Goal: Task Accomplishment & Management: Use online tool/utility

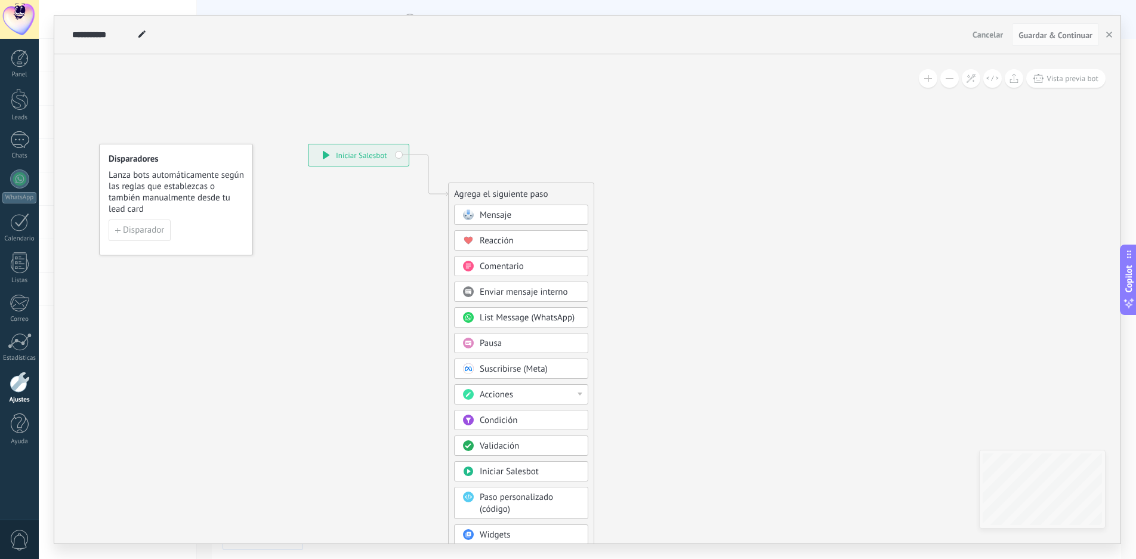
click at [524, 214] on div "Mensaje" at bounding box center [530, 215] width 100 height 12
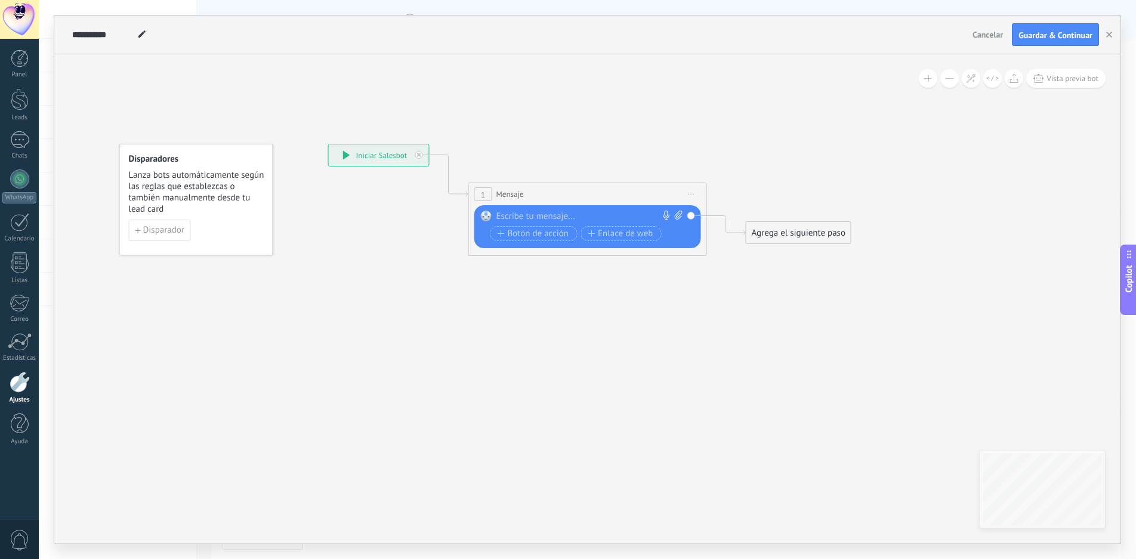
click at [522, 217] on div at bounding box center [585, 217] width 177 height 12
paste div
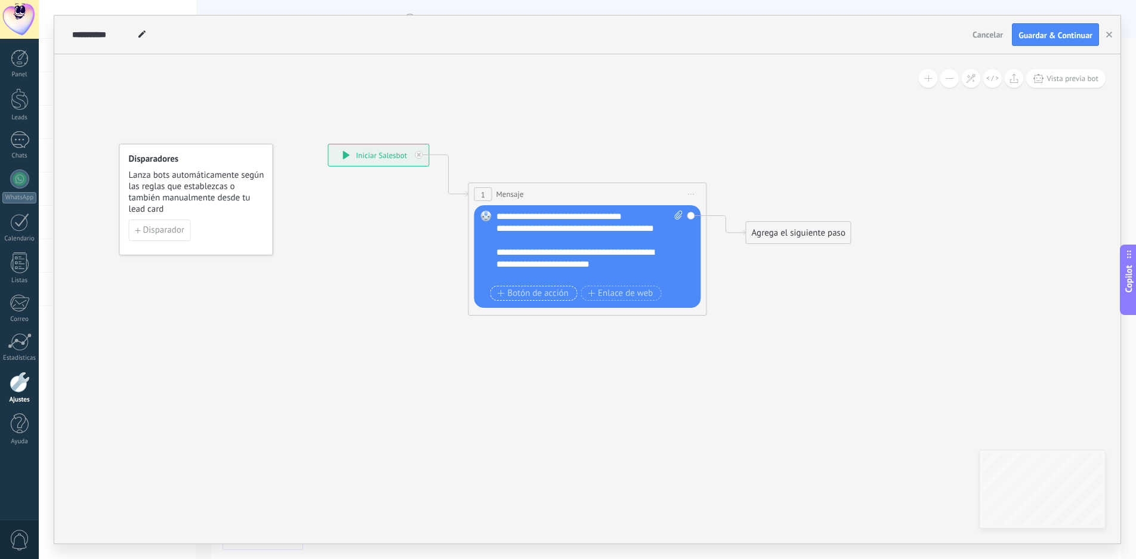
click at [526, 290] on span "Botón de acción" at bounding box center [534, 294] width 72 height 10
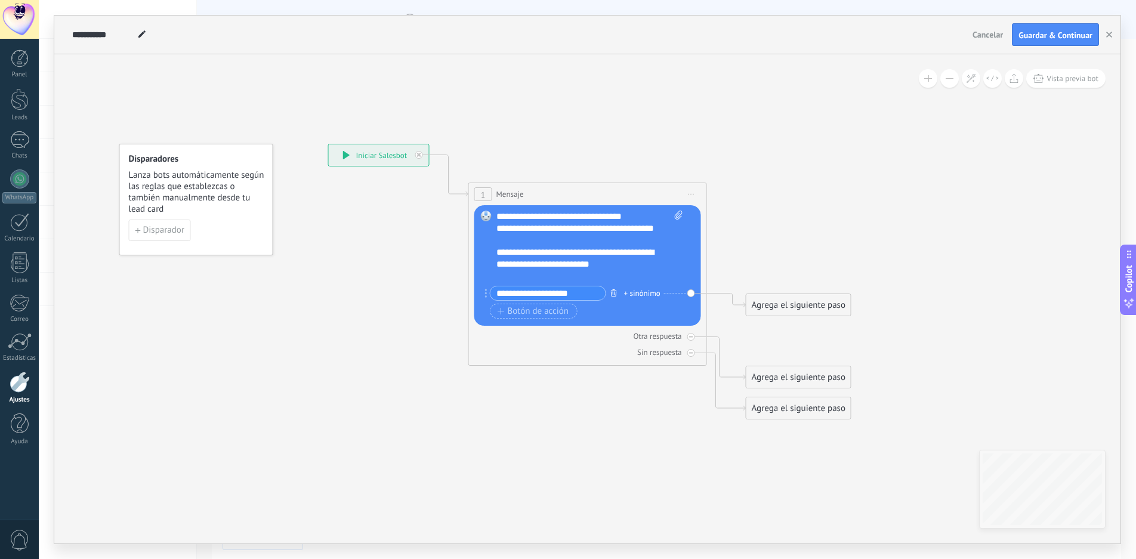
type input "**********"
click at [615, 294] on icon "button" at bounding box center [614, 292] width 6 height 7
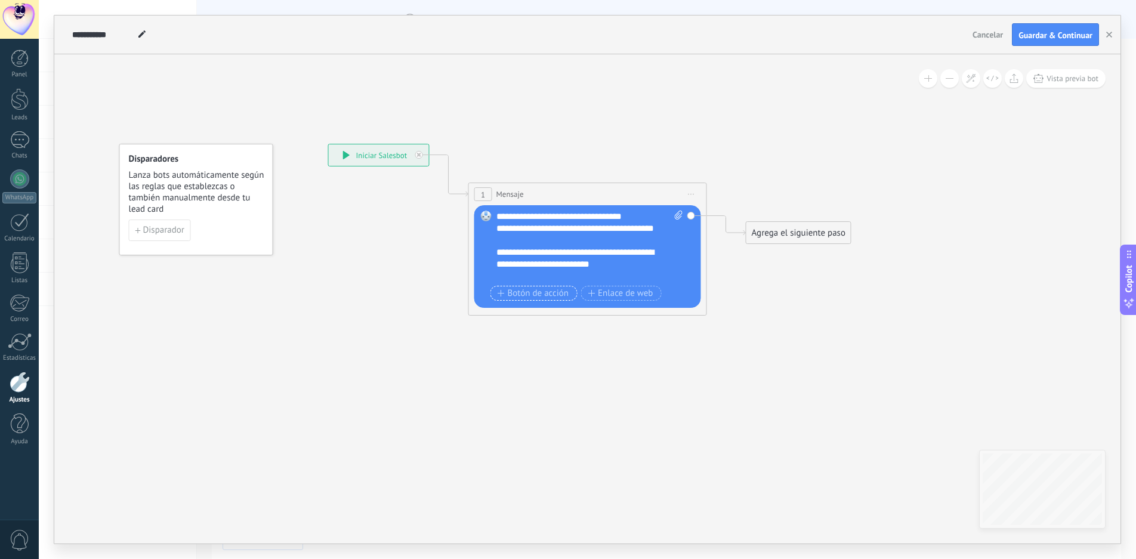
click at [533, 289] on span "Botón de acción" at bounding box center [534, 294] width 72 height 10
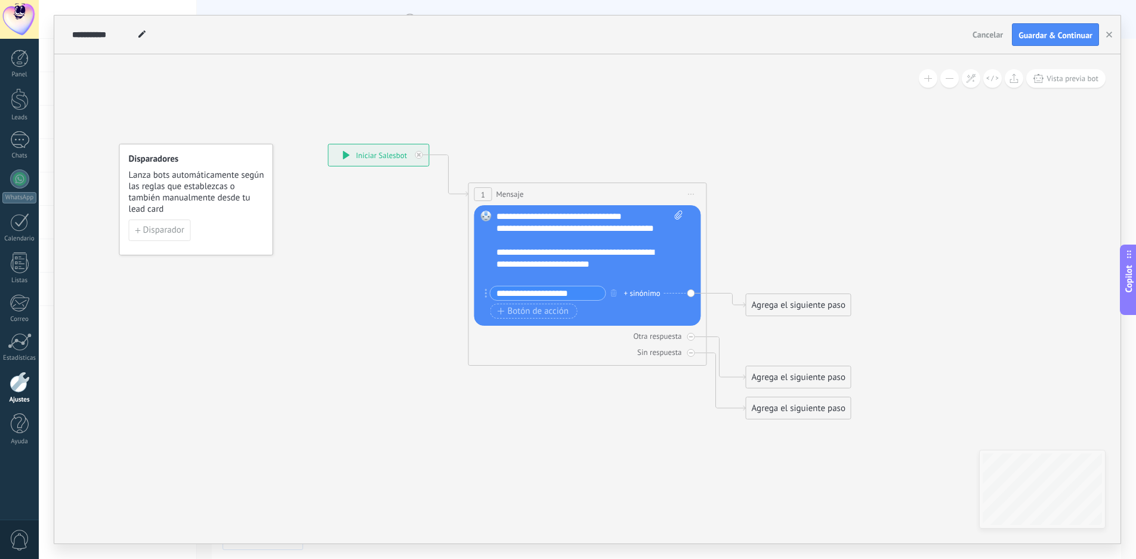
click at [590, 291] on input "**********" at bounding box center [548, 293] width 115 height 14
drag, startPoint x: 594, startPoint y: 292, endPoint x: 553, endPoint y: 325, distance: 52.3
click at [553, 325] on div "Reemplazar Quitar Convertir a mensaje de voz Arrastre la imagen aquí para adjun…" at bounding box center [587, 265] width 227 height 121
click at [589, 289] on input "**********" at bounding box center [548, 293] width 115 height 14
drag, startPoint x: 573, startPoint y: 300, endPoint x: 579, endPoint y: 292, distance: 10.3
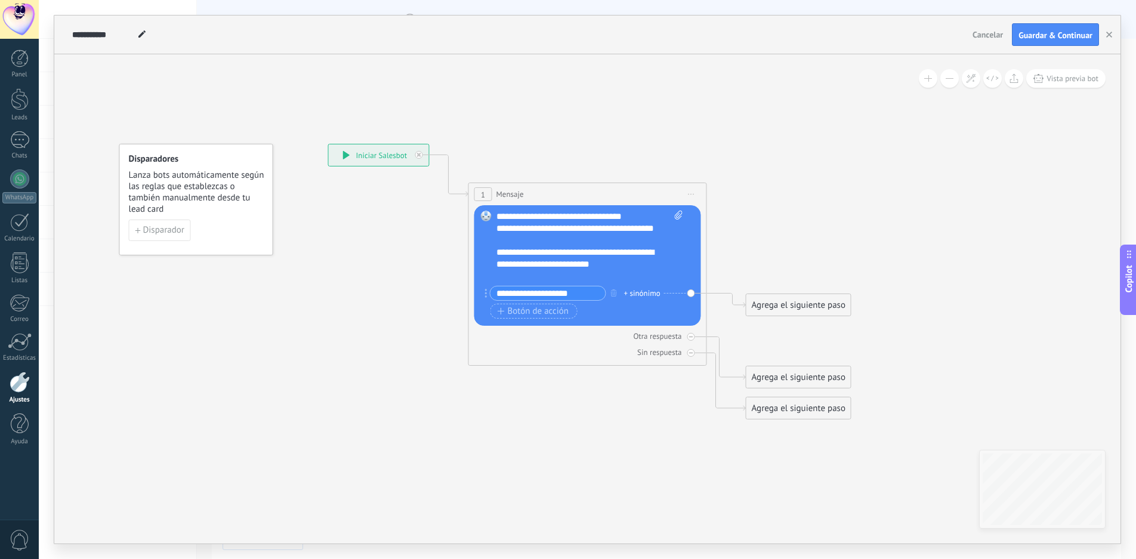
click at [573, 299] on div "**********" at bounding box center [548, 293] width 116 height 15
click at [580, 292] on input "**********" at bounding box center [548, 293] width 115 height 14
click at [546, 312] on span "Botón de acción" at bounding box center [534, 312] width 72 height 10
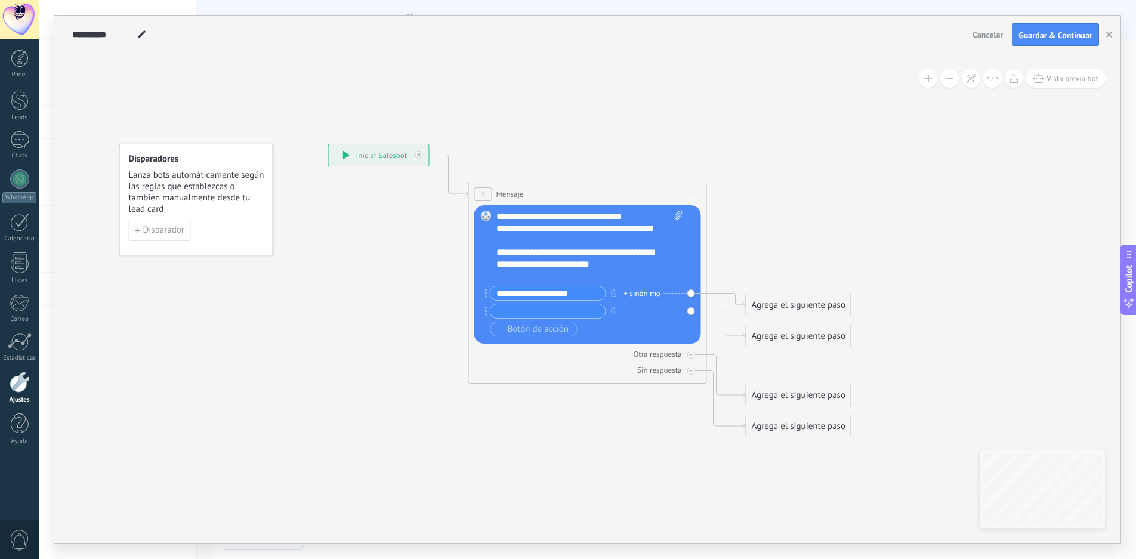
click at [578, 292] on input "**********" at bounding box center [548, 293] width 115 height 14
type input "***"
click at [613, 310] on icon "button" at bounding box center [614, 310] width 6 height 7
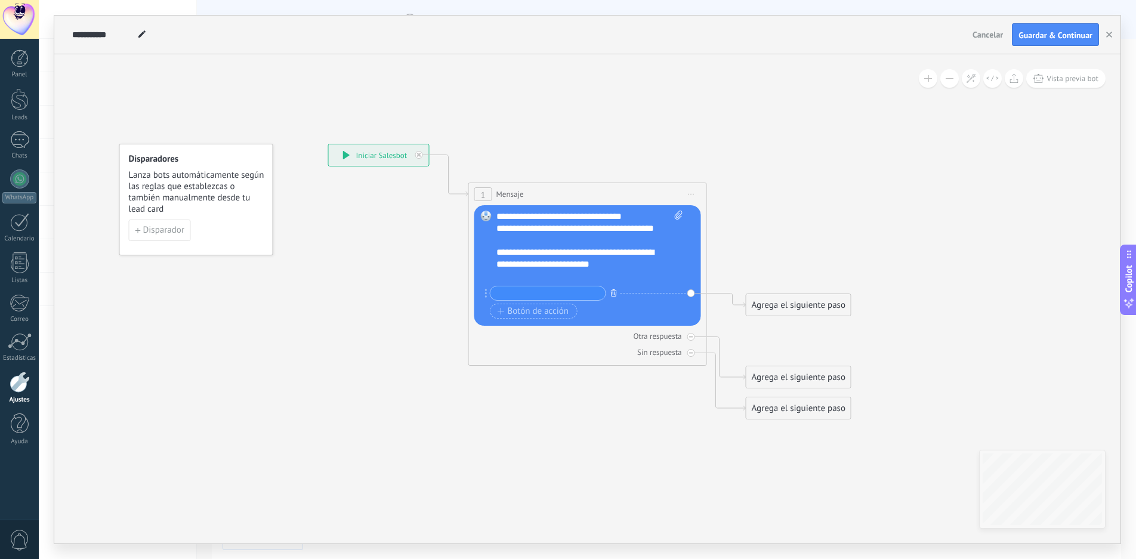
click at [613, 292] on icon "button" at bounding box center [614, 292] width 6 height 7
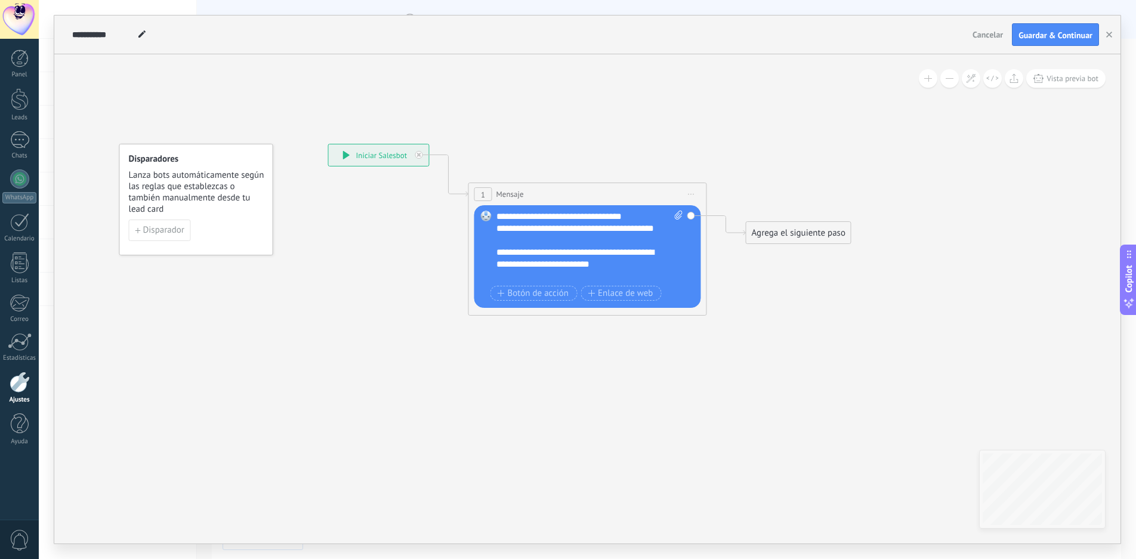
click at [676, 214] on icon at bounding box center [679, 215] width 8 height 9
click input "Subir" at bounding box center [0, 0] width 0 height 0
click at [790, 234] on div "Agrega el siguiente paso" at bounding box center [799, 233] width 104 height 20
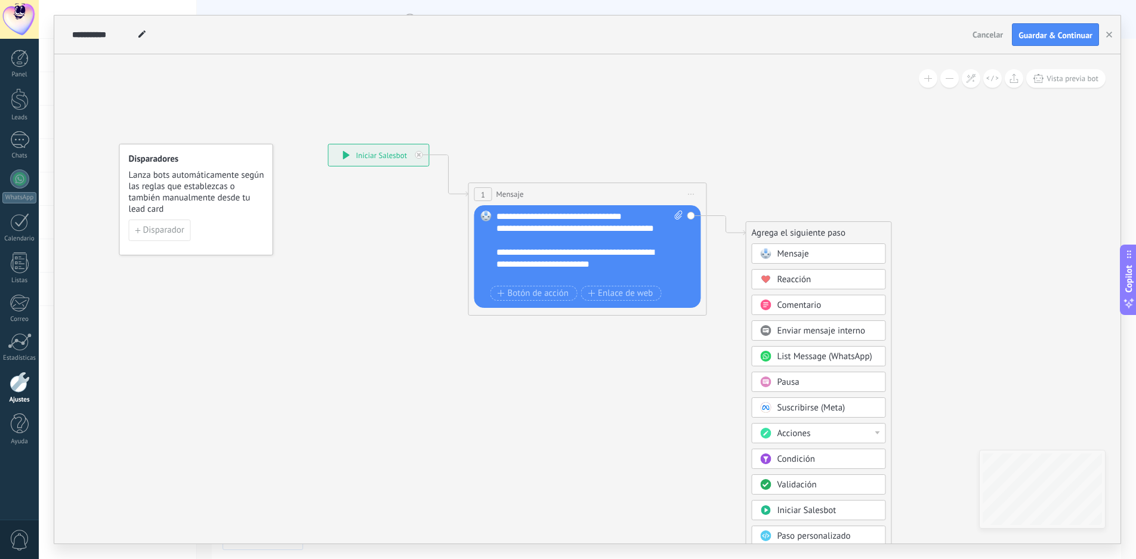
click at [830, 356] on span "List Message (WhatsApp)" at bounding box center [825, 356] width 95 height 11
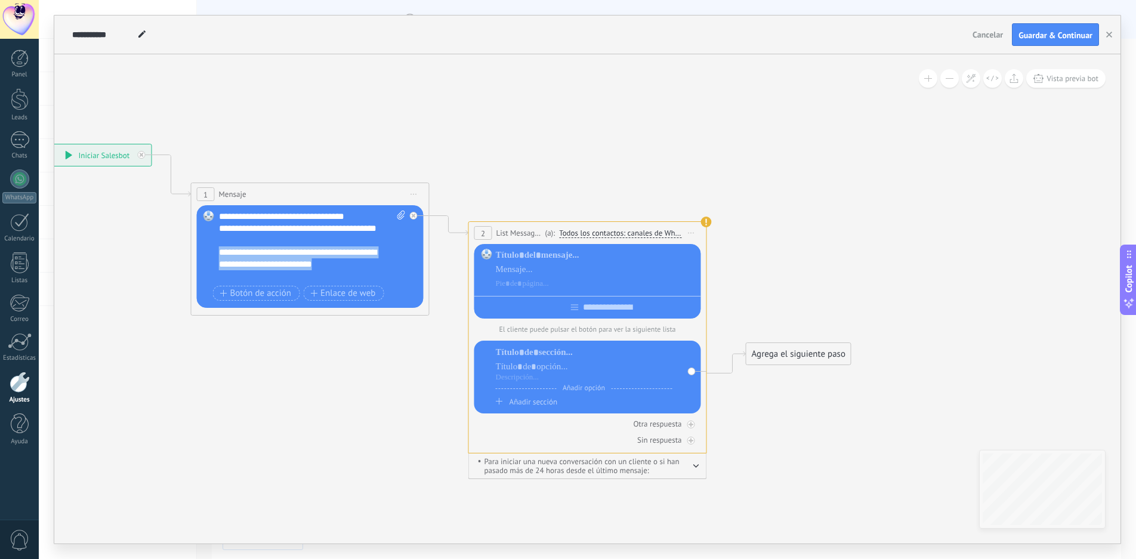
drag, startPoint x: 373, startPoint y: 262, endPoint x: 217, endPoint y: 255, distance: 156.5
click at [217, 255] on div "Reemplazar Quitar Convertir a mensaje de voz Arrastre la imagen aquí para adjun…" at bounding box center [310, 256] width 227 height 103
copy div "**********"
click at [522, 264] on div at bounding box center [596, 270] width 201 height 12
paste div
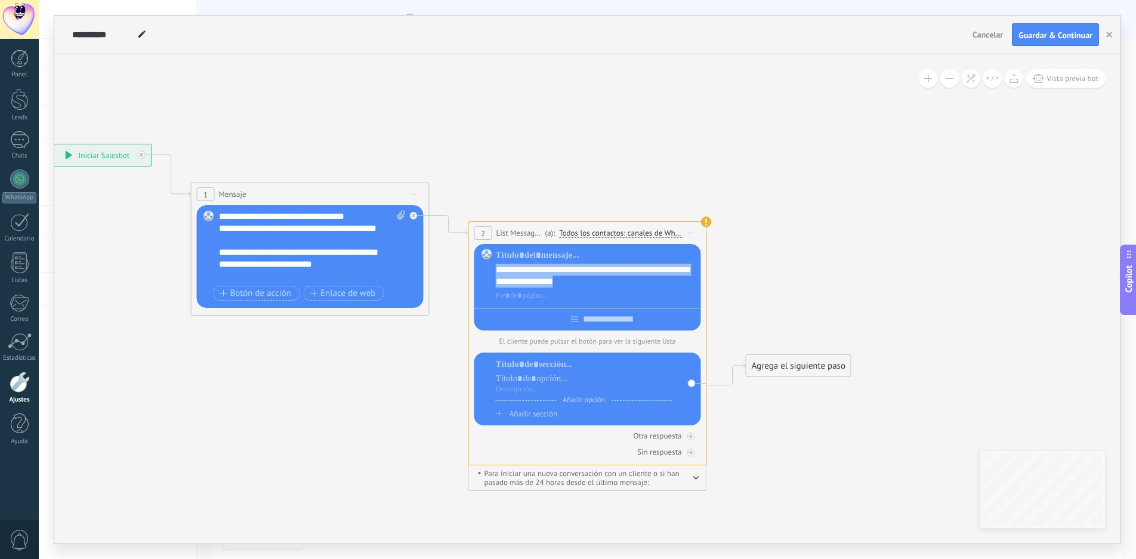
drag, startPoint x: 600, startPoint y: 282, endPoint x: 491, endPoint y: 270, distance: 109.8
click at [491, 270] on div "**********" at bounding box center [587, 287] width 227 height 87
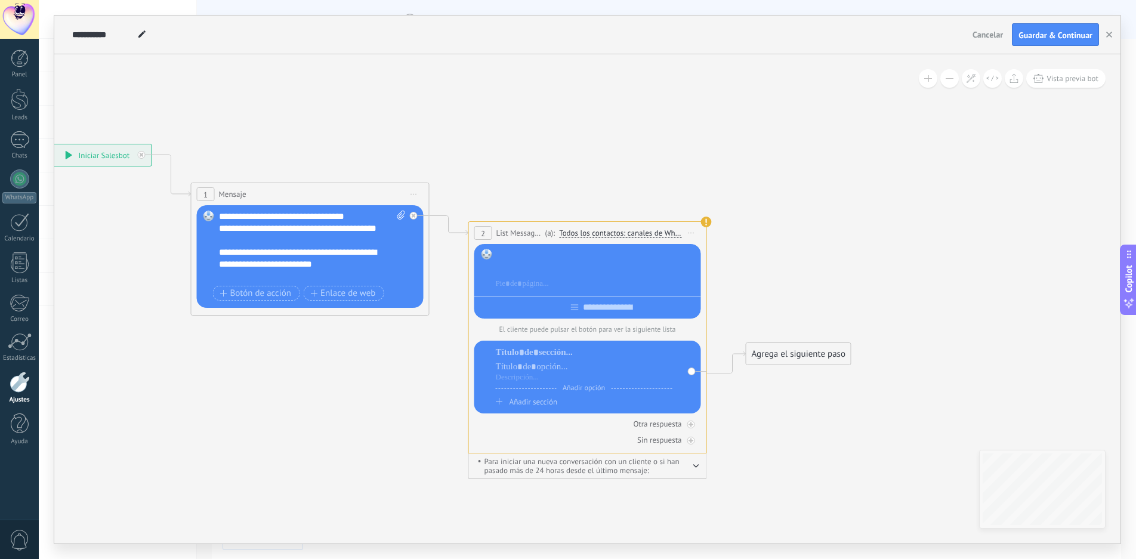
click at [513, 254] on div at bounding box center [596, 255] width 201 height 12
paste div
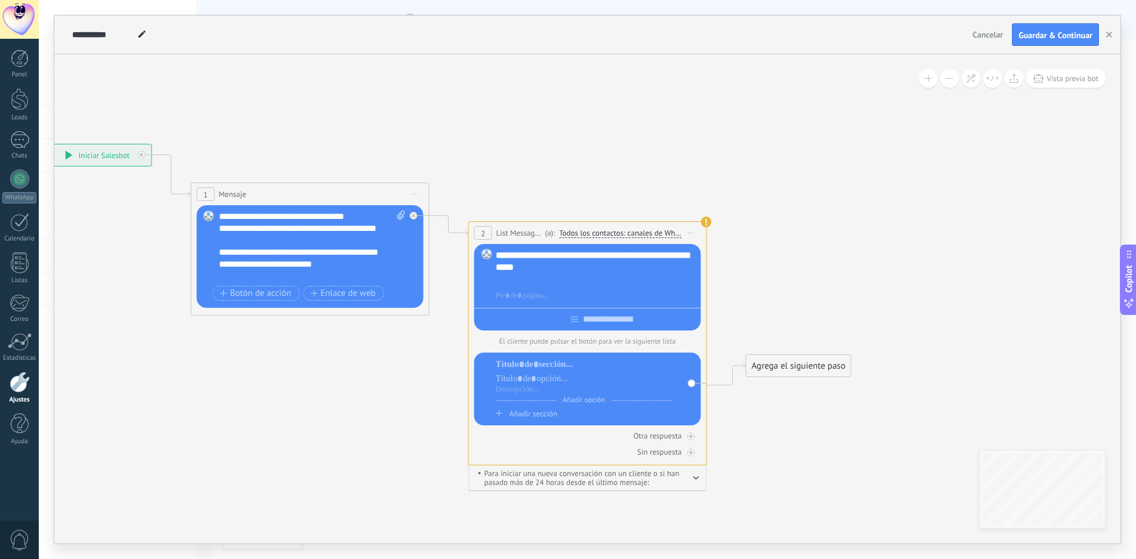
click at [384, 265] on div "**********" at bounding box center [302, 258] width 166 height 24
drag, startPoint x: 381, startPoint y: 264, endPoint x: 212, endPoint y: 251, distance: 169.4
click at [212, 251] on div "Reemplazar Quitar Convertir a mensaje de voz Arrastre la imagen aquí para adjun…" at bounding box center [310, 256] width 227 height 103
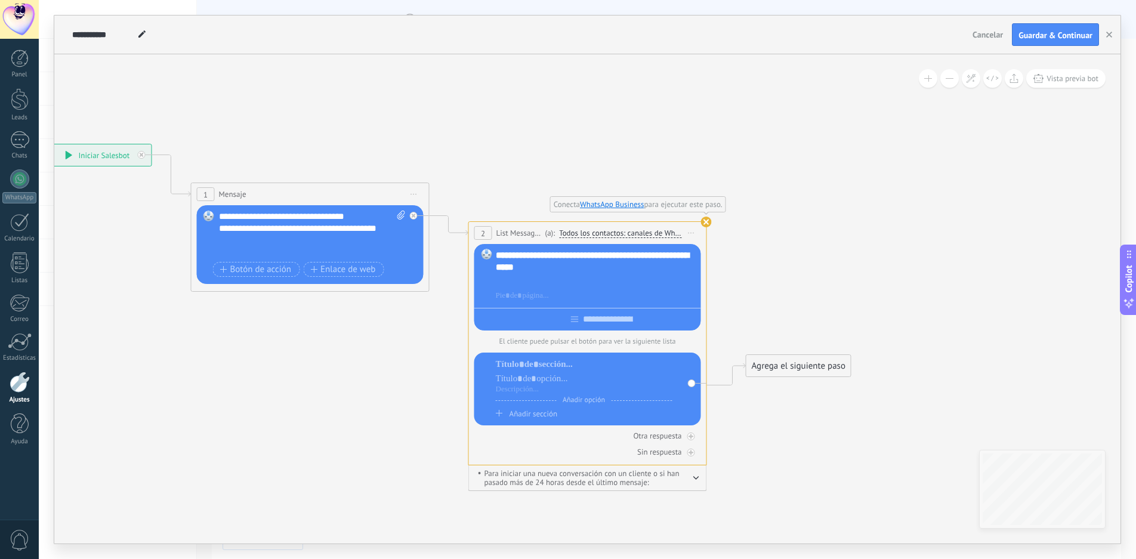
click at [707, 221] on use at bounding box center [706, 222] width 11 height 11
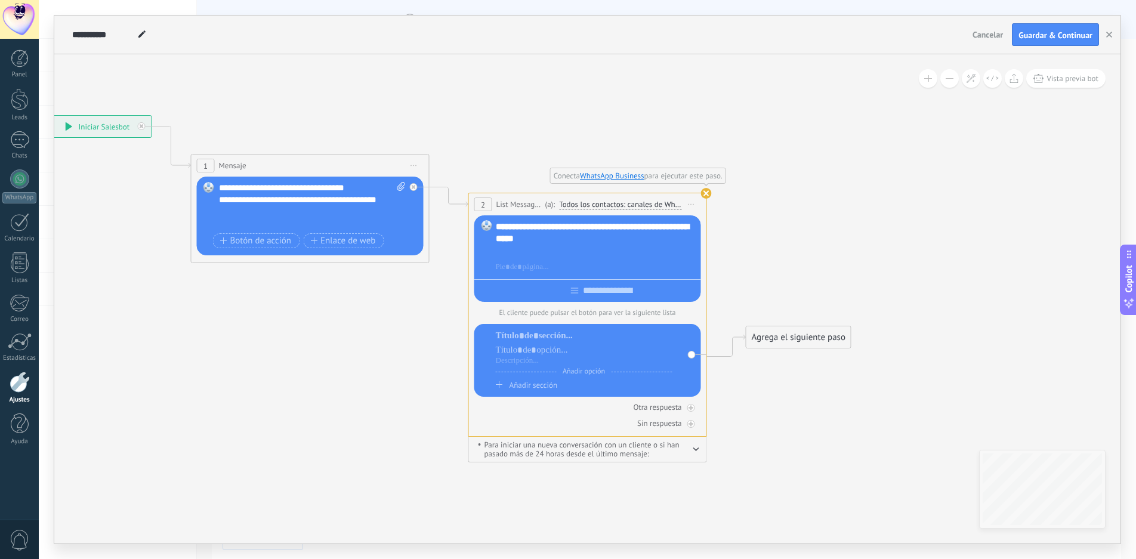
click at [704, 192] on use at bounding box center [706, 193] width 11 height 11
click at [707, 195] on use at bounding box center [706, 193] width 11 height 11
click at [23, 189] on link "WhatsApp" at bounding box center [19, 186] width 39 height 34
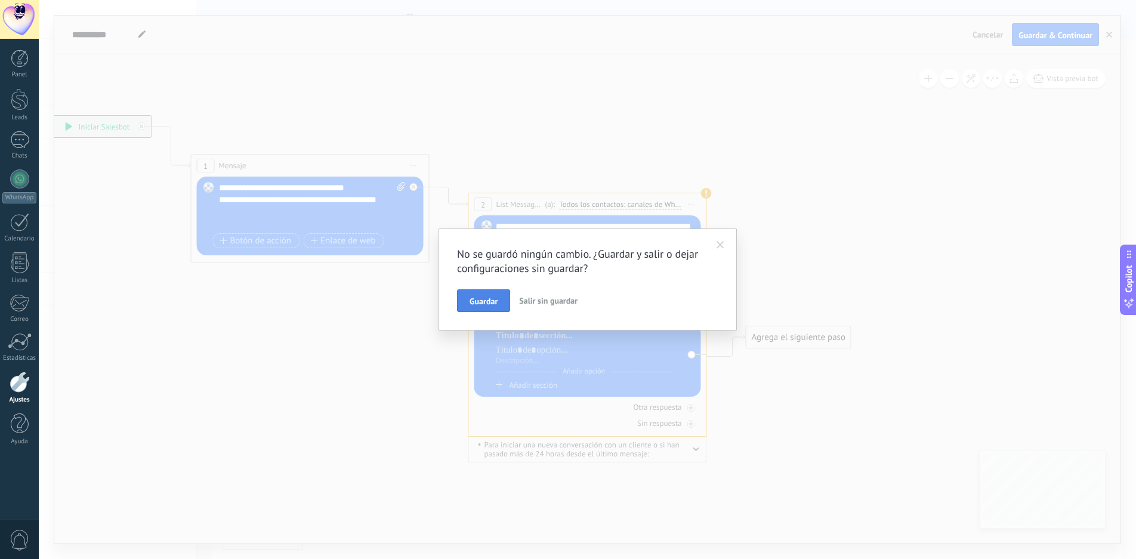
click at [491, 300] on span "Guardar" at bounding box center [484, 301] width 28 height 8
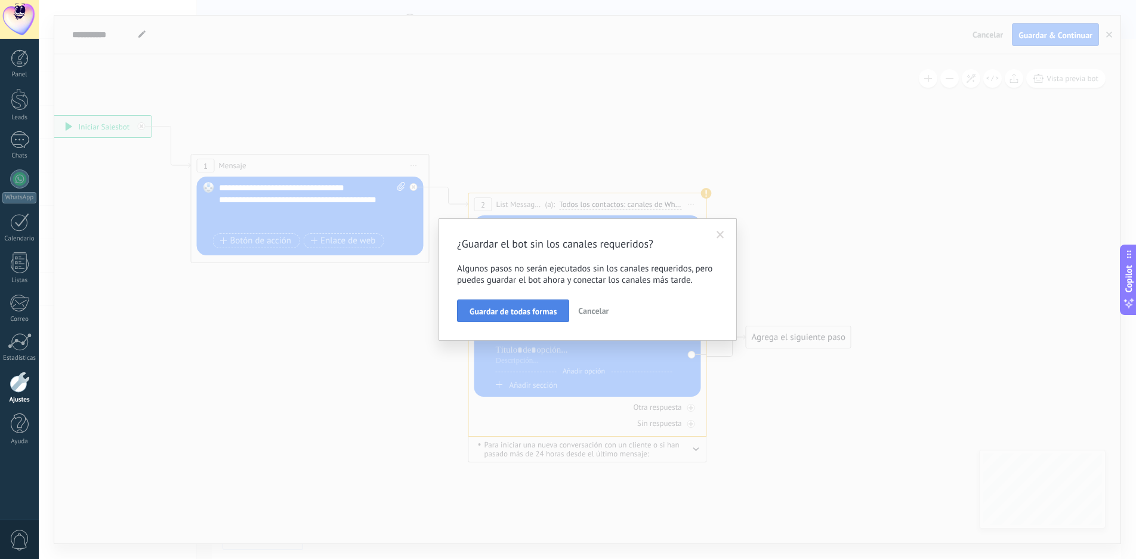
click at [520, 312] on span "Guardar de todas formas" at bounding box center [513, 311] width 87 height 8
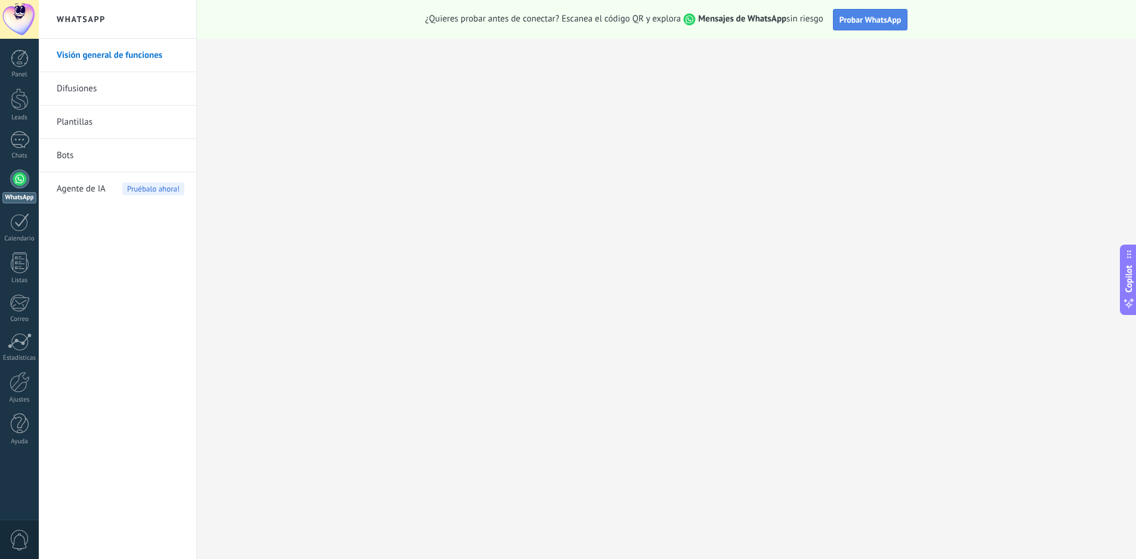
click at [862, 26] on button "Probar WhatsApp" at bounding box center [870, 19] width 75 height 21
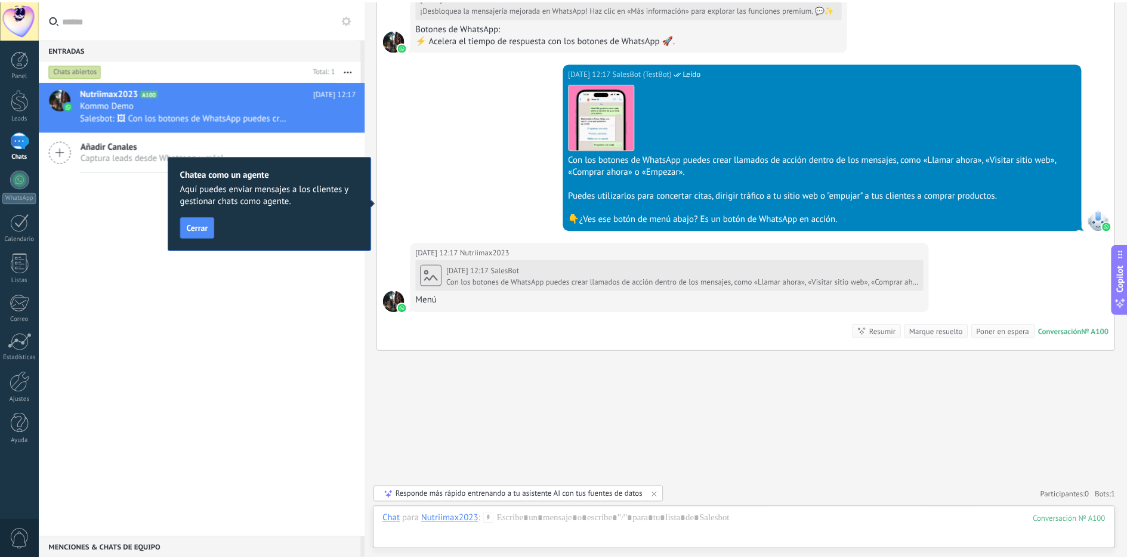
scroll to position [806, 0]
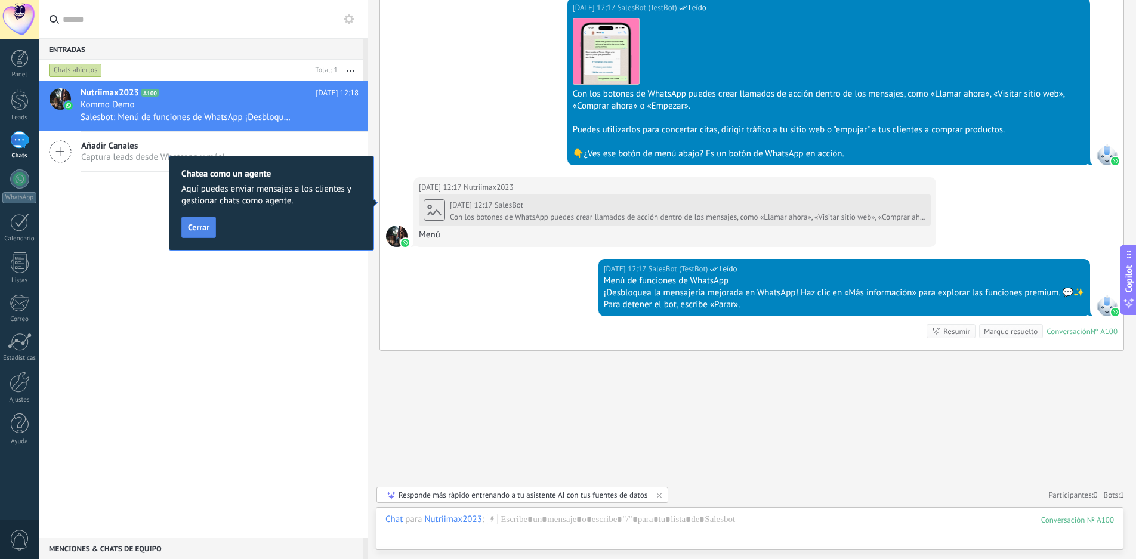
click at [196, 229] on span "Cerrar" at bounding box center [198, 227] width 21 height 8
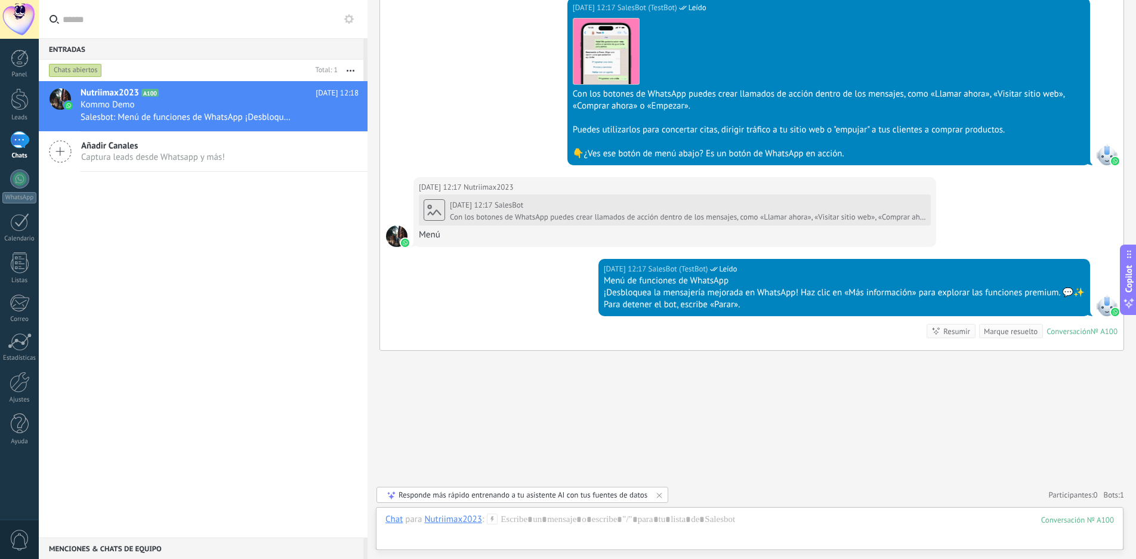
click at [20, 150] on link "1 Chats" at bounding box center [19, 145] width 39 height 29
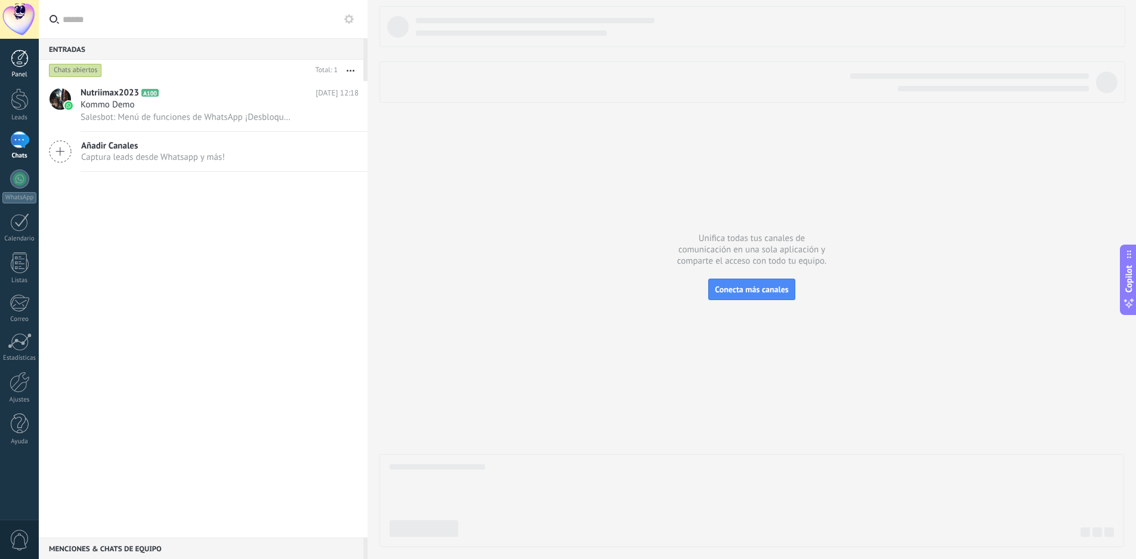
click at [20, 62] on div at bounding box center [20, 59] width 18 height 18
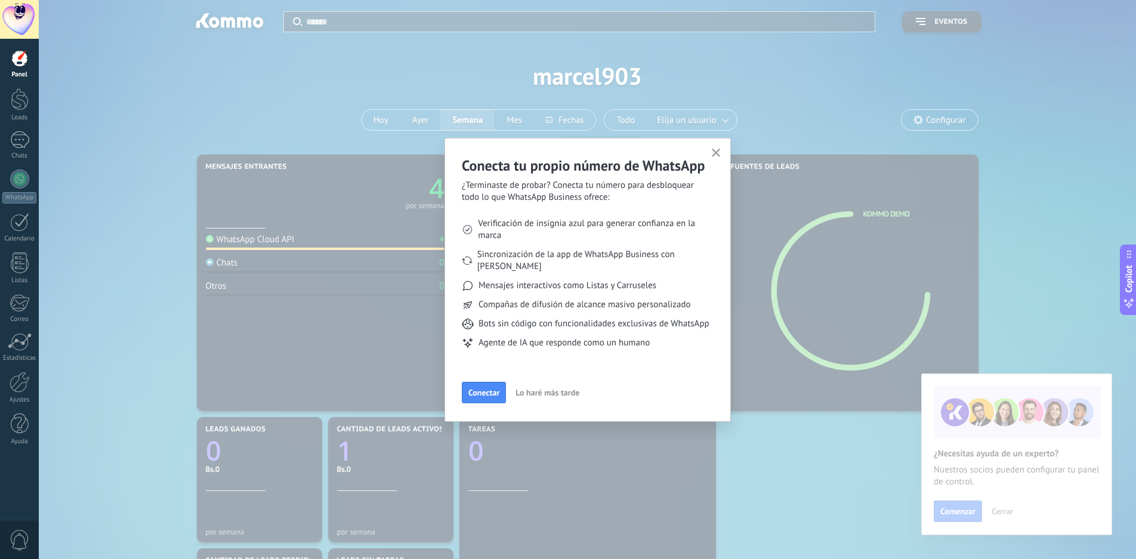
click at [719, 150] on icon "button" at bounding box center [716, 153] width 9 height 9
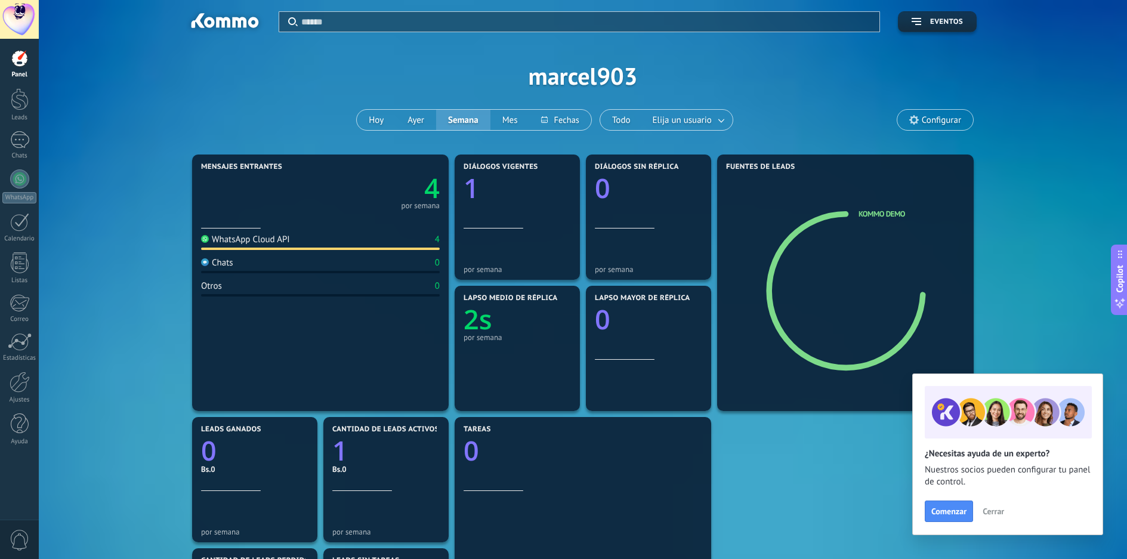
click at [996, 509] on span "Cerrar" at bounding box center [993, 511] width 21 height 8
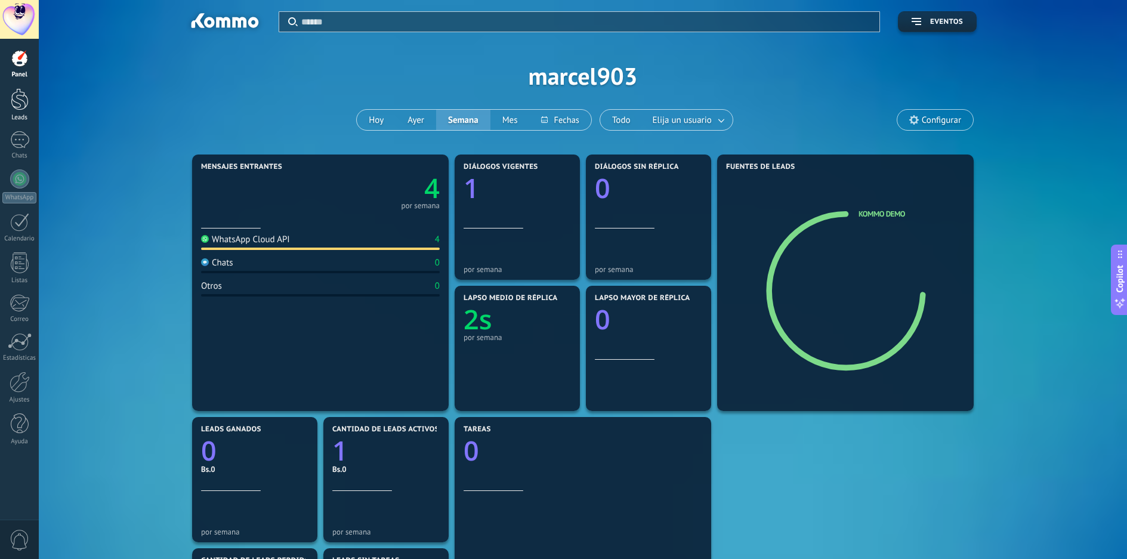
click at [17, 101] on div at bounding box center [20, 99] width 18 height 22
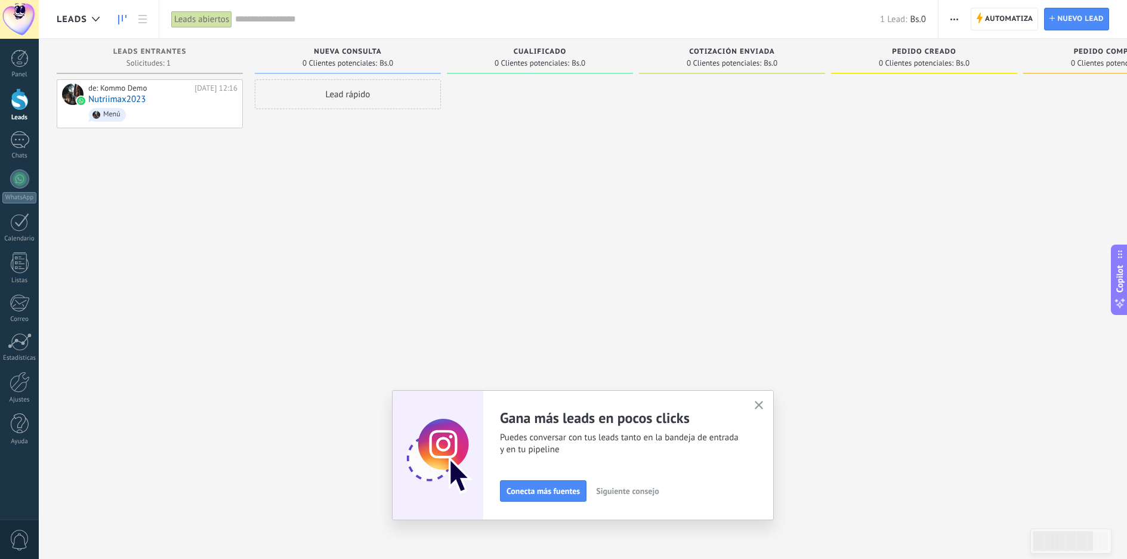
click at [764, 403] on use "button" at bounding box center [759, 405] width 9 height 9
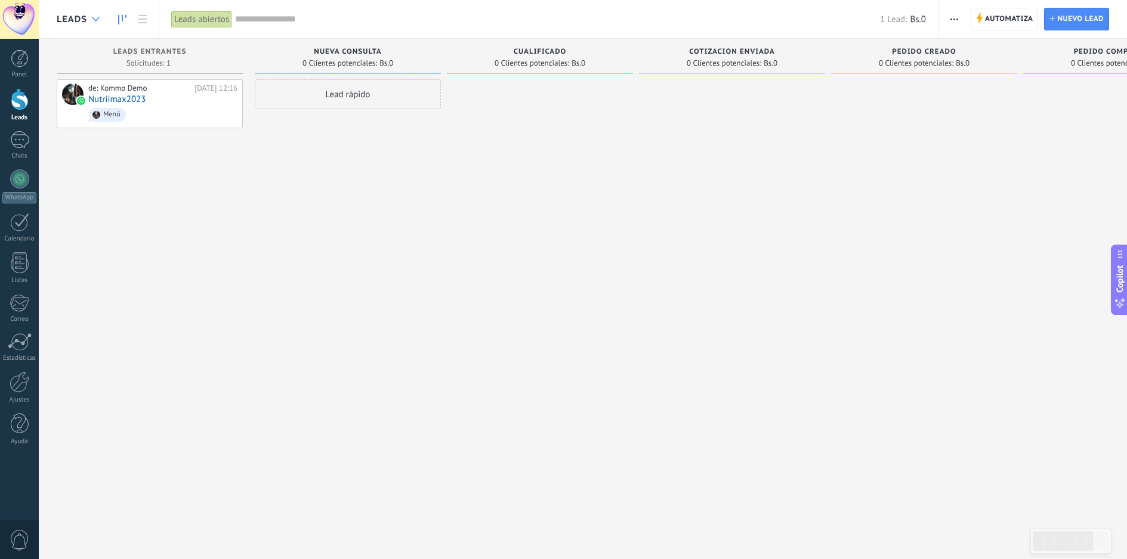
click at [97, 21] on icon at bounding box center [96, 19] width 8 height 5
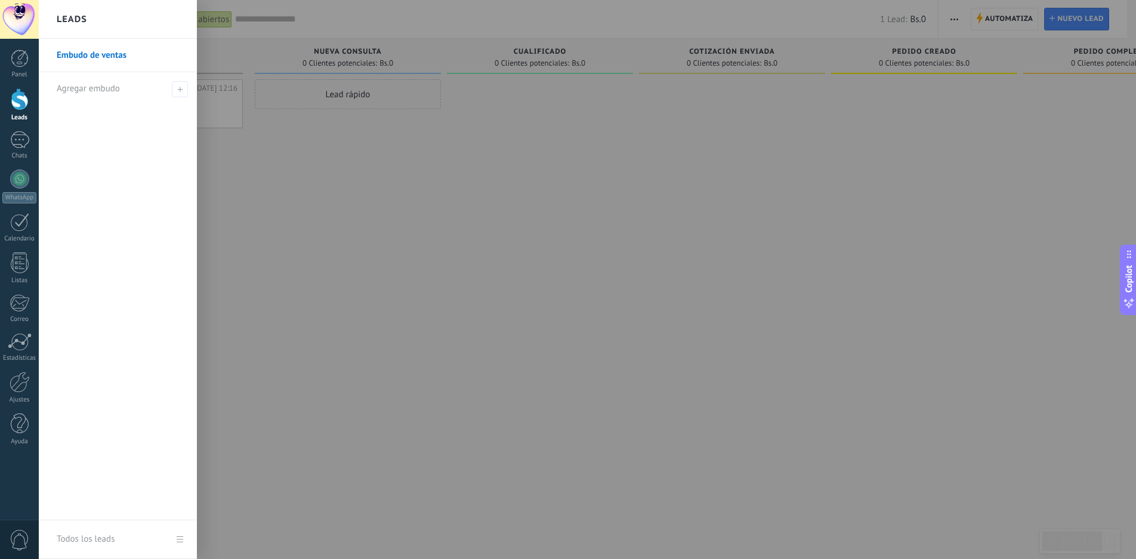
click at [97, 21] on div "Leads" at bounding box center [118, 19] width 158 height 39
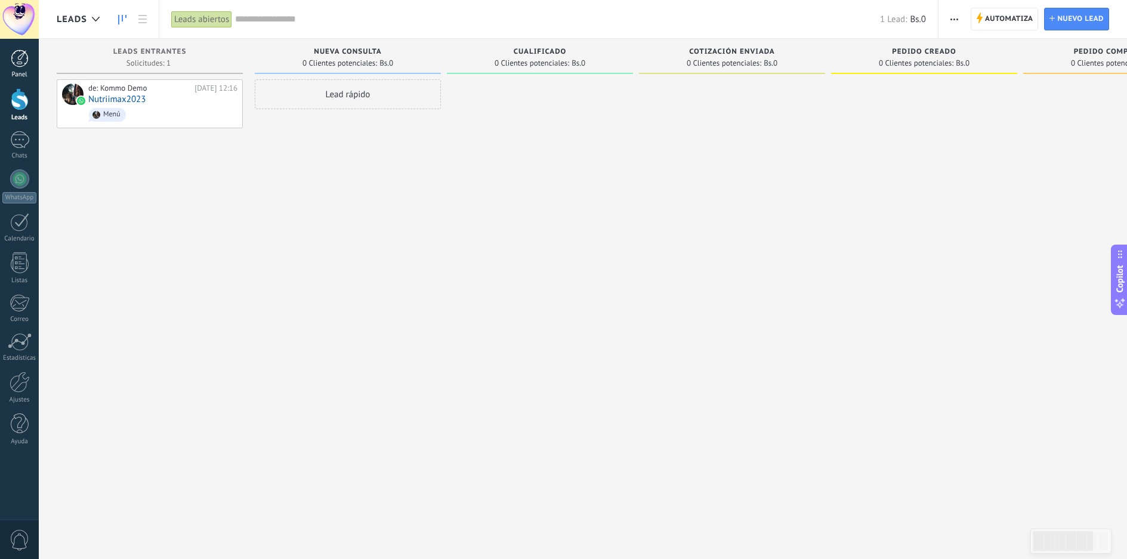
click at [19, 54] on div at bounding box center [20, 59] width 18 height 18
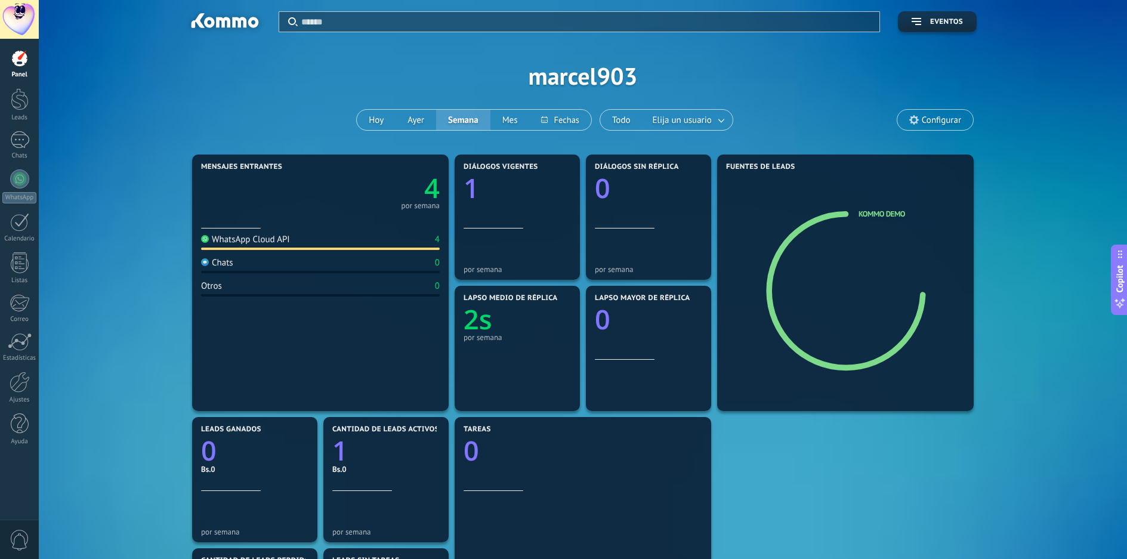
click at [18, 23] on div at bounding box center [19, 19] width 39 height 39
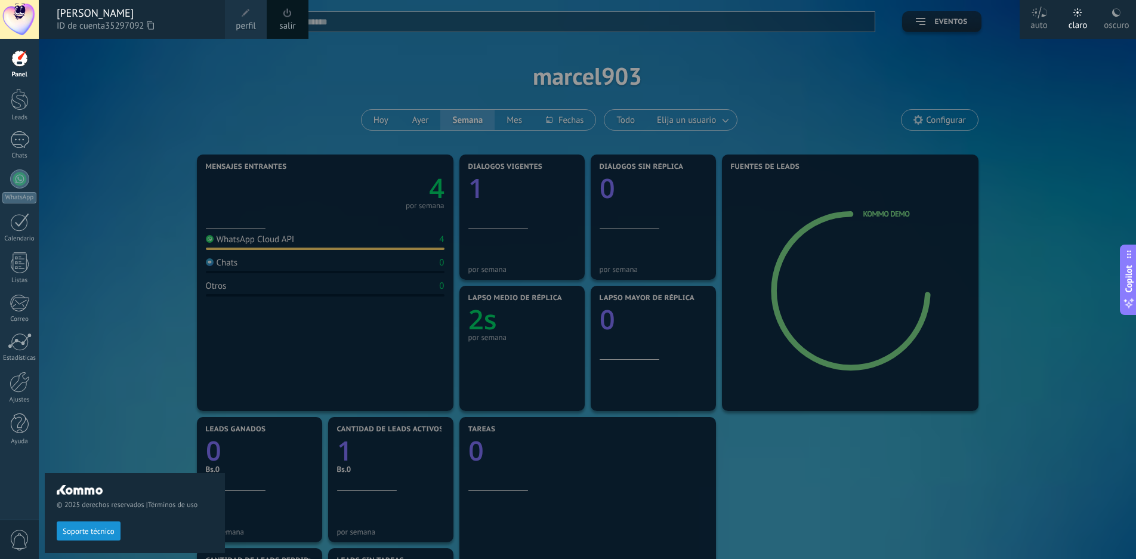
click at [24, 483] on div "Panel Leads 1 Chats WhatsApp Clientes" at bounding box center [39, 280] width 78 height 482
click at [813, 121] on div at bounding box center [607, 279] width 1136 height 559
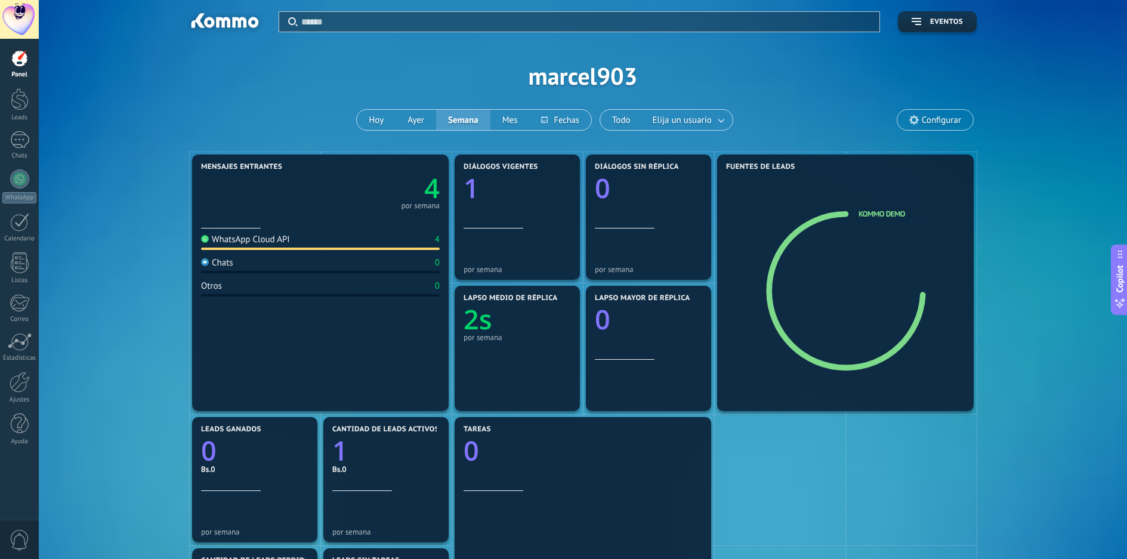
click at [932, 115] on span "Configurar" at bounding box center [941, 120] width 39 height 10
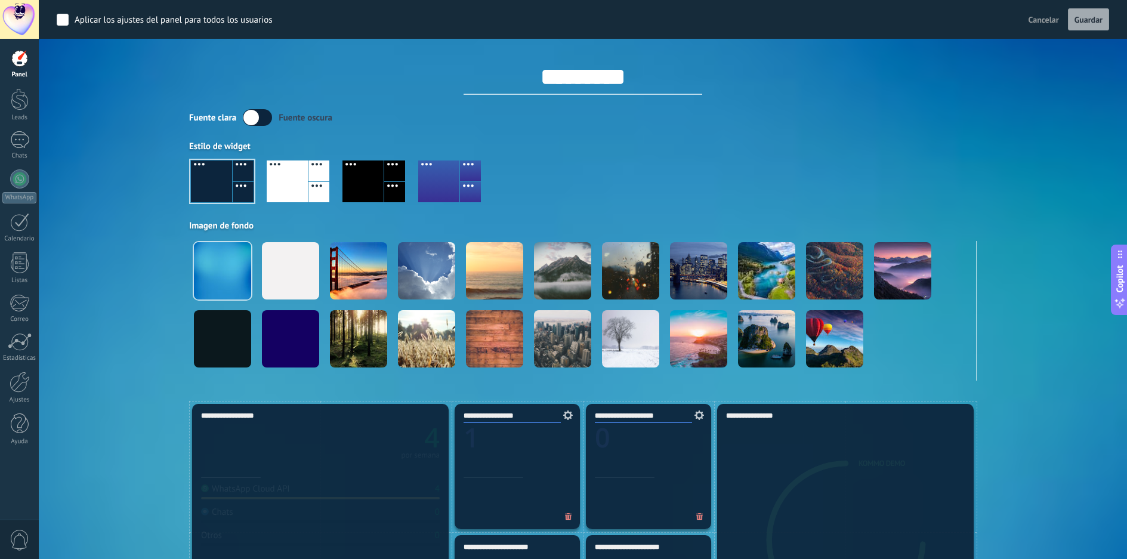
click at [54, 85] on icon at bounding box center [128, 45] width 179 height 90
click at [1040, 21] on span "Cancelar" at bounding box center [1044, 19] width 30 height 11
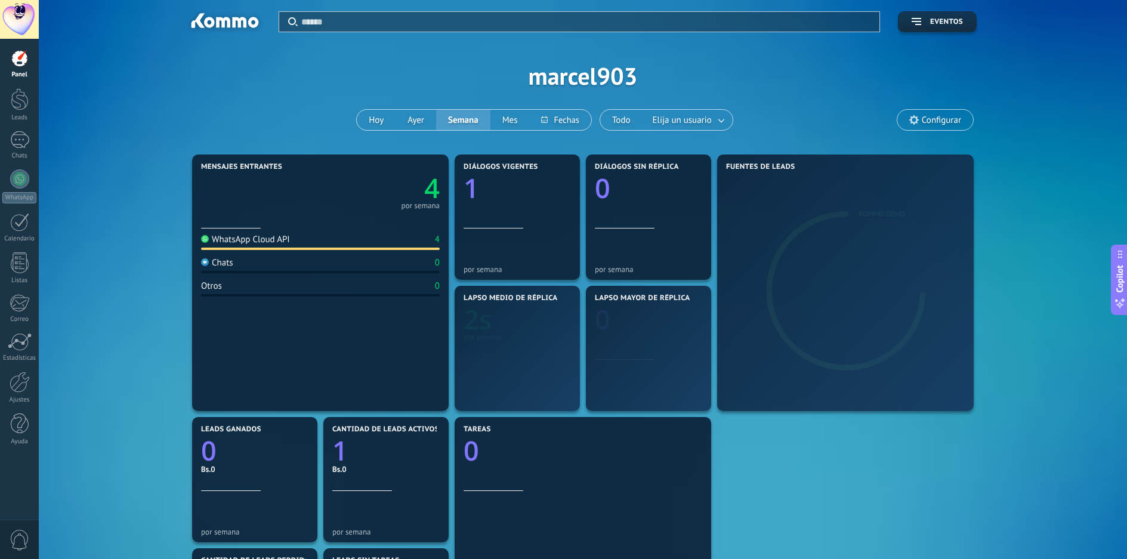
click at [23, 20] on div at bounding box center [19, 19] width 39 height 39
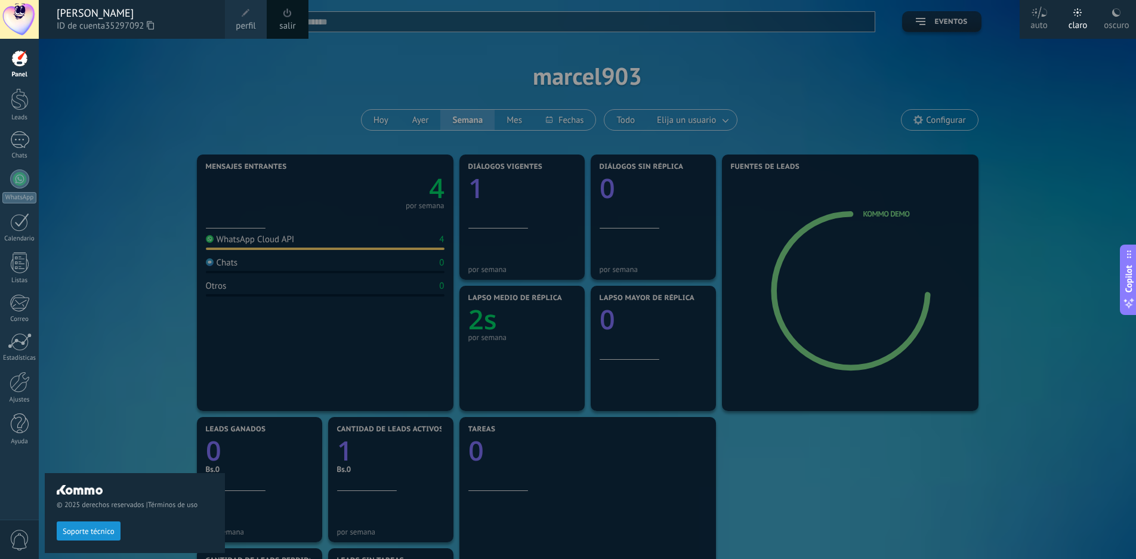
click at [123, 14] on div "[PERSON_NAME]" at bounding box center [135, 13] width 156 height 13
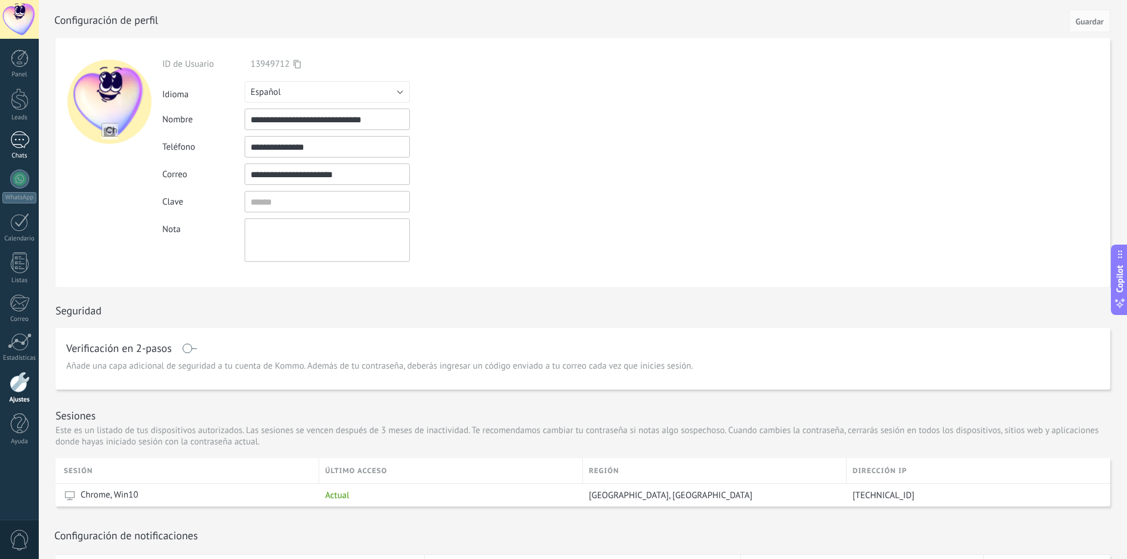
click at [24, 143] on div "1" at bounding box center [19, 139] width 19 height 17
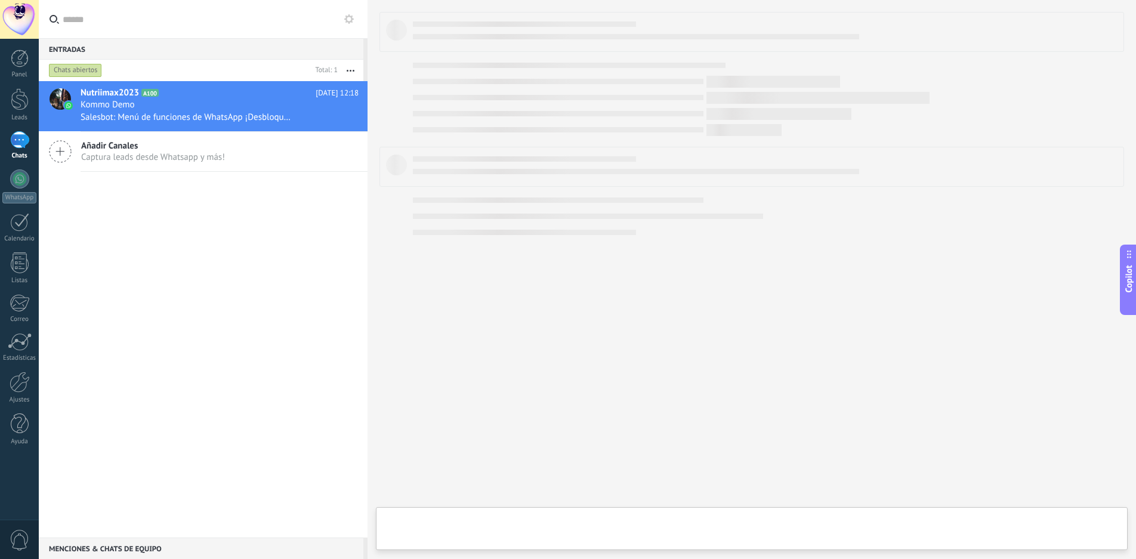
type textarea "**********"
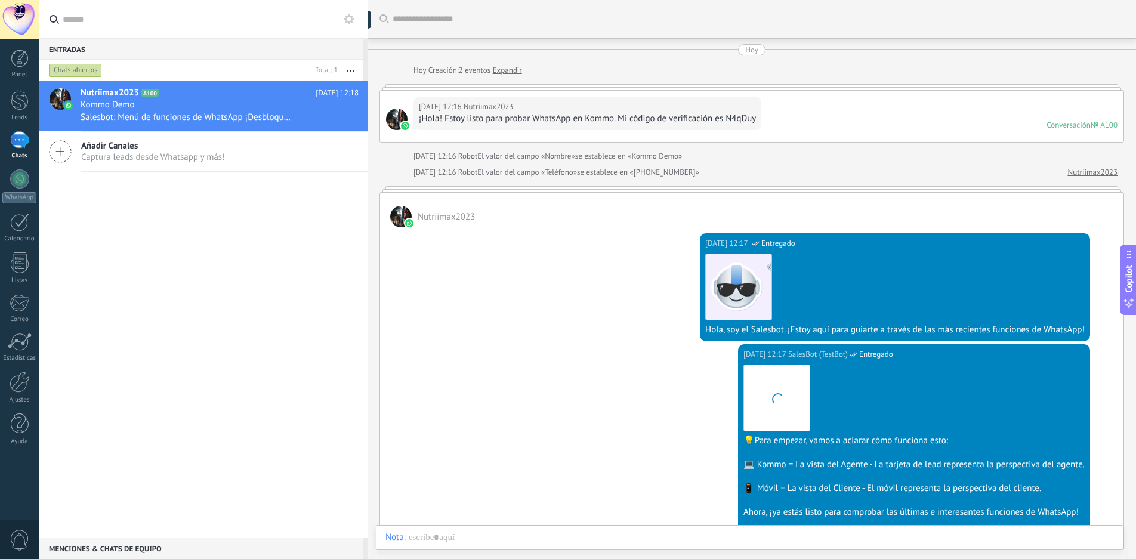
scroll to position [806, 0]
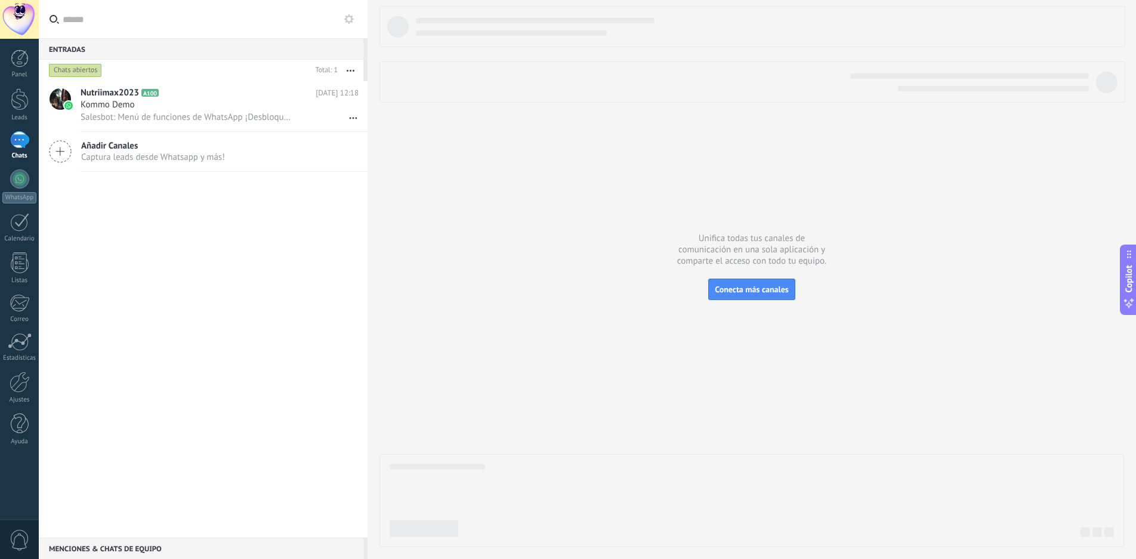
click at [117, 24] on input "text" at bounding box center [210, 19] width 295 height 38
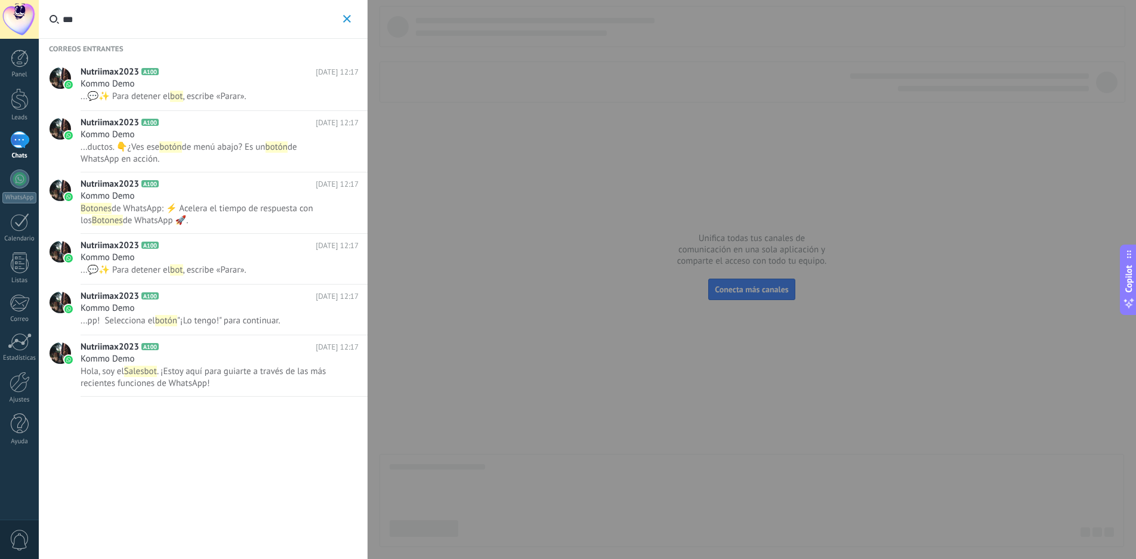
type input "***"
click at [349, 18] on icon "button" at bounding box center [347, 19] width 8 height 8
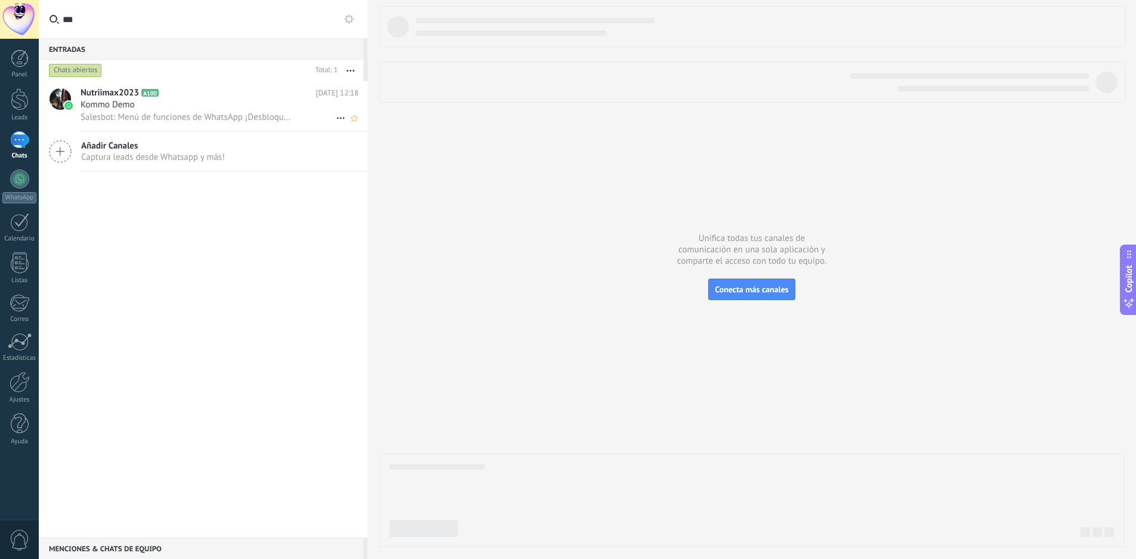
click at [194, 94] on h2 "Nutriimax2023 A100" at bounding box center [198, 93] width 235 height 12
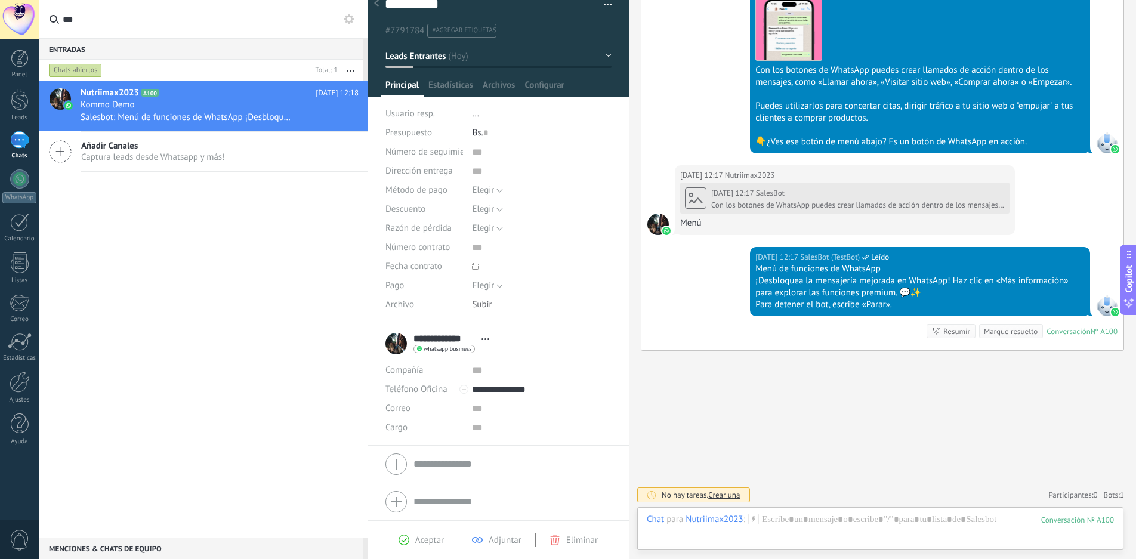
scroll to position [17, 0]
click at [546, 81] on span "Configurar" at bounding box center [544, 87] width 39 height 17
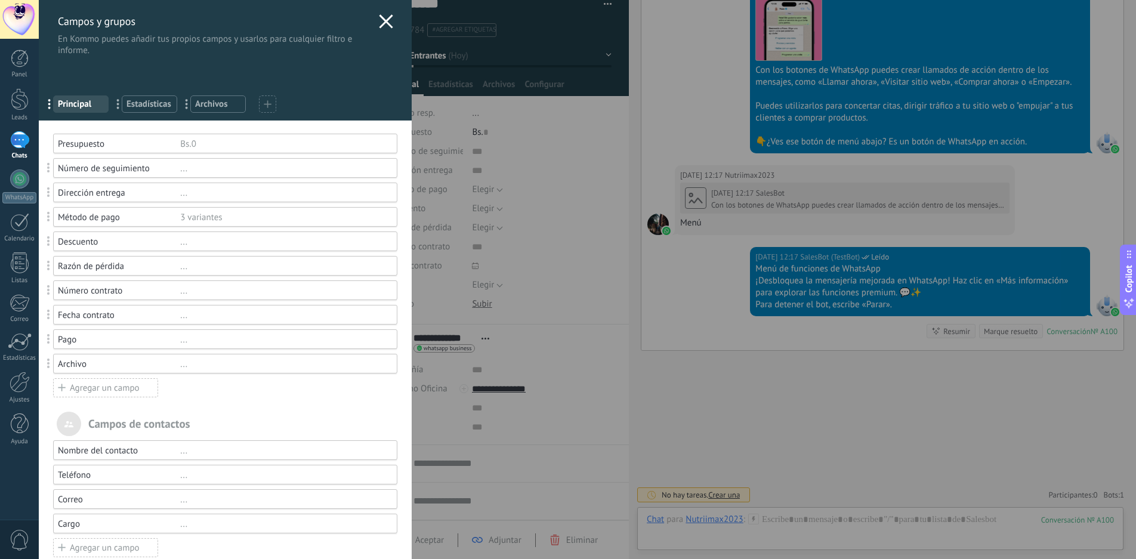
click at [379, 23] on icon at bounding box center [386, 21] width 14 height 14
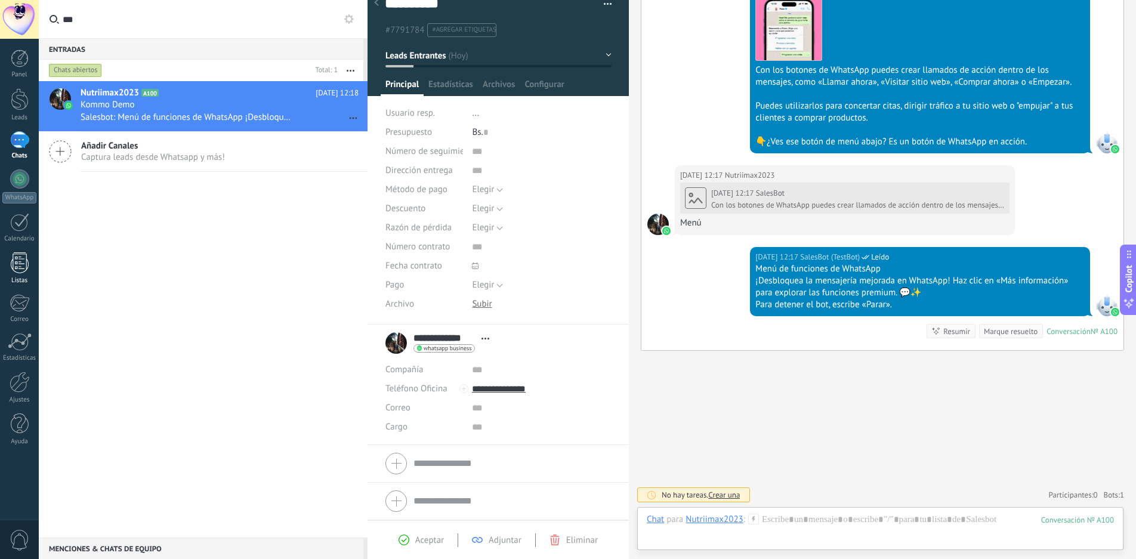
click at [24, 264] on div at bounding box center [20, 262] width 18 height 21
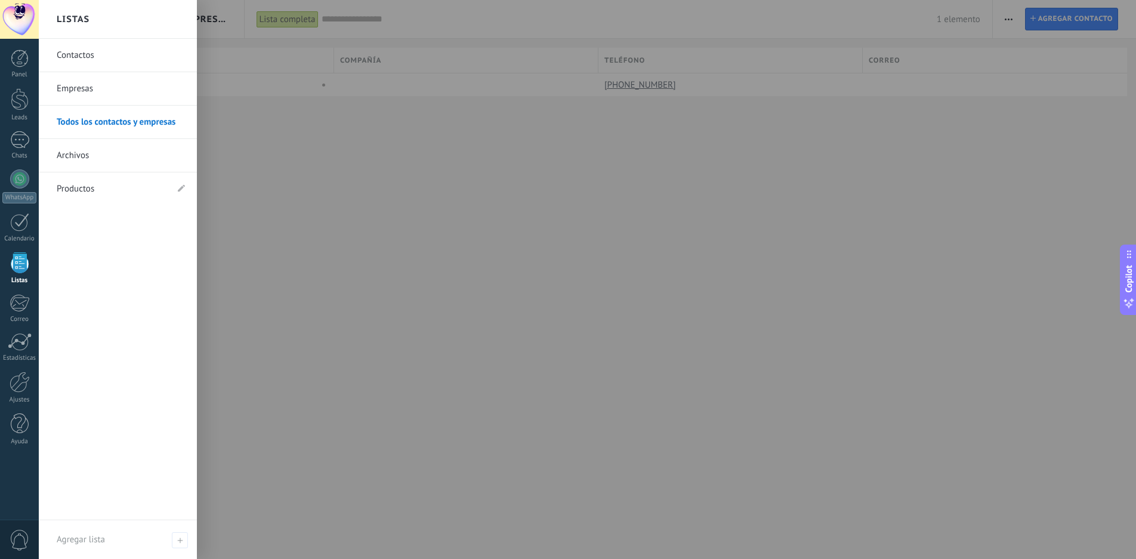
click at [91, 189] on link "Productos" at bounding box center [112, 188] width 110 height 33
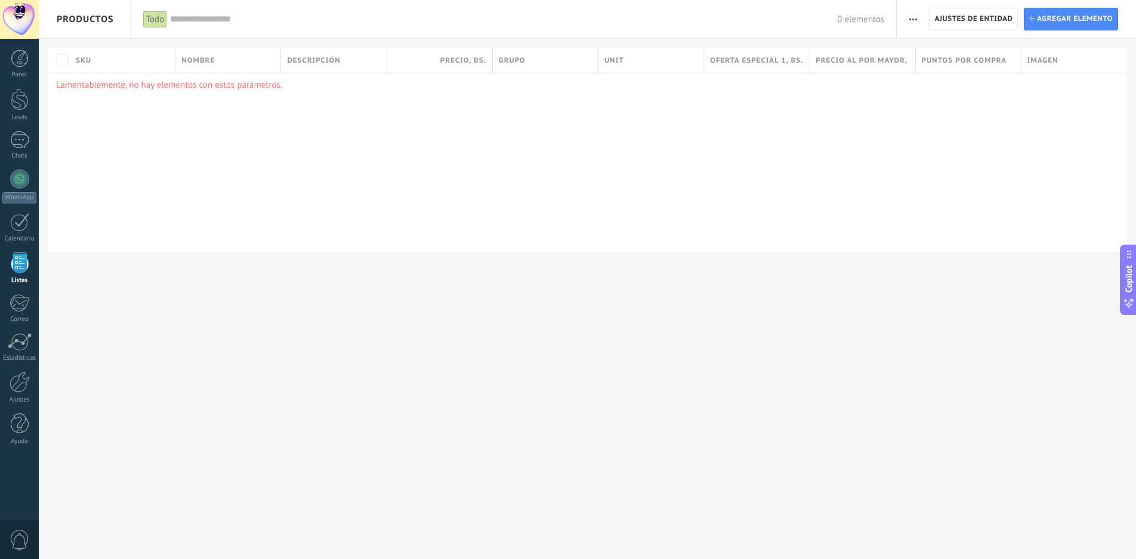
click at [79, 23] on span "Productos" at bounding box center [85, 19] width 57 height 38
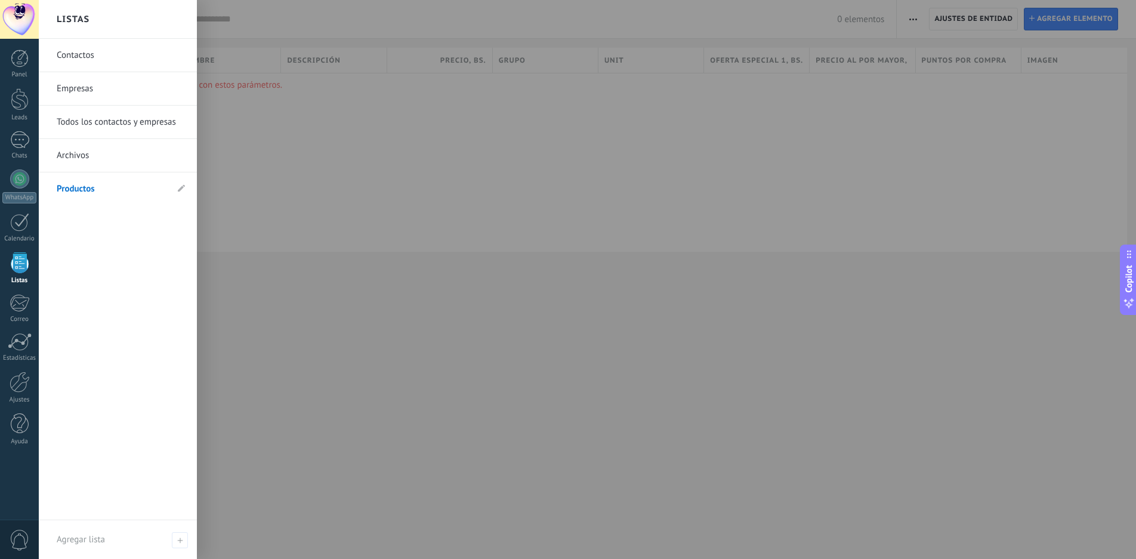
click at [95, 90] on link "Empresas" at bounding box center [121, 88] width 128 height 33
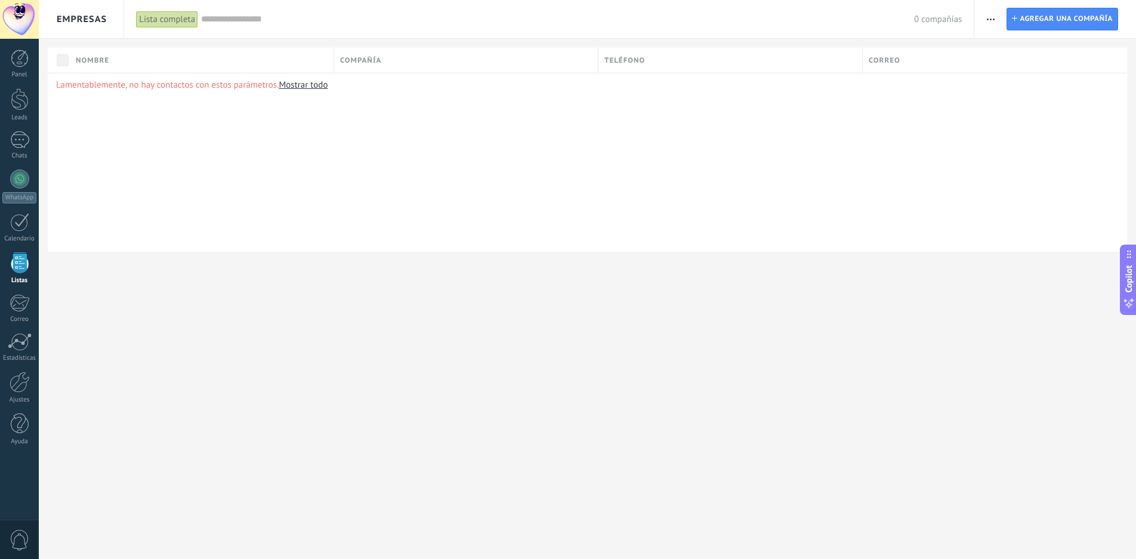
click at [645, 1] on div "0 compañías" at bounding box center [581, 19] width 761 height 38
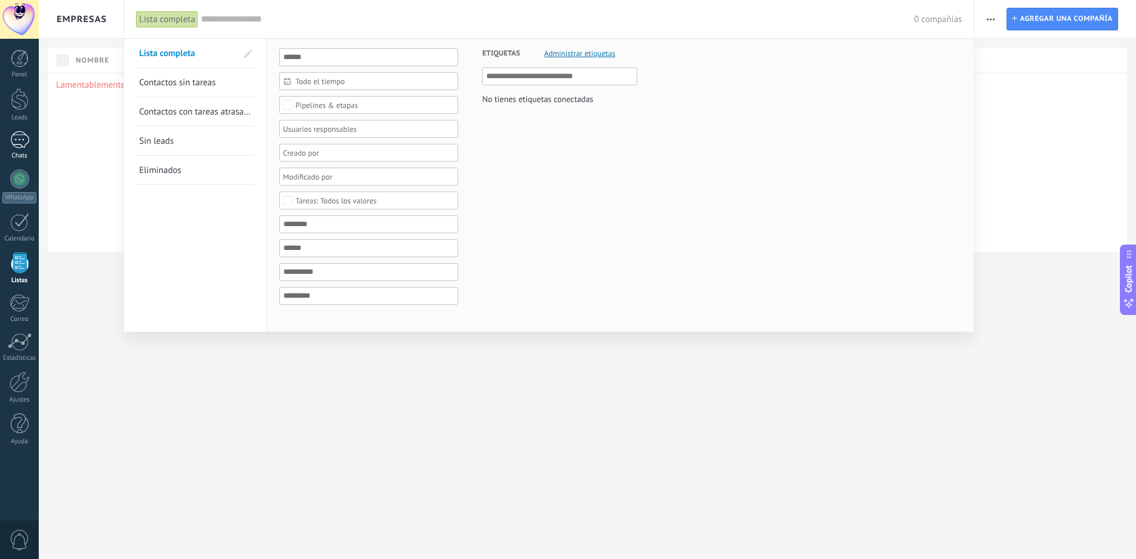
drag, startPoint x: 21, startPoint y: 143, endPoint x: 38, endPoint y: 152, distance: 18.4
click at [21, 143] on div at bounding box center [19, 139] width 19 height 17
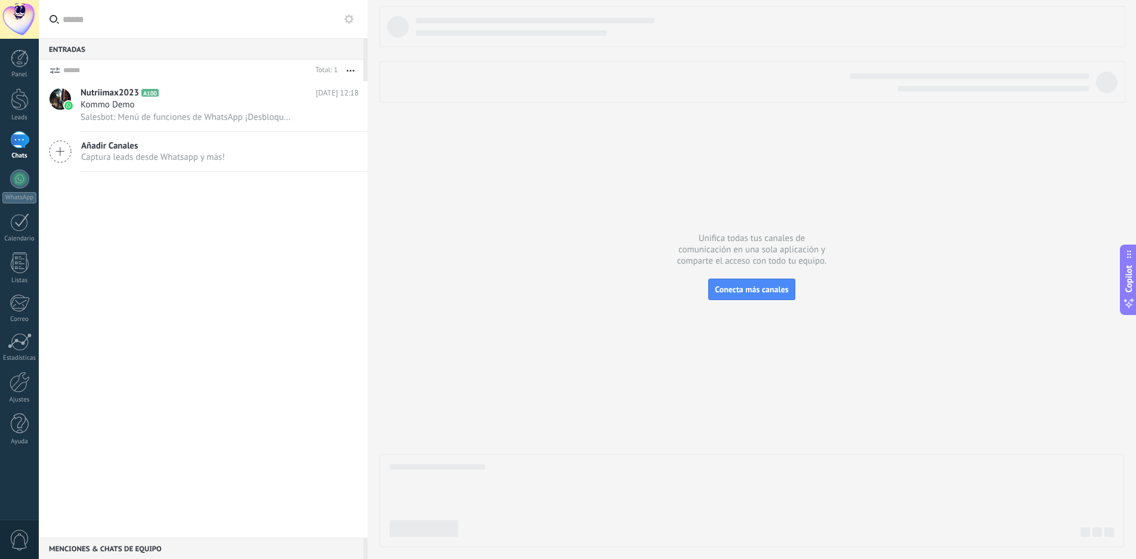
click at [351, 16] on use at bounding box center [349, 19] width 10 height 10
click at [349, 17] on icon at bounding box center [349, 19] width 10 height 10
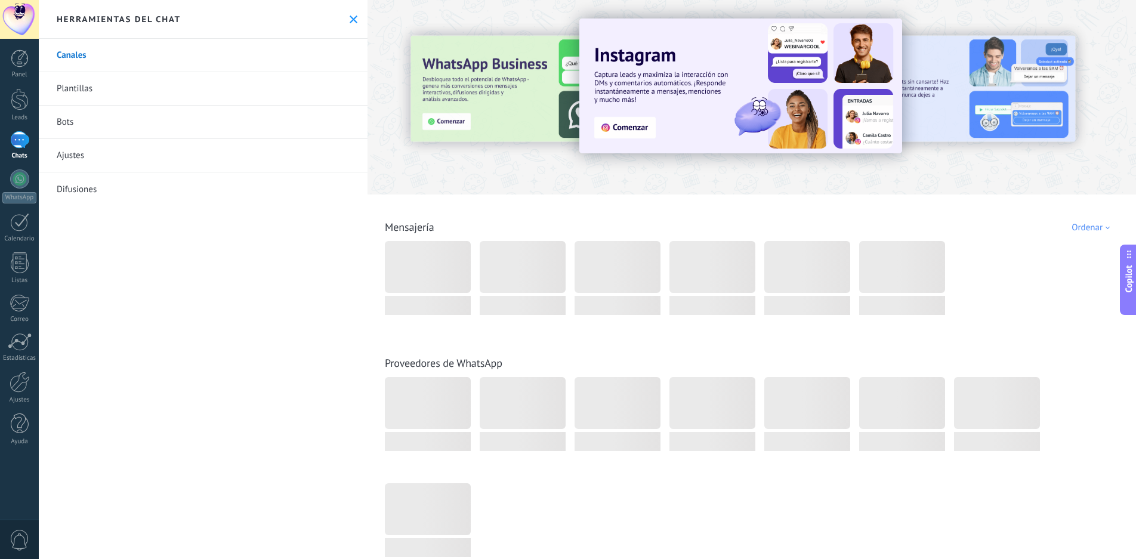
click at [100, 117] on link "Bots" at bounding box center [203, 122] width 329 height 33
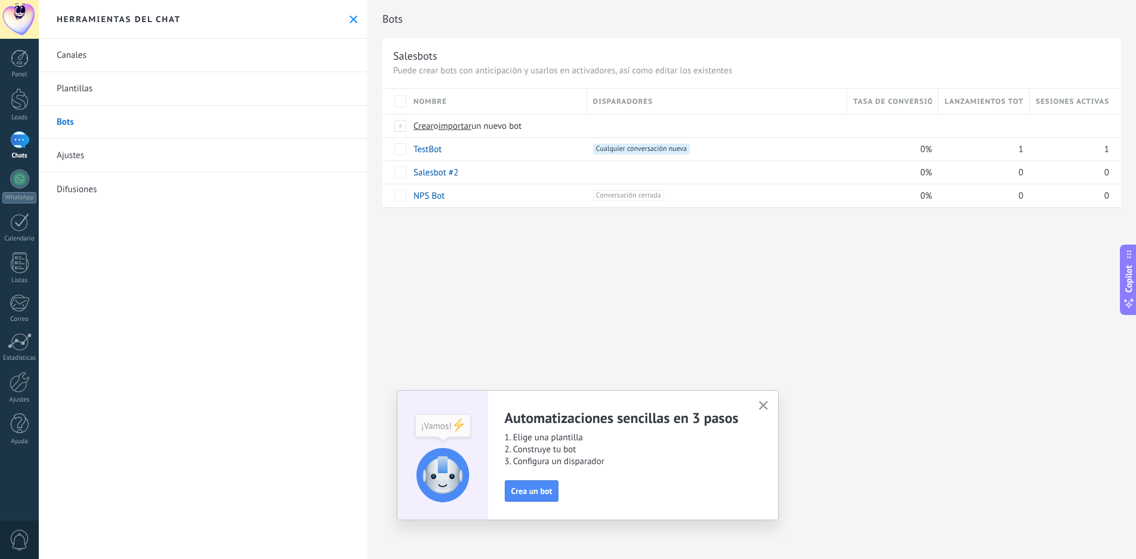
click at [765, 403] on use "button" at bounding box center [763, 405] width 9 height 9
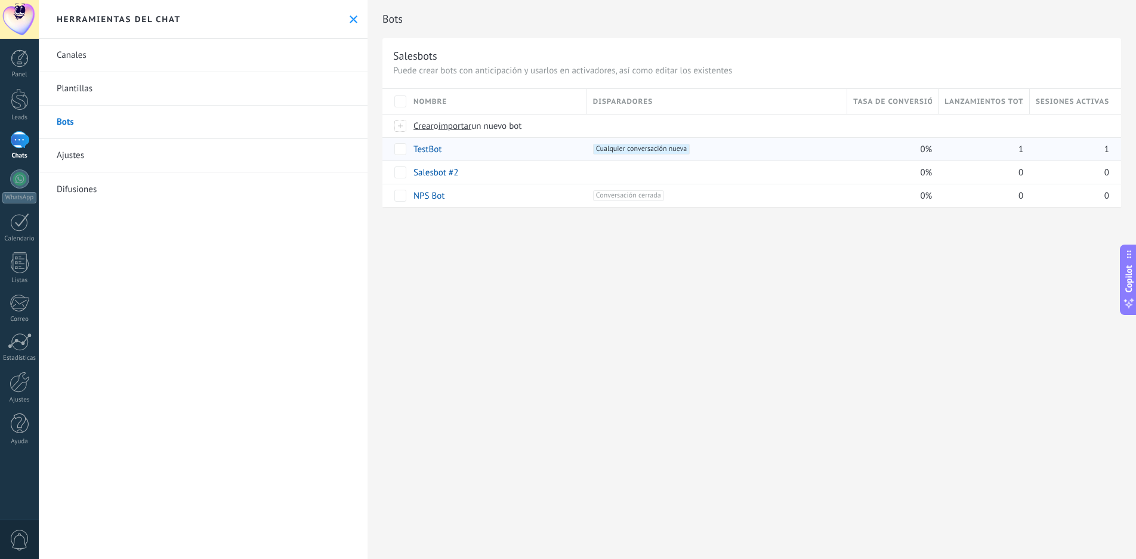
click at [434, 149] on link "TestBot" at bounding box center [428, 149] width 28 height 11
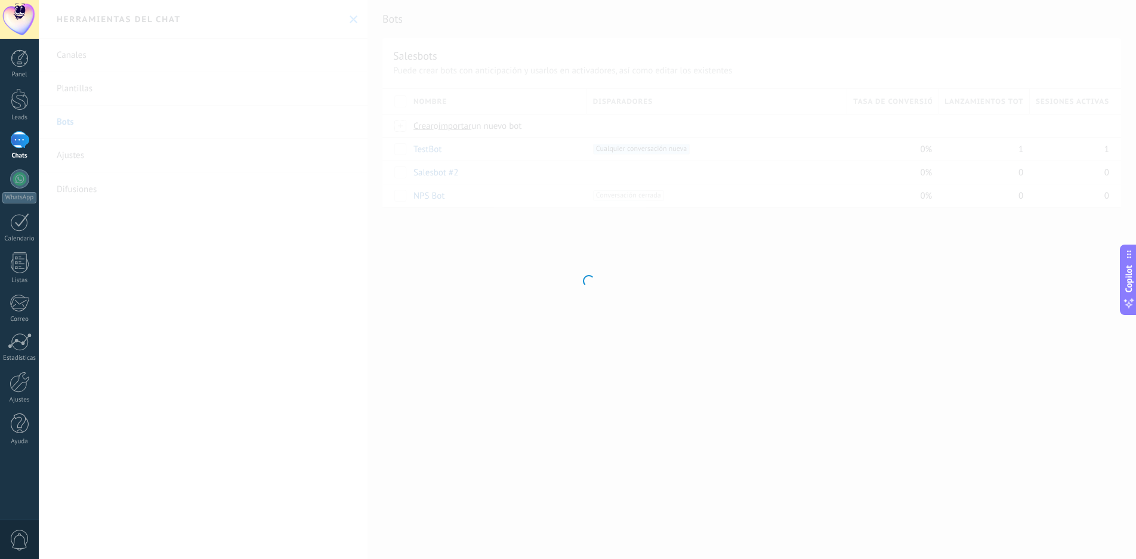
type input "*******"
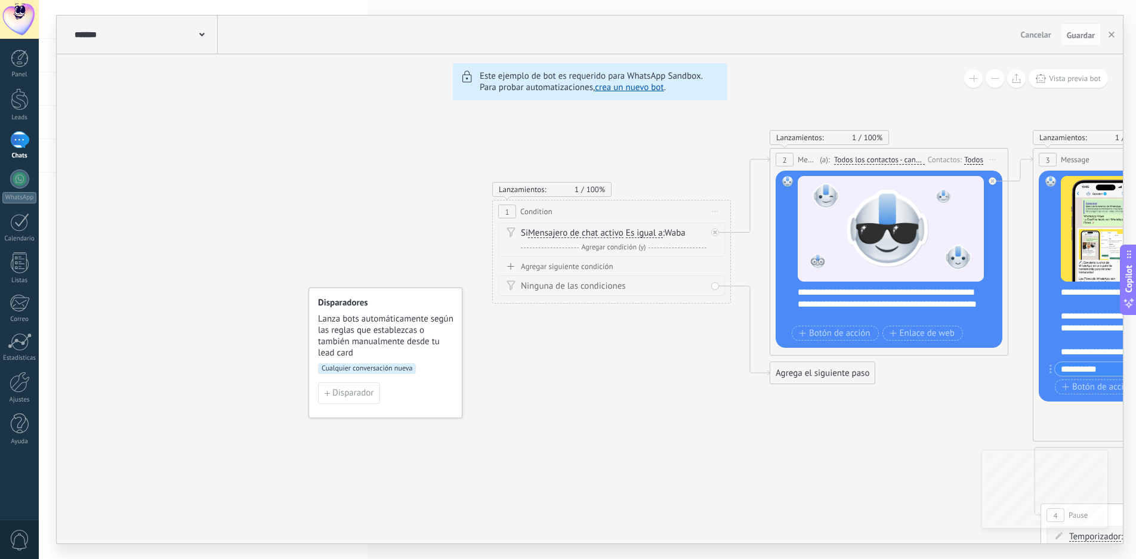
drag, startPoint x: 238, startPoint y: 461, endPoint x: 778, endPoint y: 444, distance: 540.3
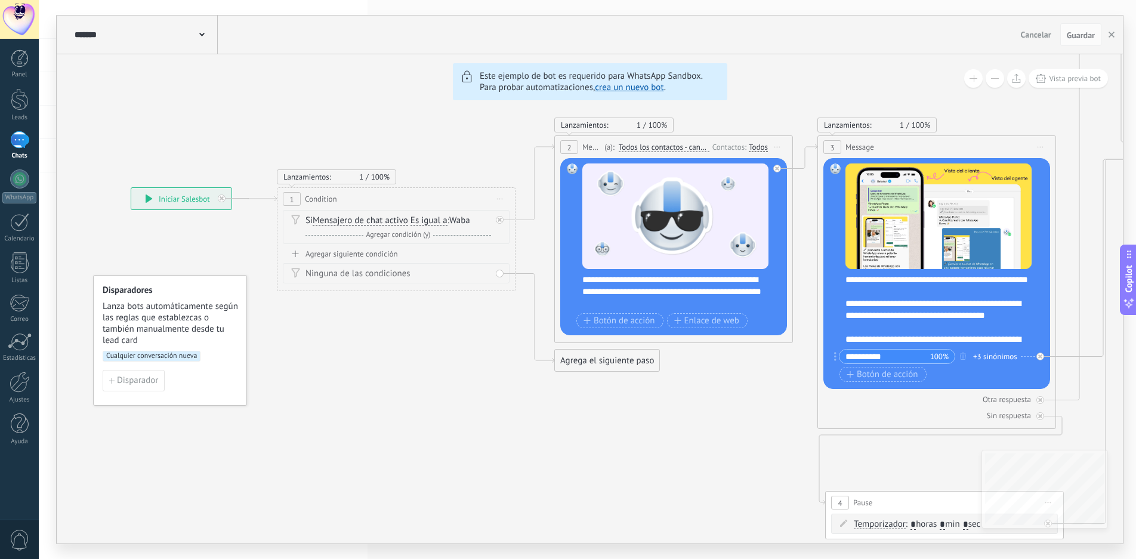
drag, startPoint x: 714, startPoint y: 400, endPoint x: 498, endPoint y: 388, distance: 216.4
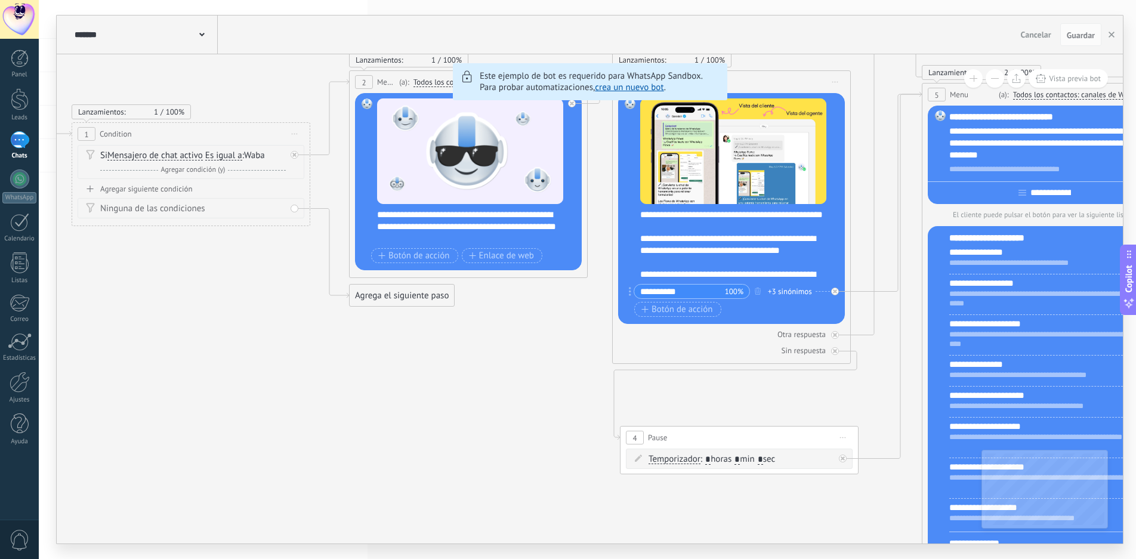
drag, startPoint x: 746, startPoint y: 423, endPoint x: 710, endPoint y: 430, distance: 36.6
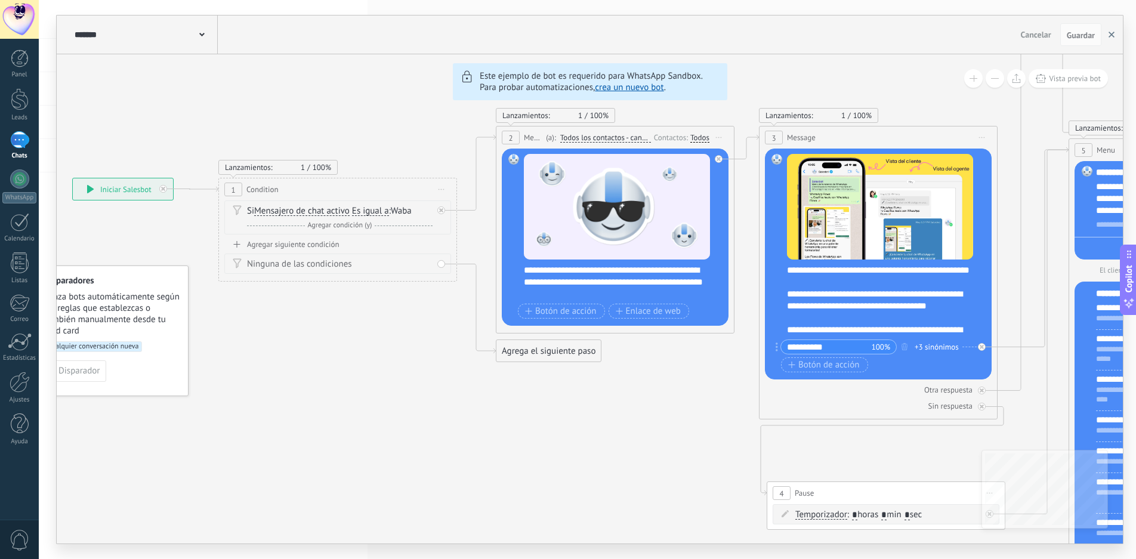
click at [1113, 36] on use "button" at bounding box center [1112, 35] width 6 height 6
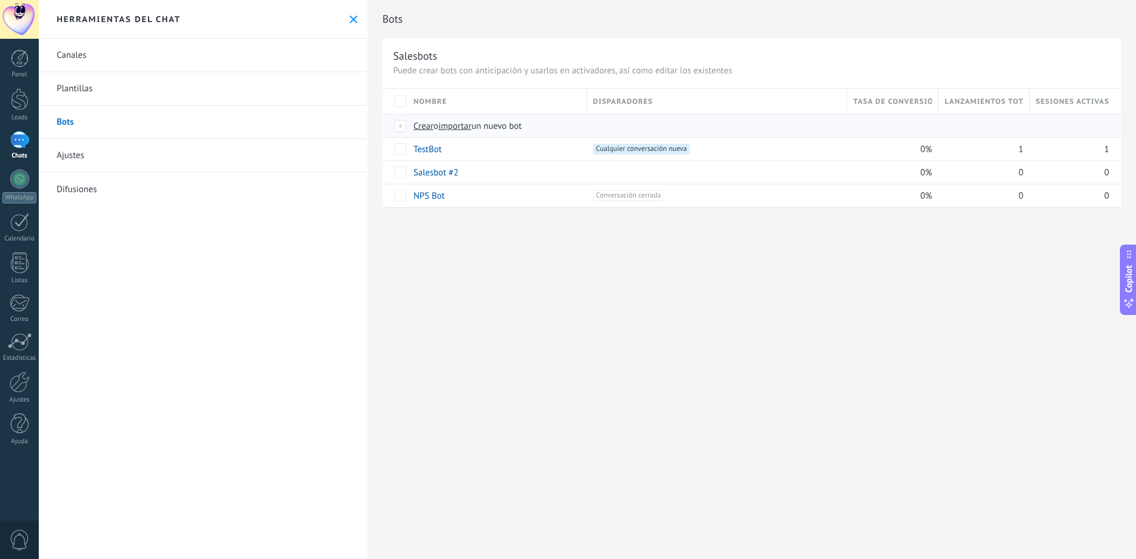
click at [421, 126] on span "Crear" at bounding box center [424, 126] width 20 height 11
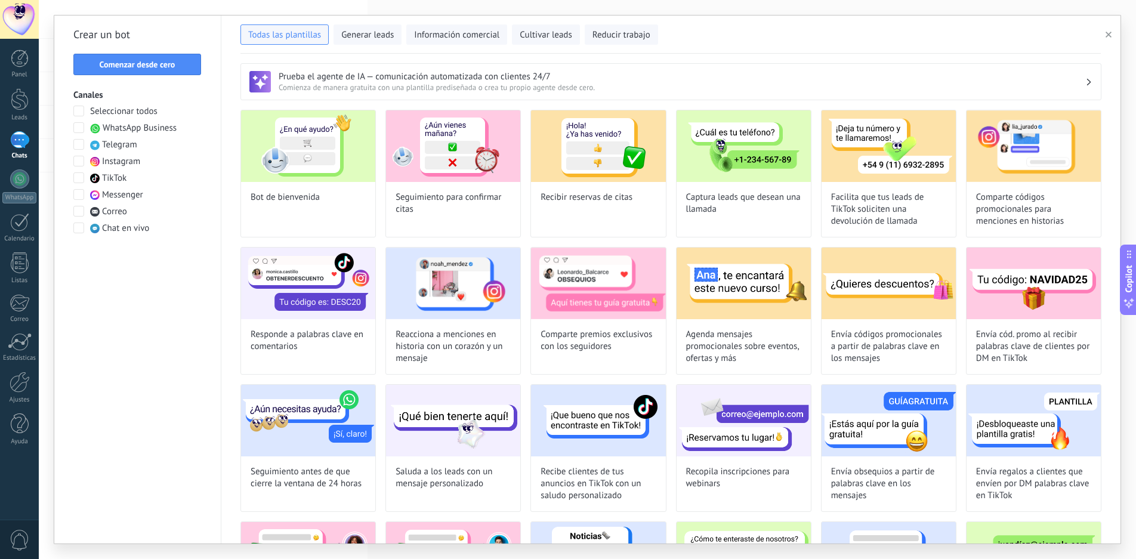
click at [81, 125] on span at bounding box center [78, 127] width 11 height 11
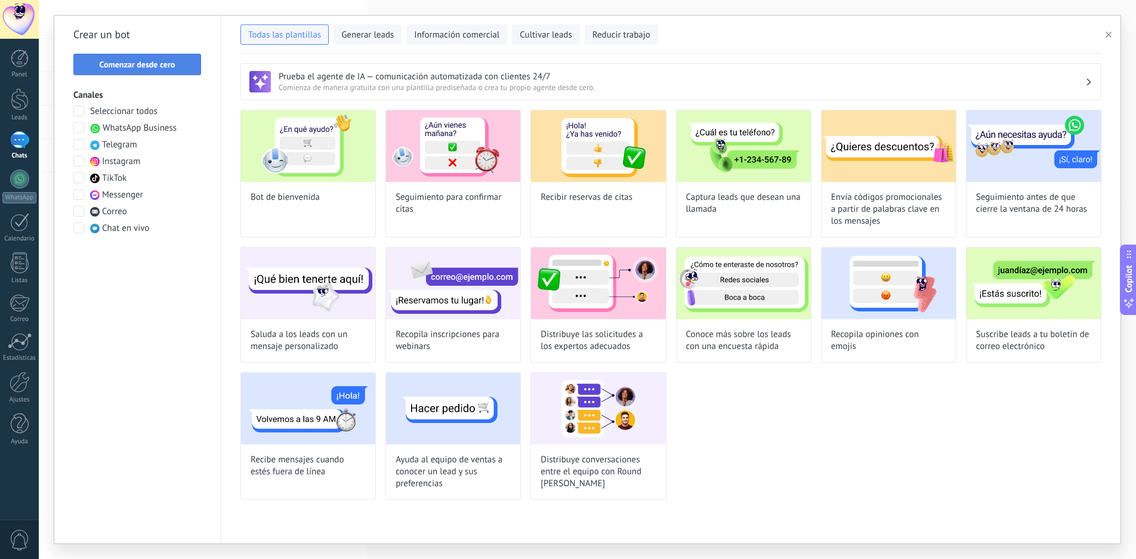
click at [157, 64] on span "Comenzar desde cero" at bounding box center [138, 64] width 76 height 8
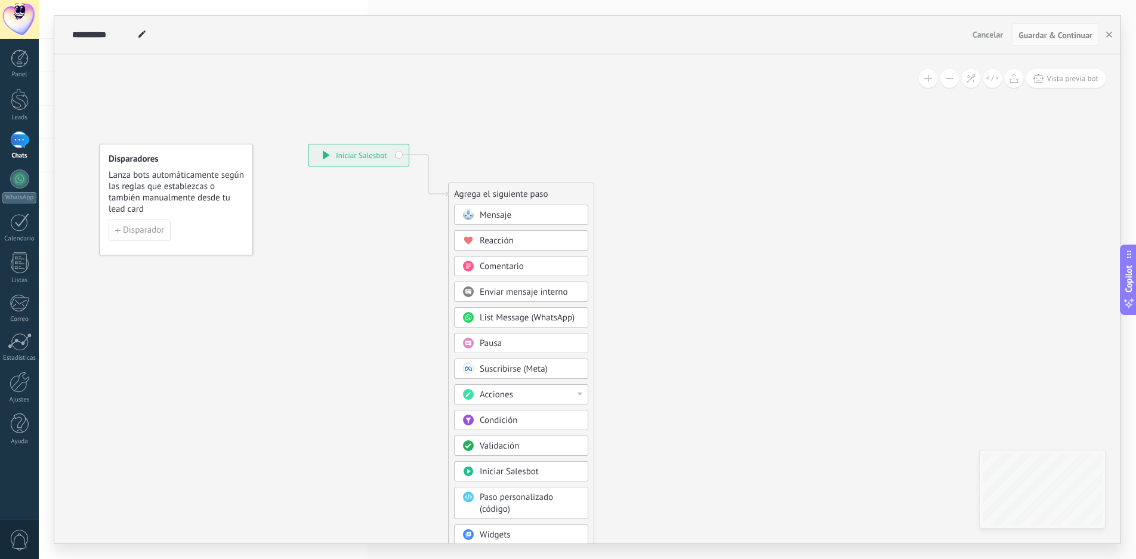
click at [525, 217] on div "Mensaje" at bounding box center [530, 215] width 100 height 12
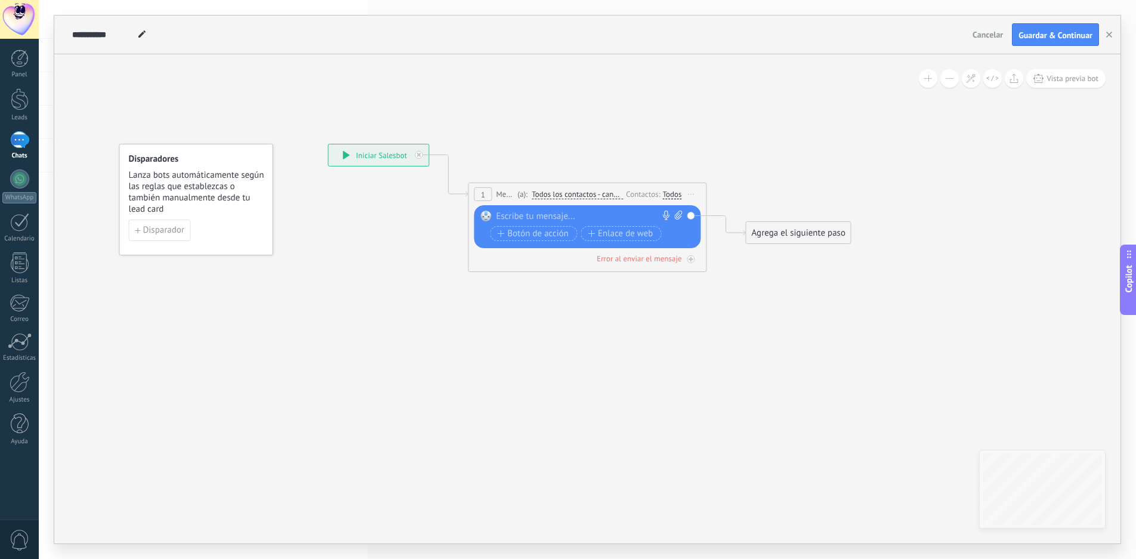
click at [525, 215] on div at bounding box center [585, 217] width 177 height 12
paste div
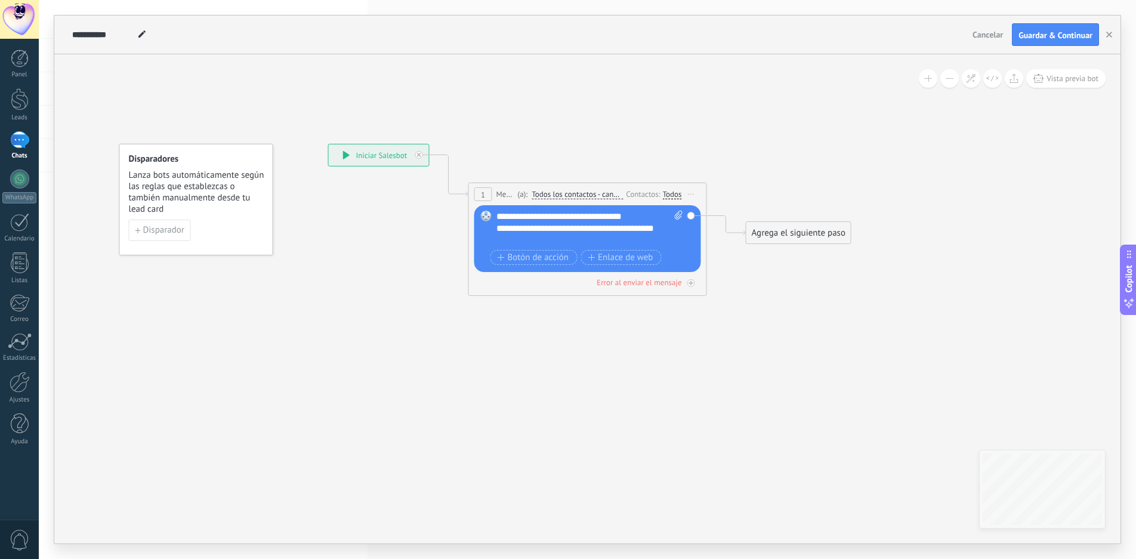
click at [593, 341] on icon at bounding box center [570, 199] width 1080 height 709
click at [643, 285] on div "Error al enviar el mensaje" at bounding box center [639, 282] width 85 height 10
click at [787, 339] on div "Agrega el siguiente paso" at bounding box center [799, 347] width 104 height 20
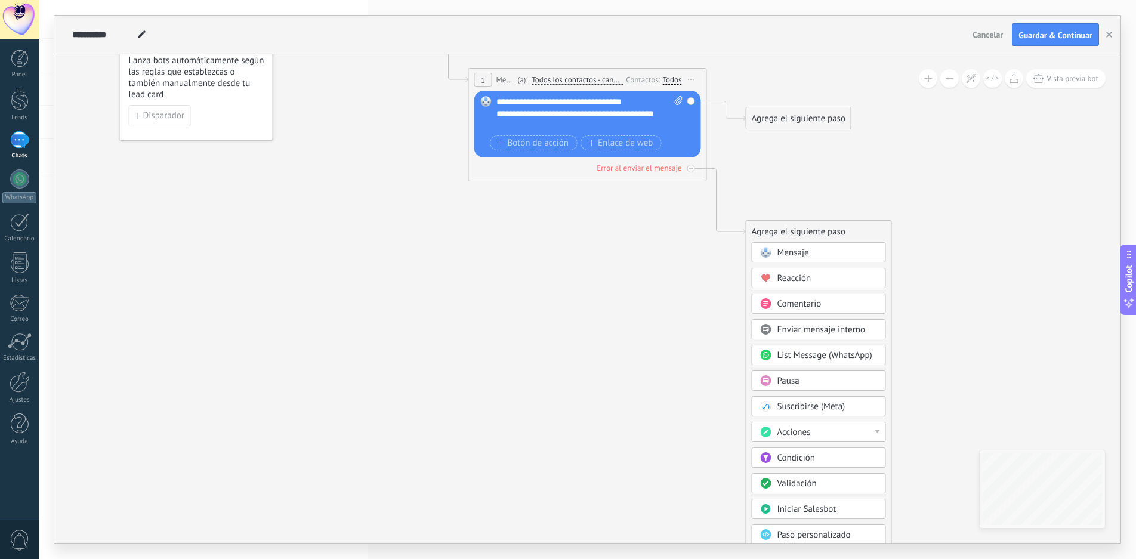
drag, startPoint x: 783, startPoint y: 230, endPoint x: 763, endPoint y: 233, distance: 19.9
click at [763, 233] on div "Agrega el siguiente paso" at bounding box center [819, 232] width 145 height 20
click at [868, 228] on div "Agrega el siguiente paso" at bounding box center [819, 232] width 145 height 20
click at [690, 167] on icon at bounding box center [691, 168] width 4 height 4
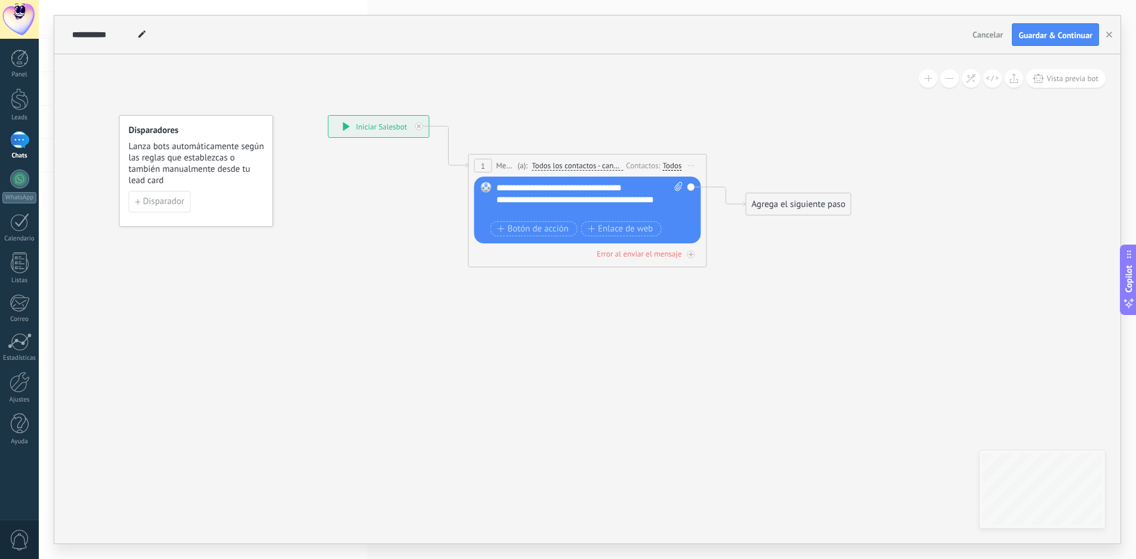
click at [784, 206] on div "Agrega el siguiente paso" at bounding box center [799, 205] width 104 height 20
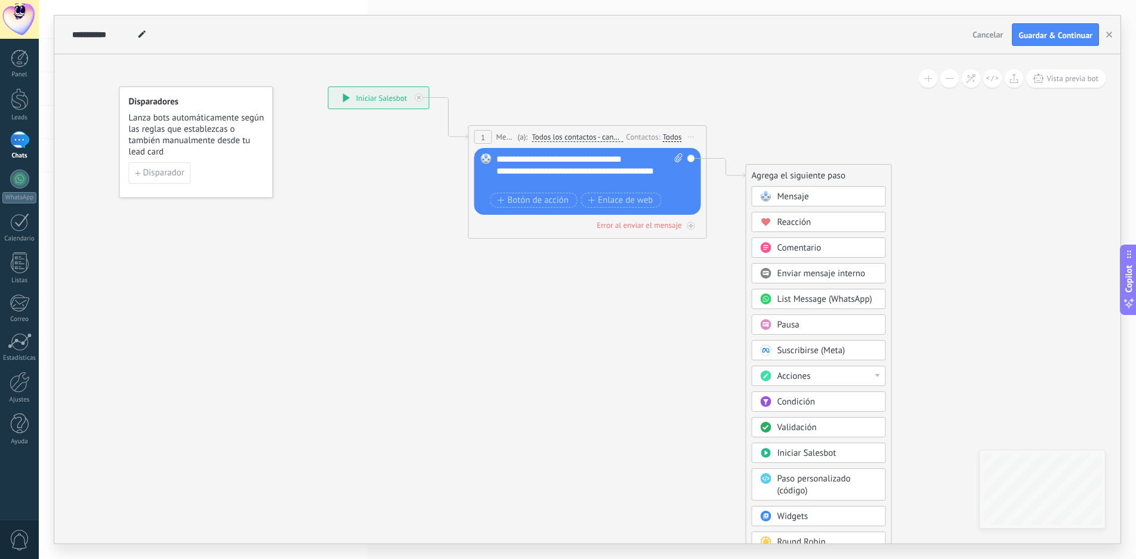
click at [810, 194] on div "Mensaje" at bounding box center [828, 197] width 100 height 12
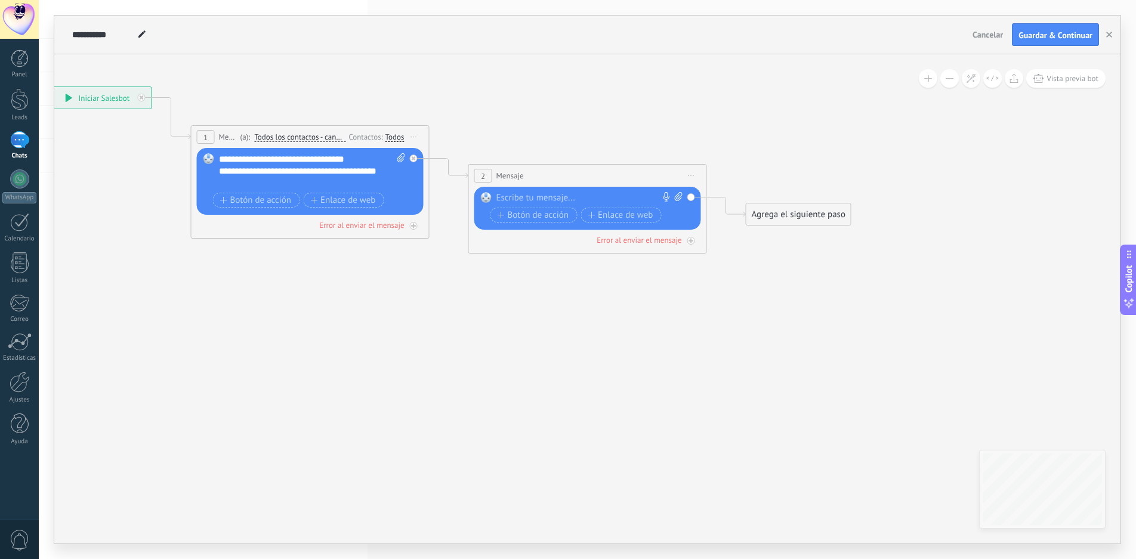
click at [522, 194] on div at bounding box center [585, 198] width 177 height 12
paste div
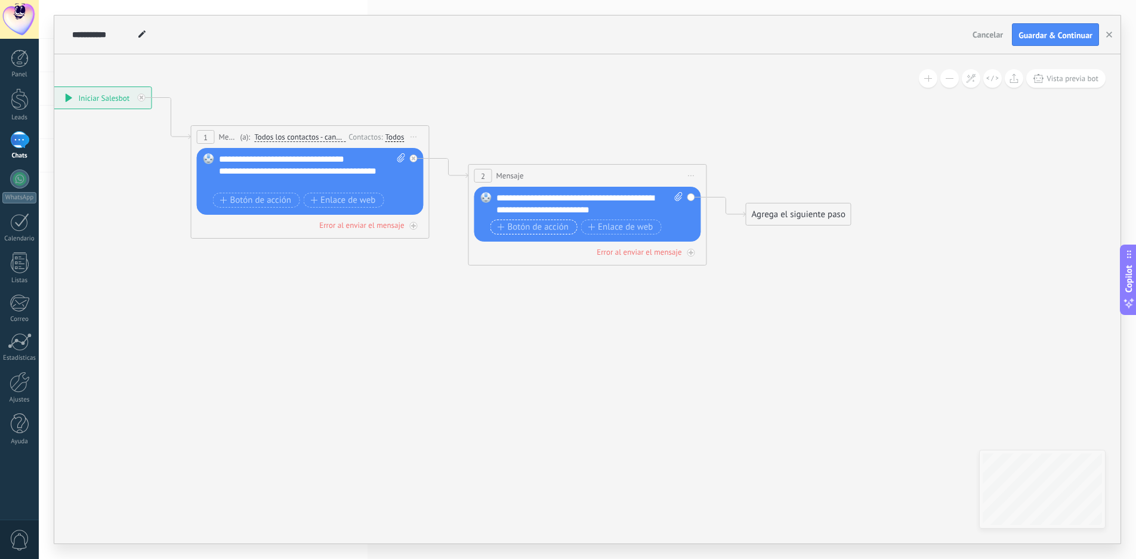
click at [511, 223] on span "Botón de acción" at bounding box center [534, 228] width 72 height 10
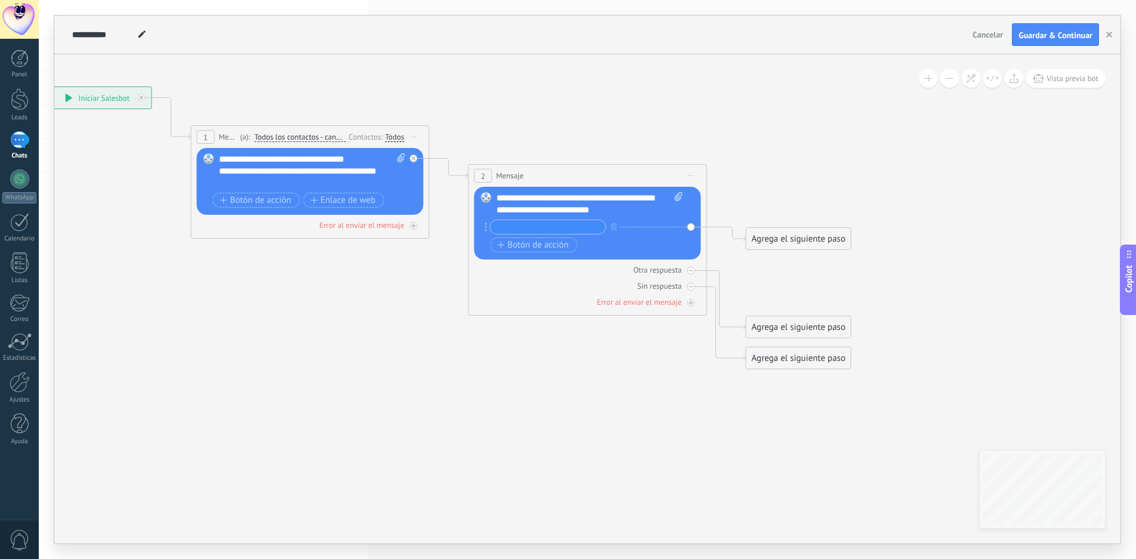
click at [507, 221] on input "text" at bounding box center [548, 227] width 115 height 14
paste input "**********"
drag, startPoint x: 599, startPoint y: 226, endPoint x: 559, endPoint y: 224, distance: 39.4
click at [559, 224] on input "**********" at bounding box center [548, 227] width 115 height 14
click at [646, 224] on div "+ sinónimo" at bounding box center [642, 227] width 36 height 12
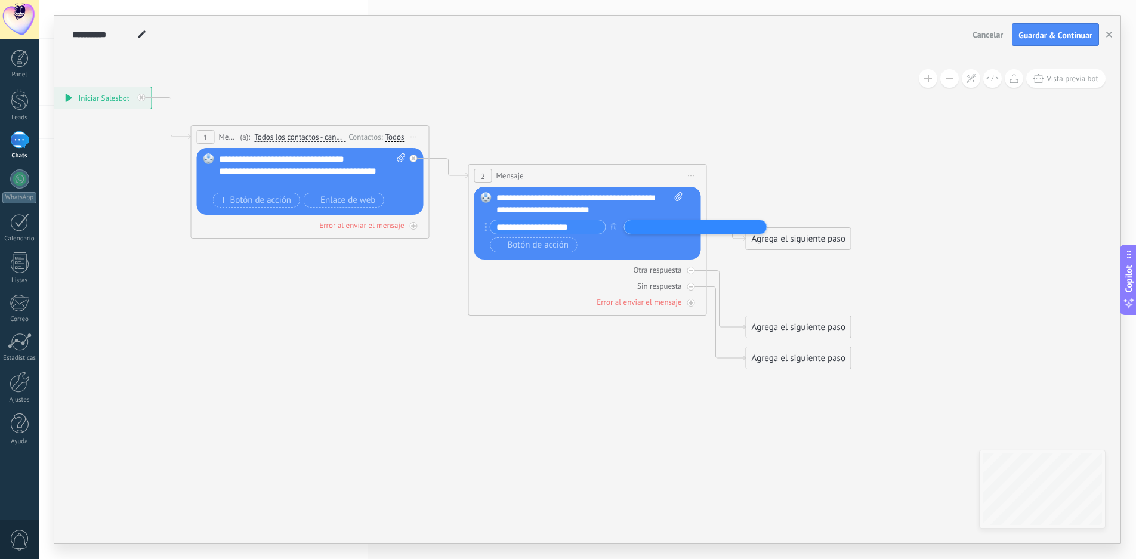
drag, startPoint x: 586, startPoint y: 226, endPoint x: 487, endPoint y: 226, distance: 99.1
click at [487, 226] on div "**********" at bounding box center [545, 227] width 121 height 15
click at [582, 227] on input "**********" at bounding box center [548, 227] width 115 height 14
drag, startPoint x: 584, startPoint y: 228, endPoint x: 508, endPoint y: 228, distance: 75.8
click at [508, 228] on input "**********" at bounding box center [548, 227] width 115 height 14
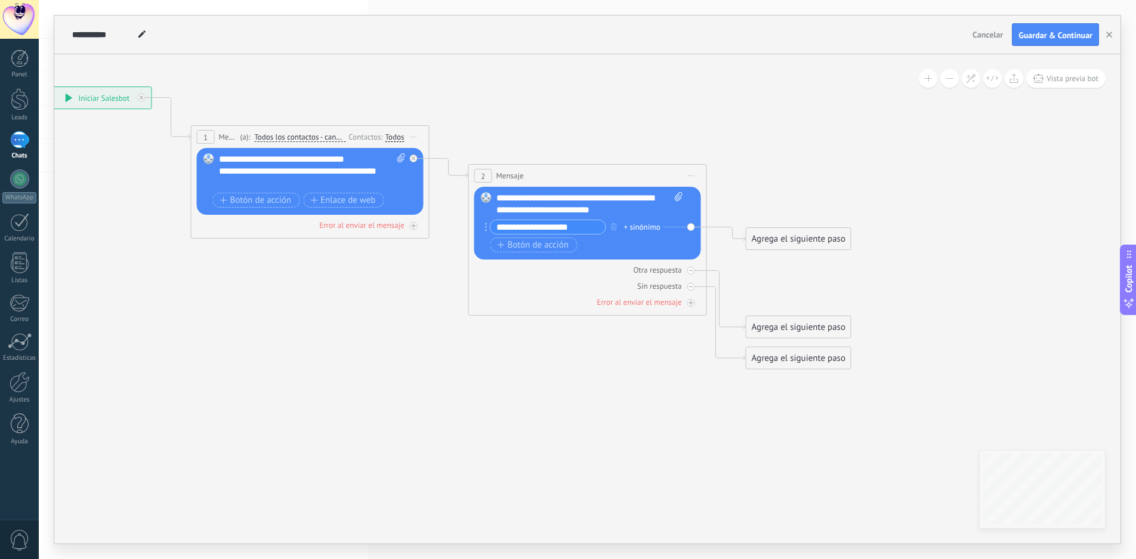
type input "***"
click at [613, 227] on icon "button" at bounding box center [614, 226] width 6 height 7
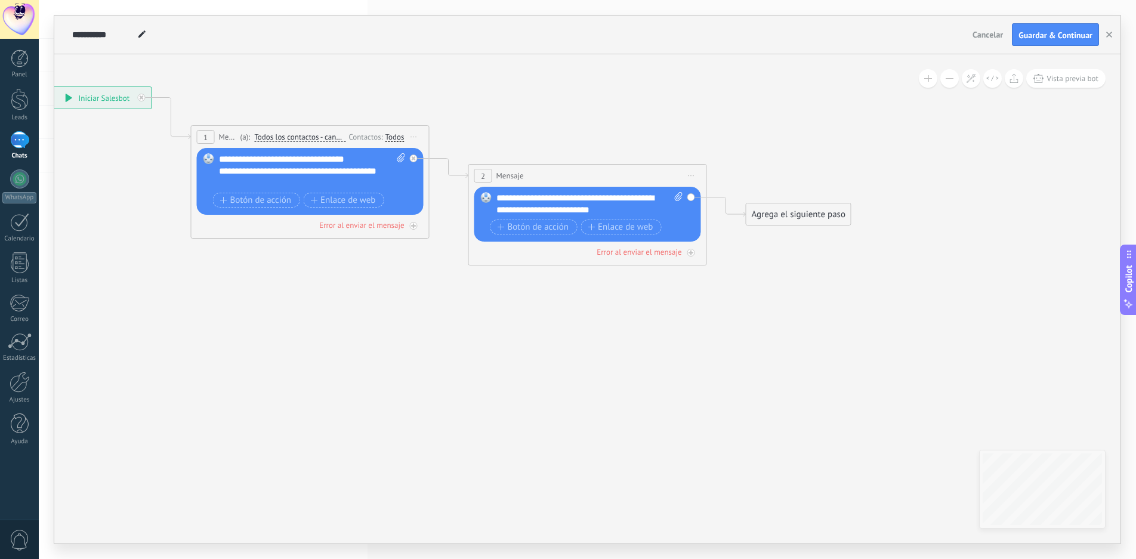
click at [691, 175] on icon at bounding box center [692, 175] width 6 height 1
click at [420, 135] on span "Iniciar vista previa aquí Cambiar nombre Duplicar [GEOGRAPHIC_DATA]" at bounding box center [414, 136] width 19 height 17
click at [454, 152] on div "Iniciar vista previa aquí" at bounding box center [468, 154] width 118 height 20
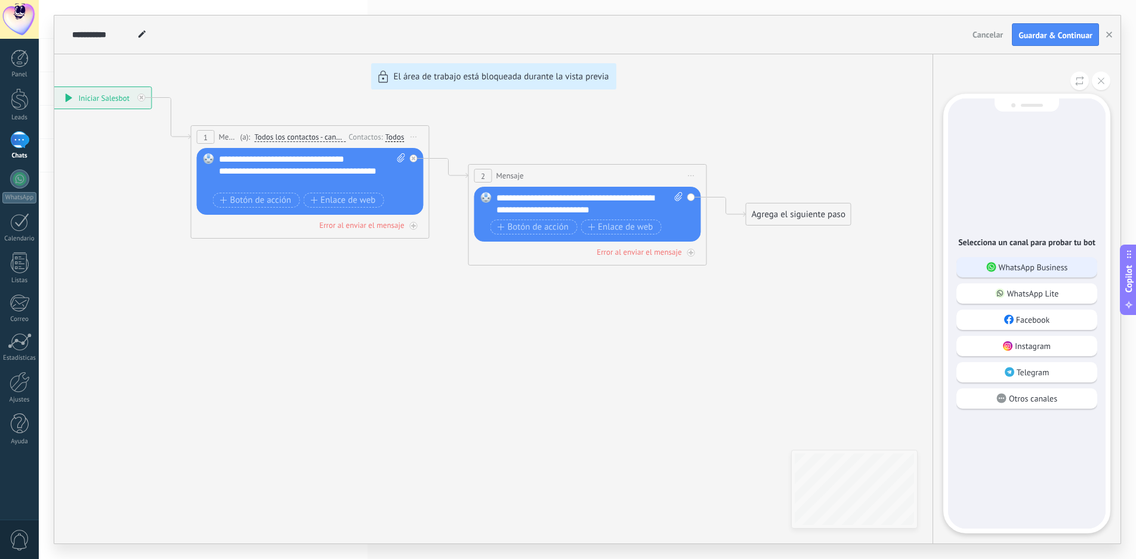
click at [1047, 262] on p "WhatsApp Business" at bounding box center [1033, 267] width 69 height 11
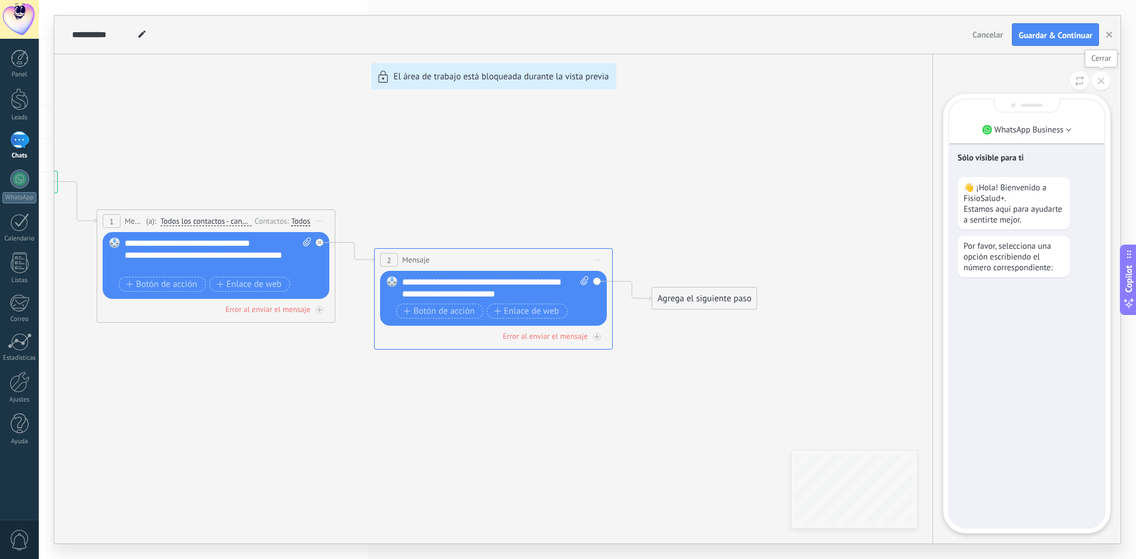
click at [1106, 82] on button at bounding box center [1101, 81] width 18 height 18
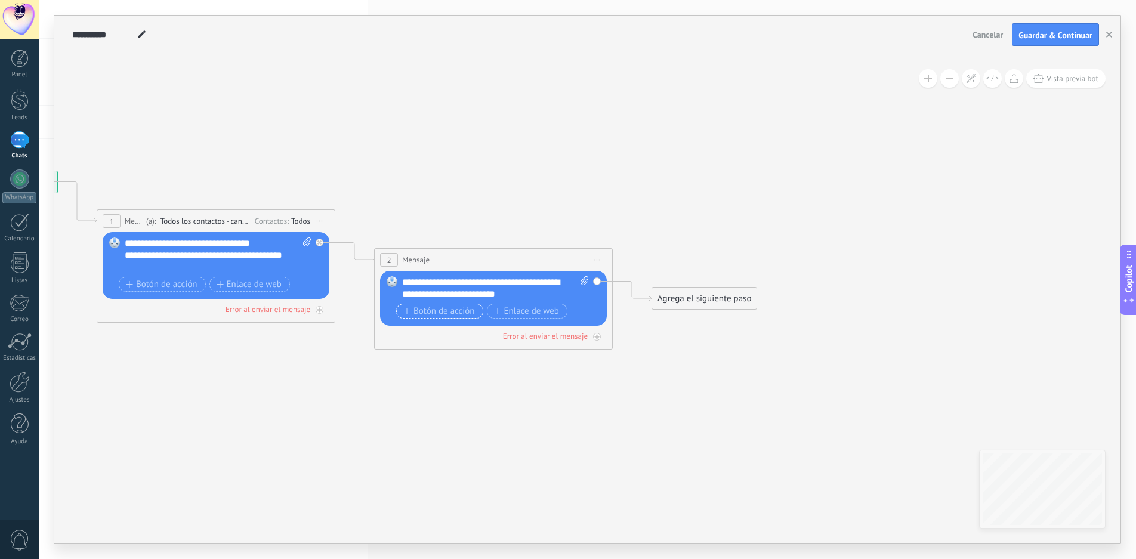
click at [414, 312] on span "Botón de acción" at bounding box center [439, 312] width 72 height 10
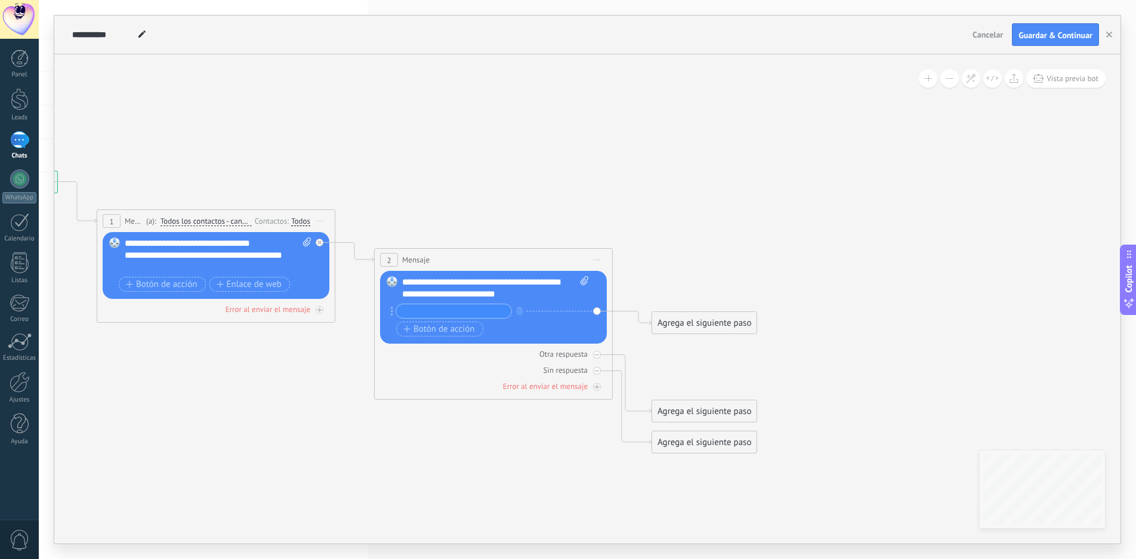
click at [440, 313] on input "text" at bounding box center [453, 311] width 115 height 14
drag, startPoint x: 493, startPoint y: 312, endPoint x: 385, endPoint y: 314, distance: 108.1
click at [385, 314] on div "Reemplazar Quitar Convertir a mensaje de voz Arrastre la imagen aquí para adjun…" at bounding box center [493, 307] width 227 height 73
paste input "text"
click at [470, 310] on input "**********" at bounding box center [453, 311] width 115 height 14
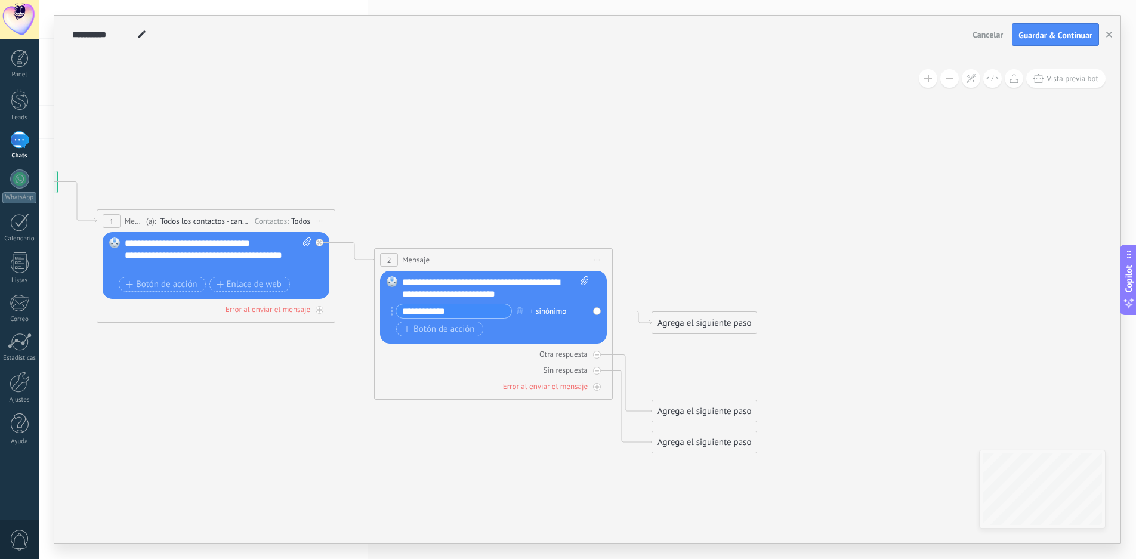
drag, startPoint x: 468, startPoint y: 315, endPoint x: 366, endPoint y: 317, distance: 102.7
click at [460, 312] on input "**********" at bounding box center [453, 311] width 115 height 14
click at [410, 313] on input "**********" at bounding box center [453, 311] width 115 height 14
click at [401, 308] on input "**********" at bounding box center [453, 311] width 115 height 14
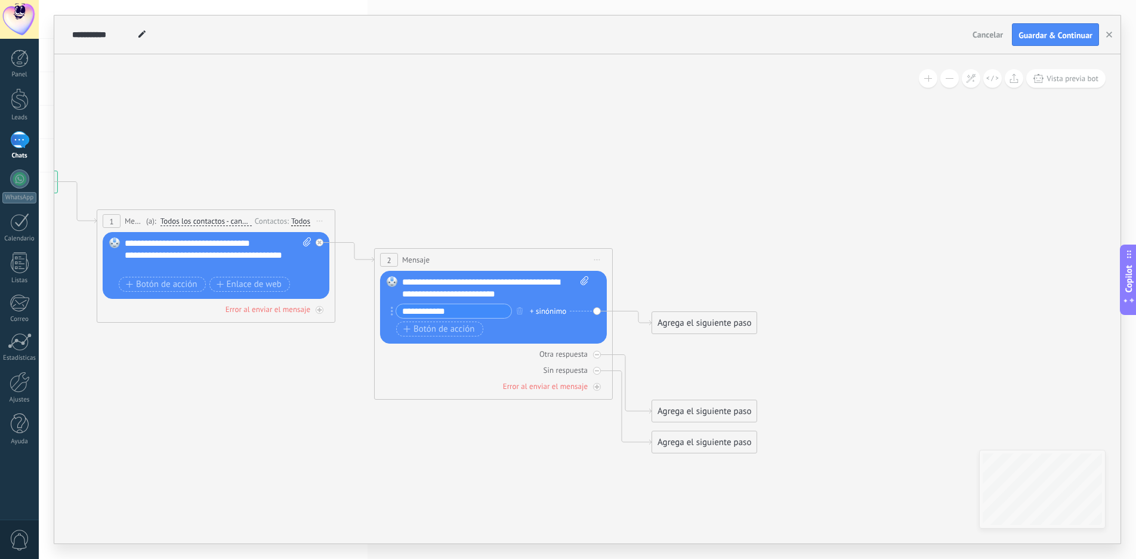
paste input "*"
type input "**********"
click at [436, 328] on span "Botón de acción" at bounding box center [439, 330] width 72 height 10
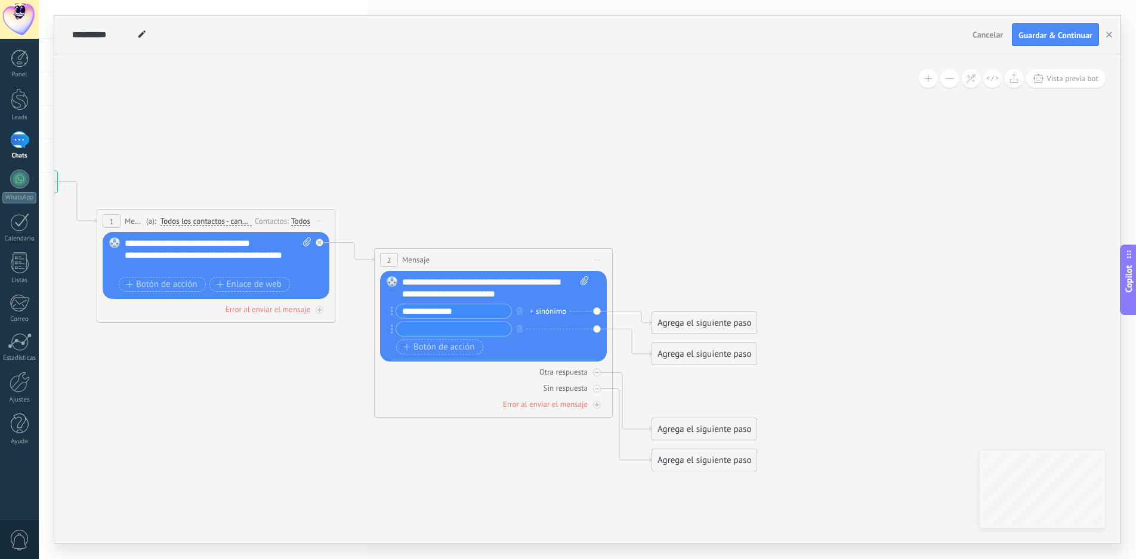
click at [420, 332] on input "text" at bounding box center [453, 329] width 115 height 14
paste input "*"
click at [429, 329] on input "*" at bounding box center [453, 329] width 115 height 14
paste input "*********"
click at [411, 329] on input "**********" at bounding box center [453, 329] width 115 height 14
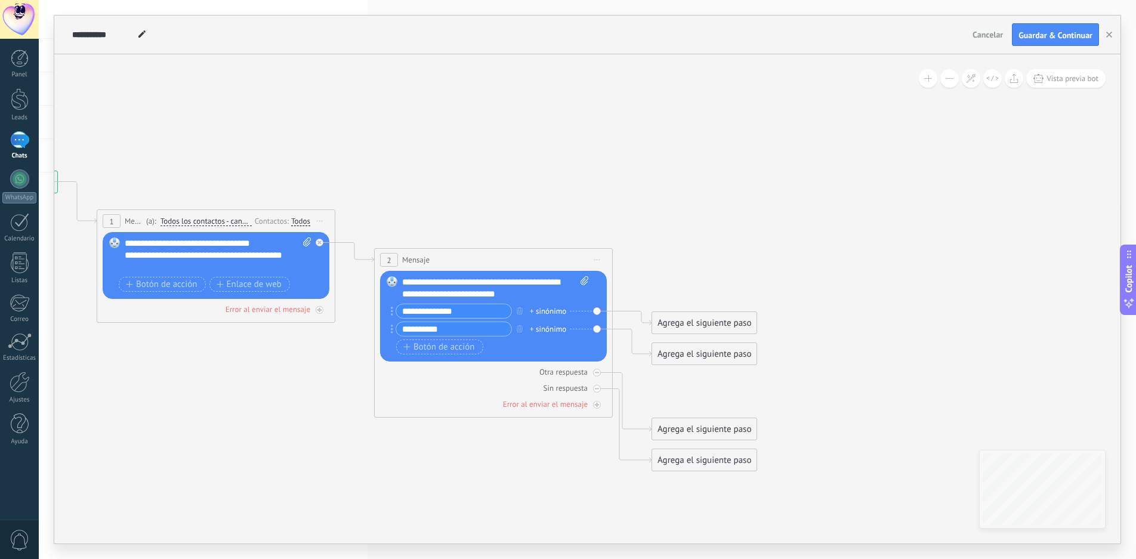
drag, startPoint x: 470, startPoint y: 331, endPoint x: 409, endPoint y: 335, distance: 61.0
click at [409, 335] on input "**********" at bounding box center [453, 329] width 115 height 14
type input "*********"
click at [434, 348] on span "Botón de acción" at bounding box center [439, 348] width 72 height 10
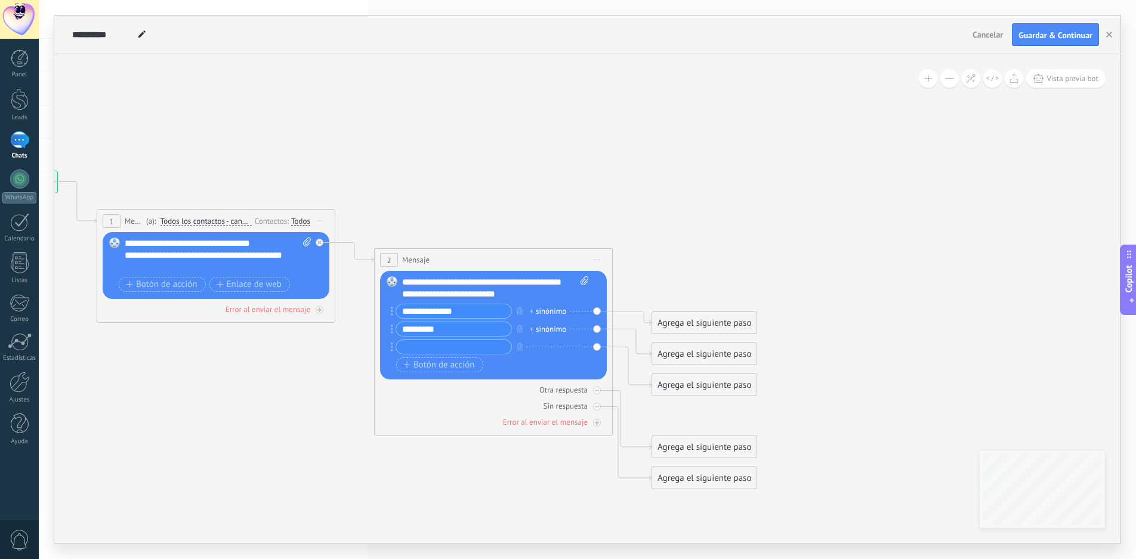
click at [422, 347] on input "text" at bounding box center [453, 347] width 115 height 14
paste input "**********"
click at [401, 347] on input "**********" at bounding box center [453, 347] width 115 height 14
paste input "**"
type input "**********"
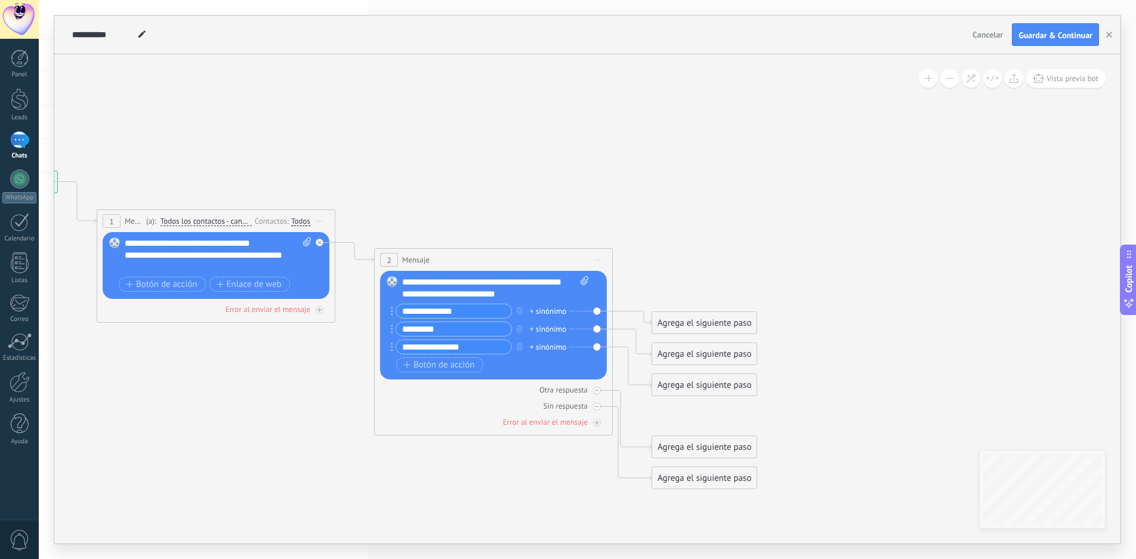
click at [687, 319] on div "Agrega el siguiente paso" at bounding box center [704, 323] width 104 height 20
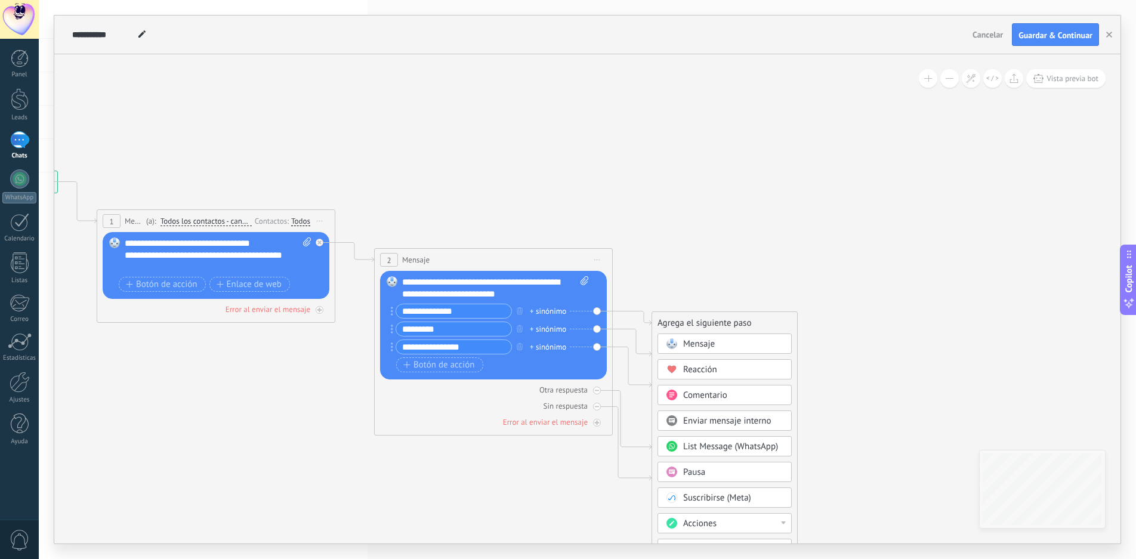
click at [706, 343] on span "Mensaje" at bounding box center [699, 343] width 32 height 11
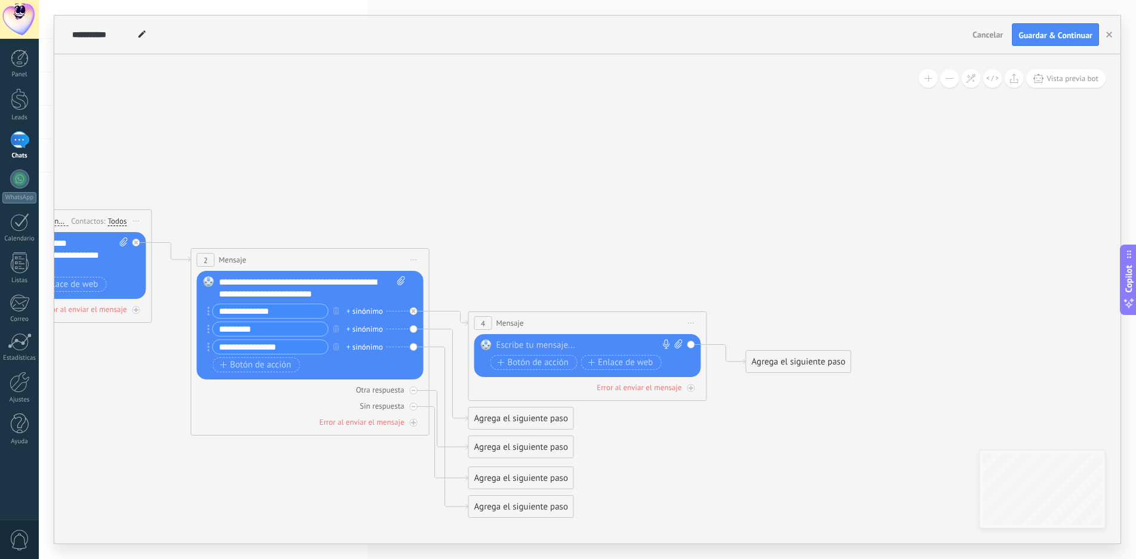
click at [535, 343] on div at bounding box center [585, 346] width 177 height 12
paste div
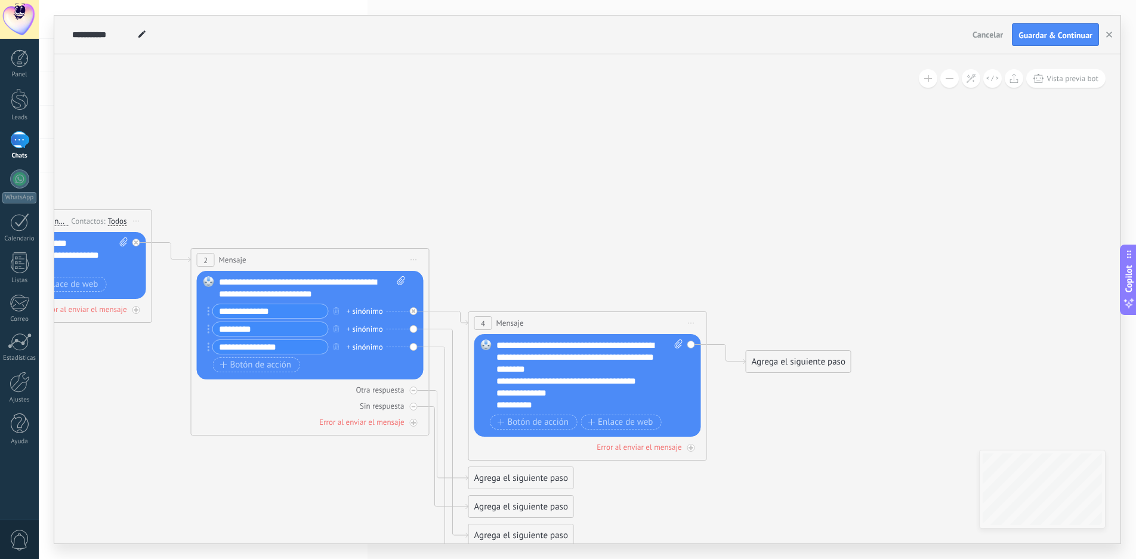
click at [381, 291] on div "**********" at bounding box center [312, 288] width 187 height 24
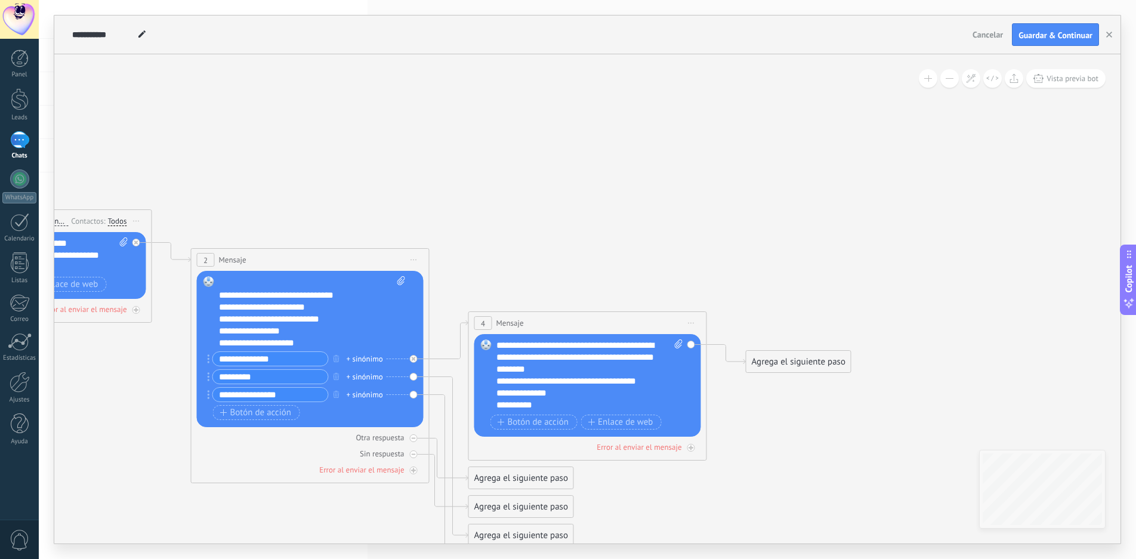
scroll to position [24, 0]
click at [285, 360] on input "**********" at bounding box center [270, 359] width 115 height 14
type input "*"
drag, startPoint x: 277, startPoint y: 380, endPoint x: 226, endPoint y: 381, distance: 50.7
click at [226, 381] on input "*********" at bounding box center [270, 377] width 115 height 14
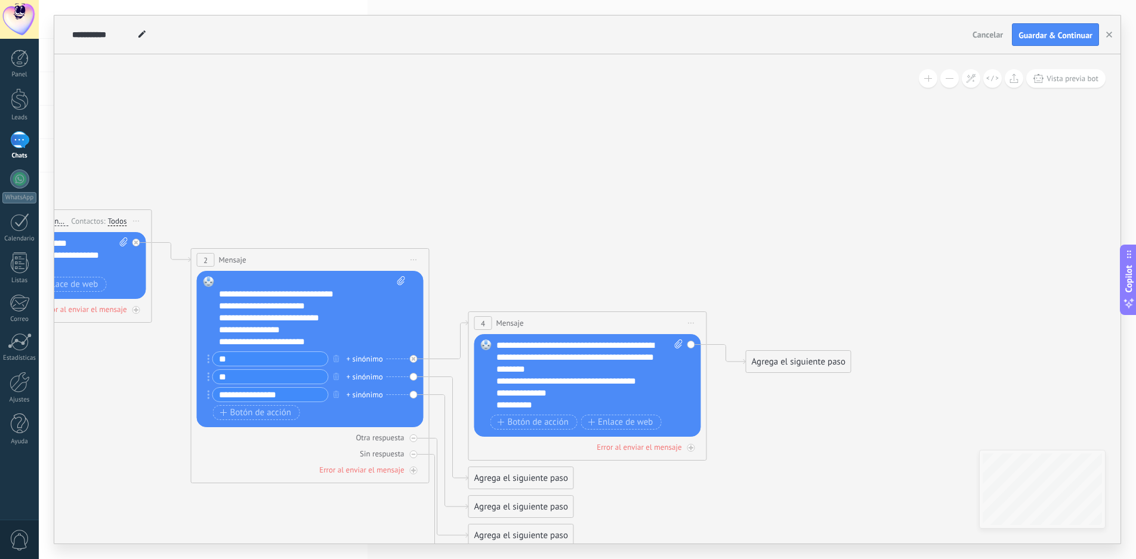
type input "*"
drag, startPoint x: 283, startPoint y: 397, endPoint x: 226, endPoint y: 395, distance: 57.3
click at [226, 395] on input "**********" at bounding box center [270, 395] width 115 height 14
type input "*"
click at [242, 412] on span "Botón de acción" at bounding box center [256, 413] width 72 height 10
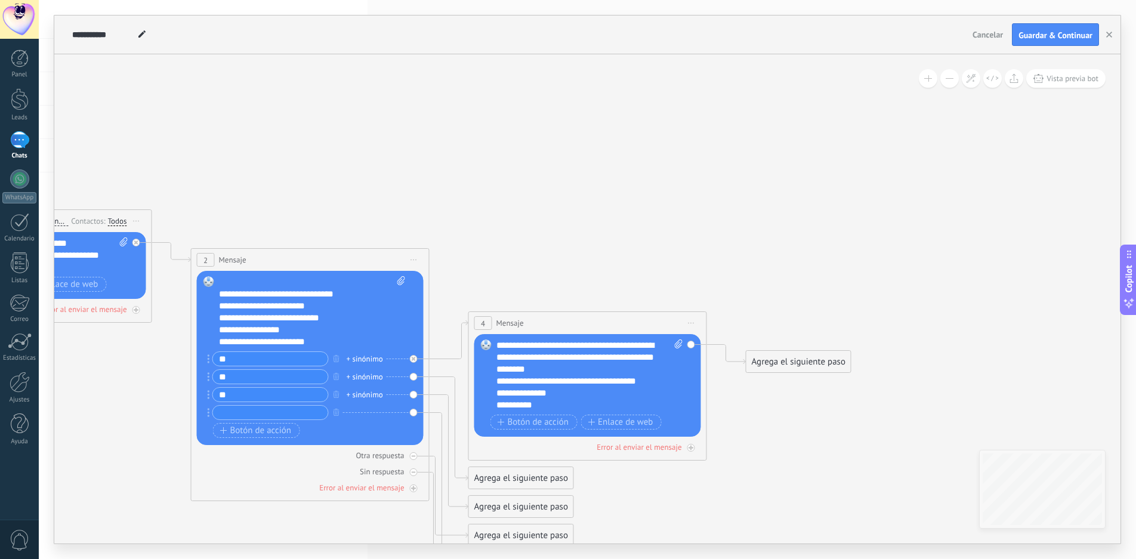
click at [219, 340] on div "**********" at bounding box center [312, 358] width 186 height 165
click at [226, 329] on div "**********" at bounding box center [302, 330] width 166 height 12
click at [240, 328] on div "**********" at bounding box center [302, 330] width 166 height 12
drag, startPoint x: 229, startPoint y: 329, endPoint x: 216, endPoint y: 329, distance: 12.5
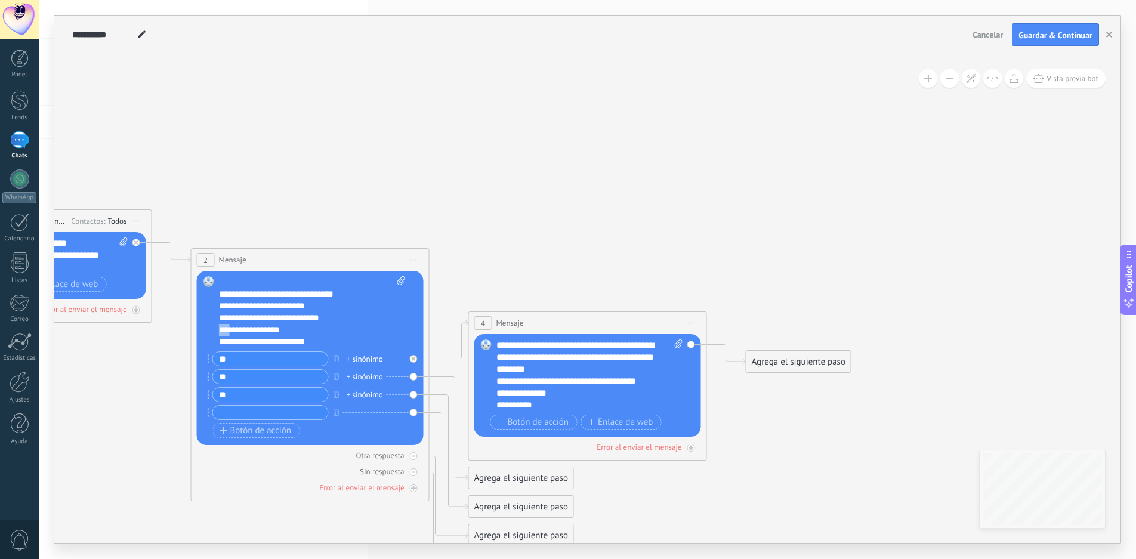
click at [216, 329] on div "Reemplazar Quitar Convertir a mensaje de voz Arrastre la imagen aquí para adjun…" at bounding box center [310, 358] width 227 height 174
copy div "***"
click at [226, 409] on input "text" at bounding box center [270, 413] width 115 height 14
paste input "***"
type input "***"
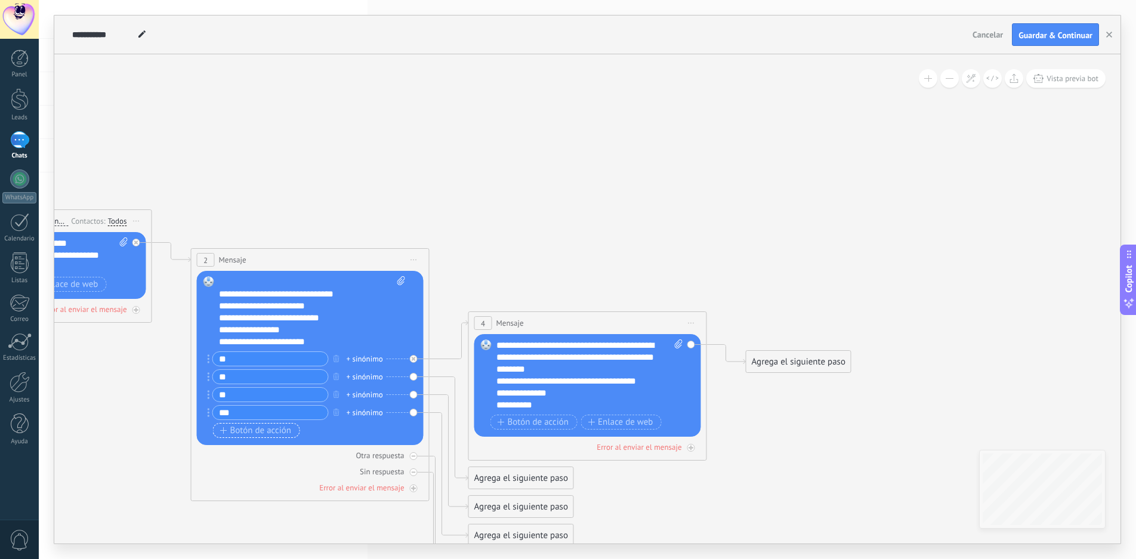
click at [239, 428] on span "Botón de acción" at bounding box center [256, 431] width 72 height 10
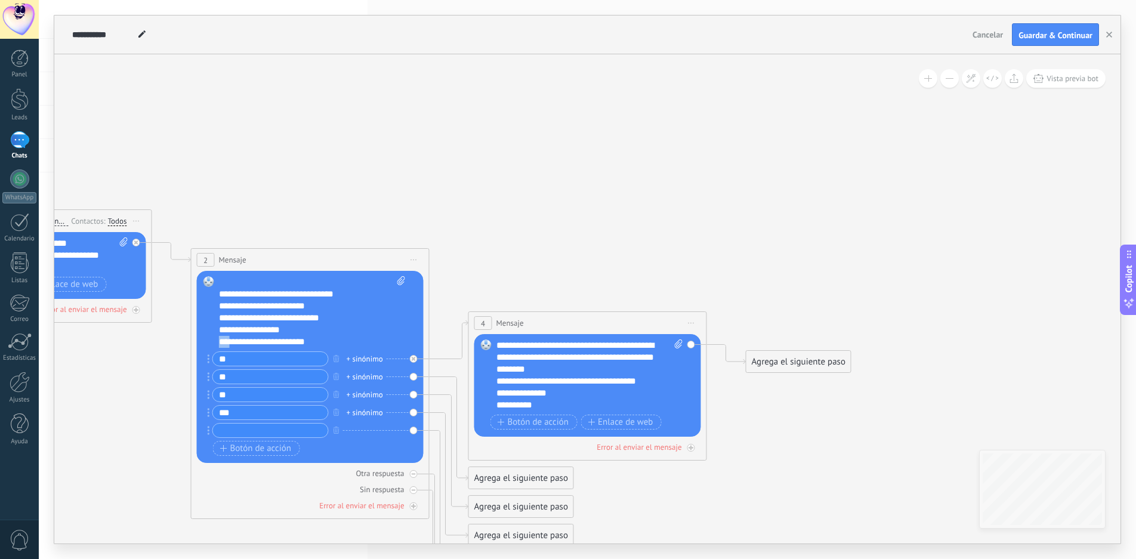
drag, startPoint x: 229, startPoint y: 342, endPoint x: 222, endPoint y: 343, distance: 7.2
click at [222, 343] on div "**********" at bounding box center [302, 342] width 166 height 12
copy div "***"
click at [227, 430] on input "text" at bounding box center [270, 431] width 115 height 14
paste input "***"
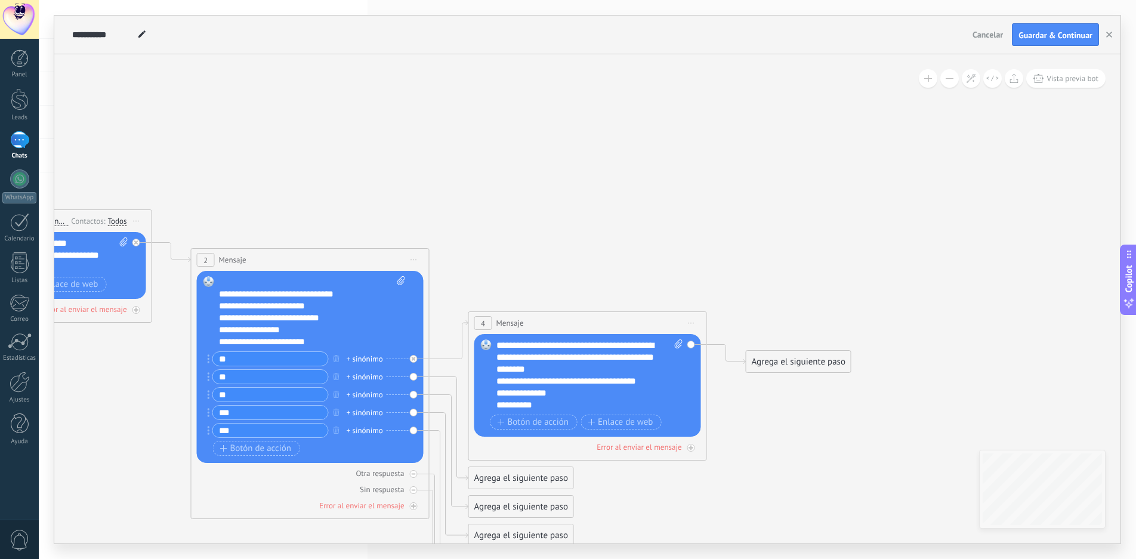
type input "***"
drag, startPoint x: 230, startPoint y: 319, endPoint x: 222, endPoint y: 319, distance: 8.4
click at [222, 319] on div "**********" at bounding box center [302, 318] width 166 height 12
copy div "***"
drag, startPoint x: 236, startPoint y: 398, endPoint x: 204, endPoint y: 395, distance: 32.4
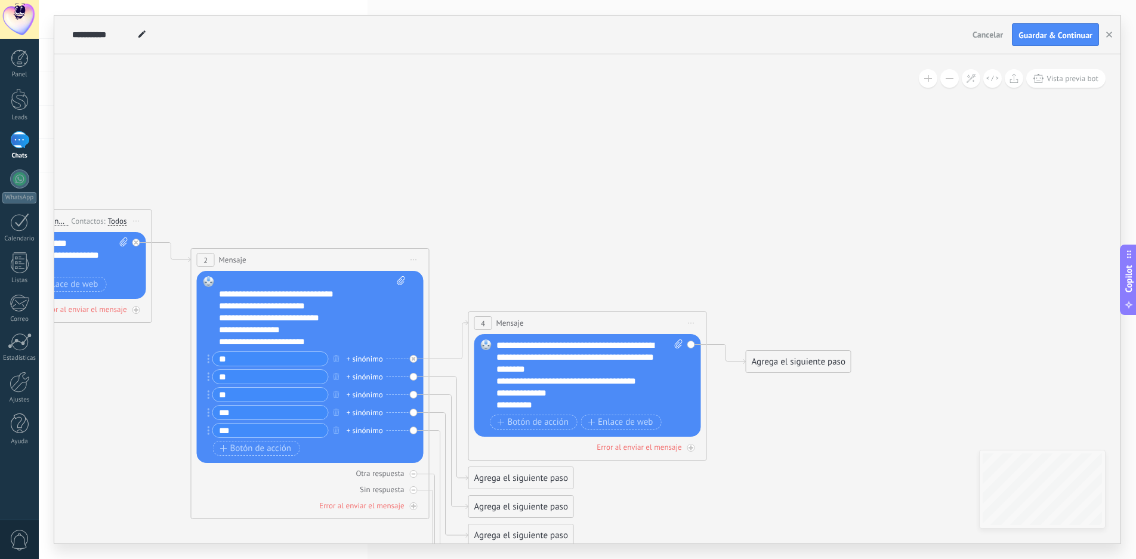
click at [204, 395] on div "Reemplazar Quitar Convertir a mensaje de voz Arrastre la imagen aquí para adjun…" at bounding box center [310, 367] width 227 height 192
paste input "**"
type input "***"
drag, startPoint x: 229, startPoint y: 304, endPoint x: 211, endPoint y: 304, distance: 17.3
click at [211, 304] on div "Reemplazar Quitar Convertir a mensaje de voz Arrastre la imagen aquí para adjun…" at bounding box center [310, 367] width 227 height 192
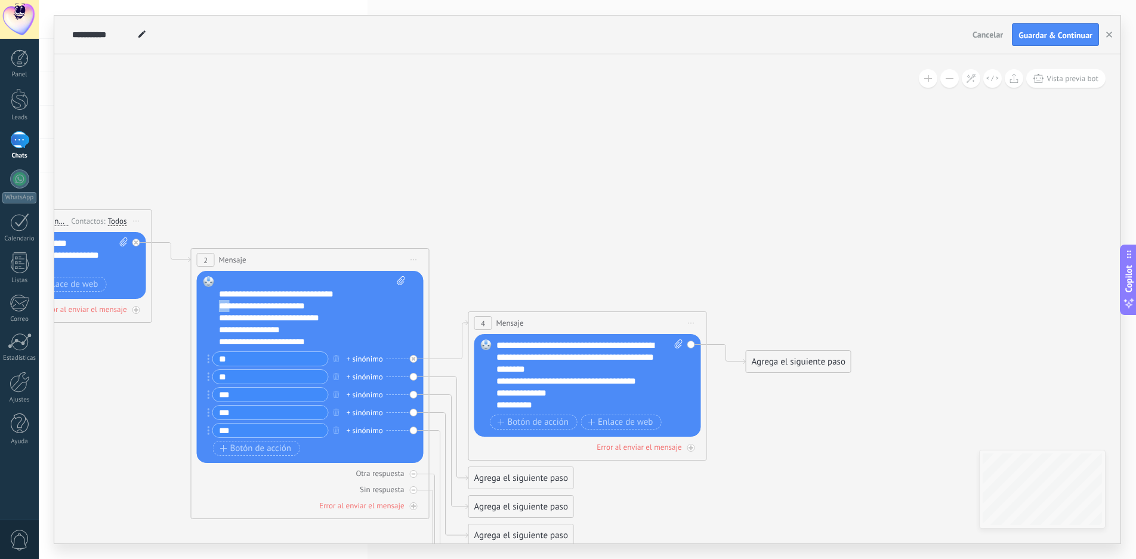
copy div "***"
drag, startPoint x: 232, startPoint y: 374, endPoint x: 196, endPoint y: 373, distance: 35.8
click at [197, 373] on div "Reemplazar Quitar Convertir a mensaje de voz Arrastre la imagen aquí para adjun…" at bounding box center [310, 367] width 227 height 192
paste input "**"
type input "***"
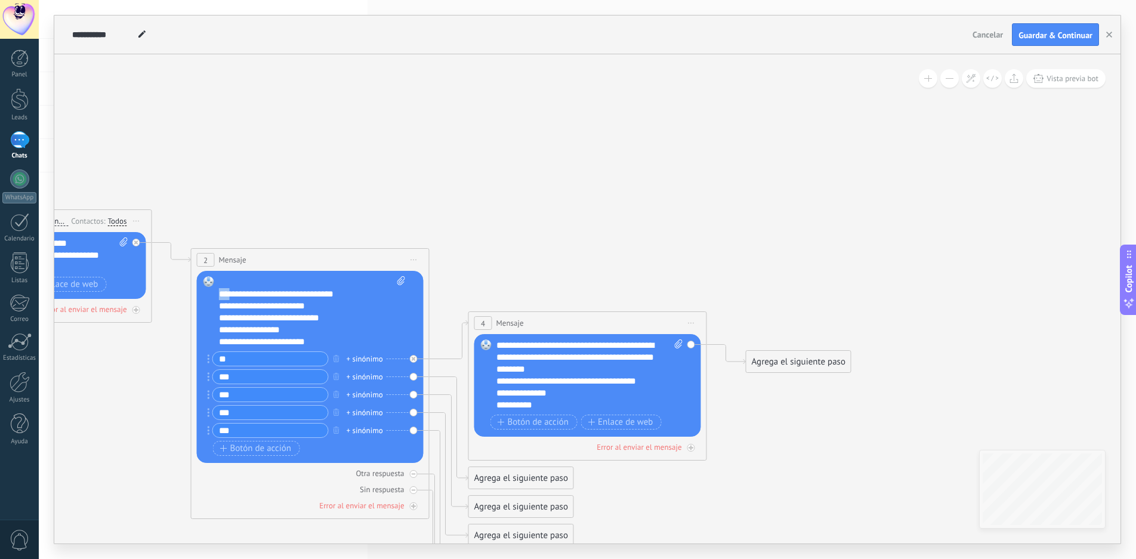
drag, startPoint x: 227, startPoint y: 293, endPoint x: 208, endPoint y: 293, distance: 19.1
click at [208, 293] on div "Reemplazar Quitar Convertir a mensaje de voz Arrastre la imagen aquí para adjun…" at bounding box center [310, 367] width 227 height 192
copy div "***"
drag, startPoint x: 232, startPoint y: 363, endPoint x: 198, endPoint y: 360, distance: 34.1
click at [198, 360] on div "Reemplazar Quitar Convertir a mensaje de voz Arrastre la imagen aquí para adjun…" at bounding box center [310, 367] width 227 height 192
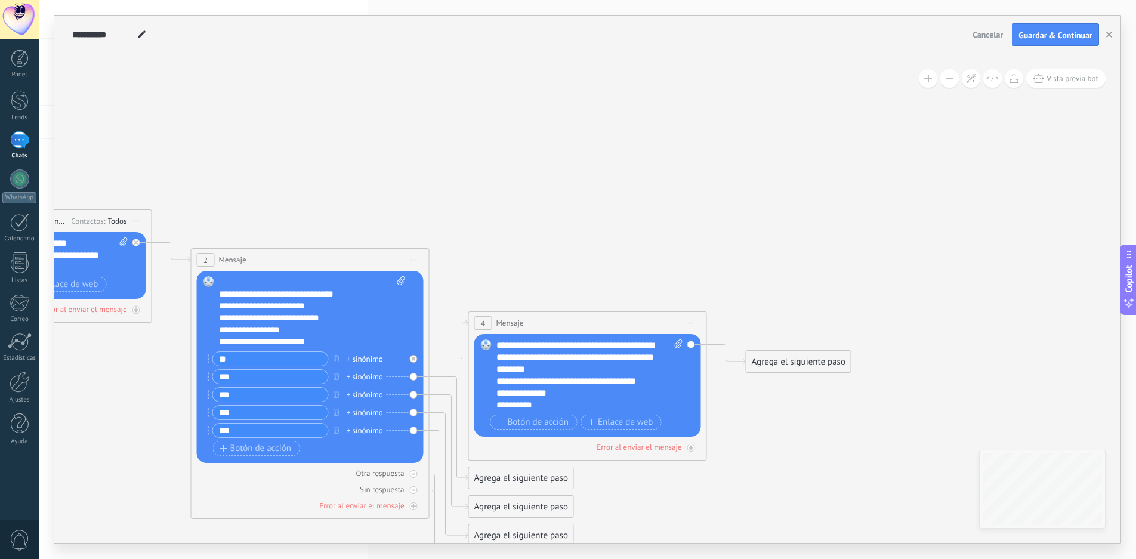
paste input "**"
type input "***"
click at [615, 372] on div "**********" at bounding box center [590, 376] width 187 height 72
click at [656, 383] on div "**********" at bounding box center [580, 381] width 166 height 12
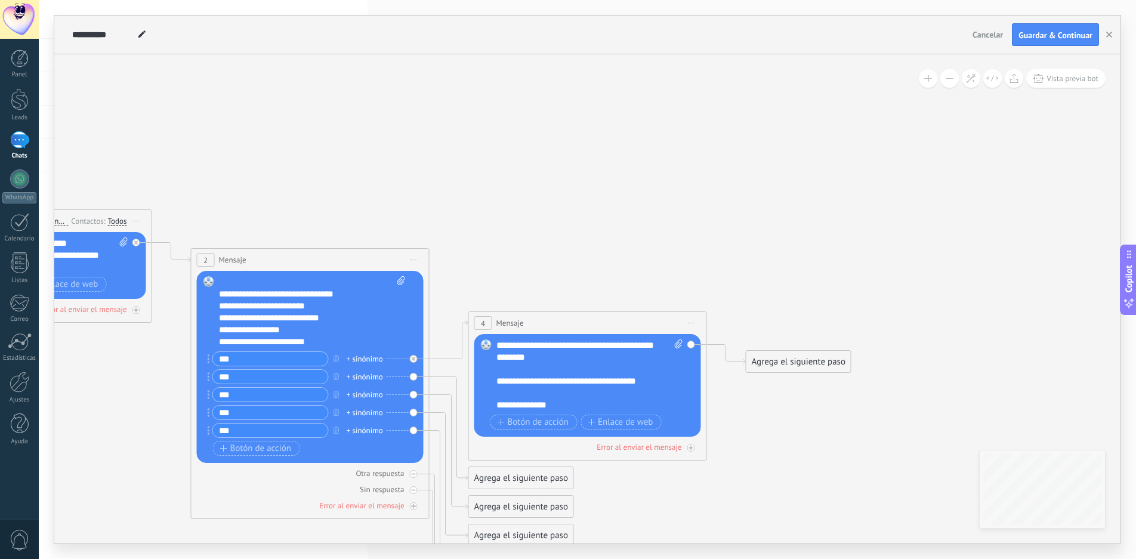
scroll to position [24, 0]
drag, startPoint x: 239, startPoint y: 359, endPoint x: 208, endPoint y: 361, distance: 30.5
click at [209, 360] on div "***" at bounding box center [268, 358] width 121 height 15
click at [516, 421] on span "Botón de acción" at bounding box center [534, 423] width 72 height 10
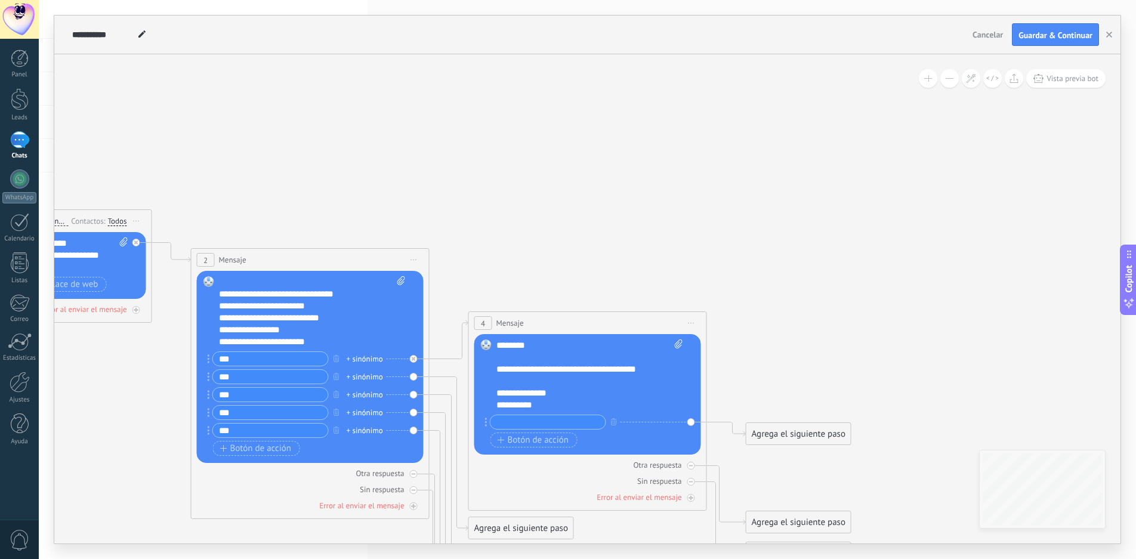
click at [544, 417] on input "text" at bounding box center [548, 422] width 115 height 14
type input "***"
drag, startPoint x: 233, startPoint y: 380, endPoint x: 204, endPoint y: 378, distance: 29.3
click at [203, 378] on div "Reemplazar Quitar Convertir a mensaje de voz Arrastre la imagen aquí para adjun…" at bounding box center [310, 367] width 227 height 192
click at [513, 437] on span "Botón de acción" at bounding box center [534, 441] width 72 height 10
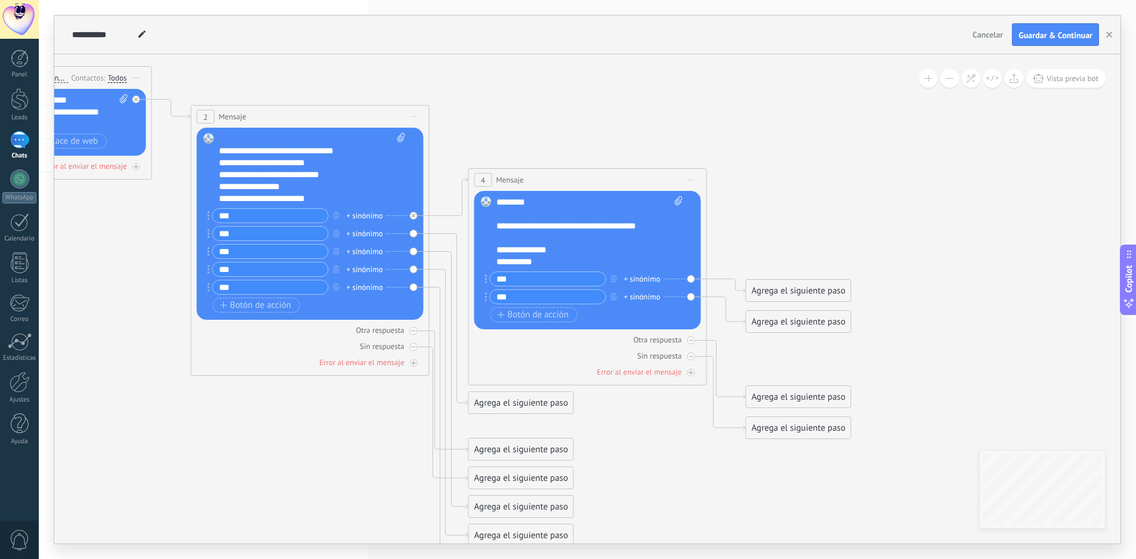
type input "***"
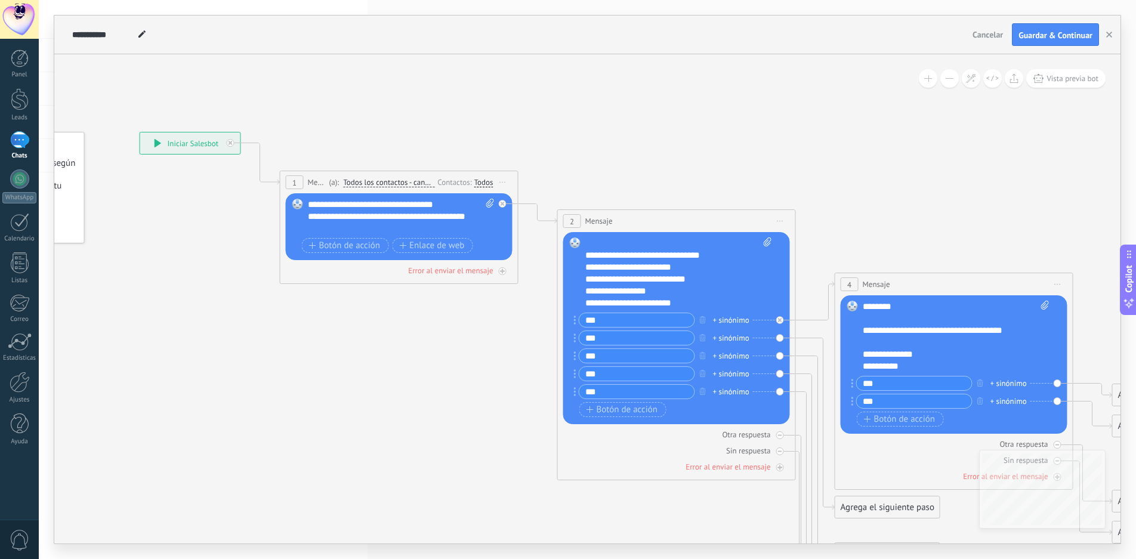
drag, startPoint x: 125, startPoint y: 226, endPoint x: 475, endPoint y: 332, distance: 366.1
click at [475, 332] on icon at bounding box center [658, 406] width 1635 height 1145
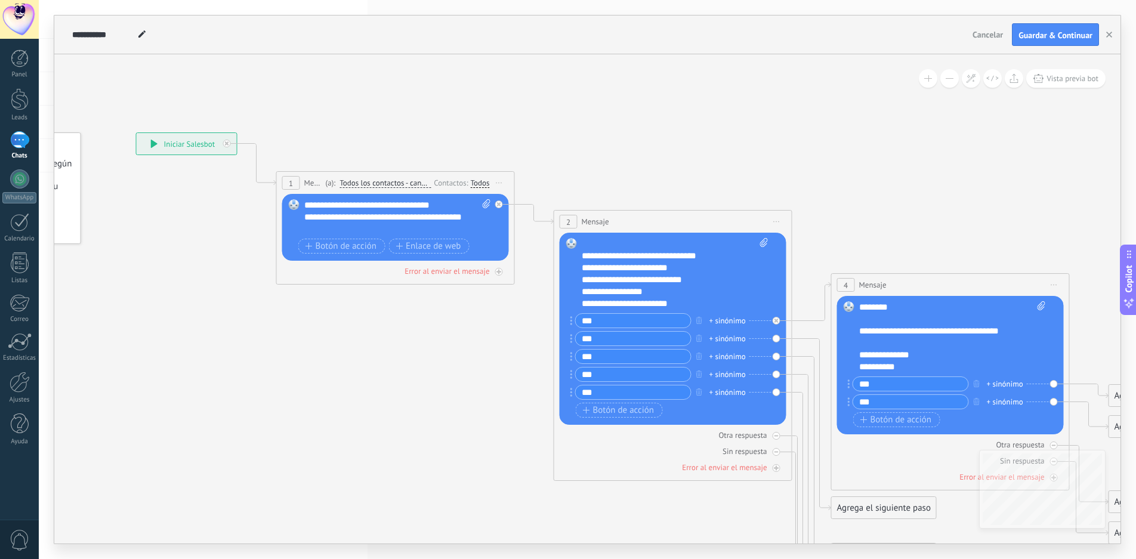
click at [500, 183] on icon at bounding box center [500, 183] width 6 height 1
click at [528, 198] on div "Iniciar vista previa aquí" at bounding box center [554, 200] width 118 height 20
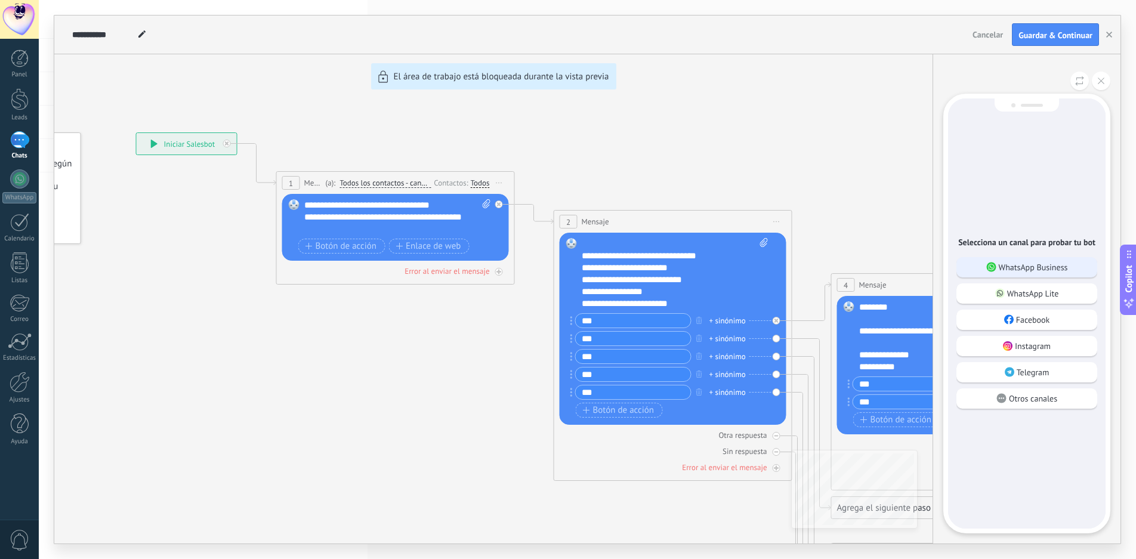
click at [1019, 265] on p "WhatsApp Business" at bounding box center [1033, 267] width 69 height 11
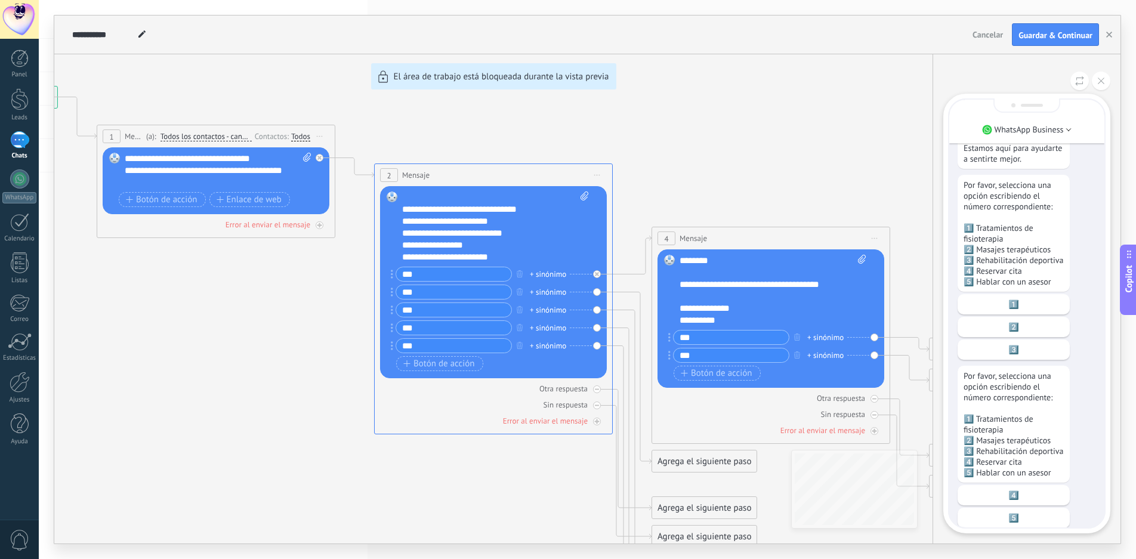
scroll to position [-26, 0]
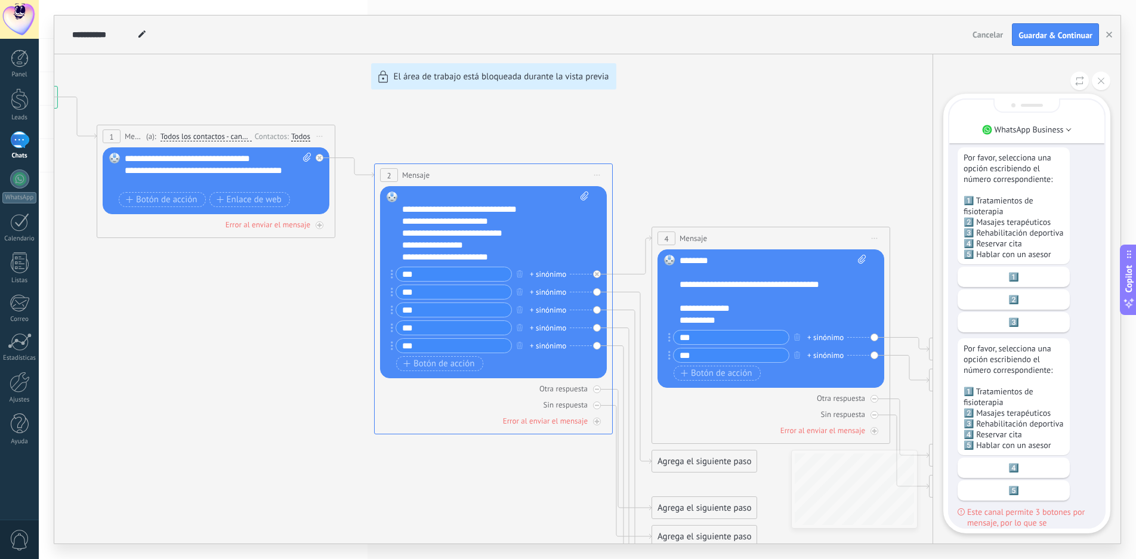
click at [687, 144] on div "**********" at bounding box center [587, 280] width 1066 height 528
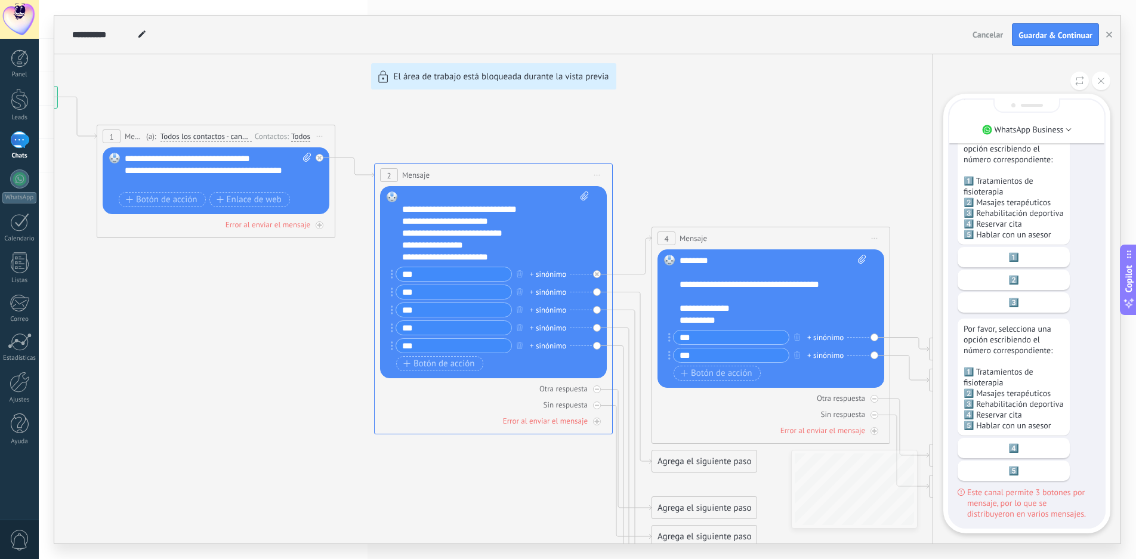
scroll to position [0, 0]
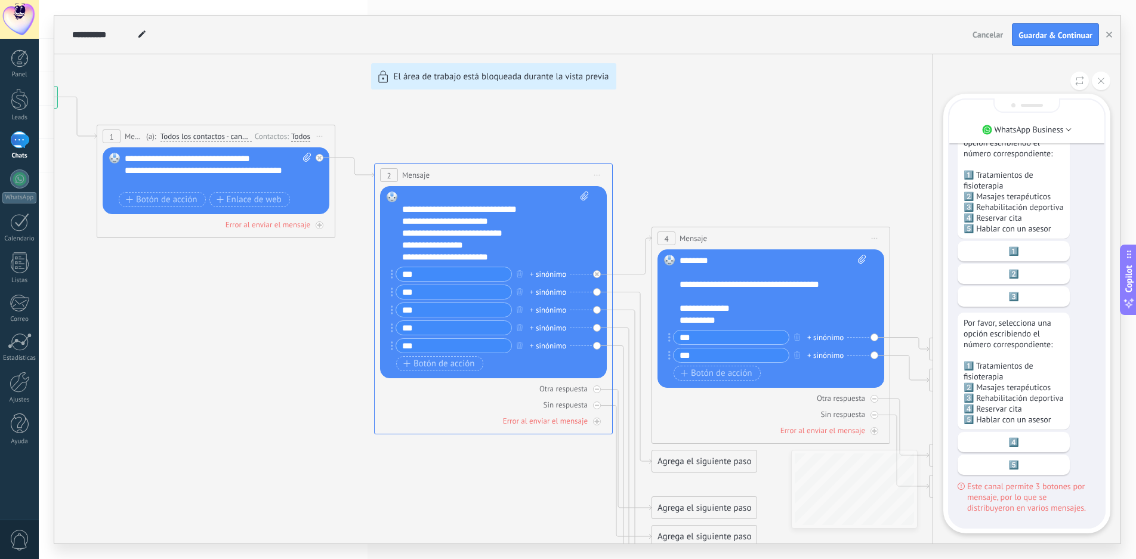
click at [505, 255] on div "**********" at bounding box center [587, 280] width 1066 height 528
click at [1109, 75] on button at bounding box center [1101, 81] width 18 height 18
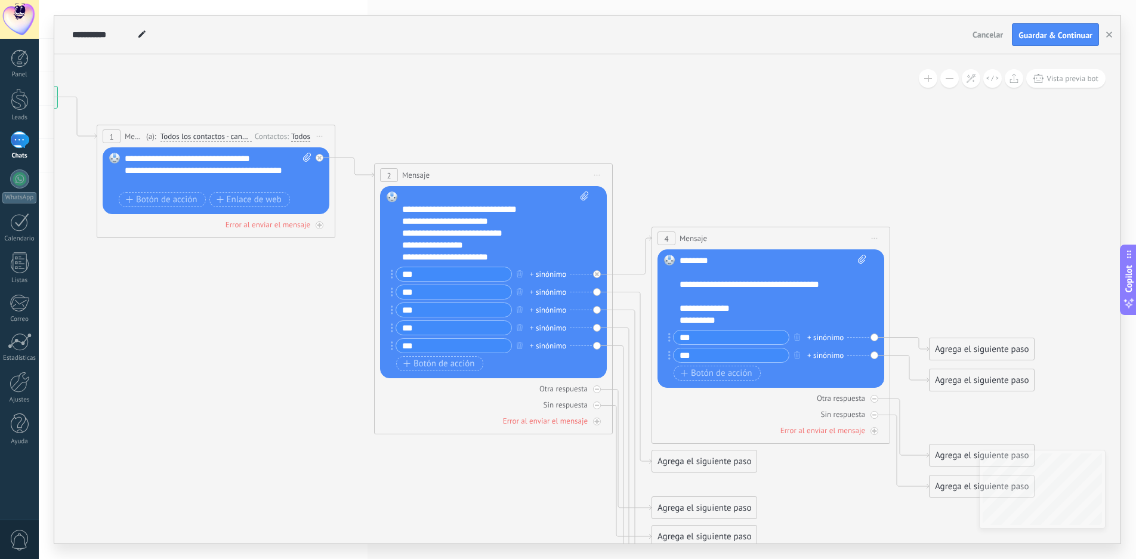
click at [500, 255] on div "**********" at bounding box center [485, 257] width 166 height 12
drag, startPoint x: 502, startPoint y: 258, endPoint x: 381, endPoint y: 244, distance: 122.0
click at [381, 244] on div "Reemplazar Quitar Convertir a mensaje de voz Arrastre la imagen aquí para adjun…" at bounding box center [493, 282] width 227 height 192
click at [520, 345] on icon "button" at bounding box center [520, 345] width 6 height 7
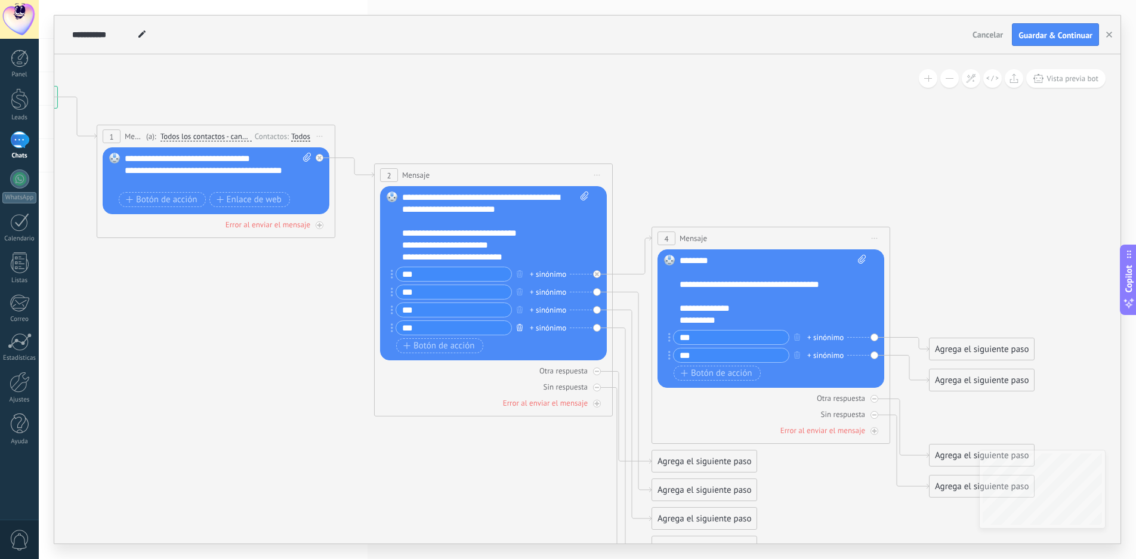
click at [520, 328] on icon "button" at bounding box center [520, 327] width 6 height 7
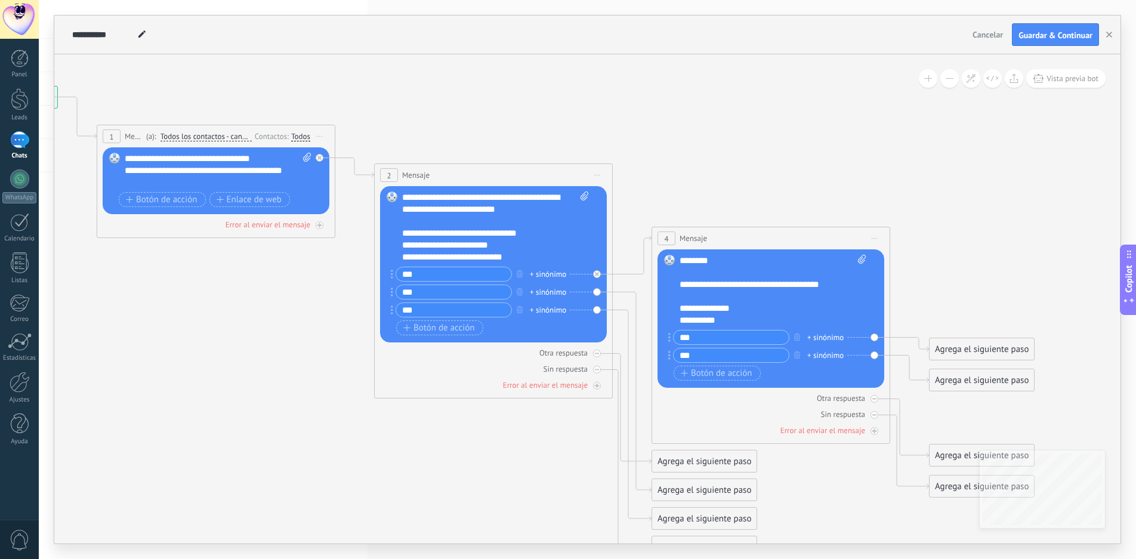
click at [321, 134] on span "Iniciar vista previa aquí Cambiar nombre Duplicar [GEOGRAPHIC_DATA]" at bounding box center [319, 136] width 19 height 17
click at [356, 156] on div "Iniciar vista previa aquí" at bounding box center [374, 153] width 118 height 20
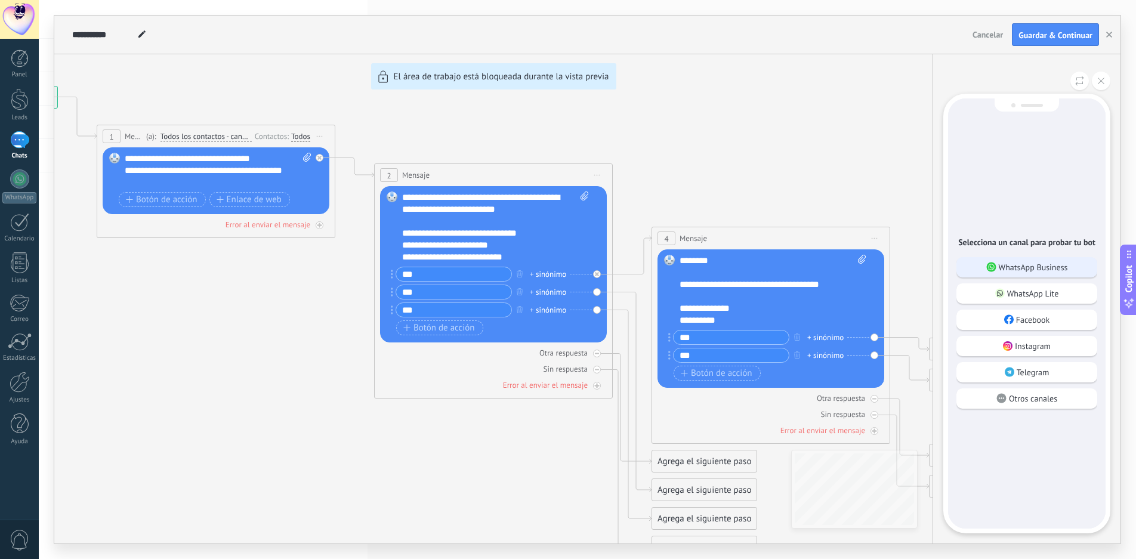
click at [1054, 272] on p "WhatsApp Business" at bounding box center [1033, 267] width 69 height 11
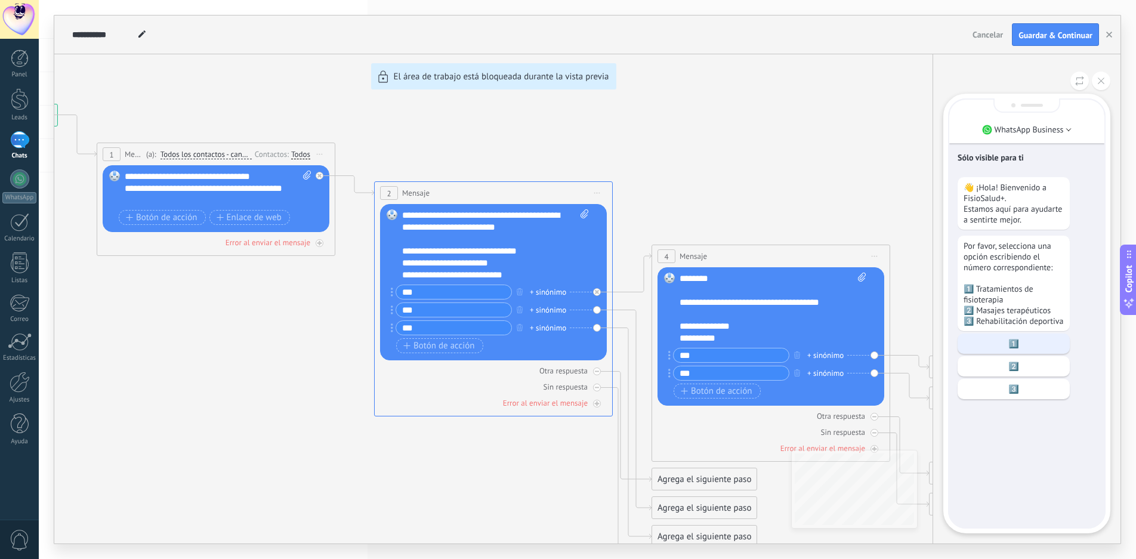
click at [1012, 349] on p "1️⃣" at bounding box center [1014, 343] width 100 height 11
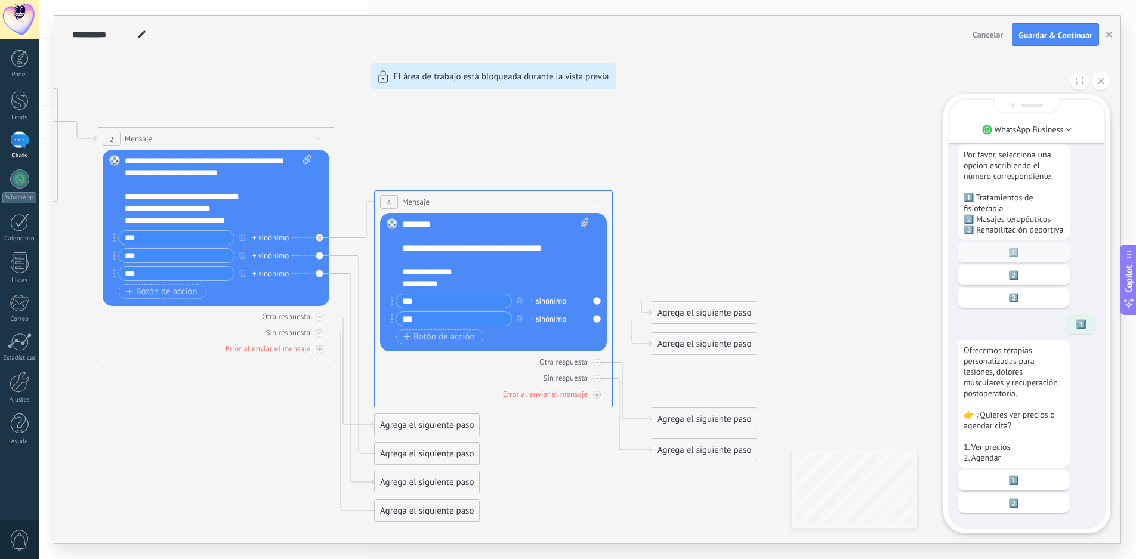
click at [431, 334] on div "**********" at bounding box center [587, 280] width 1066 height 528
click at [1101, 78] on icon at bounding box center [1101, 81] width 7 height 7
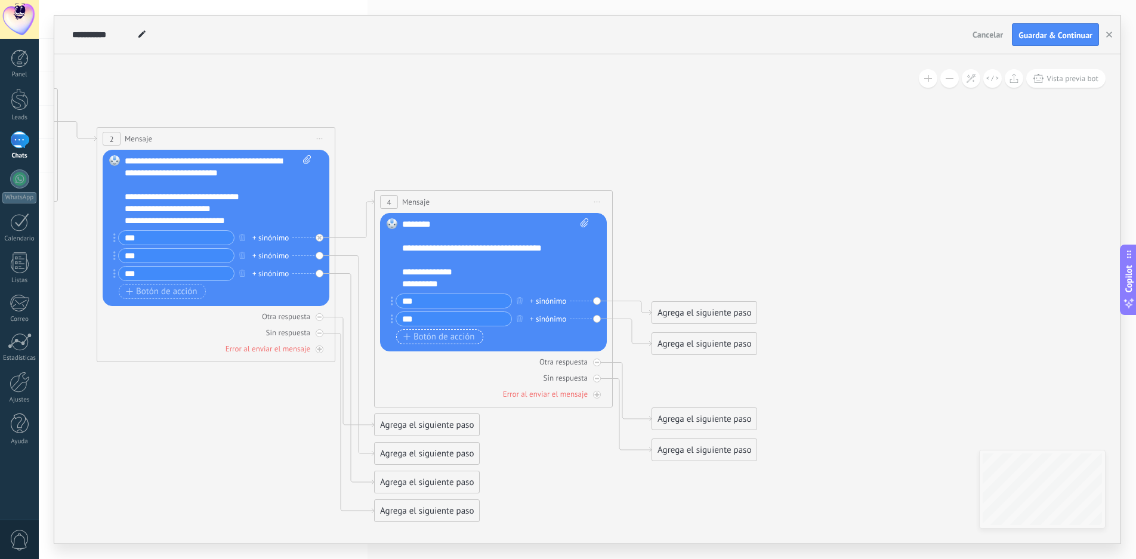
click at [421, 336] on span "Botón de acción" at bounding box center [439, 337] width 72 height 10
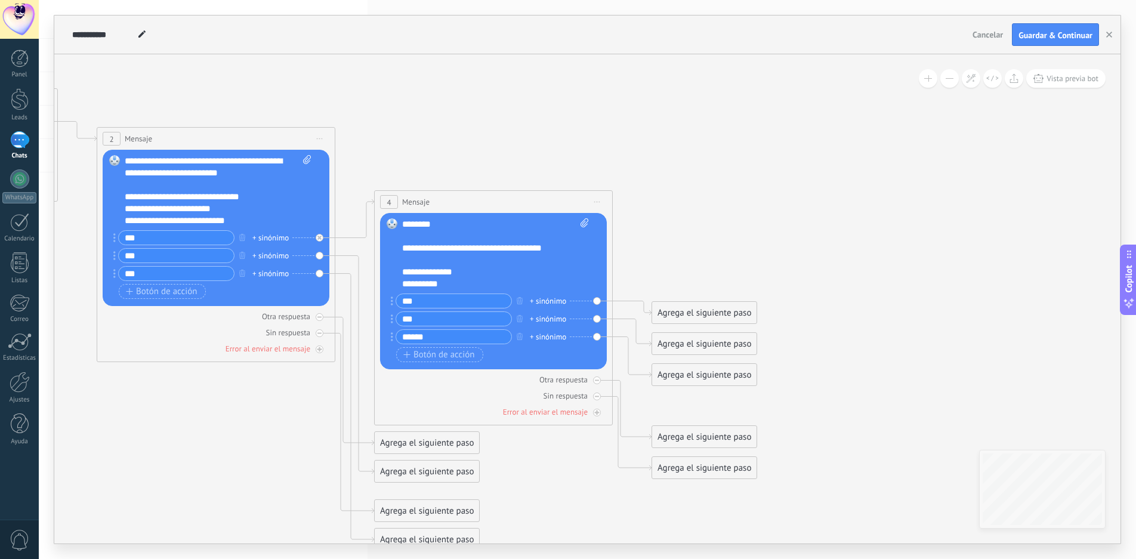
type input "******"
drag, startPoint x: 715, startPoint y: 378, endPoint x: 374, endPoint y: 166, distance: 401.4
click at [426, 177] on icon at bounding box center [355, 236] width 540 height 201
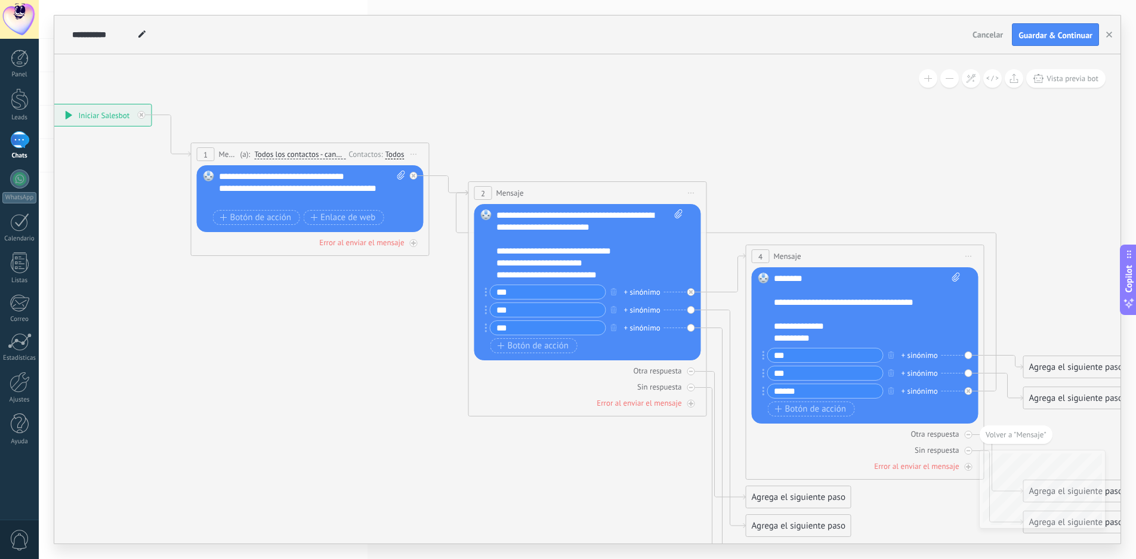
click at [691, 193] on icon at bounding box center [692, 193] width 6 height 1
click at [730, 210] on div "Iniciar vista previa aquí" at bounding box center [746, 210] width 118 height 20
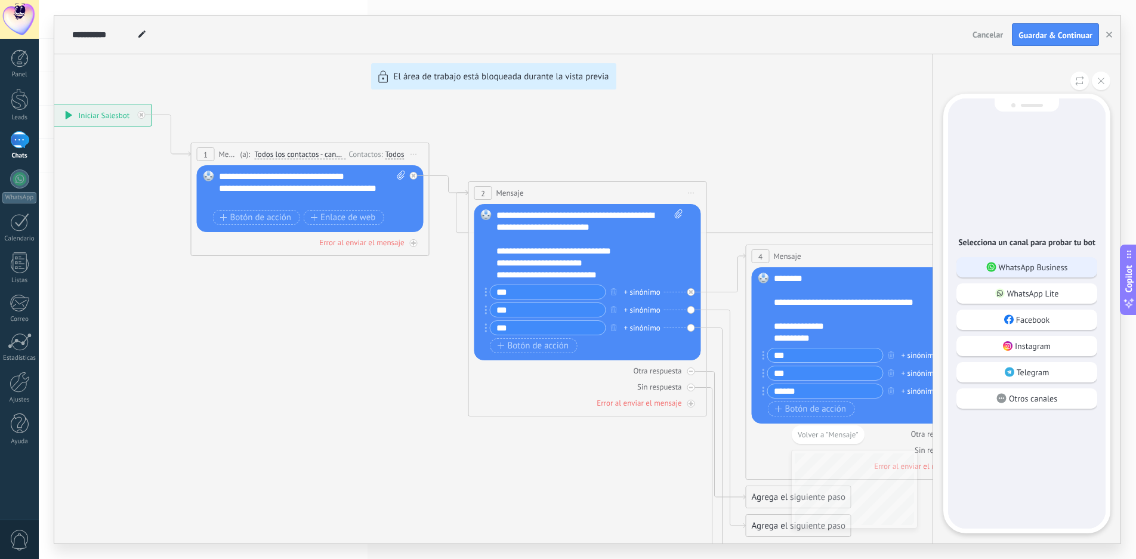
click at [1035, 269] on p "WhatsApp Business" at bounding box center [1033, 267] width 69 height 11
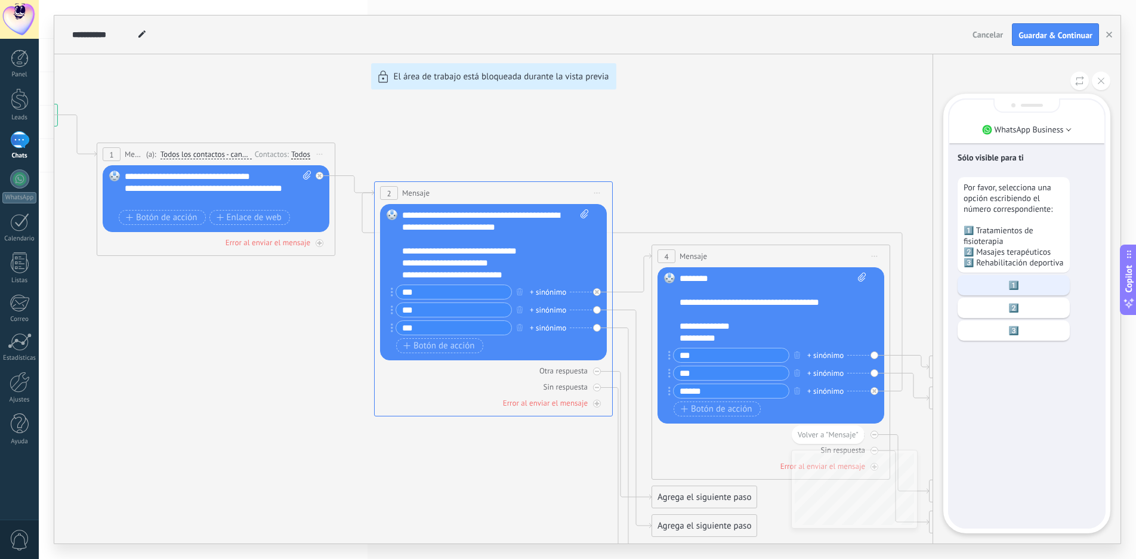
click at [1025, 291] on p "1️⃣" at bounding box center [1014, 285] width 100 height 11
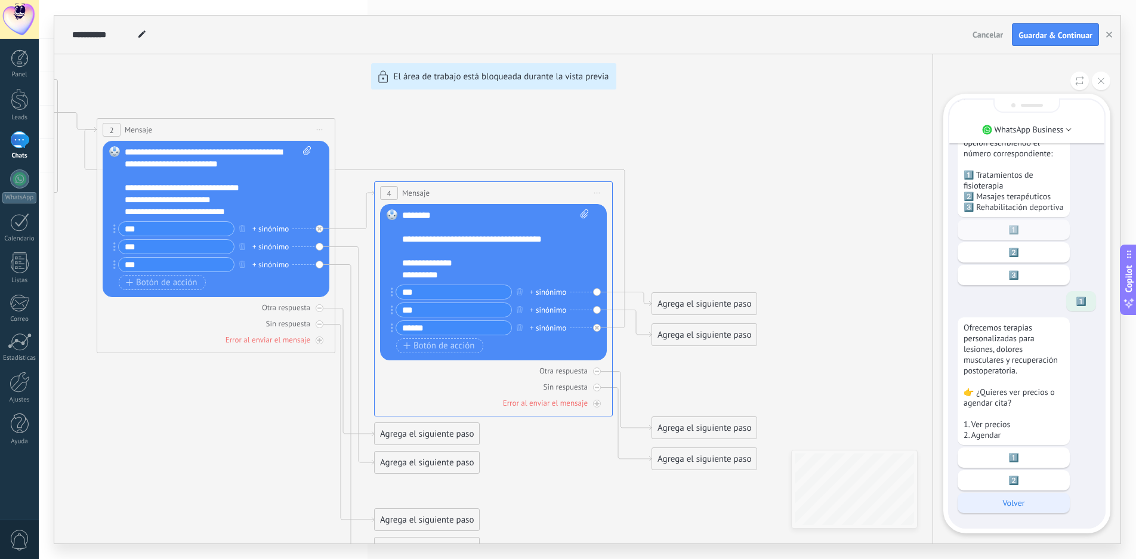
click at [1031, 507] on p "Volver" at bounding box center [1014, 503] width 100 height 11
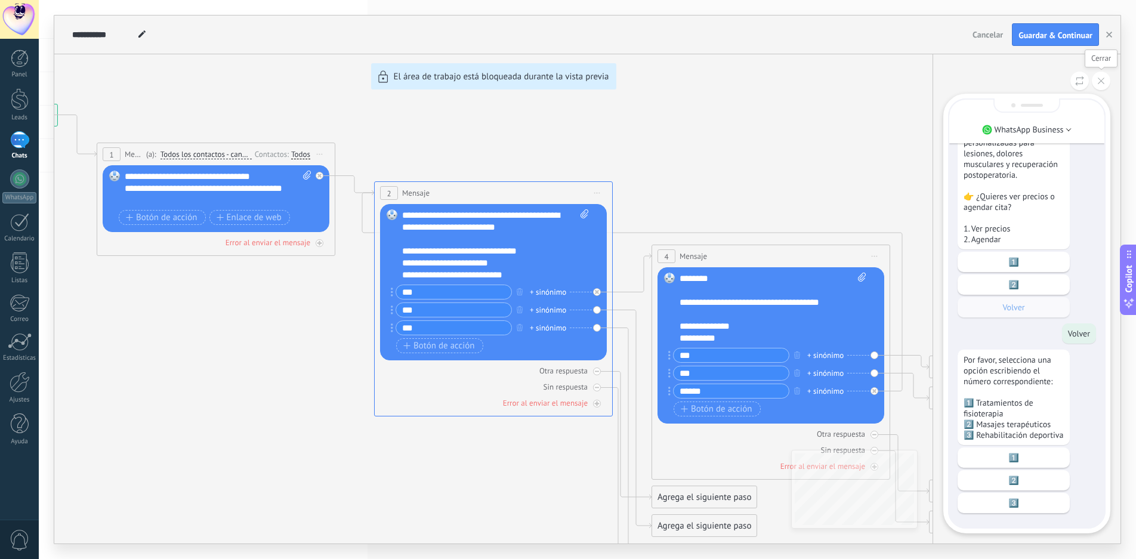
click at [1102, 82] on icon at bounding box center [1101, 81] width 7 height 7
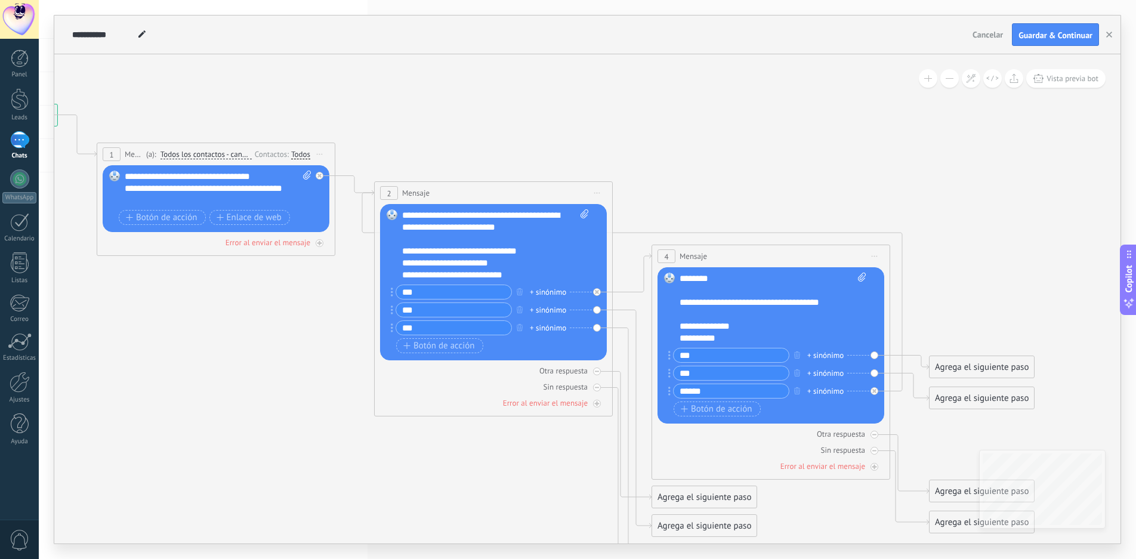
click at [600, 310] on div "Reemplazar Quitar Convertir a mensaje de voz Arrastre la imagen aquí para adjun…" at bounding box center [493, 282] width 227 height 156
click at [620, 312] on icon at bounding box center [632, 419] width 39 height 218
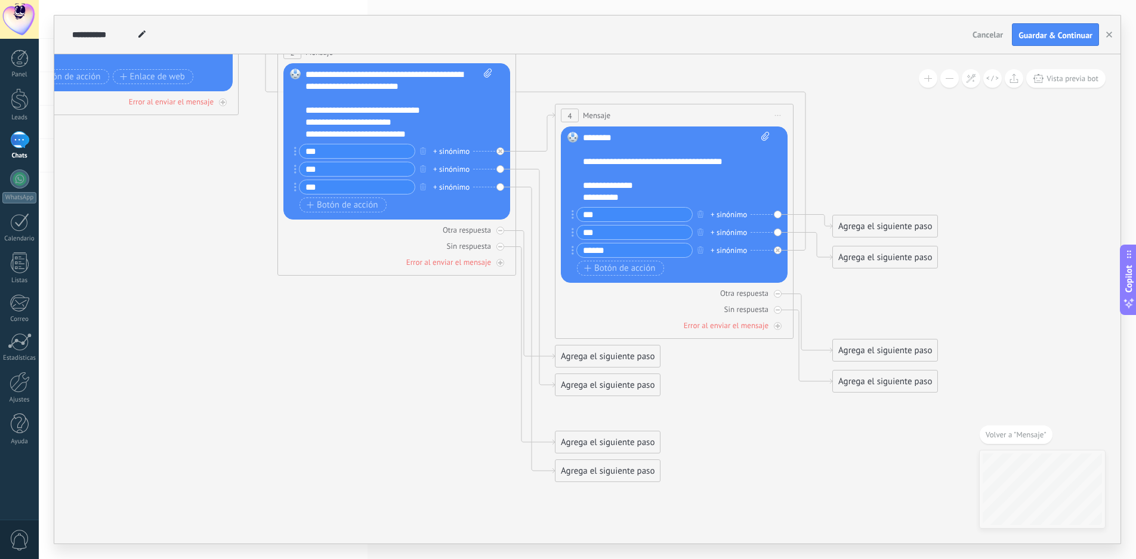
click at [776, 116] on icon at bounding box center [778, 115] width 6 height 1
click at [813, 174] on div "Duplicar" at bounding box center [832, 173] width 118 height 20
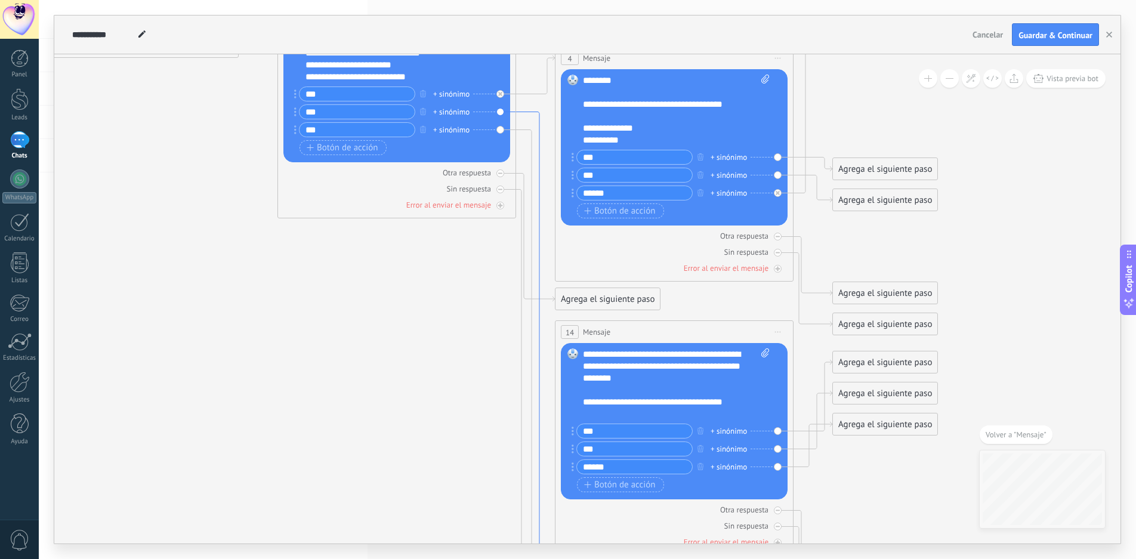
click at [523, 113] on icon at bounding box center [535, 358] width 39 height 492
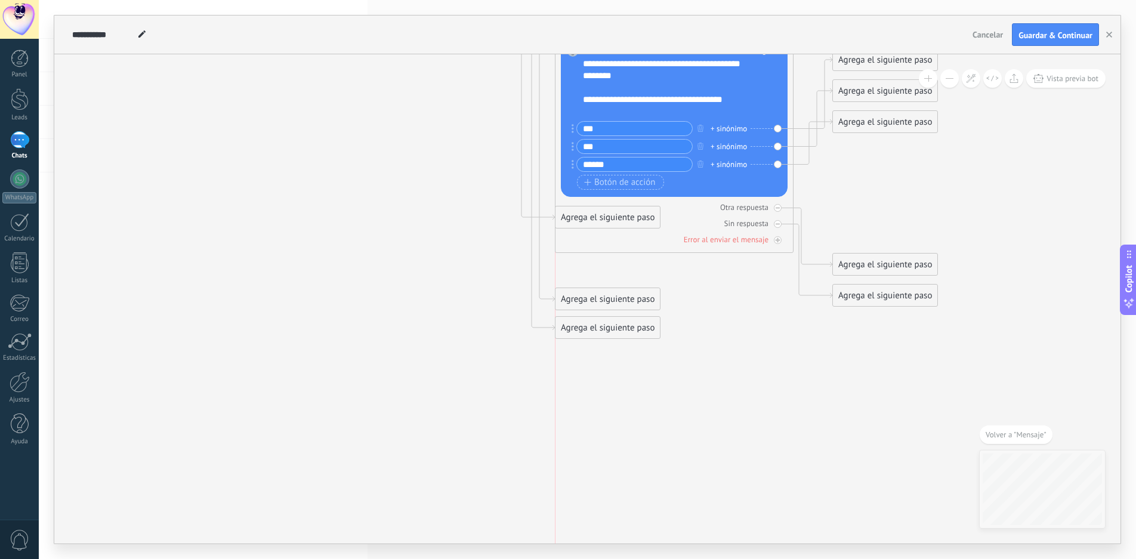
drag, startPoint x: 606, startPoint y: 214, endPoint x: 605, endPoint y: 196, distance: 18.5
click at [605, 208] on div "Agrega el siguiente paso" at bounding box center [608, 218] width 104 height 20
drag, startPoint x: 587, startPoint y: 270, endPoint x: 676, endPoint y: 217, distance: 104.4
click at [676, 217] on div "Agrega el siguiente paso" at bounding box center [697, 215] width 104 height 20
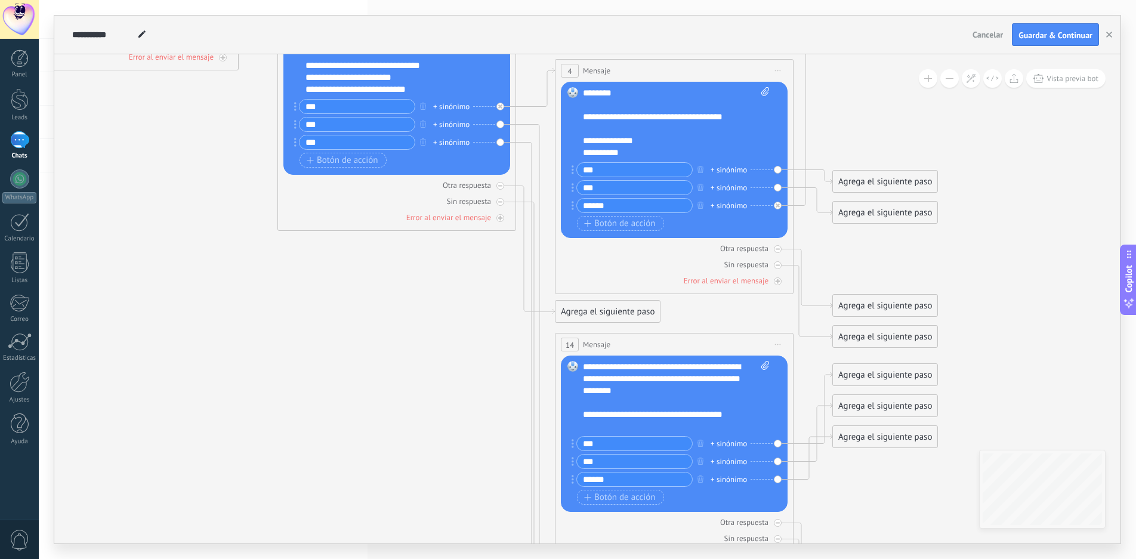
click at [663, 345] on div "14 Mensaje ******* (a): Todos los contactos - canales seleccionados Todos los c…" at bounding box center [675, 345] width 238 height 22
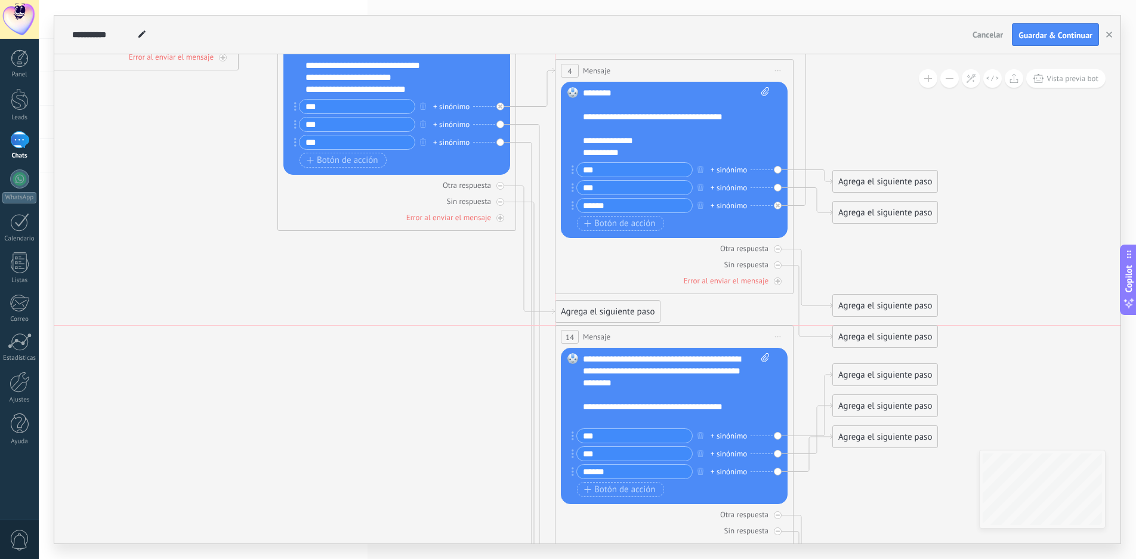
drag, startPoint x: 663, startPoint y: 345, endPoint x: 668, endPoint y: 337, distance: 9.6
click at [668, 337] on div "14 Mensaje ******* (a): Todos los contactos - canales seleccionados Todos los c…" at bounding box center [675, 337] width 238 height 22
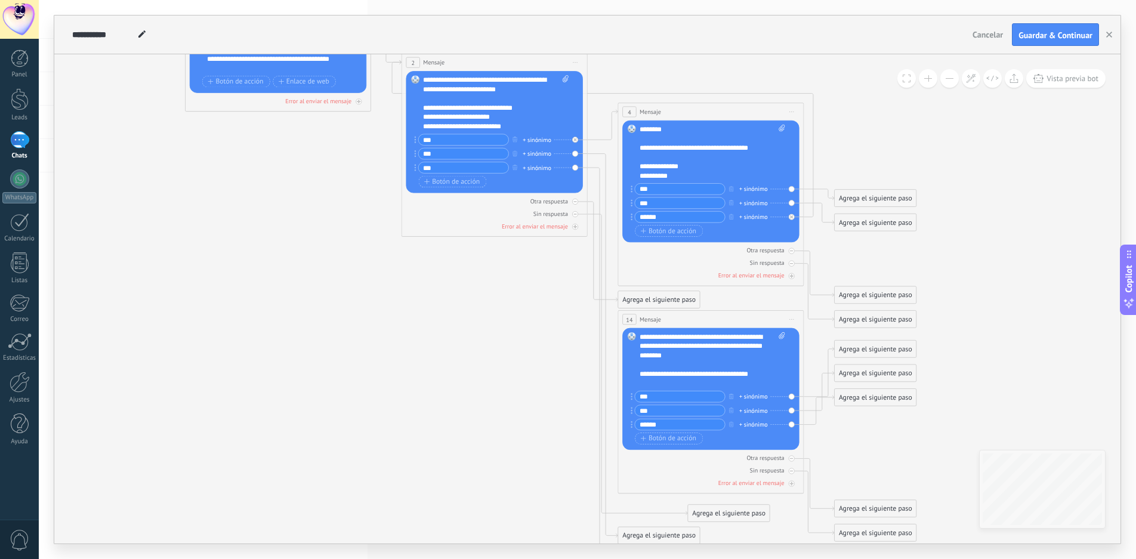
click at [538, 150] on div "+ sinónimo" at bounding box center [537, 154] width 29 height 10
click at [452, 300] on icon at bounding box center [480, 280] width 1275 height 1040
click at [591, 154] on icon at bounding box center [603, 346] width 30 height 384
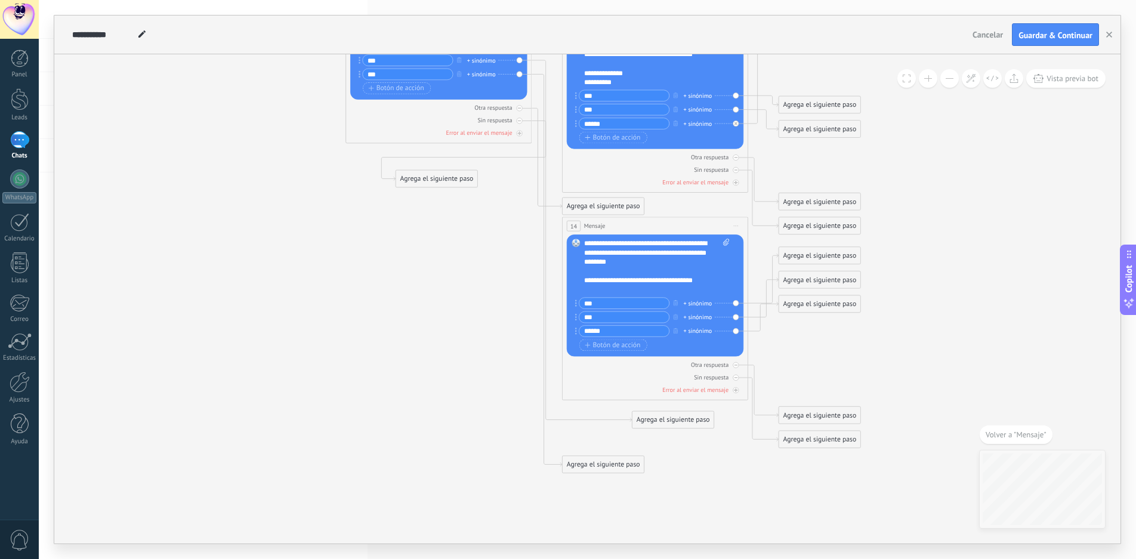
drag, startPoint x: 595, startPoint y: 442, endPoint x: 428, endPoint y: 179, distance: 311.4
click at [428, 179] on div "Agrega el siguiente paso" at bounding box center [437, 179] width 82 height 16
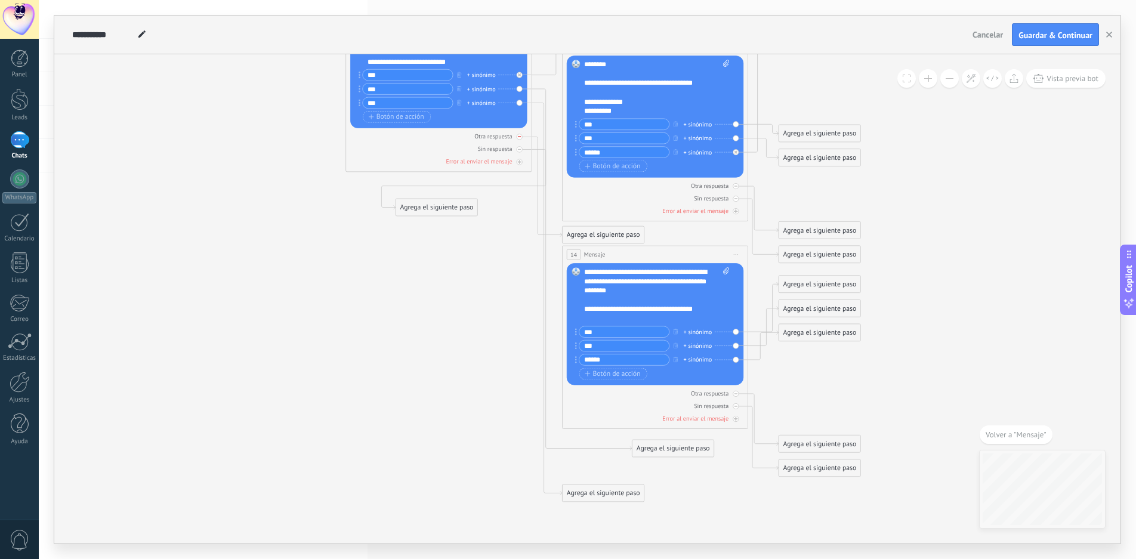
click at [527, 137] on div "Otra respuesta" at bounding box center [438, 136] width 177 height 9
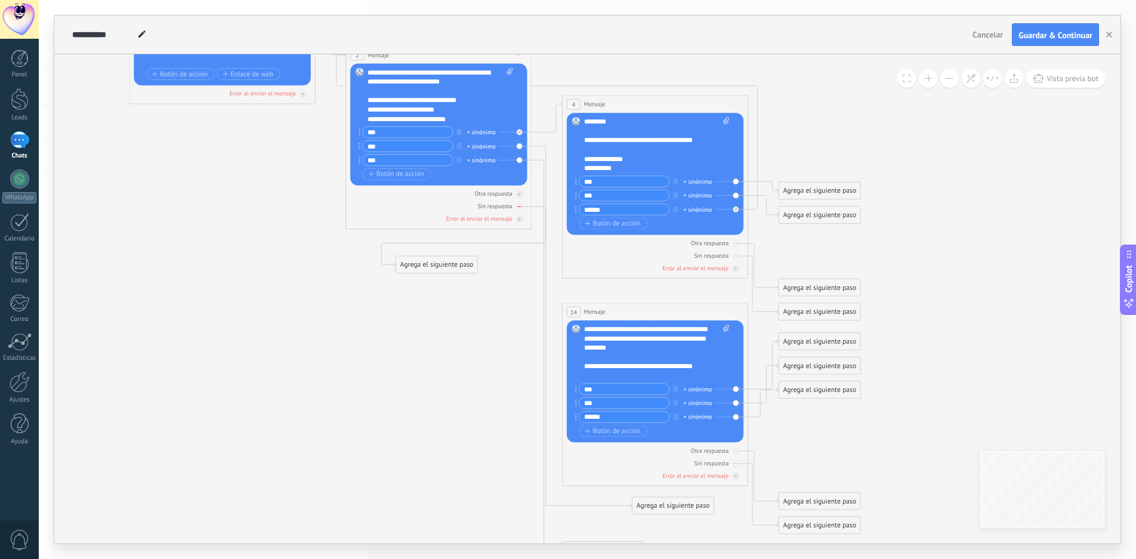
click at [519, 207] on icon at bounding box center [519, 206] width 3 height 1
click at [534, 160] on icon at bounding box center [547, 356] width 30 height 392
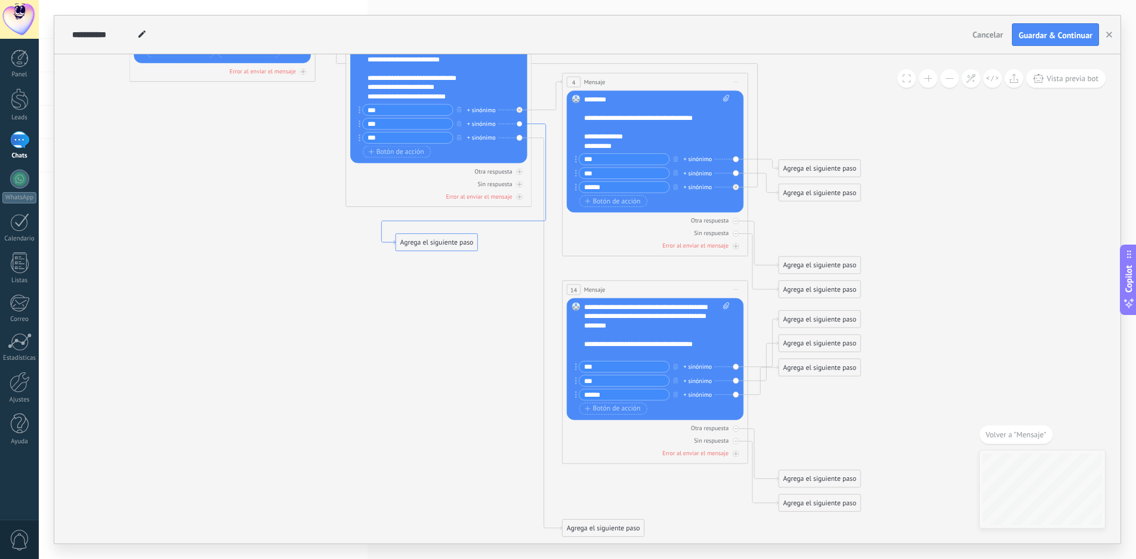
click at [539, 124] on icon at bounding box center [463, 184] width 164 height 121
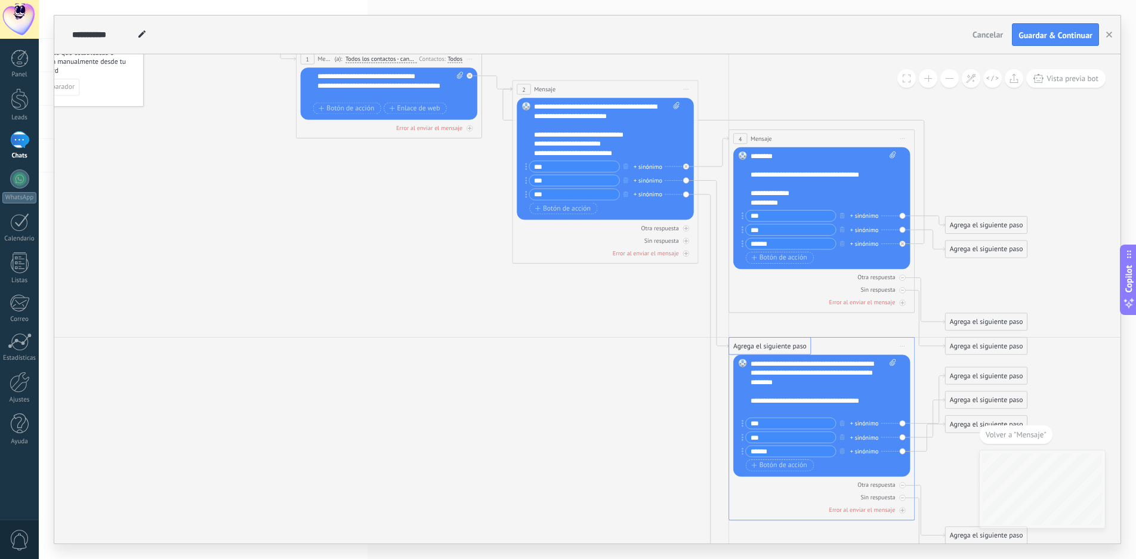
drag, startPoint x: 601, startPoint y: 296, endPoint x: 769, endPoint y: 346, distance: 175.6
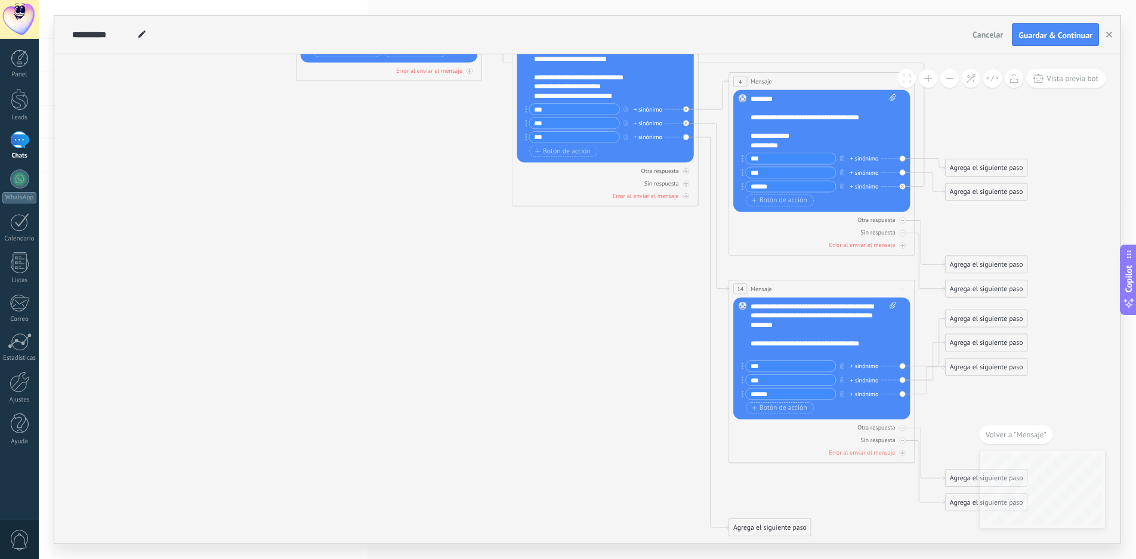
click at [873, 343] on div "**********" at bounding box center [824, 330] width 146 height 56
drag, startPoint x: 867, startPoint y: 341, endPoint x: 744, endPoint y: 307, distance: 127.6
click at [744, 307] on div "Reemplazar Quitar Convertir a mensaje de voz Arrastre la imagen aquí para adjun…" at bounding box center [821, 359] width 177 height 122
paste div
click at [876, 316] on div "**********" at bounding box center [824, 330] width 146 height 56
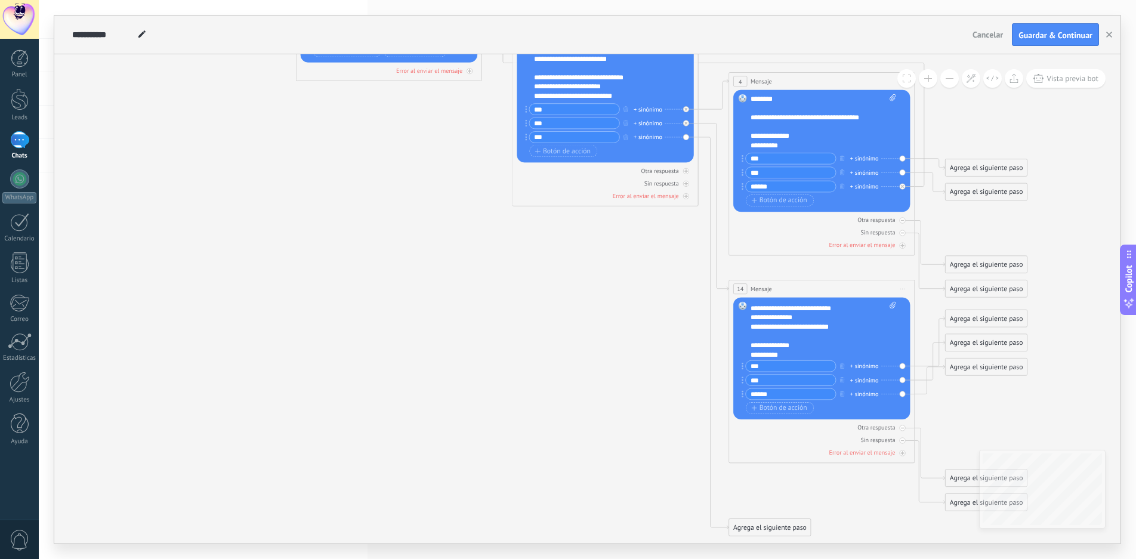
scroll to position [48, 0]
click at [851, 307] on div "**********" at bounding box center [815, 301] width 129 height 18
drag, startPoint x: 786, startPoint y: 353, endPoint x: 745, endPoint y: 343, distance: 41.8
click at [745, 343] on div "Reemplazar Quitar Convertir a mensaje de voz Arrastre la imagen aquí para adjun…" at bounding box center [821, 359] width 177 height 122
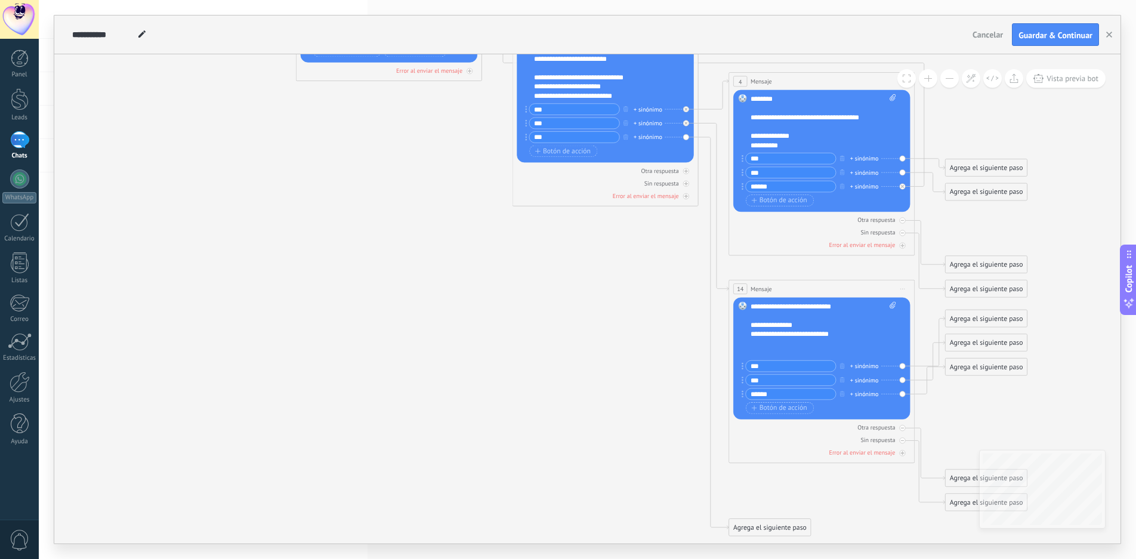
scroll to position [36, 0]
click at [924, 366] on icon at bounding box center [930, 342] width 30 height 50
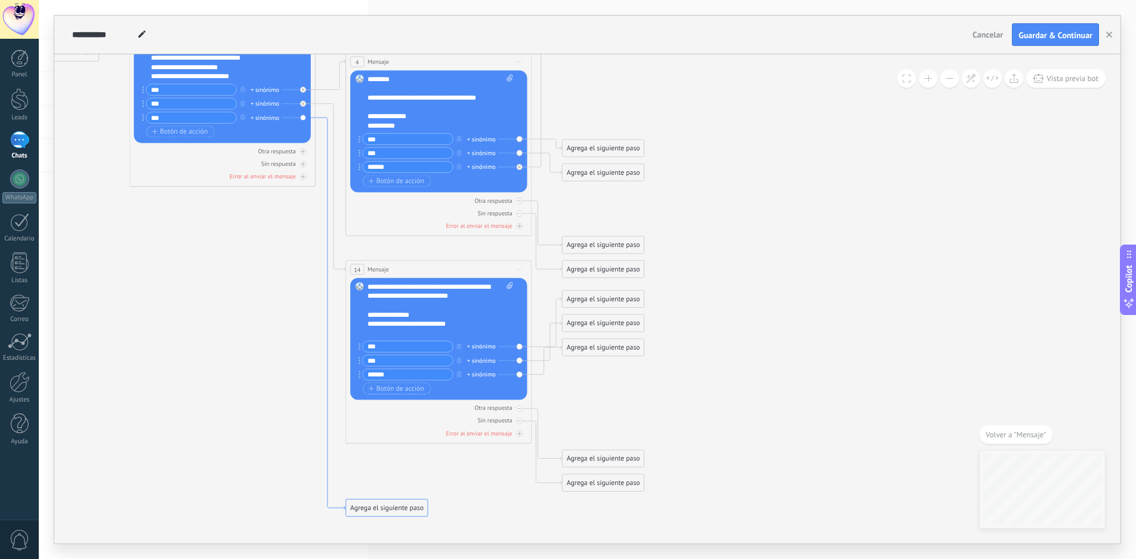
click at [319, 119] on icon at bounding box center [331, 314] width 30 height 392
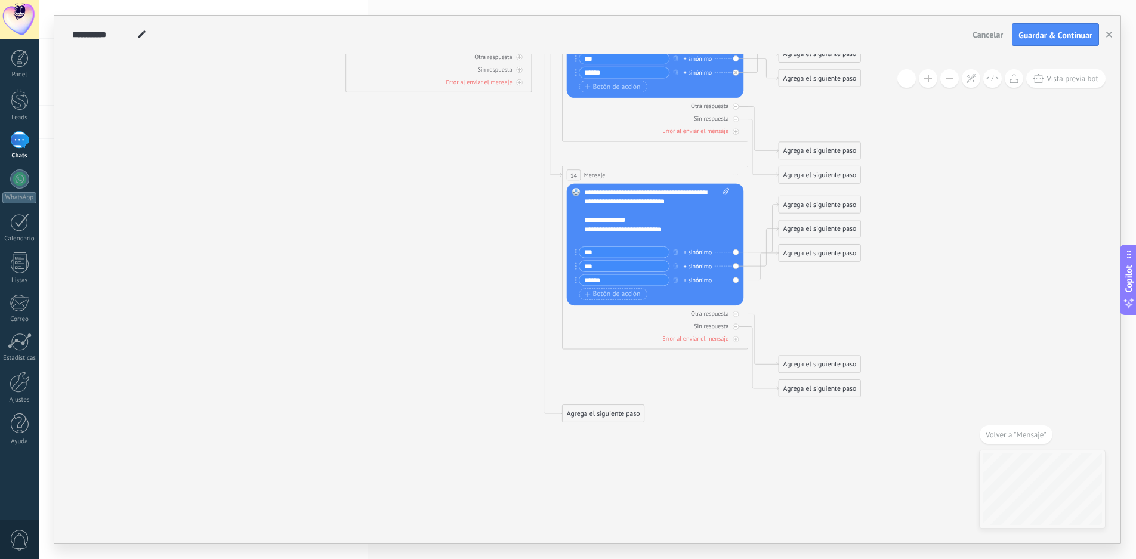
click at [737, 174] on span "Iniciar vista previa aquí Cambiar nombre Duplicar [GEOGRAPHIC_DATA]" at bounding box center [736, 175] width 15 height 14
click at [760, 216] on div "Duplicar" at bounding box center [778, 220] width 92 height 16
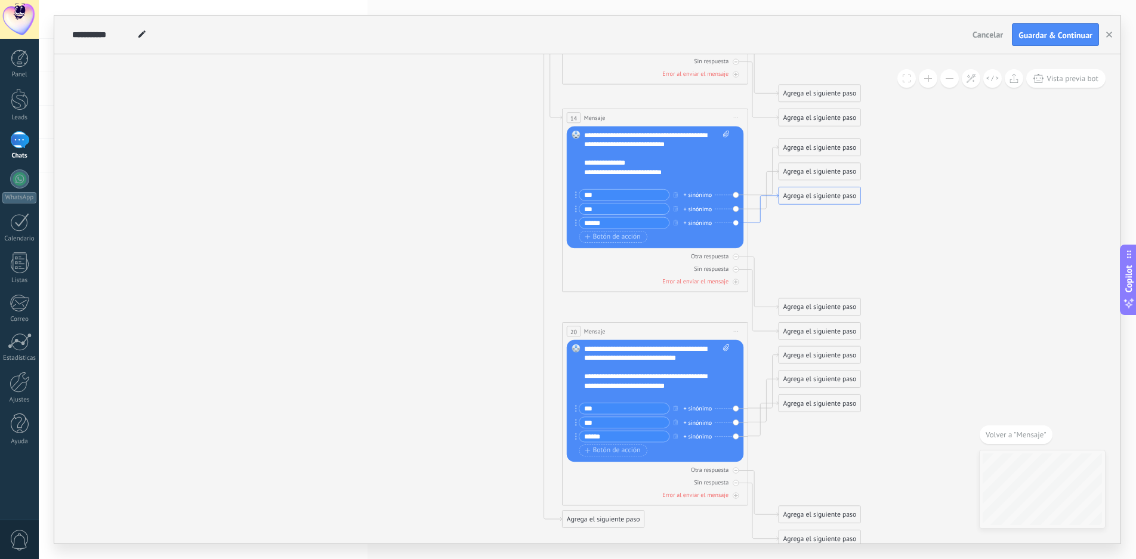
click at [757, 222] on icon at bounding box center [763, 208] width 30 height 29
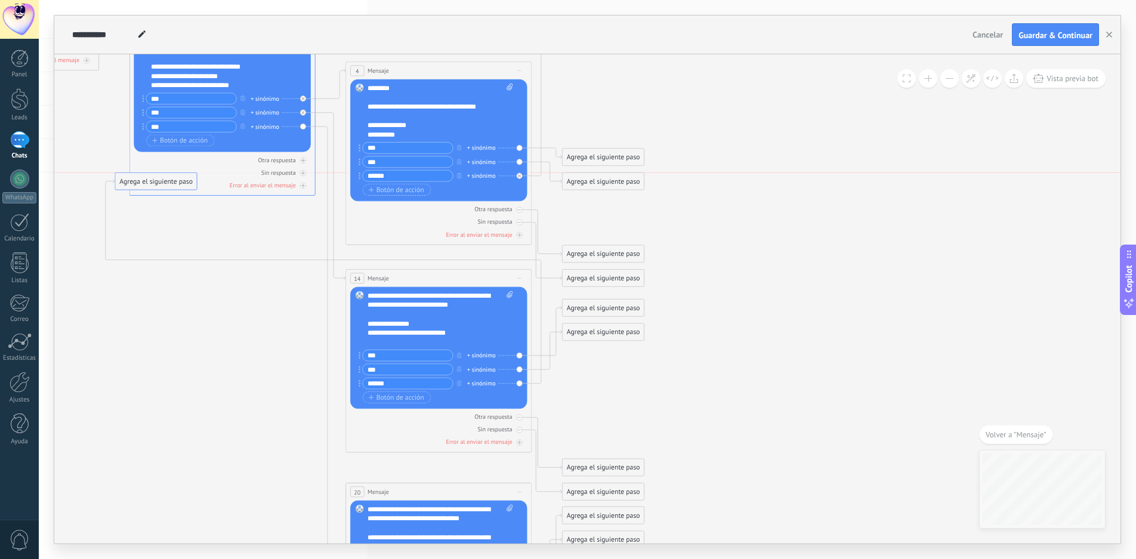
drag, startPoint x: 609, startPoint y: 357, endPoint x: 162, endPoint y: 179, distance: 481.1
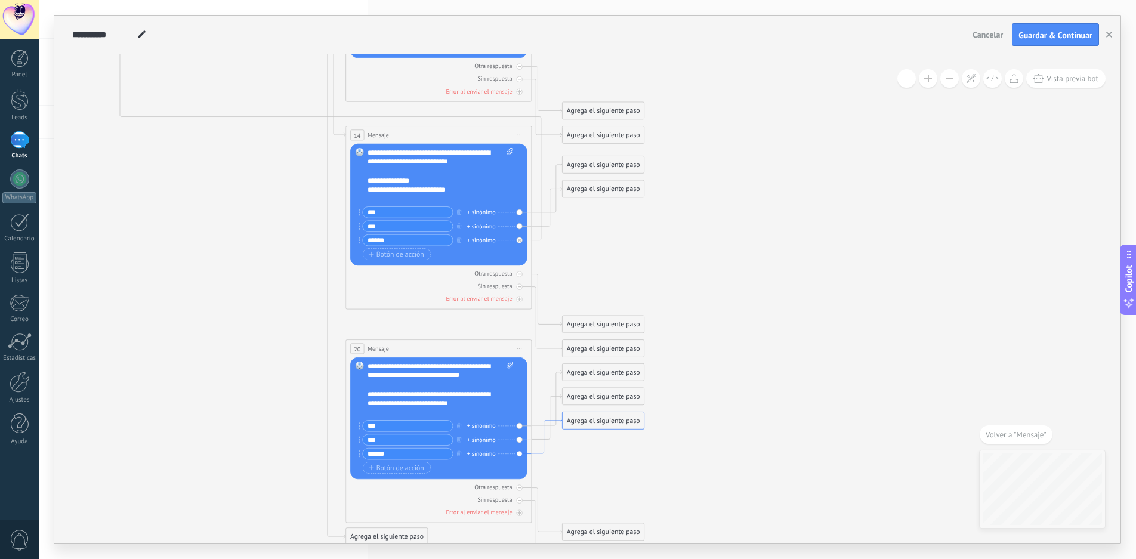
click at [538, 453] on icon at bounding box center [547, 436] width 30 height 35
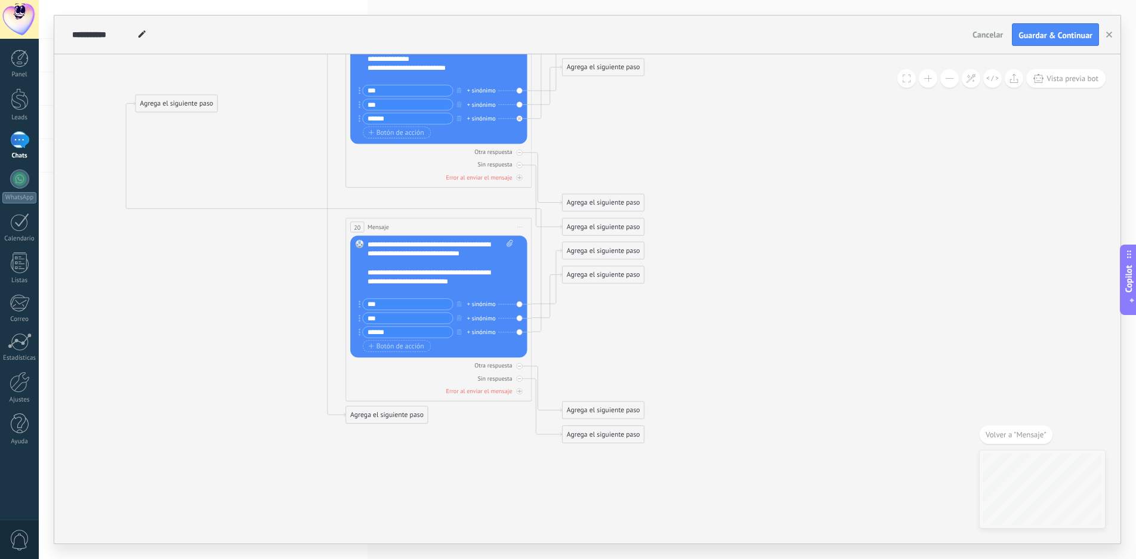
drag, startPoint x: 541, startPoint y: 297, endPoint x: 183, endPoint y: 104, distance: 406.6
click at [183, 104] on div "Agrega el siguiente paso" at bounding box center [177, 104] width 82 height 16
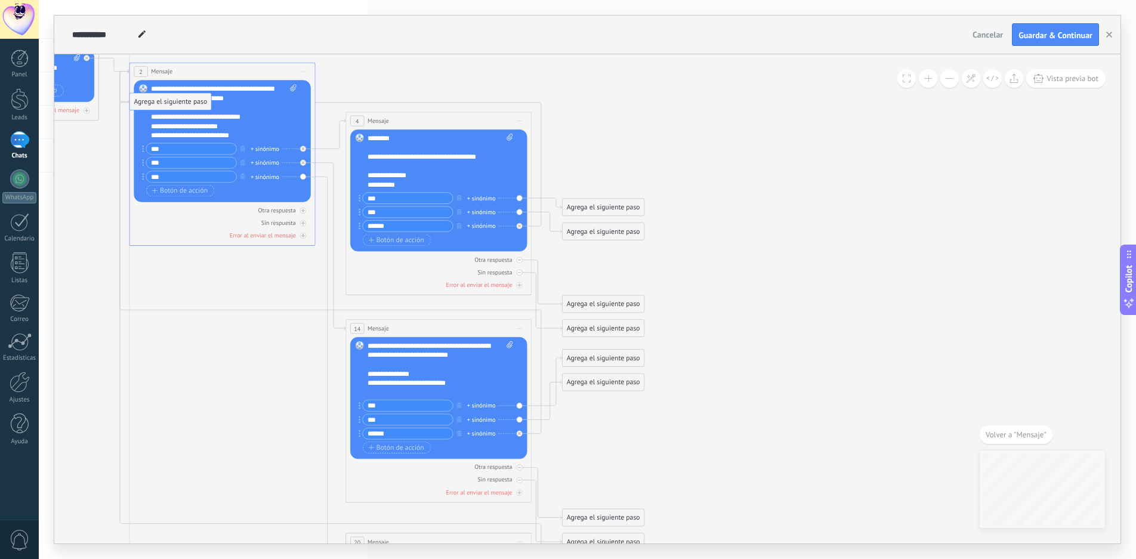
drag, startPoint x: 190, startPoint y: 418, endPoint x: 183, endPoint y: 101, distance: 317.0
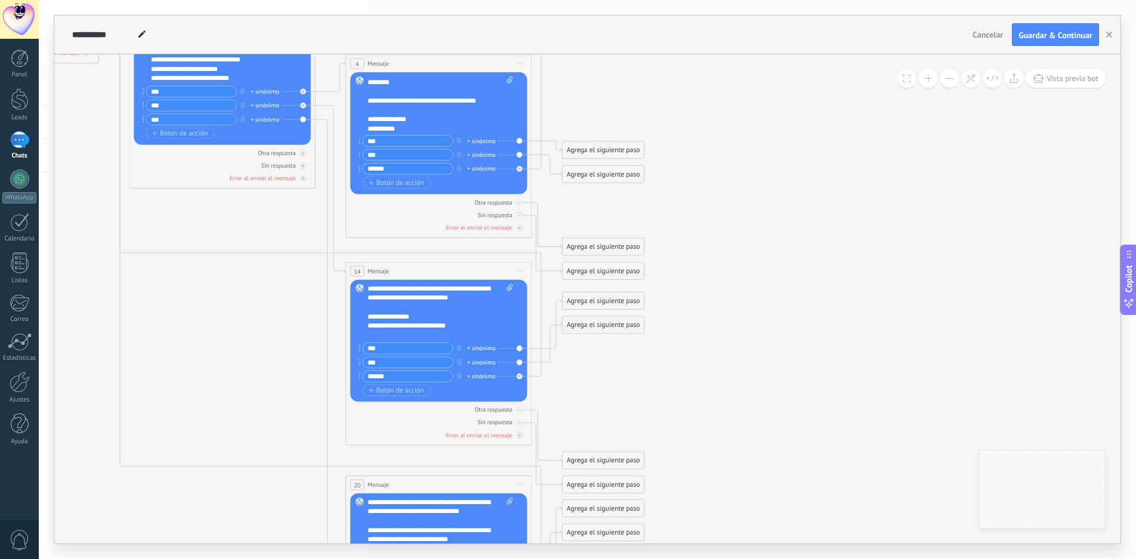
scroll to position [24, 0]
drag, startPoint x: 413, startPoint y: 127, endPoint x: 363, endPoint y: 118, distance: 50.3
click at [363, 118] on div "Reemplazar Quitar Convertir a mensaje de voz Arrastre la imagen aquí para adjun…" at bounding box center [438, 133] width 177 height 122
copy div "**********"
drag, startPoint x: 452, startPoint y: 324, endPoint x: 360, endPoint y: 314, distance: 91.9
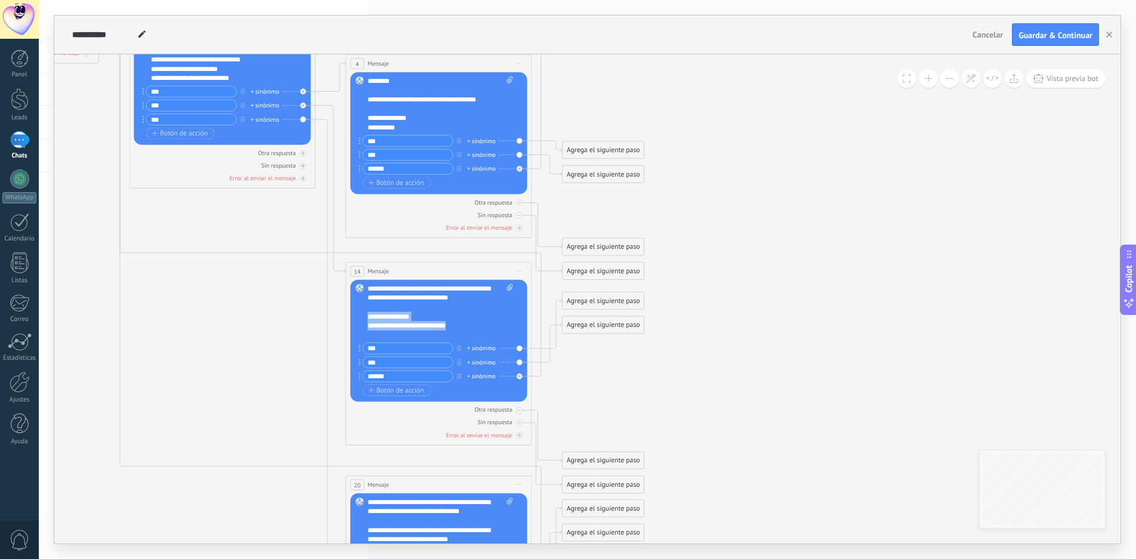
click at [360, 314] on div "Reemplazar Quitar Convertir a mensaje de voz Arrastre la imagen aquí para adjun…" at bounding box center [438, 341] width 177 height 122
drag, startPoint x: 414, startPoint y: 326, endPoint x: 336, endPoint y: 313, distance: 78.8
copy div "**********"
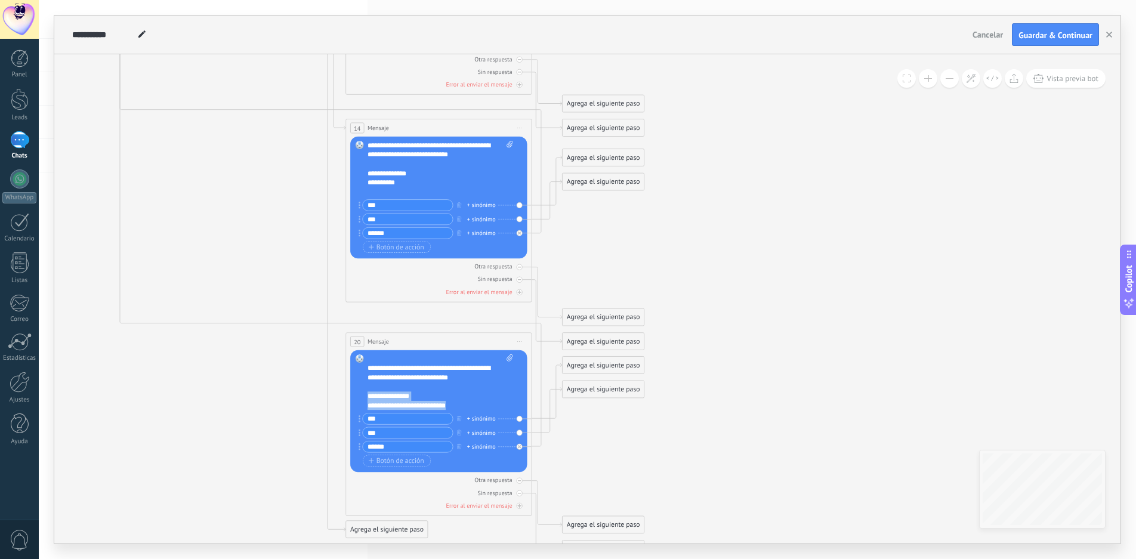
drag, startPoint x: 451, startPoint y: 405, endPoint x: 358, endPoint y: 397, distance: 92.8
click at [358, 397] on div "Reemplazar Quitar Convertir a mensaje de voz Arrastre la imagen aquí para adjun…" at bounding box center [438, 411] width 177 height 122
paste div
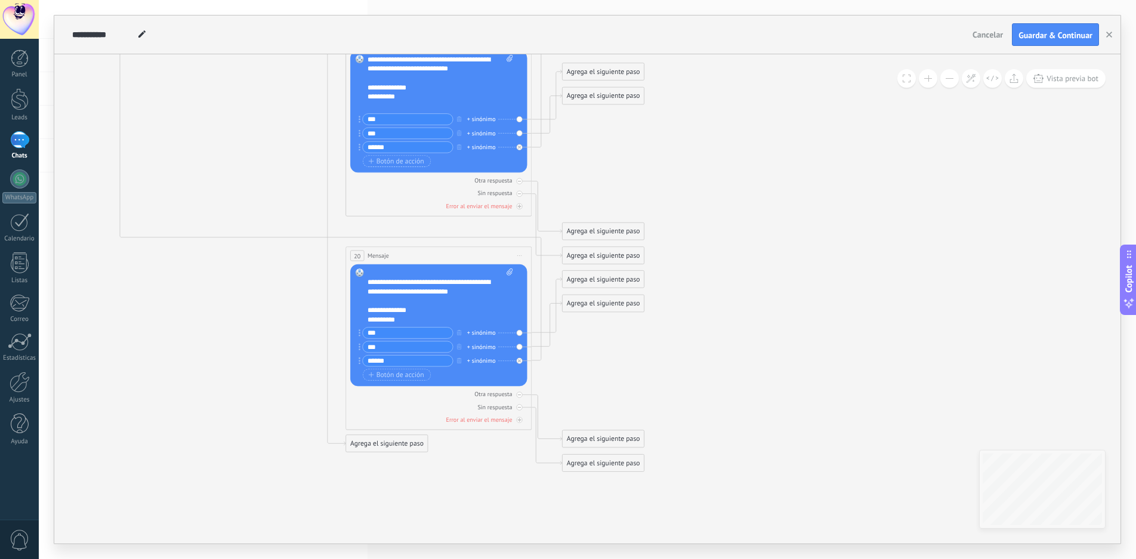
click at [425, 302] on div "**********" at bounding box center [441, 297] width 146 height 56
drag, startPoint x: 465, startPoint y: 292, endPoint x: 365, endPoint y: 275, distance: 101.7
click at [365, 275] on div "Reemplazar Quitar Convertir a mensaje de voz Arrastre la imagen aquí para adjun…" at bounding box center [438, 325] width 177 height 122
click at [407, 290] on div "**********" at bounding box center [441, 297] width 146 height 56
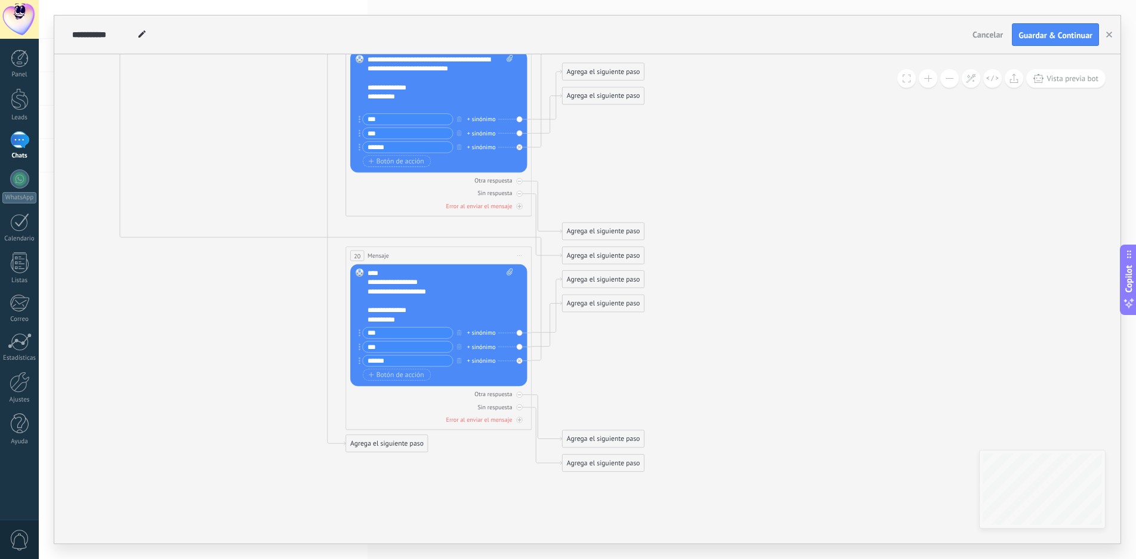
scroll to position [60, 0]
drag, startPoint x: 446, startPoint y: 291, endPoint x: 363, endPoint y: 283, distance: 83.3
click at [363, 283] on div "Reemplazar Quitar Convertir a mensaje de voz Arrastre la imagen aquí para adjun…" at bounding box center [438, 325] width 177 height 122
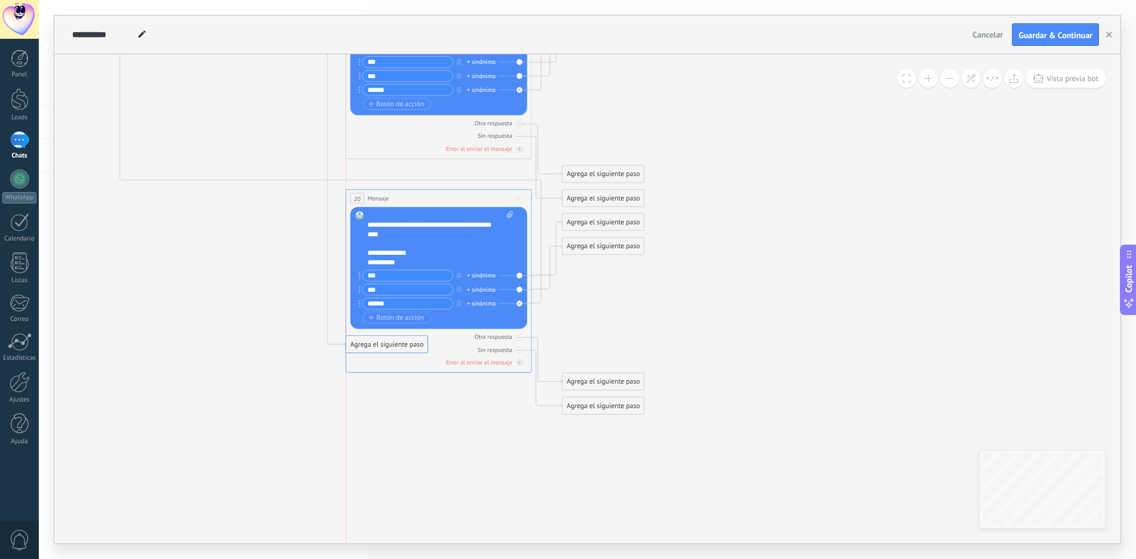
drag, startPoint x: 374, startPoint y: 387, endPoint x: 374, endPoint y: 345, distance: 41.8
click at [190, 253] on icon at bounding box center [208, 36] width 1275 height 1222
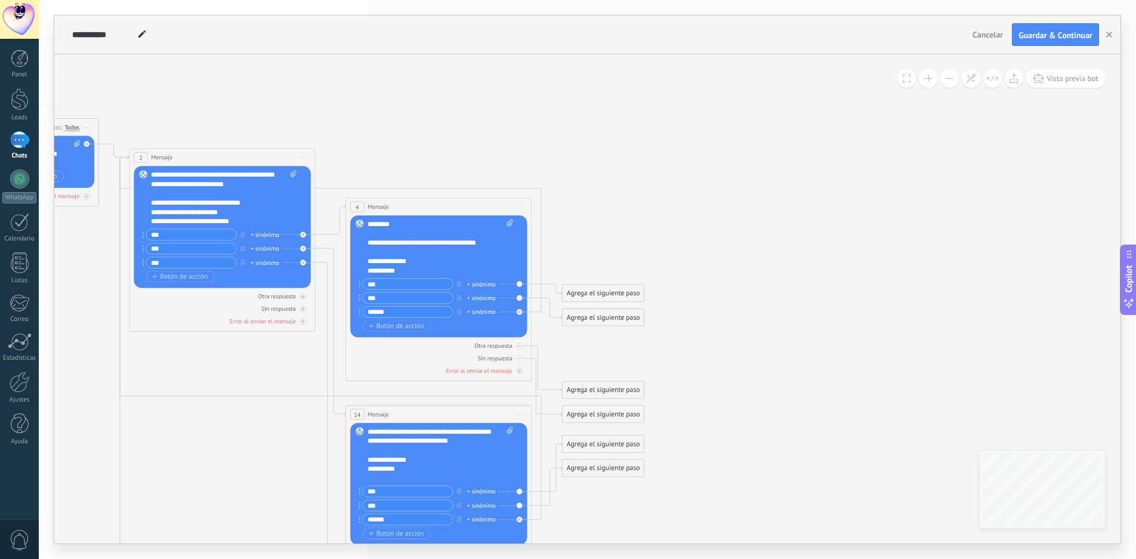
click at [232, 220] on div "**********" at bounding box center [224, 198] width 146 height 56
click at [241, 221] on div "**********" at bounding box center [224, 198] width 146 height 56
click at [304, 297] on icon at bounding box center [303, 296] width 5 height 5
drag, startPoint x: 383, startPoint y: 184, endPoint x: 419, endPoint y: 153, distance: 47.4
click at [419, 153] on div "Agrega el siguiente paso" at bounding box center [422, 158] width 82 height 16
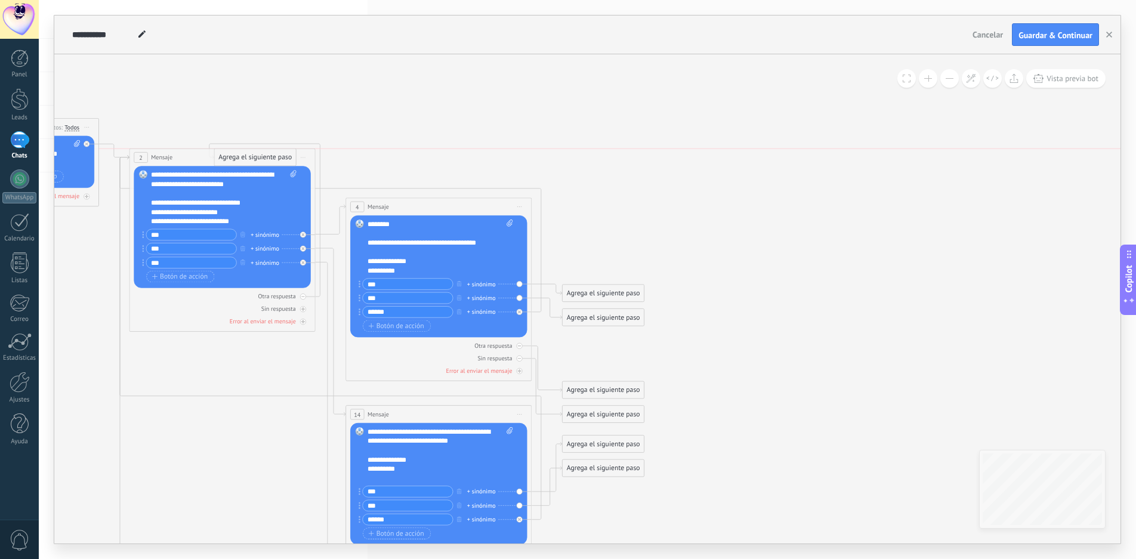
drag, startPoint x: 417, startPoint y: 153, endPoint x: 249, endPoint y: 154, distance: 167.1
click at [249, 154] on div "Agrega el siguiente paso" at bounding box center [255, 158] width 82 height 16
drag, startPoint x: 246, startPoint y: 344, endPoint x: 238, endPoint y: 155, distance: 189.4
click at [238, 155] on div "Agrega el siguiente paso" at bounding box center [247, 158] width 82 height 16
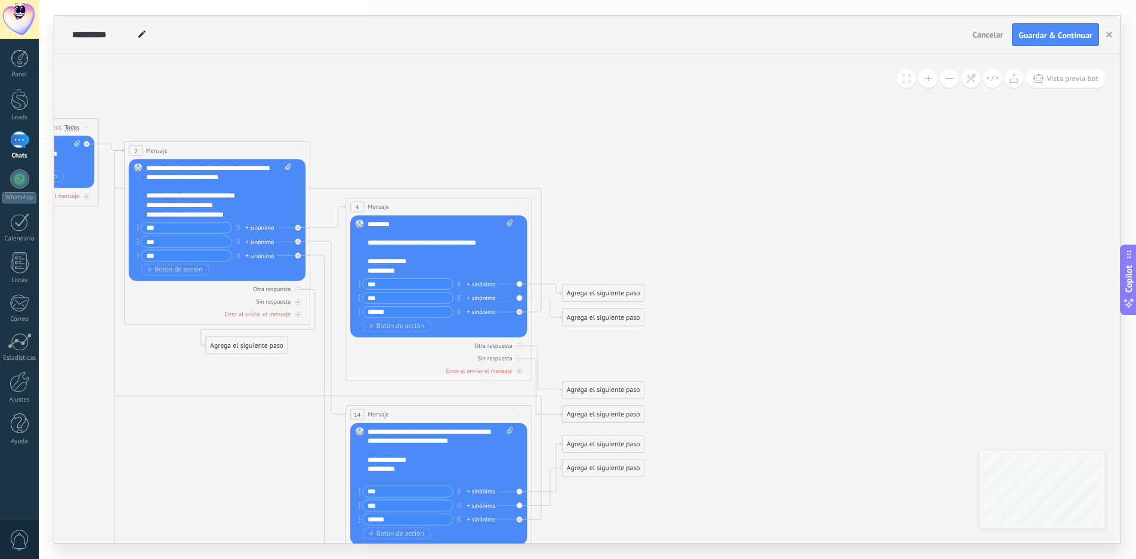
drag, startPoint x: 291, startPoint y: 152, endPoint x: 233, endPoint y: 149, distance: 58.6
click at [233, 149] on div "2 Mensaje ******* (a): Todos los contactos - canales seleccionados Todos los co…" at bounding box center [217, 150] width 185 height 17
click at [220, 443] on icon at bounding box center [208, 457] width 1275 height 1204
click at [246, 346] on div "Agrega el siguiente paso" at bounding box center [247, 346] width 82 height 16
click at [258, 343] on div "Agrega el siguiente paso" at bounding box center [262, 346] width 113 height 16
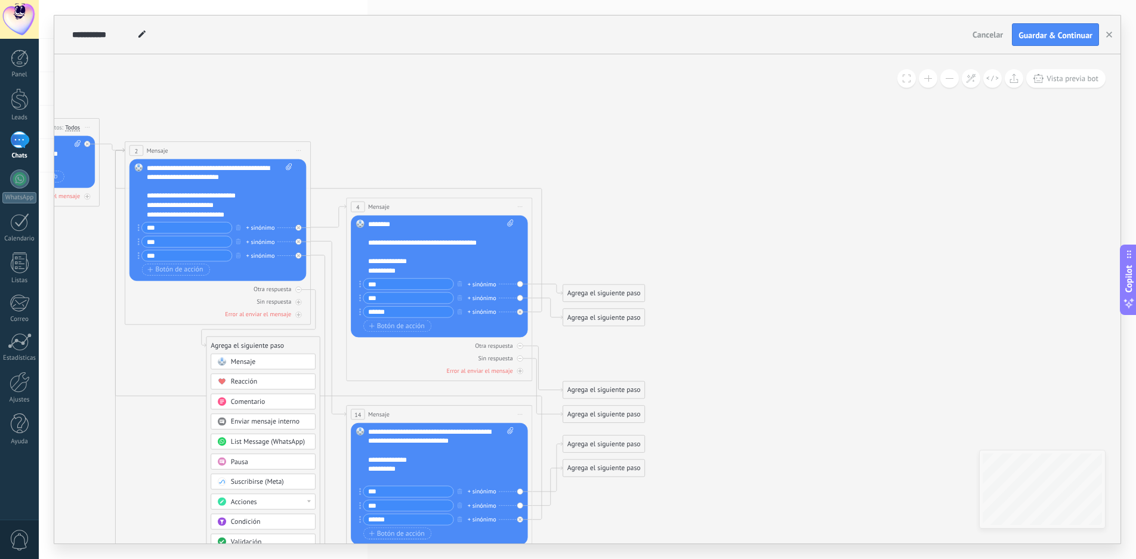
click at [149, 353] on icon at bounding box center [209, 457] width 1275 height 1204
click at [258, 344] on div "Agrega el siguiente paso" at bounding box center [247, 346] width 82 height 16
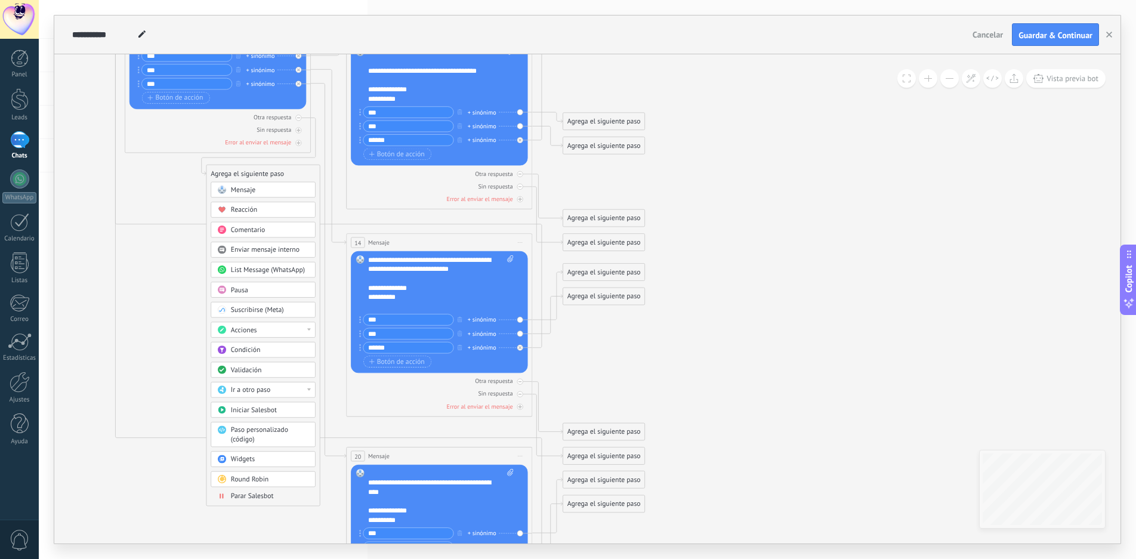
click at [295, 326] on div "Acciones" at bounding box center [270, 331] width 78 height 10
click at [178, 335] on icon at bounding box center [209, 285] width 1275 height 1204
click at [255, 177] on div "Agrega el siguiente paso" at bounding box center [247, 174] width 82 height 16
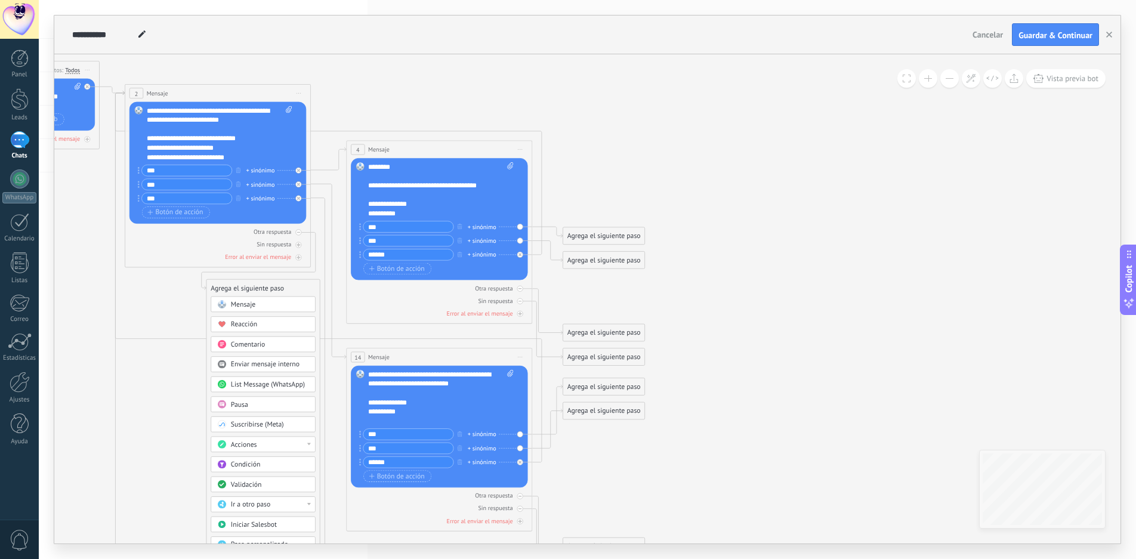
click at [257, 343] on span "Comentario" at bounding box center [248, 344] width 35 height 9
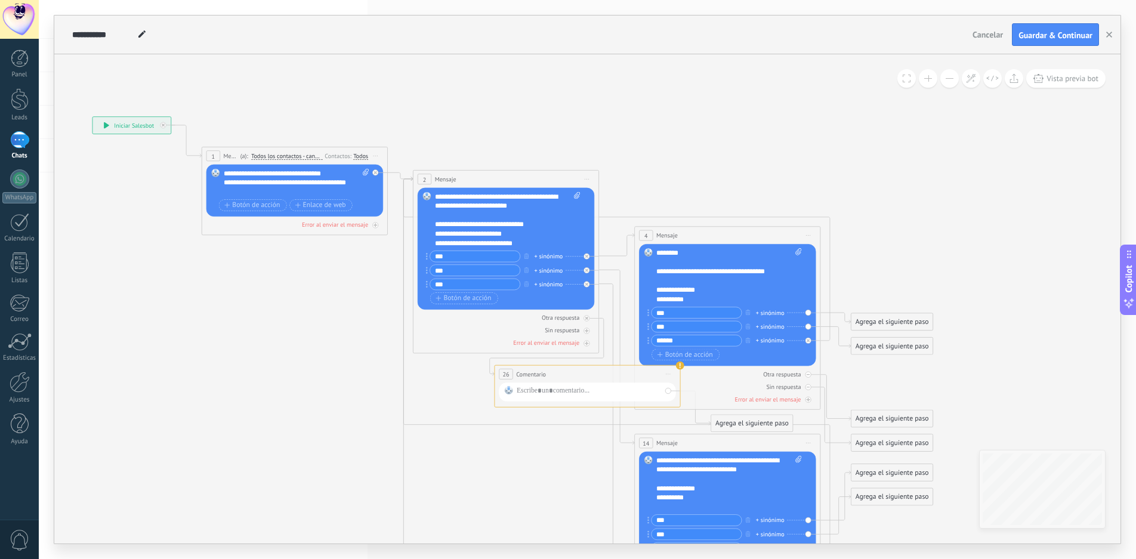
click at [553, 254] on div "+ sinónimo" at bounding box center [549, 257] width 29 height 10
type input "***"
click at [591, 275] on span "agregar sinónimo uno" at bounding box center [589, 275] width 97 height 11
click at [551, 269] on div "+ sinónimo" at bounding box center [549, 271] width 29 height 10
type input "***"
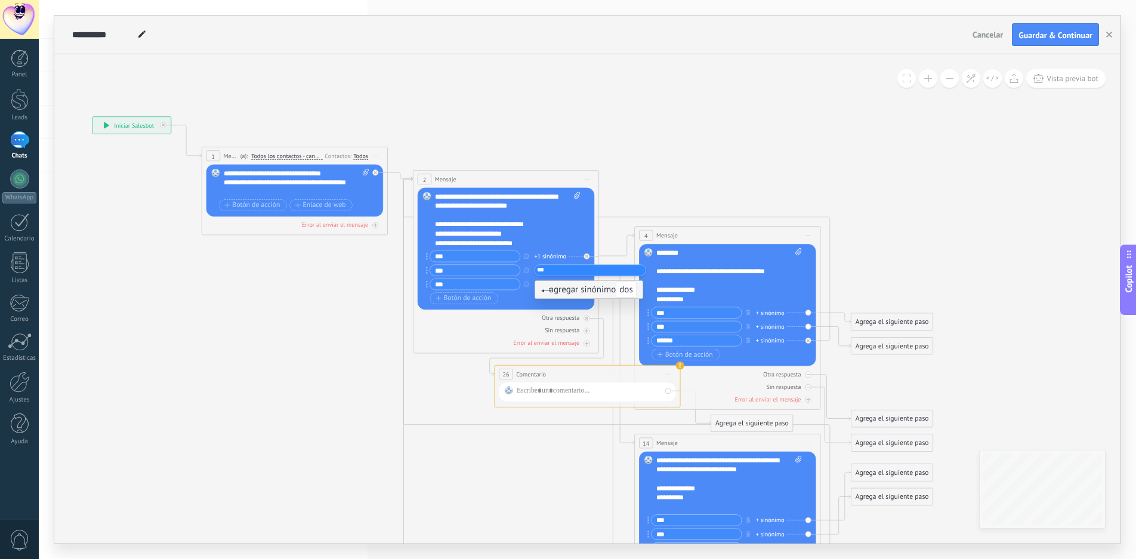
click at [564, 291] on span "agregar sinónimo dos" at bounding box center [588, 289] width 95 height 11
click at [550, 280] on div "+ sinónimo" at bounding box center [549, 285] width 29 height 10
type input "****"
click at [360, 307] on icon at bounding box center [497, 486] width 1275 height 1204
click at [775, 313] on div "+ sinónimo" at bounding box center [770, 313] width 29 height 10
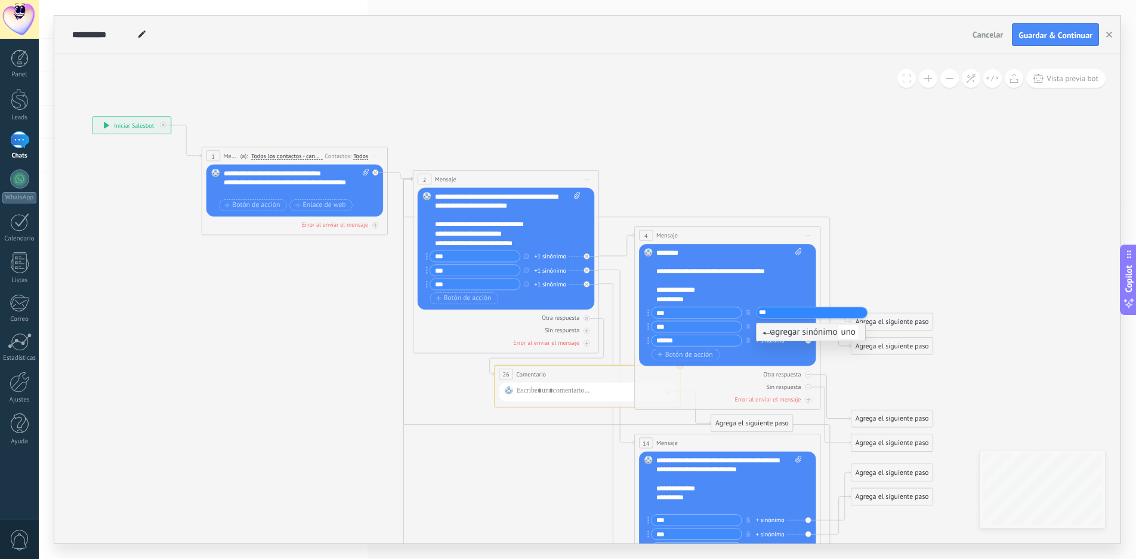
type input "***"
click at [789, 329] on span "agregar sinónimo uno" at bounding box center [811, 331] width 97 height 11
click at [772, 325] on div "+ sinónimo" at bounding box center [770, 327] width 29 height 10
type input "***"
click at [790, 344] on span "agregar sinónimo dos" at bounding box center [810, 345] width 95 height 11
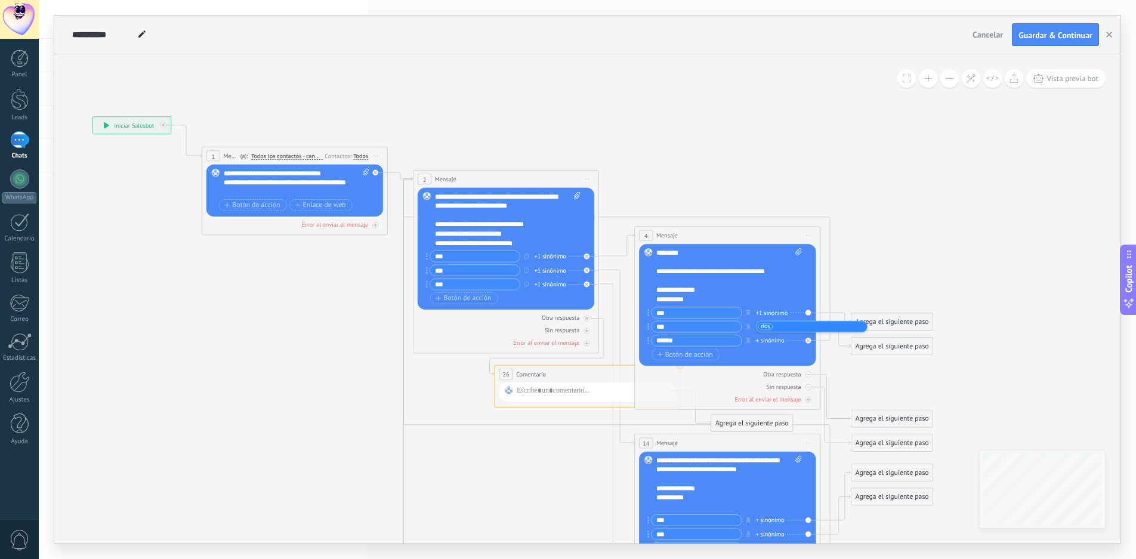
click at [770, 340] on div "+ sinónimo" at bounding box center [770, 341] width 29 height 10
type input "*****"
click at [794, 361] on span "agregar sinónimo atras" at bounding box center [813, 359] width 101 height 11
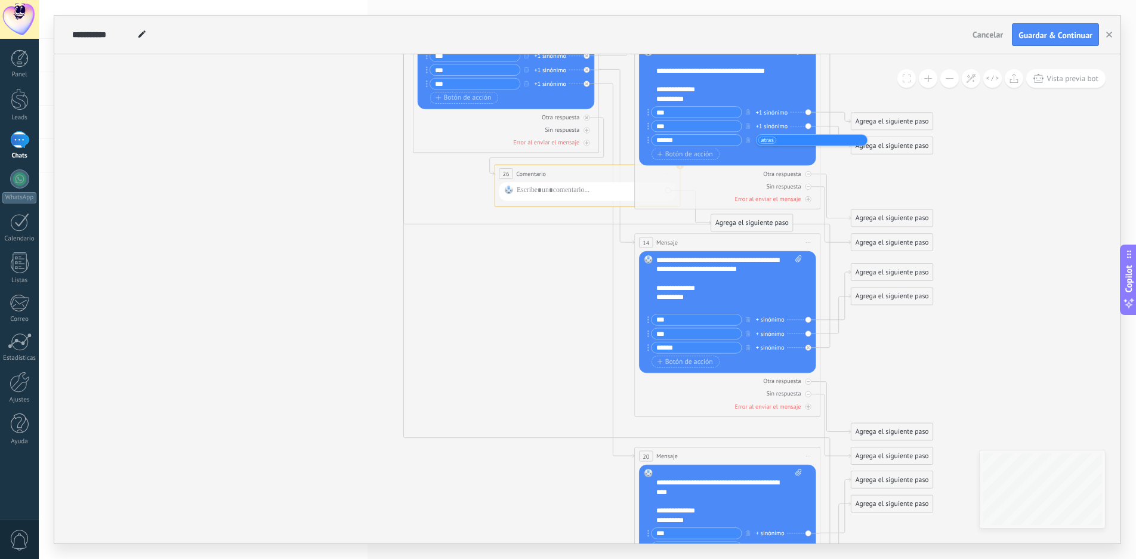
click at [772, 318] on div "+ sinónimo" at bounding box center [770, 320] width 29 height 10
type input "***"
click at [767, 332] on div "+ sinónimo" at bounding box center [770, 334] width 29 height 10
type input "***"
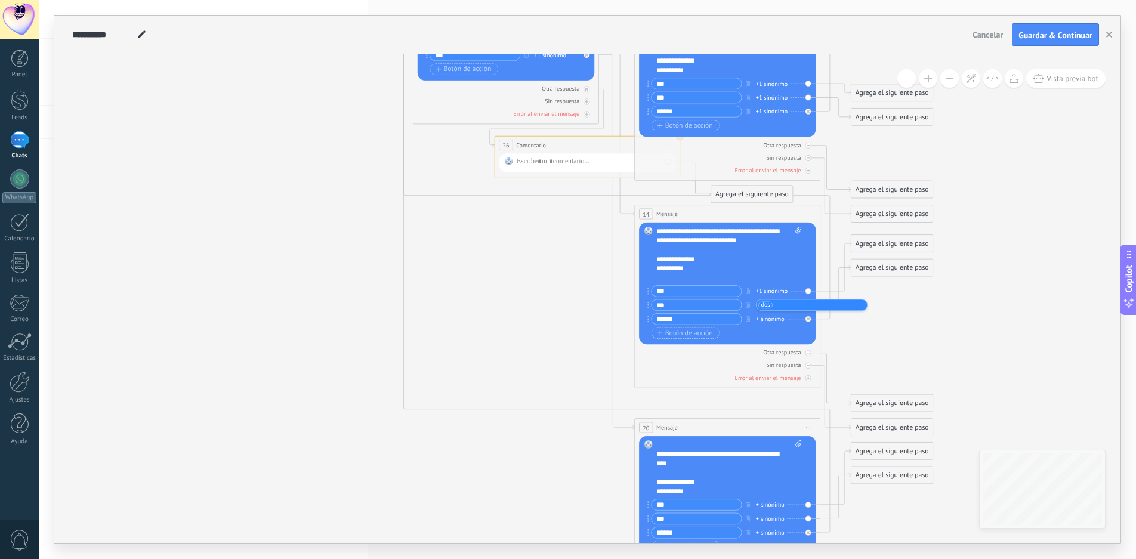
click at [773, 319] on div "+ sinónimo" at bounding box center [770, 319] width 29 height 10
type input "*****"
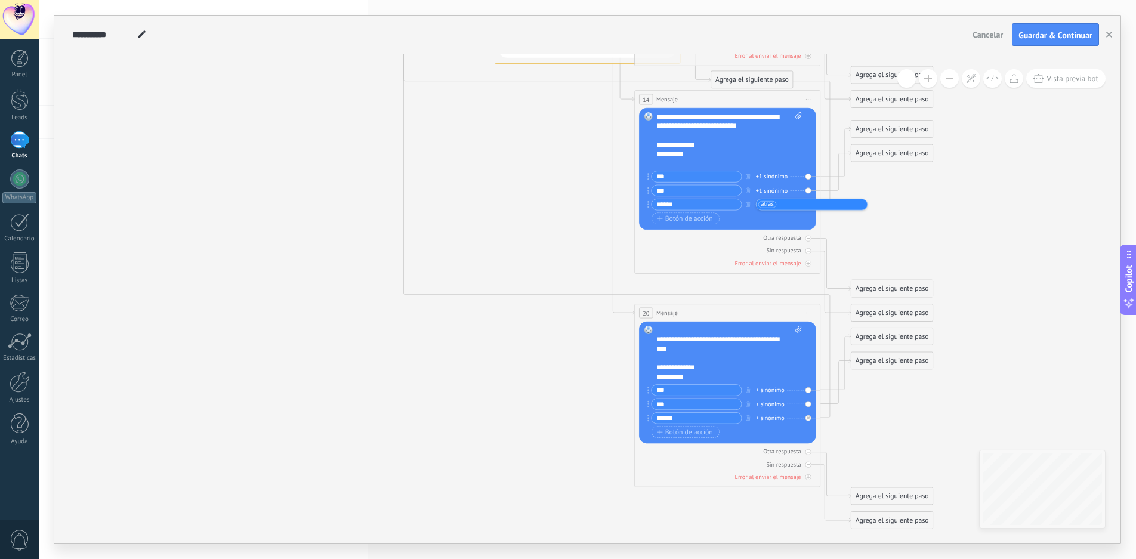
click at [774, 388] on div "+ sinónimo" at bounding box center [770, 391] width 29 height 10
type input "***"
click at [770, 402] on div "+ sinónimo" at bounding box center [770, 405] width 29 height 10
type input "****"
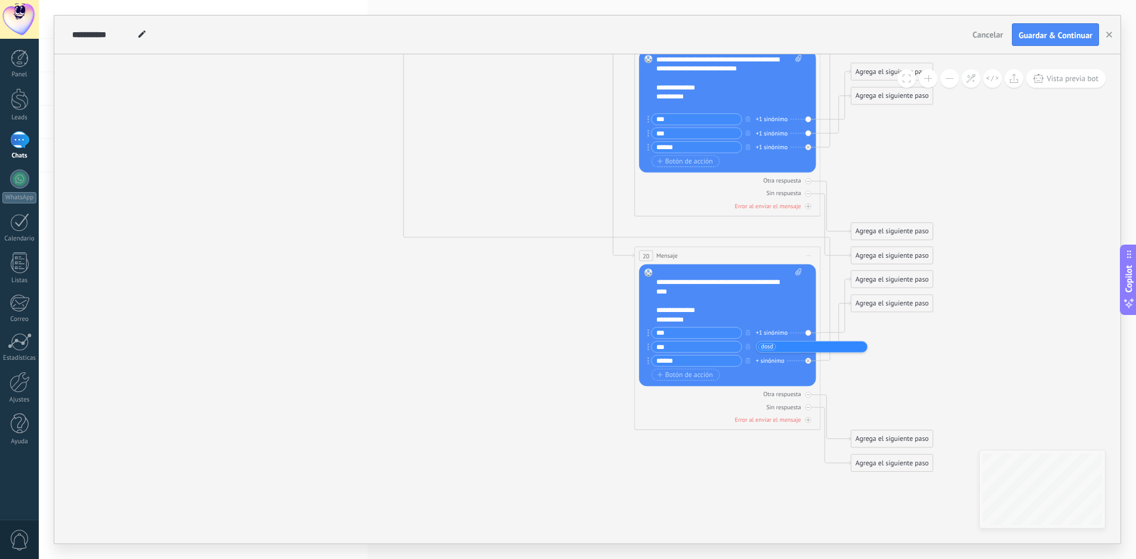
click at [769, 349] on span "dosd" at bounding box center [767, 347] width 13 height 10
click at [766, 347] on input "text" at bounding box center [782, 347] width 47 height 6
type input "***"
click at [770, 361] on div "+ sinónimo" at bounding box center [770, 361] width 29 height 10
type input "*****"
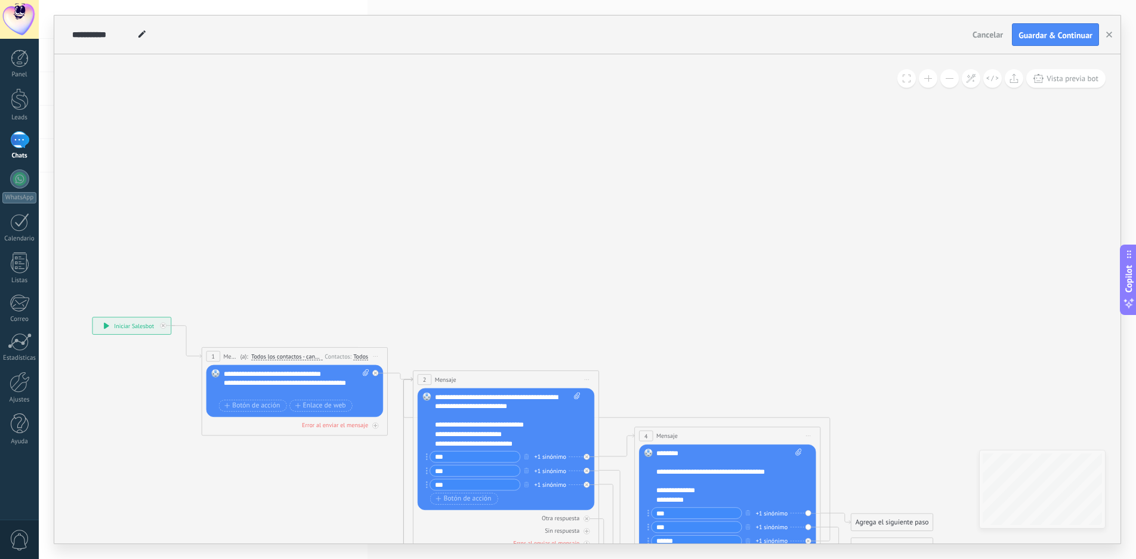
click at [377, 354] on span "Iniciar vista previa aquí Cambiar nombre Duplicar [GEOGRAPHIC_DATA]" at bounding box center [375, 357] width 15 height 14
click at [412, 369] on div "Iniciar vista previa aquí" at bounding box center [418, 370] width 92 height 16
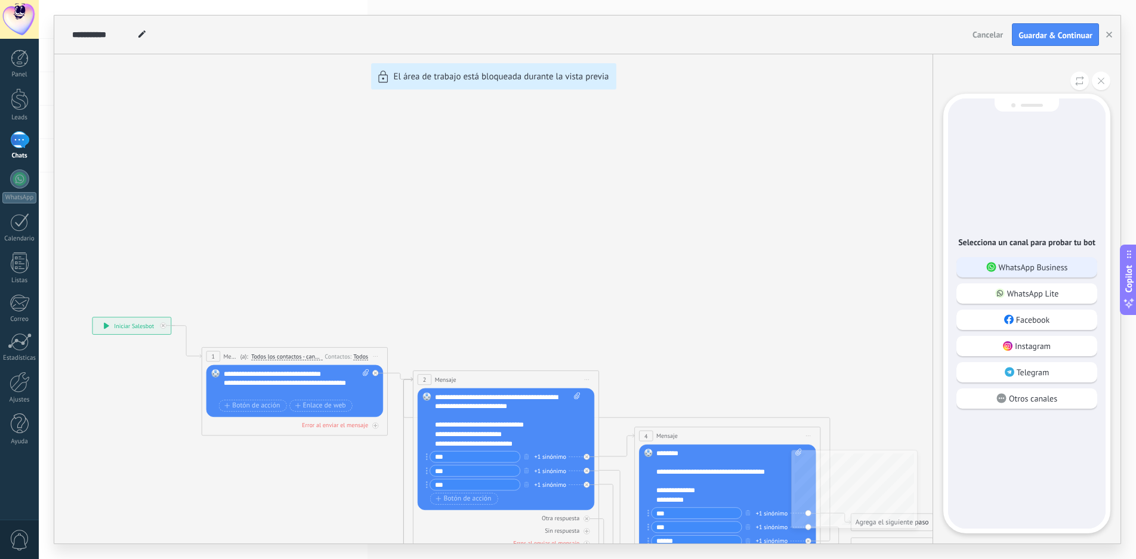
click at [1048, 266] on p "WhatsApp Business" at bounding box center [1033, 267] width 69 height 11
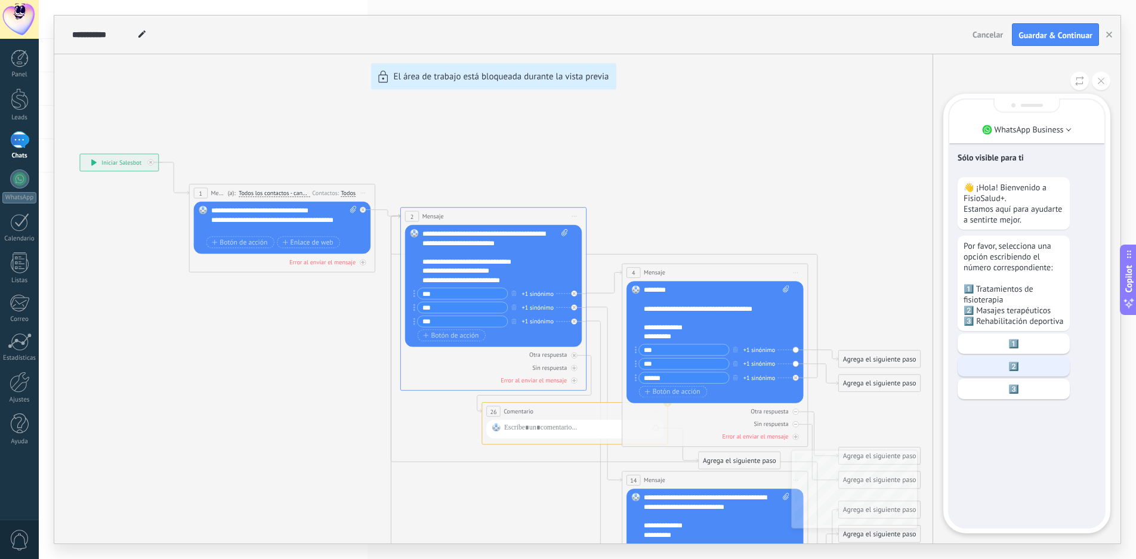
click at [1020, 372] on p "2️⃣" at bounding box center [1014, 366] width 100 height 11
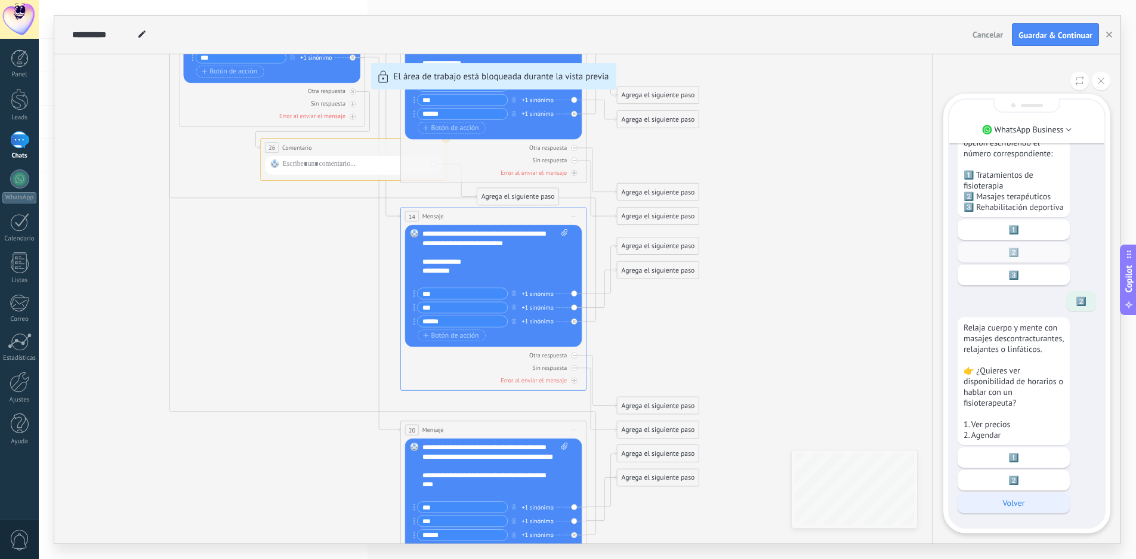
click at [1030, 507] on p "Volver" at bounding box center [1014, 503] width 100 height 11
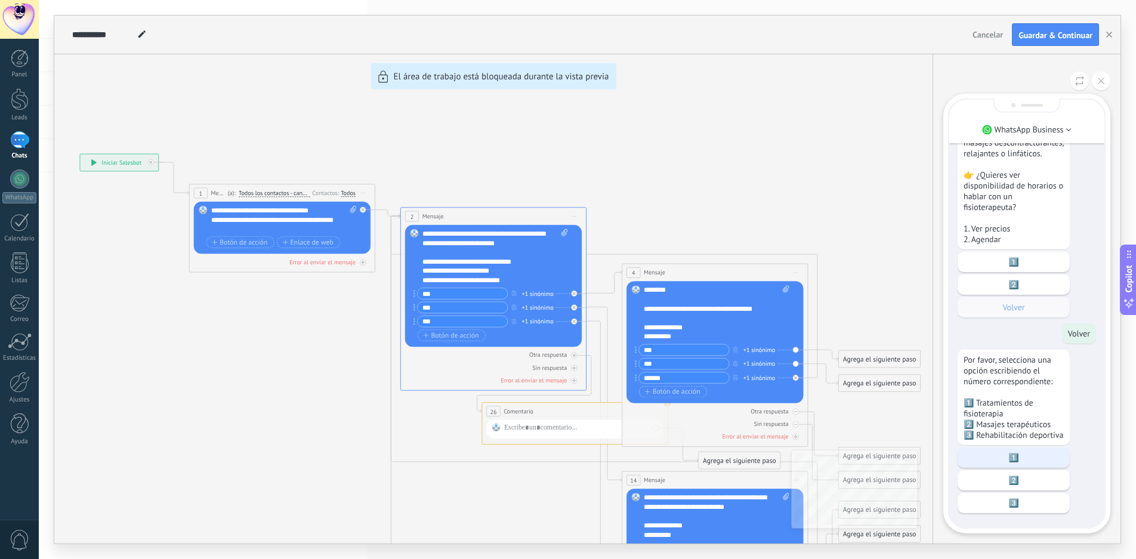
click at [1033, 461] on p "1️⃣" at bounding box center [1014, 457] width 100 height 11
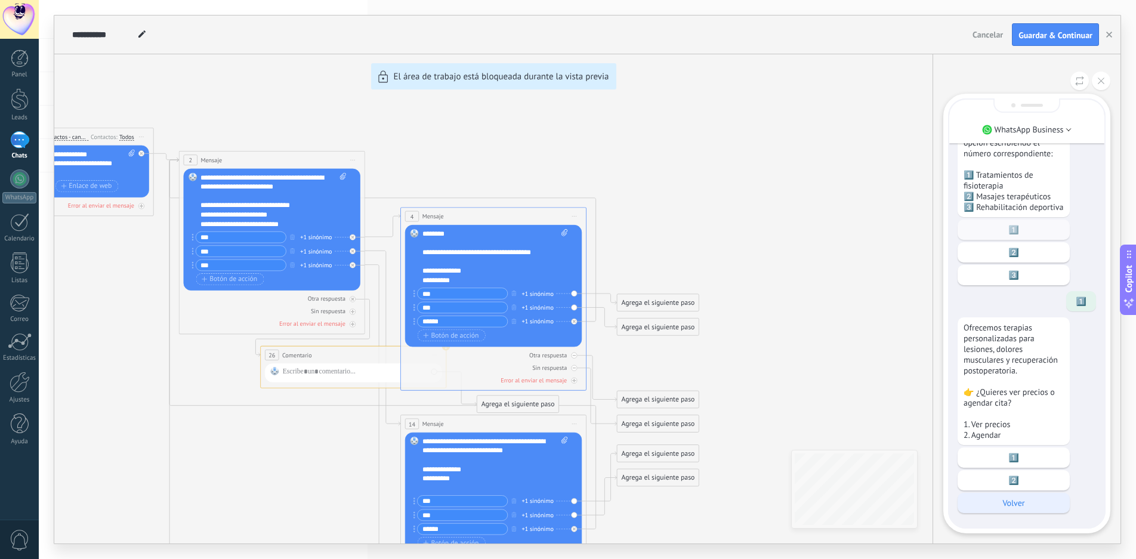
click at [1028, 504] on p "Volver" at bounding box center [1014, 503] width 100 height 11
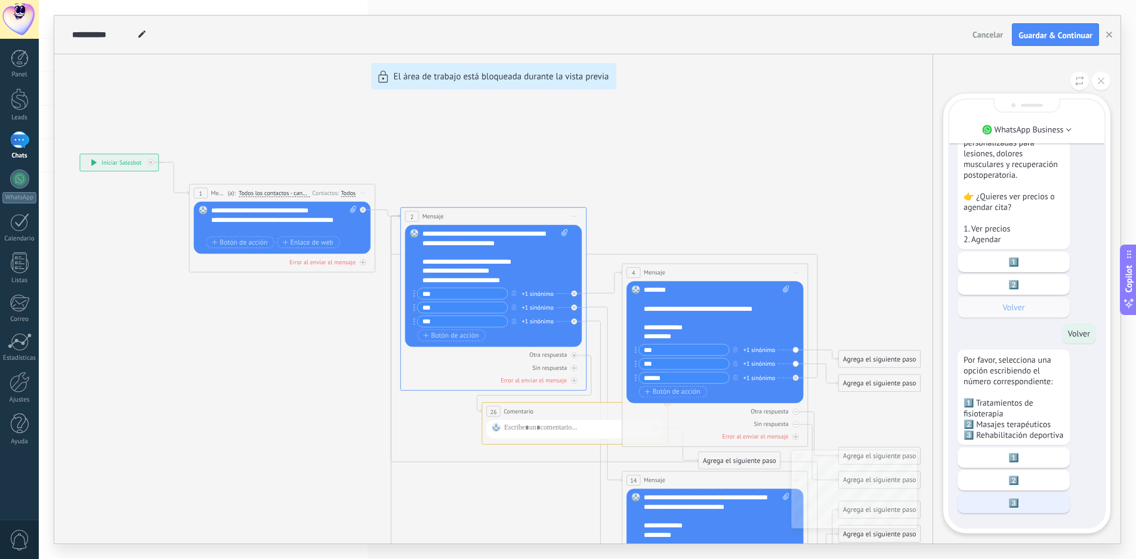
click at [1031, 500] on p "3️⃣" at bounding box center [1014, 503] width 100 height 11
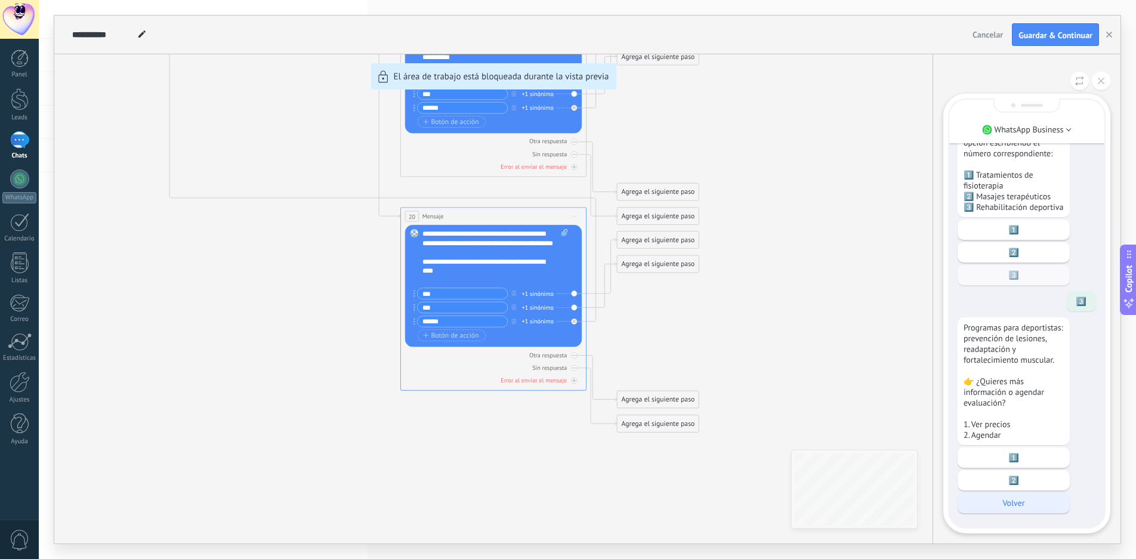
click at [1020, 504] on p "Volver" at bounding box center [1014, 503] width 100 height 11
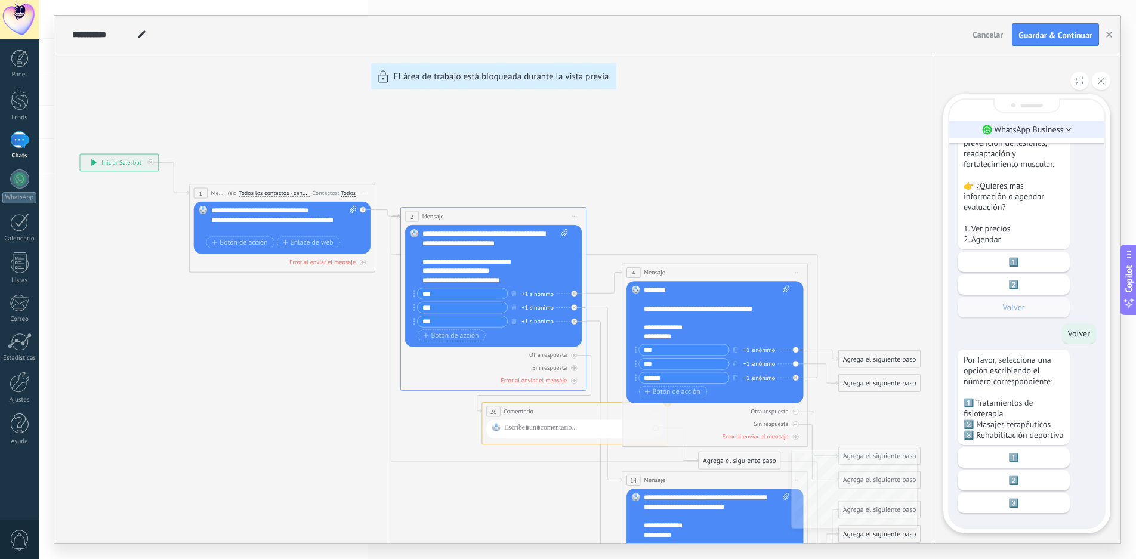
click at [1066, 131] on icon at bounding box center [1069, 129] width 6 height 3
click at [1066, 129] on icon at bounding box center [1069, 129] width 6 height 3
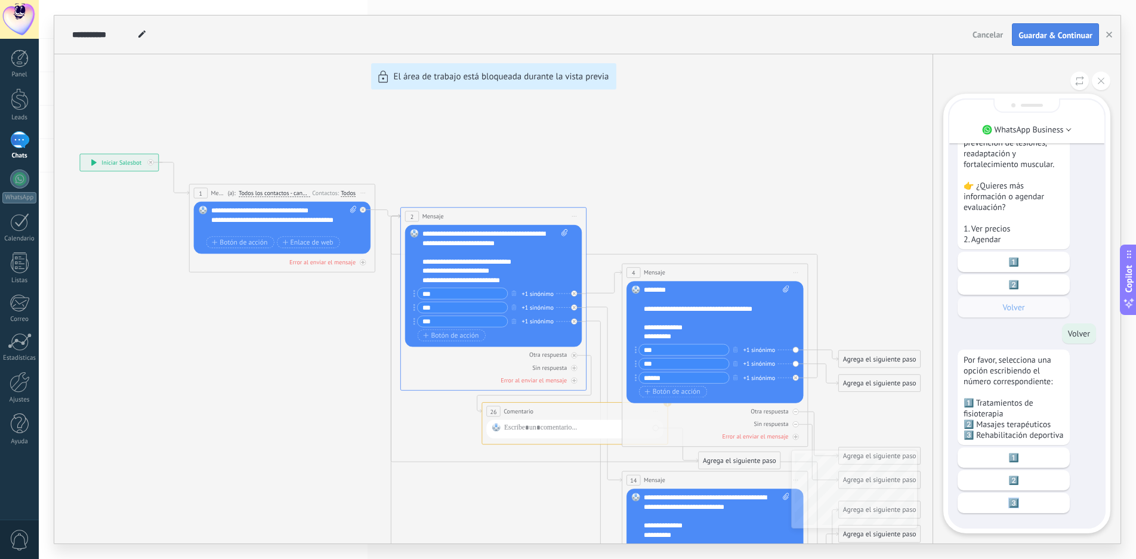
click at [1072, 35] on span "Guardar & Continuar" at bounding box center [1056, 35] width 74 height 8
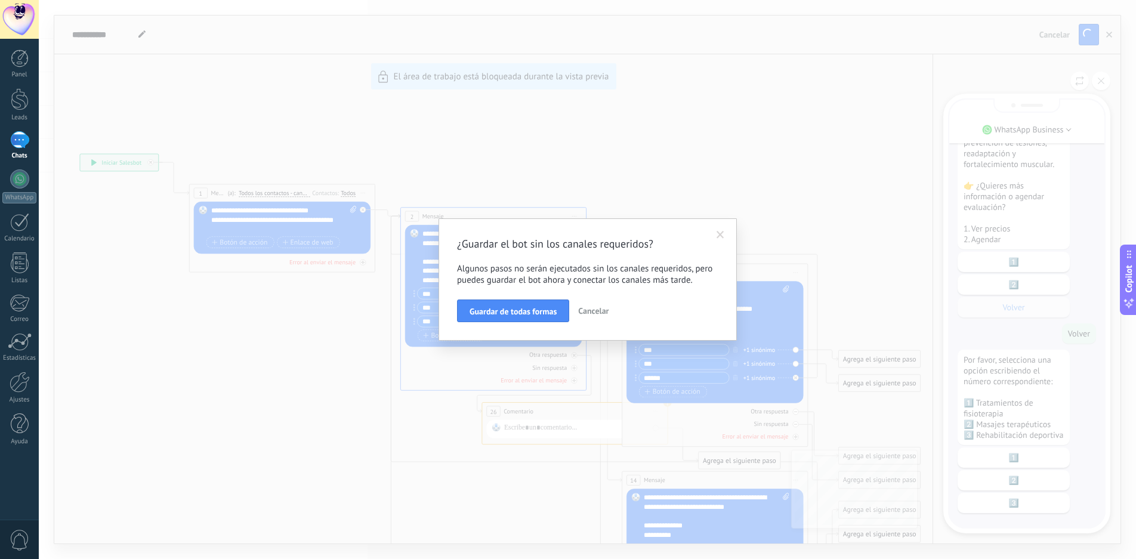
click at [720, 234] on span at bounding box center [721, 235] width 8 height 8
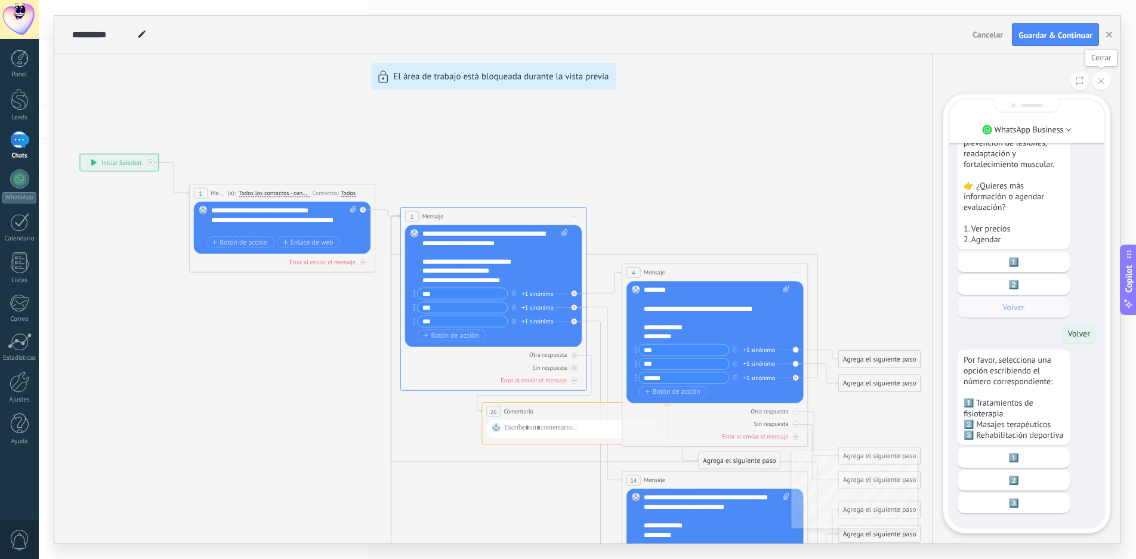
click at [1102, 79] on icon at bounding box center [1101, 81] width 7 height 7
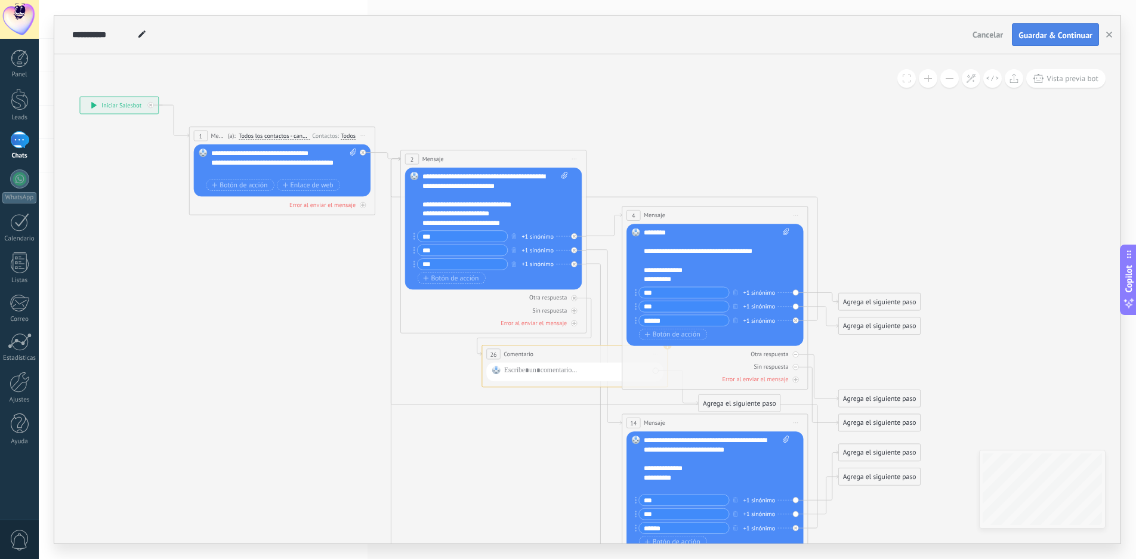
click at [1054, 31] on span "Guardar & Continuar" at bounding box center [1056, 35] width 74 height 8
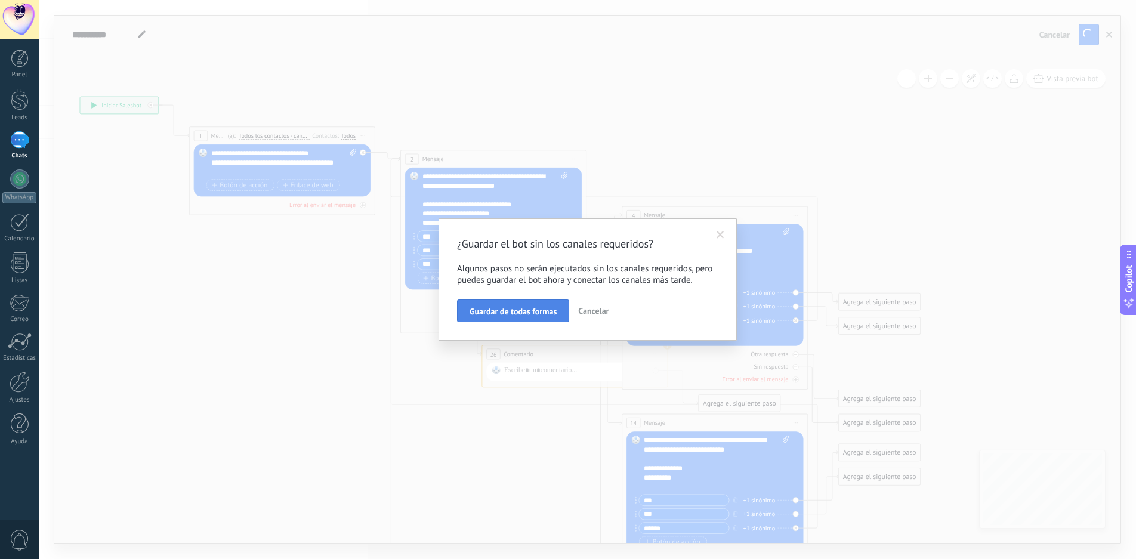
click at [523, 310] on span "Guardar de todas formas" at bounding box center [513, 311] width 87 height 8
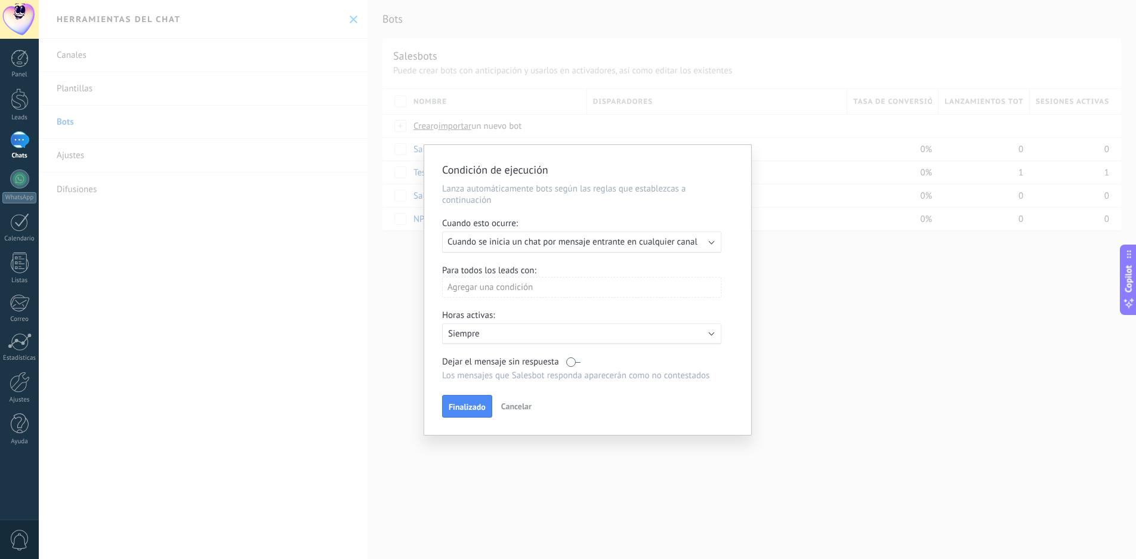
click at [582, 242] on span "Cuando se inicia un chat por mensaje entrante en cualquier canal" at bounding box center [573, 241] width 250 height 11
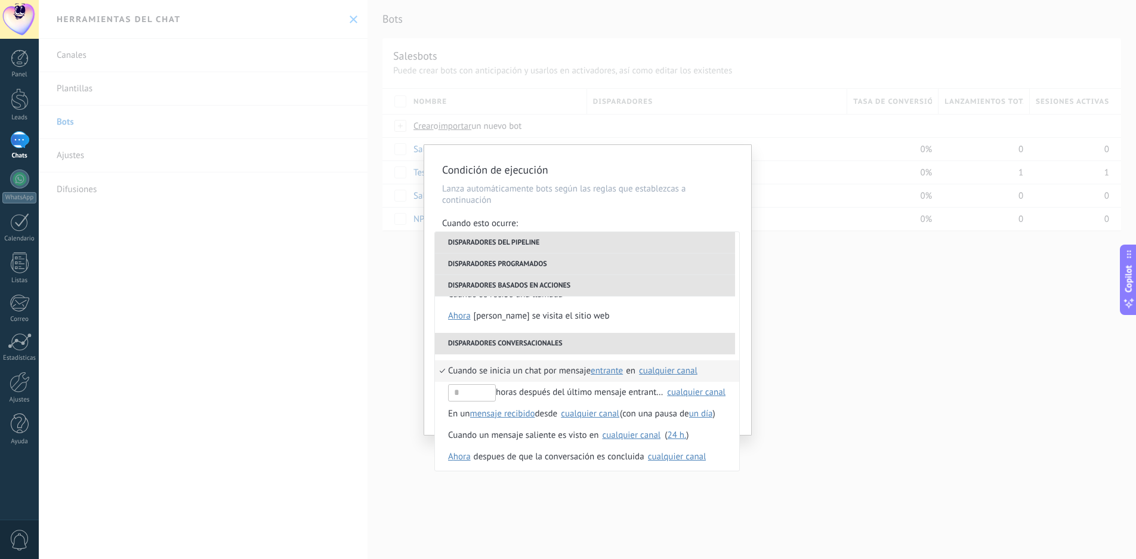
scroll to position [282, 0]
click at [824, 338] on div "Condición de ejecución Lanza automáticamente bots según las reglas que establez…" at bounding box center [587, 279] width 1097 height 559
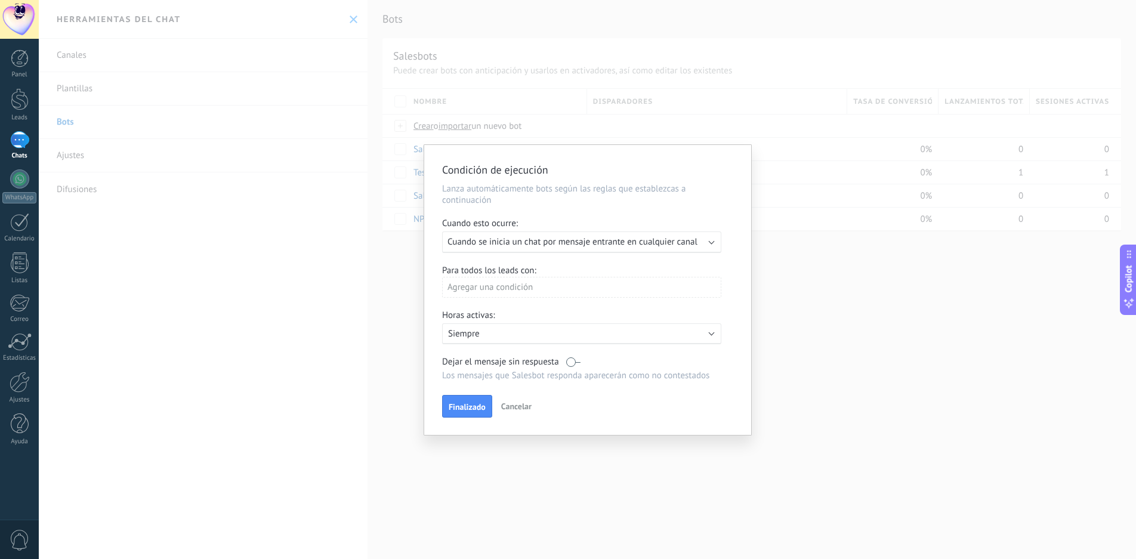
click at [556, 287] on div "Agregar una condición" at bounding box center [581, 287] width 279 height 21
click at [735, 312] on div at bounding box center [587, 290] width 327 height 290
click at [473, 408] on span "Finalizado" at bounding box center [467, 407] width 37 height 8
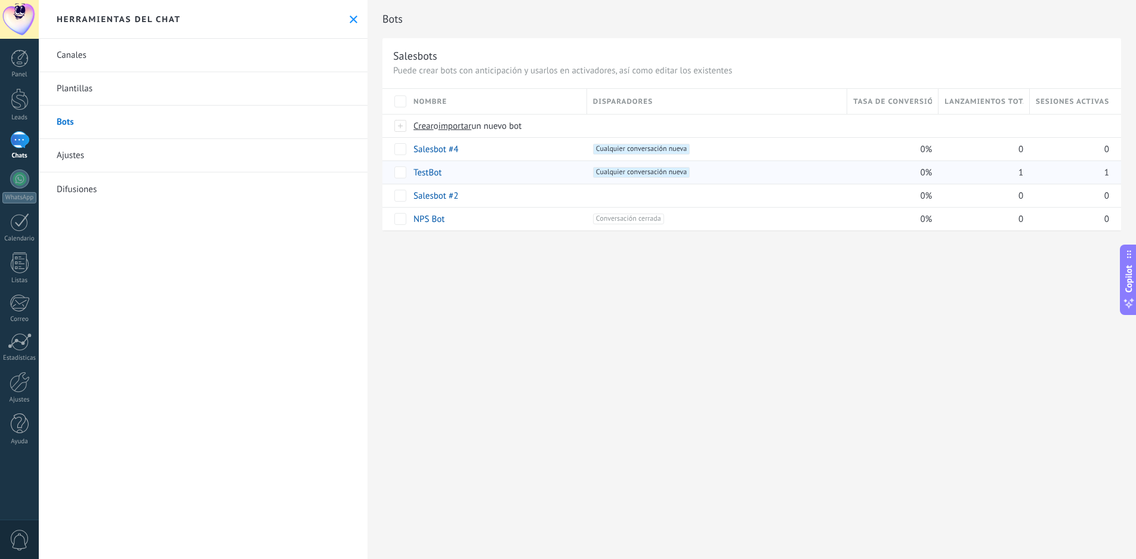
click at [432, 171] on link "TestBot" at bounding box center [428, 172] width 28 height 11
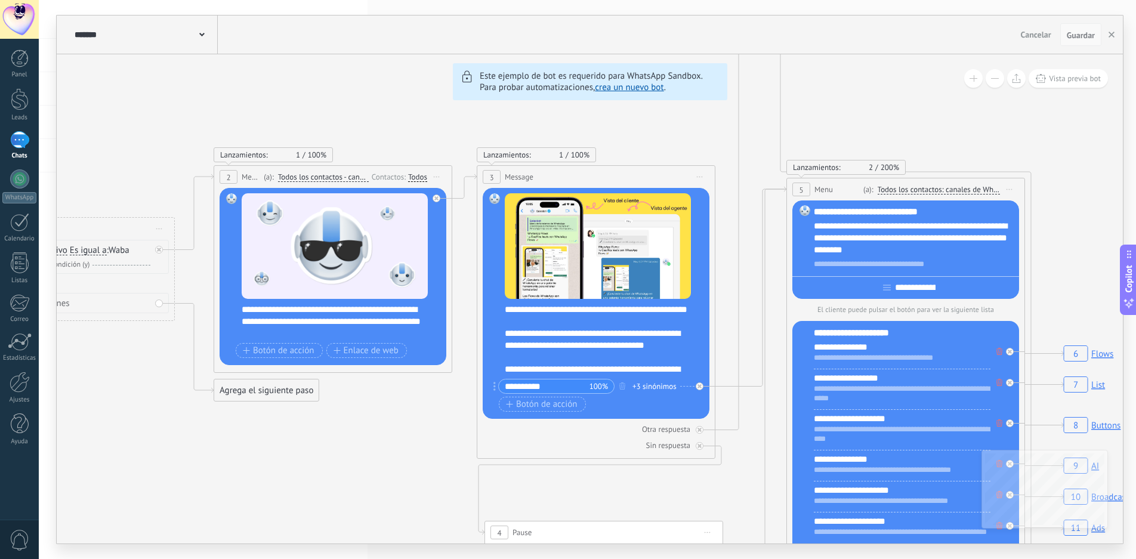
click at [1087, 36] on span "Guardar" at bounding box center [1081, 35] width 28 height 8
click at [1026, 38] on span "Cancelar" at bounding box center [1036, 34] width 30 height 11
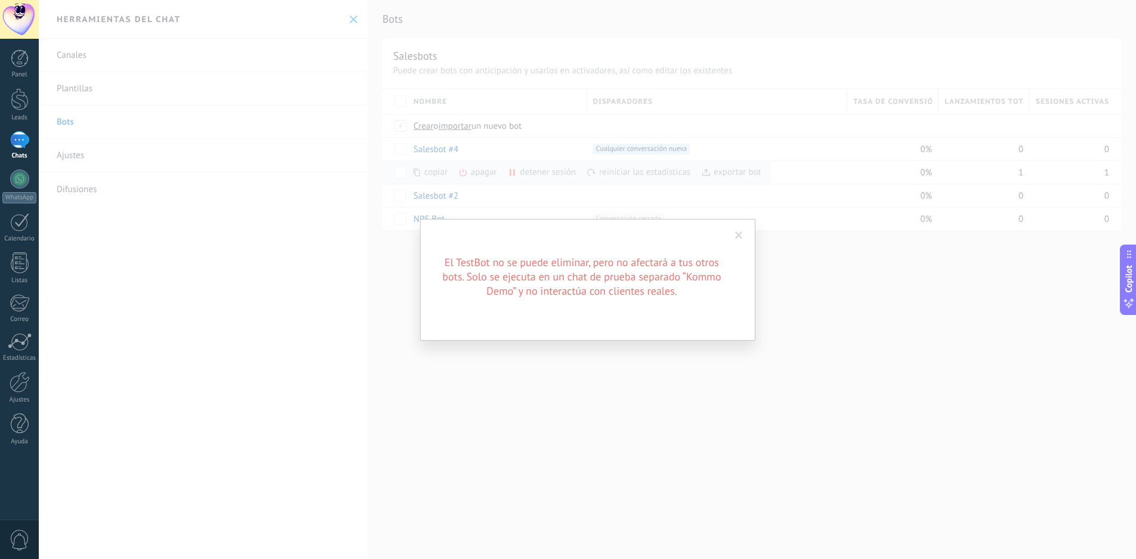
click at [739, 238] on span at bounding box center [739, 236] width 8 height 8
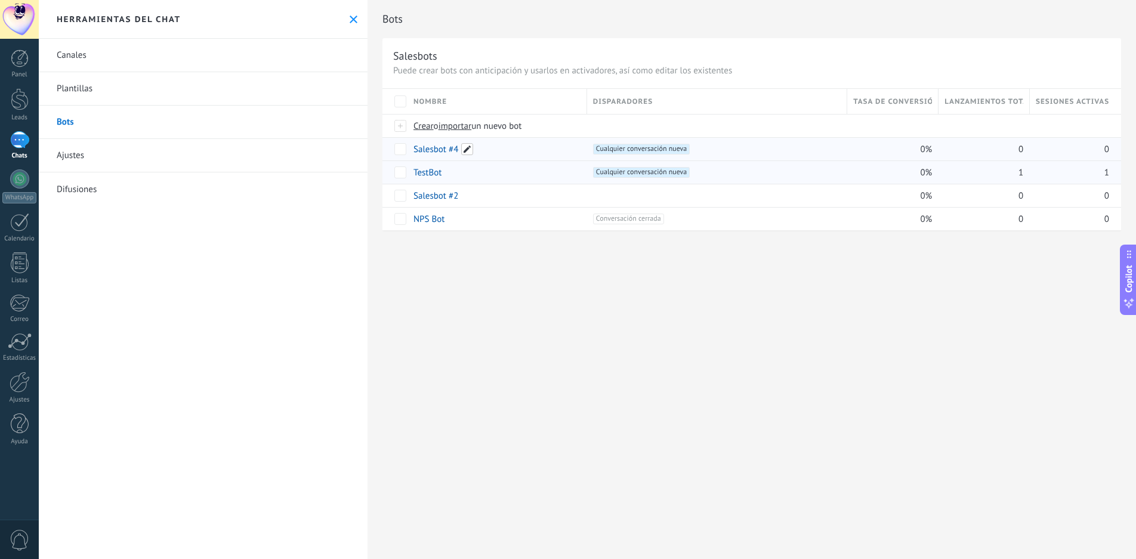
click at [471, 147] on span at bounding box center [467, 149] width 12 height 12
click at [521, 300] on div "**********" at bounding box center [752, 279] width 769 height 559
click at [19, 177] on div at bounding box center [19, 178] width 19 height 19
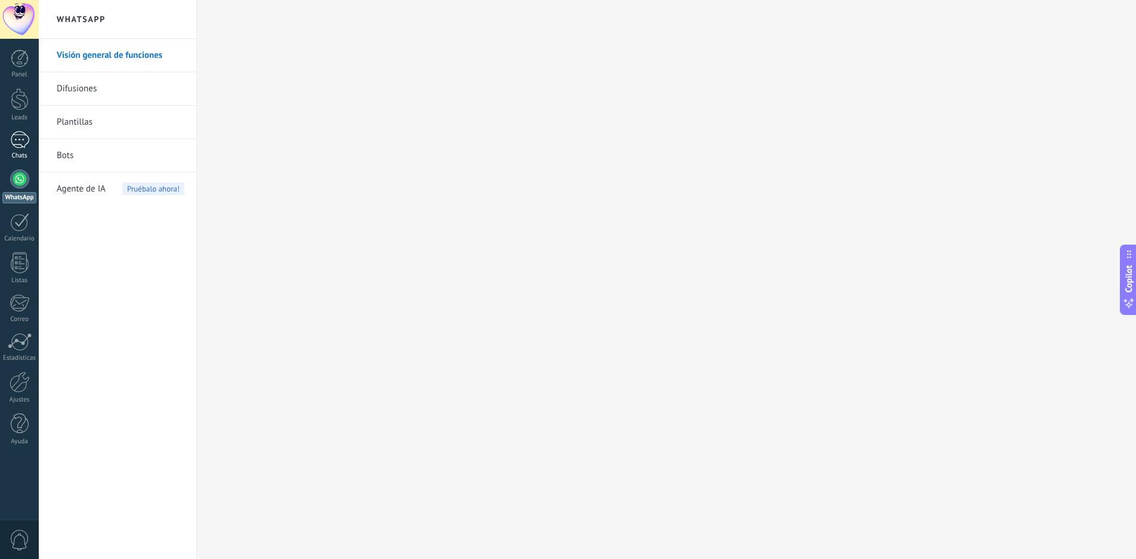
click at [24, 143] on div at bounding box center [19, 139] width 19 height 17
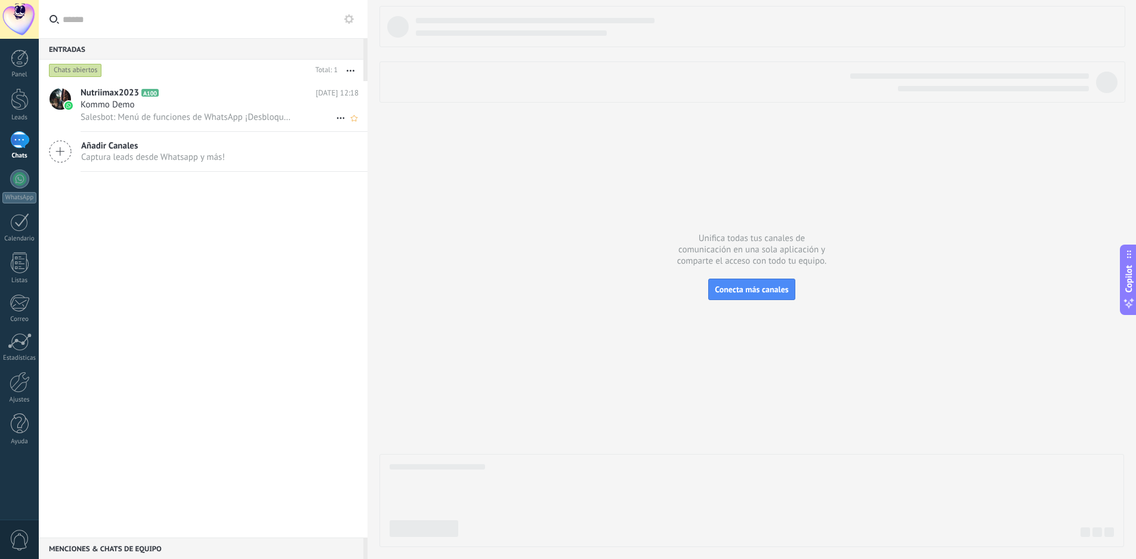
click at [201, 98] on h2 "Nutriimax2023 A100" at bounding box center [198, 93] width 235 height 12
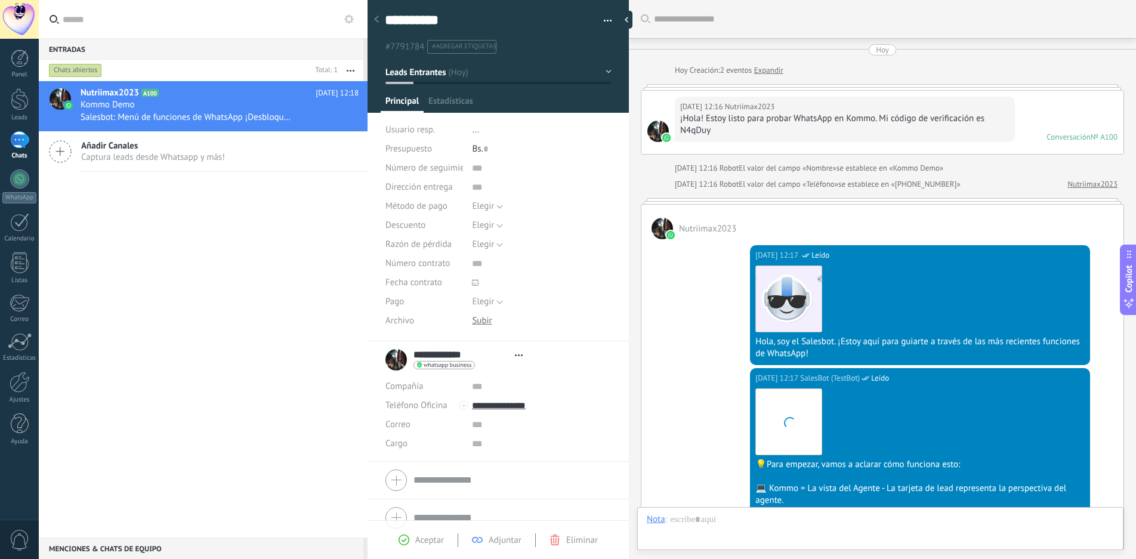
type textarea "**********"
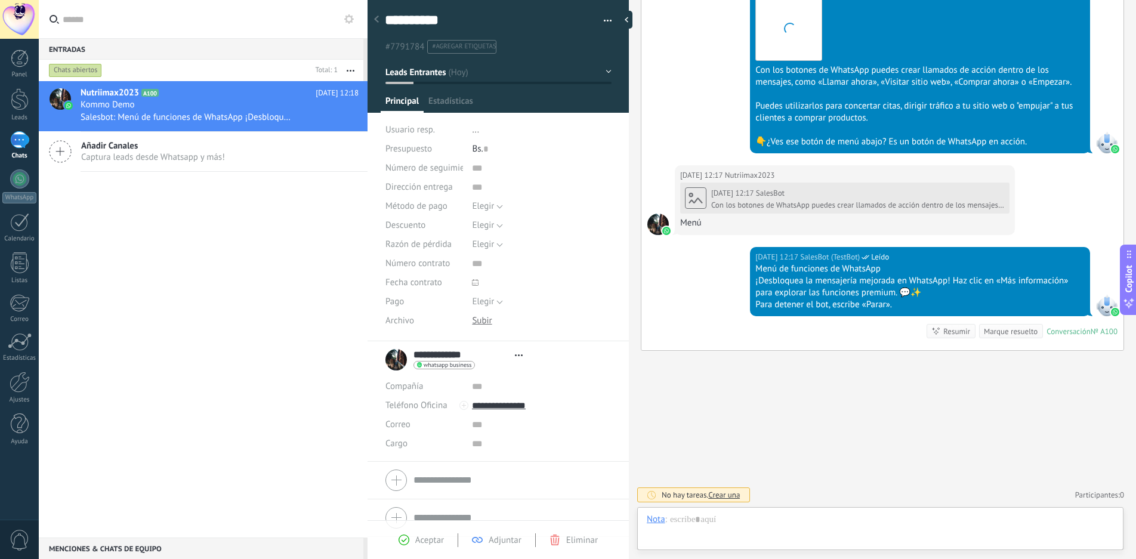
scroll to position [18, 0]
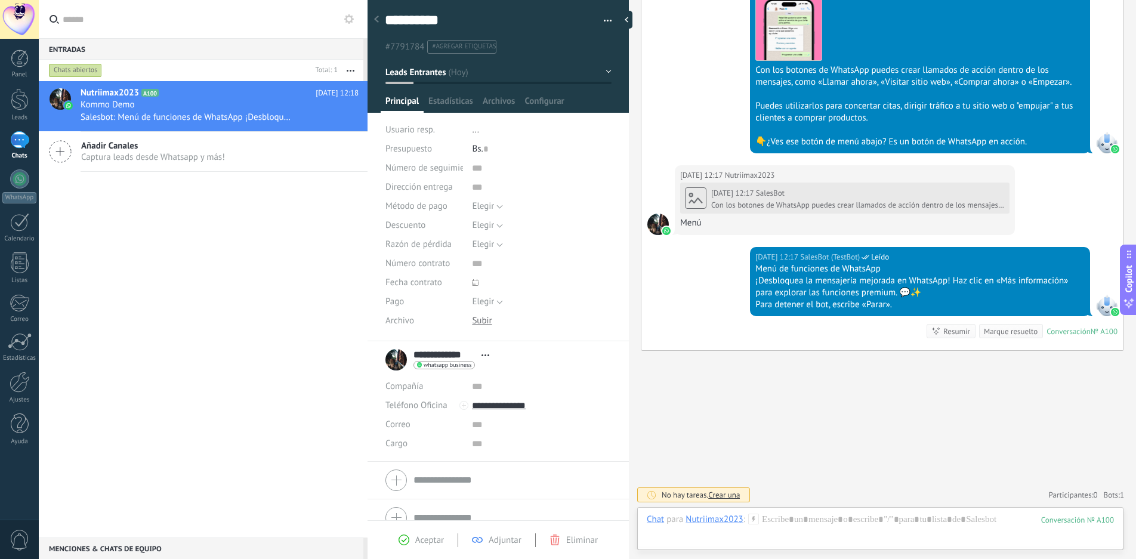
click at [377, 20] on icon at bounding box center [376, 19] width 5 height 7
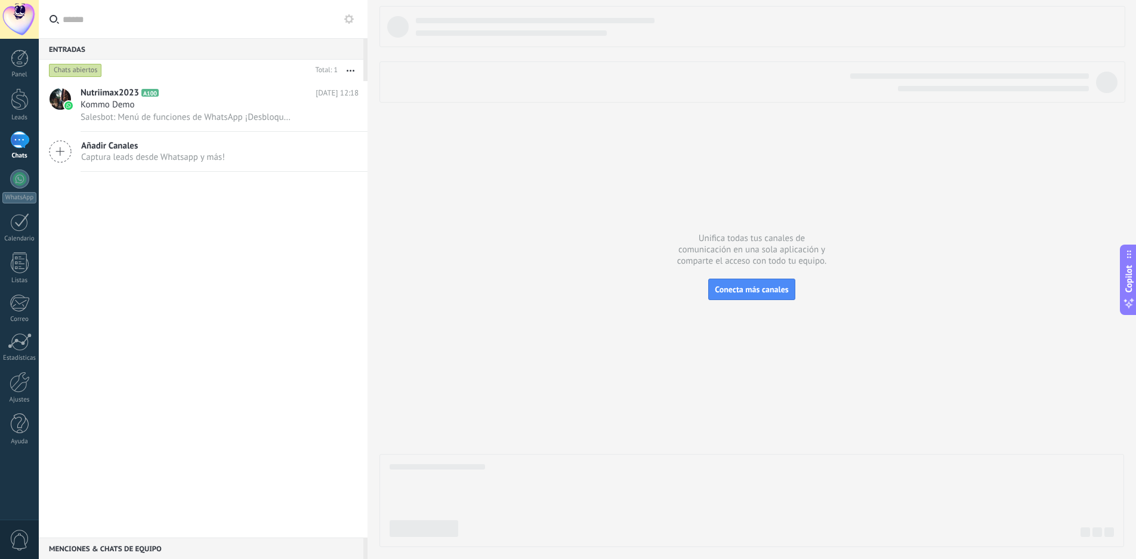
click at [60, 152] on use at bounding box center [60, 151] width 21 height 21
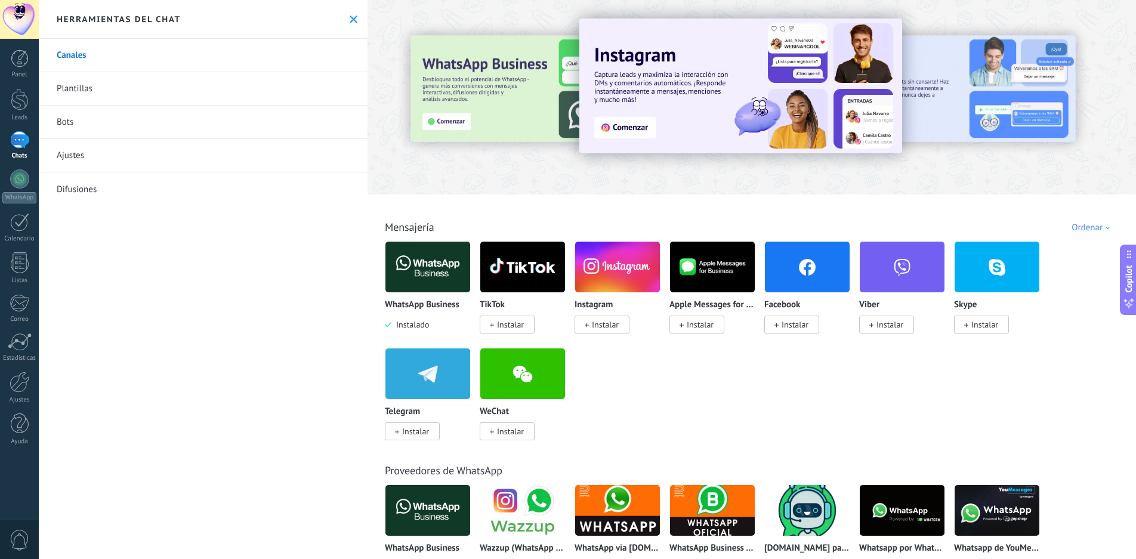
click at [433, 259] on img at bounding box center [428, 267] width 85 height 58
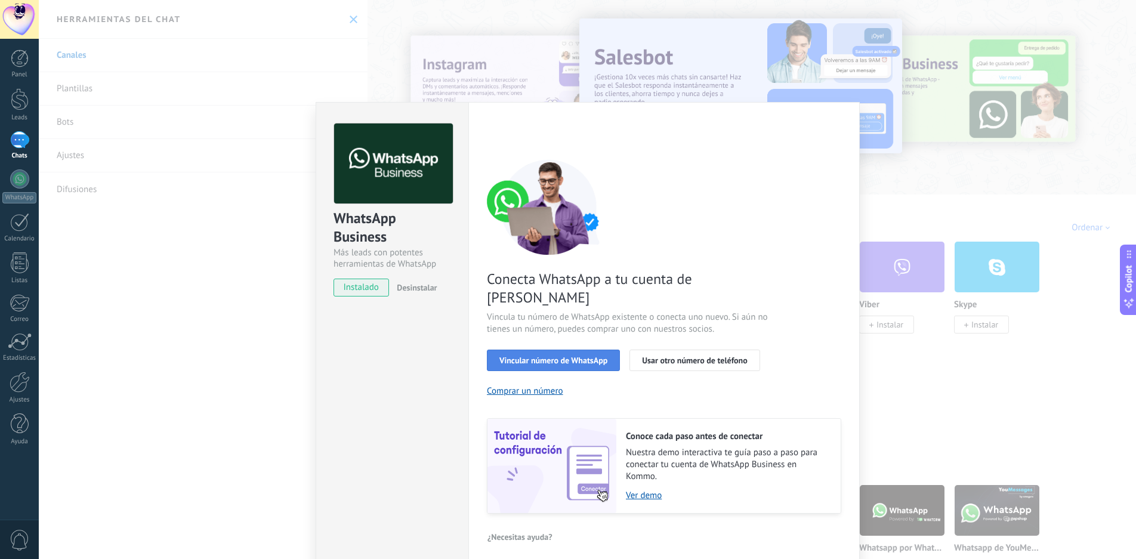
click at [551, 356] on span "Vincular número de WhatsApp" at bounding box center [553, 360] width 108 height 8
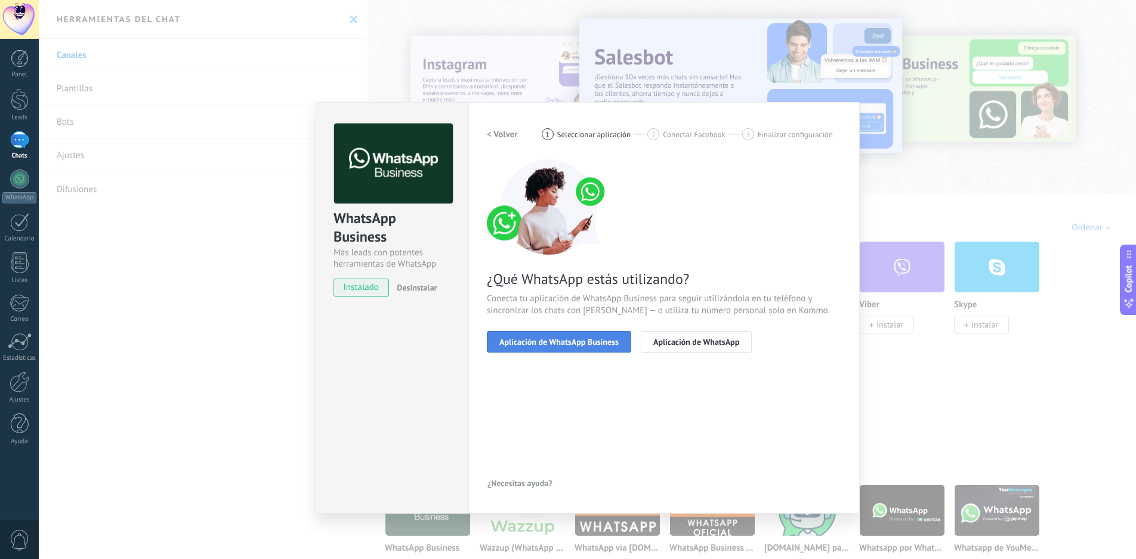
click at [581, 343] on span "Aplicación de WhatsApp Business" at bounding box center [558, 342] width 119 height 8
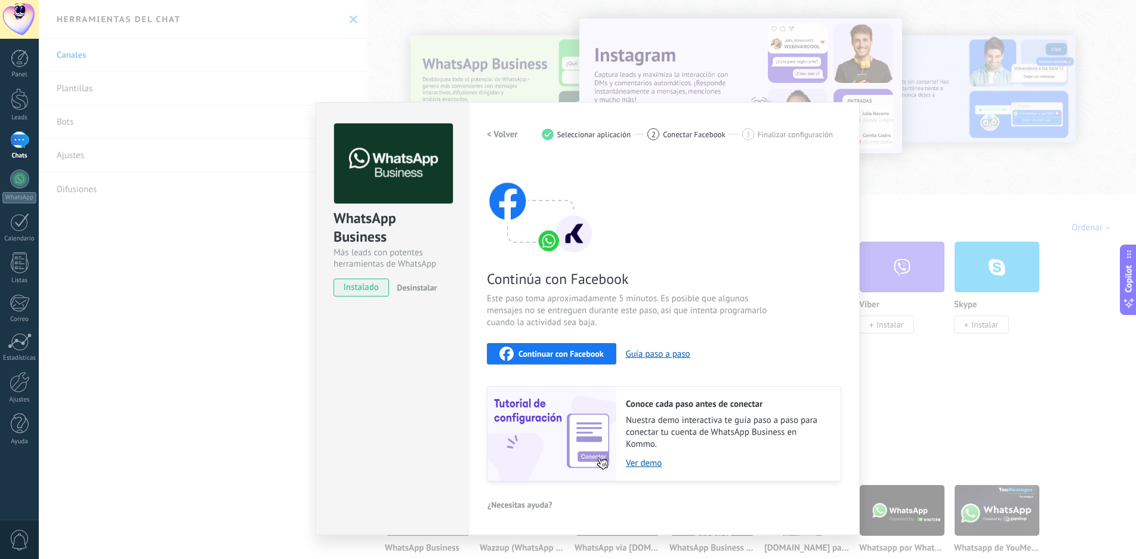
click at [501, 134] on h2 "< Volver" at bounding box center [502, 134] width 31 height 11
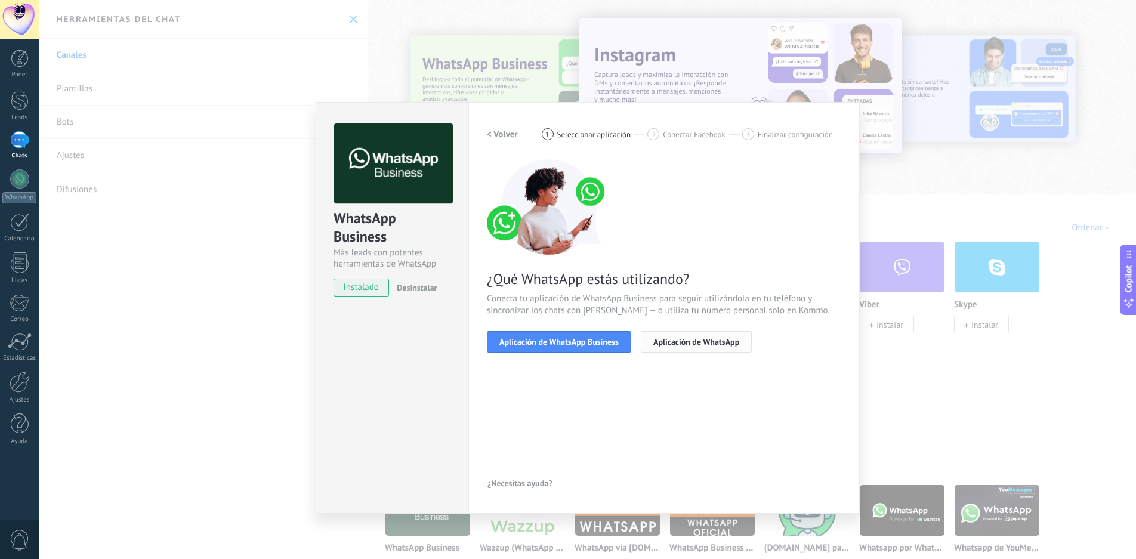
click at [686, 340] on span "Aplicación de WhatsApp" at bounding box center [696, 342] width 86 height 8
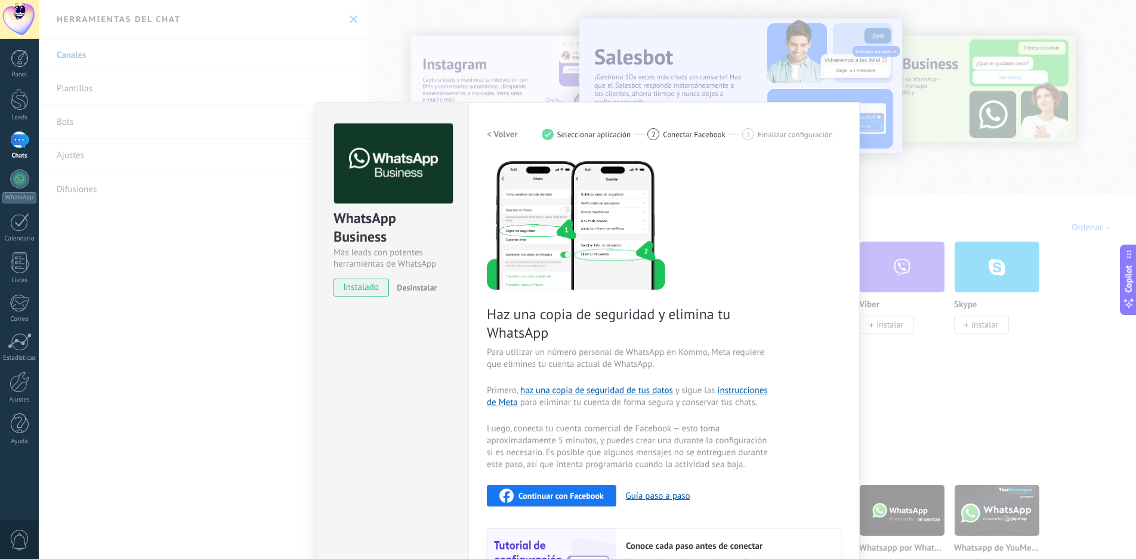
click at [497, 134] on h2 "< Volver" at bounding box center [502, 134] width 31 height 11
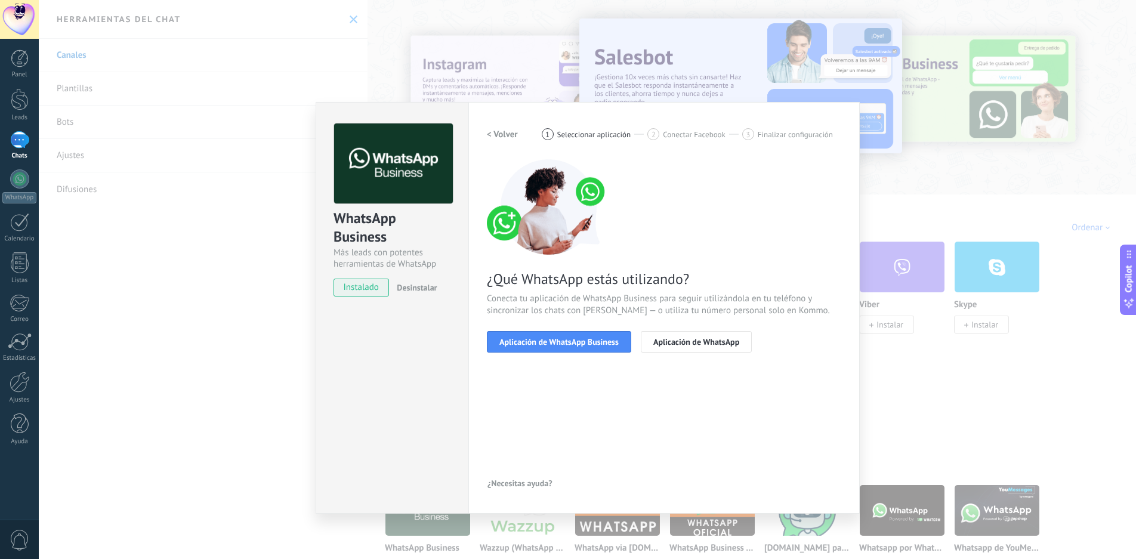
click at [497, 134] on h2 "< Volver" at bounding box center [502, 134] width 31 height 11
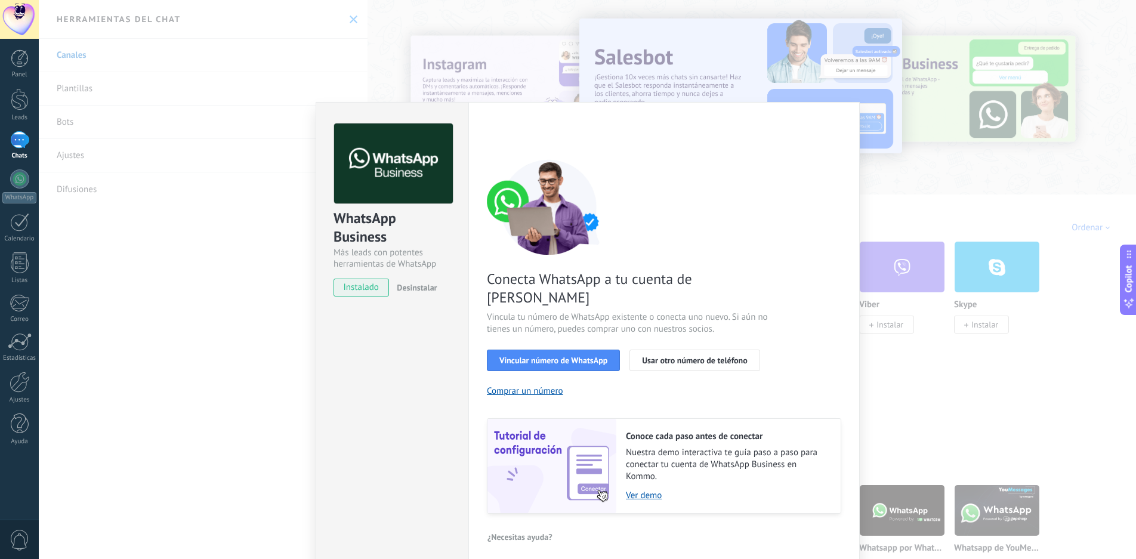
click at [214, 334] on div "WhatsApp Business Más leads con potentes herramientas de WhatsApp instalado Des…" at bounding box center [587, 279] width 1097 height 559
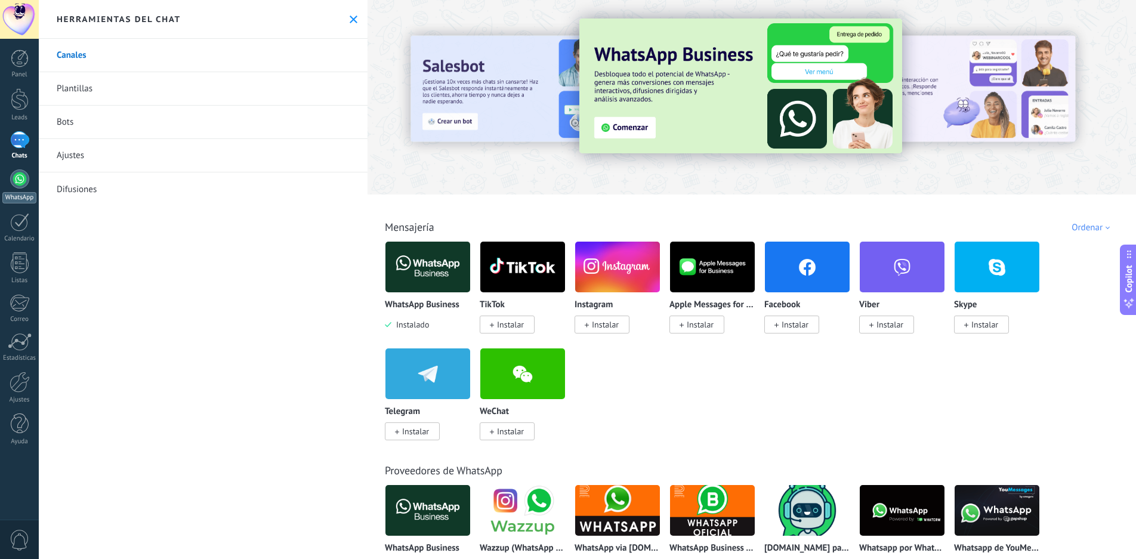
click at [14, 179] on div at bounding box center [19, 178] width 19 height 19
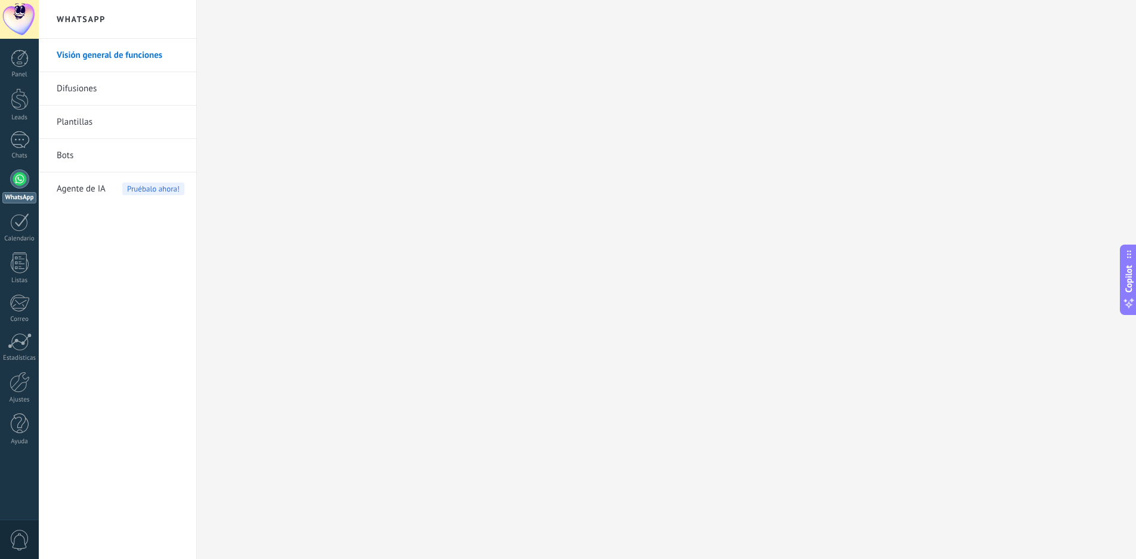
click at [106, 87] on link "Difusiones" at bounding box center [121, 88] width 128 height 33
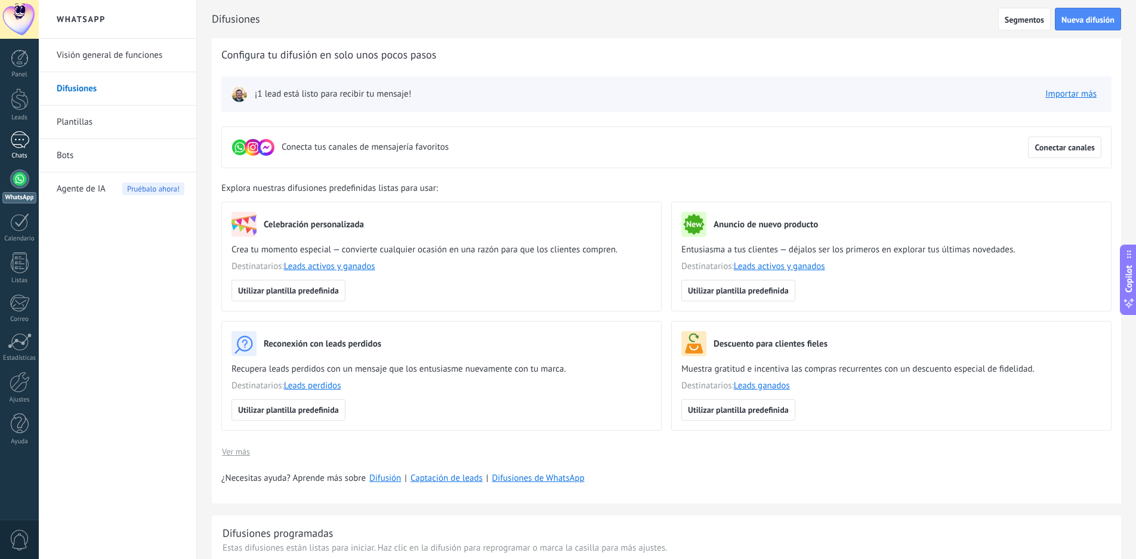
click at [23, 138] on div at bounding box center [19, 139] width 19 height 17
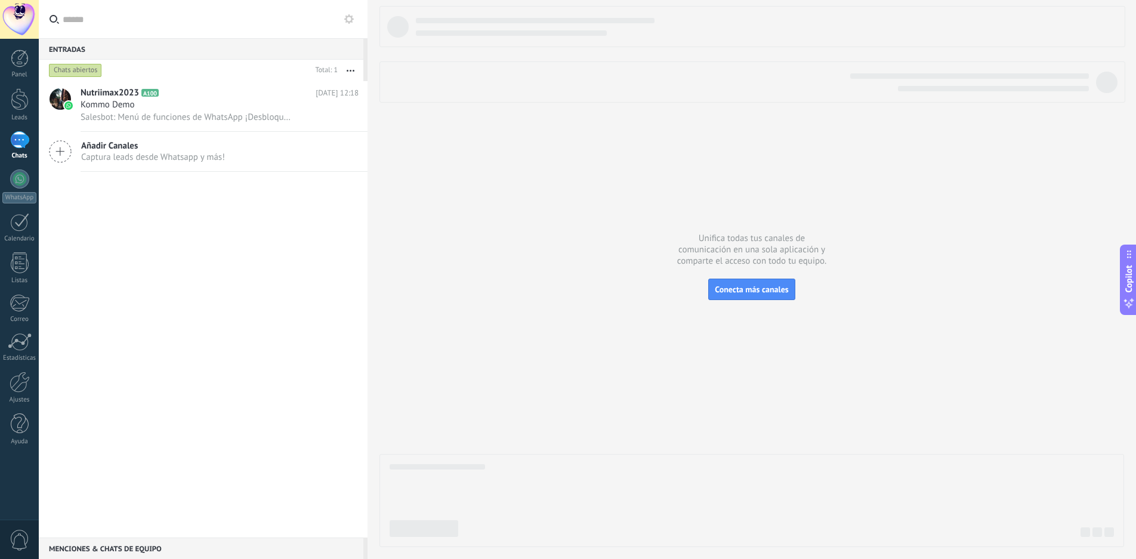
click at [174, 111] on div "Salesbot: Menú de funciones de WhatsApp ¡Desbloquea la mensajería mejorada en W…" at bounding box center [220, 117] width 278 height 13
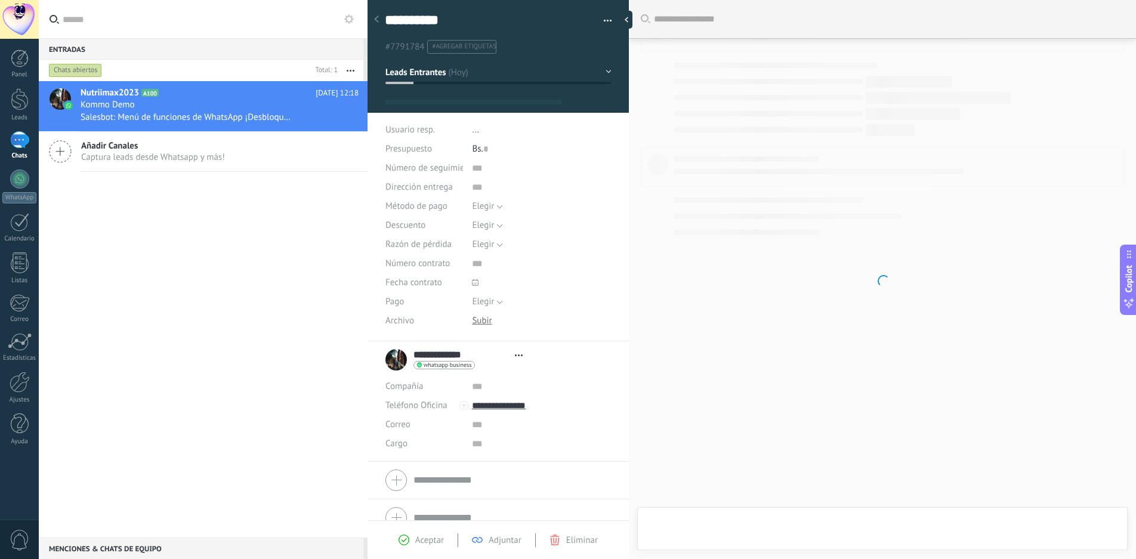
type textarea "**********"
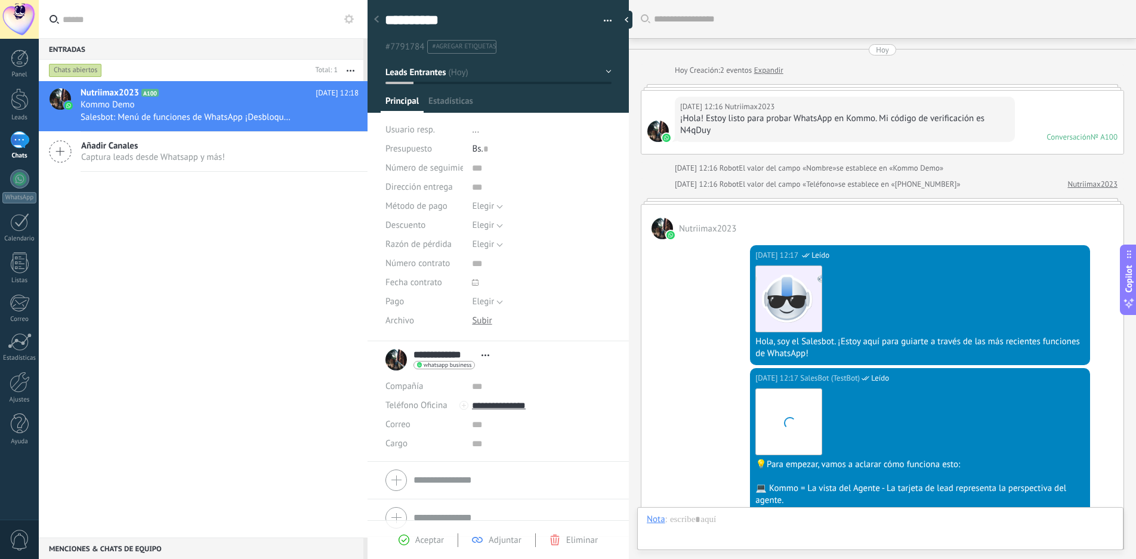
scroll to position [18, 0]
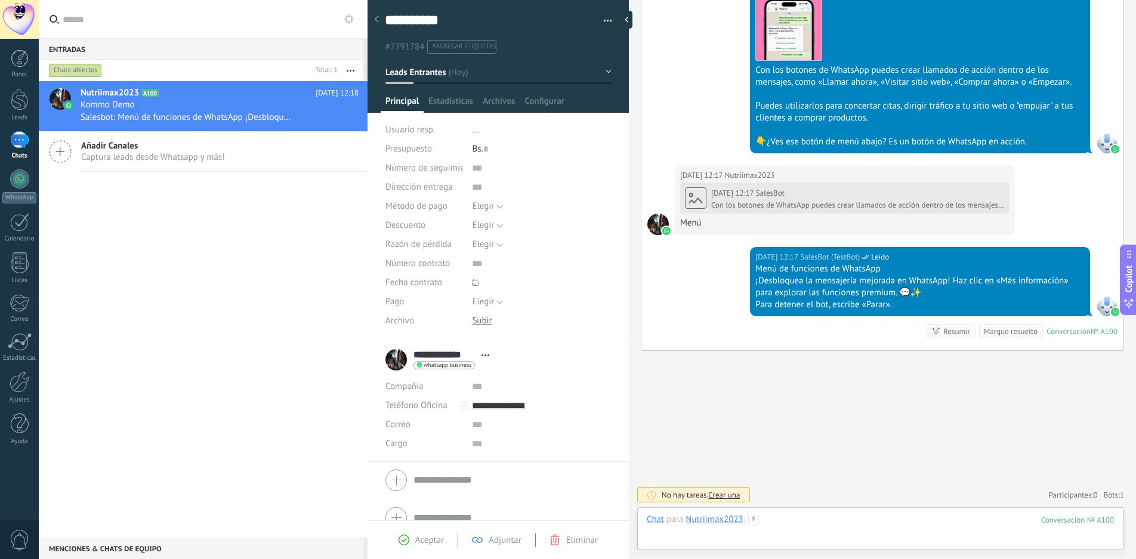
click at [806, 526] on div at bounding box center [880, 532] width 467 height 36
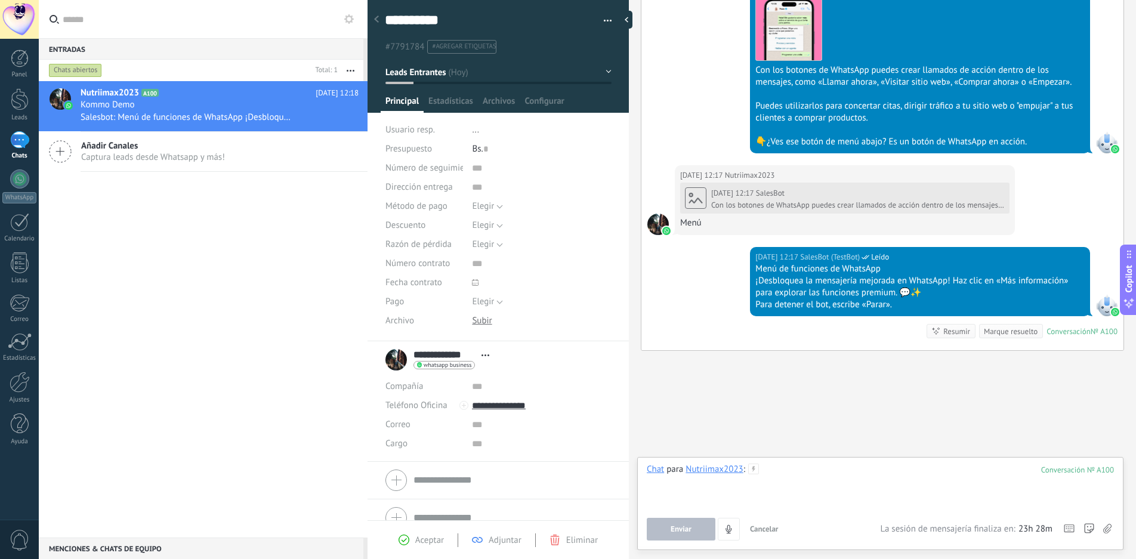
click at [795, 473] on div at bounding box center [880, 486] width 467 height 45
click at [684, 528] on span "Enviar" at bounding box center [681, 529] width 21 height 8
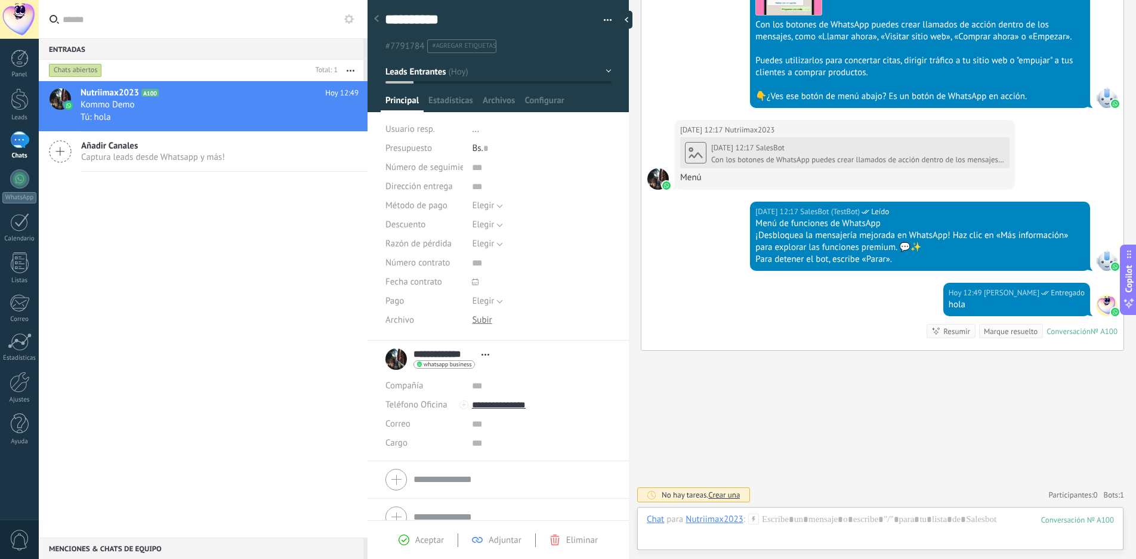
scroll to position [0, 0]
click at [601, 17] on button "button" at bounding box center [603, 21] width 17 height 18
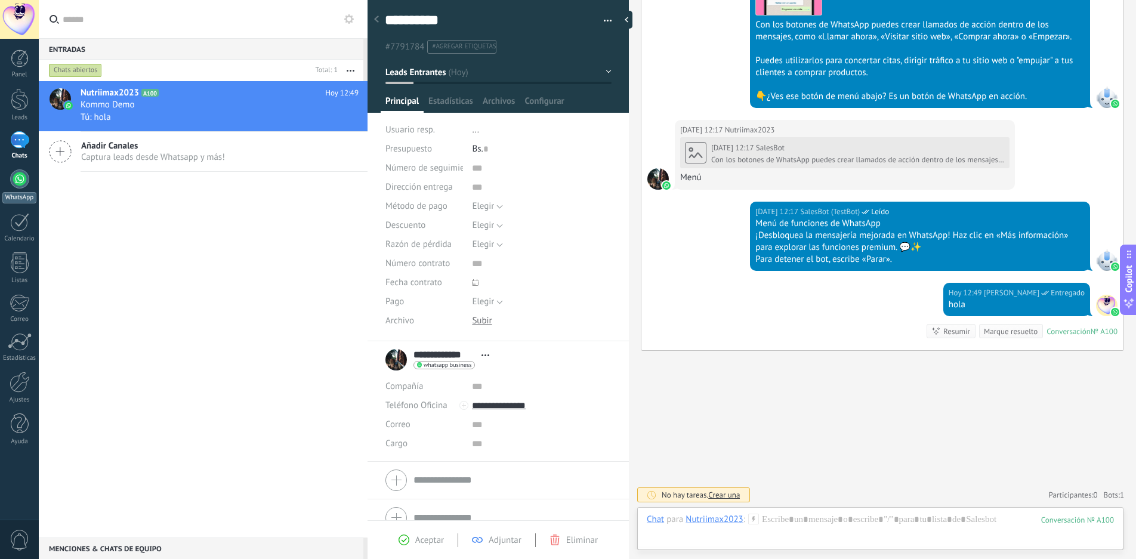
click at [17, 183] on div at bounding box center [19, 178] width 19 height 19
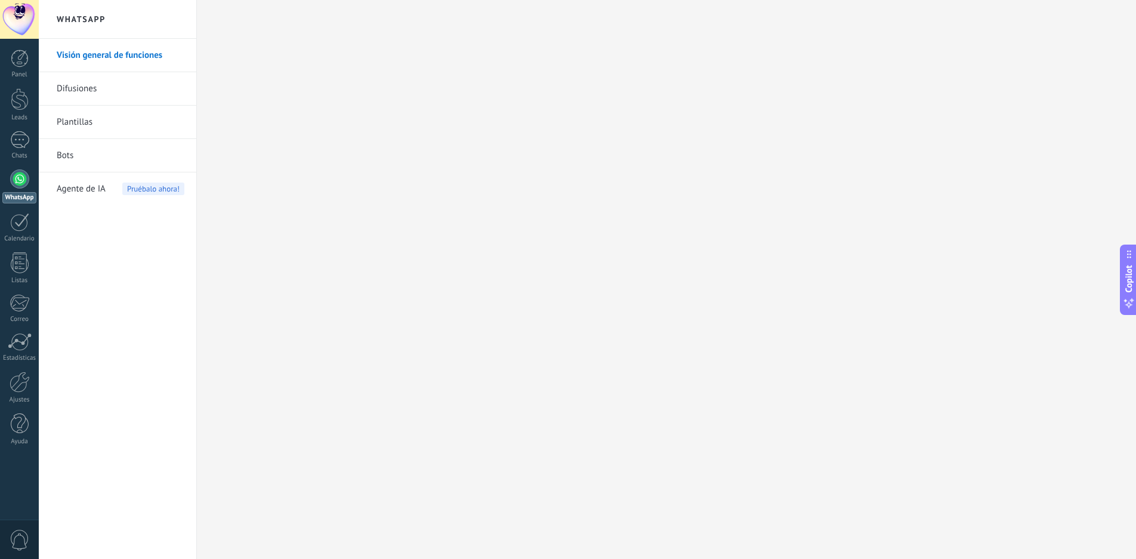
click at [94, 156] on link "Bots" at bounding box center [121, 155] width 128 height 33
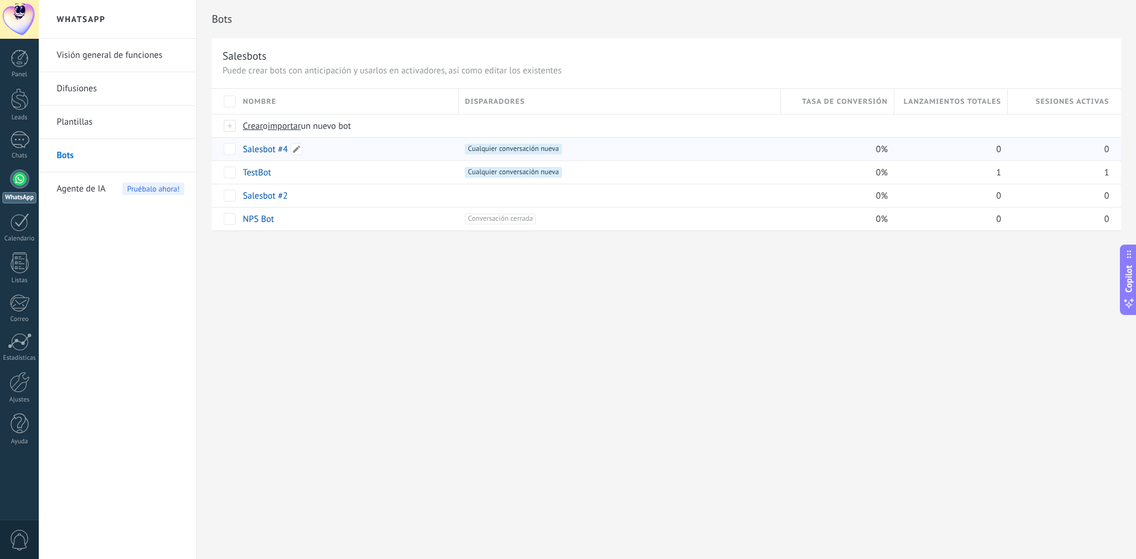
click at [258, 150] on link "Salesbot #4" at bounding box center [265, 149] width 45 height 11
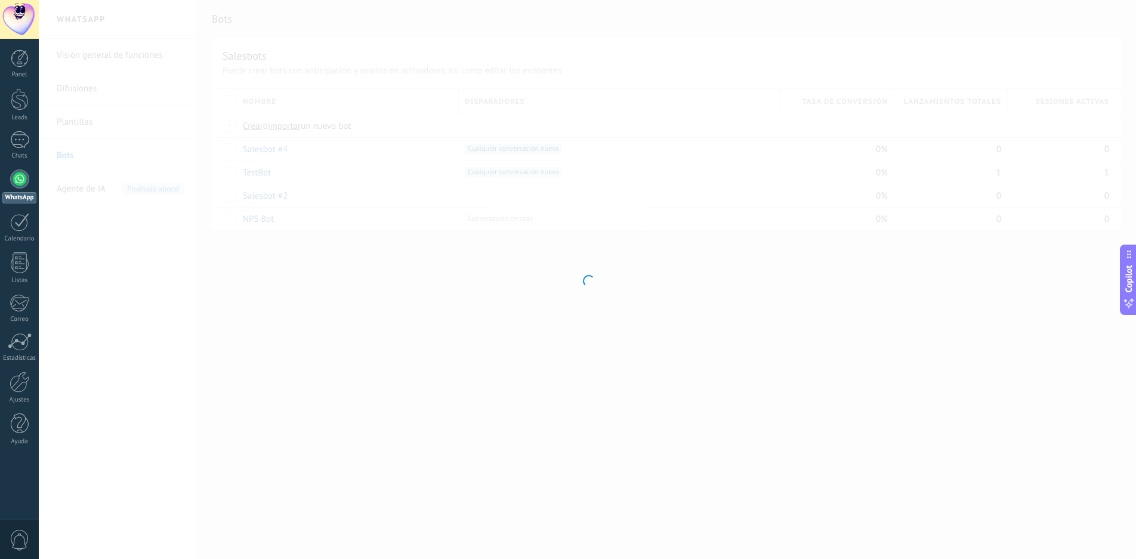
type input "**********"
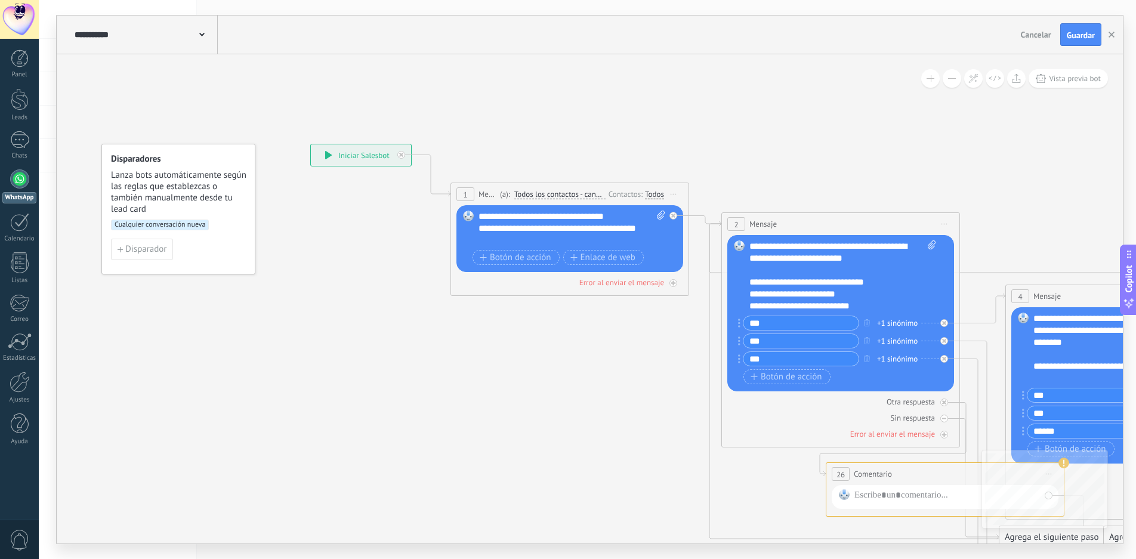
click at [350, 154] on div "**********" at bounding box center [361, 154] width 100 height 21
click at [326, 156] on icon at bounding box center [328, 155] width 7 height 8
click at [150, 251] on span "Disparador" at bounding box center [145, 249] width 41 height 8
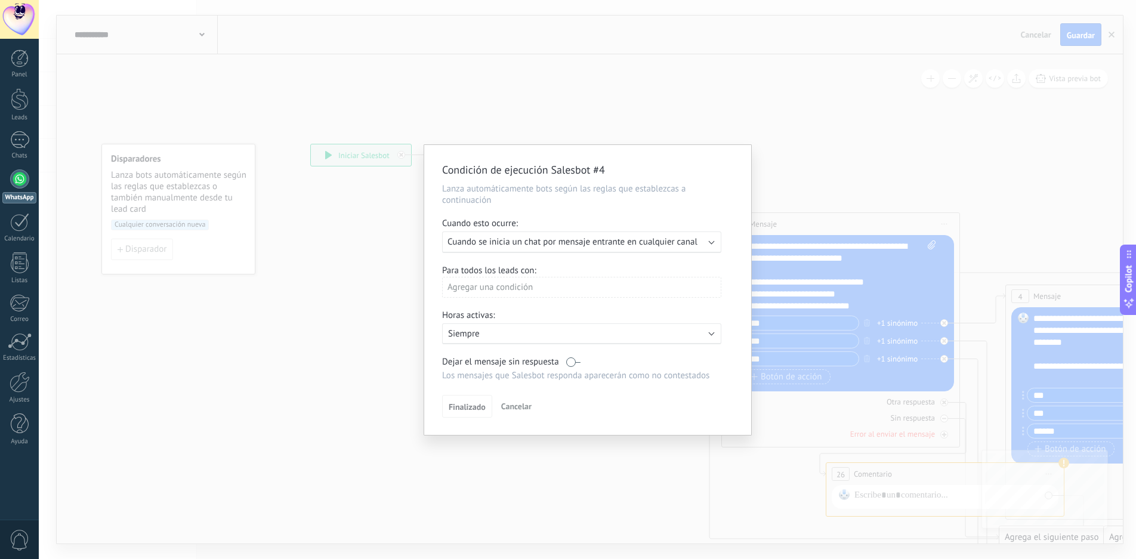
click at [525, 408] on span "Cancelar" at bounding box center [516, 406] width 30 height 11
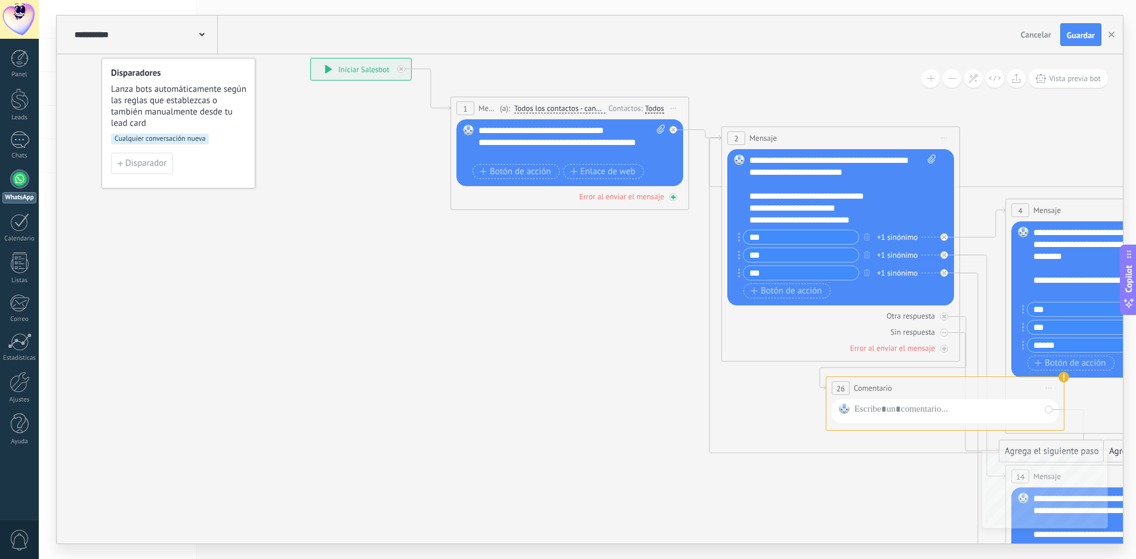
click at [628, 194] on div "Error al enviar el mensaje" at bounding box center [621, 197] width 85 height 10
click at [873, 411] on div at bounding box center [948, 411] width 186 height 16
paste div
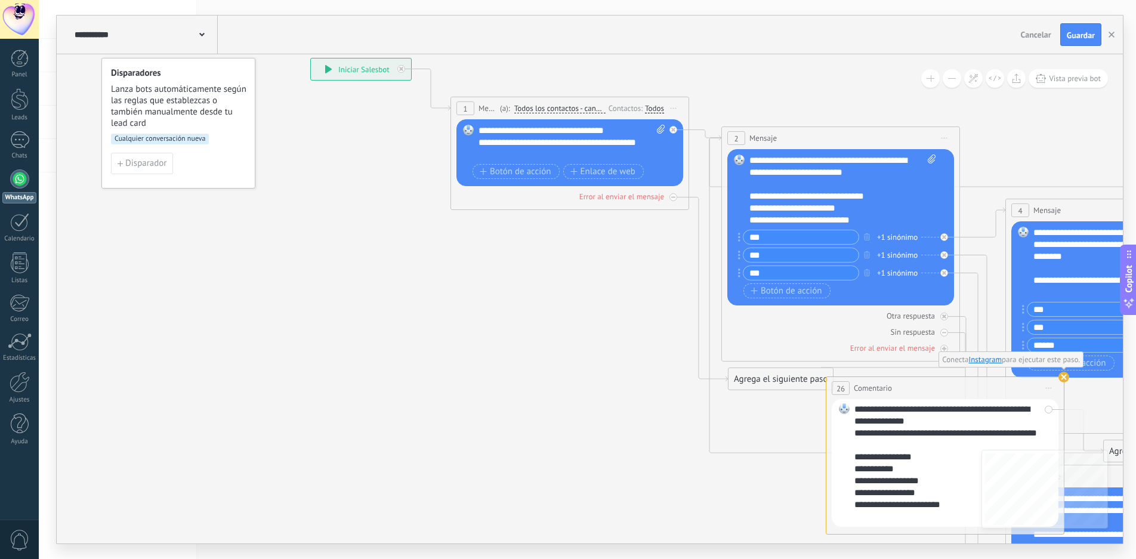
click at [1063, 377] on use at bounding box center [1064, 377] width 11 height 11
click at [599, 403] on icon at bounding box center [829, 516] width 1635 height 1513
click at [869, 389] on span "Comentario" at bounding box center [874, 388] width 38 height 11
click at [776, 378] on div "Agrega el siguiente paso" at bounding box center [782, 379] width 104 height 20
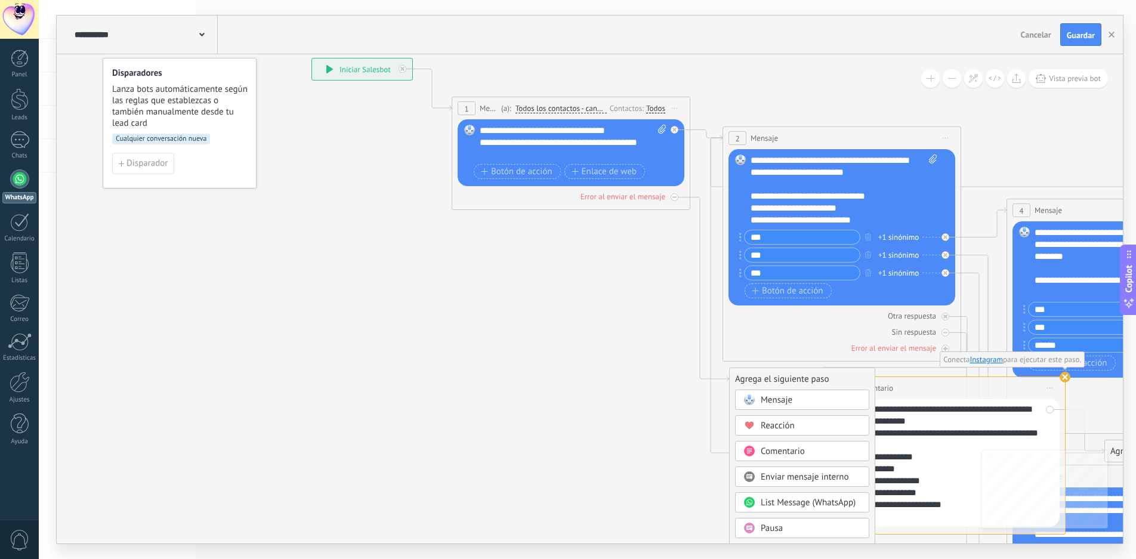
click at [942, 431] on div "**********" at bounding box center [949, 439] width 186 height 24
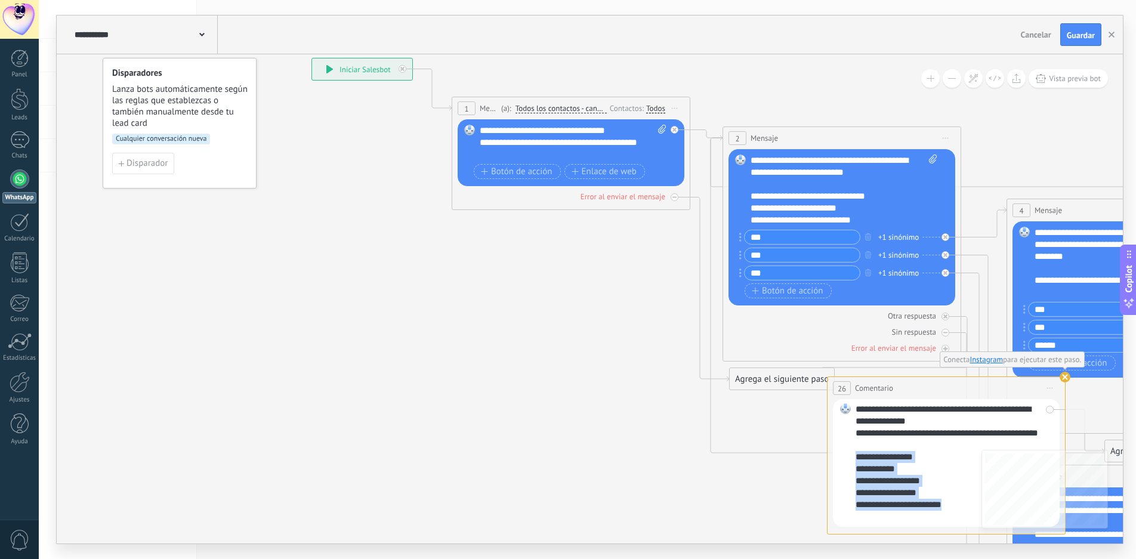
drag, startPoint x: 961, startPoint y: 504, endPoint x: 853, endPoint y: 458, distance: 117.9
click at [853, 458] on div "**********" at bounding box center [946, 463] width 227 height 128
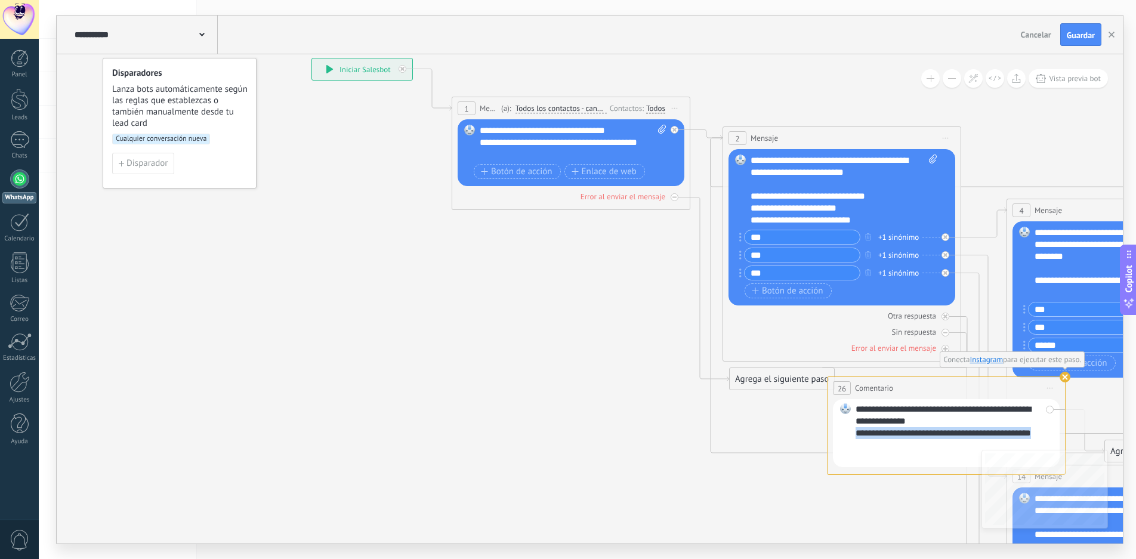
drag, startPoint x: 898, startPoint y: 447, endPoint x: 847, endPoint y: 435, distance: 52.1
click at [847, 435] on div "**********" at bounding box center [946, 433] width 227 height 68
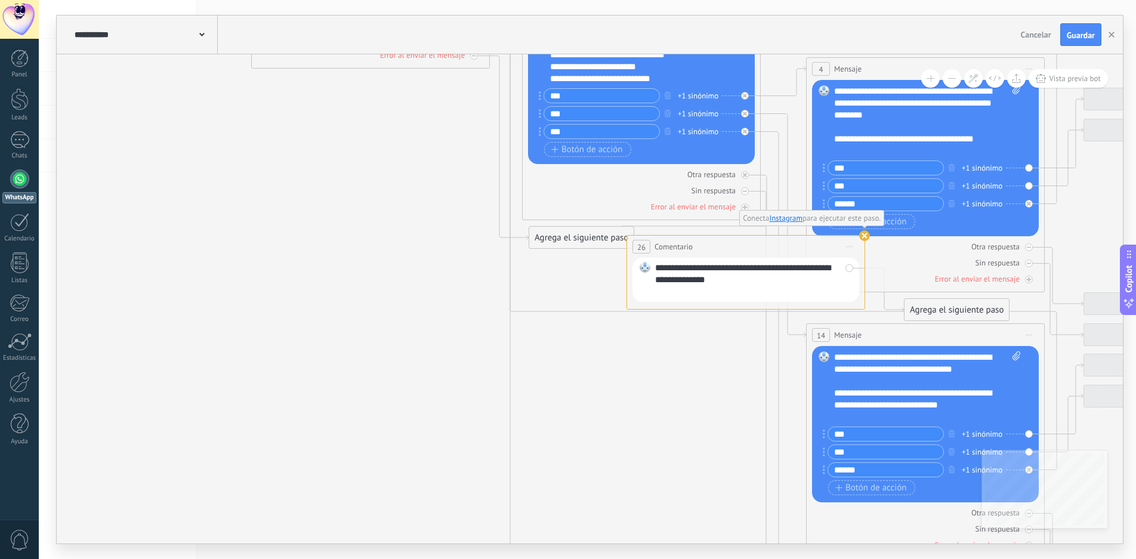
drag, startPoint x: 879, startPoint y: 423, endPoint x: 640, endPoint y: 448, distance: 240.6
click at [640, 448] on icon at bounding box center [630, 401] width 1635 height 1567
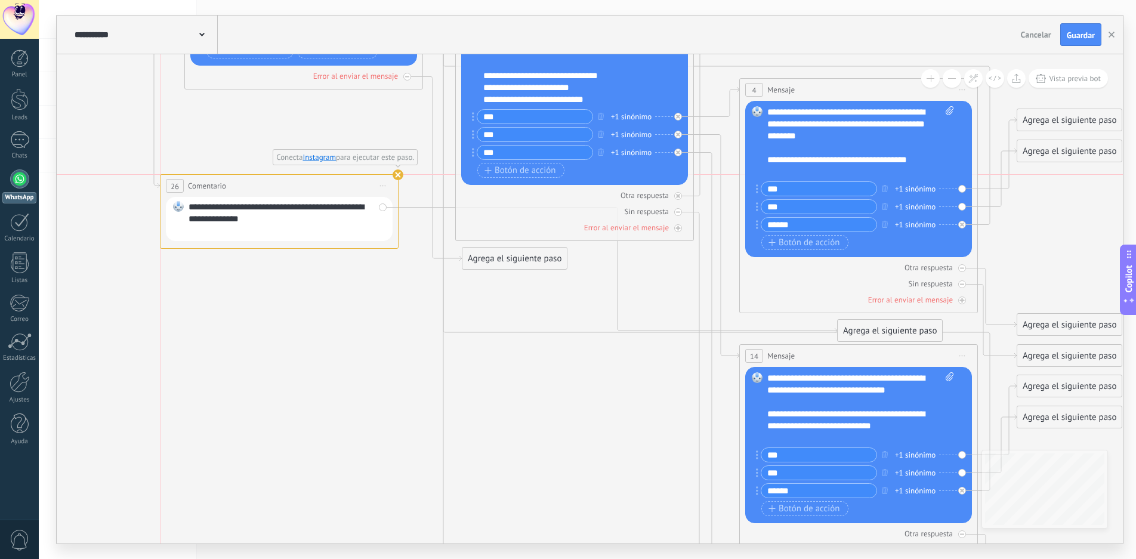
drag, startPoint x: 747, startPoint y: 266, endPoint x: 352, endPoint y: 182, distance: 403.3
click at [352, 182] on div "**********" at bounding box center [280, 186] width 238 height 22
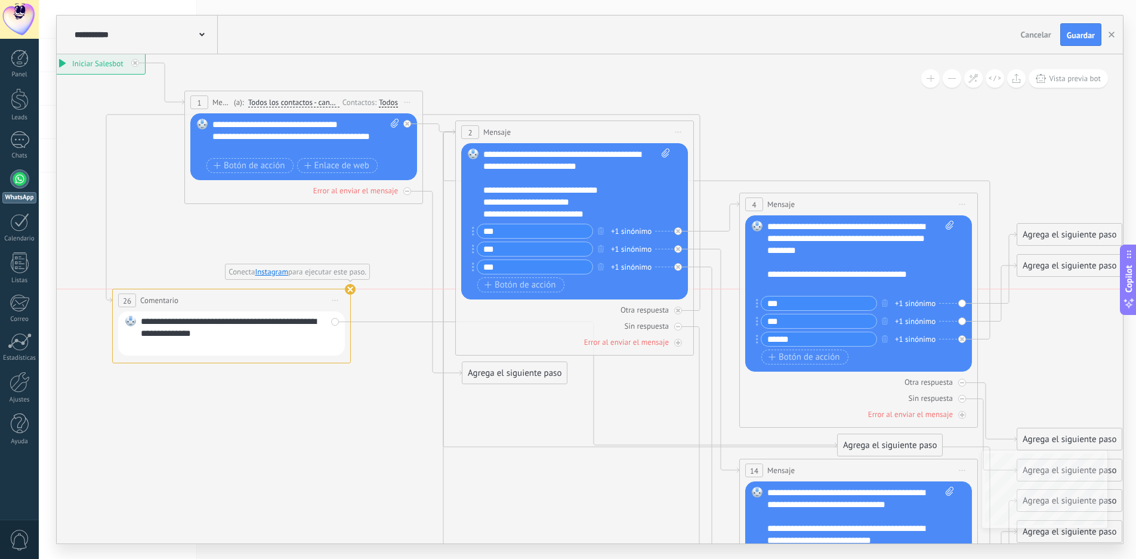
drag, startPoint x: 307, startPoint y: 298, endPoint x: 266, endPoint y: 302, distance: 41.4
click at [266, 302] on div "**********" at bounding box center [232, 300] width 238 height 22
click at [357, 290] on use at bounding box center [356, 289] width 11 height 11
click at [343, 301] on icon at bounding box center [342, 300] width 6 height 1
click at [368, 377] on div "Borrar" at bounding box center [396, 378] width 118 height 20
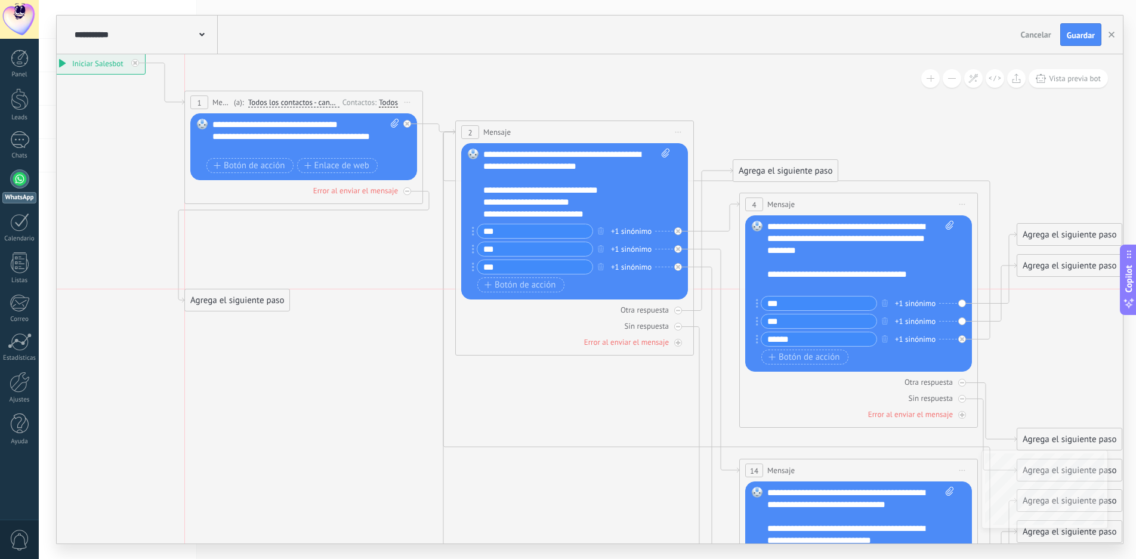
drag, startPoint x: 517, startPoint y: 375, endPoint x: 238, endPoint y: 287, distance: 292.7
click at [238, 291] on div "Agrega el siguiente paso" at bounding box center [237, 301] width 104 height 20
click at [239, 285] on div "Agrega el siguiente paso" at bounding box center [237, 286] width 104 height 20
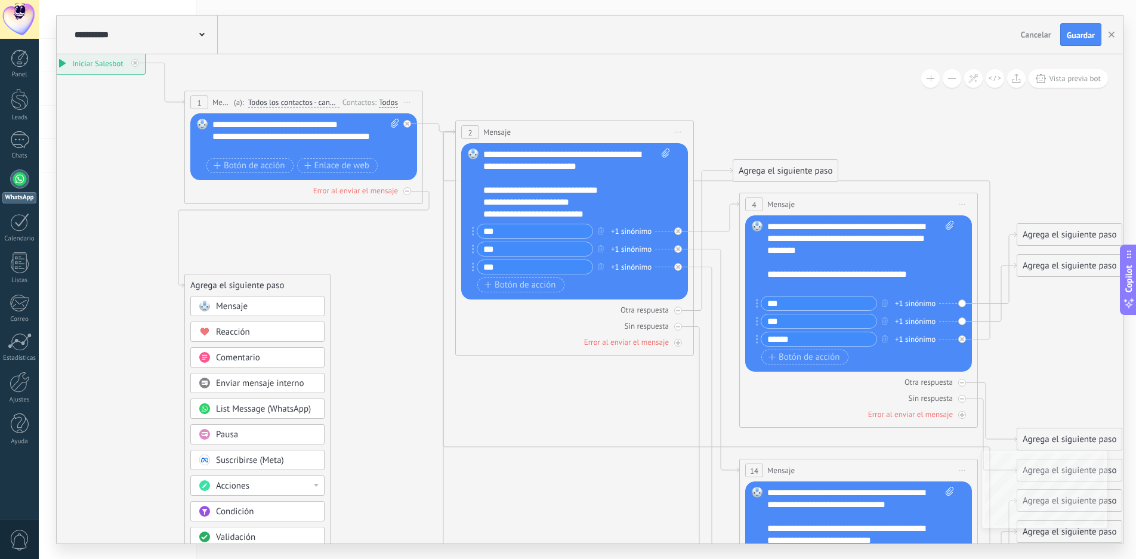
click at [251, 302] on div "Mensaje" at bounding box center [266, 307] width 100 height 12
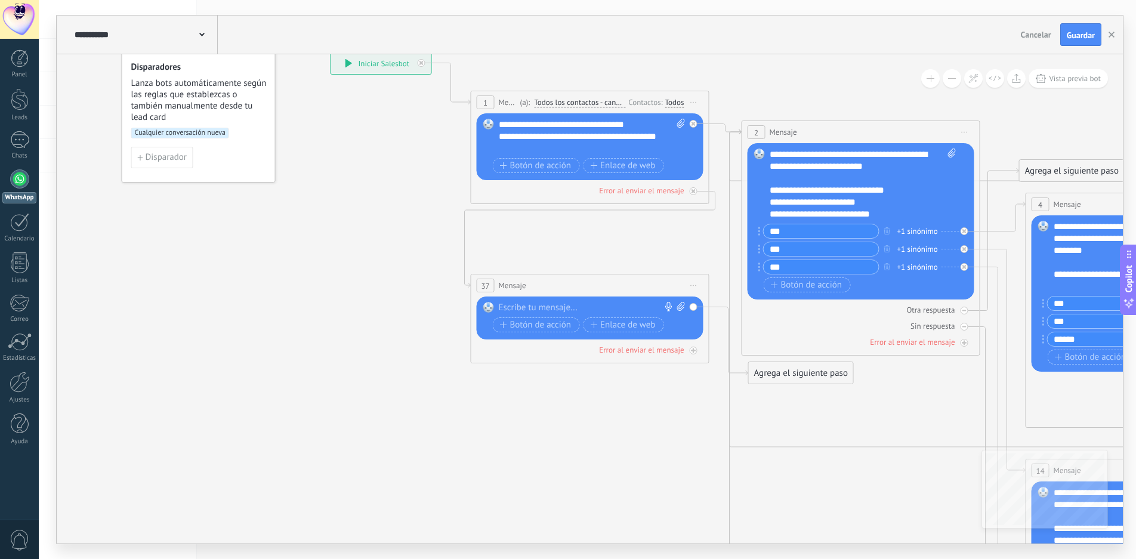
click at [523, 309] on div at bounding box center [587, 308] width 177 height 12
paste div
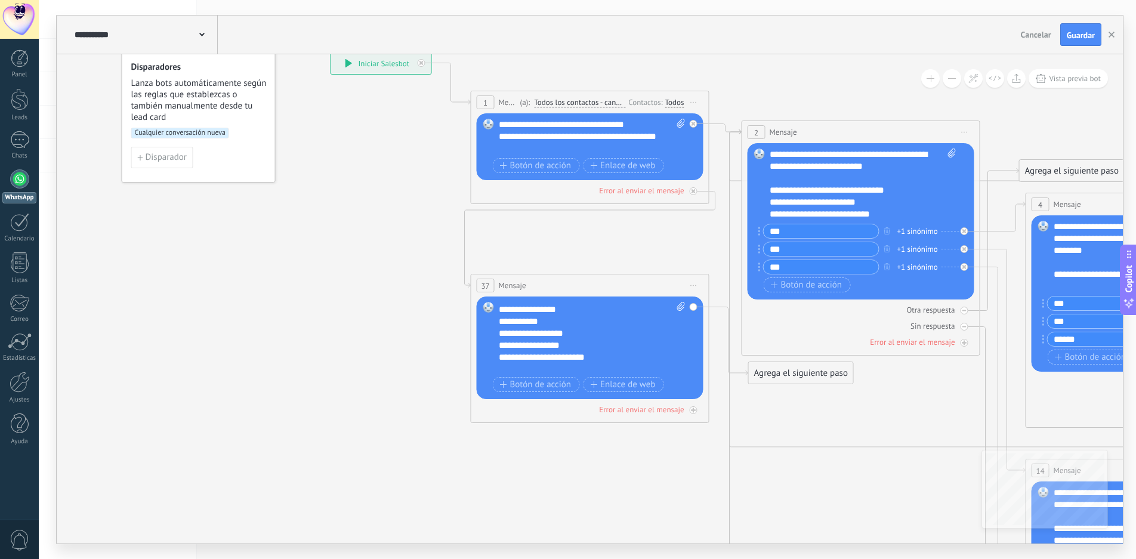
scroll to position [48, 0]
click at [693, 284] on span "Iniciar vista previa aquí Cambiar nombre Duplicar [GEOGRAPHIC_DATA]" at bounding box center [693, 285] width 19 height 17
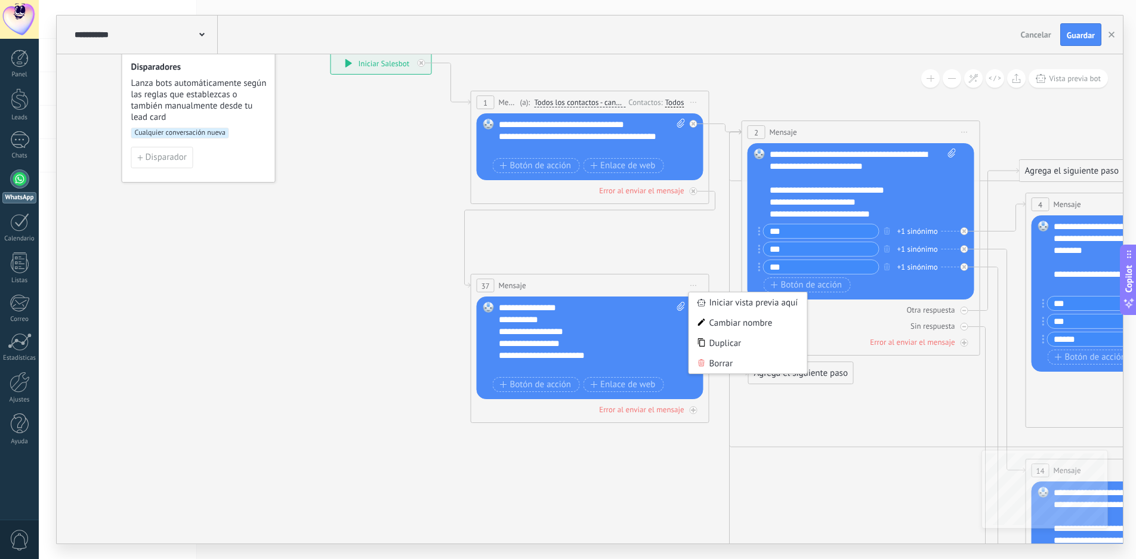
click at [304, 307] on icon at bounding box center [849, 526] width 1635 height 1544
click at [593, 355] on div "**********" at bounding box center [582, 356] width 166 height 12
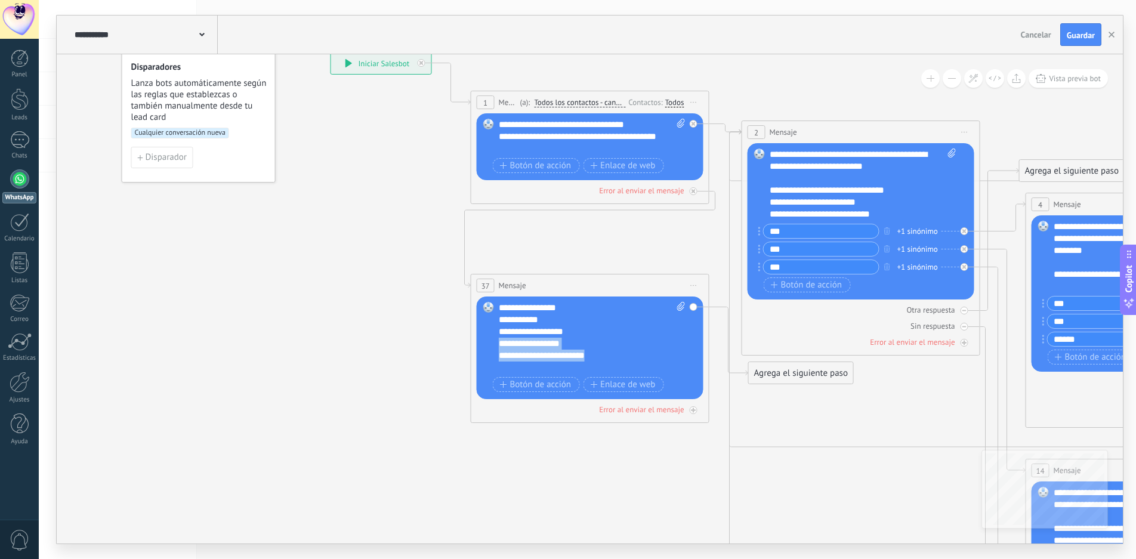
drag, startPoint x: 599, startPoint y: 356, endPoint x: 490, endPoint y: 347, distance: 109.6
click at [490, 347] on div "Reemplazar Quitar Convertir a mensaje de voz Arrastre la imagen aquí para adjun…" at bounding box center [590, 348] width 227 height 103
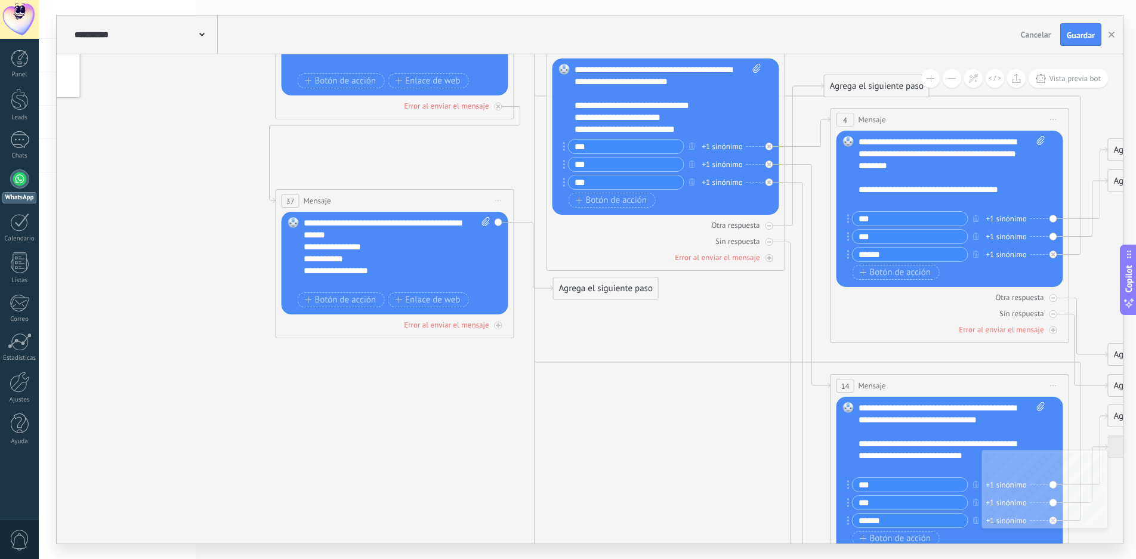
drag, startPoint x: 946, startPoint y: 406, endPoint x: 728, endPoint y: 317, distance: 235.8
click at [728, 317] on icon at bounding box center [654, 441] width 1635 height 1544
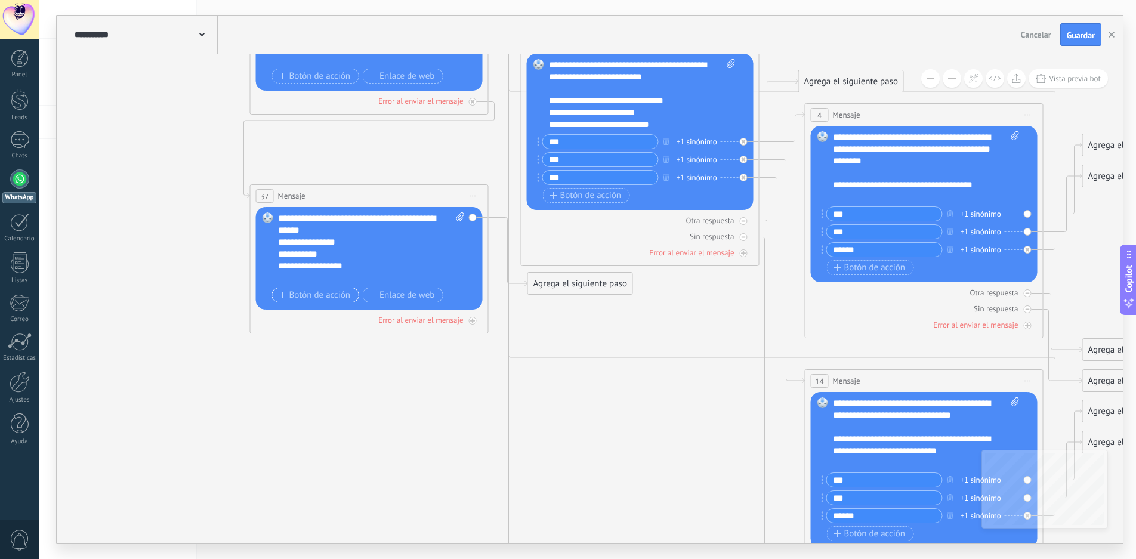
click at [304, 294] on span "Botón de acción" at bounding box center [315, 296] width 72 height 10
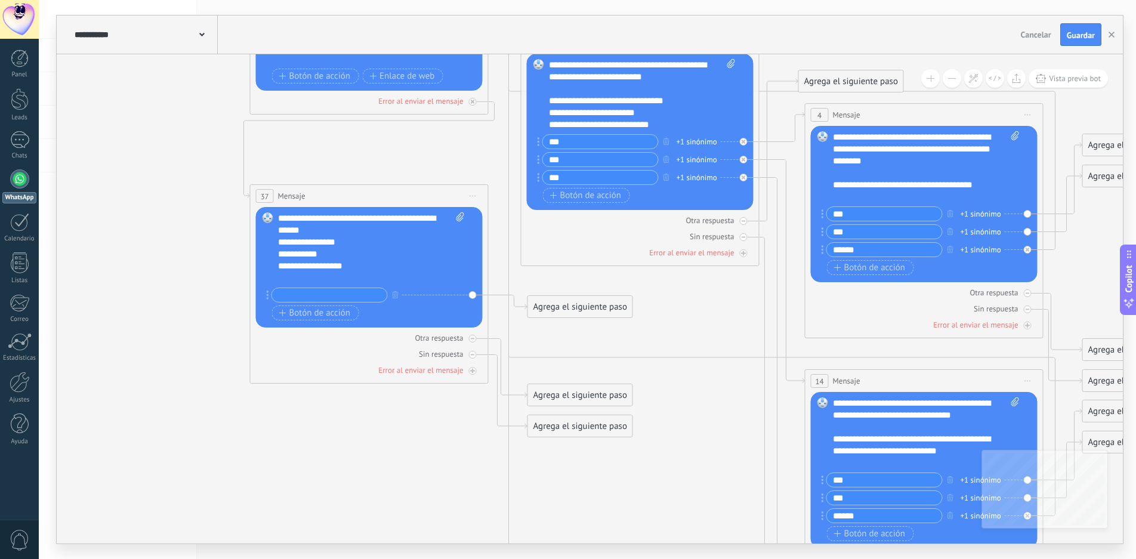
drag, startPoint x: 843, startPoint y: 211, endPoint x: 837, endPoint y: 211, distance: 6.0
click at [837, 211] on input "***" at bounding box center [884, 214] width 115 height 14
click at [295, 286] on div "**********" at bounding box center [371, 267] width 186 height 111
click at [299, 297] on input "text" at bounding box center [329, 295] width 115 height 14
paste input "***"
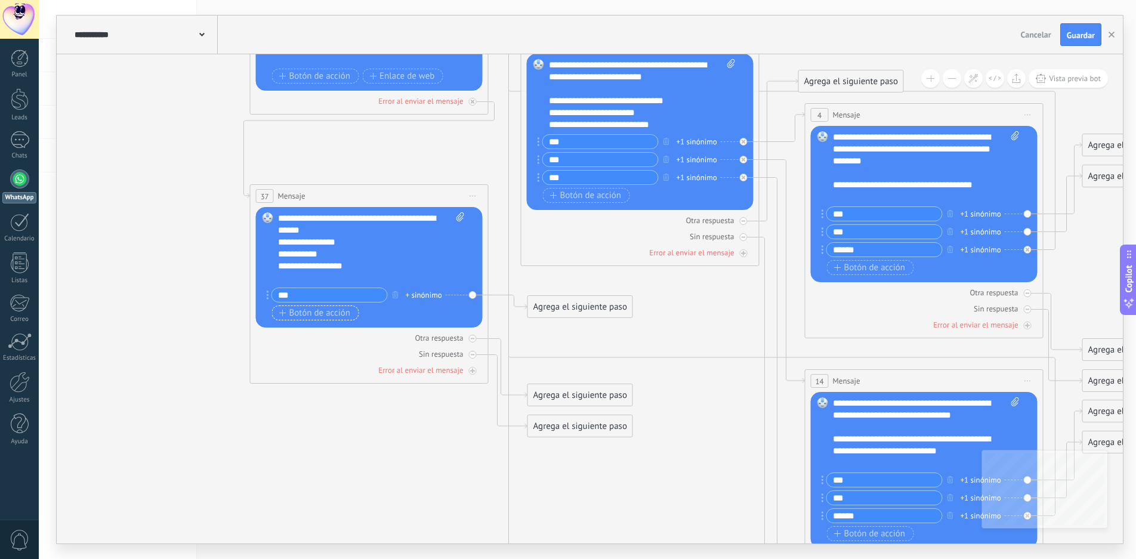
type input "***"
click at [295, 313] on span "Botón de acción" at bounding box center [315, 314] width 72 height 10
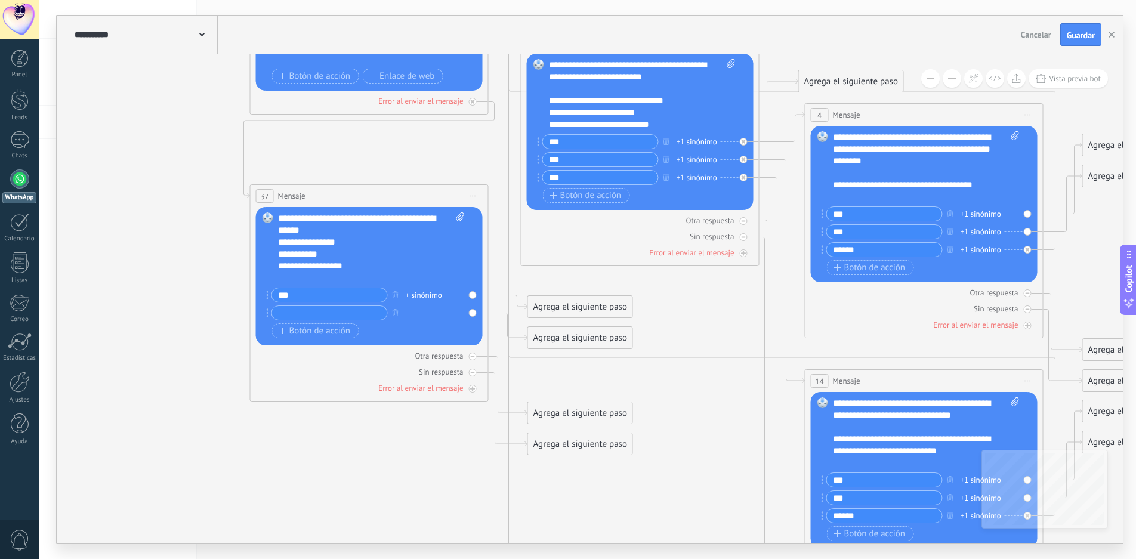
drag, startPoint x: 846, startPoint y: 233, endPoint x: 836, endPoint y: 233, distance: 9.5
click at [836, 233] on input "***" at bounding box center [884, 232] width 115 height 14
click at [303, 307] on input "text" at bounding box center [329, 313] width 115 height 14
paste input "***"
type input "***"
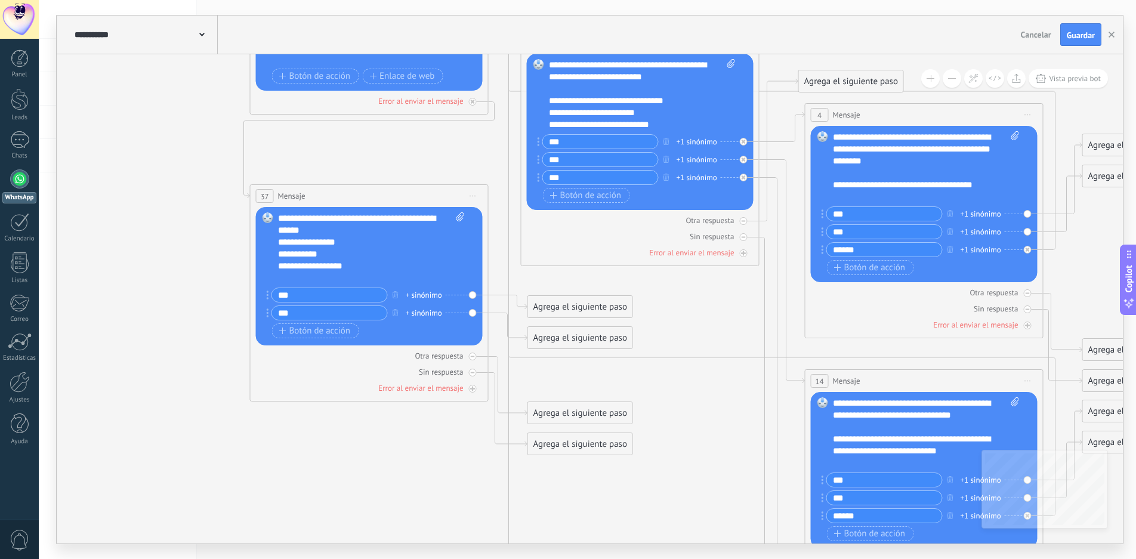
drag, startPoint x: 557, startPoint y: 177, endPoint x: 547, endPoint y: 175, distance: 10.2
click at [547, 175] on input "***" at bounding box center [600, 178] width 115 height 14
click at [330, 329] on span "Botón de acción" at bounding box center [315, 331] width 72 height 10
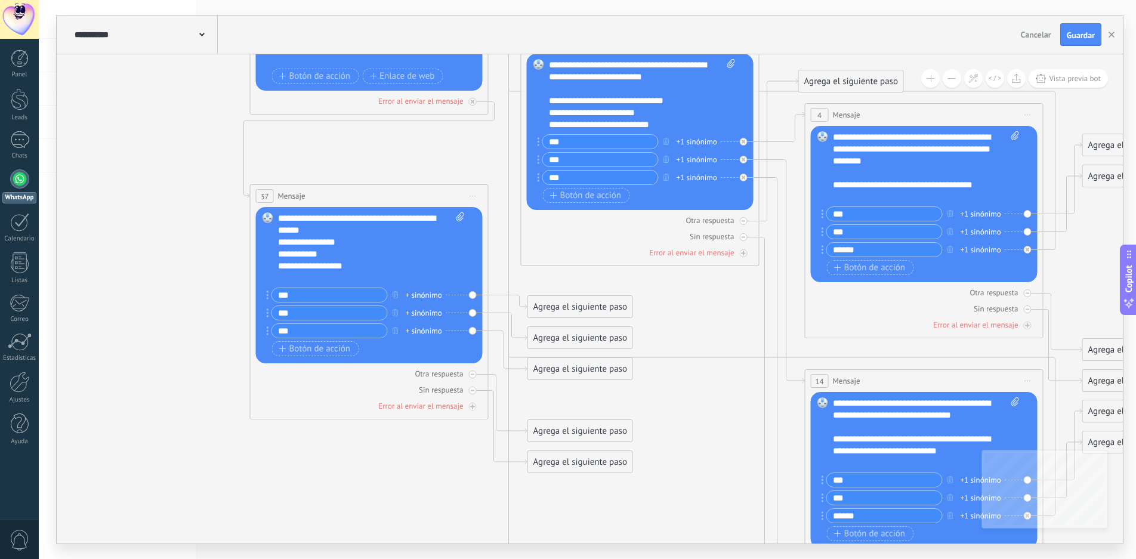
type input "***"
drag, startPoint x: 589, startPoint y: 306, endPoint x: 976, endPoint y: 254, distance: 390.8
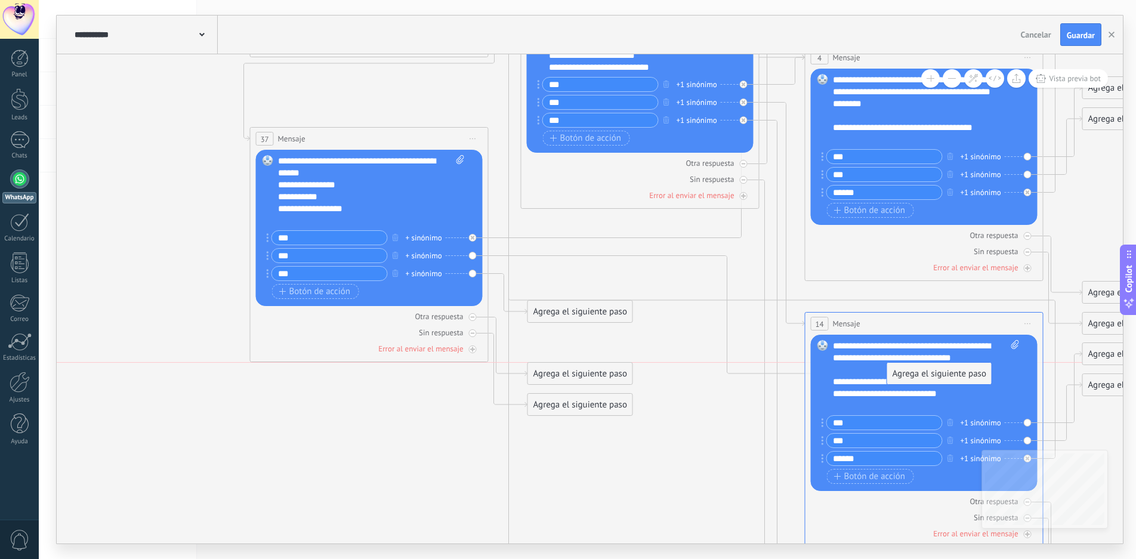
drag, startPoint x: 594, startPoint y: 279, endPoint x: 955, endPoint y: 375, distance: 373.0
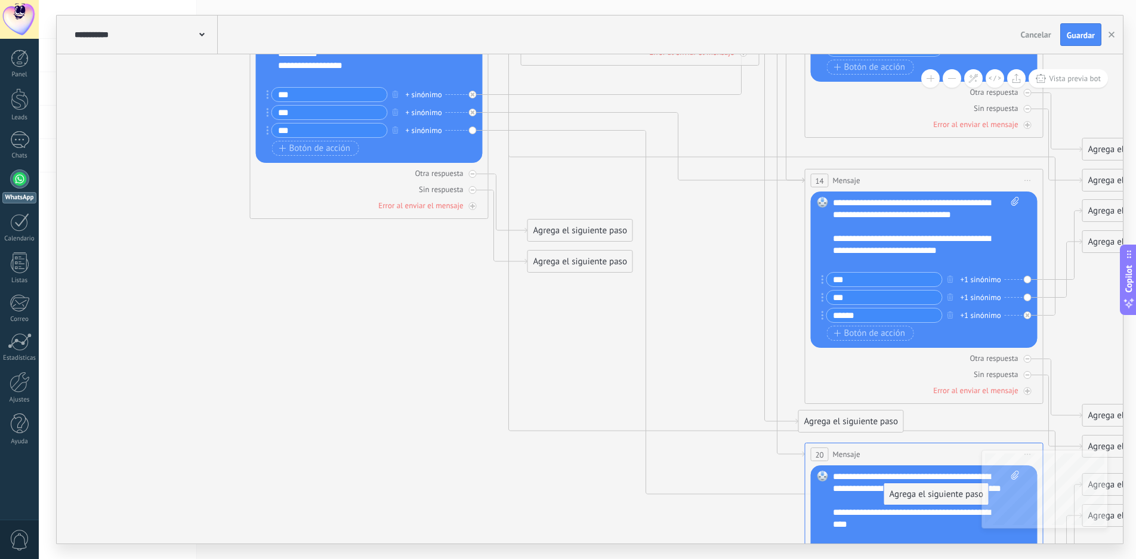
drag, startPoint x: 601, startPoint y: 168, endPoint x: 957, endPoint y: 494, distance: 482.8
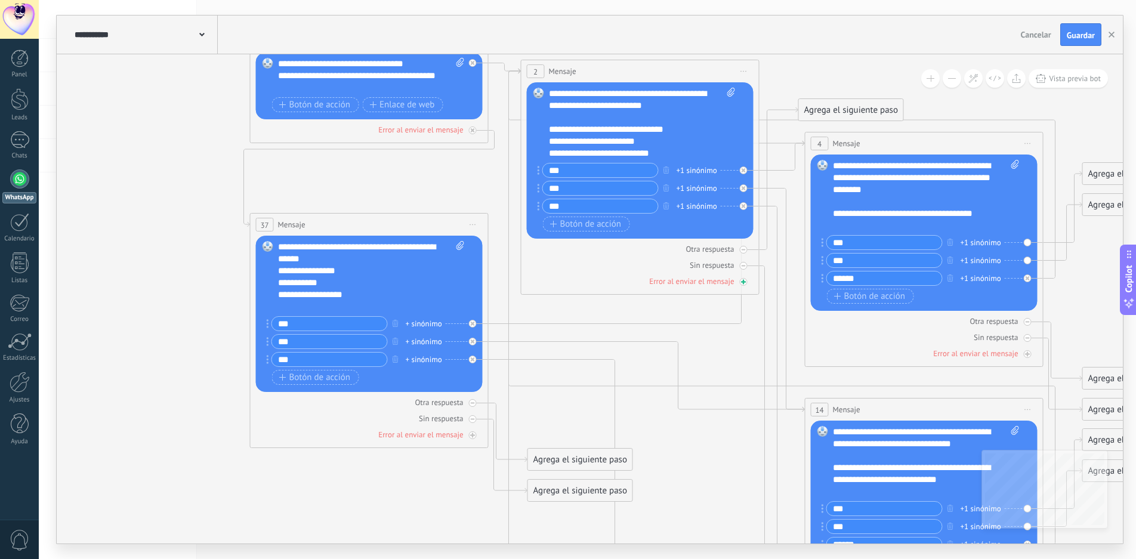
click at [715, 280] on div "Error al enviar el mensaje" at bounding box center [691, 281] width 85 height 10
drag, startPoint x: 870, startPoint y: 378, endPoint x: 465, endPoint y: 277, distance: 417.6
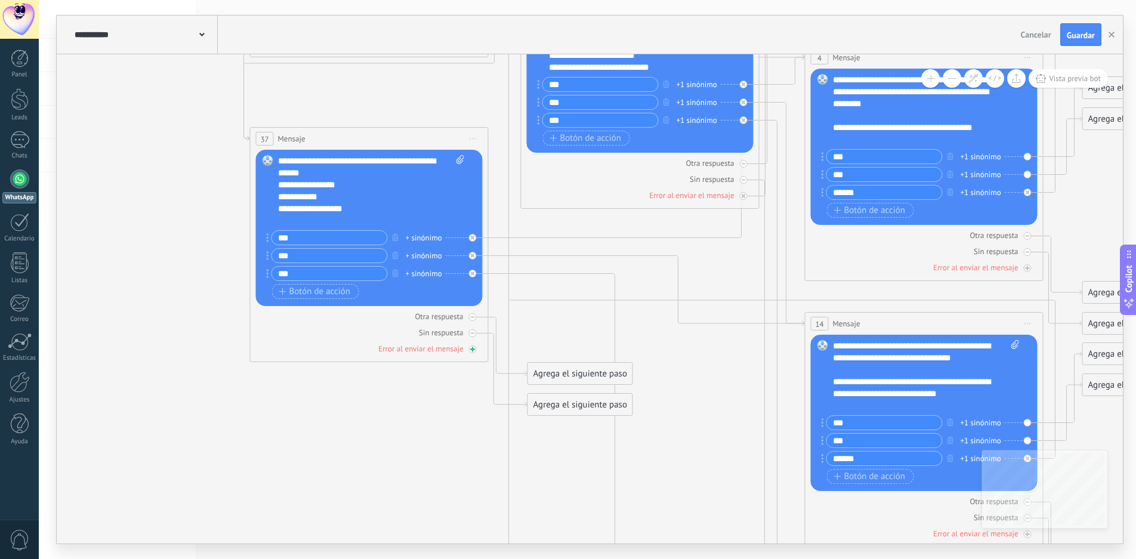
click at [425, 347] on div "Error al enviar el mensaje" at bounding box center [420, 349] width 85 height 10
drag, startPoint x: 570, startPoint y: 432, endPoint x: 347, endPoint y: 427, distance: 223.2
click at [347, 427] on div "Agrega el siguiente paso" at bounding box center [357, 429] width 104 height 20
click at [471, 346] on div at bounding box center [473, 350] width 8 height 8
click at [473, 332] on icon at bounding box center [473, 333] width 4 height 4
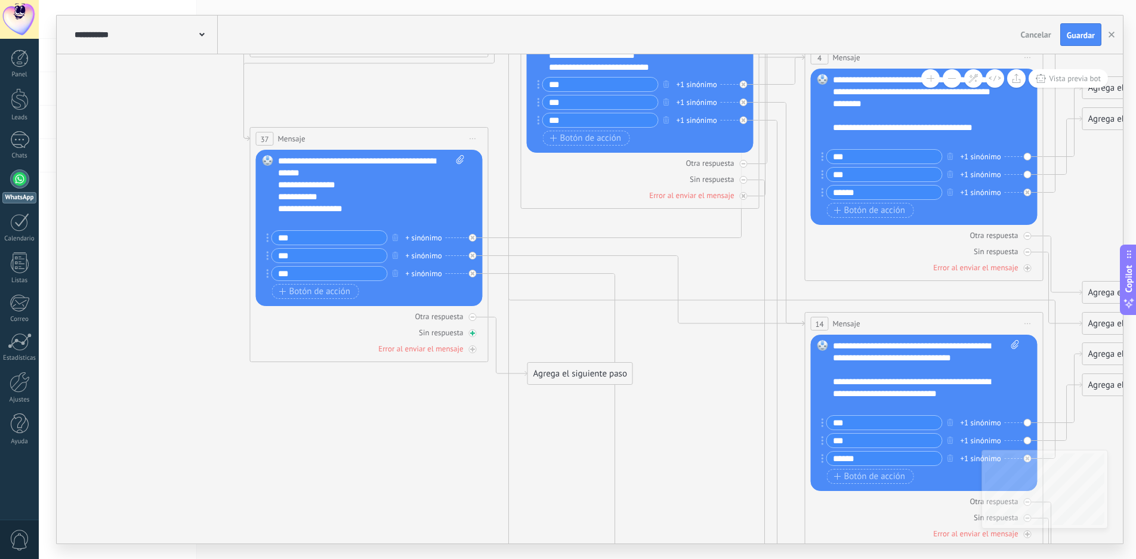
click at [474, 332] on icon at bounding box center [473, 334] width 6 height 6
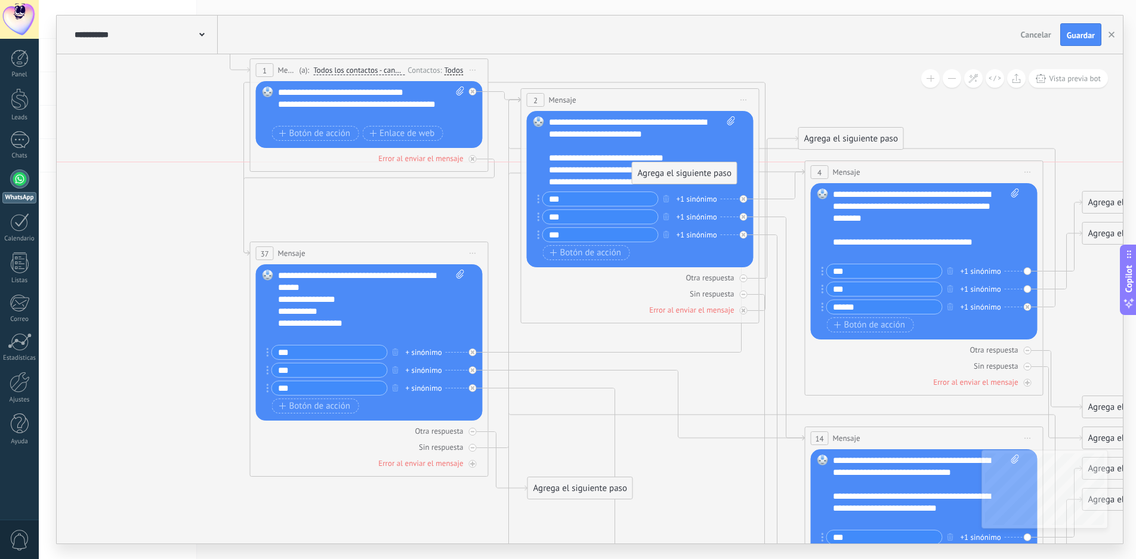
drag, startPoint x: 588, startPoint y: 338, endPoint x: 693, endPoint y: 174, distance: 194.5
click at [693, 174] on div "Agrega el siguiente paso" at bounding box center [685, 174] width 104 height 20
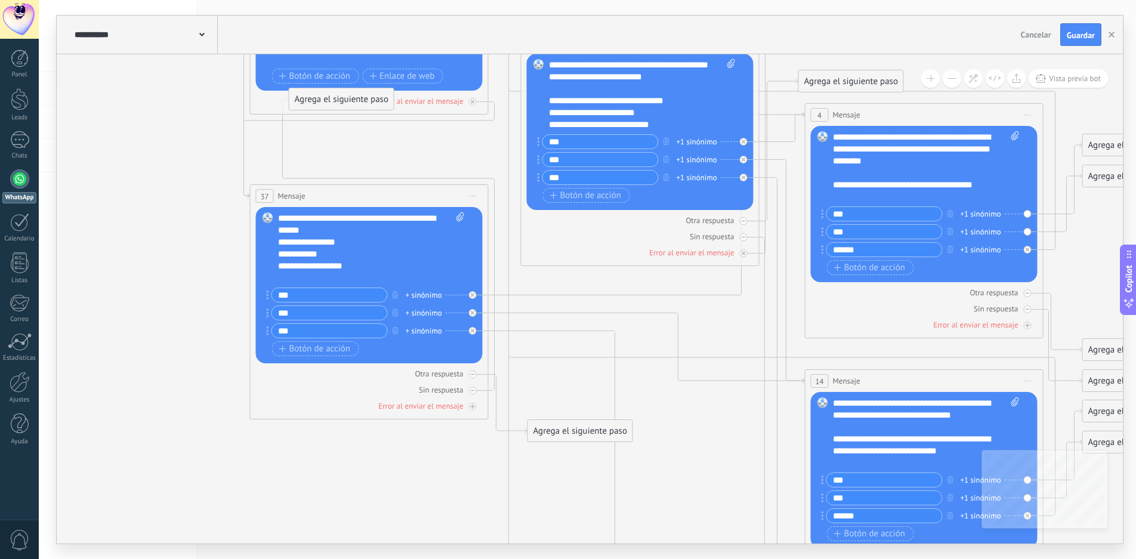
drag, startPoint x: 686, startPoint y: 283, endPoint x: 343, endPoint y: 98, distance: 389.6
click at [343, 98] on div "Agrega el siguiente paso" at bounding box center [341, 100] width 104 height 20
click at [473, 391] on icon at bounding box center [473, 390] width 4 height 4
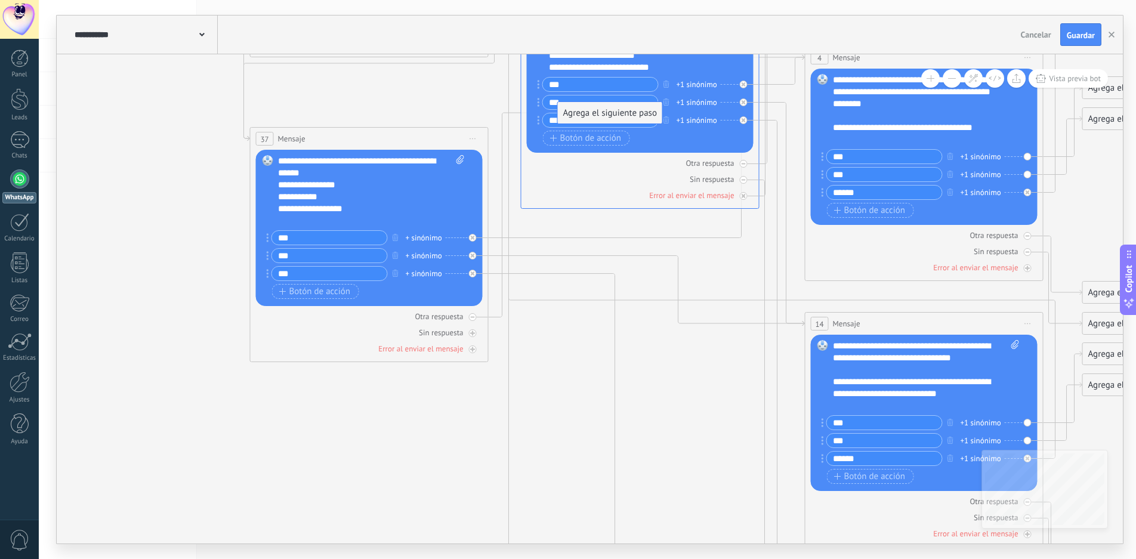
drag, startPoint x: 579, startPoint y: 371, endPoint x: 609, endPoint y: 110, distance: 262.5
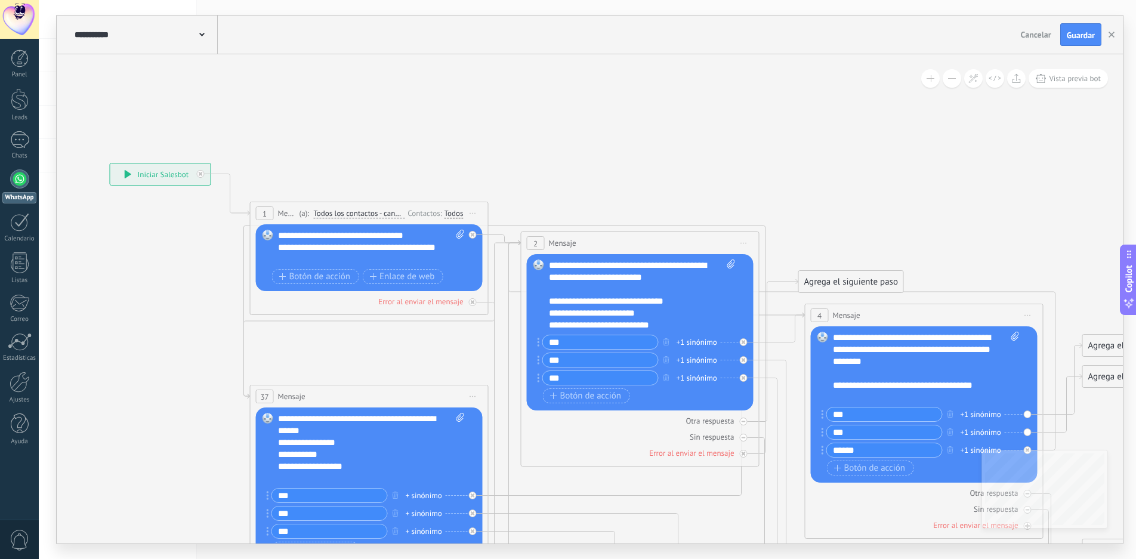
click at [474, 212] on span "Iniciar vista previa aquí Cambiar nombre Duplicar [GEOGRAPHIC_DATA]" at bounding box center [473, 213] width 19 height 17
click at [511, 230] on div "Iniciar vista previa aquí" at bounding box center [527, 230] width 118 height 20
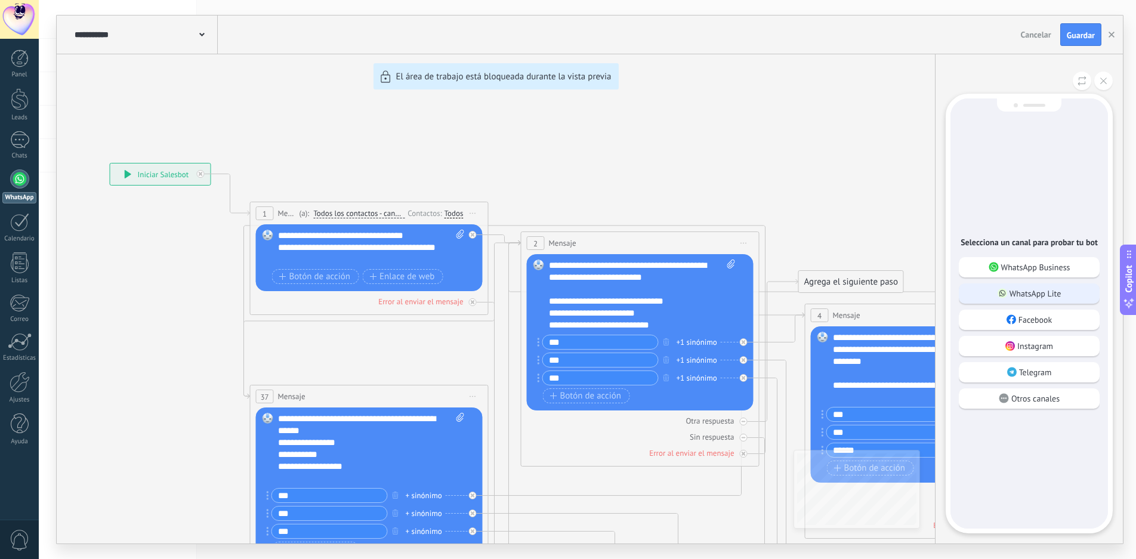
click at [1046, 301] on div "WhatsApp Lite" at bounding box center [1029, 293] width 141 height 20
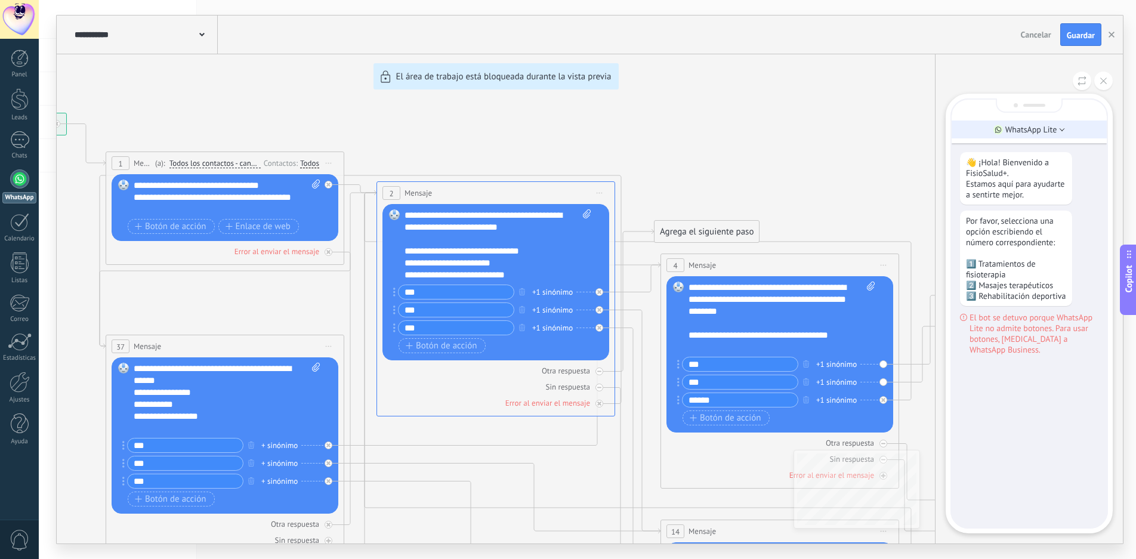
click at [1036, 131] on p "WhatsApp Lite" at bounding box center [1032, 129] width 52 height 11
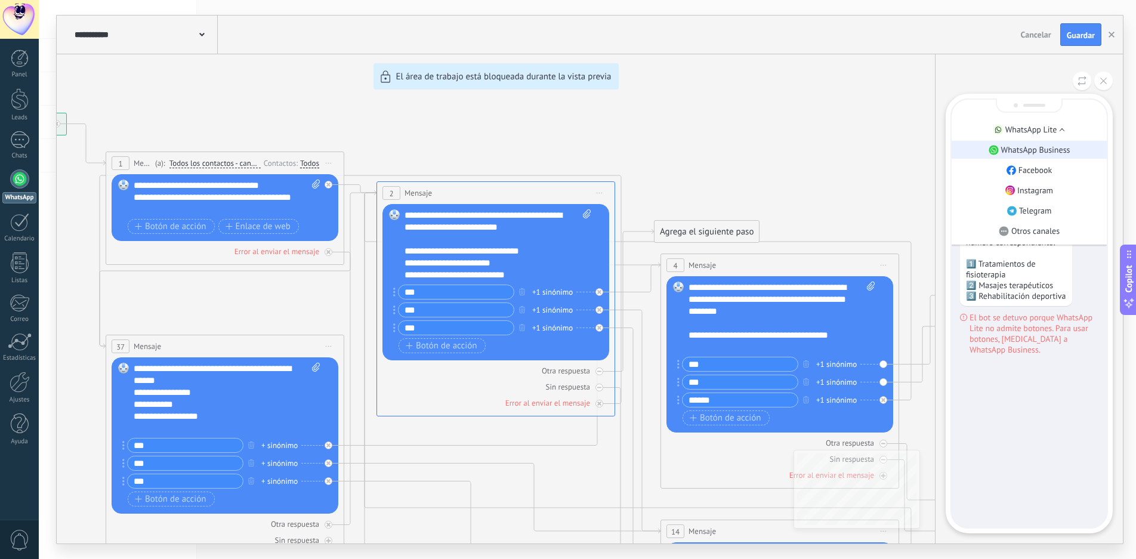
click at [1042, 141] on li "WhatsApp Business" at bounding box center [1029, 150] width 155 height 18
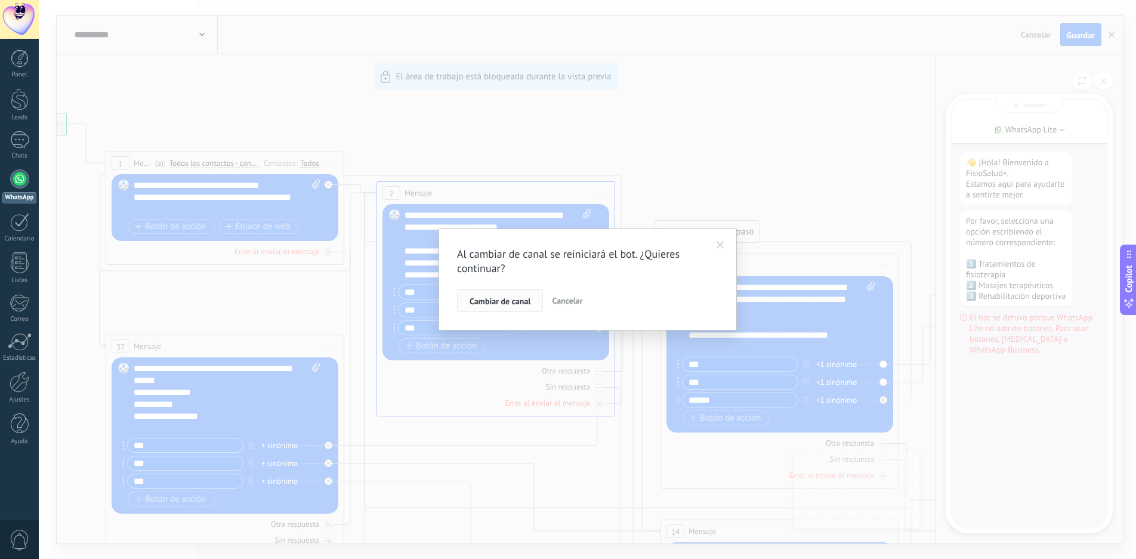
click at [508, 301] on span "Cambiar de canal" at bounding box center [500, 301] width 61 height 8
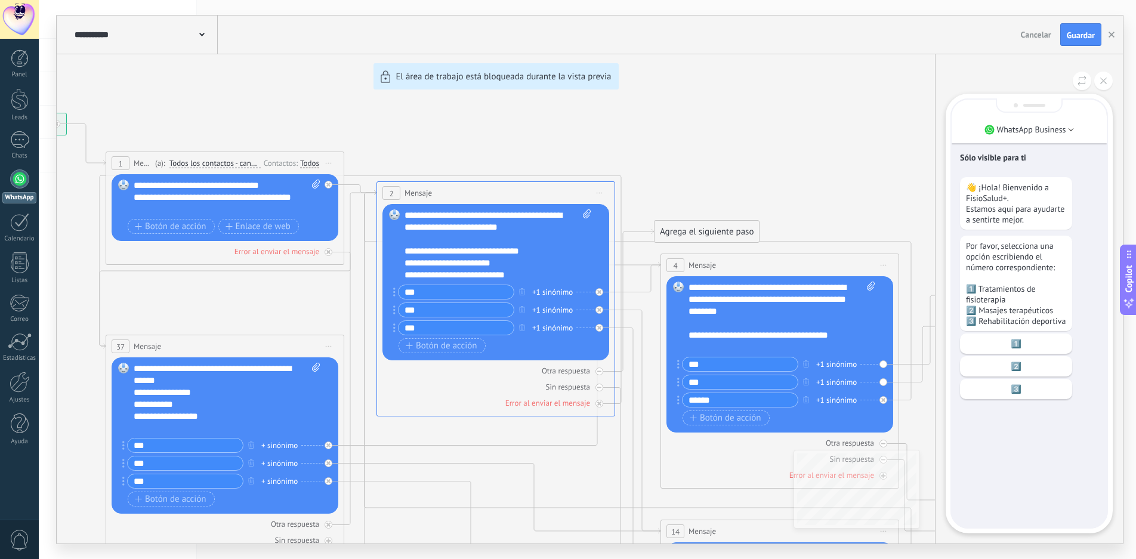
click at [1018, 495] on div "Sólo visible para ti 👋 ¡Hola! Bienvenido a FisioSalud+. Estamos aquí para ayuda…" at bounding box center [1029, 314] width 155 height 428
drag, startPoint x: 1011, startPoint y: 508, endPoint x: 1012, endPoint y: 523, distance: 14.4
click at [1010, 512] on div "Sólo visible para ti 👋 ¡Hola! Bienvenido a FisioSalud+. Estamos aquí para ayuda…" at bounding box center [1029, 314] width 155 height 428
click at [1016, 528] on div "WhatsApp Business Sólo visible para ti 👋 ¡Hola! Bienvenido a FisioSalud+. Estam…" at bounding box center [1030, 313] width 158 height 430
click at [1020, 529] on div "WhatsApp Business Sólo visible para ti 👋 ¡Hola! Bienvenido a FisioSalud+. Estam…" at bounding box center [1029, 314] width 167 height 440
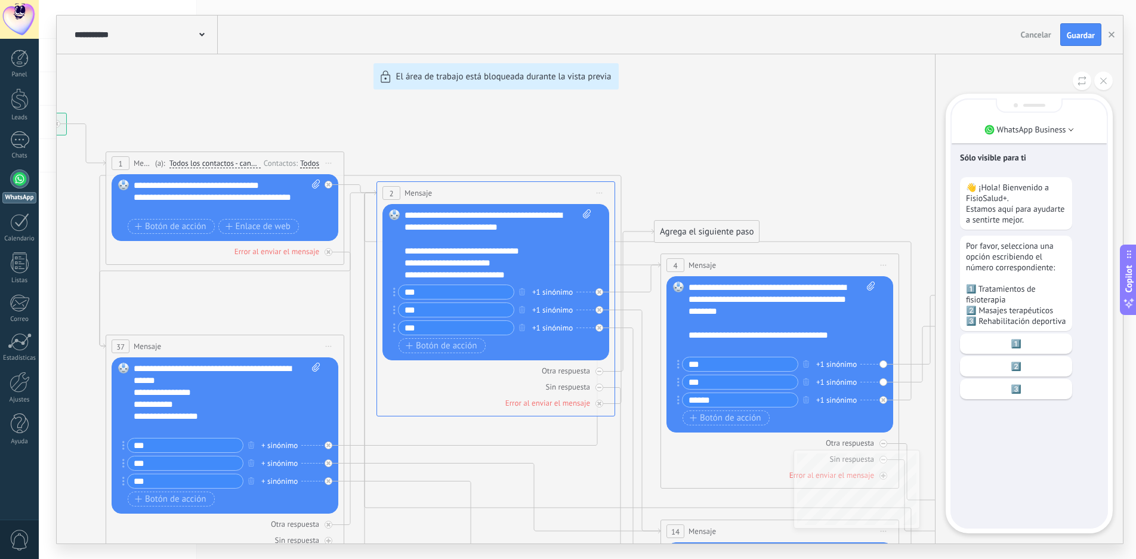
drag, startPoint x: 81, startPoint y: 423, endPoint x: 89, endPoint y: 315, distance: 108.3
click at [89, 315] on div "**********" at bounding box center [590, 280] width 1066 height 528
drag, startPoint x: 103, startPoint y: 380, endPoint x: 102, endPoint y: 316, distance: 63.9
click at [102, 316] on div "**********" at bounding box center [590, 280] width 1066 height 528
click at [1044, 354] on div "1️⃣" at bounding box center [1016, 344] width 112 height 20
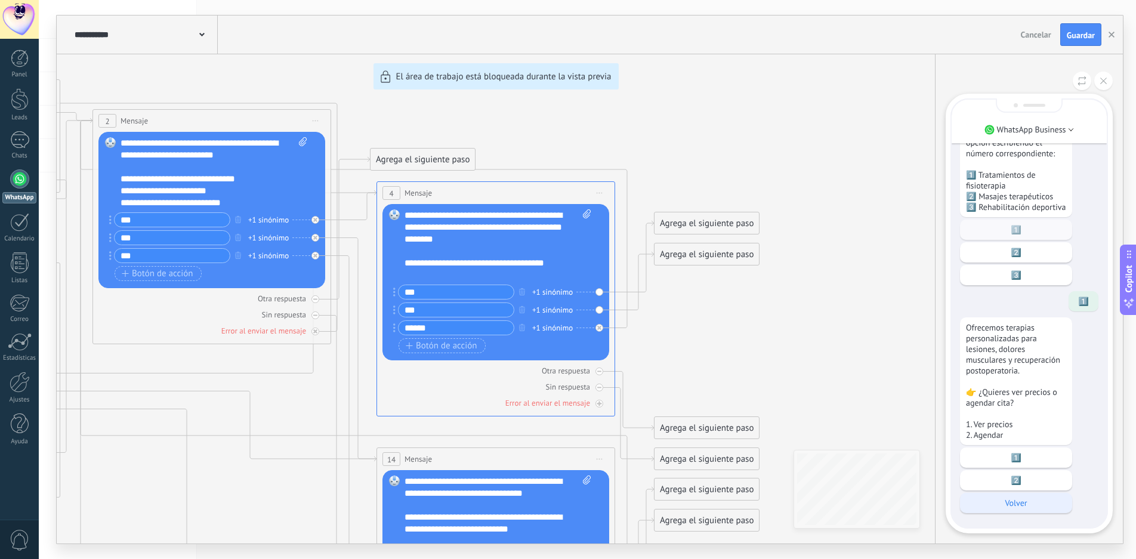
click at [1018, 506] on p "Volver" at bounding box center [1016, 503] width 100 height 11
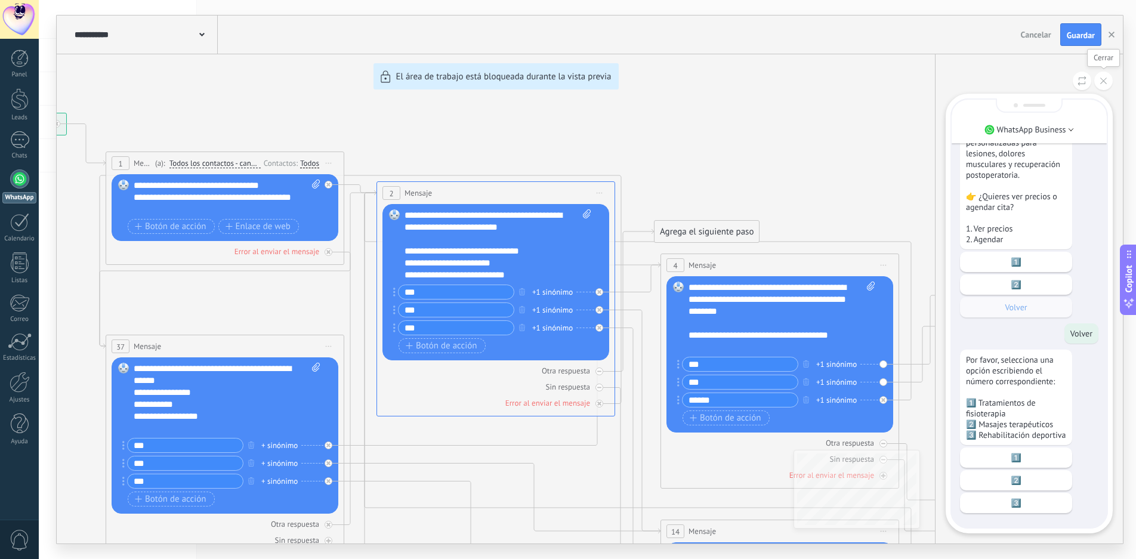
click at [1103, 84] on icon at bounding box center [1103, 81] width 7 height 7
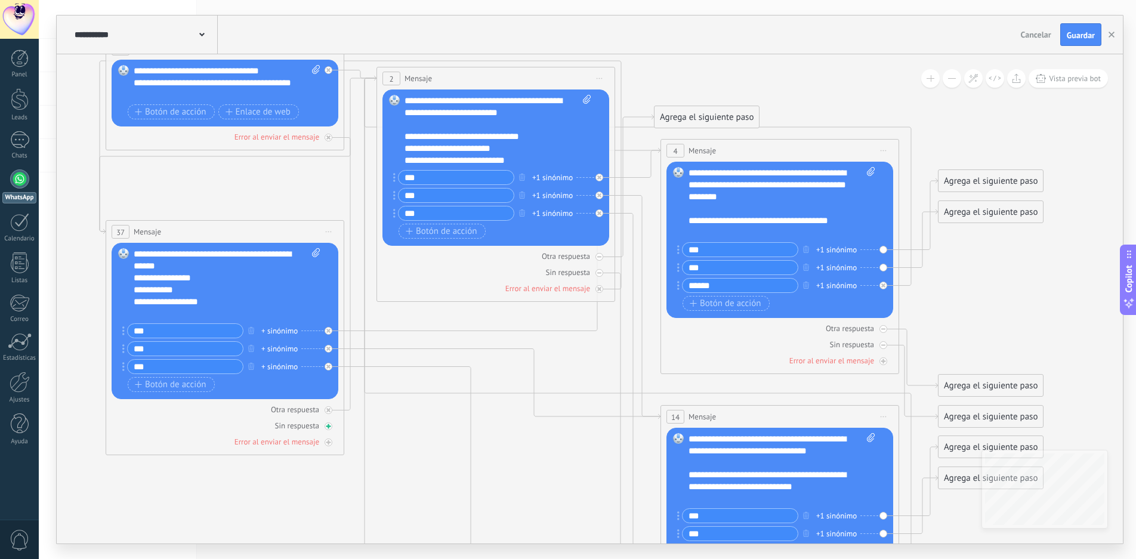
click at [329, 428] on icon at bounding box center [329, 427] width 6 height 6
drag, startPoint x: 450, startPoint y: 320, endPoint x: 195, endPoint y: 486, distance: 304.6
click at [195, 486] on div "Agrega el siguiente paso" at bounding box center [186, 482] width 104 height 20
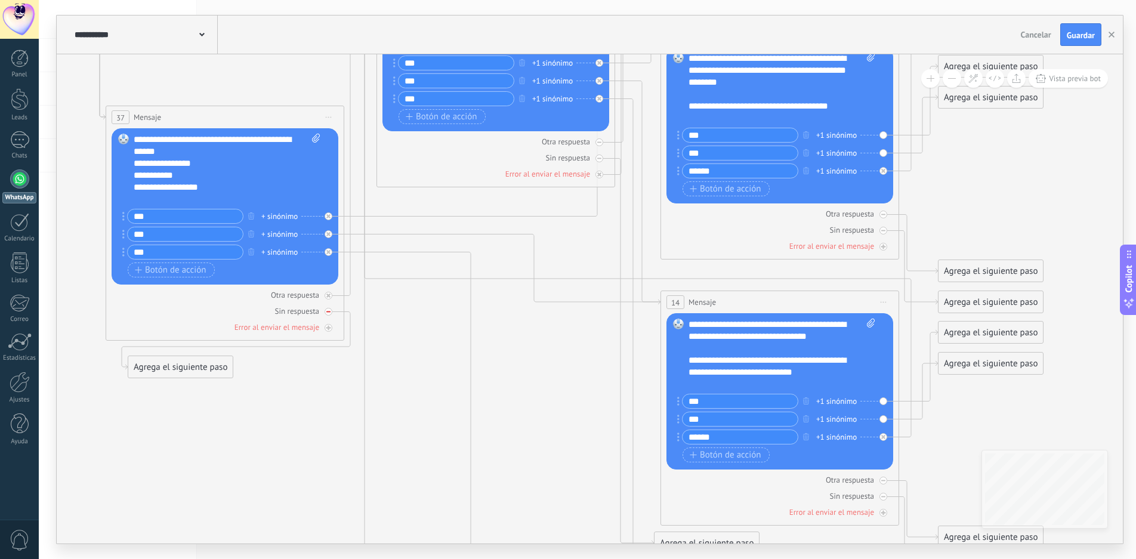
click at [330, 313] on icon at bounding box center [328, 312] width 4 height 4
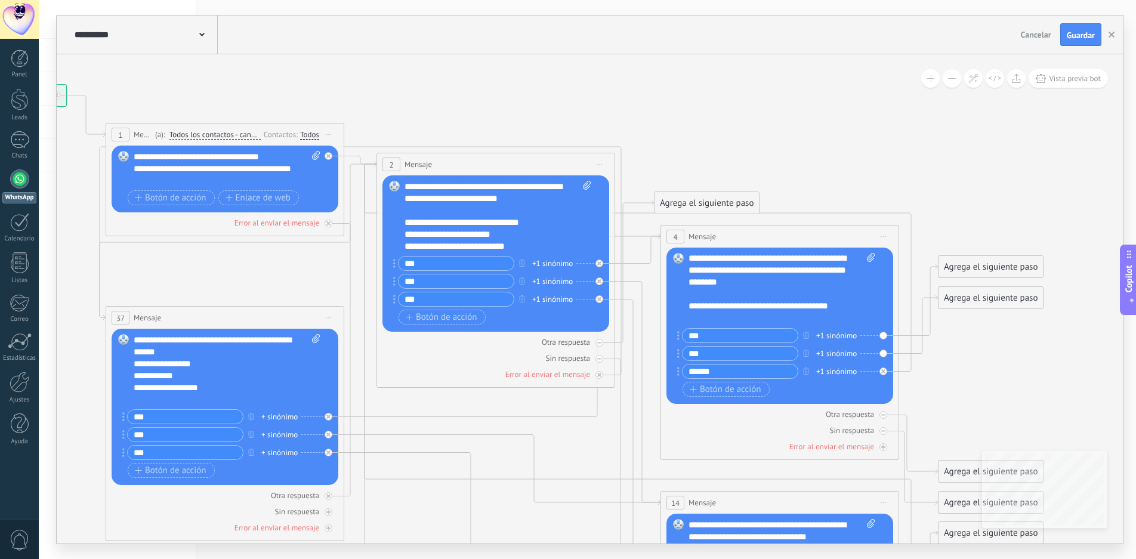
scroll to position [0, 0]
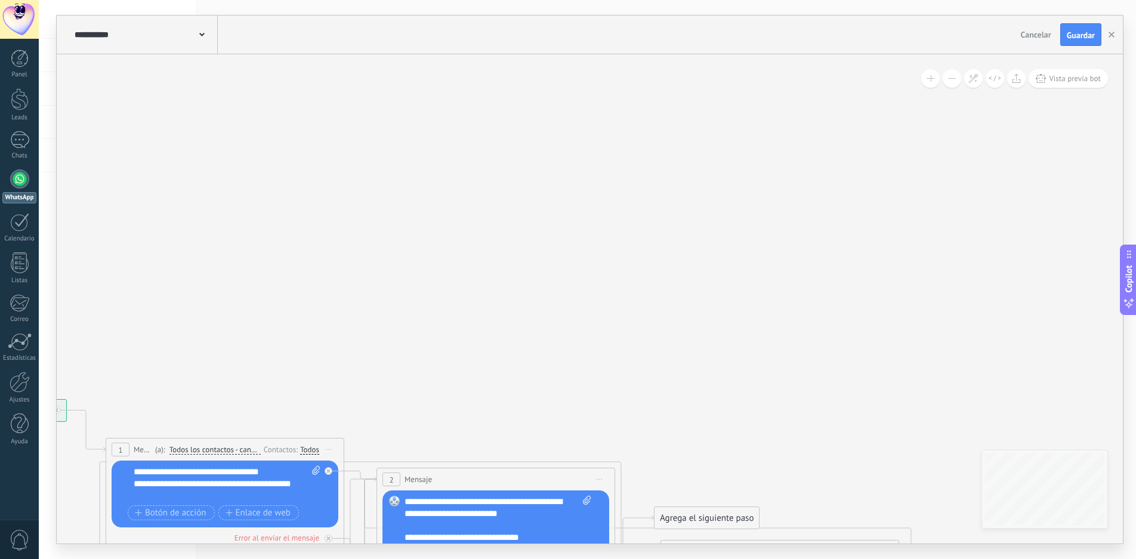
click at [203, 35] on use at bounding box center [201, 35] width 5 height 4
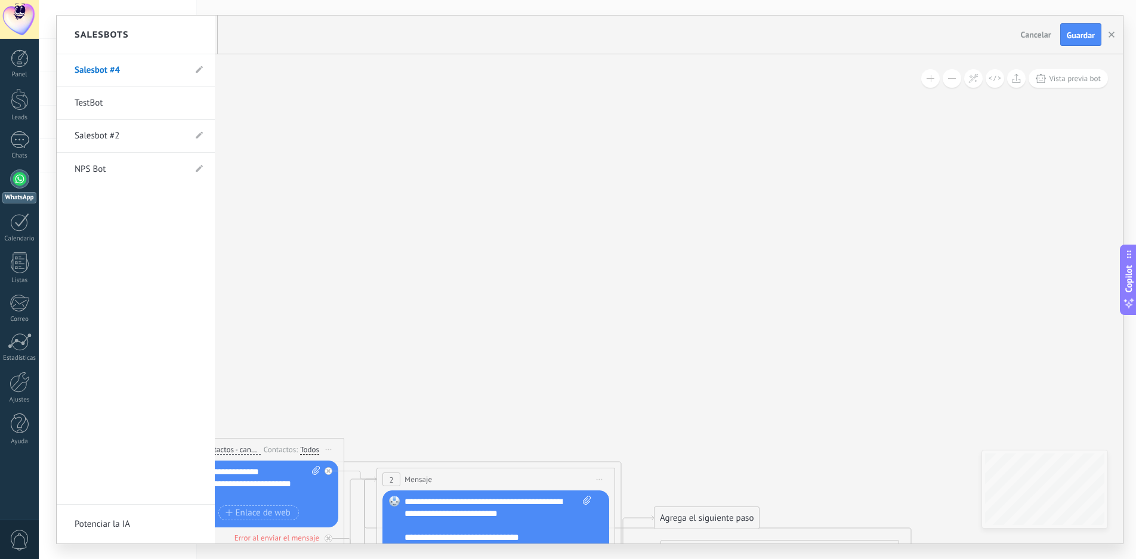
click at [129, 102] on link "TestBot" at bounding box center [130, 103] width 110 height 33
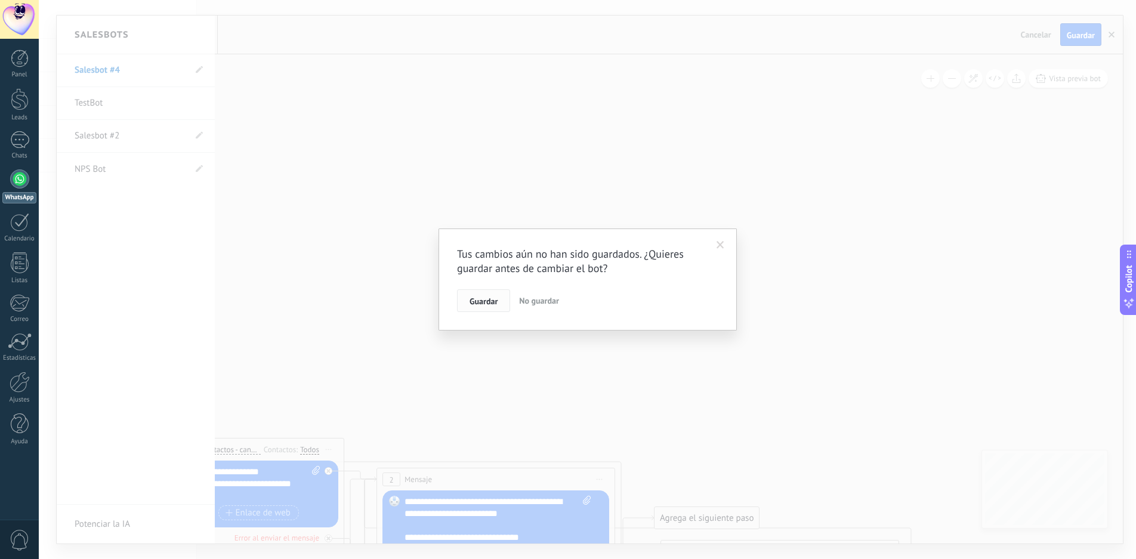
click at [486, 300] on span "Guardar" at bounding box center [484, 301] width 28 height 8
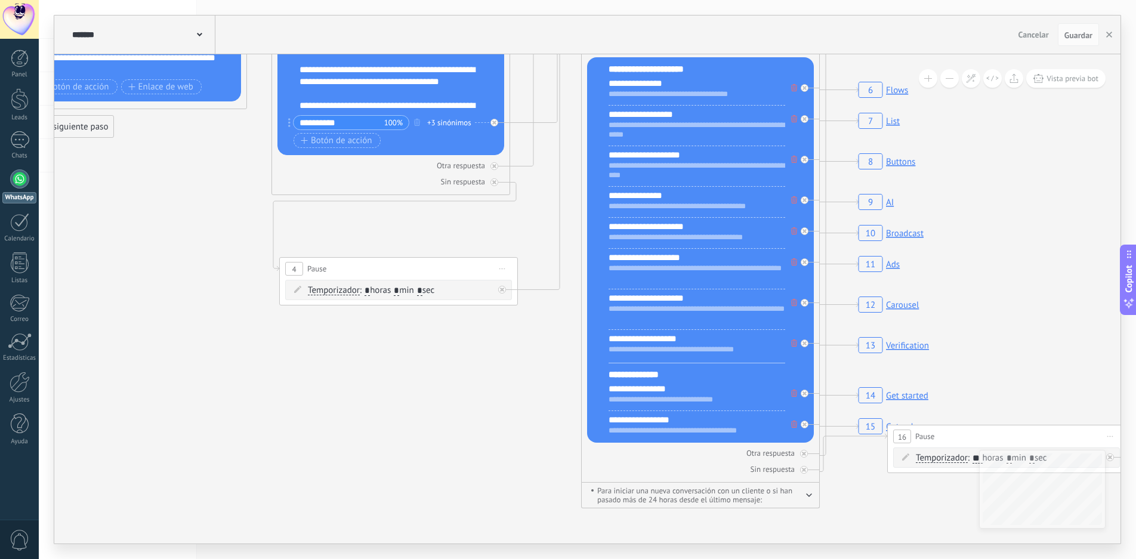
drag, startPoint x: 433, startPoint y: 471, endPoint x: 244, endPoint y: 224, distance: 310.8
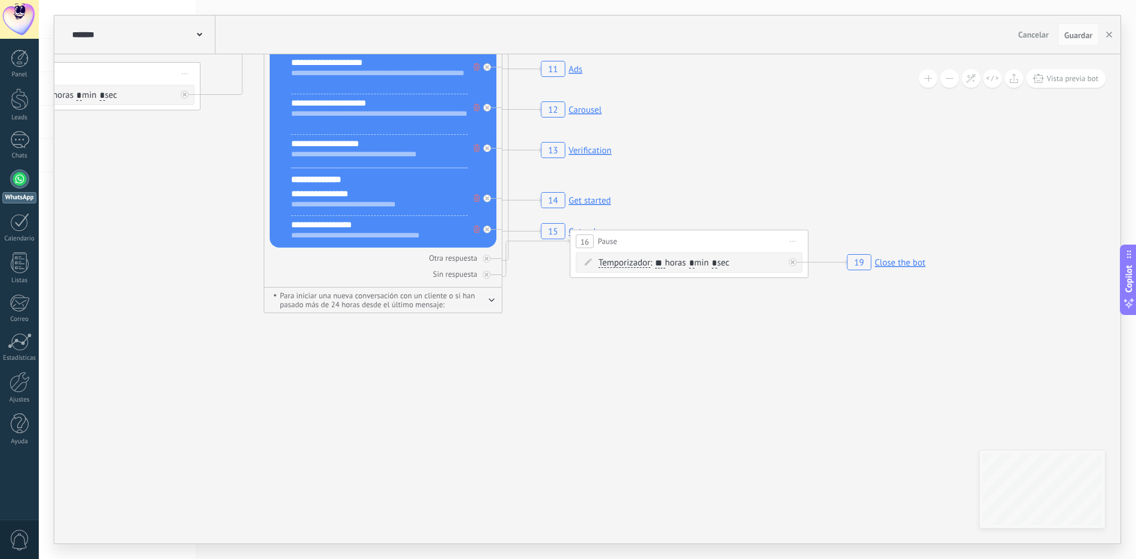
drag, startPoint x: 536, startPoint y: 434, endPoint x: 165, endPoint y: 367, distance: 377.9
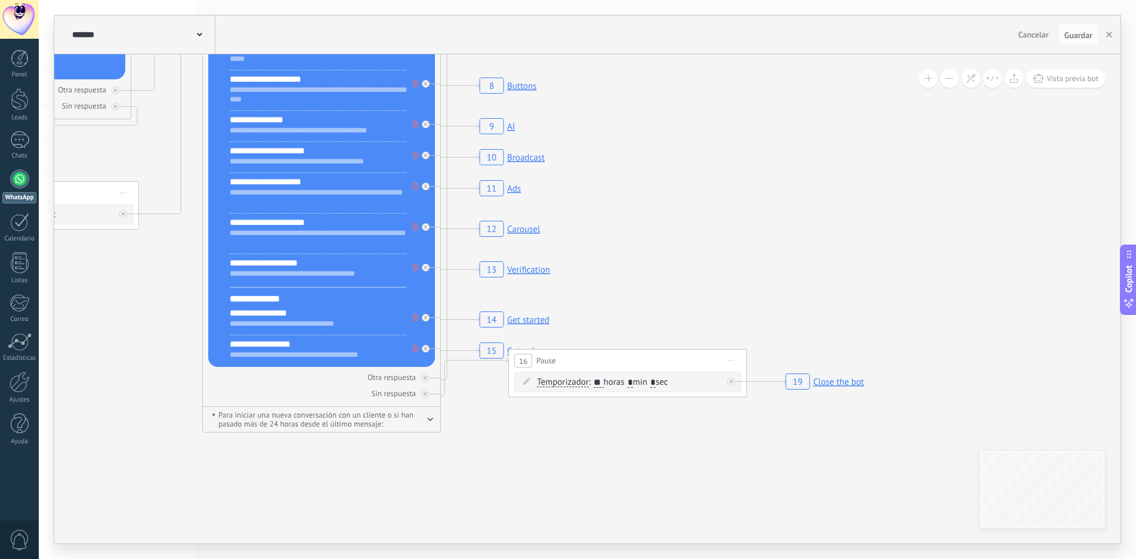
click at [202, 34] on div "******* TestBot" at bounding box center [142, 35] width 146 height 38
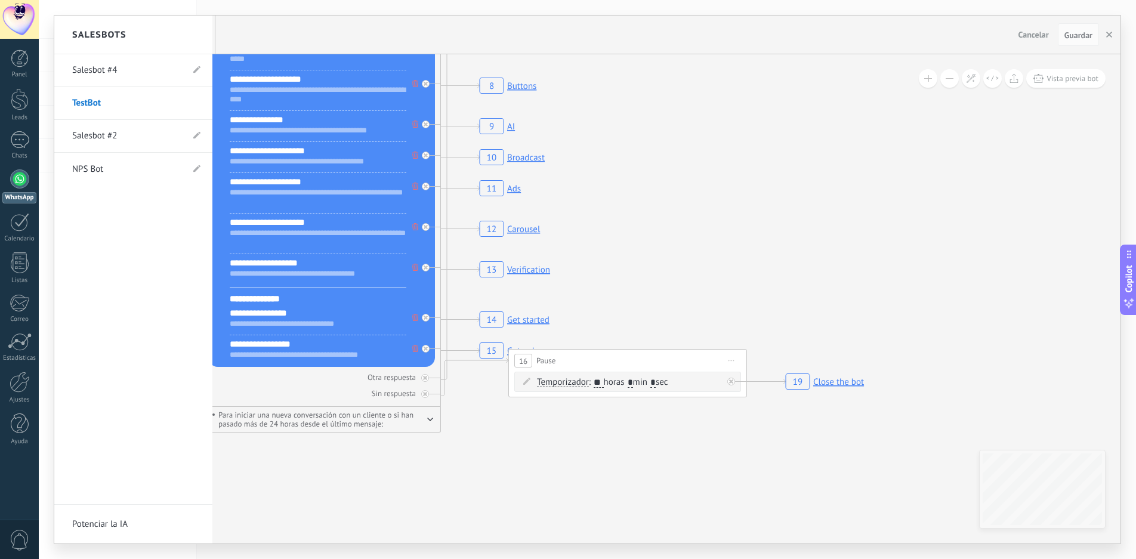
click at [115, 176] on link "NPS Bot" at bounding box center [127, 169] width 110 height 33
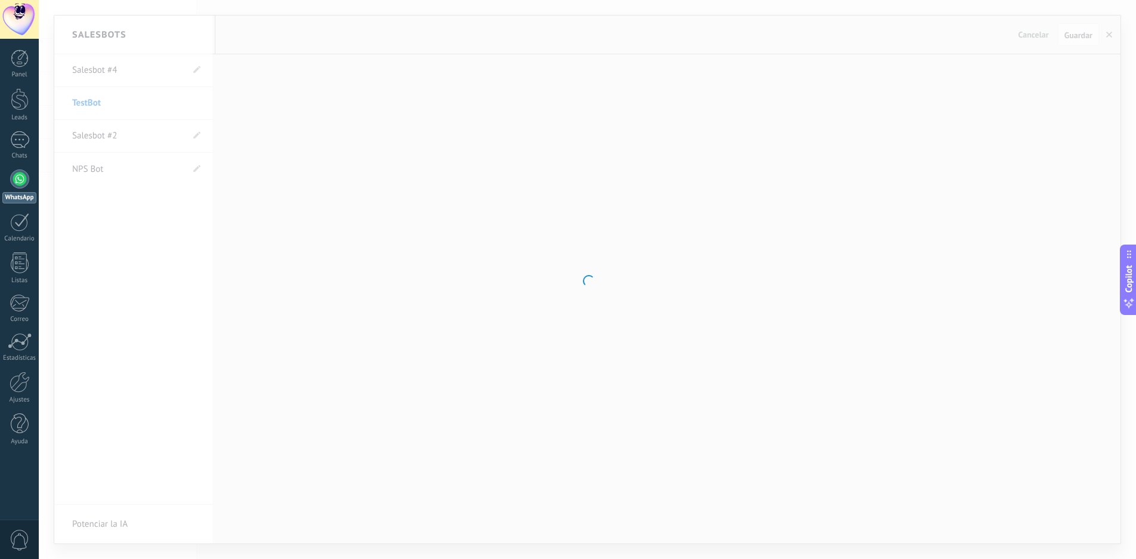
type input "*******"
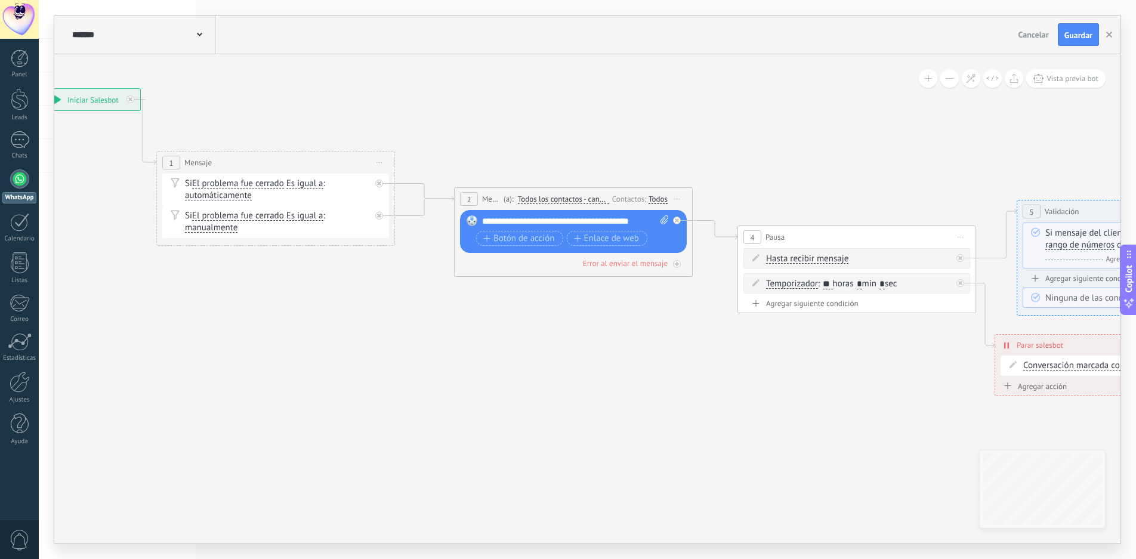
drag, startPoint x: 828, startPoint y: 414, endPoint x: 563, endPoint y: 361, distance: 269.7
click at [381, 161] on span "Iniciar vista previa aquí" at bounding box center [379, 162] width 19 height 17
click at [413, 181] on div "Iniciar vista previa aquí" at bounding box center [434, 179] width 118 height 20
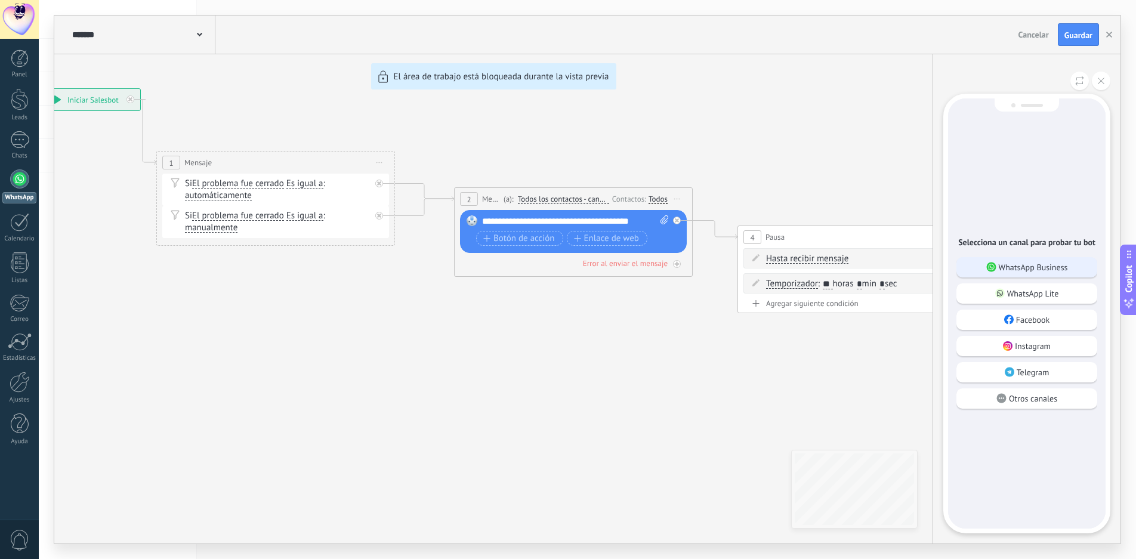
click at [1027, 264] on p "WhatsApp Business" at bounding box center [1033, 267] width 69 height 11
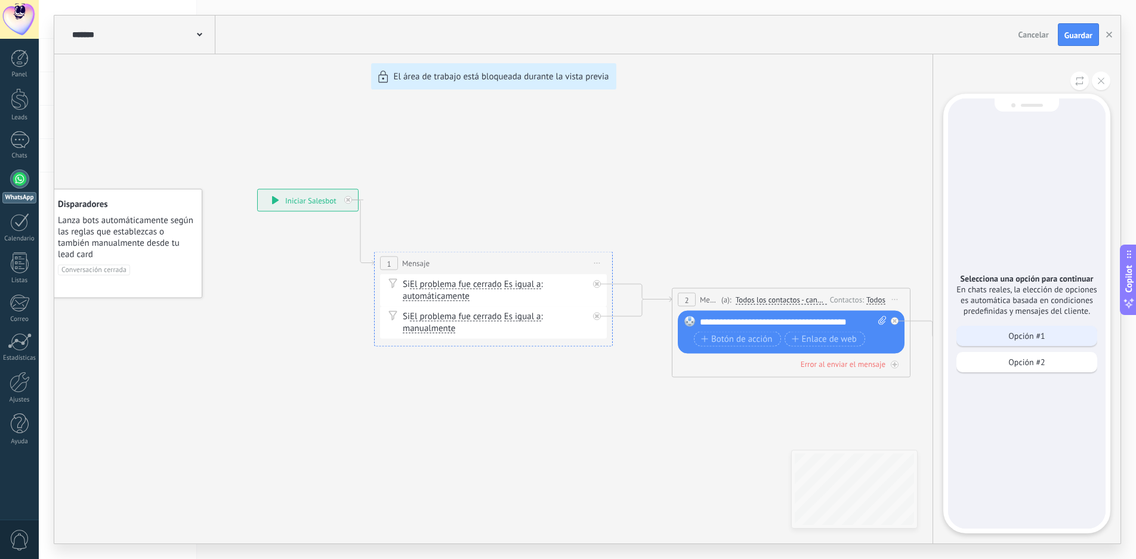
click at [1035, 335] on p "Opción #1" at bounding box center [1027, 336] width 36 height 11
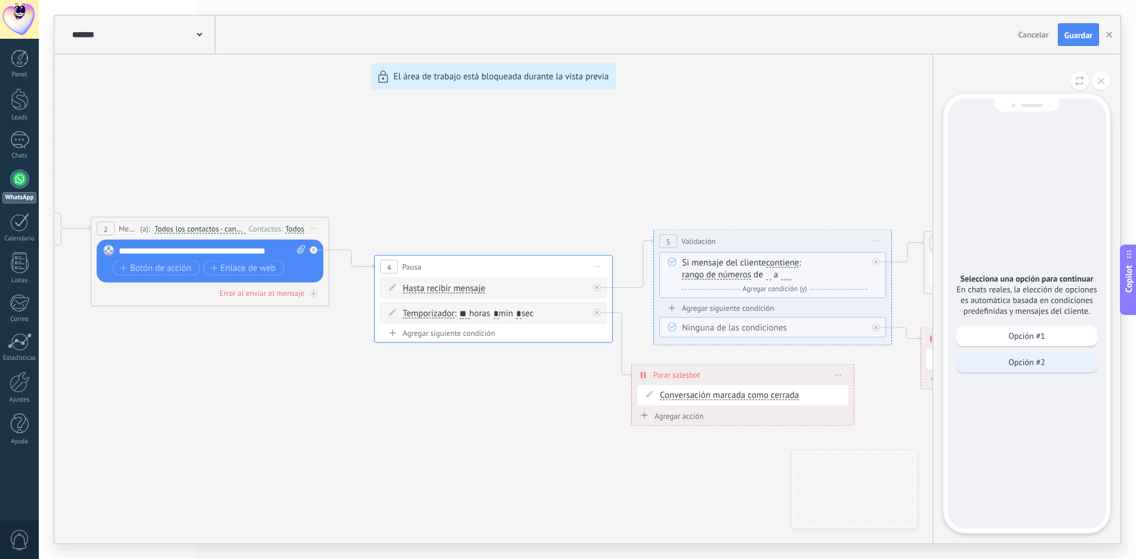
click at [1023, 359] on p "Opción #2" at bounding box center [1027, 362] width 36 height 11
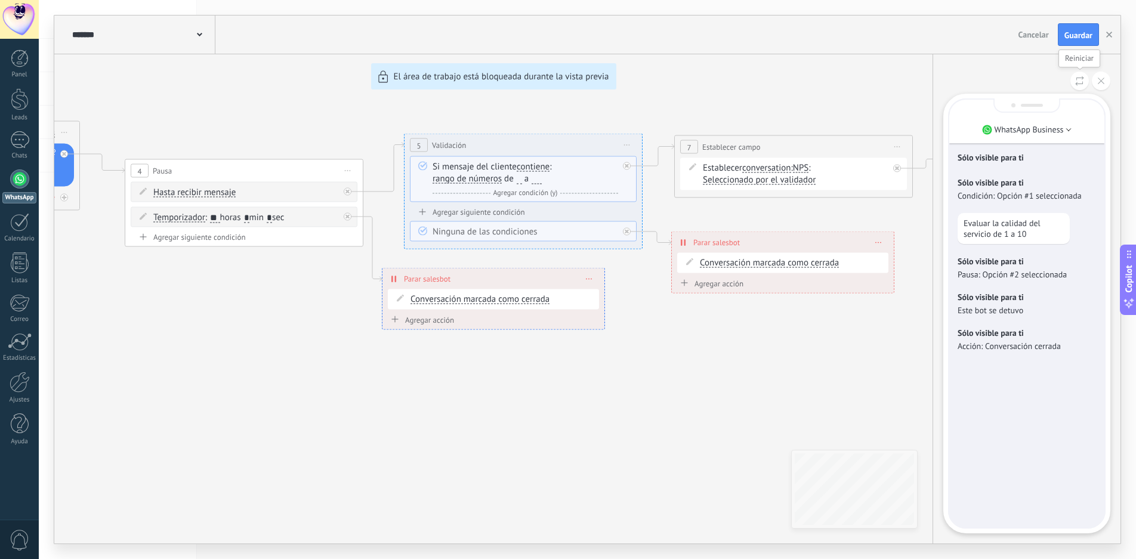
click at [1083, 82] on icon at bounding box center [1079, 81] width 9 height 10
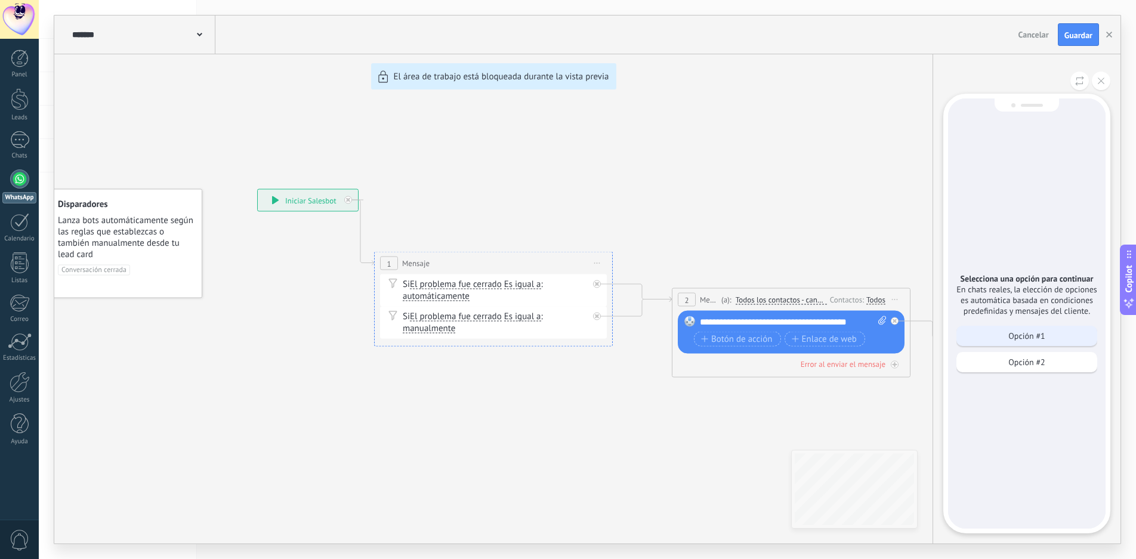
click at [1038, 336] on p "Opción #1" at bounding box center [1027, 336] width 36 height 11
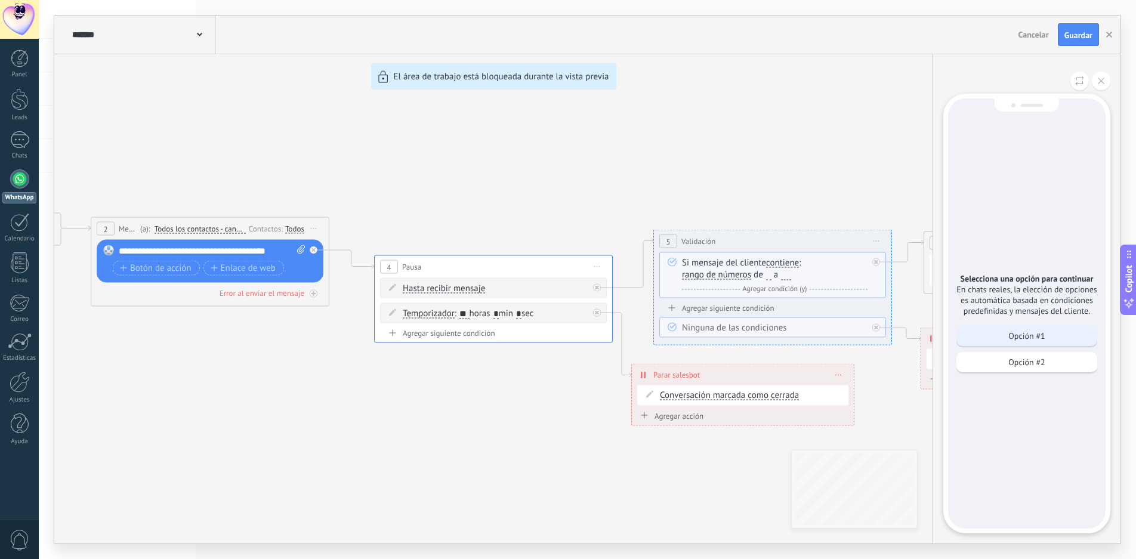
click at [1046, 334] on div "Opción #1" at bounding box center [1027, 336] width 141 height 20
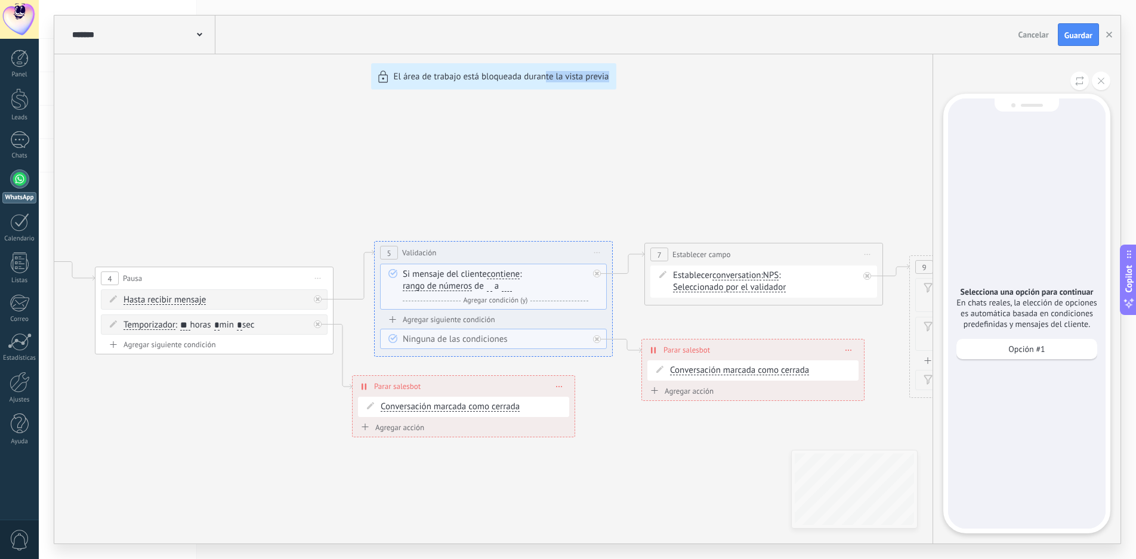
drag, startPoint x: 788, startPoint y: 403, endPoint x: 544, endPoint y: 351, distance: 249.0
click at [544, 351] on div "**********" at bounding box center [587, 280] width 1066 height 528
click at [1104, 80] on icon at bounding box center [1101, 81] width 7 height 7
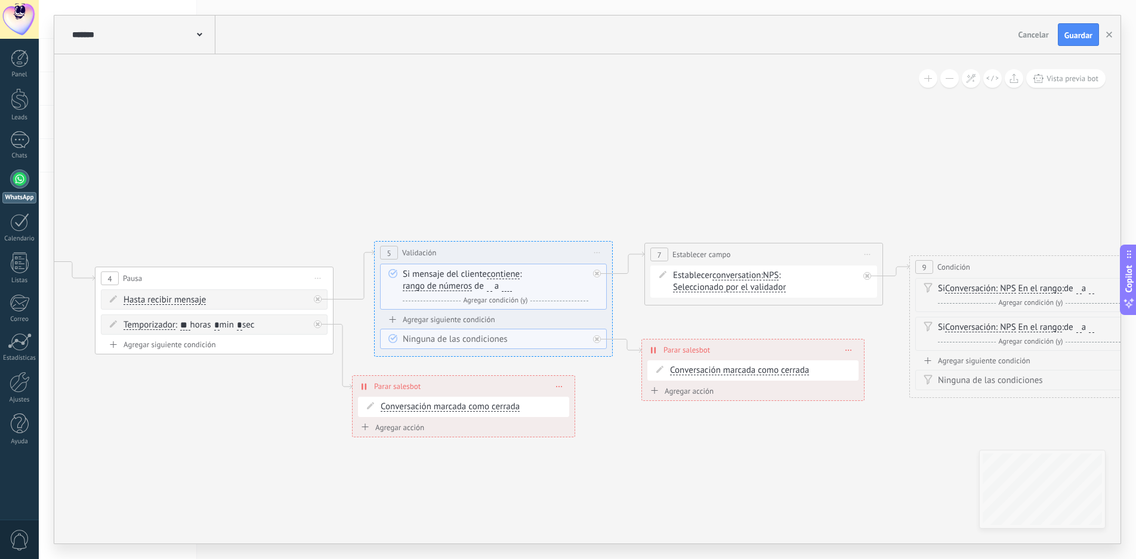
drag, startPoint x: 887, startPoint y: 465, endPoint x: 705, endPoint y: 439, distance: 184.6
click at [661, 438] on div "**********" at bounding box center [587, 280] width 1066 height 528
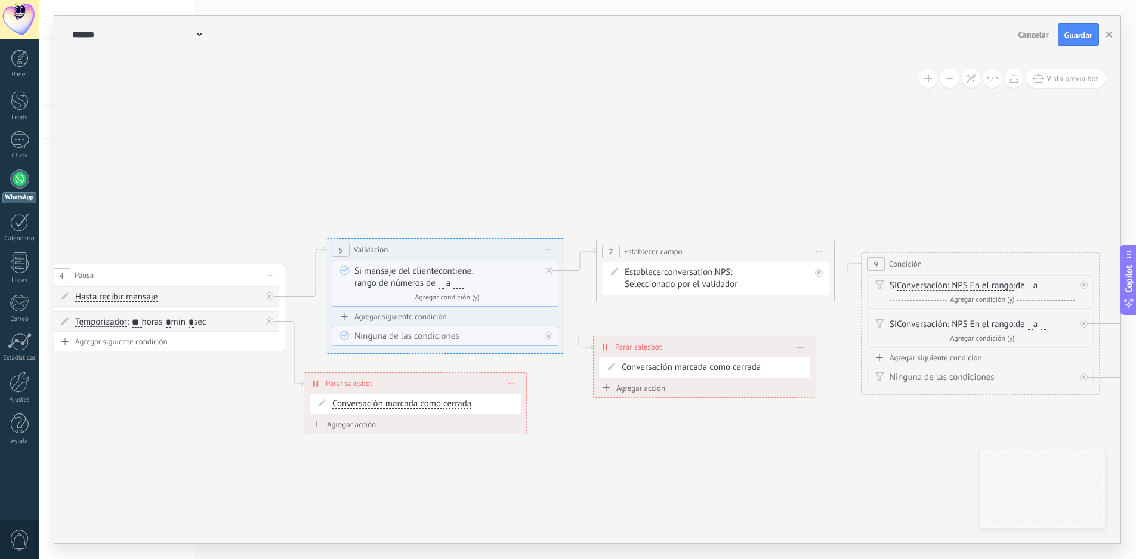
drag, startPoint x: 902, startPoint y: 448, endPoint x: 521, endPoint y: 401, distance: 384.2
click at [522, 401] on icon at bounding box center [630, 317] width 3160 height 979
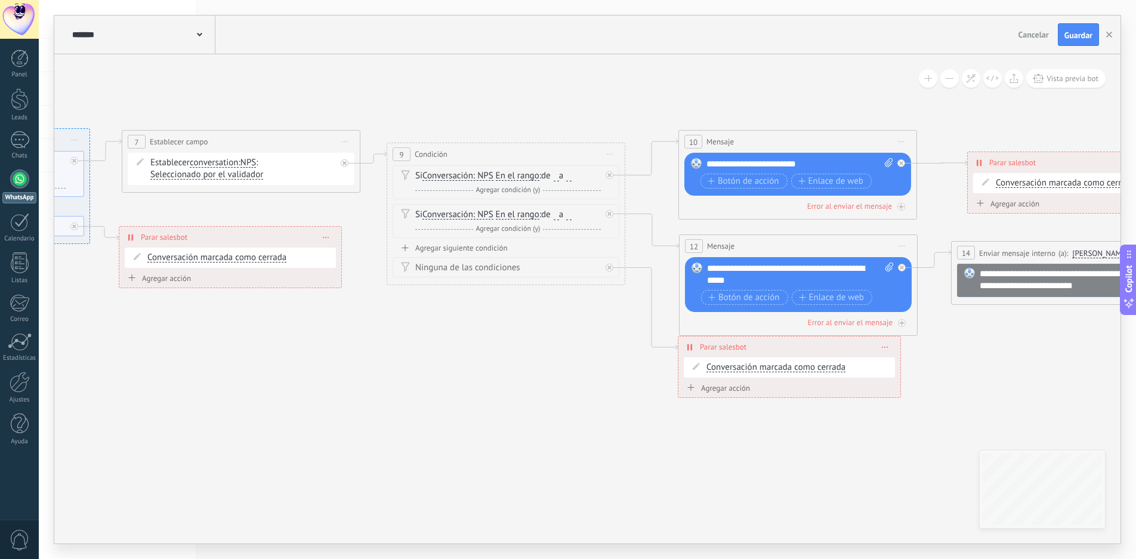
drag, startPoint x: 698, startPoint y: 440, endPoint x: 459, endPoint y: 331, distance: 263.0
click at [454, 331] on icon at bounding box center [156, 207] width 3160 height 979
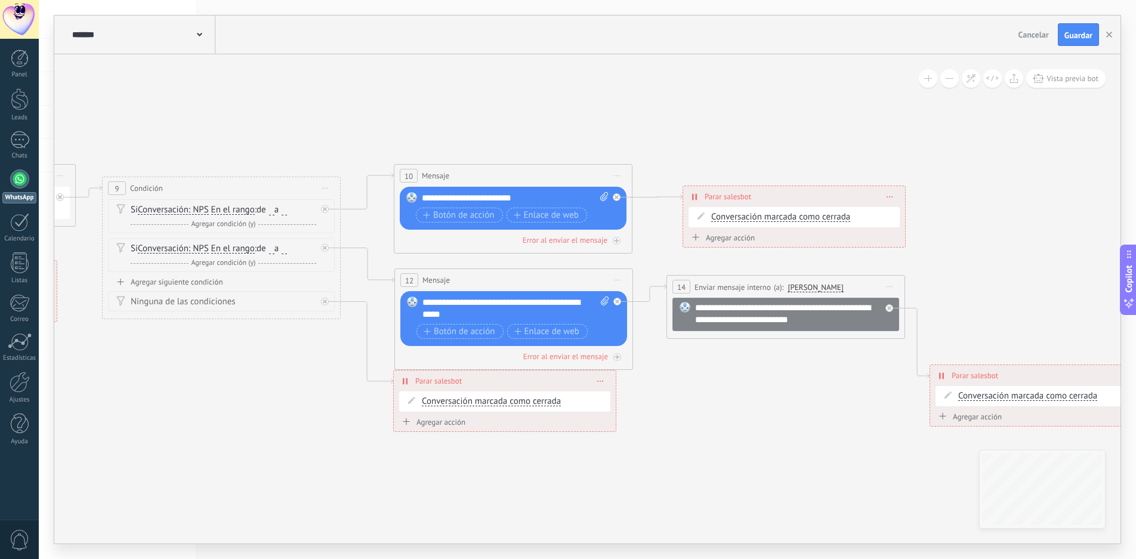
drag, startPoint x: 878, startPoint y: 299, endPoint x: 736, endPoint y: 386, distance: 166.3
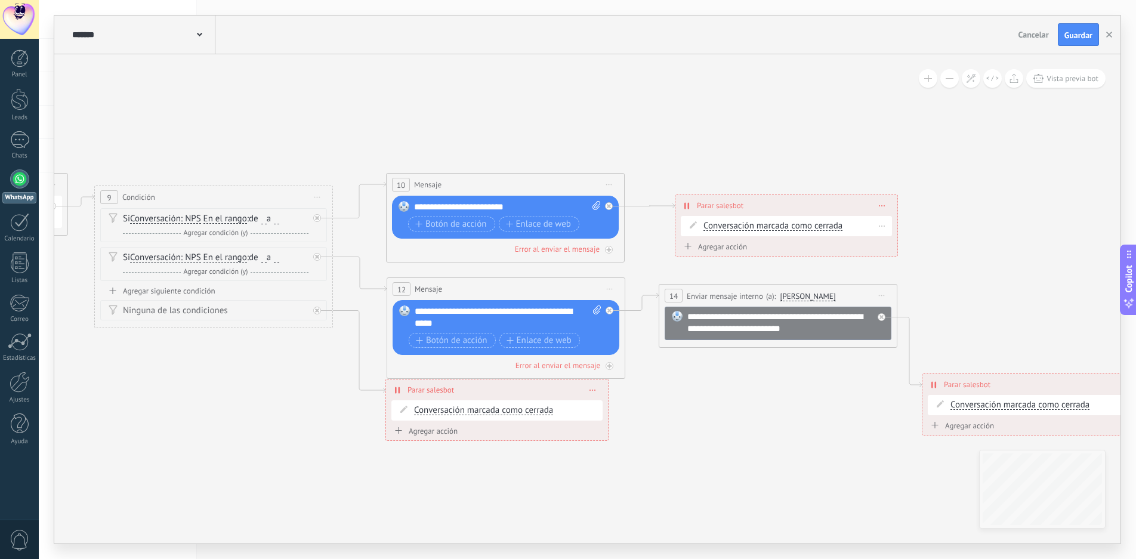
click at [810, 226] on span "Conversación marcada como cerrada" at bounding box center [773, 226] width 139 height 10
click at [810, 226] on button "Conversación marcada como cerrada" at bounding box center [772, 225] width 149 height 21
click at [810, 226] on span "Conversación marcada como cerrada" at bounding box center [762, 227] width 144 height 12
click at [810, 226] on span "Conversación marcada como cerrada" at bounding box center [773, 226] width 139 height 10
click at [810, 226] on button "Conversación marcada como cerrada" at bounding box center [772, 225] width 149 height 21
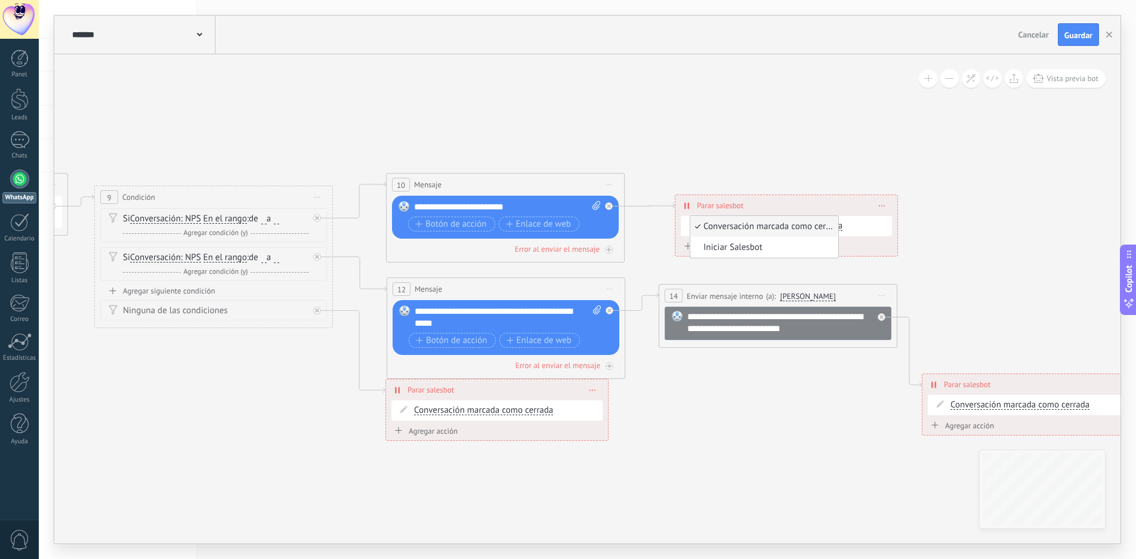
click at [810, 226] on span "Conversación marcada como cerrada" at bounding box center [762, 227] width 144 height 12
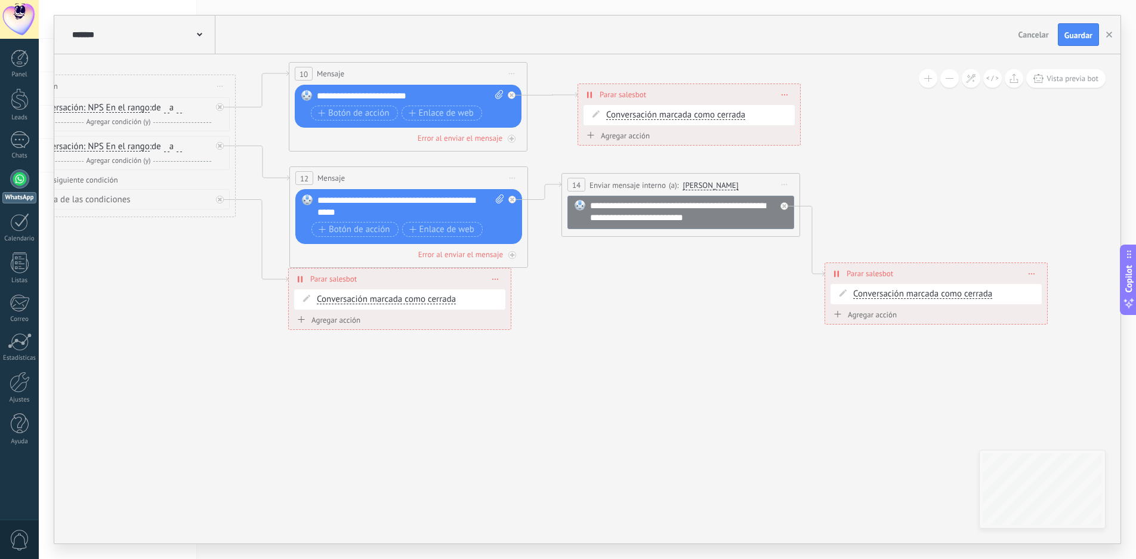
drag, startPoint x: 834, startPoint y: 415, endPoint x: 938, endPoint y: 434, distance: 105.7
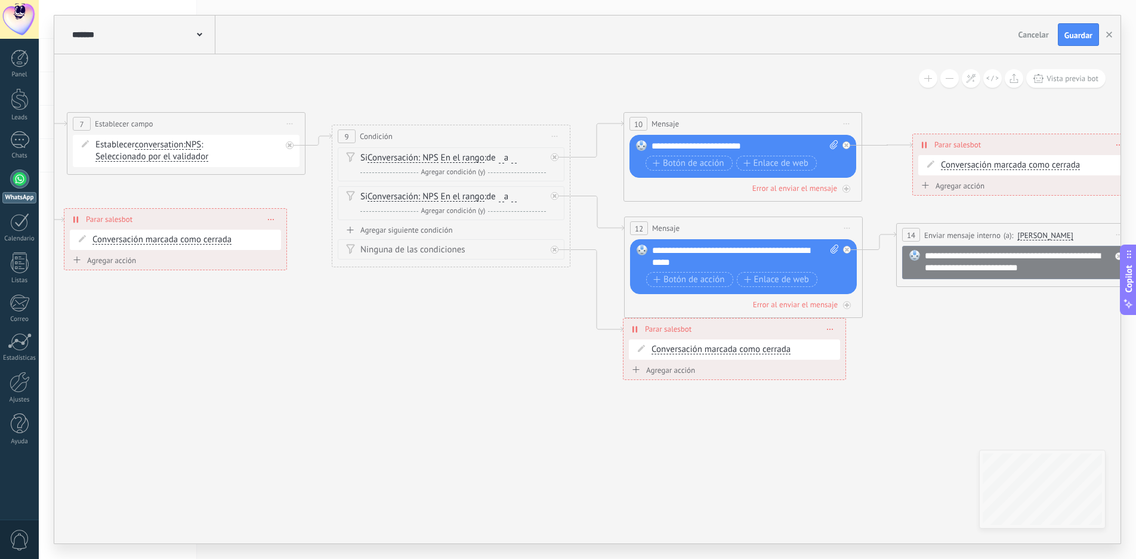
drag, startPoint x: 362, startPoint y: 396, endPoint x: 581, endPoint y: 393, distance: 219.0
click at [581, 393] on icon at bounding box center [101, 189] width 3160 height 979
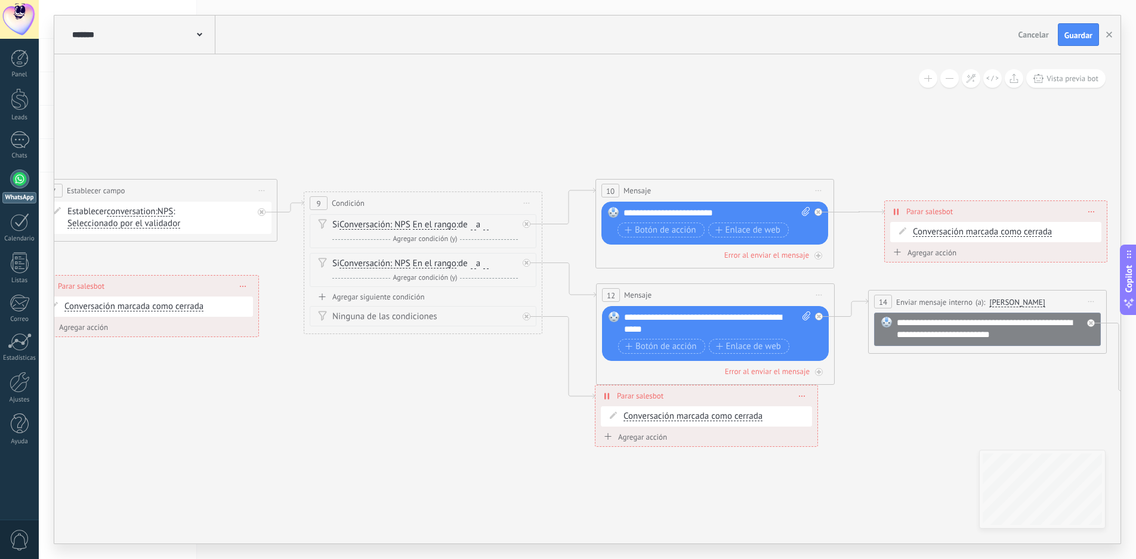
drag, startPoint x: 504, startPoint y: 343, endPoint x: 479, endPoint y: 405, distance: 66.7
click at [479, 405] on icon at bounding box center [73, 256] width 3160 height 979
click at [1111, 34] on icon "button" at bounding box center [1109, 35] width 6 height 6
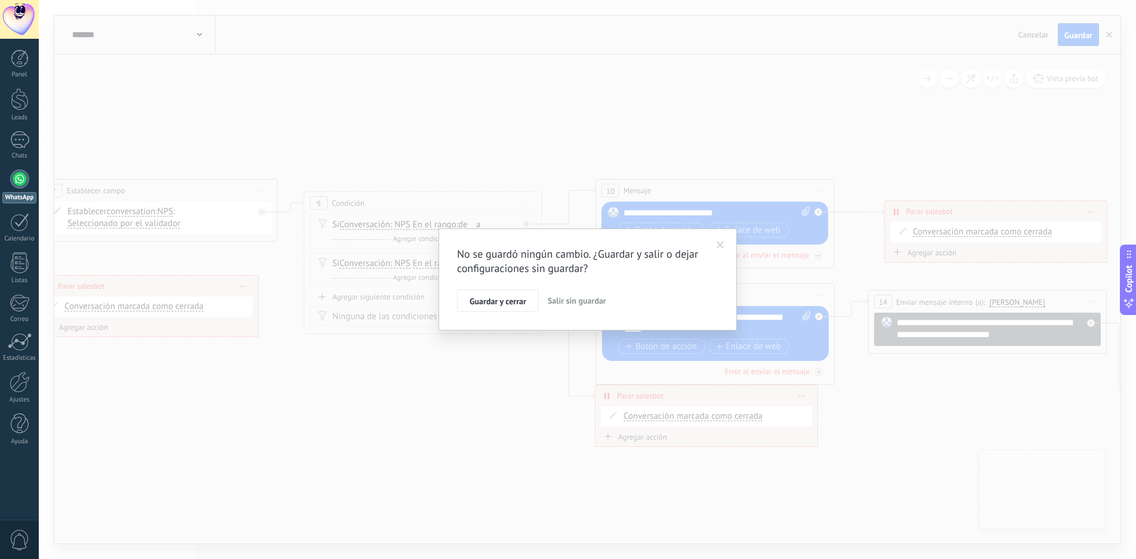
click at [571, 300] on span "Salir sin guardar" at bounding box center [577, 300] width 58 height 11
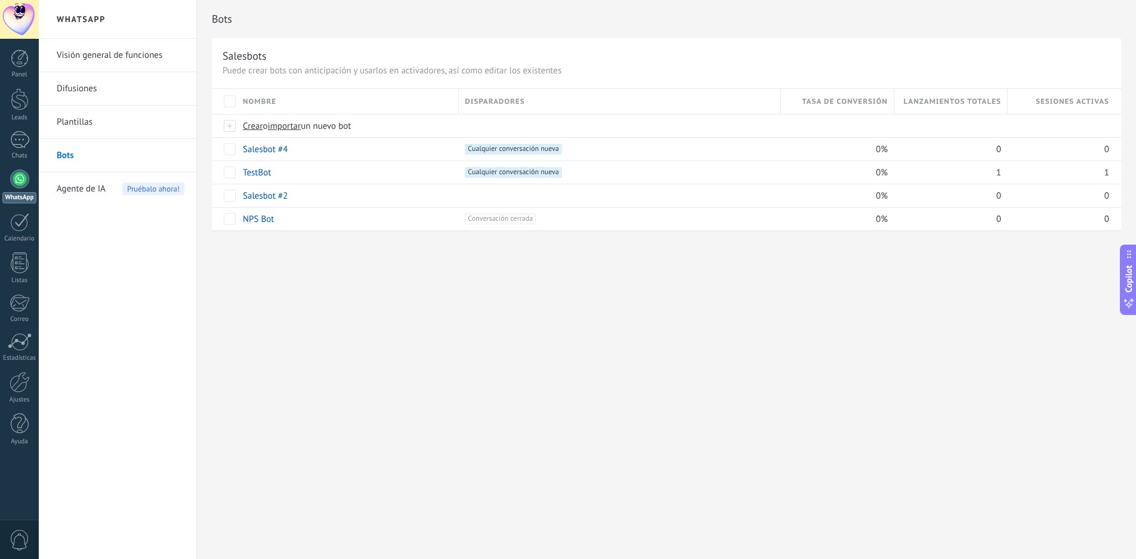
click at [98, 118] on link "Plantillas" at bounding box center [121, 122] width 128 height 33
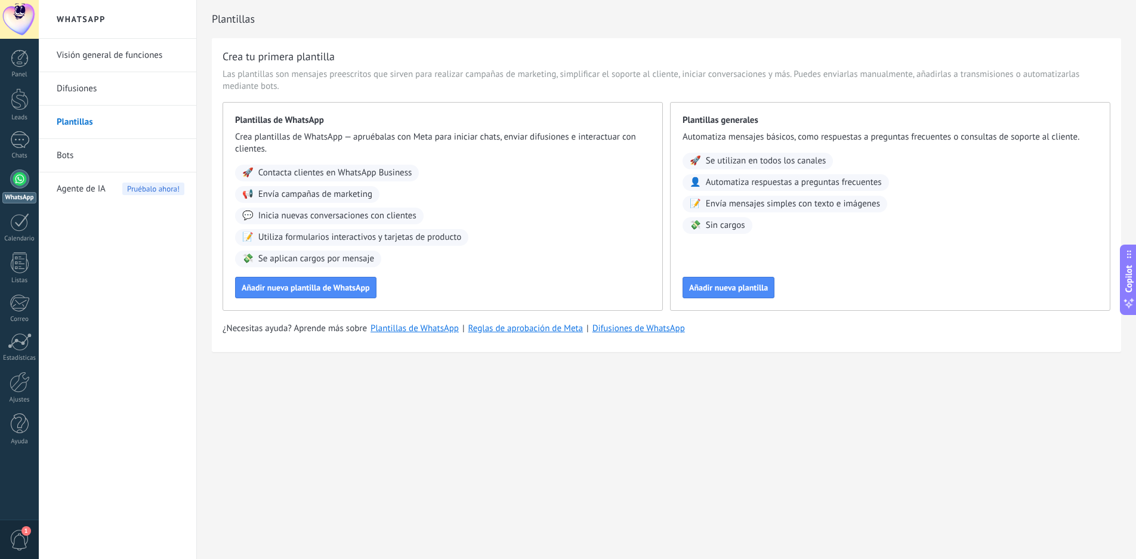
click at [86, 155] on link "Bots" at bounding box center [121, 155] width 128 height 33
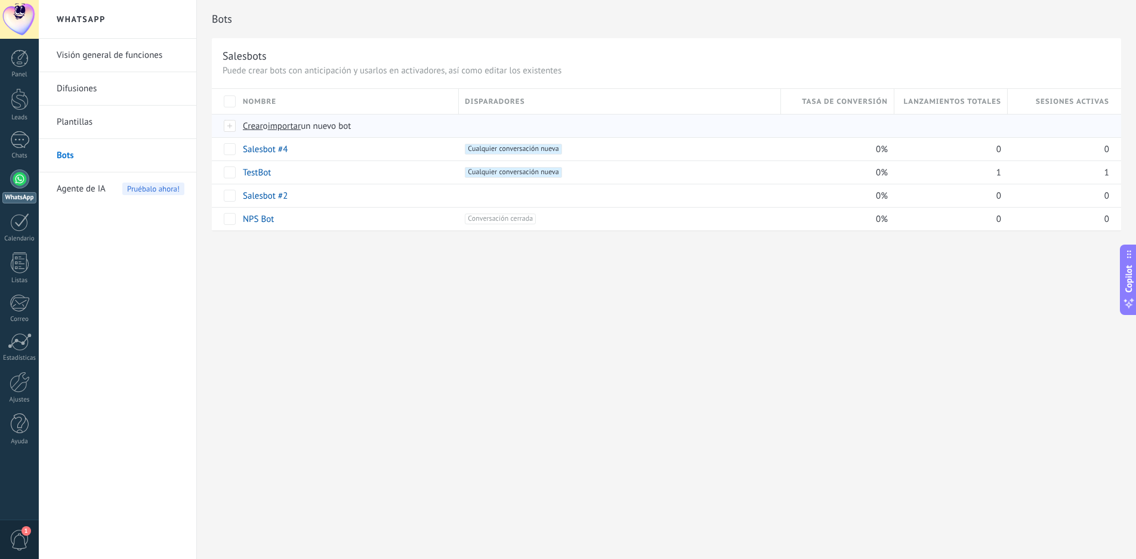
click at [301, 125] on span "importar" at bounding box center [284, 126] width 33 height 11
click at [0, 0] on input "importar un nuevo bot" at bounding box center [0, 0] width 0 height 0
click at [298, 148] on span at bounding box center [297, 149] width 12 height 12
click at [320, 181] on button "Cancelar" at bounding box center [321, 176] width 40 height 23
click at [254, 147] on link "Salesbot #4" at bounding box center [265, 149] width 45 height 11
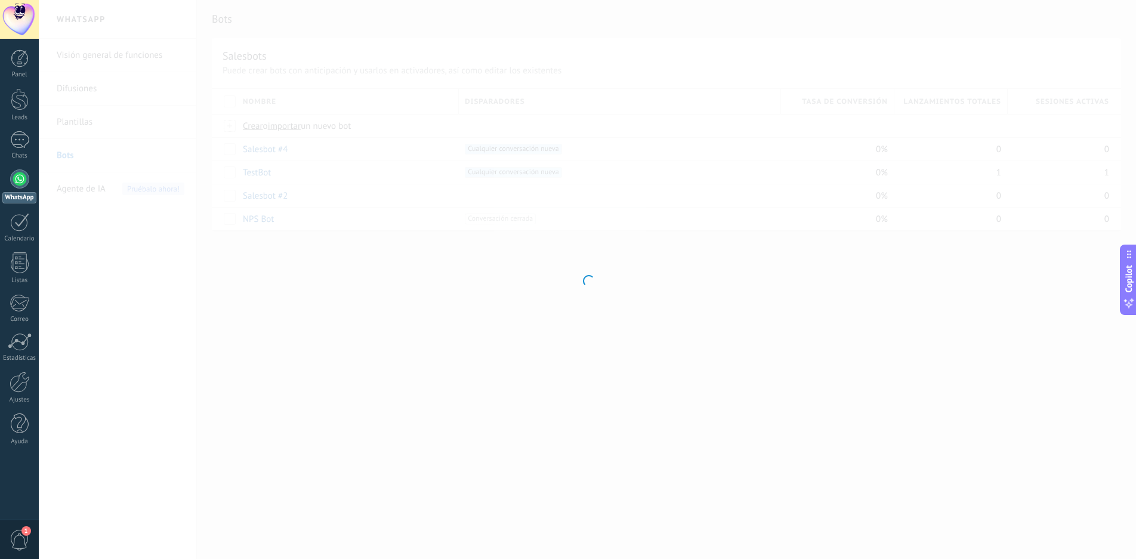
type input "**********"
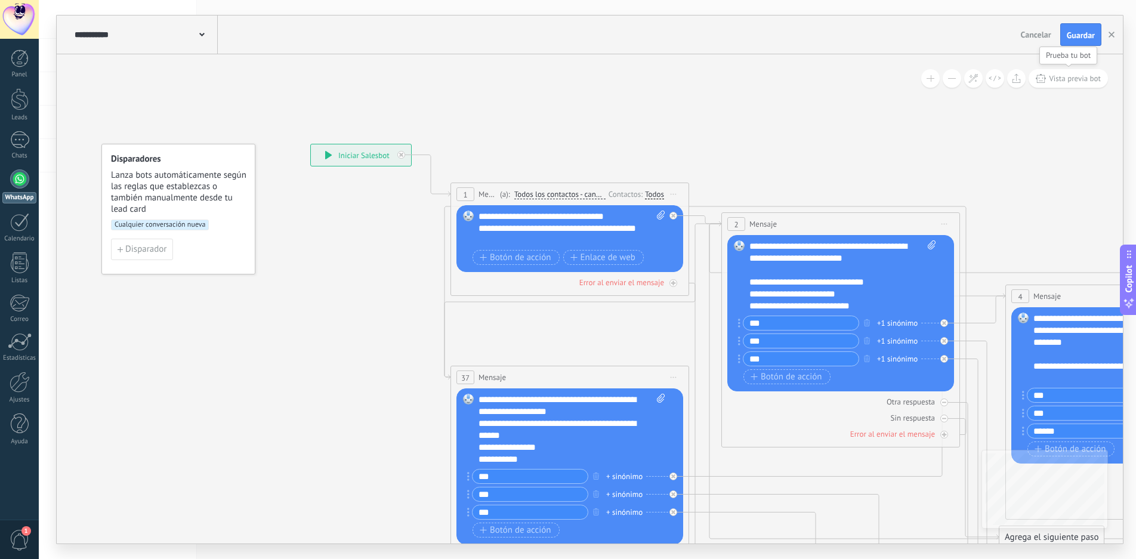
click at [1072, 79] on span "Vista previa bot" at bounding box center [1075, 78] width 52 height 10
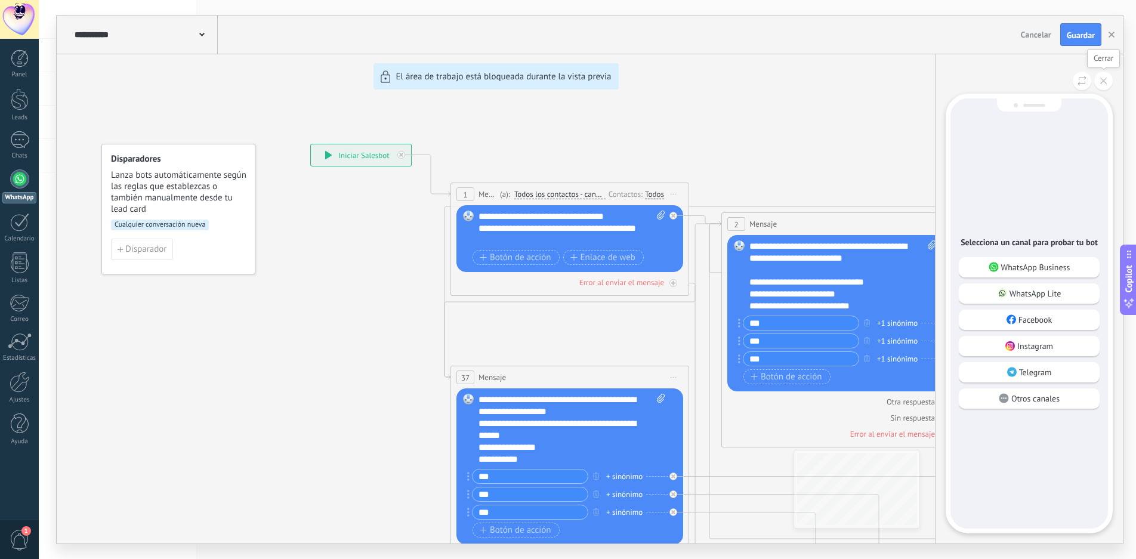
click at [1105, 88] on button at bounding box center [1103, 81] width 18 height 18
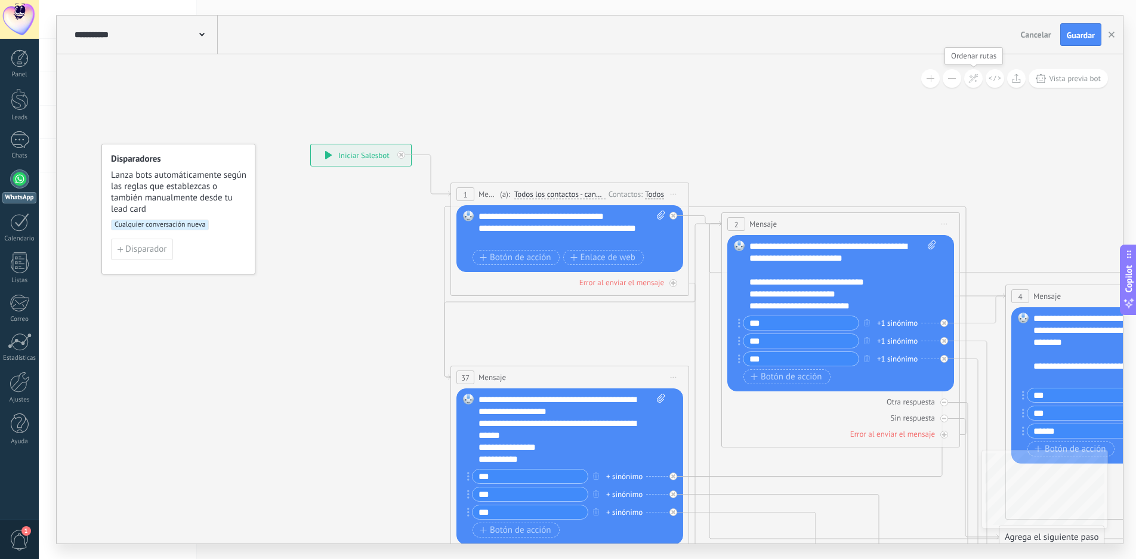
click at [975, 81] on icon at bounding box center [974, 78] width 10 height 10
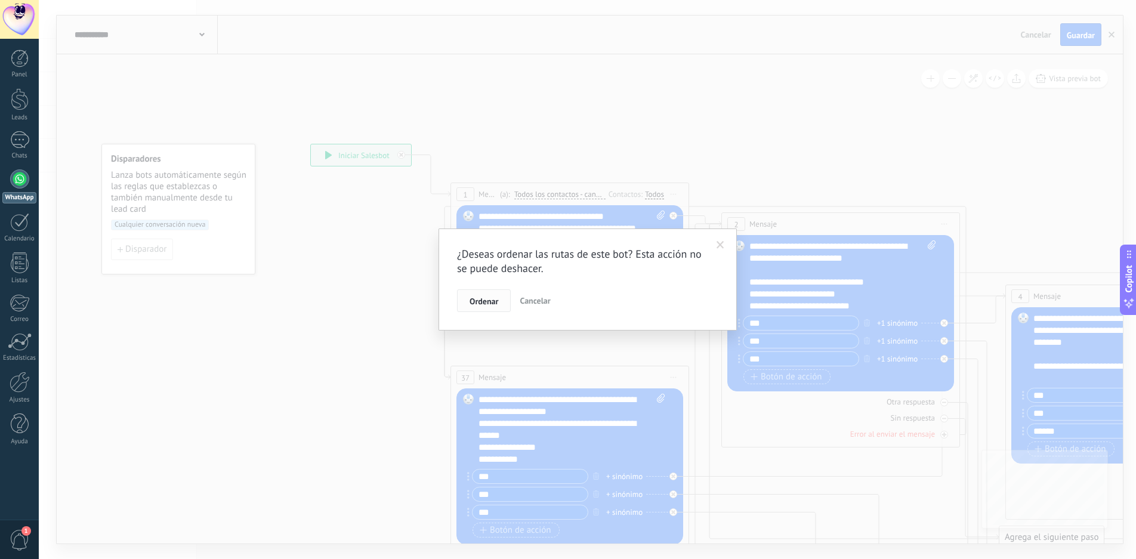
click at [482, 300] on span "Ordenar" at bounding box center [484, 301] width 29 height 8
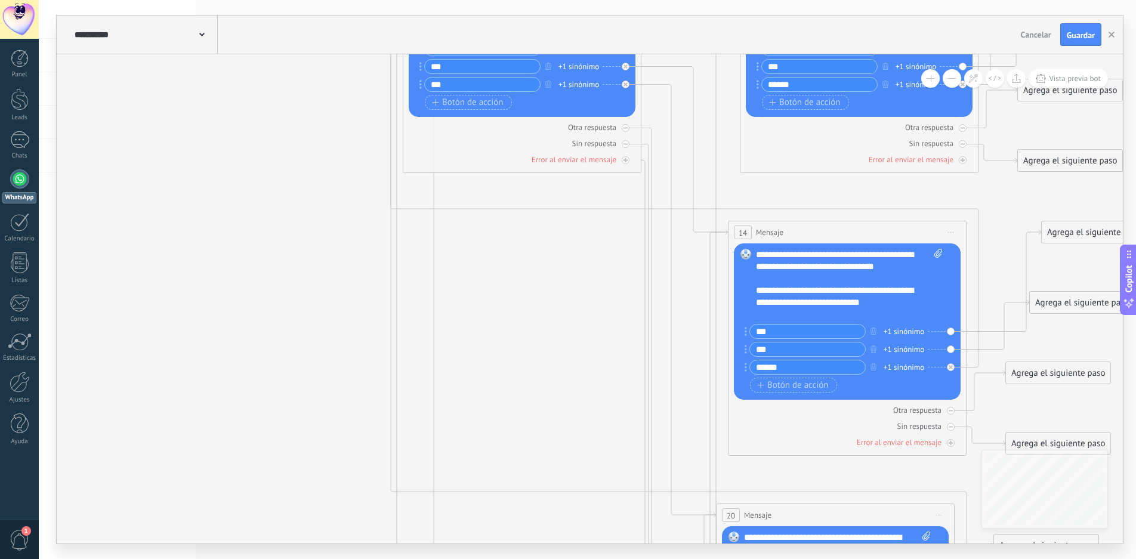
drag, startPoint x: 642, startPoint y: 419, endPoint x: 285, endPoint y: 106, distance: 474.9
click at [285, 106] on icon at bounding box center [546, 462] width 1742 height 1645
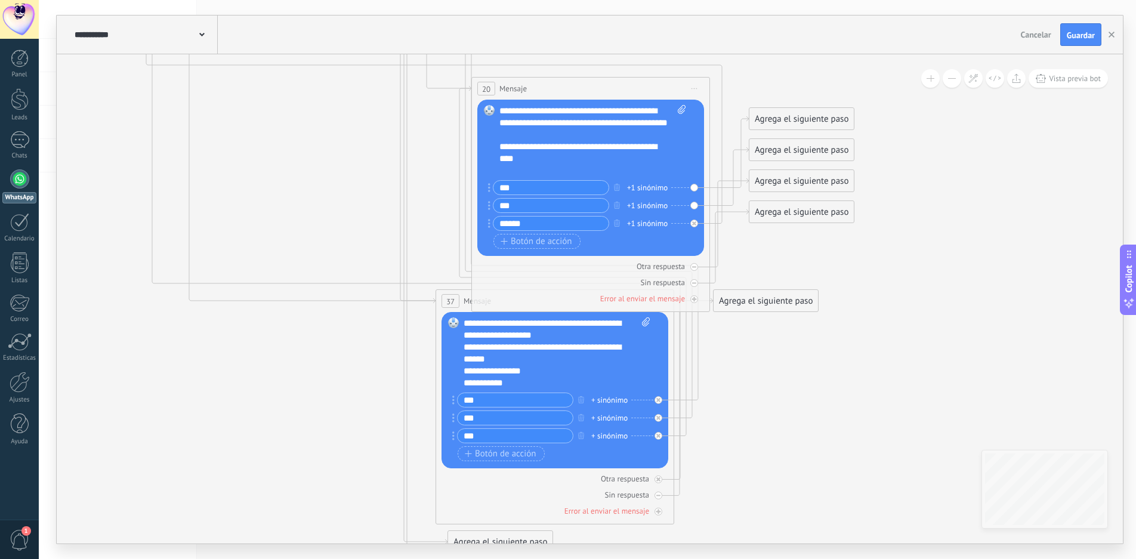
drag, startPoint x: 1002, startPoint y: 347, endPoint x: 777, endPoint y: 371, distance: 226.2
click at [777, 371] on icon at bounding box center [301, 35] width 1742 height 1645
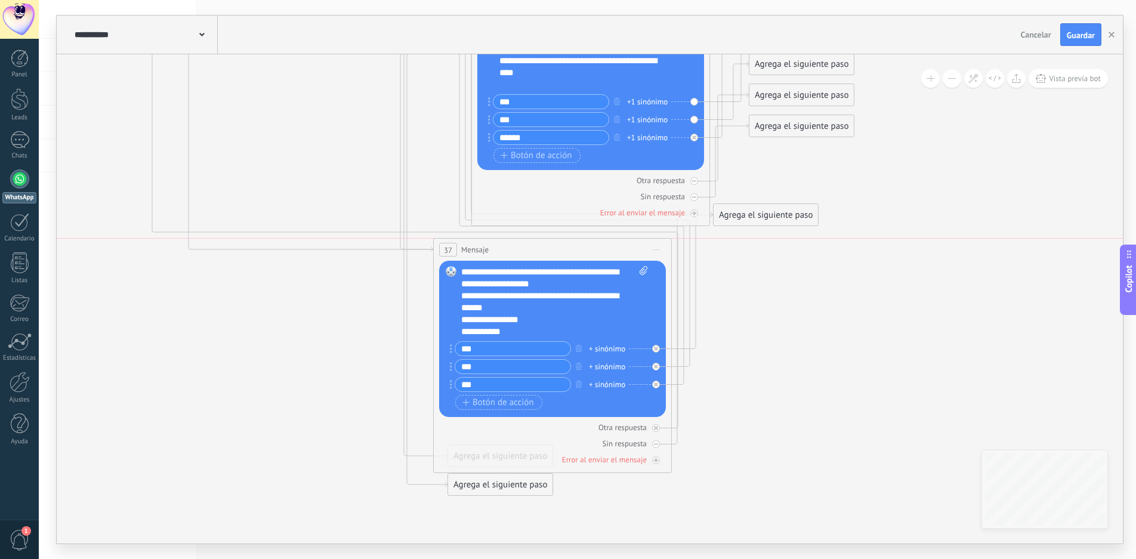
drag, startPoint x: 465, startPoint y: 212, endPoint x: 462, endPoint y: 247, distance: 34.7
click at [462, 247] on span "Mensaje" at bounding box center [474, 249] width 27 height 11
drag, startPoint x: 518, startPoint y: 244, endPoint x: 518, endPoint y: 283, distance: 39.4
click at [518, 261] on div "37 Mensaje ******* (a): Todos los contactos - canales seleccionados Todos los c…" at bounding box center [553, 250] width 238 height 22
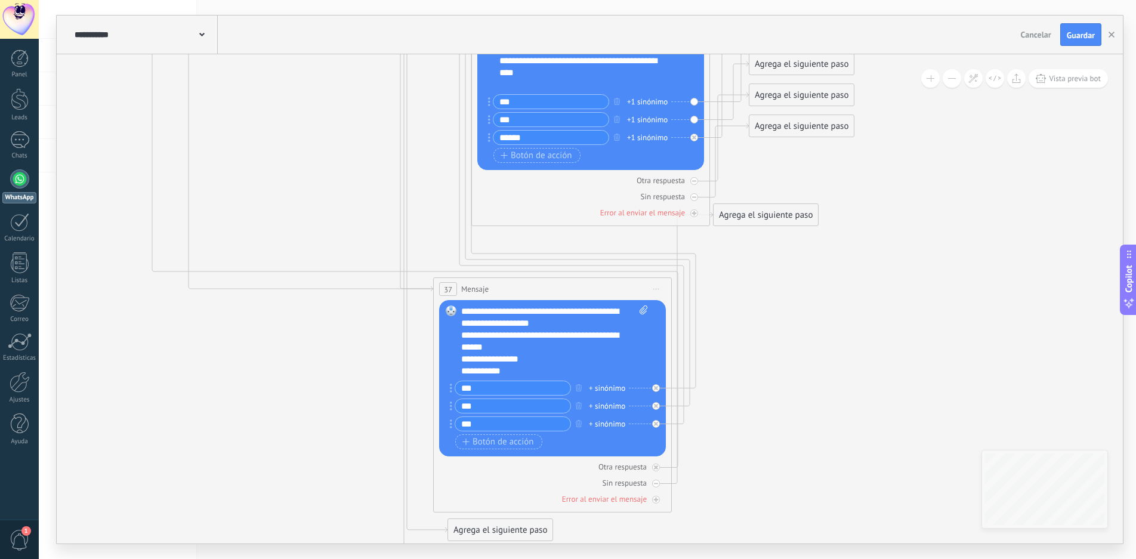
drag, startPoint x: 520, startPoint y: 283, endPoint x: 526, endPoint y: 307, distance: 24.0
click at [526, 300] on div "37 Mensaje ******* (a): Todos los contactos - canales seleccionados Todos los c…" at bounding box center [553, 289] width 238 height 22
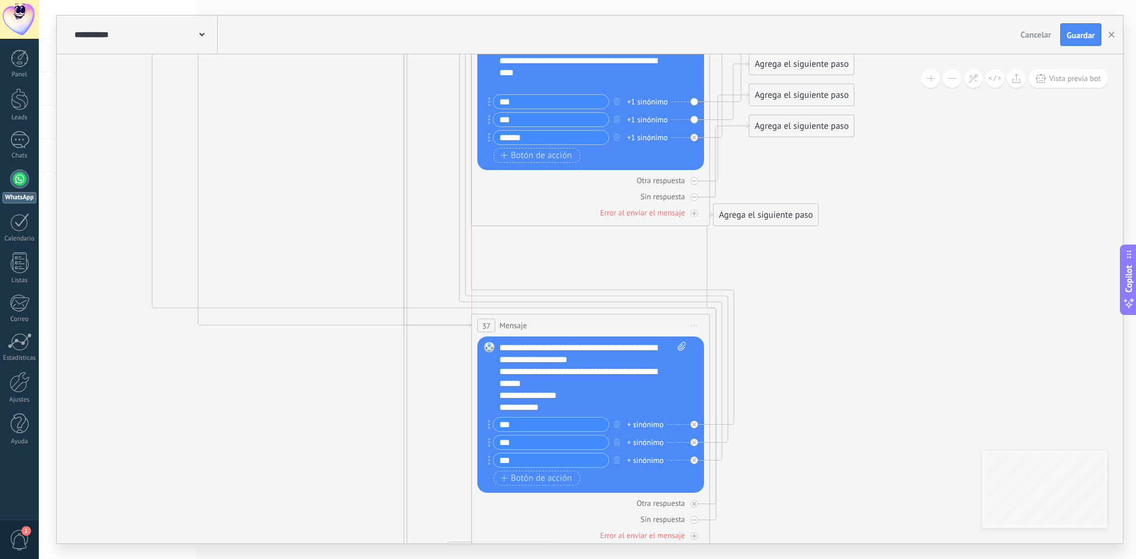
drag, startPoint x: 526, startPoint y: 307, endPoint x: 553, endPoint y: 320, distance: 30.4
click at [553, 320] on div "37 Mensaje ******* (a): Todos los contactos - canales seleccionados Todos los c…" at bounding box center [591, 325] width 238 height 22
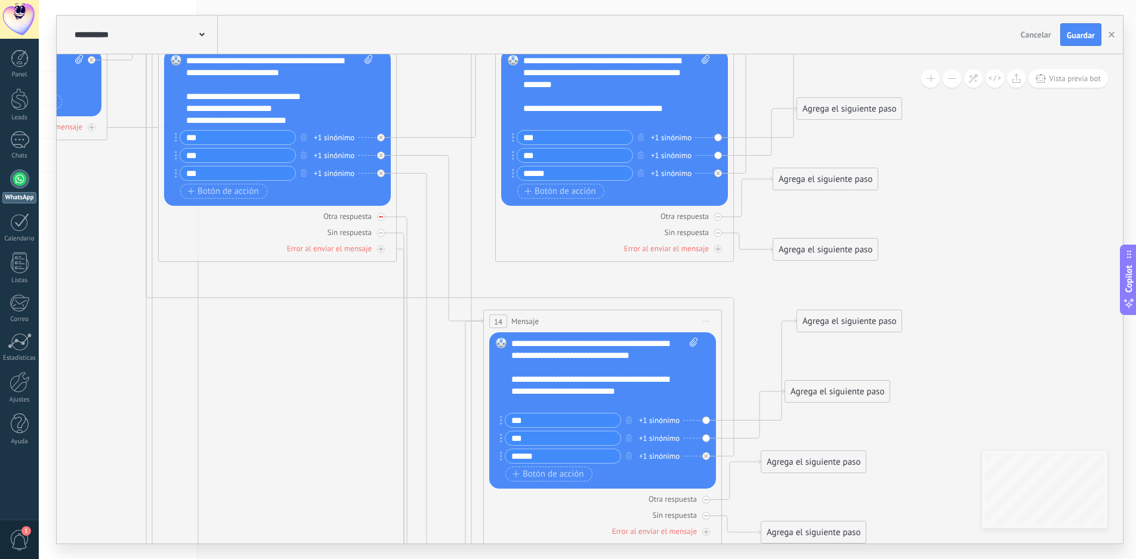
click at [381, 219] on div at bounding box center [381, 217] width 8 height 8
click at [381, 219] on icon at bounding box center [381, 217] width 6 height 6
click at [380, 233] on icon at bounding box center [381, 233] width 4 height 1
drag, startPoint x: 485, startPoint y: 273, endPoint x: 329, endPoint y: 299, distance: 158.0
click at [329, 299] on div "Agrega el siguiente paso" at bounding box center [332, 306] width 104 height 20
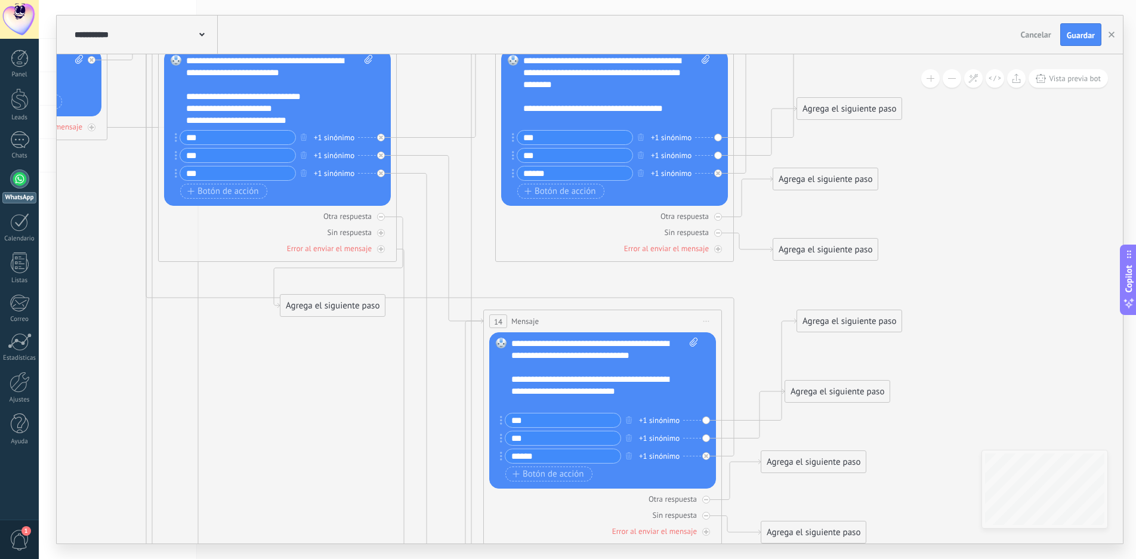
click at [329, 299] on div "Agrega el siguiente paso" at bounding box center [332, 306] width 104 height 20
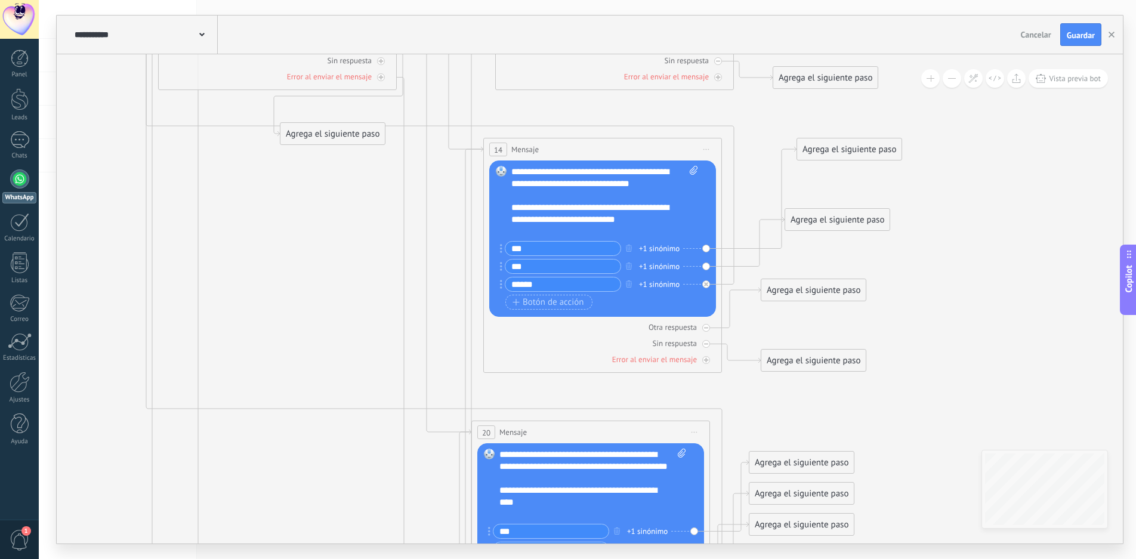
scroll to position [18, 0]
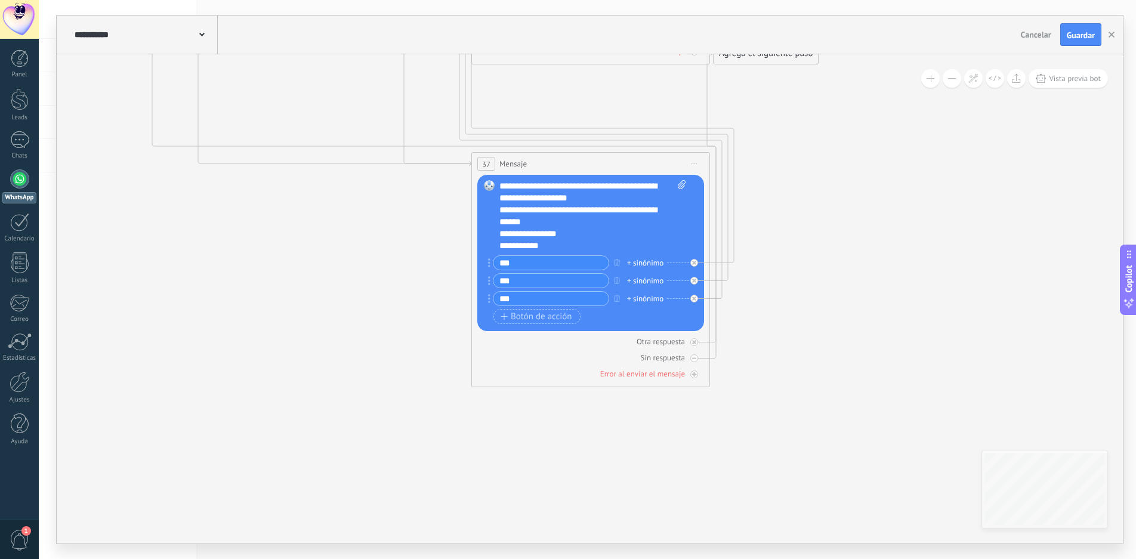
click at [547, 246] on div "**********" at bounding box center [592, 216] width 187 height 72
click at [694, 162] on span "Iniciar vista previa aquí Cambiar nombre Duplicar [GEOGRAPHIC_DATA]" at bounding box center [694, 163] width 19 height 17
click at [607, 312] on div "Botón de acción Enlace de web" at bounding box center [590, 316] width 192 height 15
click at [582, 259] on input "***" at bounding box center [551, 263] width 115 height 14
click at [488, 263] on div "Reemplazar Quitar Convertir a mensaje de voz Arrastre la imagen aquí para adjun…" at bounding box center [590, 253] width 227 height 156
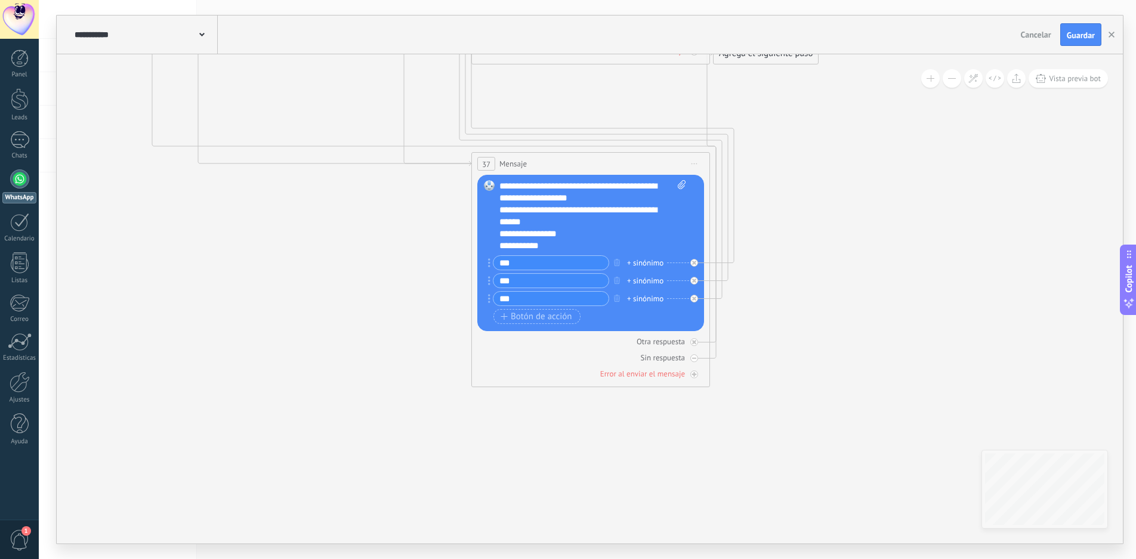
click at [490, 263] on circle at bounding box center [489, 263] width 2 height 2
click at [561, 245] on div "**********" at bounding box center [592, 216] width 187 height 72
click at [646, 261] on div "+ sinónimo" at bounding box center [645, 263] width 36 height 12
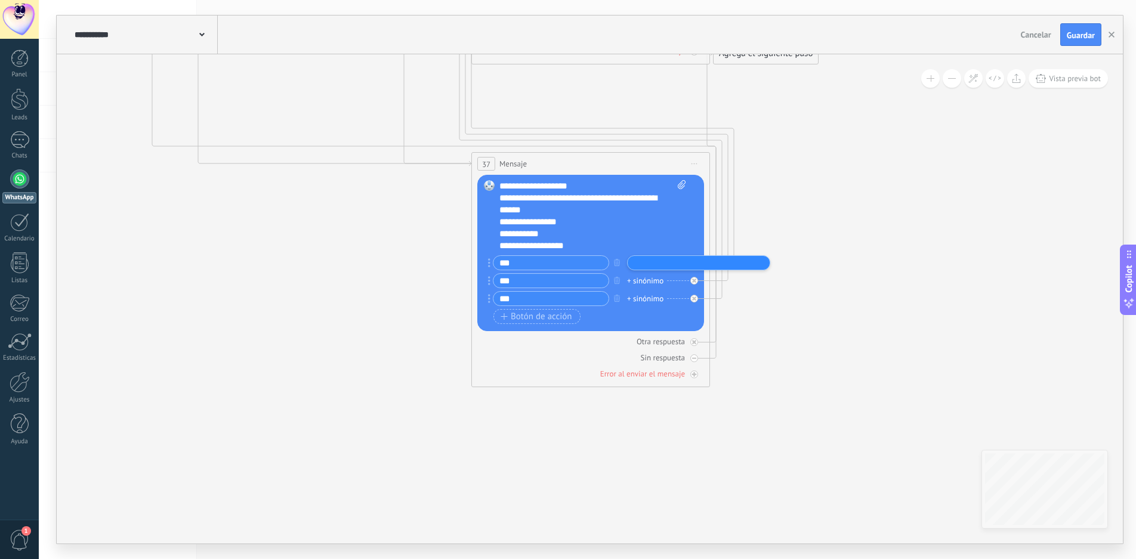
click at [664, 266] on input "text" at bounding box center [661, 263] width 60 height 8
type input "***"
click at [645, 277] on div "+ sinónimo" at bounding box center [645, 281] width 36 height 12
type input "***"
click at [646, 297] on div "+ sinónimo" at bounding box center [645, 299] width 36 height 12
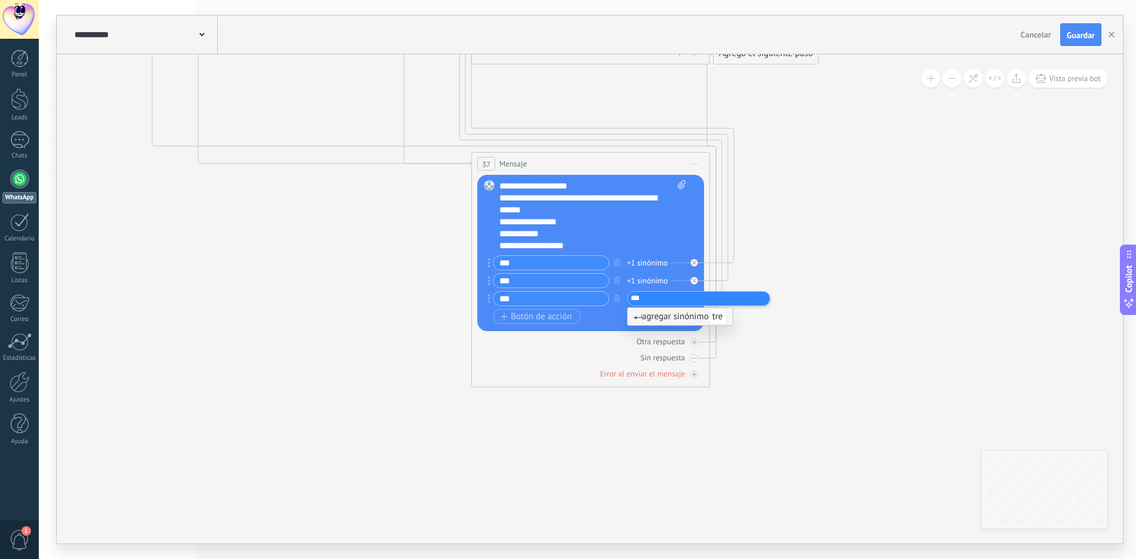
type input "****"
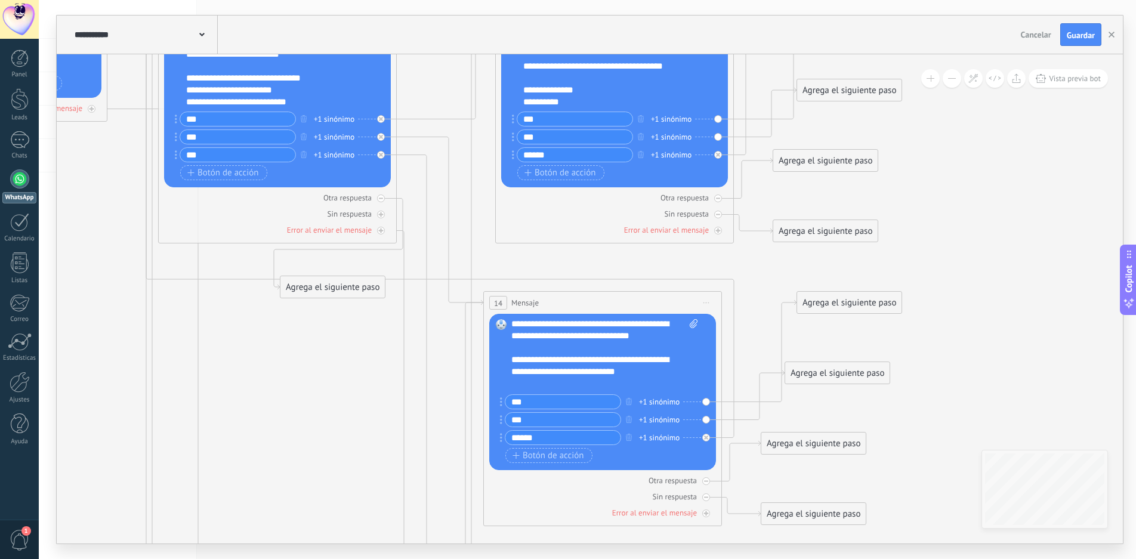
scroll to position [0, 0]
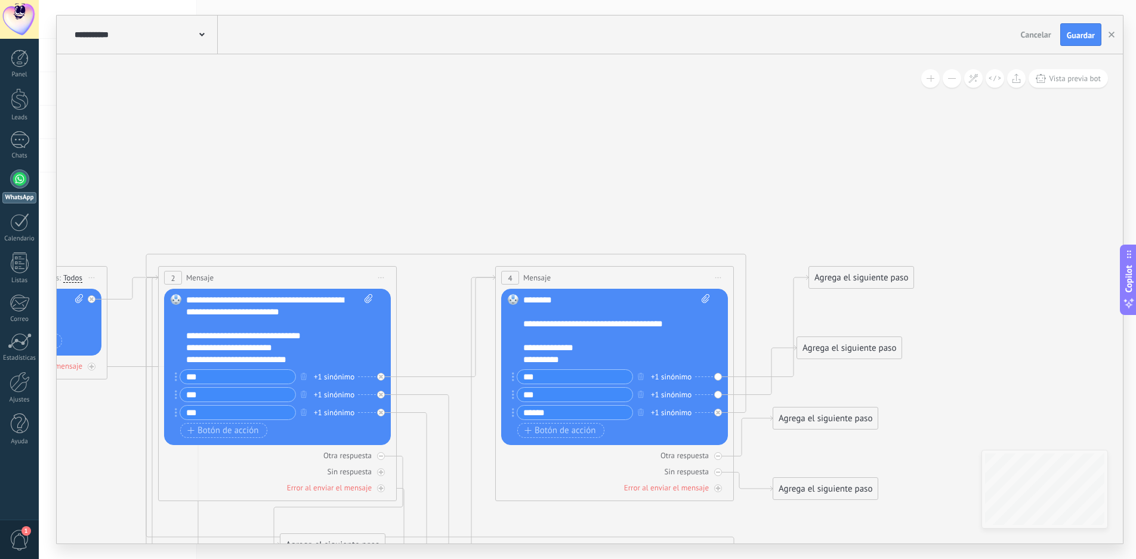
click at [671, 377] on div "+1 sinónimo" at bounding box center [671, 377] width 41 height 12
click at [630, 352] on div "**********" at bounding box center [616, 330] width 187 height 72
click at [670, 409] on div "+1 sinónimo" at bounding box center [671, 413] width 41 height 12
click at [670, 347] on div "**********" at bounding box center [616, 330] width 187 height 72
drag, startPoint x: 870, startPoint y: 276, endPoint x: 821, endPoint y: 76, distance: 206.5
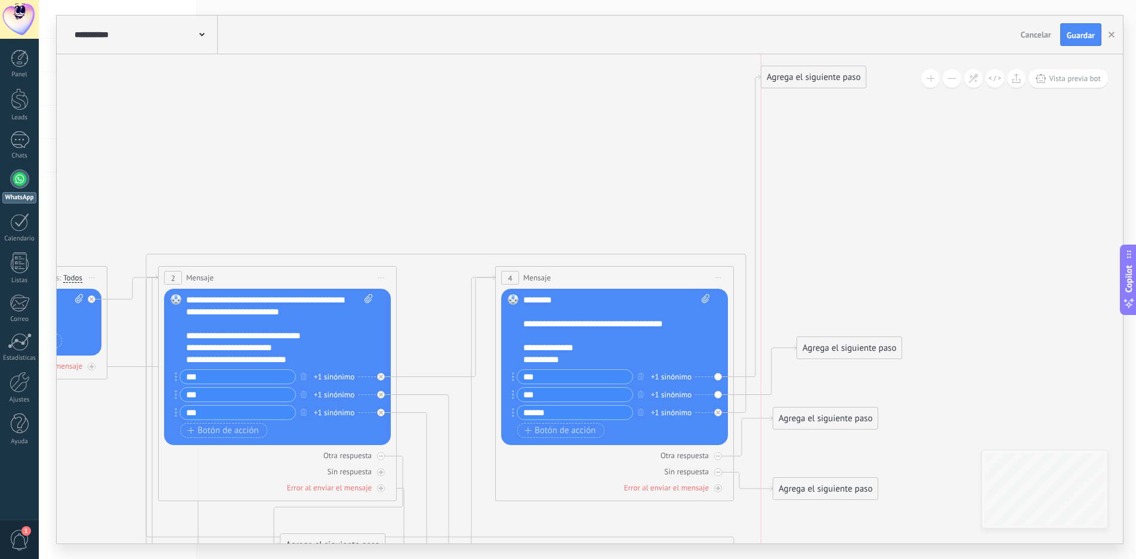
click at [821, 76] on div "Agrega el siguiente paso" at bounding box center [813, 77] width 104 height 20
click at [815, 77] on div "Agrega el siguiente paso" at bounding box center [813, 77] width 104 height 20
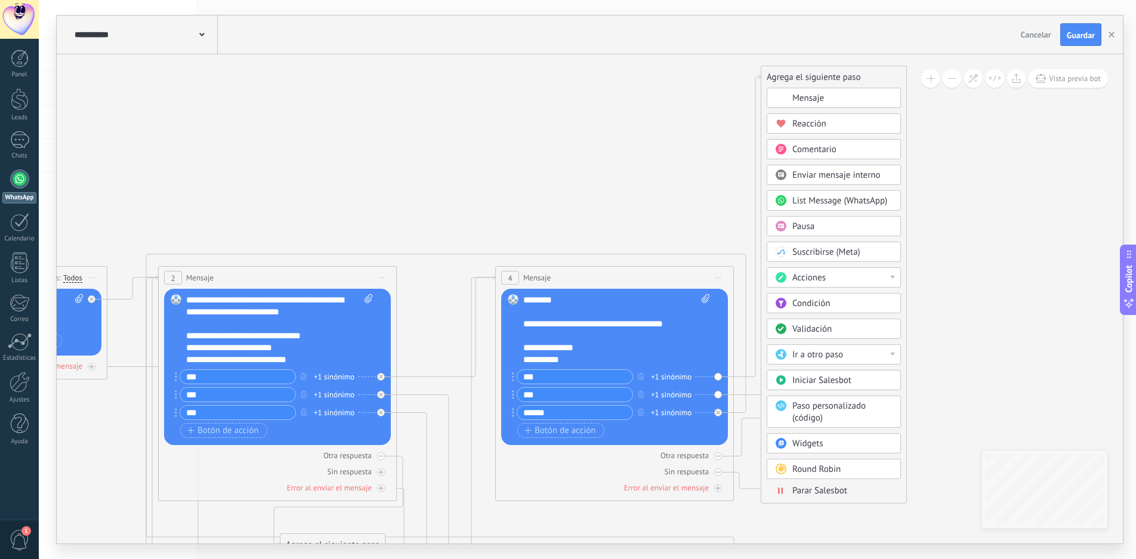
click at [896, 276] on div "Acciones" at bounding box center [834, 277] width 134 height 20
drag, startPoint x: 901, startPoint y: 282, endPoint x: 902, endPoint y: 292, distance: 10.3
click at [902, 292] on div "Agrega el siguiente paso Mensaje Mensaje Mensaje Reacción Comentario Enviar men…" at bounding box center [834, 285] width 146 height 438
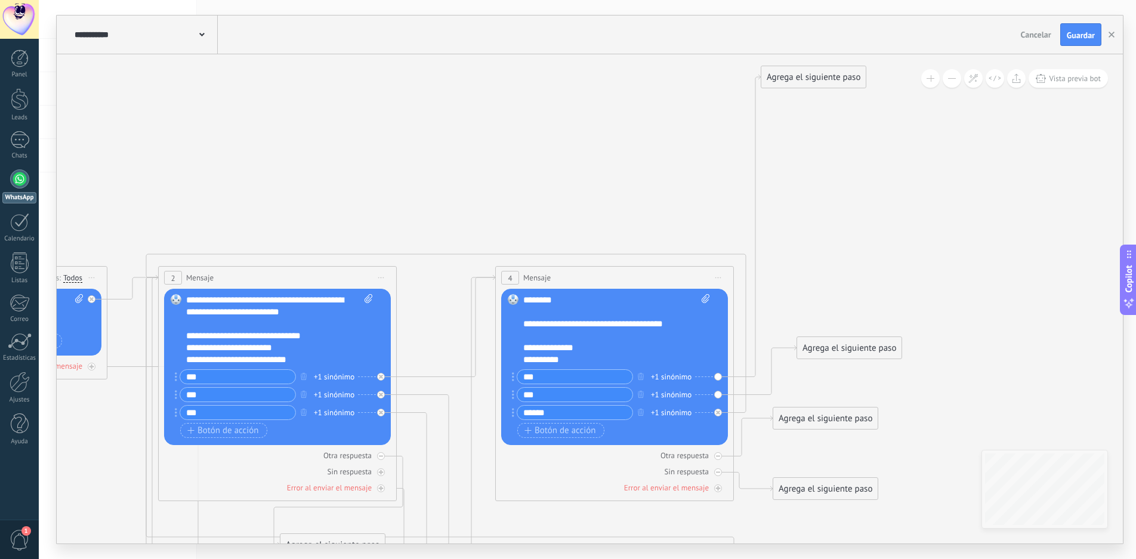
click at [831, 71] on div "Agrega el siguiente paso" at bounding box center [813, 77] width 104 height 20
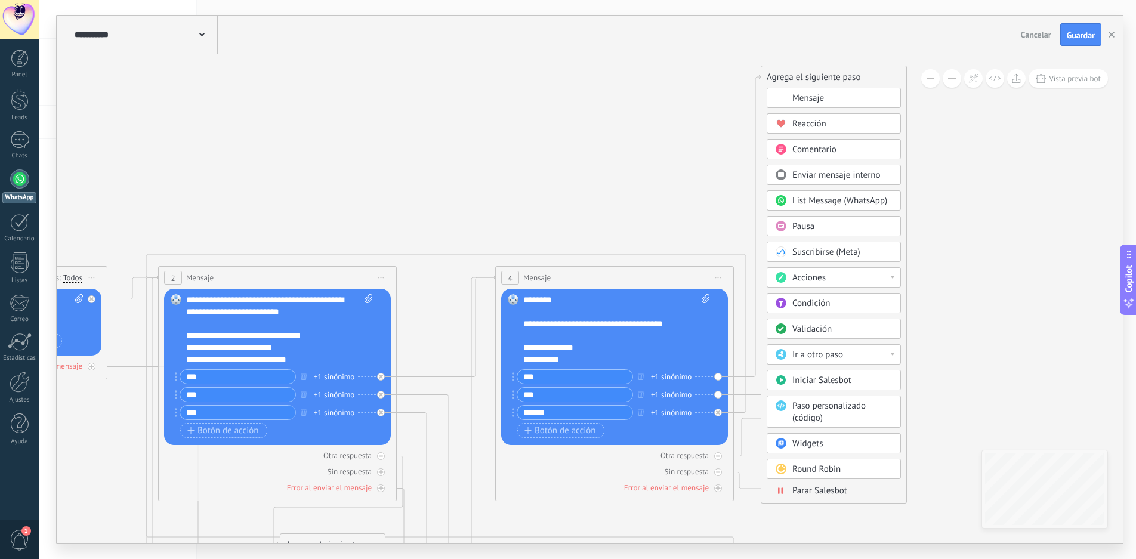
click at [895, 356] on div "Ir a otro paso" at bounding box center [834, 354] width 134 height 20
click at [876, 276] on div "Acciones" at bounding box center [843, 278] width 100 height 12
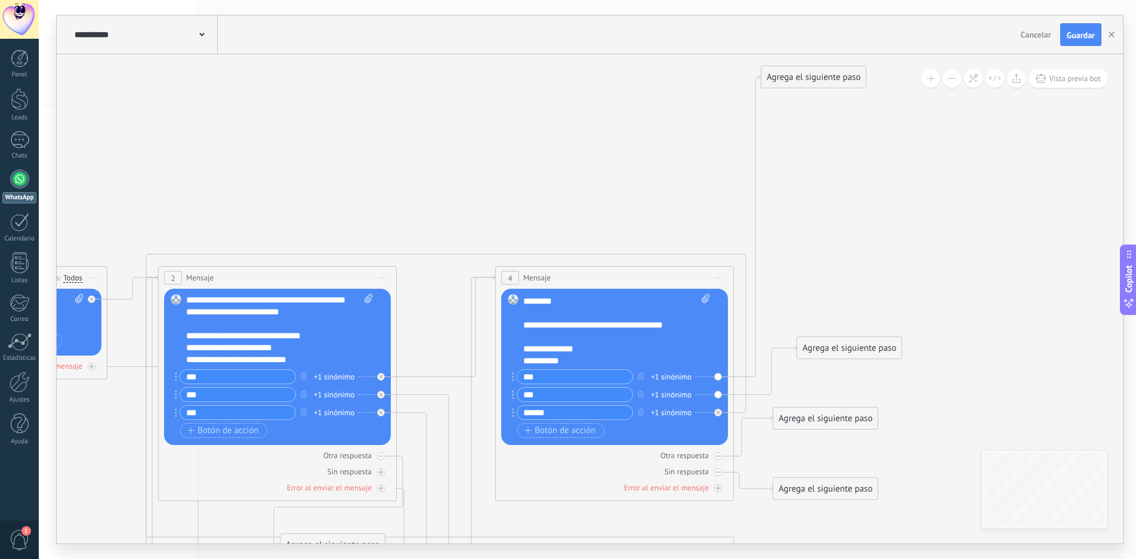
scroll to position [24, 0]
click at [829, 78] on div "Agrega el siguiente paso" at bounding box center [813, 77] width 104 height 20
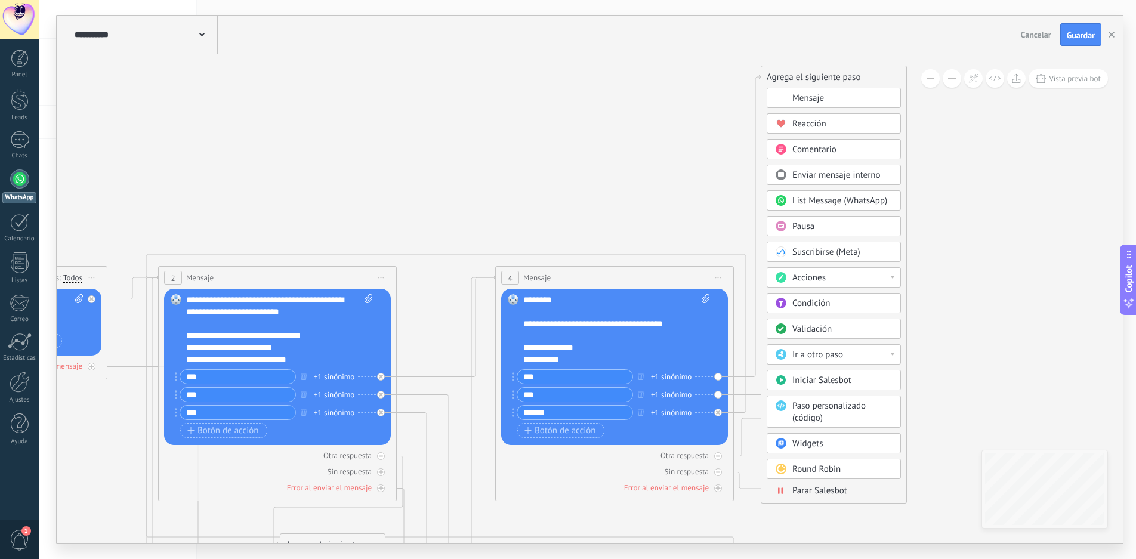
click at [852, 150] on div "Comentario" at bounding box center [843, 150] width 100 height 12
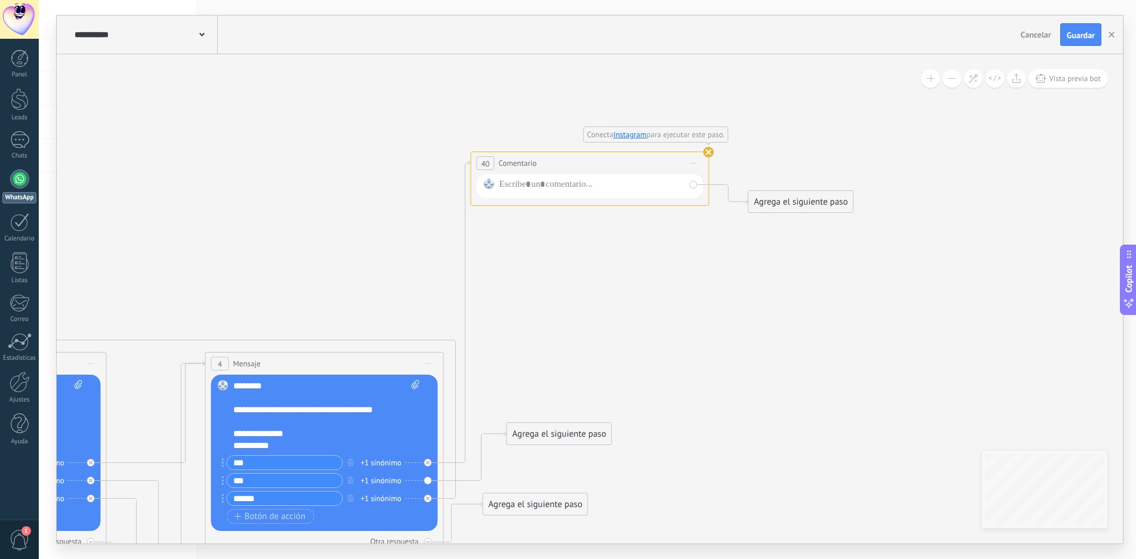
click at [710, 153] on use at bounding box center [709, 152] width 11 height 11
click at [693, 159] on span "Iniciar vista previa aquí Cambiar nombre Duplicar [GEOGRAPHIC_DATA]" at bounding box center [693, 163] width 19 height 17
click at [733, 241] on div "Borrar" at bounding box center [748, 241] width 118 height 20
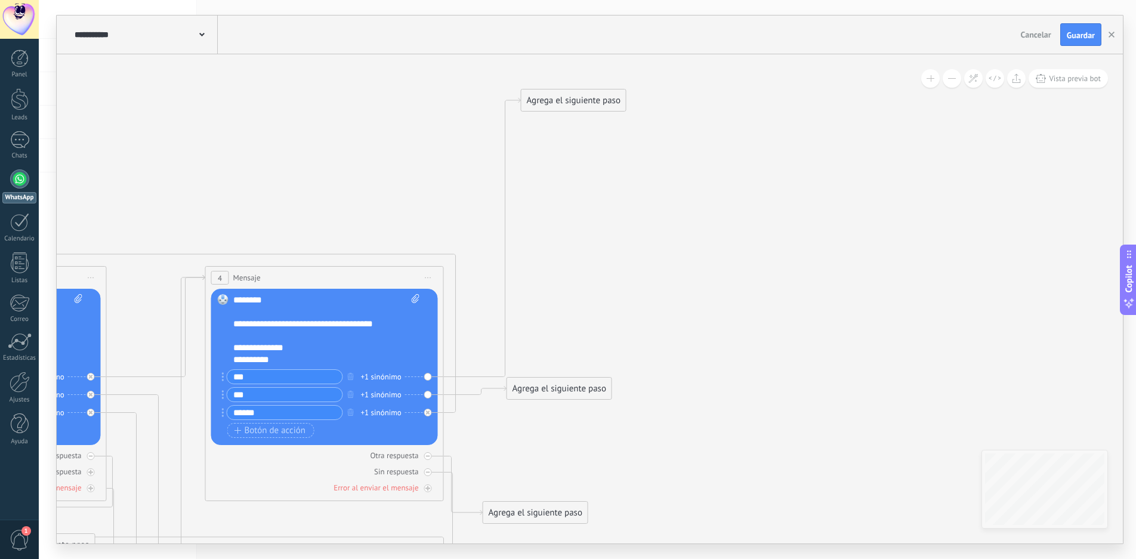
drag, startPoint x: 575, startPoint y: 418, endPoint x: 590, endPoint y: 99, distance: 319.6
click at [590, 99] on div "Agrega el siguiente paso" at bounding box center [574, 101] width 104 height 20
drag, startPoint x: 578, startPoint y: 107, endPoint x: 555, endPoint y: 107, distance: 22.7
click at [555, 107] on div "Agrega el siguiente paso" at bounding box center [555, 101] width 104 height 20
drag, startPoint x: 555, startPoint y: 107, endPoint x: 564, endPoint y: 104, distance: 9.4
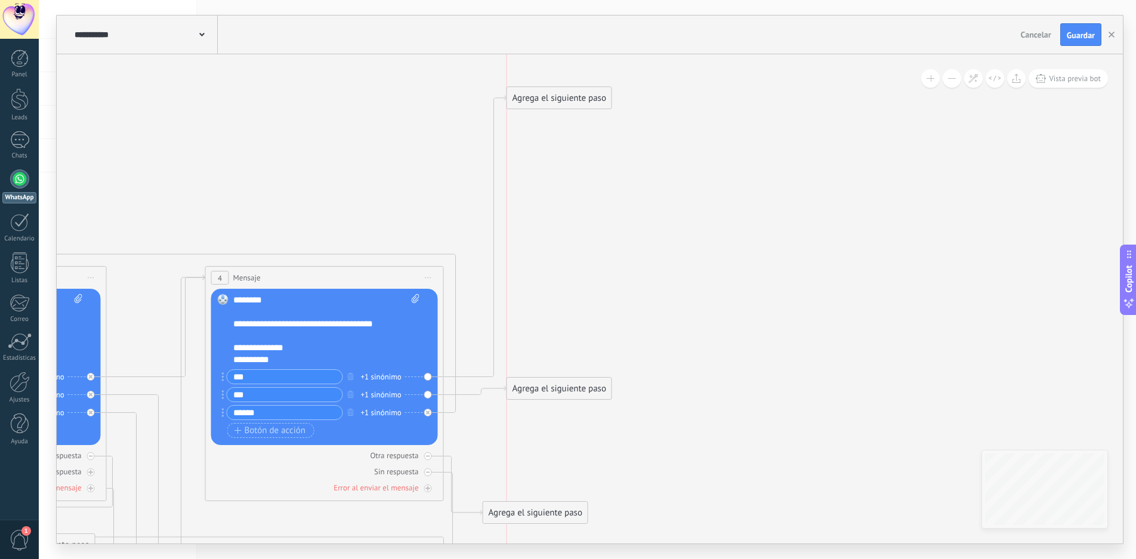
click at [564, 104] on div "Agrega el siguiente paso" at bounding box center [559, 98] width 104 height 20
drag, startPoint x: 556, startPoint y: 383, endPoint x: 552, endPoint y: 216, distance: 167.1
click at [552, 216] on div "Agrega el siguiente paso" at bounding box center [559, 222] width 104 height 20
click at [566, 218] on div "Agrega el siguiente paso" at bounding box center [559, 222] width 104 height 20
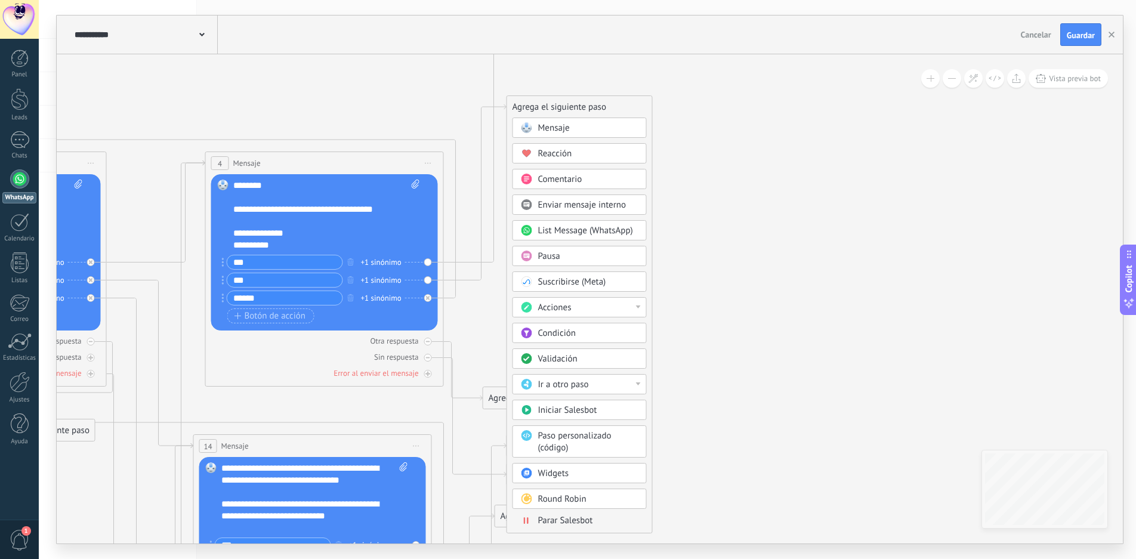
click at [636, 308] on div at bounding box center [638, 307] width 5 height 3
click at [612, 356] on div "Cambiar la etapa de la conversación" at bounding box center [579, 356] width 133 height 20
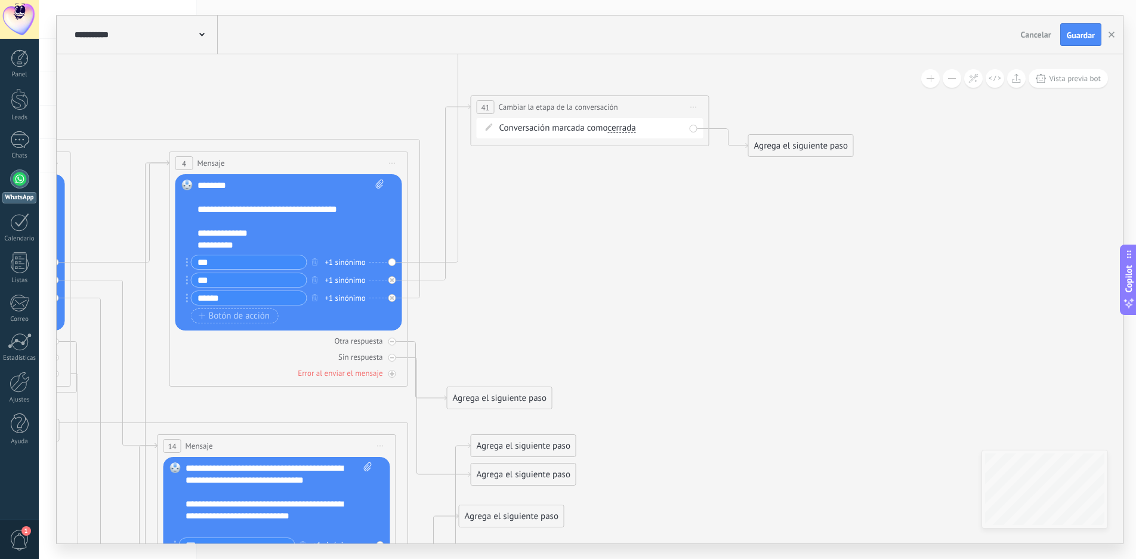
click at [589, 127] on div "Conversación marcada como cerrada cerrada [GEOGRAPHIC_DATA] cerrada cerrada [GE…" at bounding box center [592, 128] width 186 height 12
click at [488, 124] on icon at bounding box center [489, 127] width 7 height 7
click at [488, 125] on icon at bounding box center [489, 127] width 7 height 7
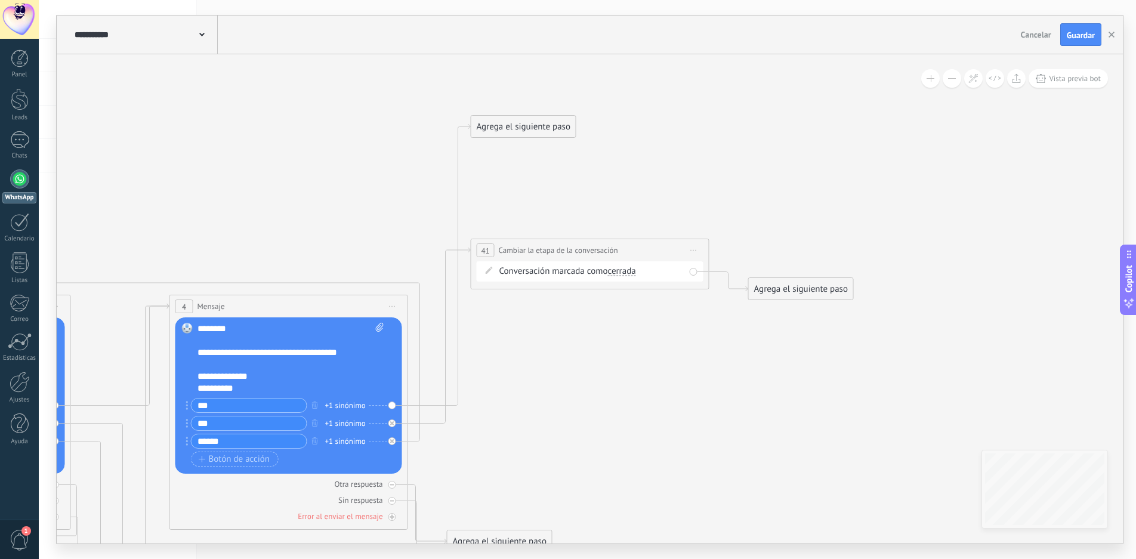
click at [789, 289] on div "Agrega el siguiente paso" at bounding box center [801, 289] width 104 height 20
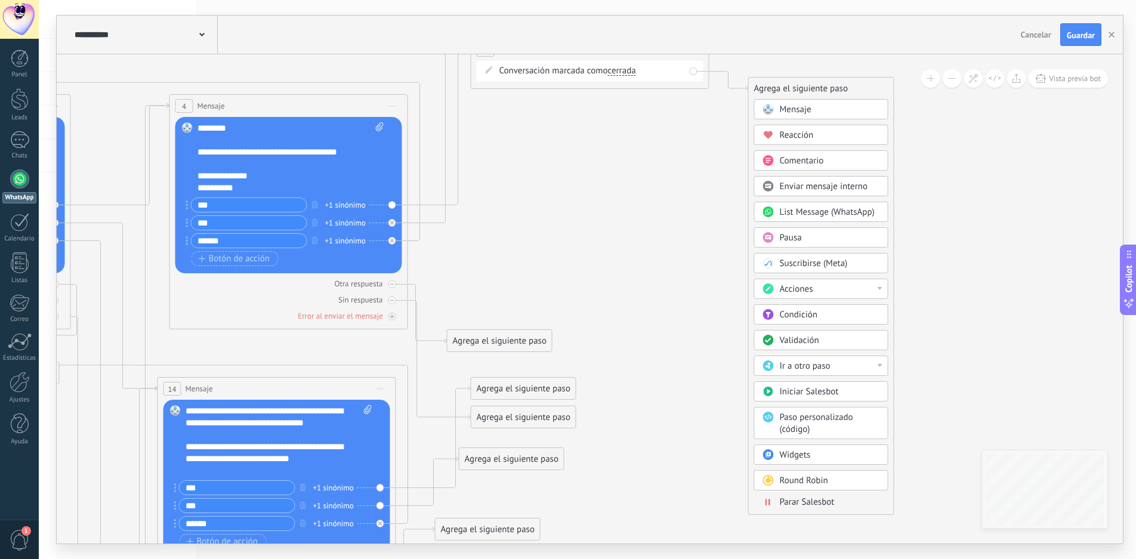
click at [837, 314] on div "Condición" at bounding box center [830, 315] width 100 height 12
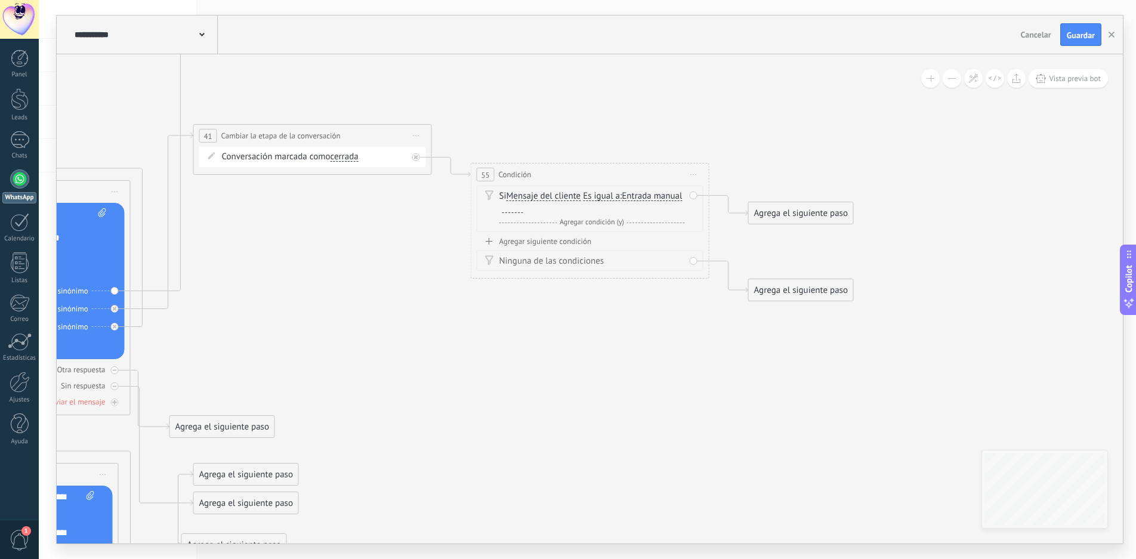
click at [693, 172] on span "Iniciar vista previa aquí Cambiar nombre Duplicar [GEOGRAPHIC_DATA]" at bounding box center [693, 174] width 19 height 17
click at [721, 250] on div "Borrar" at bounding box center [748, 252] width 118 height 20
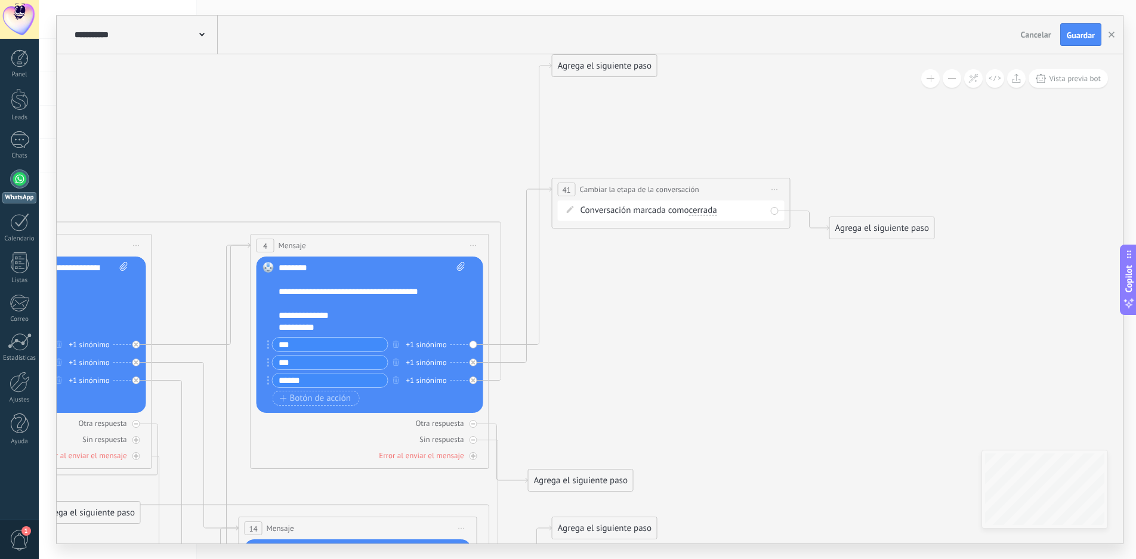
drag, startPoint x: 227, startPoint y: 344, endPoint x: 586, endPoint y: 312, distance: 360.1
click at [872, 227] on div "Agrega el siguiente paso" at bounding box center [882, 228] width 104 height 20
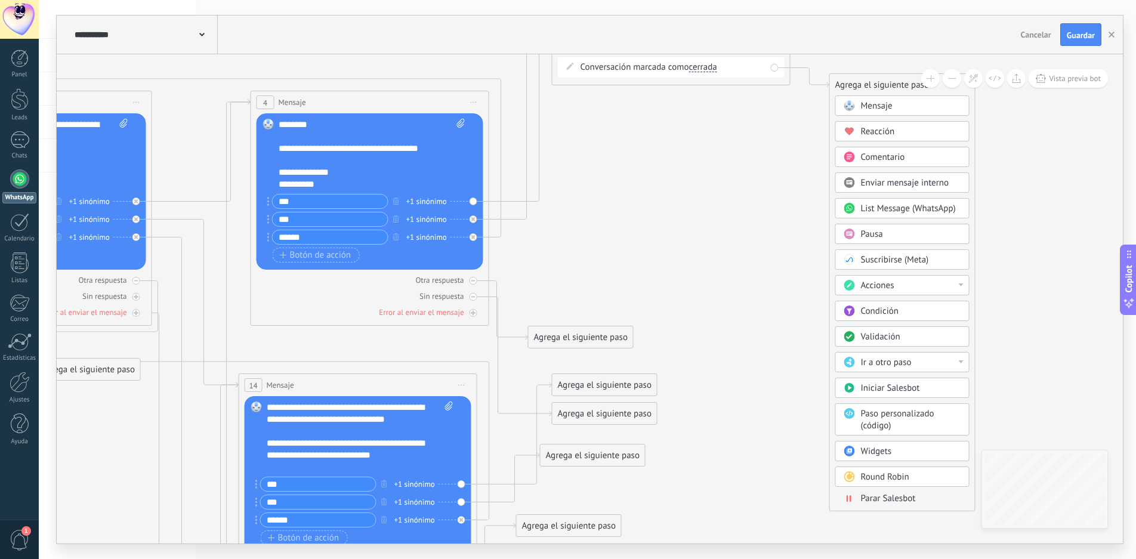
click at [927, 335] on div "Validación" at bounding box center [911, 337] width 100 height 12
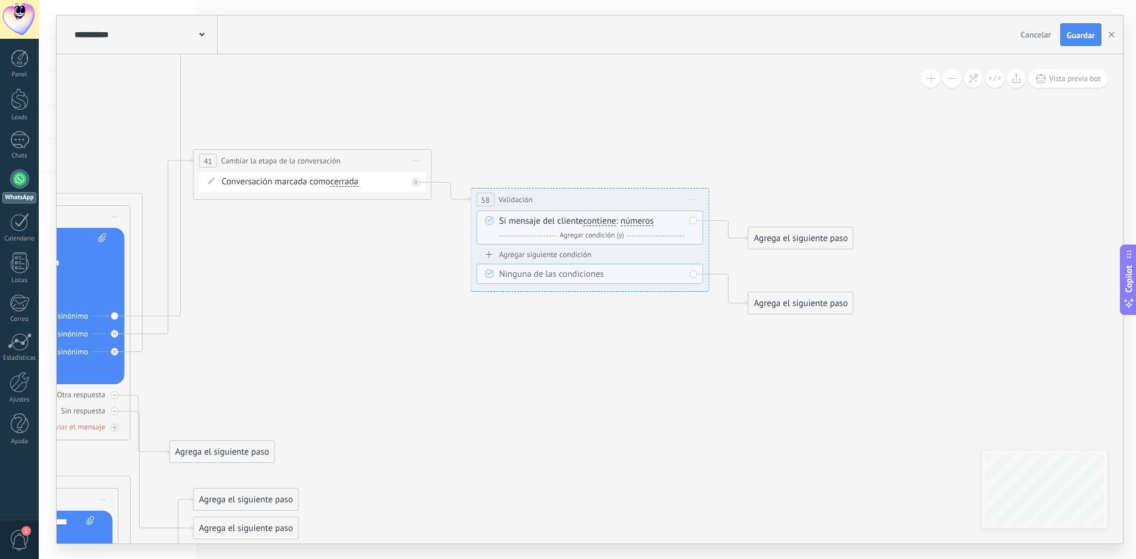
drag, startPoint x: 693, startPoint y: 198, endPoint x: 708, endPoint y: 225, distance: 30.4
click at [693, 199] on span "Iniciar vista previa aquí Cambiar nombre Duplicar [GEOGRAPHIC_DATA]" at bounding box center [693, 199] width 19 height 17
click at [729, 278] on div "Borrar" at bounding box center [748, 277] width 118 height 20
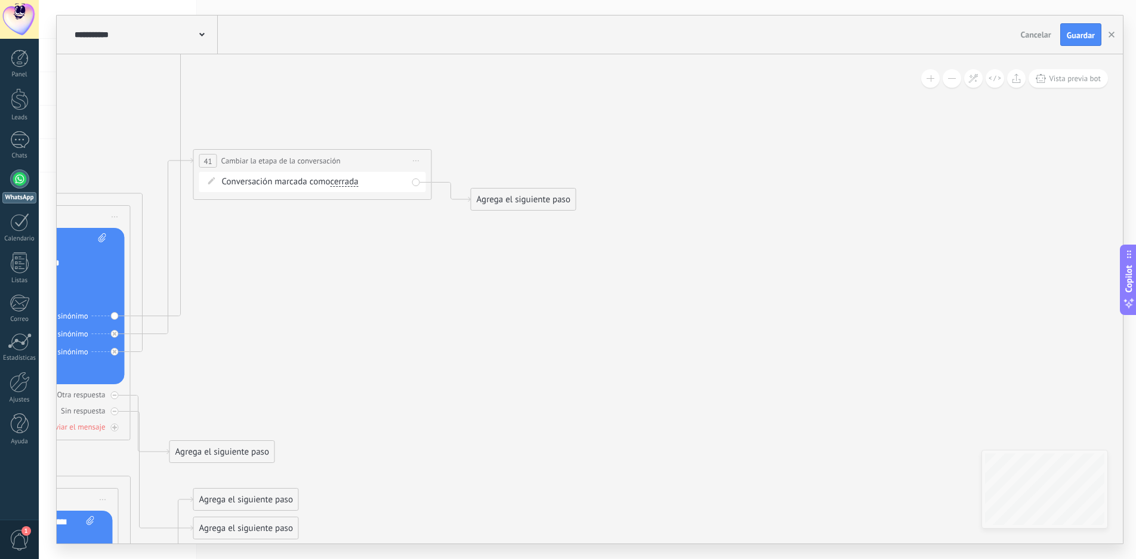
click at [511, 196] on div "Agrega el siguiente paso" at bounding box center [523, 200] width 104 height 20
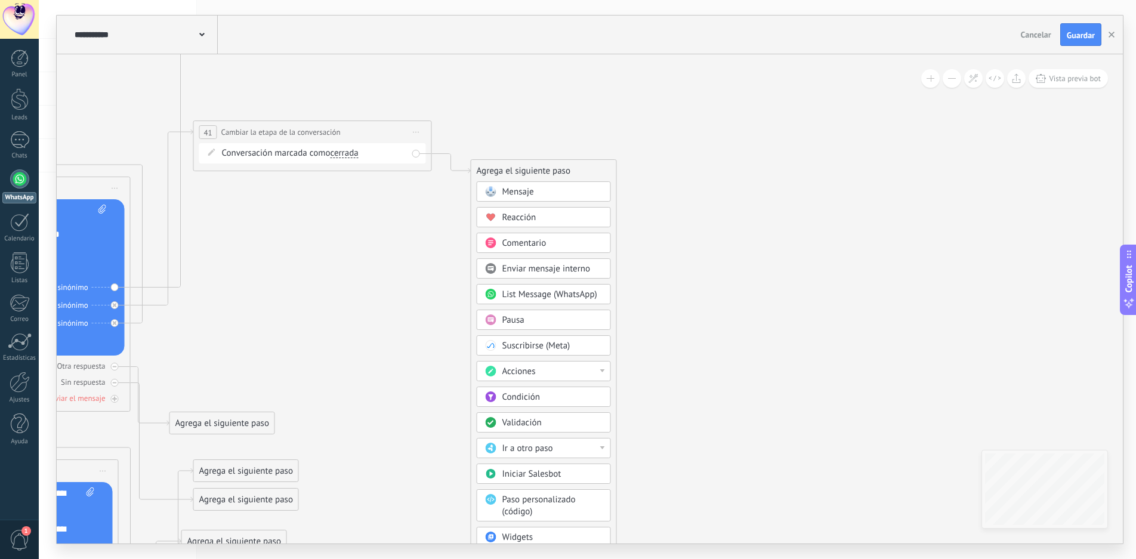
click at [540, 239] on span "Comentario" at bounding box center [524, 243] width 44 height 11
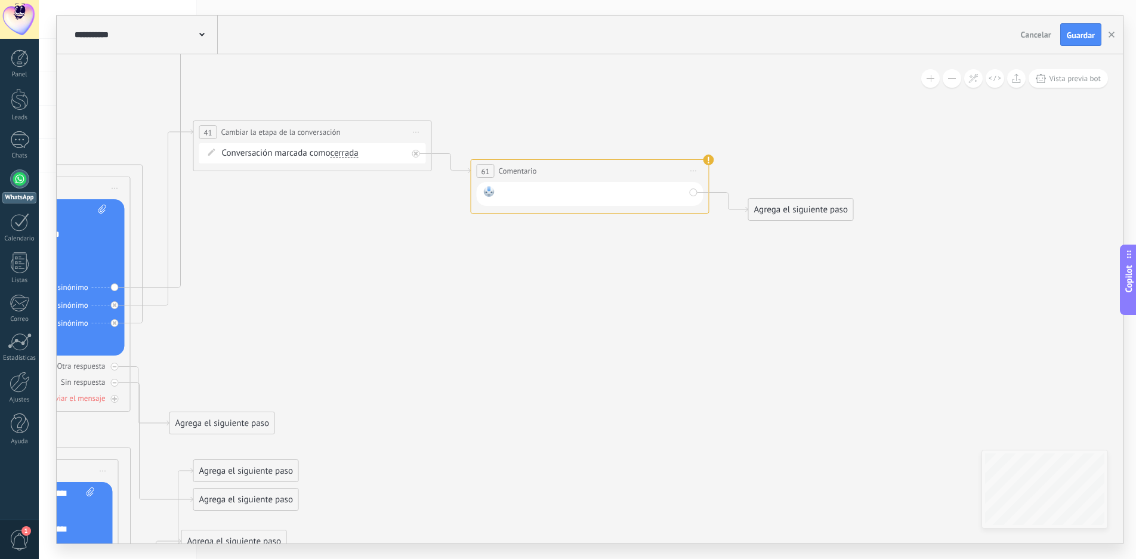
click at [535, 191] on div at bounding box center [592, 194] width 186 height 16
click at [513, 192] on div "**********" at bounding box center [592, 194] width 186 height 16
click at [596, 191] on div "**********" at bounding box center [592, 194] width 186 height 16
click at [798, 212] on div "Agrega el siguiente paso" at bounding box center [801, 210] width 104 height 20
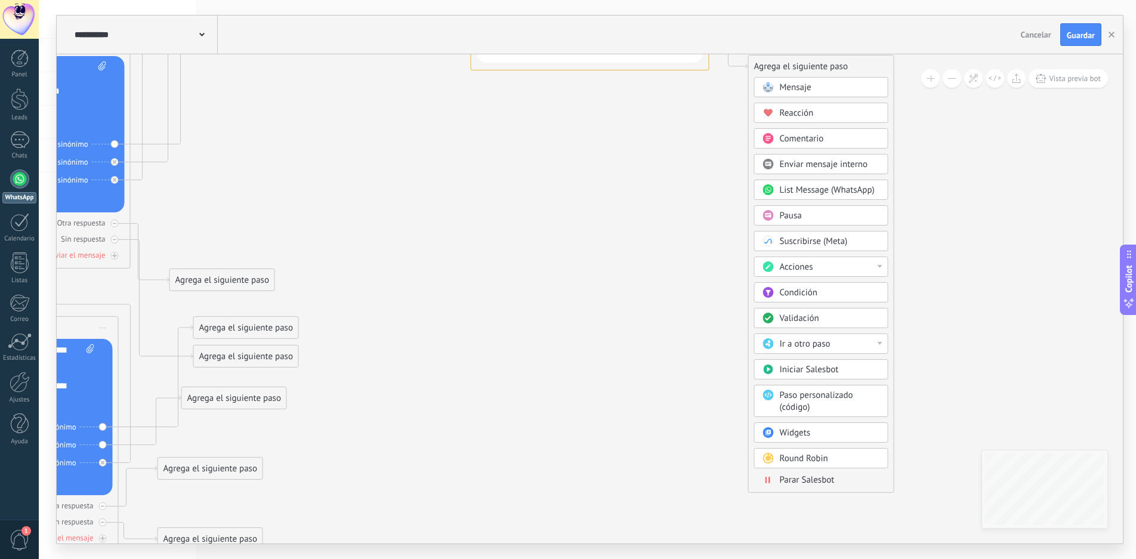
click at [879, 341] on div "Ir a otro paso" at bounding box center [830, 344] width 100 height 12
click at [894, 320] on div "Agrega el siguiente paso Mensaje Mensaje Mensaje Reacción Comentario Enviar men…" at bounding box center [821, 274] width 146 height 438
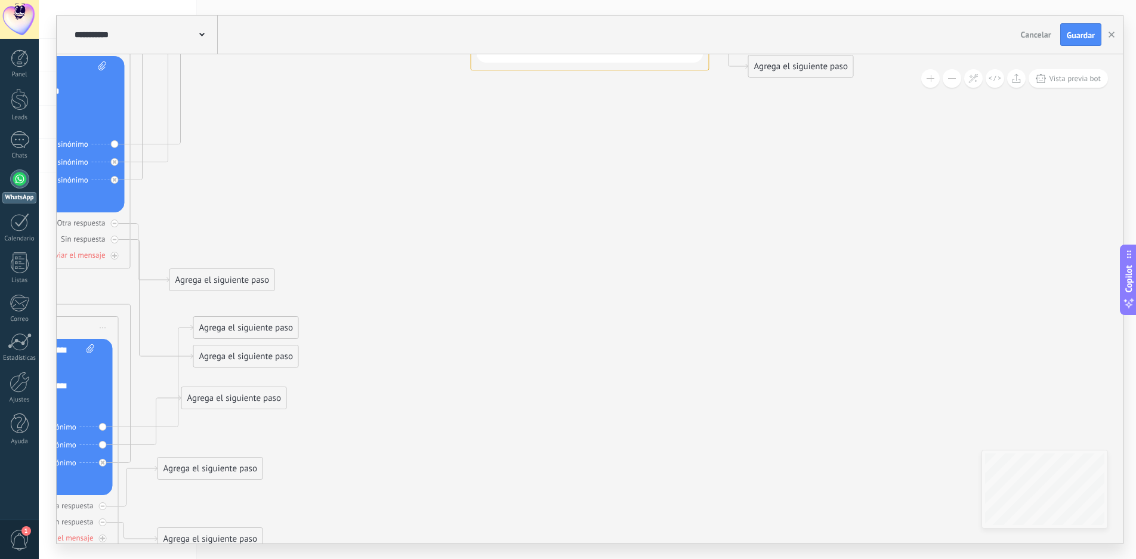
click at [818, 64] on div "Agrega el siguiente paso" at bounding box center [801, 67] width 104 height 20
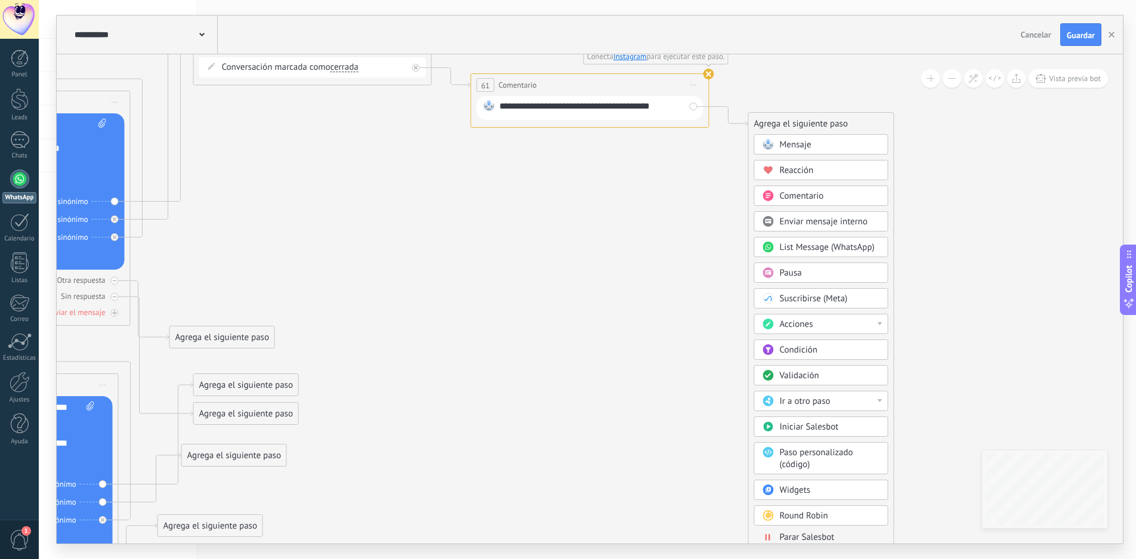
click at [880, 323] on div at bounding box center [880, 323] width 5 height 3
click at [834, 387] on div "Cambiar usuario responsable" at bounding box center [821, 387] width 133 height 20
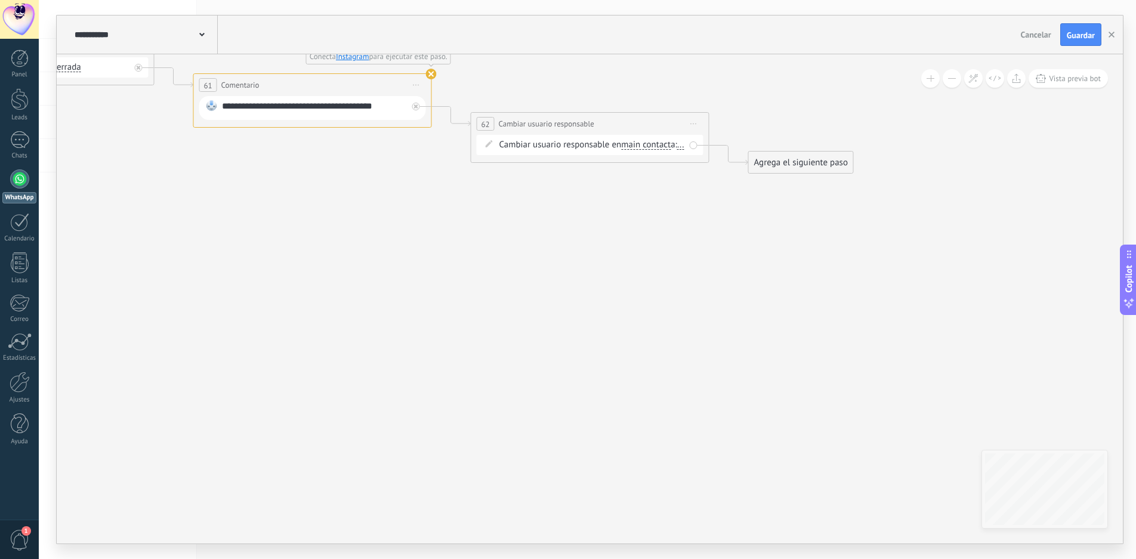
click at [645, 147] on span "main contact" at bounding box center [646, 145] width 50 height 10
click at [645, 147] on button "main contact" at bounding box center [689, 144] width 149 height 21
drag, startPoint x: 500, startPoint y: 211, endPoint x: 506, endPoint y: 206, distance: 7.3
click at [689, 122] on span "Iniciar vista previa aquí Cambiar nombre Duplicar [GEOGRAPHIC_DATA]" at bounding box center [694, 123] width 19 height 17
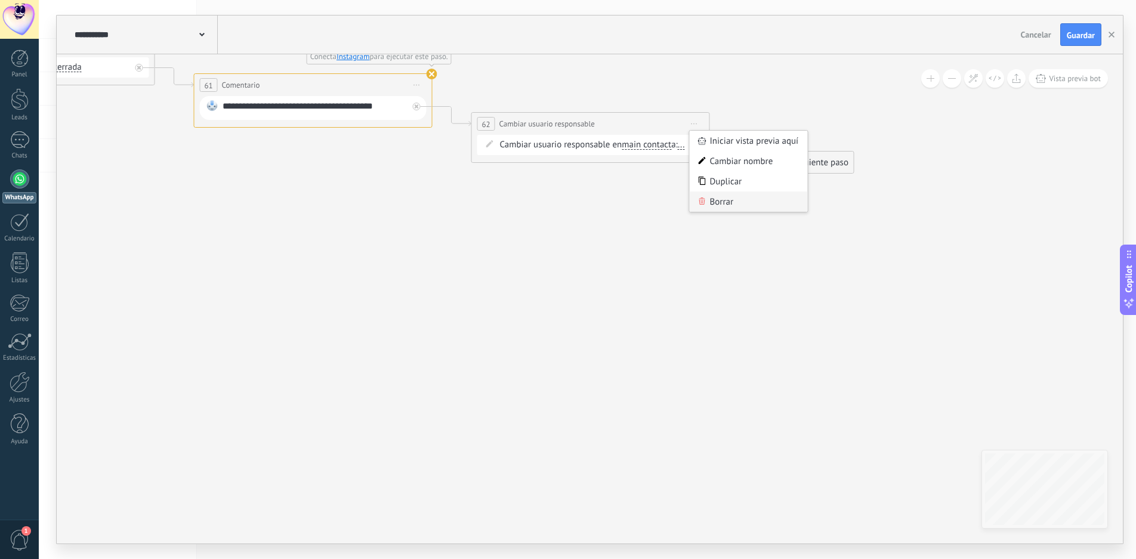
click at [717, 201] on div "Borrar" at bounding box center [749, 202] width 118 height 20
click at [513, 125] on div "Agrega el siguiente paso" at bounding box center [524, 124] width 104 height 20
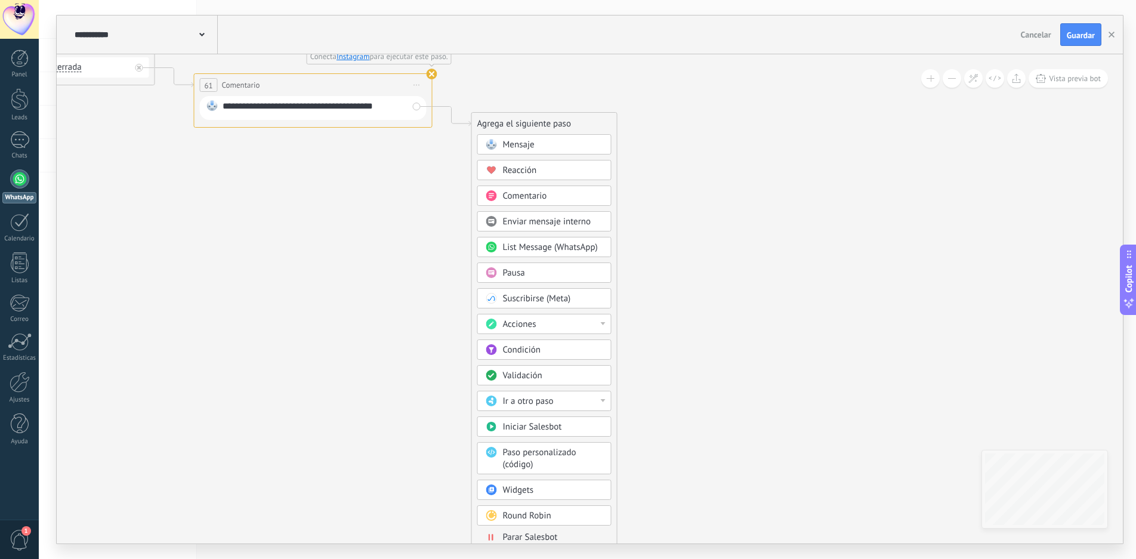
click at [559, 221] on span "Enviar mensaje interno" at bounding box center [547, 221] width 88 height 11
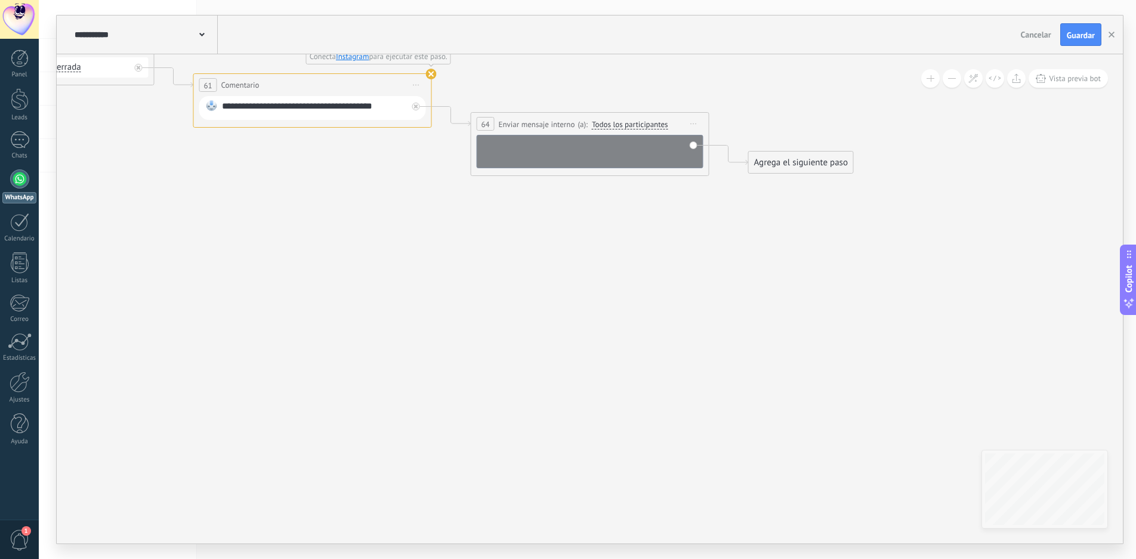
click at [559, 141] on div at bounding box center [598, 151] width 198 height 24
click at [628, 122] on span "Todos los participantes" at bounding box center [630, 125] width 76 height 10
click at [628, 122] on button "Todos los participantes" at bounding box center [660, 124] width 149 height 21
click at [635, 181] on span "[PERSON_NAME]" at bounding box center [651, 182] width 144 height 10
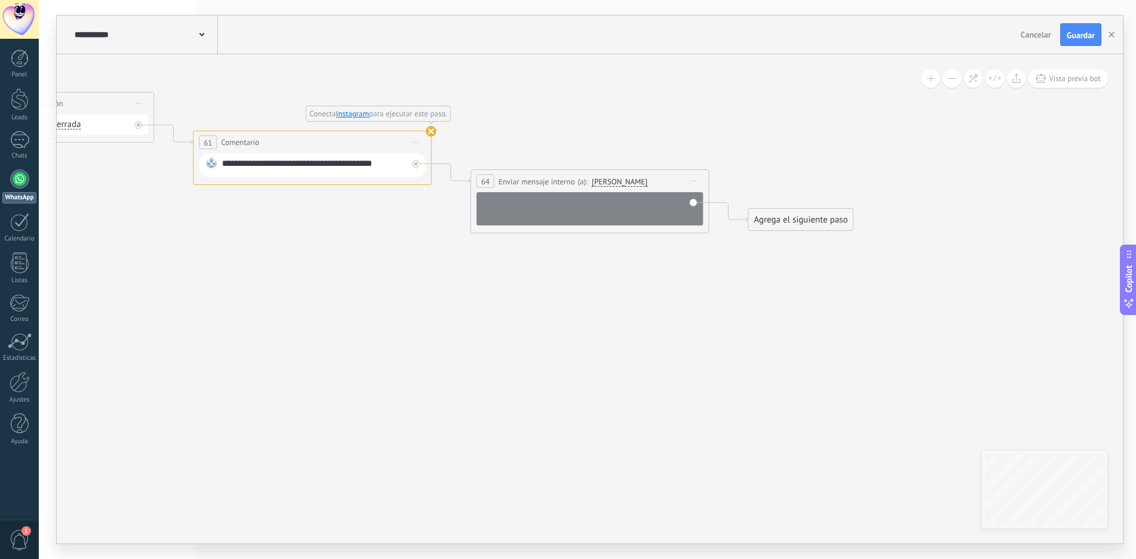
click at [517, 198] on div at bounding box center [598, 208] width 198 height 24
click at [797, 226] on div "Agrega el siguiente paso" at bounding box center [801, 220] width 104 height 20
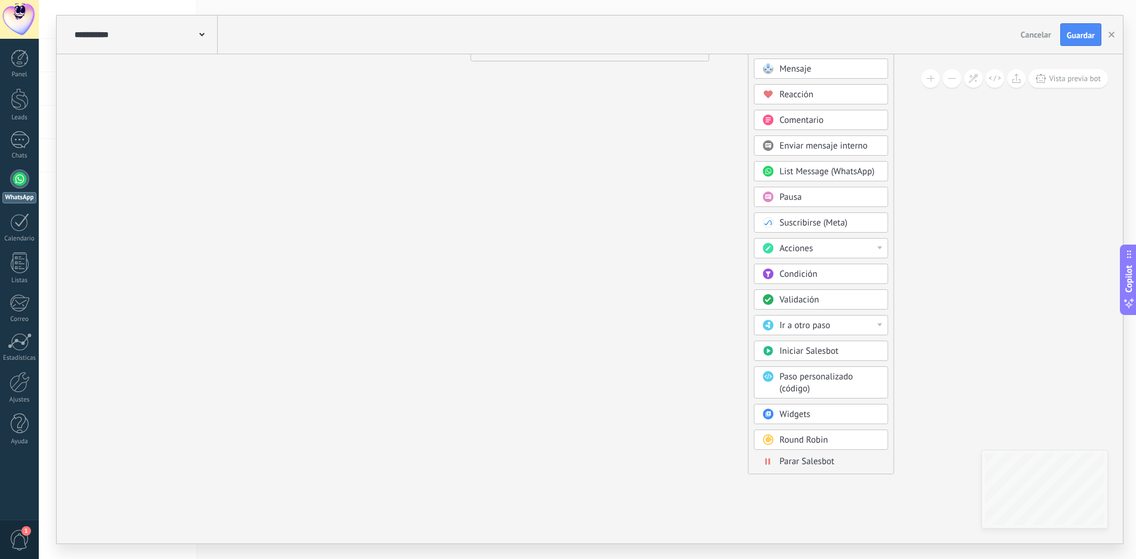
click at [816, 462] on span "Parar Salesbot" at bounding box center [807, 461] width 55 height 11
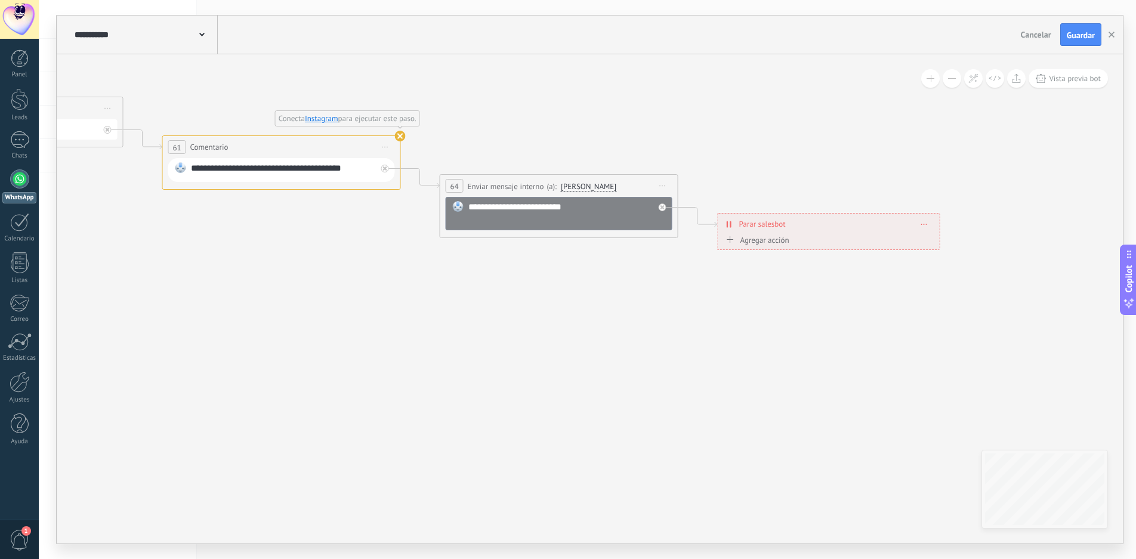
drag, startPoint x: 270, startPoint y: 348, endPoint x: 731, endPoint y: 337, distance: 460.8
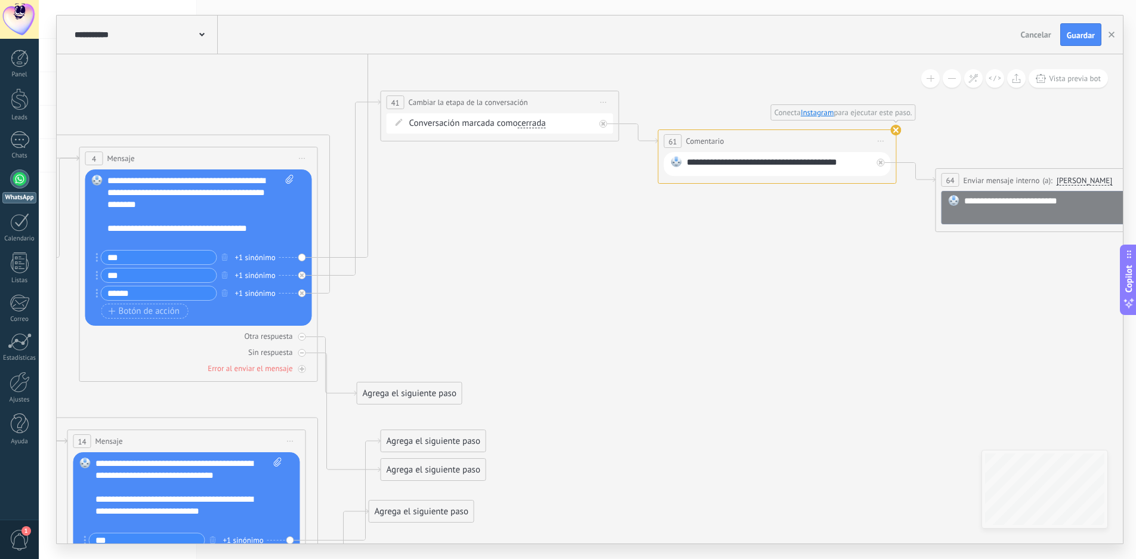
drag, startPoint x: 491, startPoint y: 292, endPoint x: 951, endPoint y: 288, distance: 460.1
click at [954, 289] on icon at bounding box center [295, 501] width 2563 height 1665
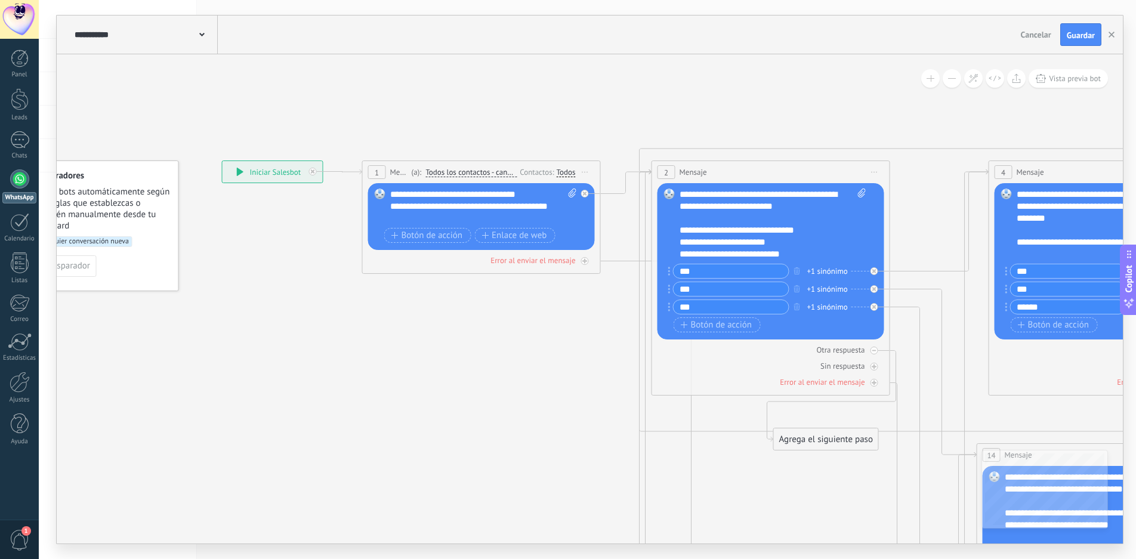
drag, startPoint x: 134, startPoint y: 326, endPoint x: 637, endPoint y: 349, distance: 503.6
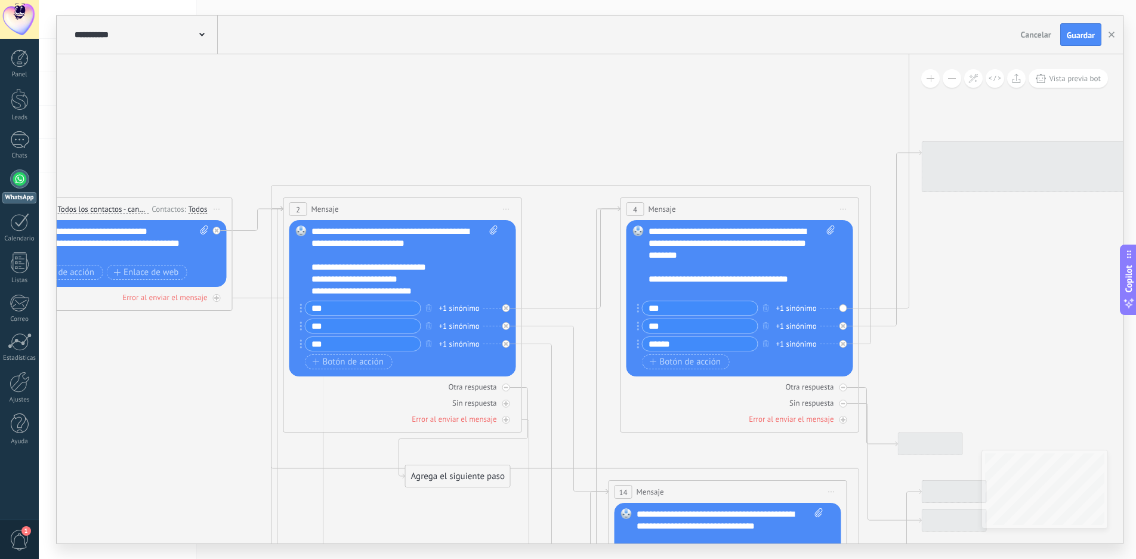
drag, startPoint x: 628, startPoint y: 351, endPoint x: 207, endPoint y: 383, distance: 422.5
click at [207, 383] on icon at bounding box center [836, 552] width 2563 height 1665
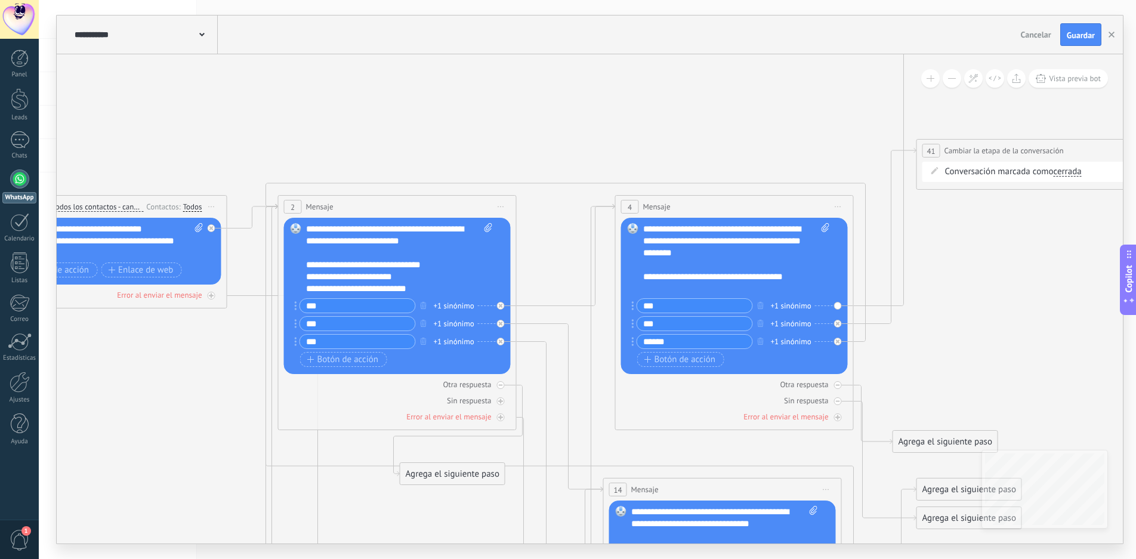
drag, startPoint x: 988, startPoint y: 292, endPoint x: 818, endPoint y: 276, distance: 171.4
click at [823, 276] on icon at bounding box center [831, 549] width 2563 height 1665
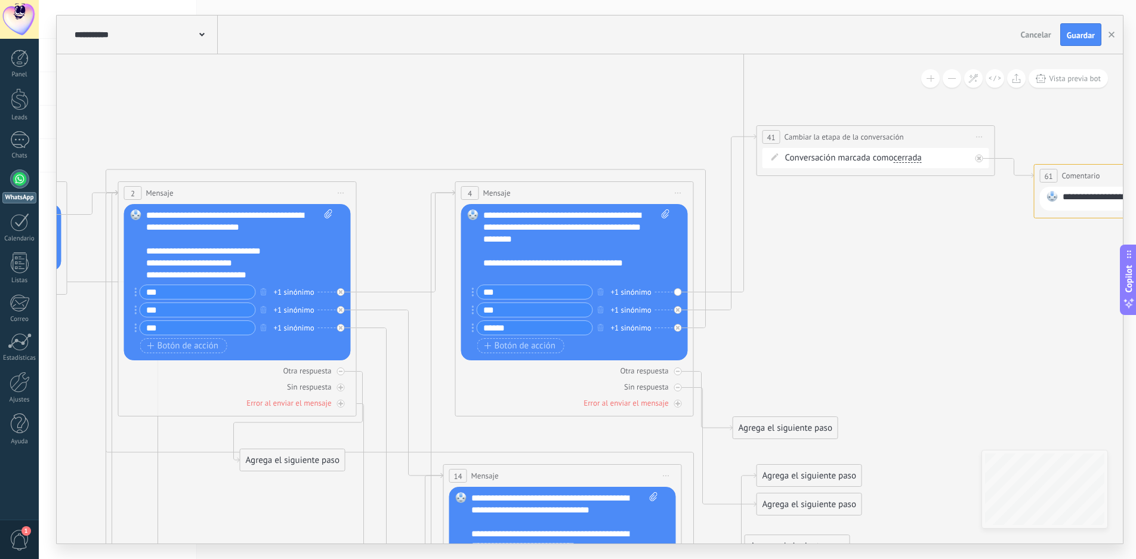
click at [677, 193] on icon at bounding box center [679, 193] width 6 height 1
click at [702, 209] on div "Iniciar vista previa aquí" at bounding box center [733, 210] width 118 height 20
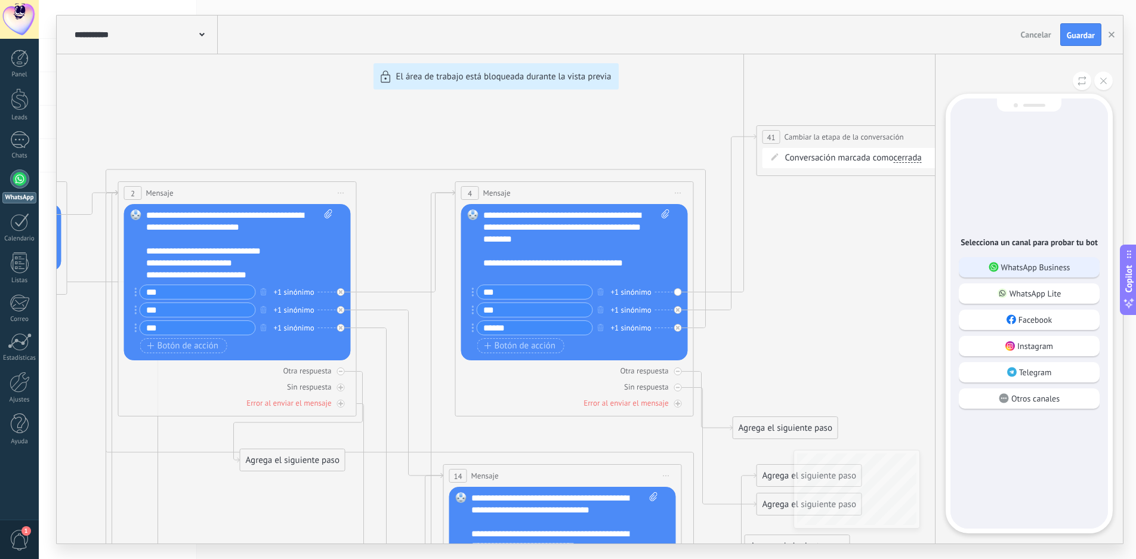
click at [1051, 269] on p "WhatsApp Business" at bounding box center [1035, 267] width 69 height 11
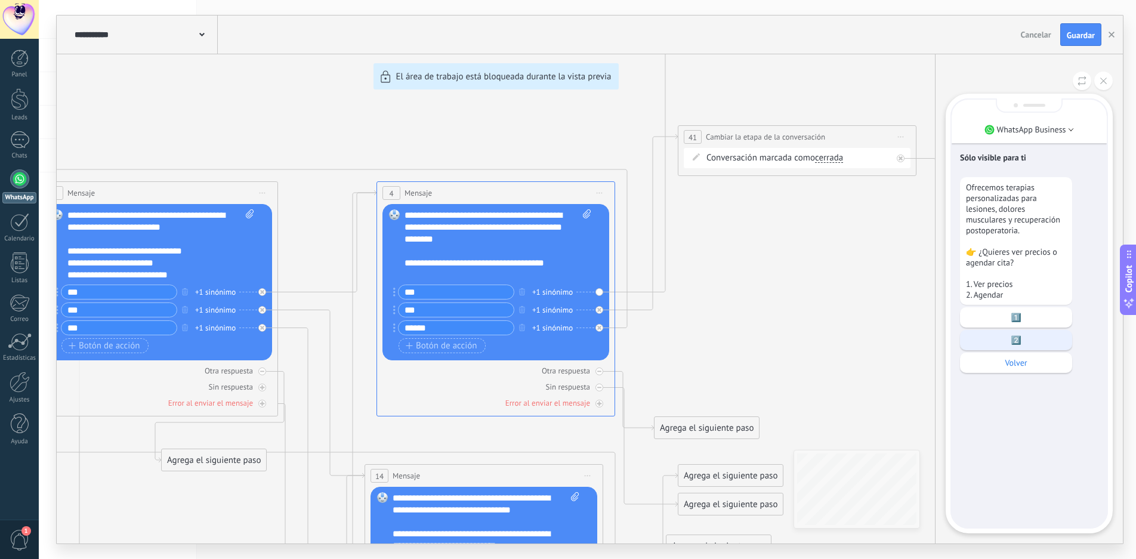
click at [1020, 341] on p "2️⃣" at bounding box center [1016, 340] width 100 height 11
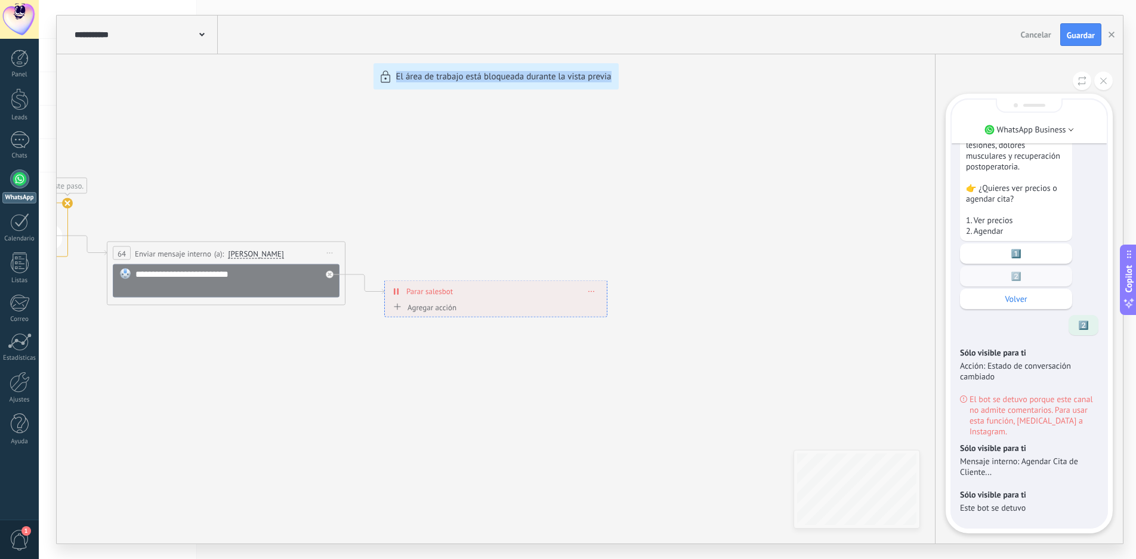
drag, startPoint x: 198, startPoint y: 362, endPoint x: 736, endPoint y: 390, distance: 539.0
click at [736, 390] on div "**********" at bounding box center [590, 280] width 1066 height 528
click at [326, 370] on div "**********" at bounding box center [590, 280] width 1066 height 528
click at [1105, 86] on button at bounding box center [1103, 81] width 18 height 18
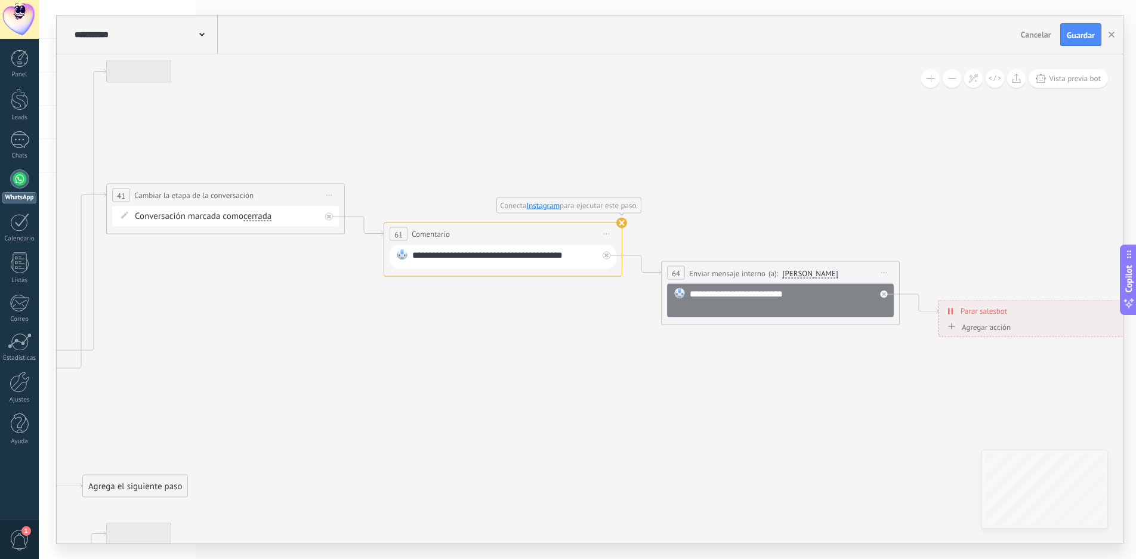
drag, startPoint x: 254, startPoint y: 380, endPoint x: 778, endPoint y: 397, distance: 523.6
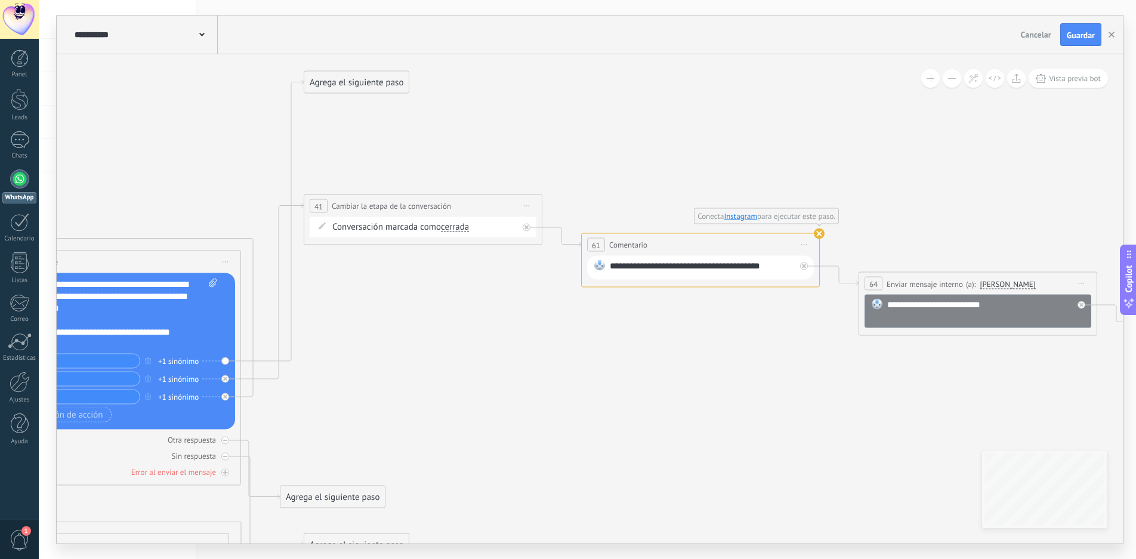
drag, startPoint x: 360, startPoint y: 371, endPoint x: 510, endPoint y: 382, distance: 149.6
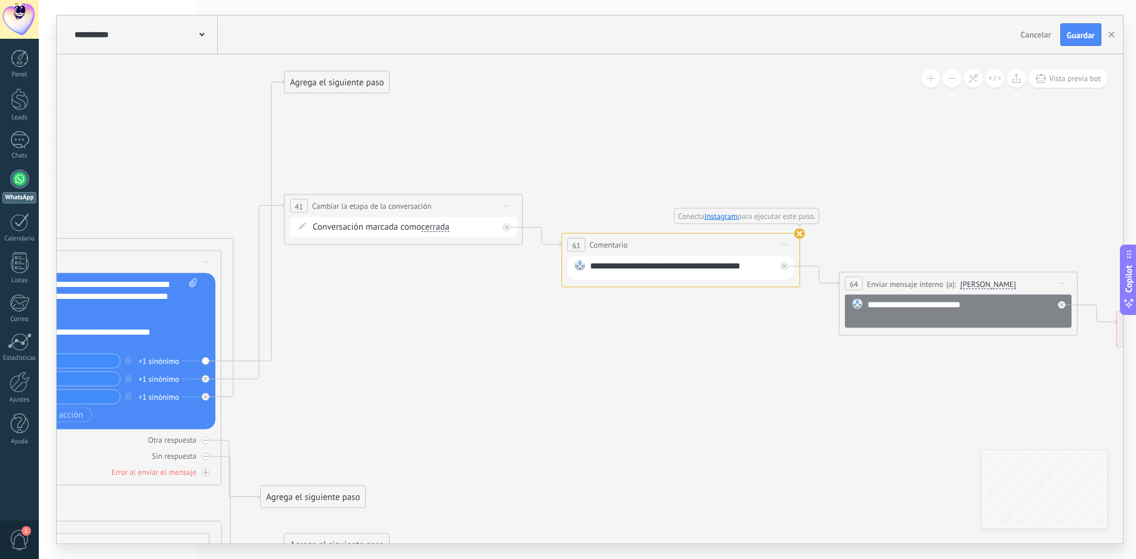
click at [783, 243] on span "Iniciar vista previa aquí Cambiar nombre Duplicar [GEOGRAPHIC_DATA]" at bounding box center [784, 244] width 19 height 17
click at [507, 226] on icon at bounding box center [507, 228] width 4 height 4
click at [628, 307] on div "Agrega el siguiente paso" at bounding box center [614, 305] width 104 height 20
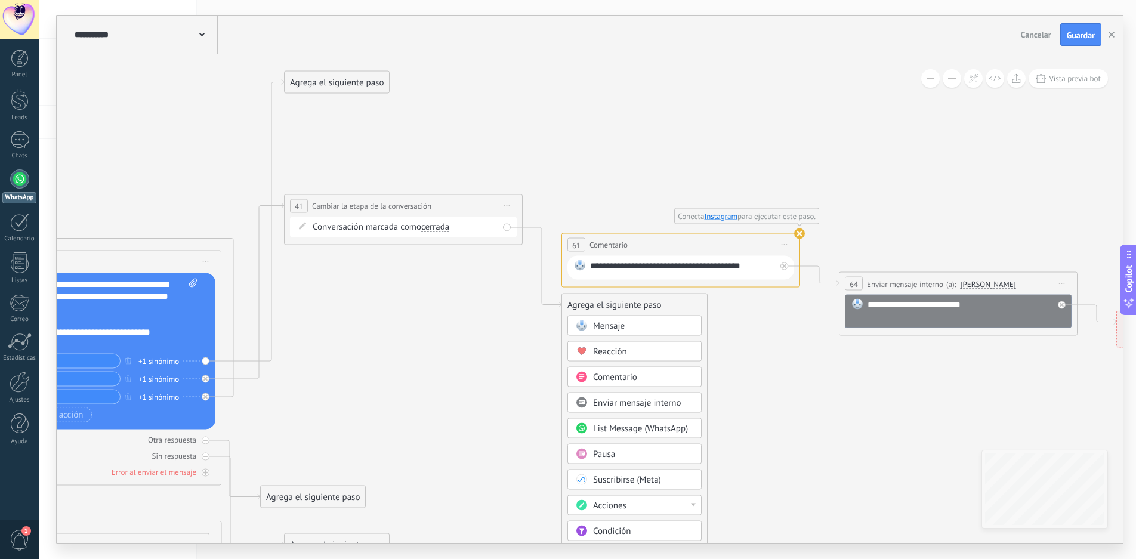
click at [633, 329] on div "Mensaje" at bounding box center [643, 326] width 100 height 12
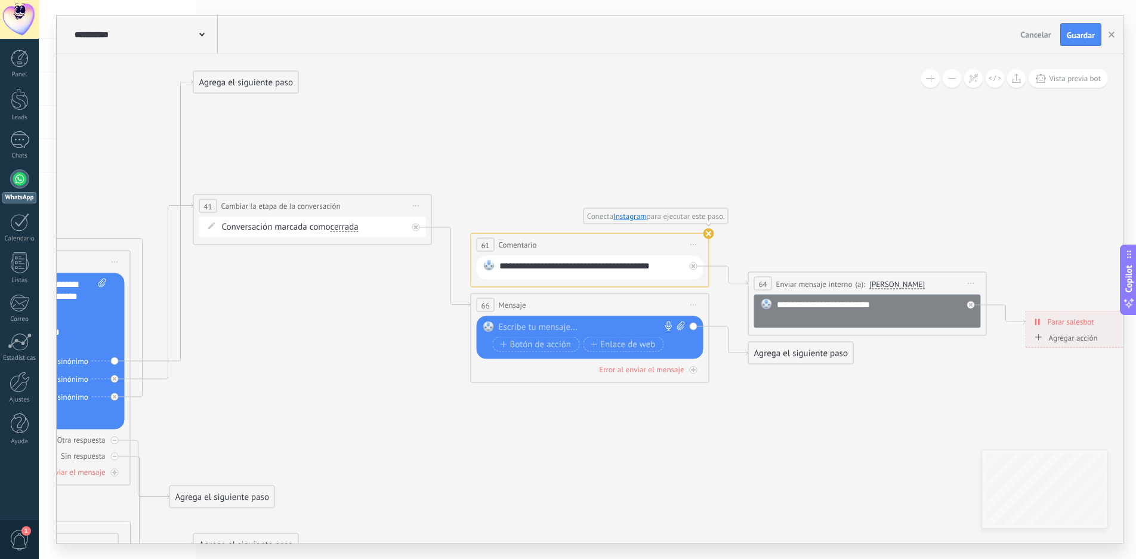
click at [621, 270] on div "**********" at bounding box center [592, 268] width 186 height 16
drag, startPoint x: 675, startPoint y: 266, endPoint x: 489, endPoint y: 270, distance: 186.3
click at [489, 270] on div "**********" at bounding box center [590, 268] width 227 height 24
copy div "**********"
click at [530, 329] on div at bounding box center [587, 328] width 177 height 12
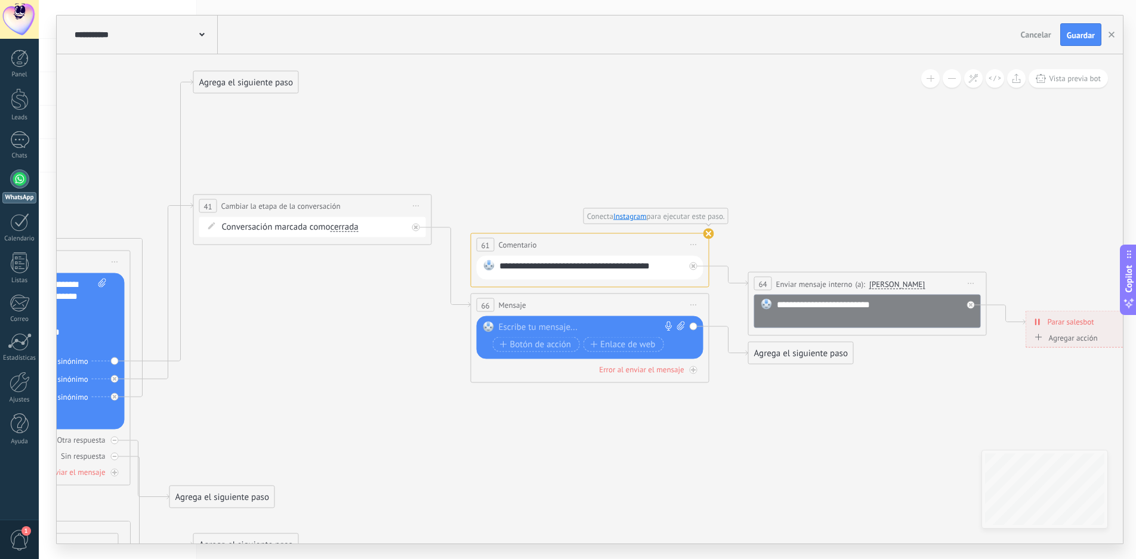
paste div
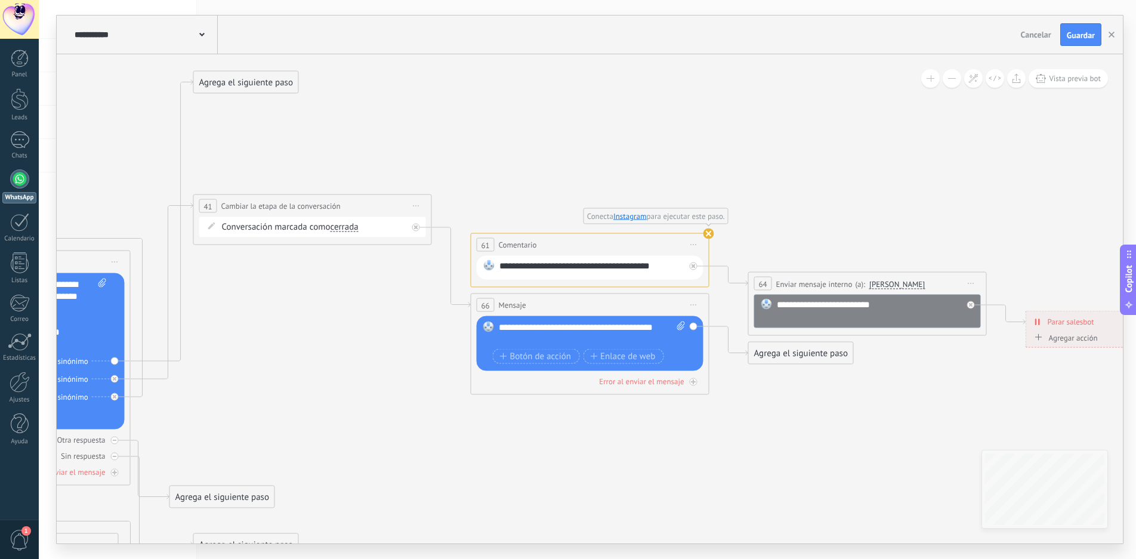
click at [499, 323] on div "**********" at bounding box center [592, 334] width 187 height 24
click at [708, 233] on use at bounding box center [709, 234] width 11 height 11
click at [694, 243] on span "Iniciar vista previa aquí Cambiar nombre Duplicar [GEOGRAPHIC_DATA]" at bounding box center [693, 244] width 19 height 17
click at [723, 317] on div "Borrar" at bounding box center [748, 323] width 118 height 20
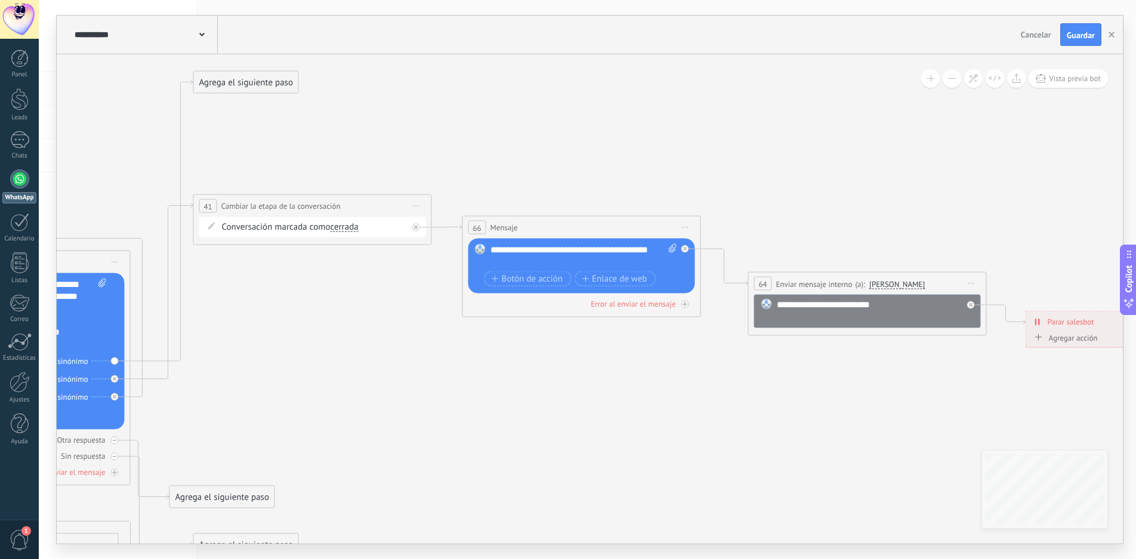
drag, startPoint x: 605, startPoint y: 304, endPoint x: 596, endPoint y: 226, distance: 78.0
click at [596, 226] on div "66 Mensaje ******* (a): Todos los contactos - canales seleccionados Todos los c…" at bounding box center [582, 228] width 238 height 22
click at [115, 260] on span "Iniciar vista previa aquí Cambiar nombre Duplicar [GEOGRAPHIC_DATA]" at bounding box center [115, 262] width 19 height 17
click at [176, 279] on div "Iniciar vista previa aquí" at bounding box center [169, 279] width 118 height 20
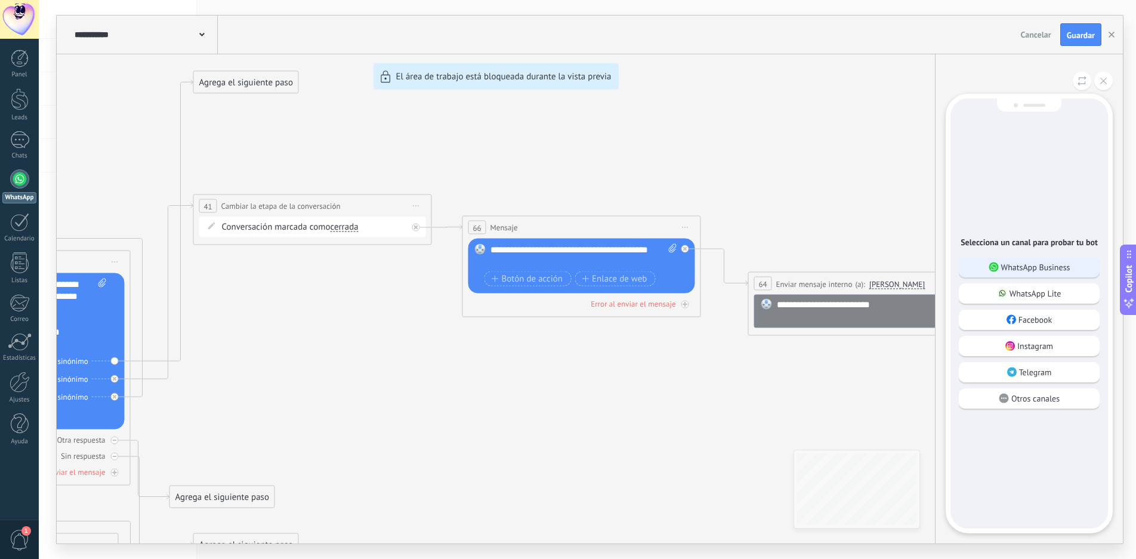
click at [1046, 264] on p "WhatsApp Business" at bounding box center [1035, 267] width 69 height 11
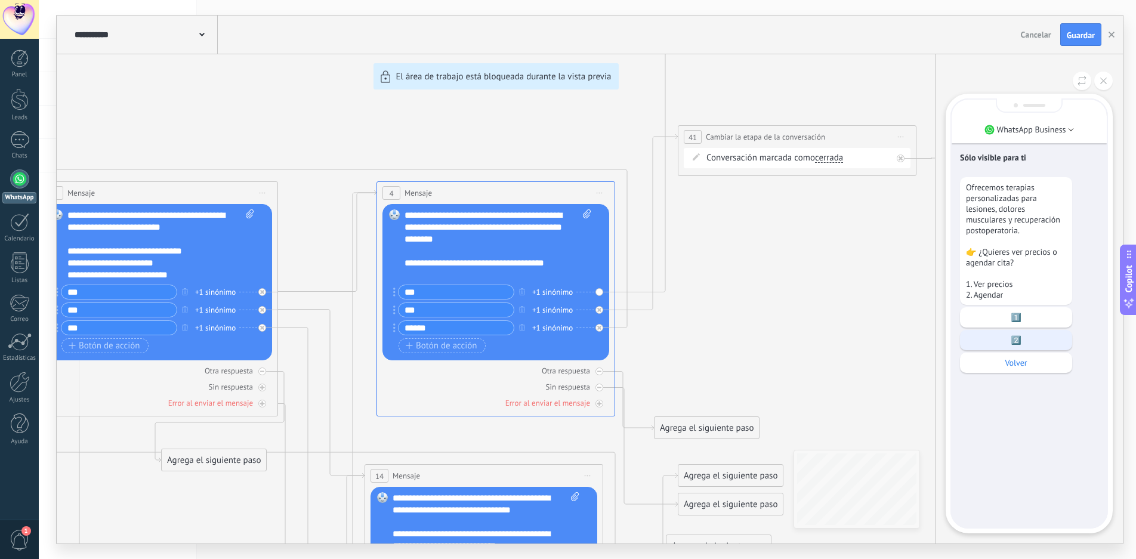
click at [1029, 343] on p "2️⃣" at bounding box center [1016, 340] width 100 height 11
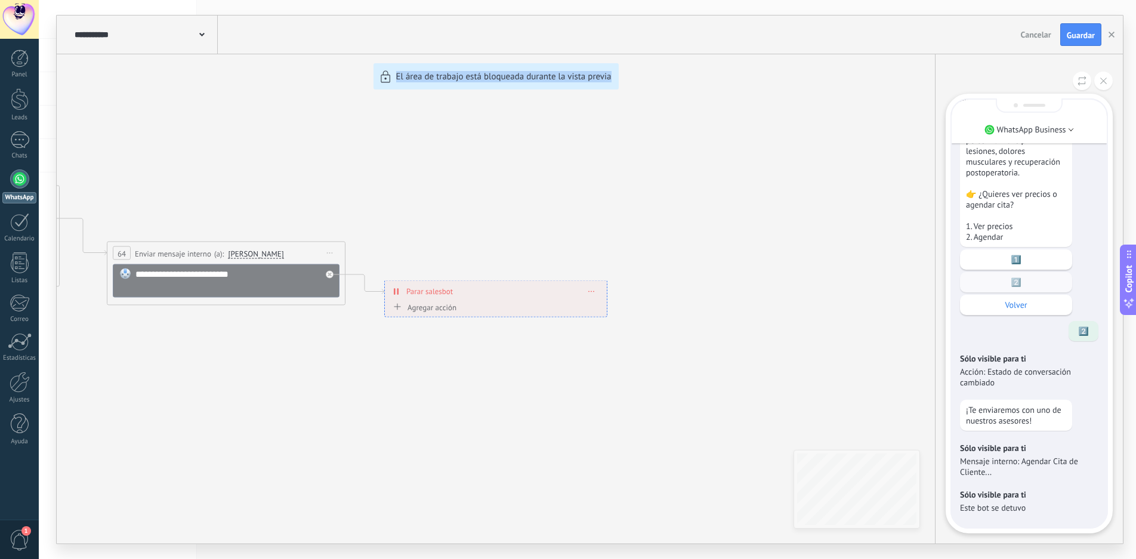
drag, startPoint x: 368, startPoint y: 386, endPoint x: 830, endPoint y: 416, distance: 463.5
click at [830, 416] on div "**********" at bounding box center [590, 280] width 1066 height 528
click at [328, 403] on div "**********" at bounding box center [590, 280] width 1066 height 528
click at [1103, 78] on icon at bounding box center [1103, 81] width 7 height 7
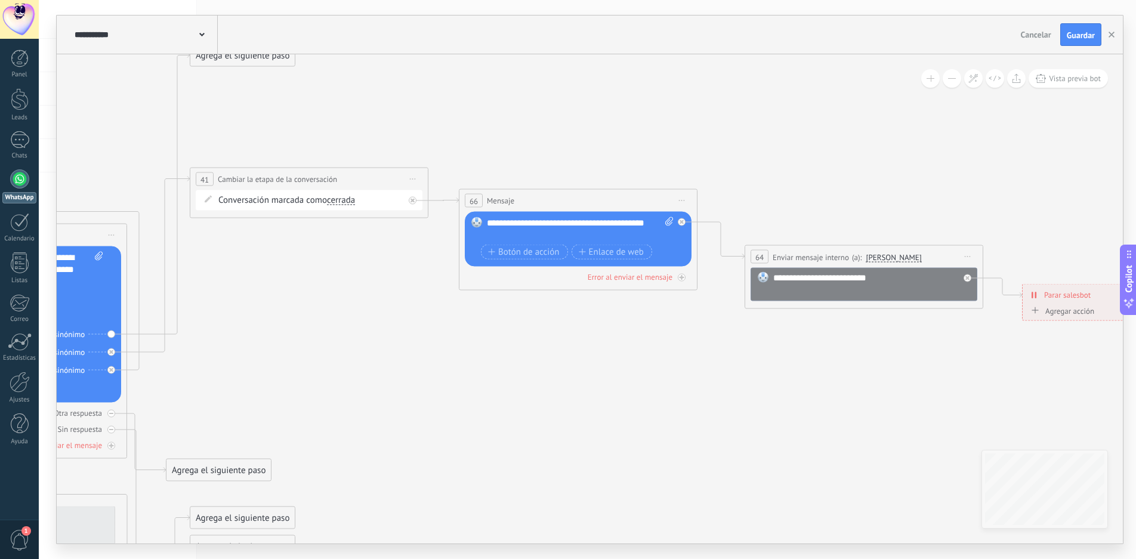
drag, startPoint x: 220, startPoint y: 365, endPoint x: 840, endPoint y: 375, distance: 619.5
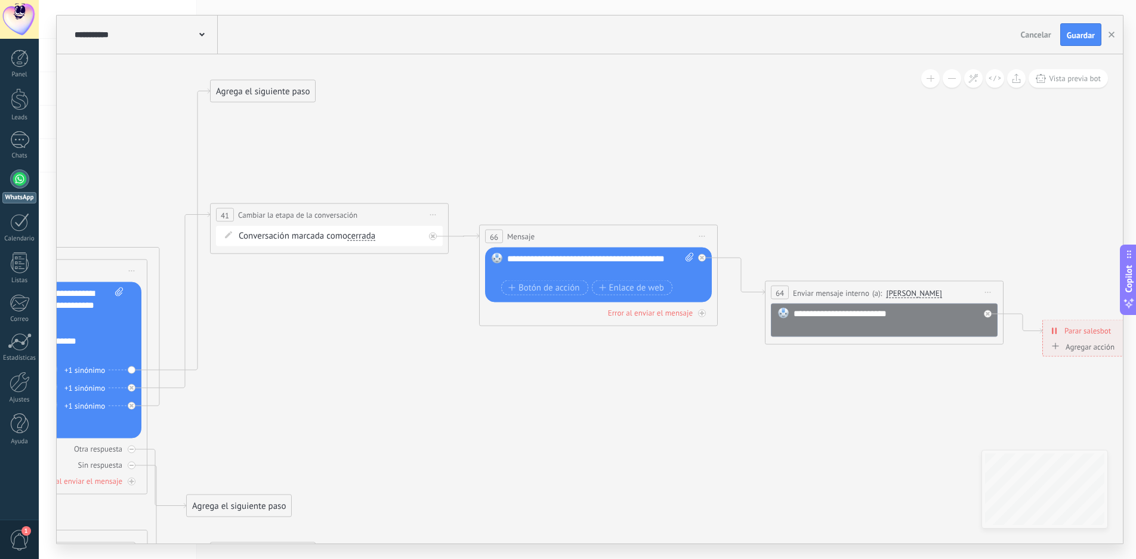
drag, startPoint x: 505, startPoint y: 377, endPoint x: 523, endPoint y: 404, distance: 32.5
click at [575, 266] on div "**********" at bounding box center [600, 266] width 187 height 24
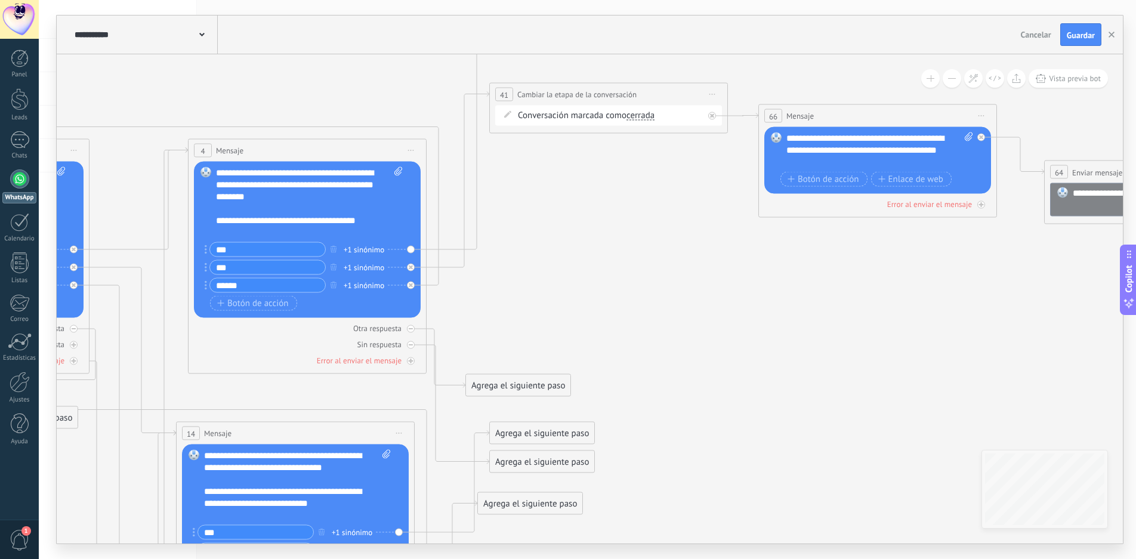
drag, startPoint x: 251, startPoint y: 269, endPoint x: 531, endPoint y: 291, distance: 280.2
click at [531, 291] on icon at bounding box center [483, 493] width 2721 height 1665
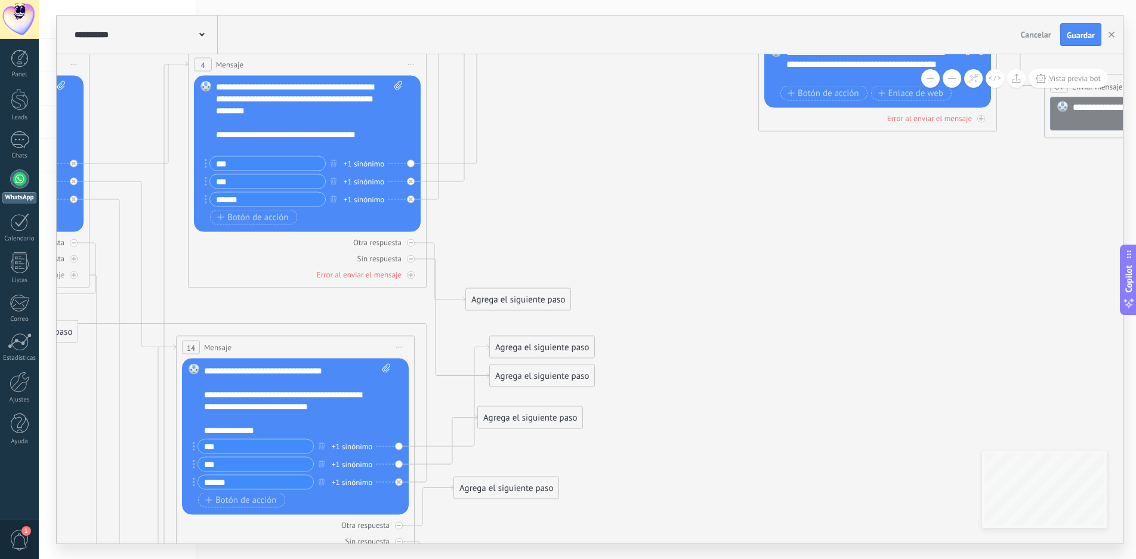
scroll to position [24, 0]
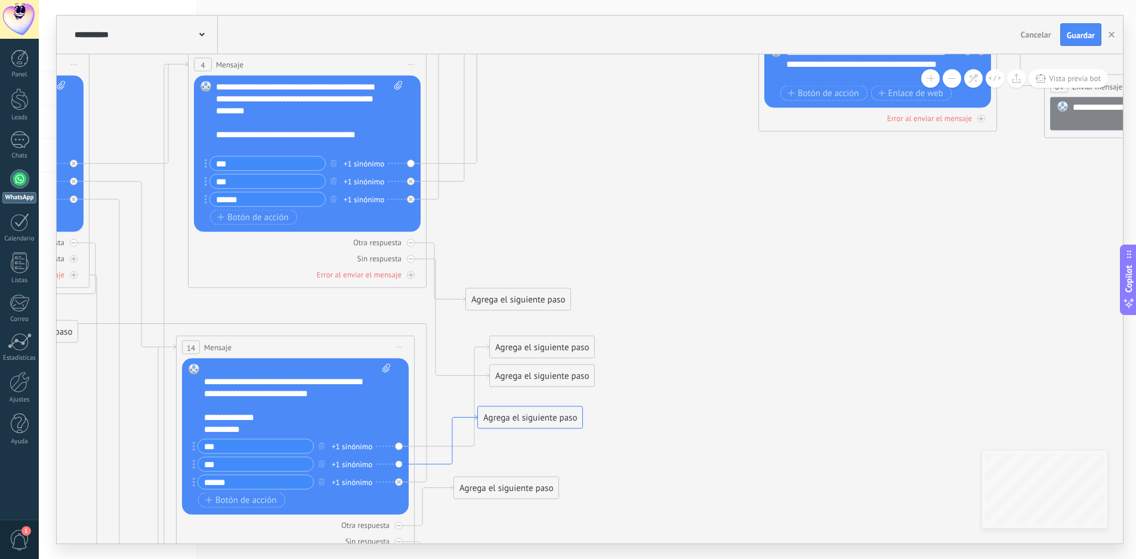
click at [445, 460] on icon at bounding box center [446, 440] width 63 height 50
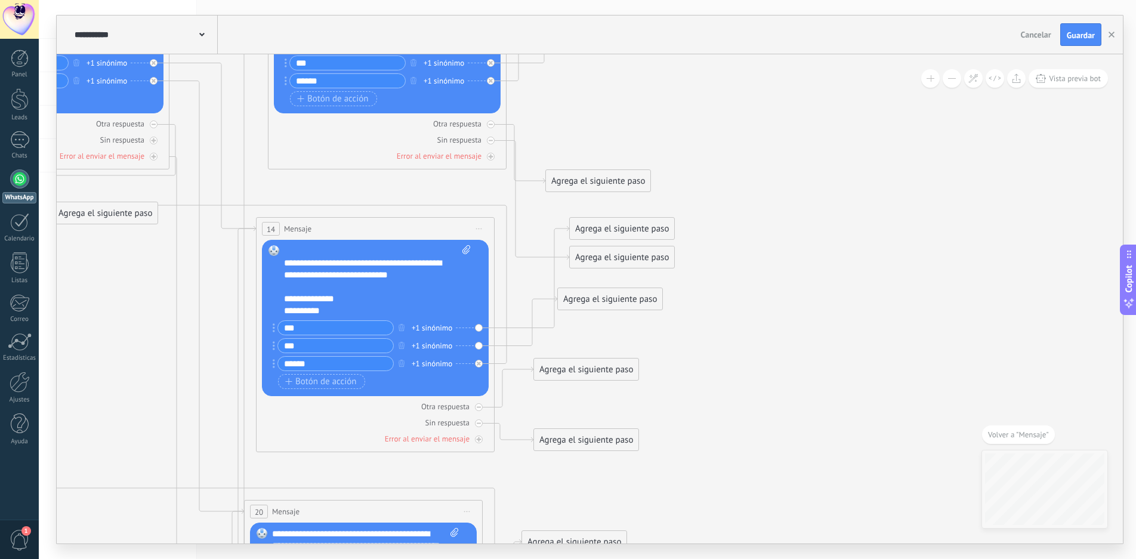
click at [622, 298] on div "Agrega el siguiente paso" at bounding box center [610, 299] width 104 height 20
click at [778, 267] on icon at bounding box center [563, 288] width 2721 height 1665
drag, startPoint x: 685, startPoint y: 286, endPoint x: 780, endPoint y: 79, distance: 227.2
click at [780, 79] on div "Agrega el siguiente paso" at bounding box center [774, 74] width 104 height 20
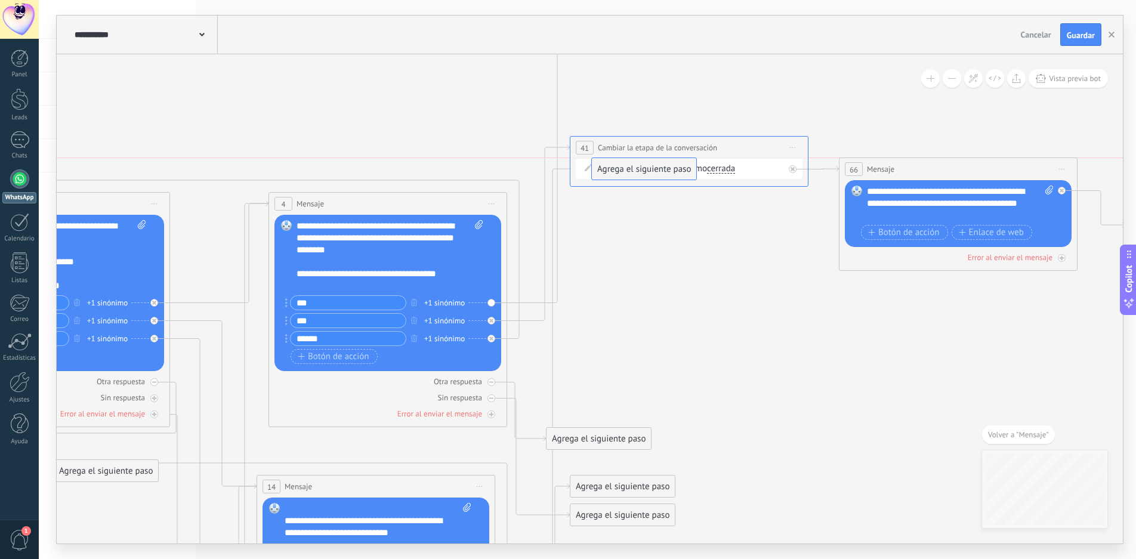
drag, startPoint x: 784, startPoint y: 338, endPoint x: 654, endPoint y: 165, distance: 216.1
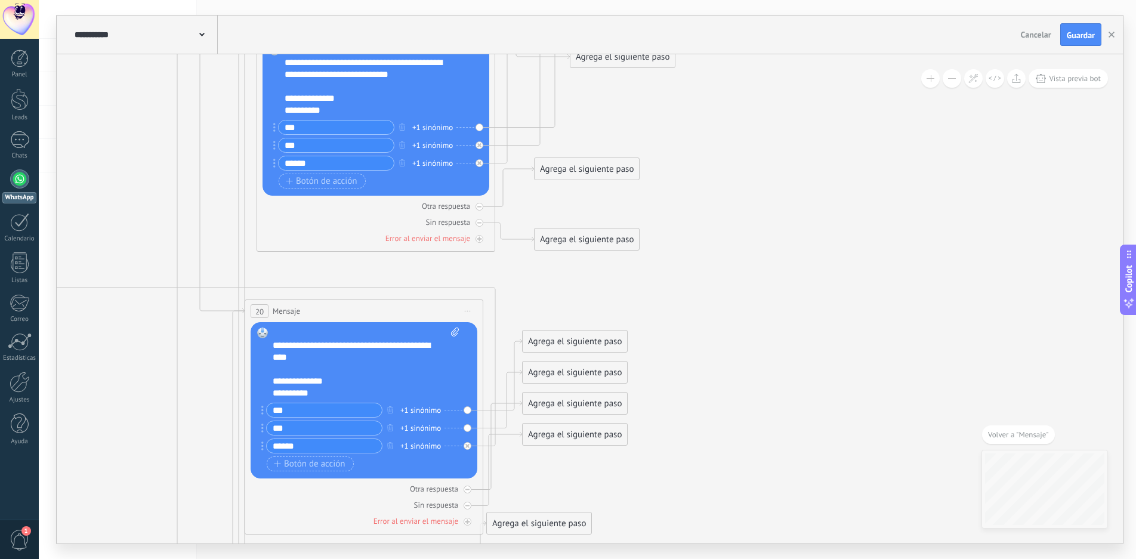
scroll to position [36, 0]
click at [501, 428] on icon at bounding box center [502, 399] width 39 height 58
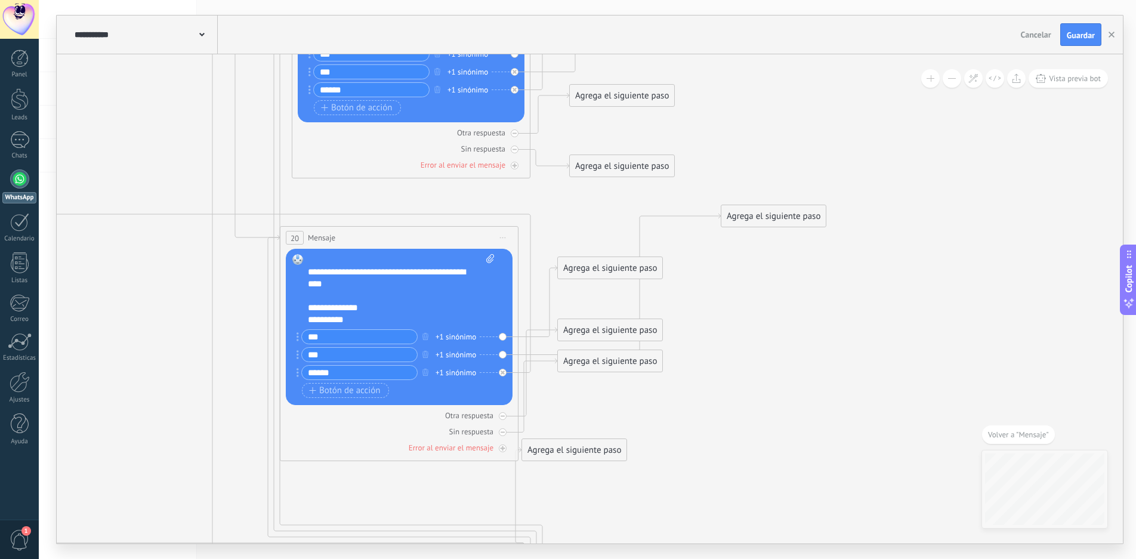
drag, startPoint x: 628, startPoint y: 298, endPoint x: 874, endPoint y: 56, distance: 344.8
click at [873, 54] on div "**********" at bounding box center [590, 280] width 1066 height 528
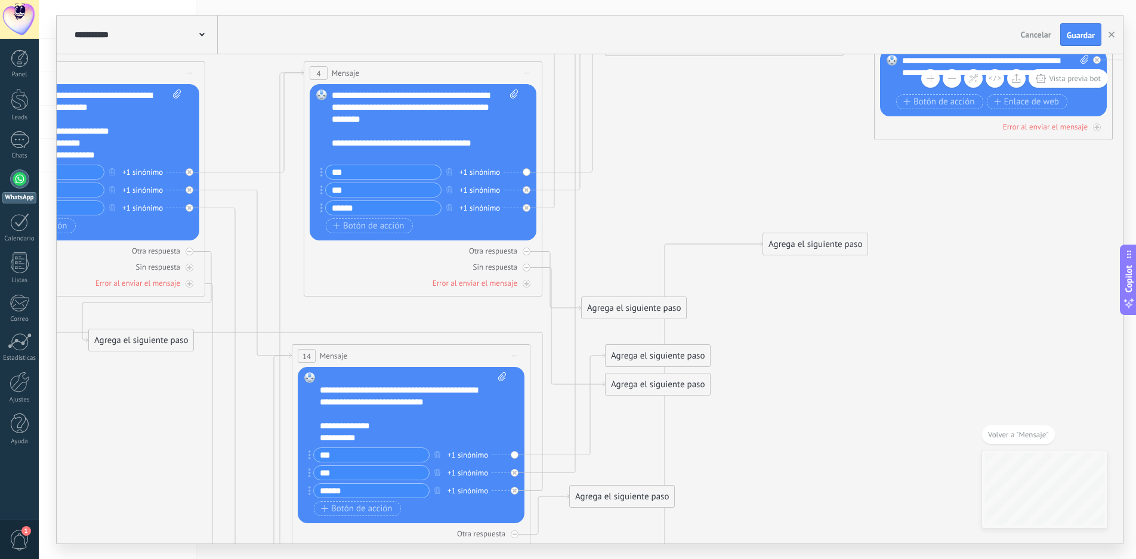
drag, startPoint x: 857, startPoint y: 399, endPoint x: 781, endPoint y: 152, distance: 259.0
click at [787, 235] on div "Agrega el siguiente paso" at bounding box center [815, 245] width 104 height 20
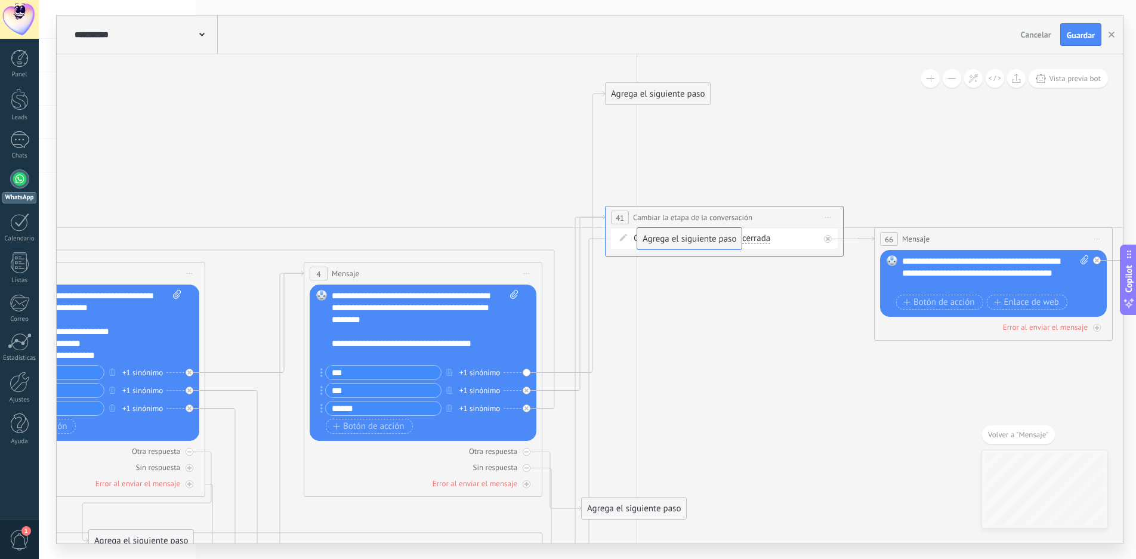
drag, startPoint x: 791, startPoint y: 362, endPoint x: 696, endPoint y: 235, distance: 159.0
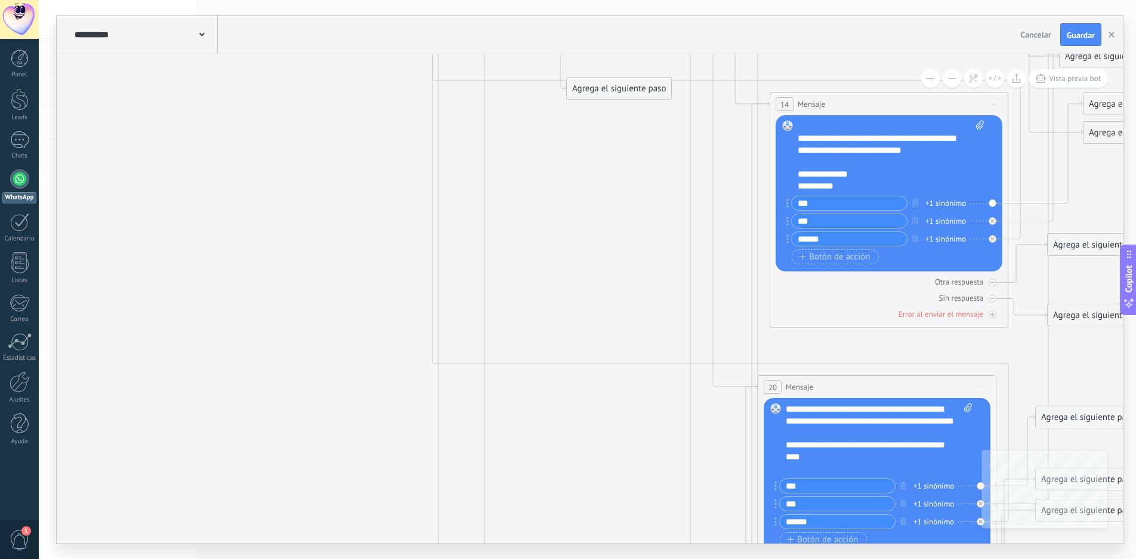
drag, startPoint x: 134, startPoint y: 277, endPoint x: 507, endPoint y: 340, distance: 377.5
click at [619, 458] on icon at bounding box center [1077, 282] width 2721 height 1900
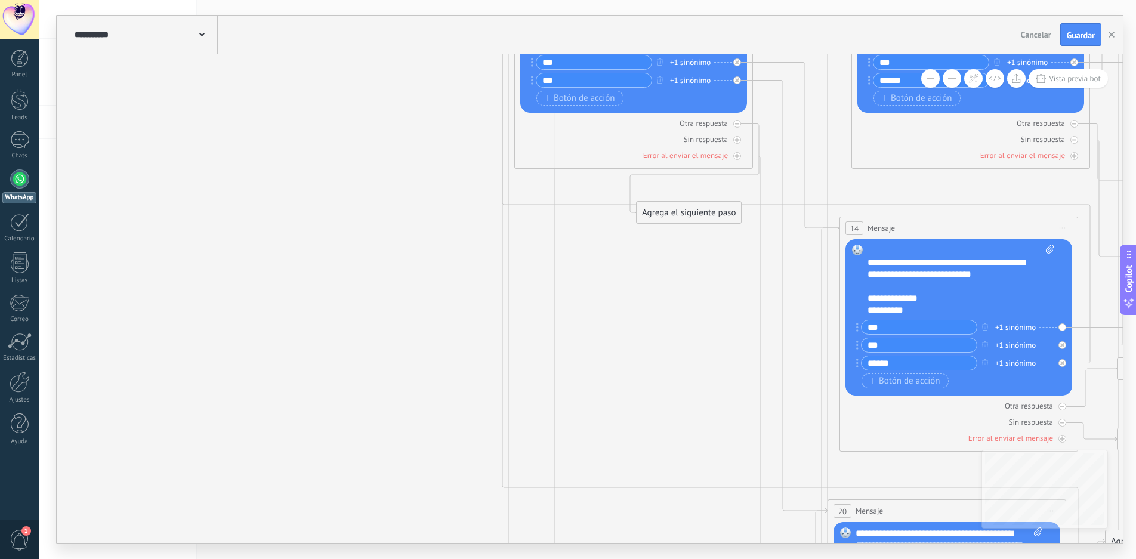
drag, startPoint x: 275, startPoint y: 214, endPoint x: 298, endPoint y: 440, distance: 227.4
click at [298, 433] on icon at bounding box center [1146, 406] width 2721 height 1900
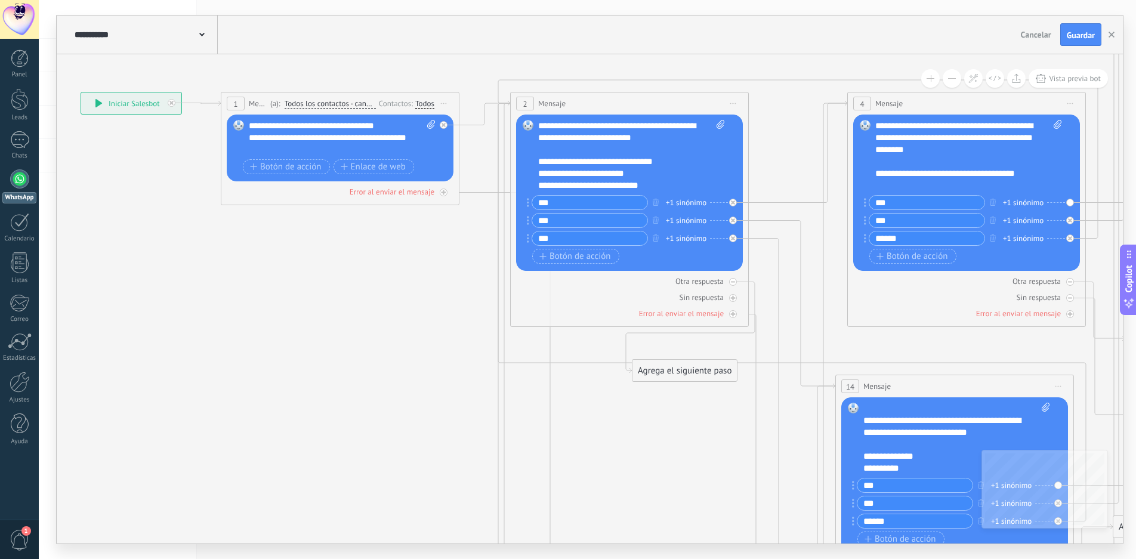
drag, startPoint x: 268, startPoint y: 235, endPoint x: 314, endPoint y: 413, distance: 184.3
click at [314, 412] on icon at bounding box center [1142, 564] width 2721 height 1900
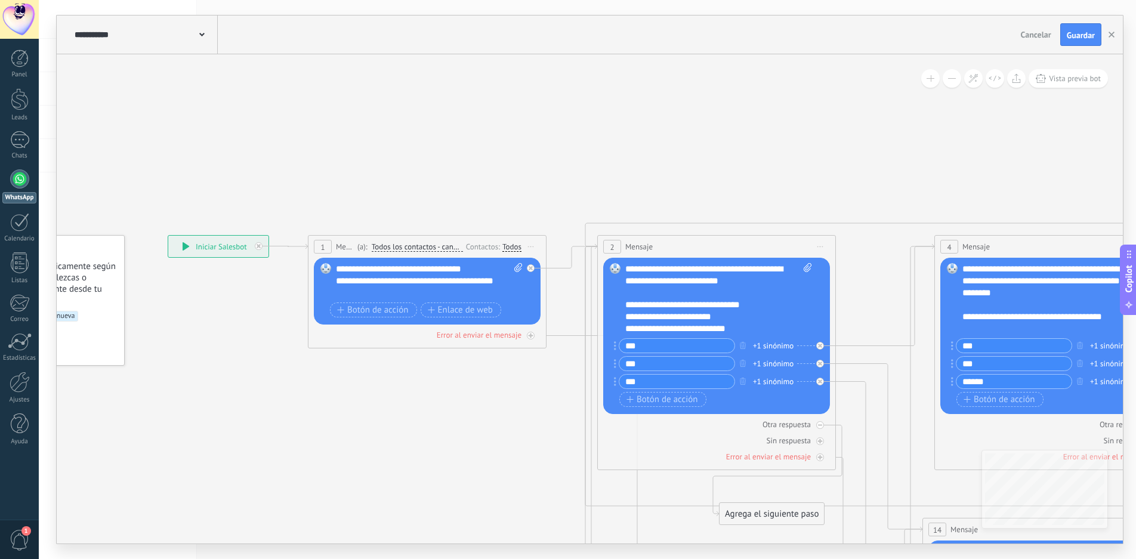
drag, startPoint x: 181, startPoint y: 364, endPoint x: 221, endPoint y: 329, distance: 53.3
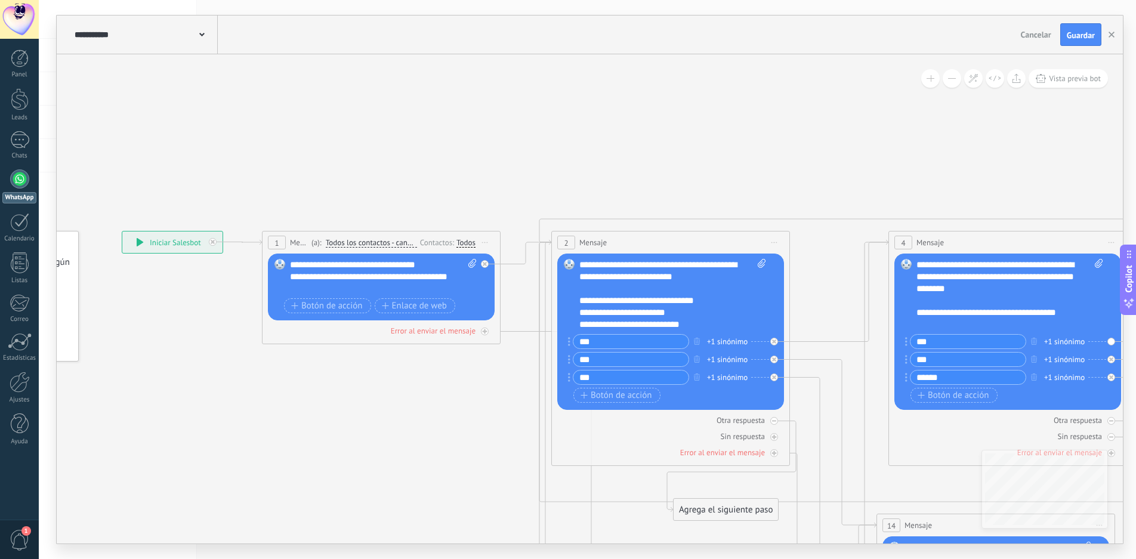
drag, startPoint x: 423, startPoint y: 386, endPoint x: 395, endPoint y: 384, distance: 27.6
click at [301, 245] on span "Mensaje" at bounding box center [299, 242] width 18 height 11
click at [303, 240] on span "Mensaje" at bounding box center [299, 242] width 18 height 11
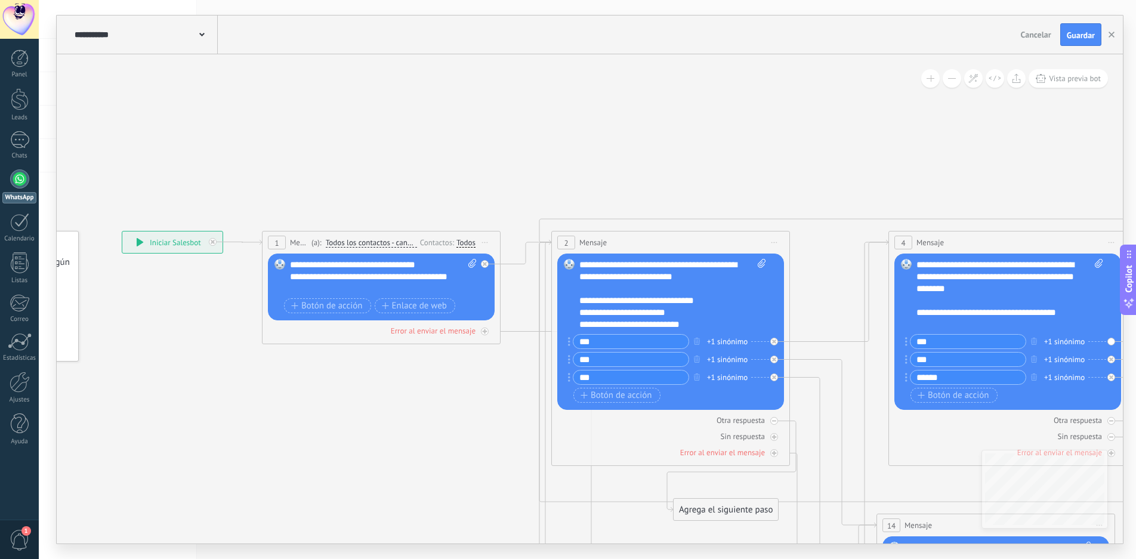
click at [316, 243] on span "(a):" at bounding box center [317, 242] width 10 height 11
click at [487, 242] on icon at bounding box center [485, 242] width 6 height 1
click at [526, 280] on div "Cambiar nombre" at bounding box center [539, 280] width 118 height 20
type input "*"
type input "**********"
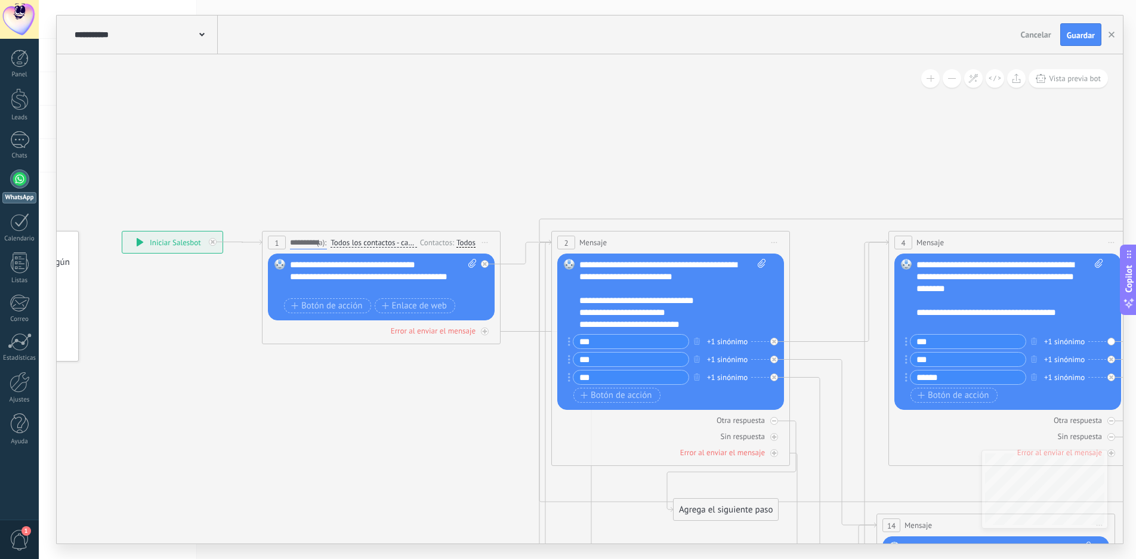
click at [593, 240] on span "Mensaje" at bounding box center [592, 242] width 27 height 11
click at [775, 238] on span "Iniciar vista previa aquí Cambiar nombre Duplicar [GEOGRAPHIC_DATA]" at bounding box center [774, 242] width 19 height 17
click at [809, 276] on div "Cambiar nombre" at bounding box center [829, 280] width 118 height 20
drag, startPoint x: 606, startPoint y: 240, endPoint x: 577, endPoint y: 242, distance: 28.7
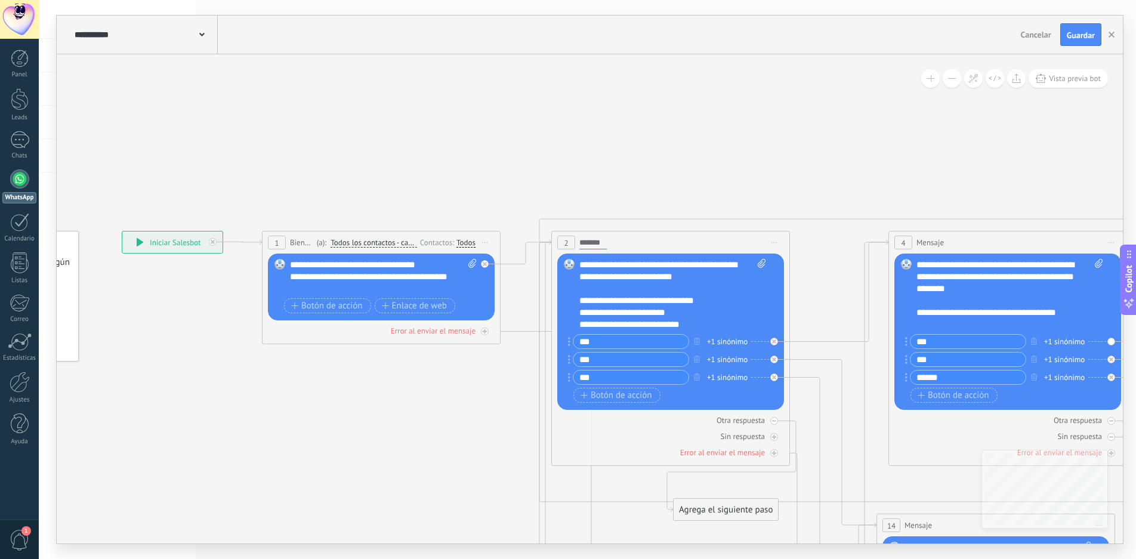
click at [577, 242] on div "2 Mensaje ******* (a): Todos los contactos - canales seleccionados Todos los co…" at bounding box center [671, 243] width 238 height 22
click at [594, 240] on span "Mensaje" at bounding box center [592, 242] width 27 height 11
click at [776, 239] on span "Iniciar vista previa aquí Cambiar nombre Duplicar [GEOGRAPHIC_DATA]" at bounding box center [774, 242] width 19 height 17
click at [803, 278] on div "Cambiar nombre" at bounding box center [829, 280] width 118 height 20
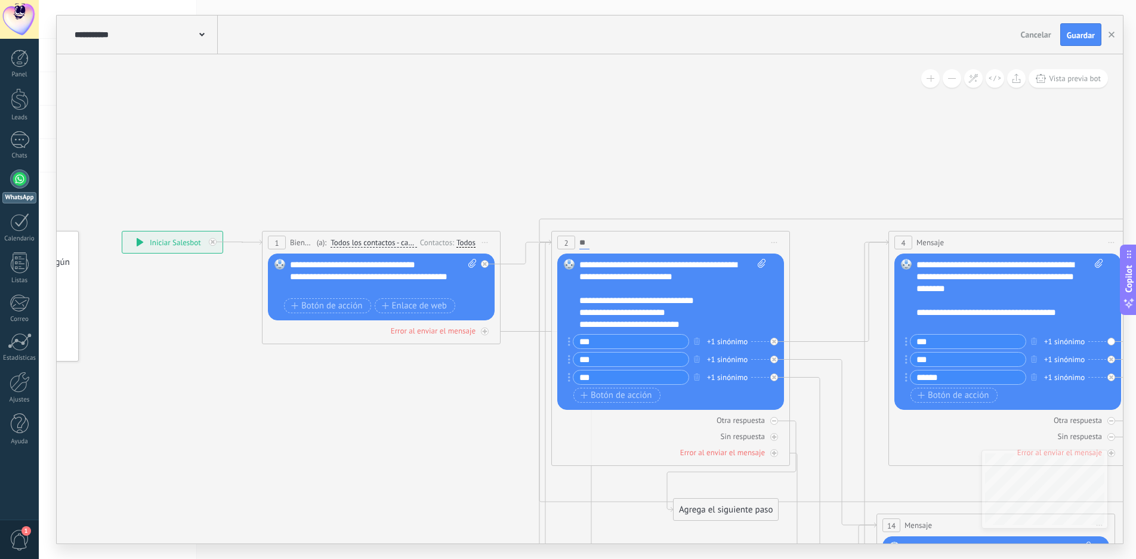
type input "*"
type input "******"
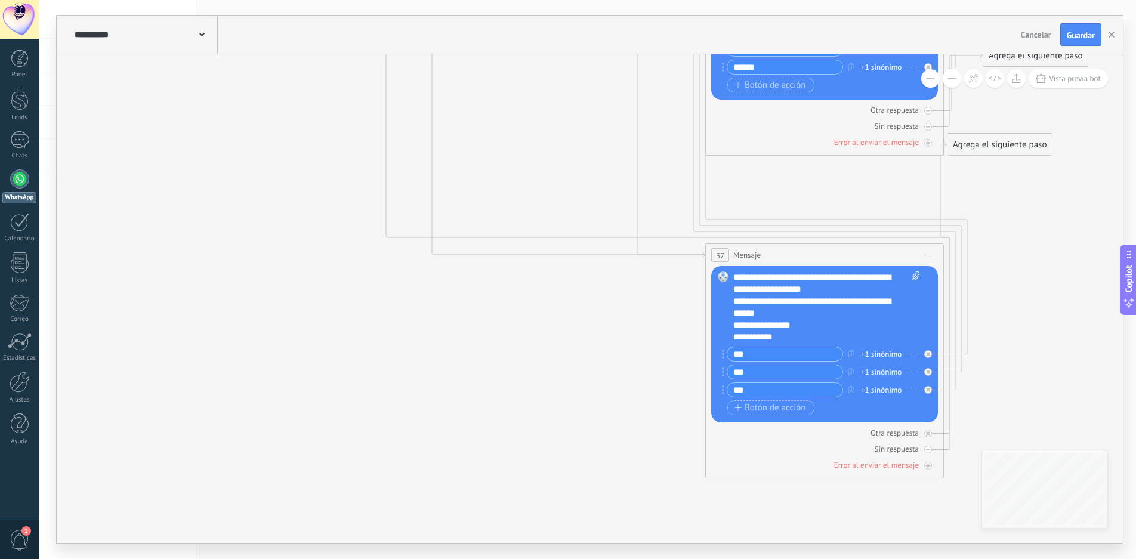
drag, startPoint x: 717, startPoint y: 314, endPoint x: 507, endPoint y: 412, distance: 231.5
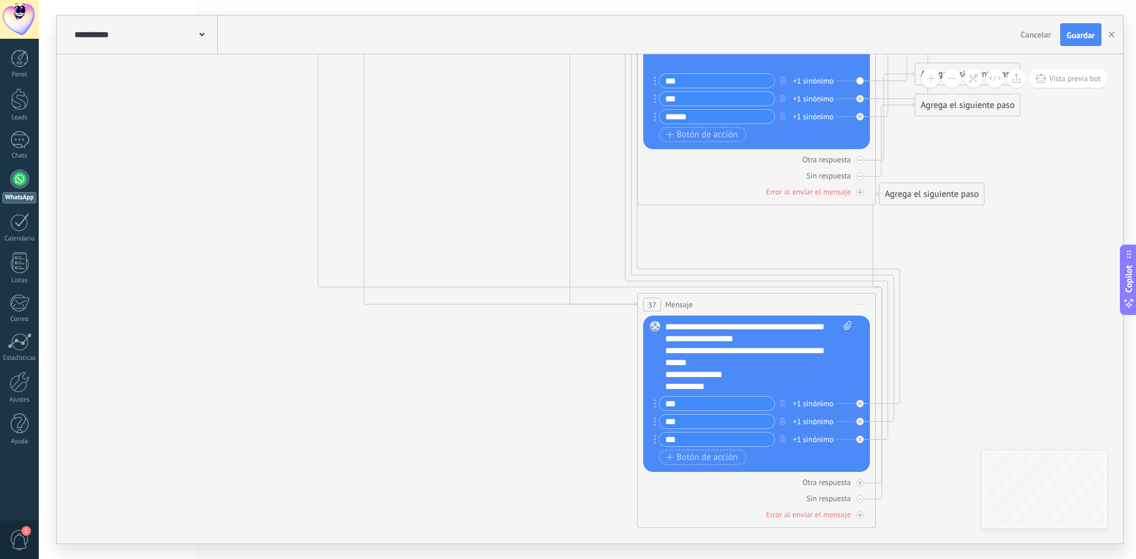
click at [679, 299] on span "Mensaje" at bounding box center [678, 304] width 27 height 11
click at [861, 303] on span "Iniciar vista previa aquí Cambiar nombre Duplicar [GEOGRAPHIC_DATA]" at bounding box center [860, 304] width 19 height 17
click at [902, 344] on div "Cambiar nombre" at bounding box center [915, 342] width 118 height 20
type input "*"
type input "*******"
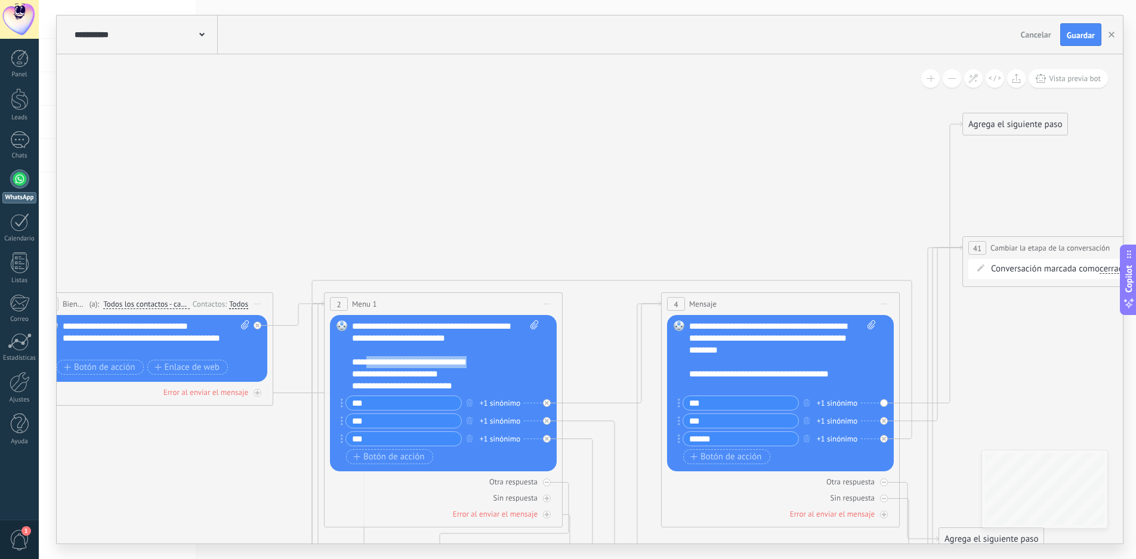
drag, startPoint x: 473, startPoint y: 363, endPoint x: 367, endPoint y: 365, distance: 105.7
click at [367, 365] on div "**********" at bounding box center [445, 356] width 187 height 72
copy div "**********"
click at [884, 303] on span "Iniciar vista previa aquí Cambiar nombre Duplicar [GEOGRAPHIC_DATA]" at bounding box center [884, 303] width 19 height 17
click at [923, 344] on div "Cambiar nombre" at bounding box center [939, 341] width 118 height 20
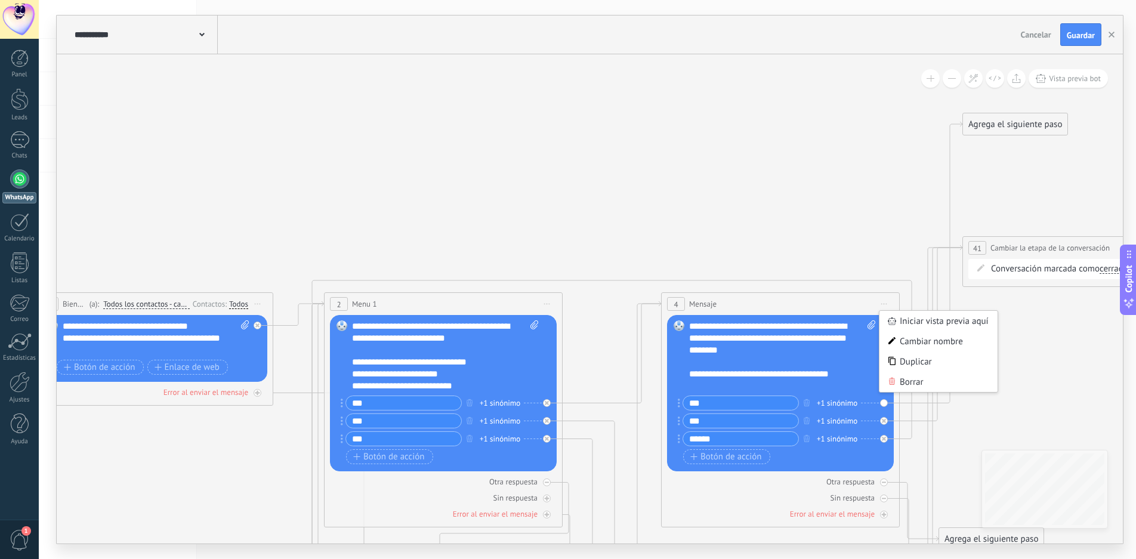
paste input "**********"
type input "**********"
drag, startPoint x: 445, startPoint y: 373, endPoint x: 436, endPoint y: 374, distance: 9.0
click at [420, 374] on div "**********" at bounding box center [445, 356] width 187 height 72
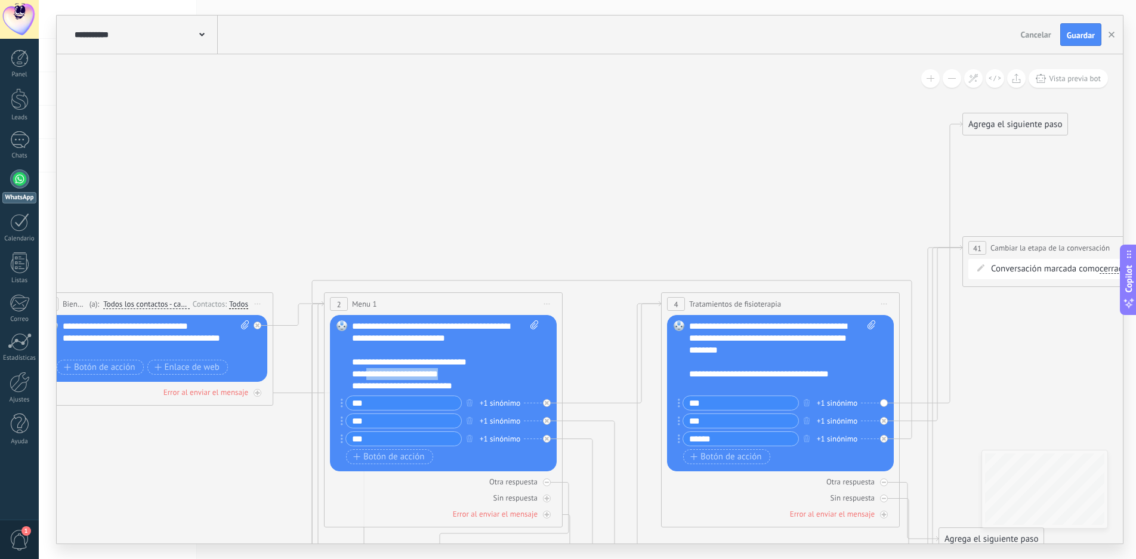
drag, startPoint x: 446, startPoint y: 374, endPoint x: 366, endPoint y: 378, distance: 79.5
click at [366, 378] on div "**********" at bounding box center [445, 356] width 187 height 72
copy div "**********"
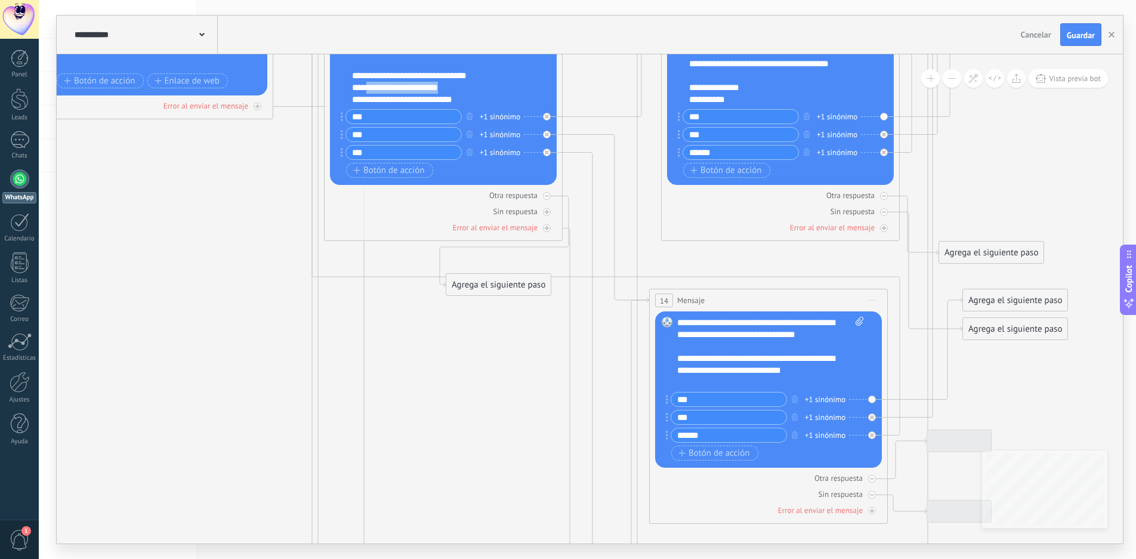
click at [872, 299] on span "Iniciar vista previa aquí Cambiar nombre Duplicar [GEOGRAPHIC_DATA]" at bounding box center [872, 300] width 19 height 17
click at [907, 339] on div "Cambiar nombre" at bounding box center [927, 338] width 118 height 20
click at [695, 297] on input "*******" at bounding box center [690, 300] width 27 height 13
click at [692, 300] on span "Mensaje" at bounding box center [690, 300] width 27 height 11
click at [879, 297] on span "Iniciar vista previa aquí Cambiar nombre Duplicar [GEOGRAPHIC_DATA]" at bounding box center [872, 300] width 19 height 17
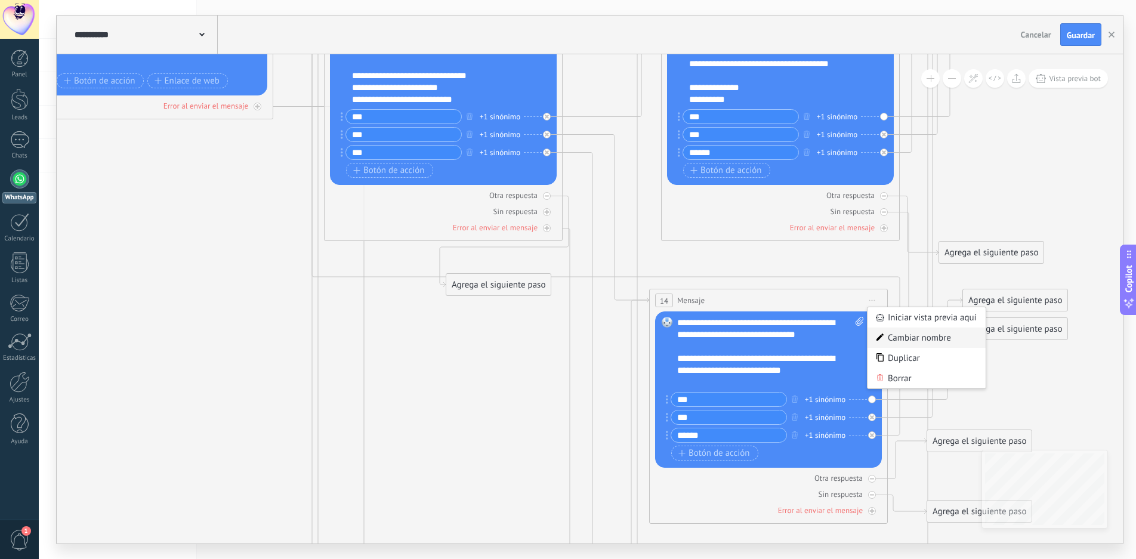
click at [901, 332] on div "Cambiar nombre" at bounding box center [927, 338] width 118 height 20
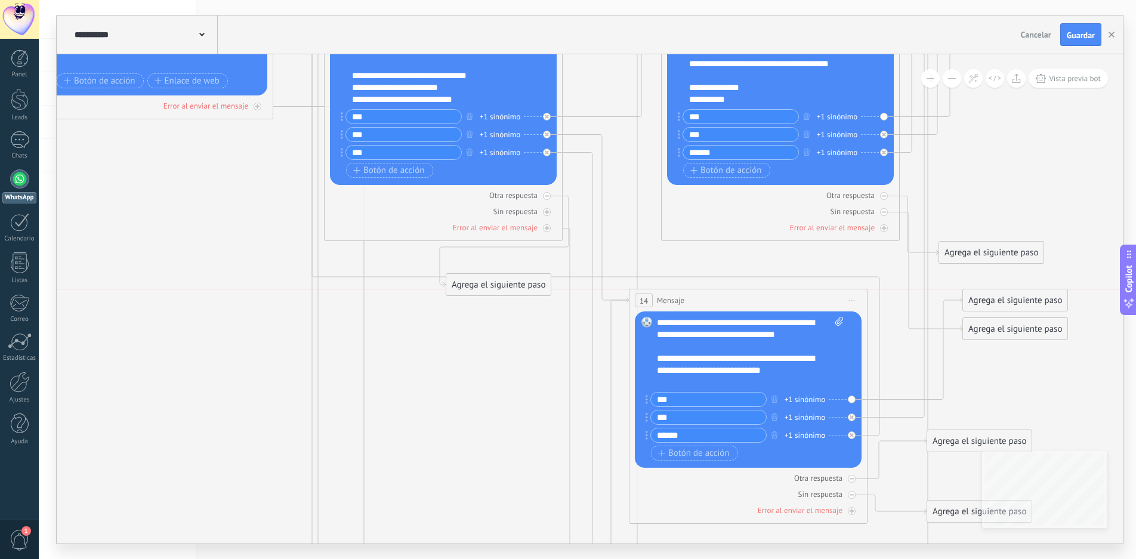
click at [687, 300] on div "14 Mensaje ******* (a): Todos los contactos - canales seleccionados Todos los c…" at bounding box center [749, 300] width 238 height 22
click at [856, 296] on span "Iniciar vista previa aquí Cambiar nombre Duplicar [GEOGRAPHIC_DATA]" at bounding box center [853, 300] width 19 height 17
click at [870, 332] on div "Cambiar nombre" at bounding box center [908, 338] width 118 height 20
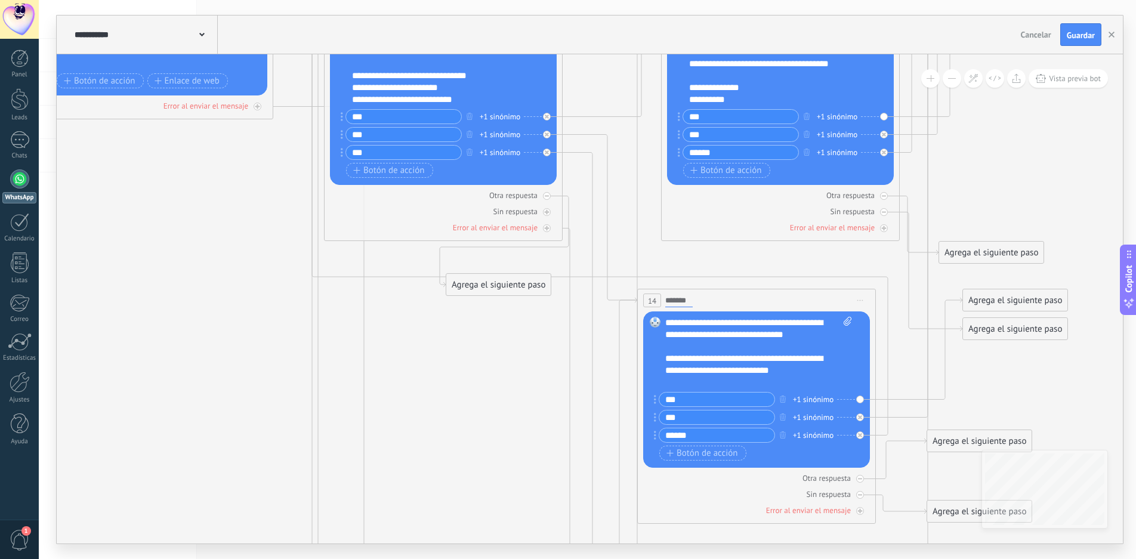
click at [679, 300] on input "*******" at bounding box center [678, 300] width 27 height 13
click at [0, 0] on span "Mensaje" at bounding box center [0, 0] width 0 height 0
click at [863, 298] on span "Iniciar vista previa aquí Cambiar nombre Duplicar [GEOGRAPHIC_DATA]" at bounding box center [860, 300] width 19 height 17
click at [881, 332] on div "Cambiar nombre" at bounding box center [915, 338] width 118 height 20
type input "*"
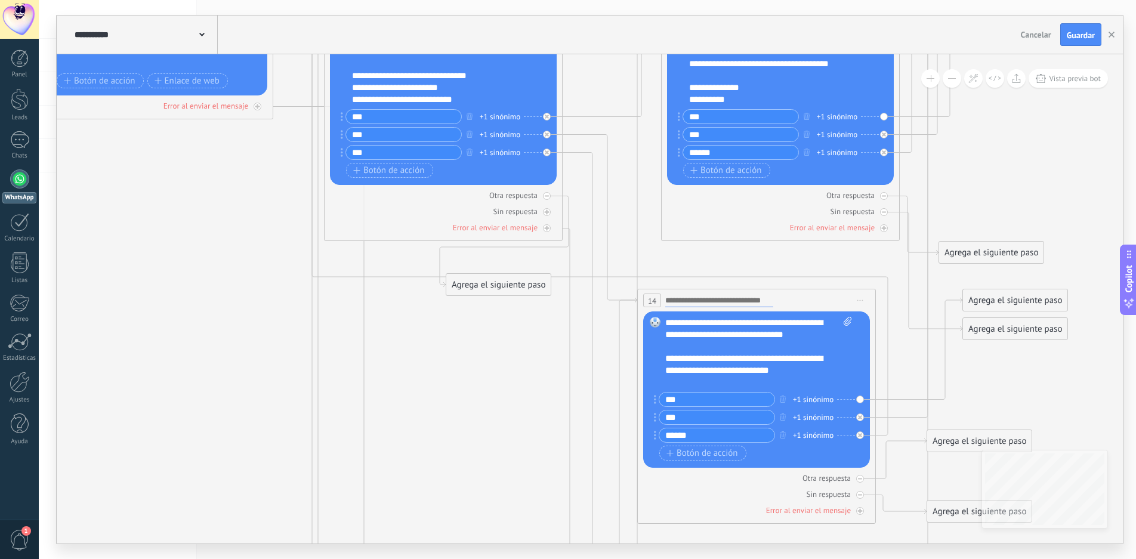
paste input "**********"
type input "**********"
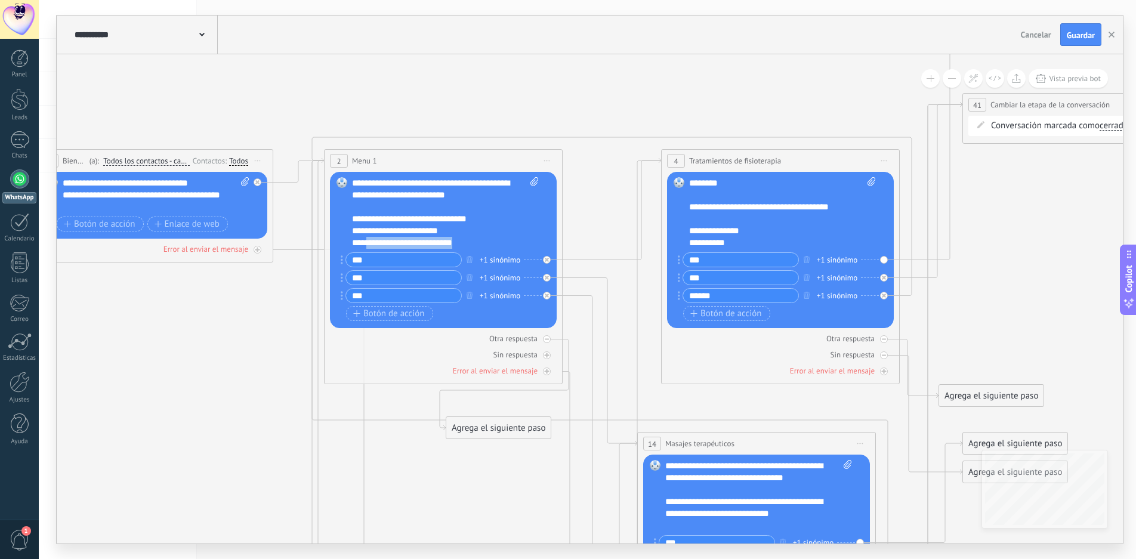
drag, startPoint x: 459, startPoint y: 244, endPoint x: 368, endPoint y: 245, distance: 90.7
click at [368, 245] on div "**********" at bounding box center [445, 213] width 187 height 72
copy div "**********"
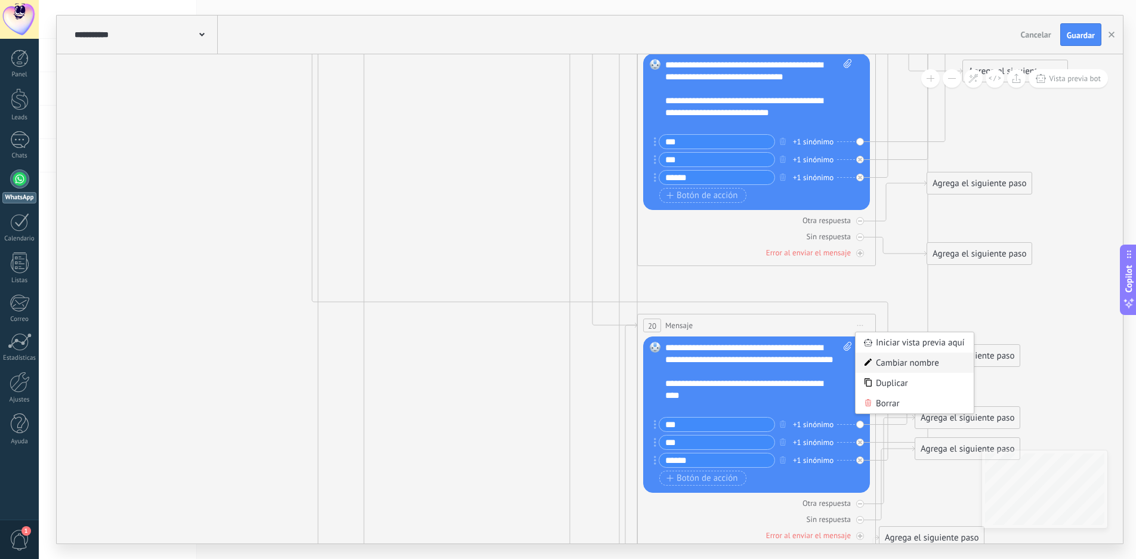
scroll to position [24, 0]
click at [906, 366] on div "Cambiar nombre" at bounding box center [915, 363] width 118 height 20
type input "*"
paste input "**********"
type input "**********"
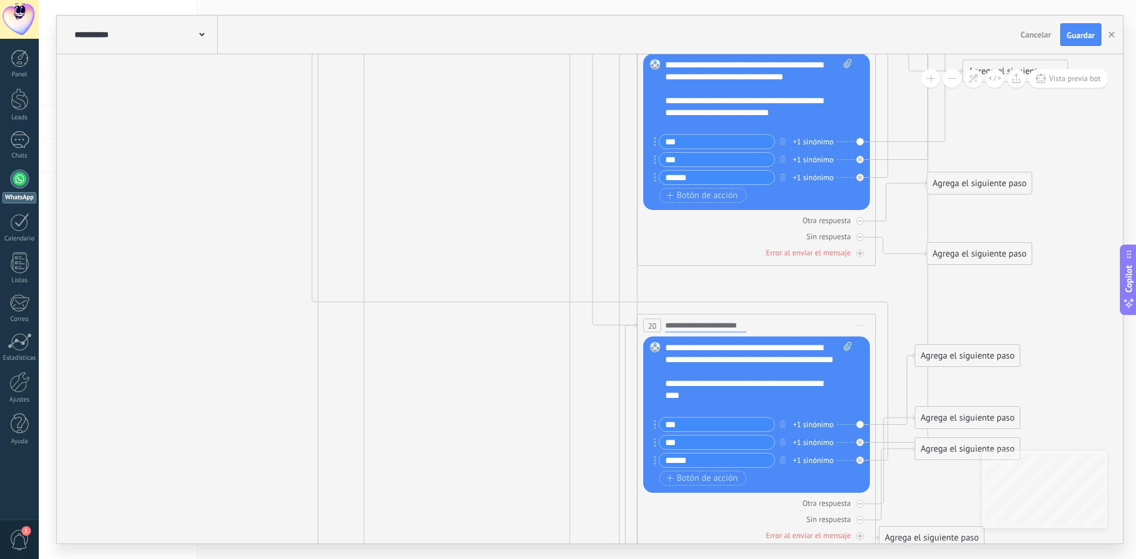
click at [120, 344] on icon at bounding box center [956, 220] width 2721 height 1900
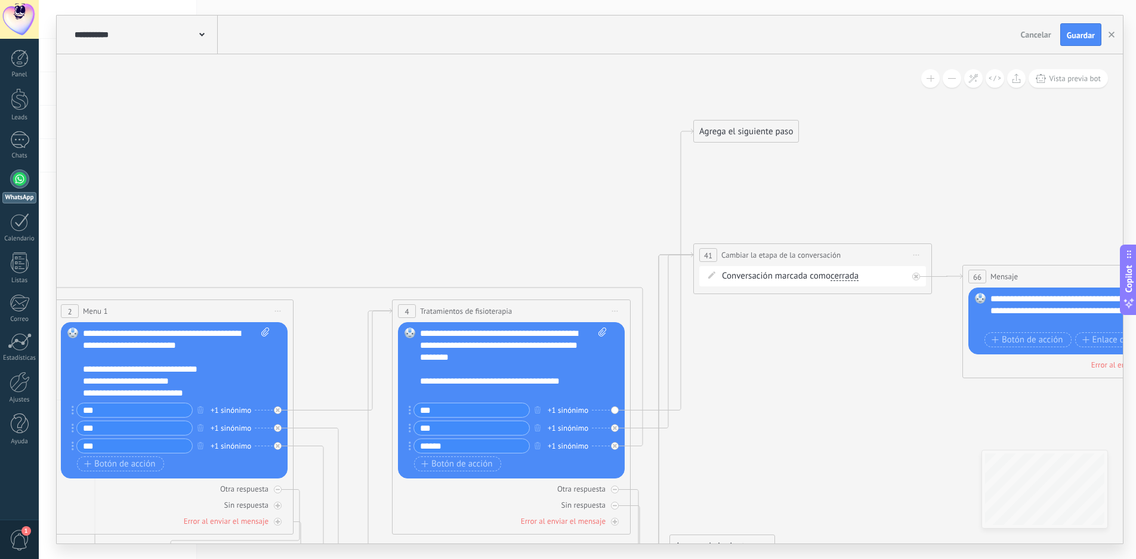
drag, startPoint x: 1021, startPoint y: 303, endPoint x: 763, endPoint y: 338, distance: 260.8
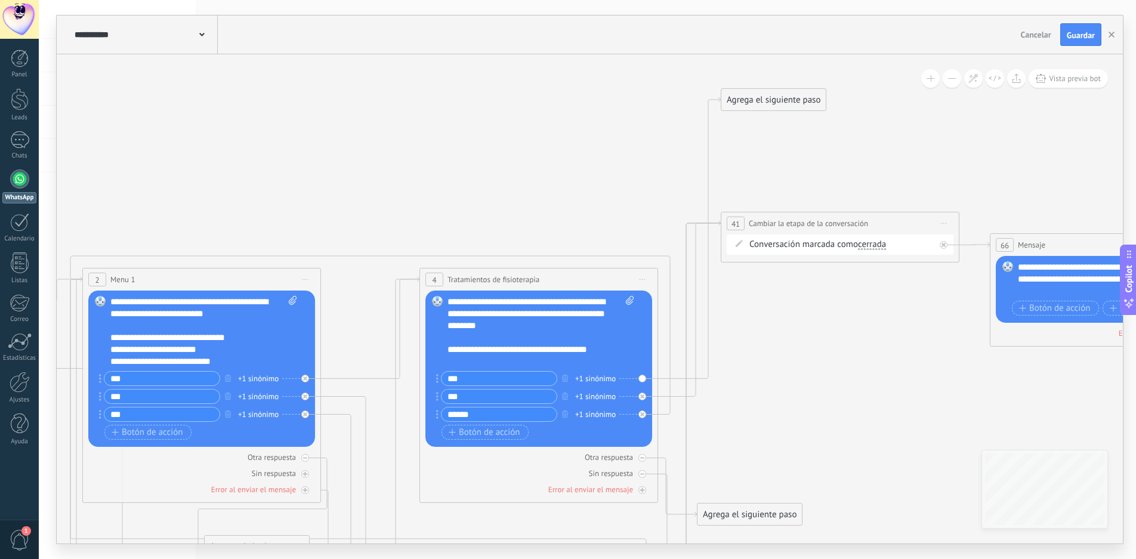
drag, startPoint x: 804, startPoint y: 411, endPoint x: 830, endPoint y: 374, distance: 45.0
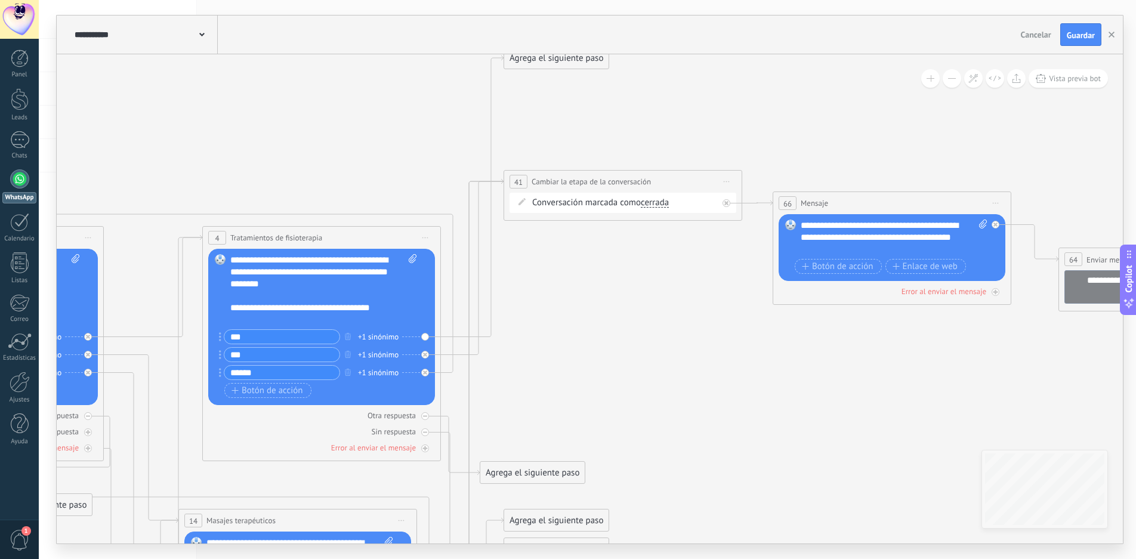
drag, startPoint x: 879, startPoint y: 383, endPoint x: 661, endPoint y: 341, distance: 221.8
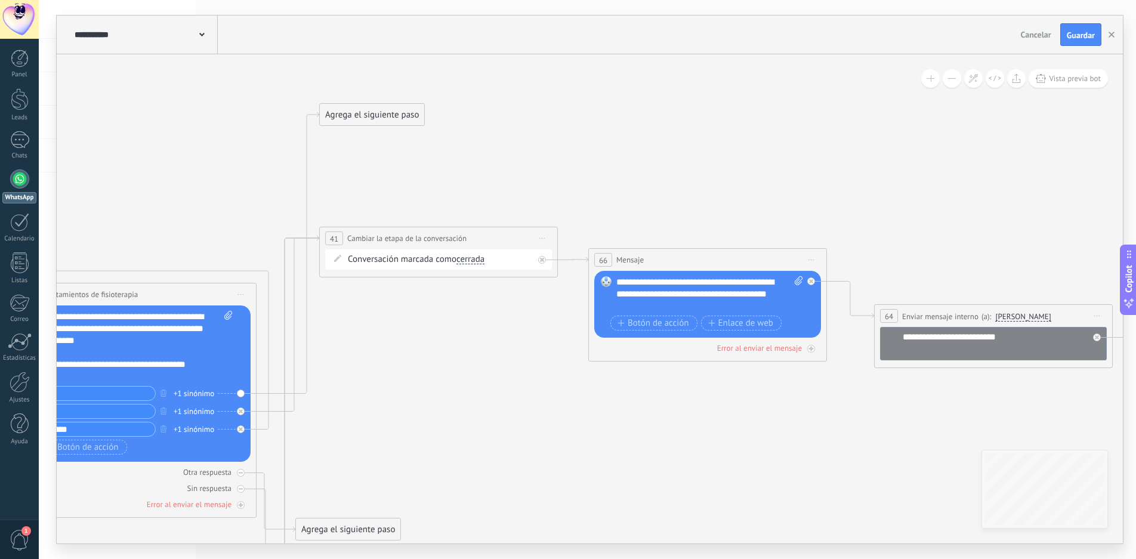
drag, startPoint x: 898, startPoint y: 359, endPoint x: 713, endPoint y: 416, distance: 192.9
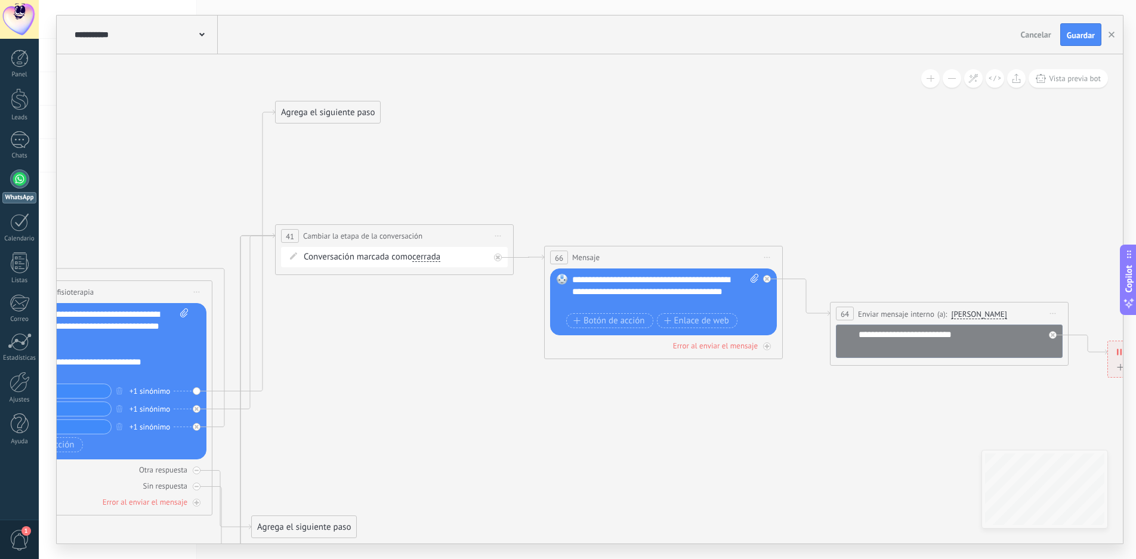
drag, startPoint x: 760, startPoint y: 434, endPoint x: 714, endPoint y: 433, distance: 46.0
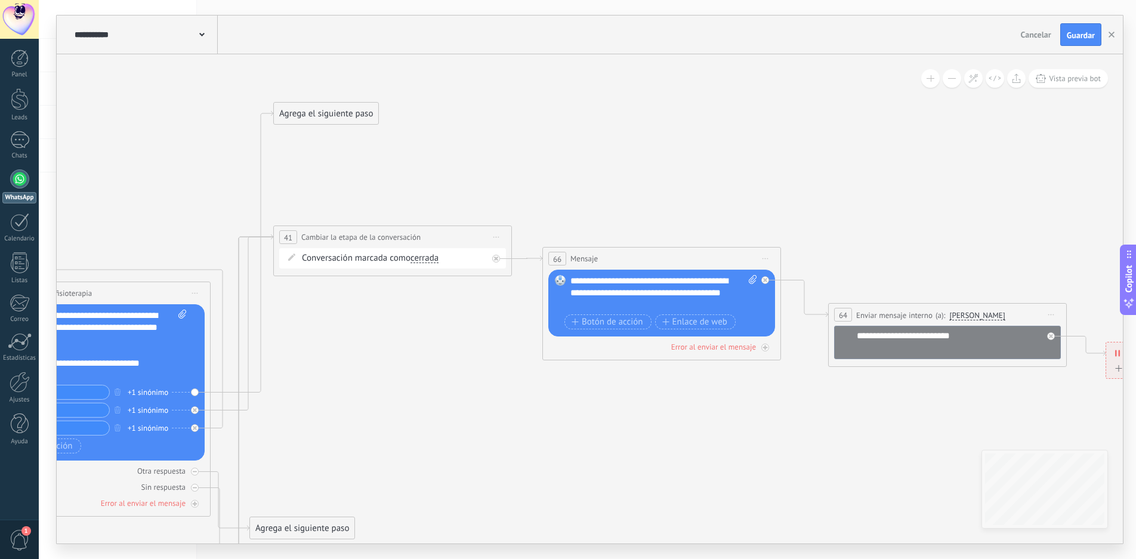
click at [767, 255] on span "Iniciar vista previa aquí Cambiar nombre Duplicar [GEOGRAPHIC_DATA]" at bounding box center [765, 258] width 19 height 17
click at [795, 292] on div "Cambiar nombre" at bounding box center [820, 296] width 118 height 20
type input "*"
type input "**********"
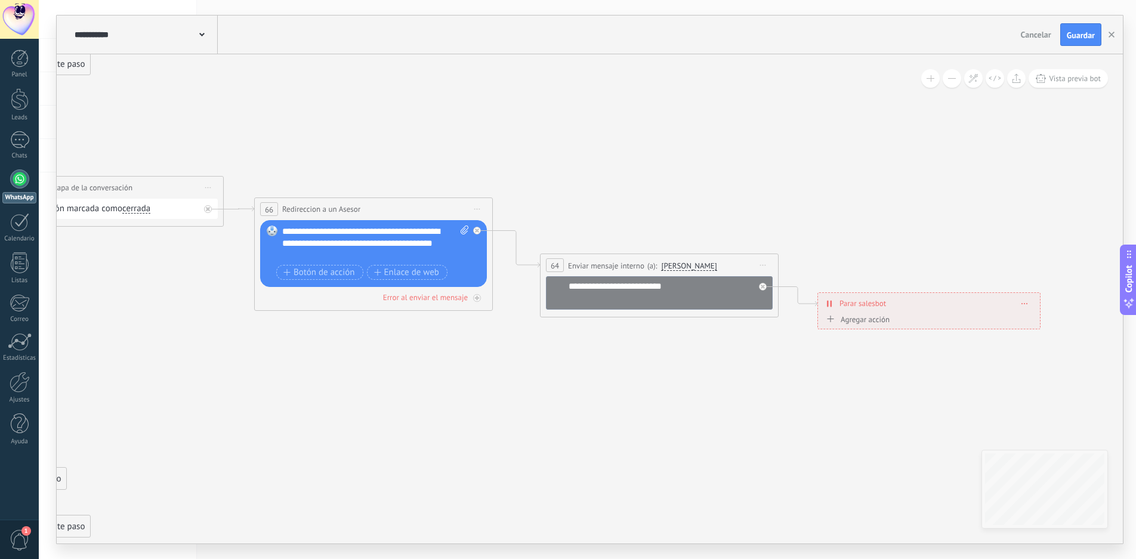
drag, startPoint x: 887, startPoint y: 444, endPoint x: 570, endPoint y: 396, distance: 321.1
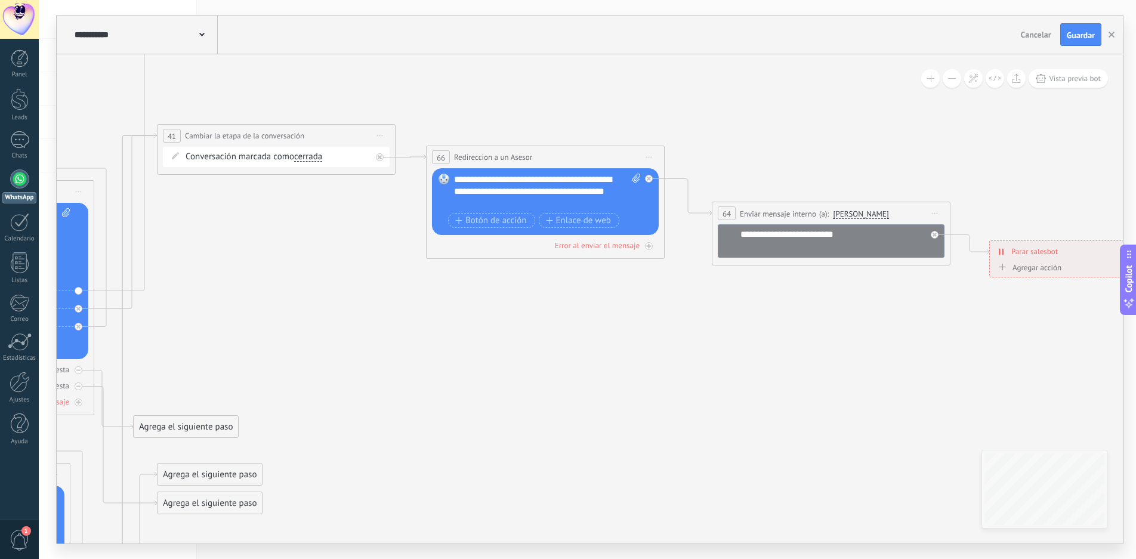
drag, startPoint x: 555, startPoint y: 355, endPoint x: 797, endPoint y: 249, distance: 264.6
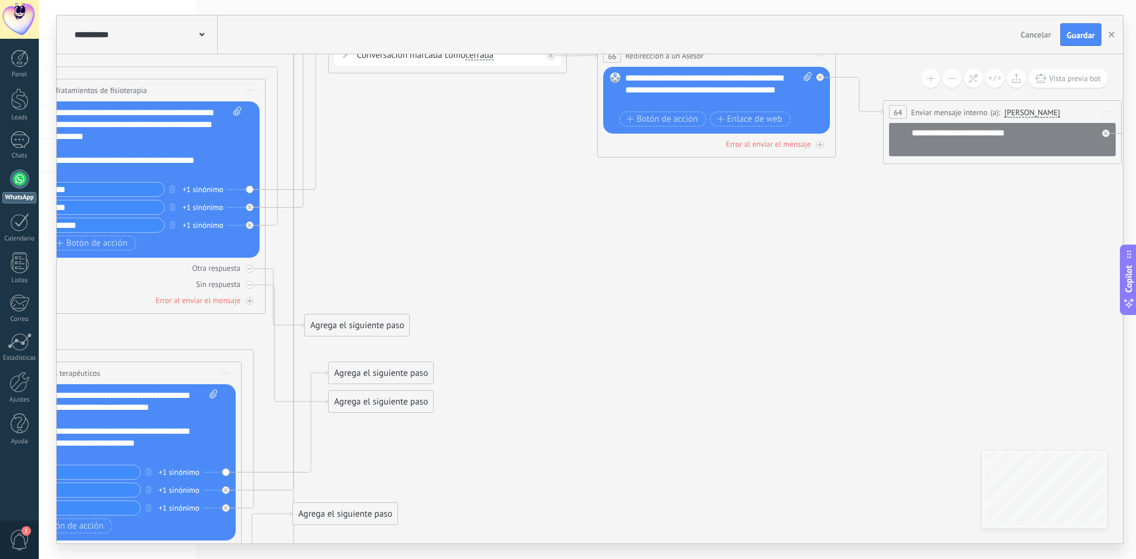
drag, startPoint x: 507, startPoint y: 342, endPoint x: 738, endPoint y: 235, distance: 255.2
click at [730, 242] on icon at bounding box center [322, 551] width 2721 height 1900
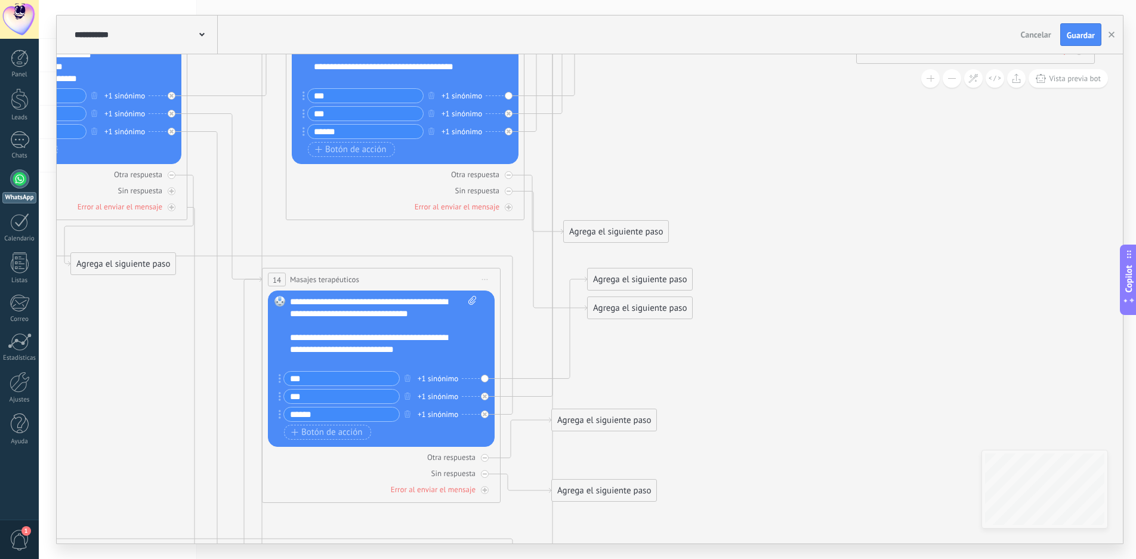
drag, startPoint x: 688, startPoint y: 200, endPoint x: 745, endPoint y: 195, distance: 56.9
click at [745, 195] on icon at bounding box center [581, 457] width 2721 height 1900
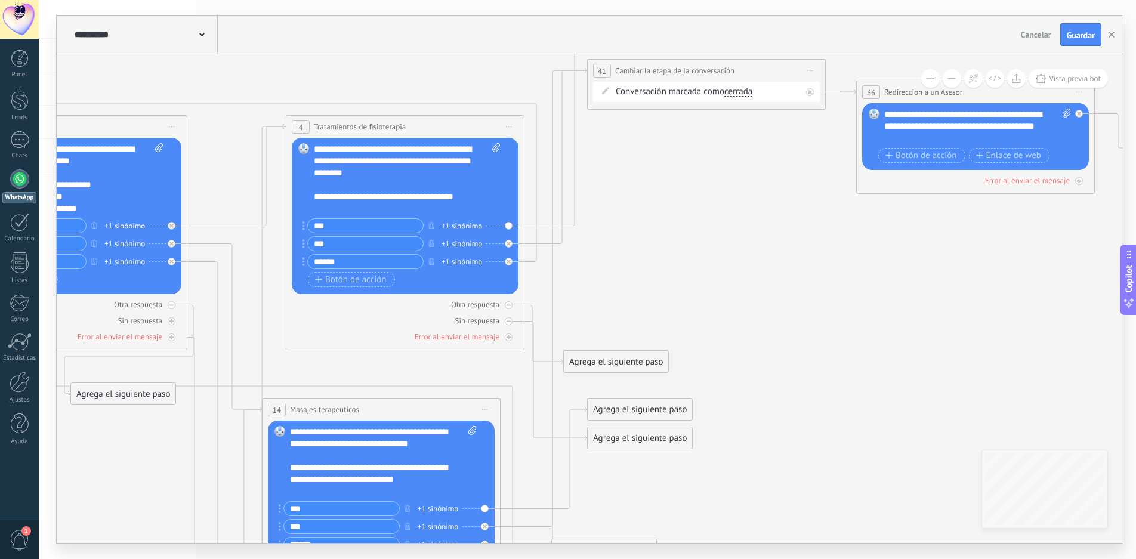
drag, startPoint x: 733, startPoint y: 147, endPoint x: 714, endPoint y: 362, distance: 215.7
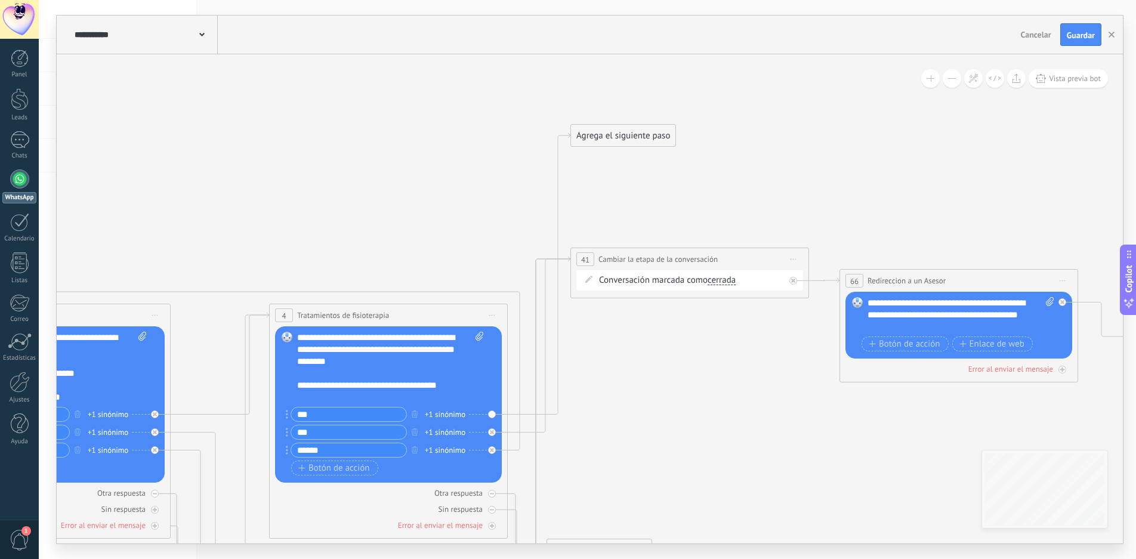
drag, startPoint x: 676, startPoint y: 264, endPoint x: 676, endPoint y: 375, distance: 111.0
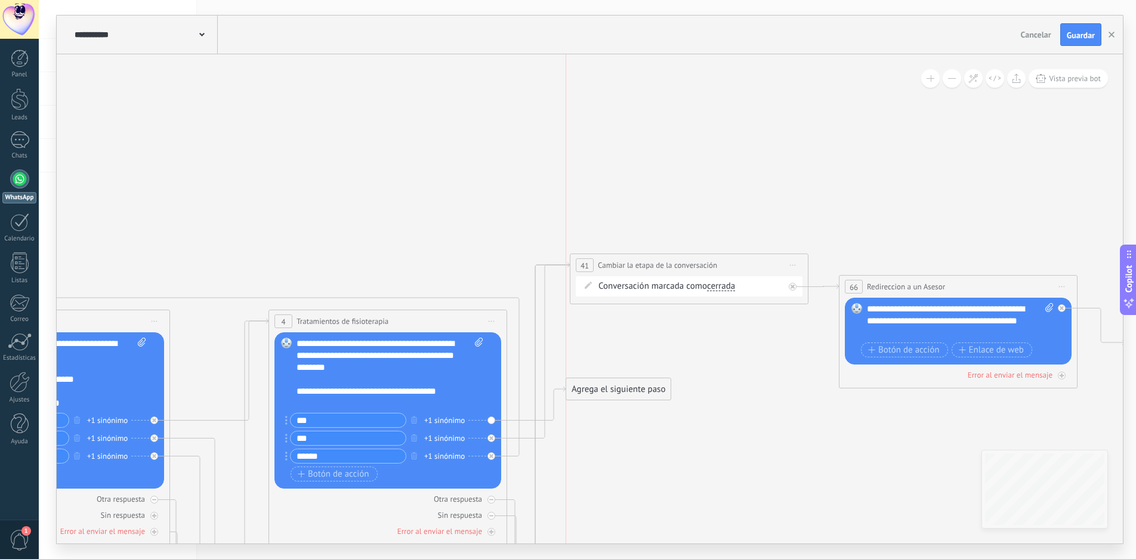
drag, startPoint x: 618, startPoint y: 138, endPoint x: 615, endPoint y: 386, distance: 247.7
click at [615, 386] on div "Agrega el siguiente paso" at bounding box center [618, 390] width 104 height 20
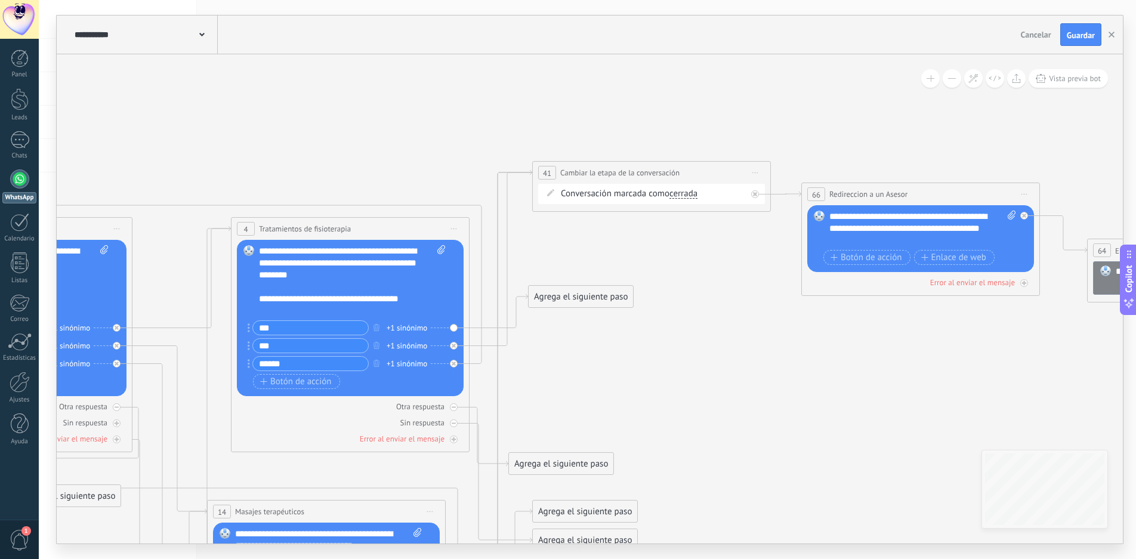
drag, startPoint x: 727, startPoint y: 448, endPoint x: 686, endPoint y: 353, distance: 104.0
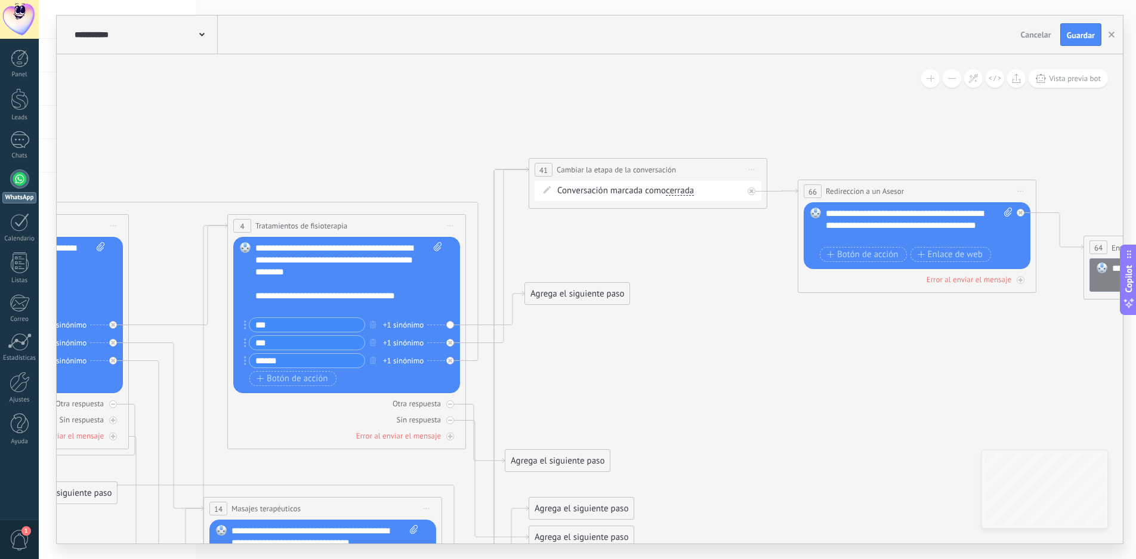
click at [582, 294] on div "Agrega el siguiente paso" at bounding box center [577, 294] width 104 height 20
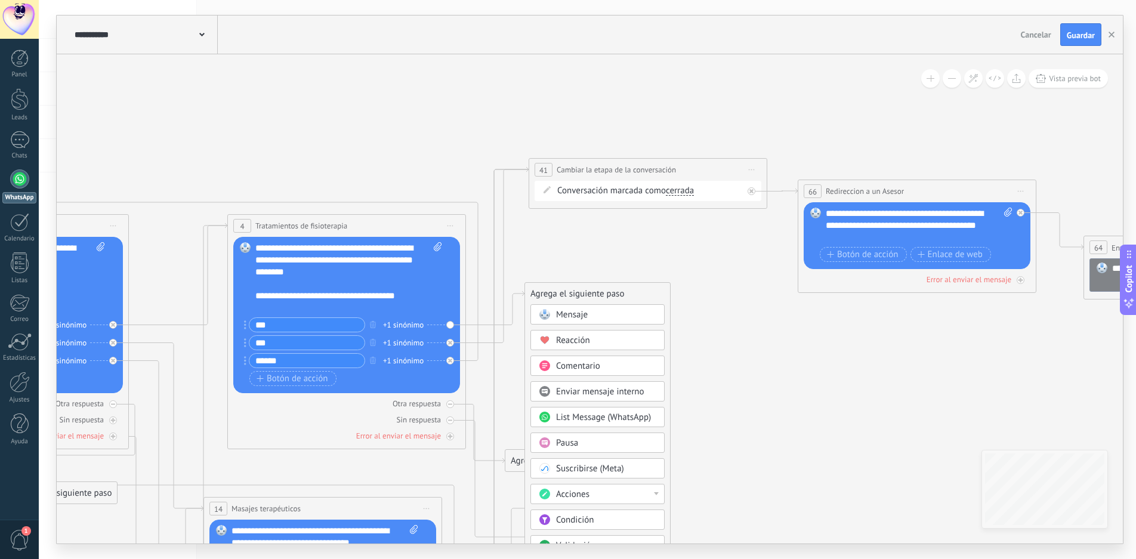
click at [607, 313] on div "Mensaje" at bounding box center [606, 315] width 100 height 12
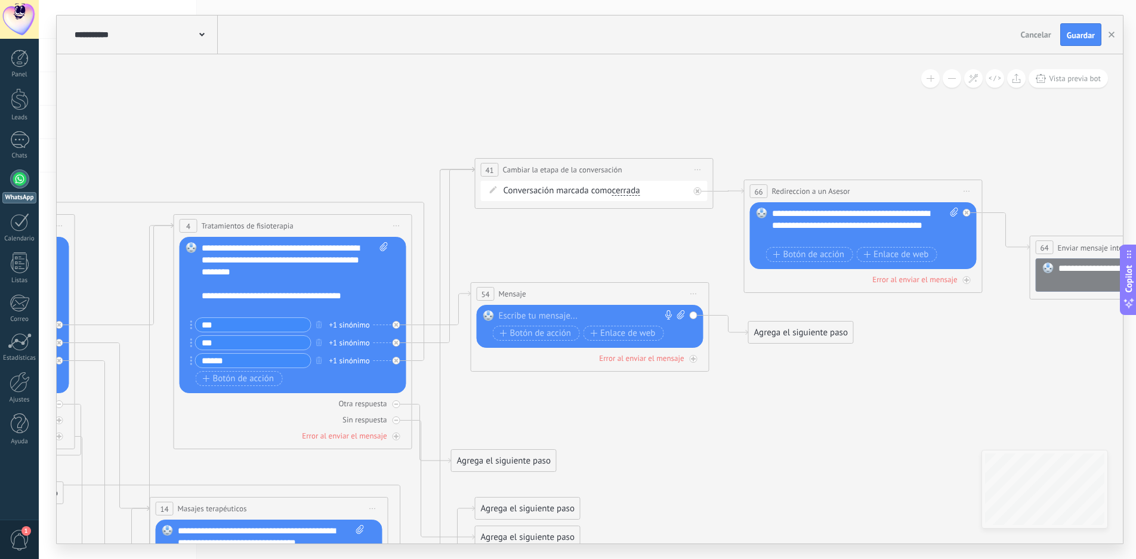
click at [535, 315] on div at bounding box center [587, 316] width 177 height 12
paste div
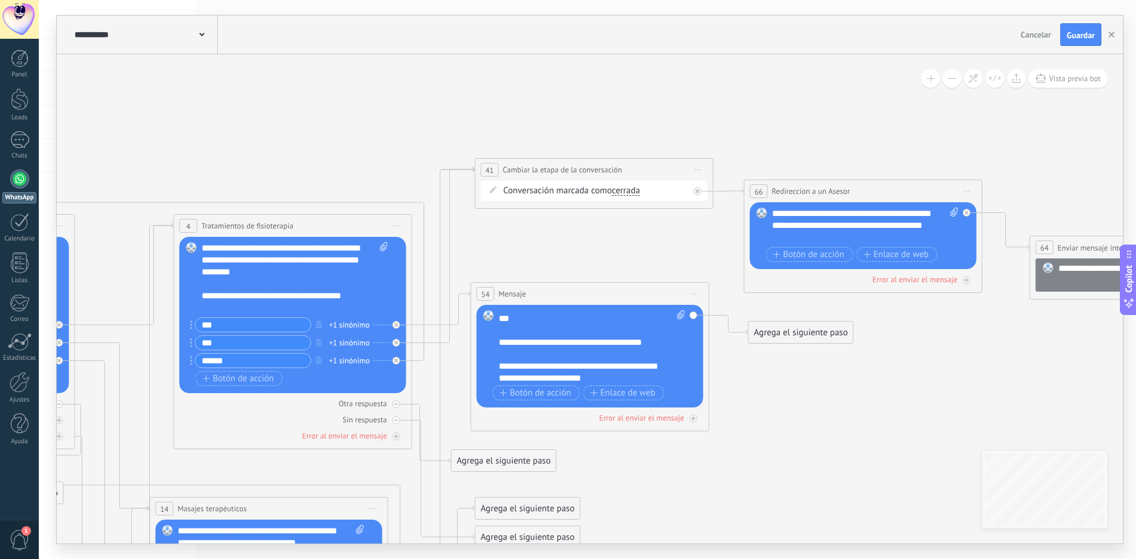
scroll to position [36, 0]
click at [536, 391] on span "Botón de acción" at bounding box center [536, 393] width 72 height 10
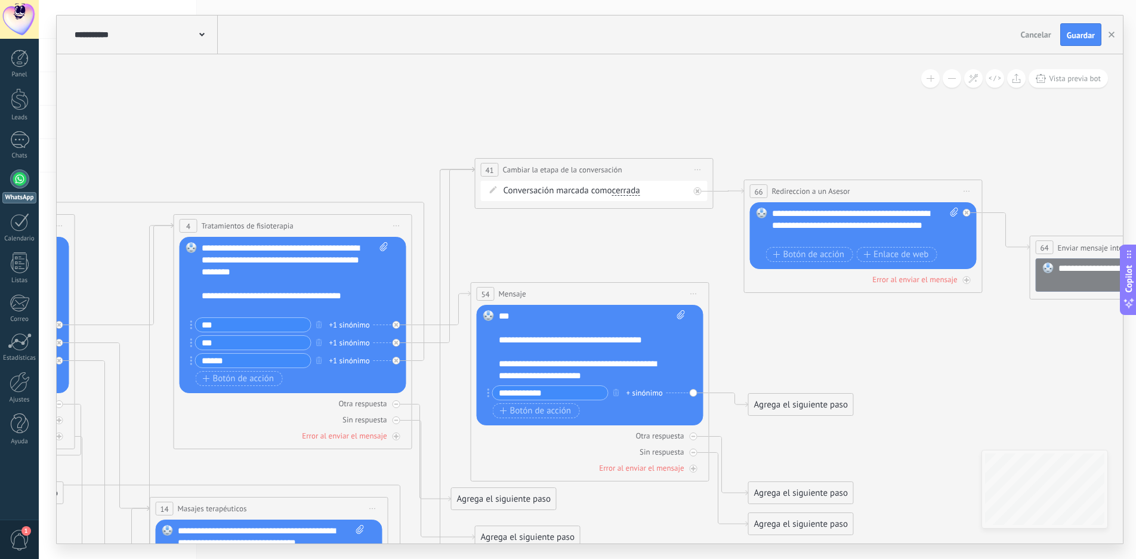
type input "**********"
drag, startPoint x: 715, startPoint y: 251, endPoint x: 645, endPoint y: 193, distance: 91.2
click at [538, 407] on span "Botón de acción" at bounding box center [536, 411] width 72 height 10
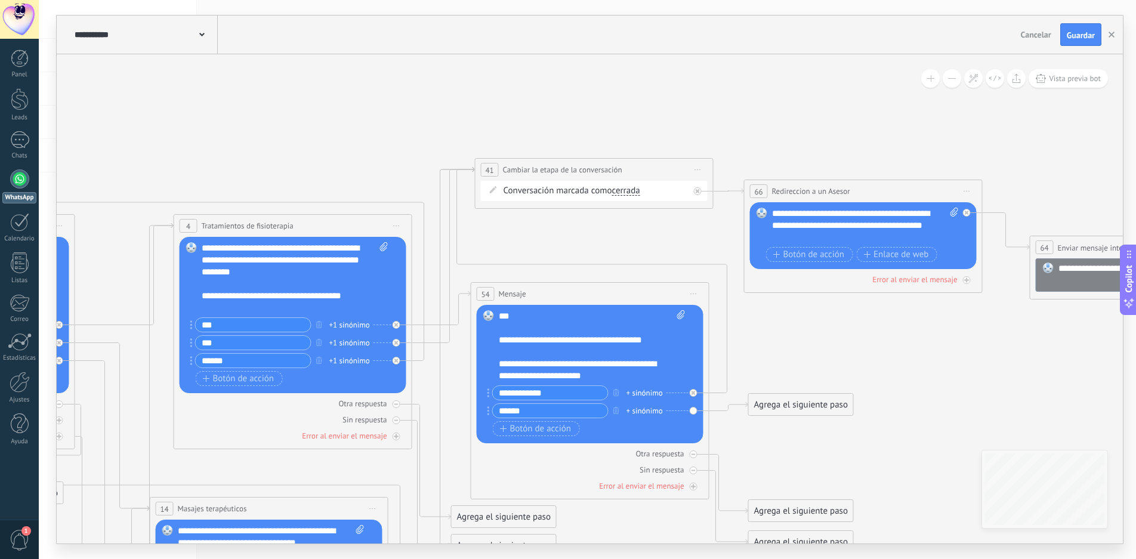
type input "******"
click at [820, 406] on div "Agrega el siguiente paso" at bounding box center [801, 405] width 104 height 20
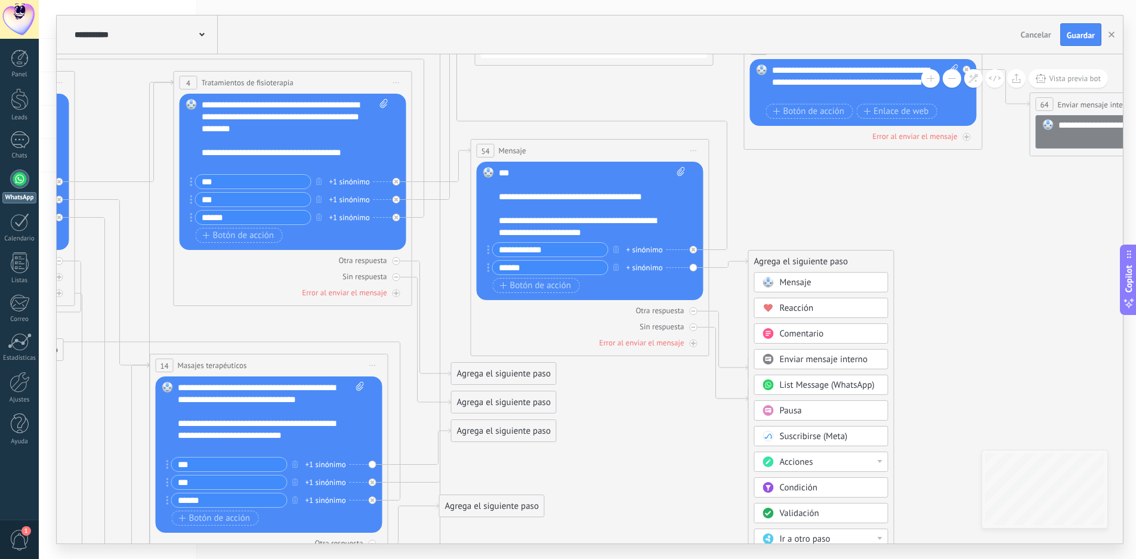
click at [881, 461] on div at bounding box center [880, 461] width 5 height 3
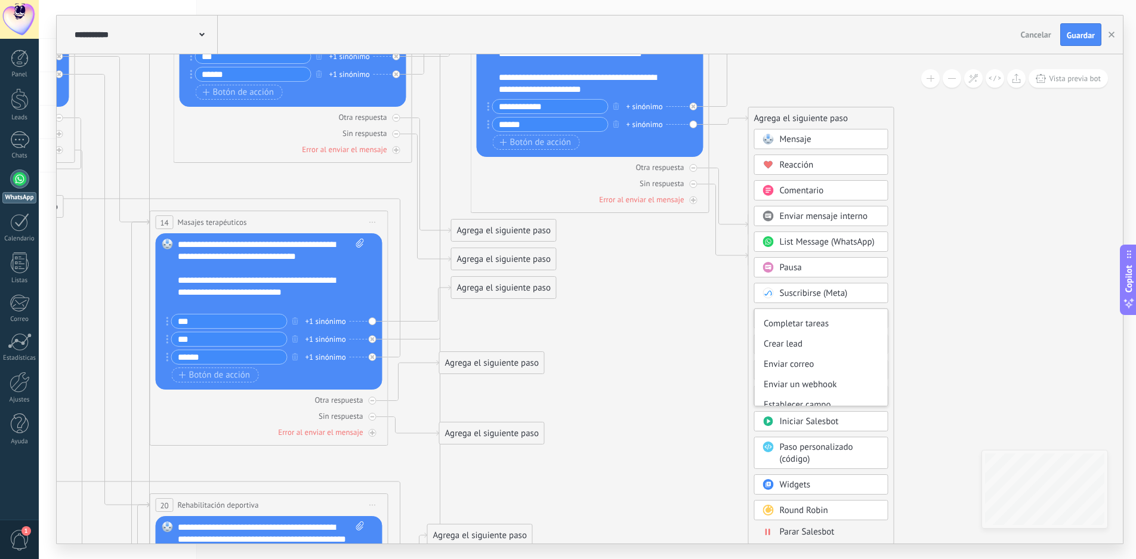
scroll to position [119, 0]
click at [945, 340] on icon at bounding box center [468, 343] width 2721 height 1541
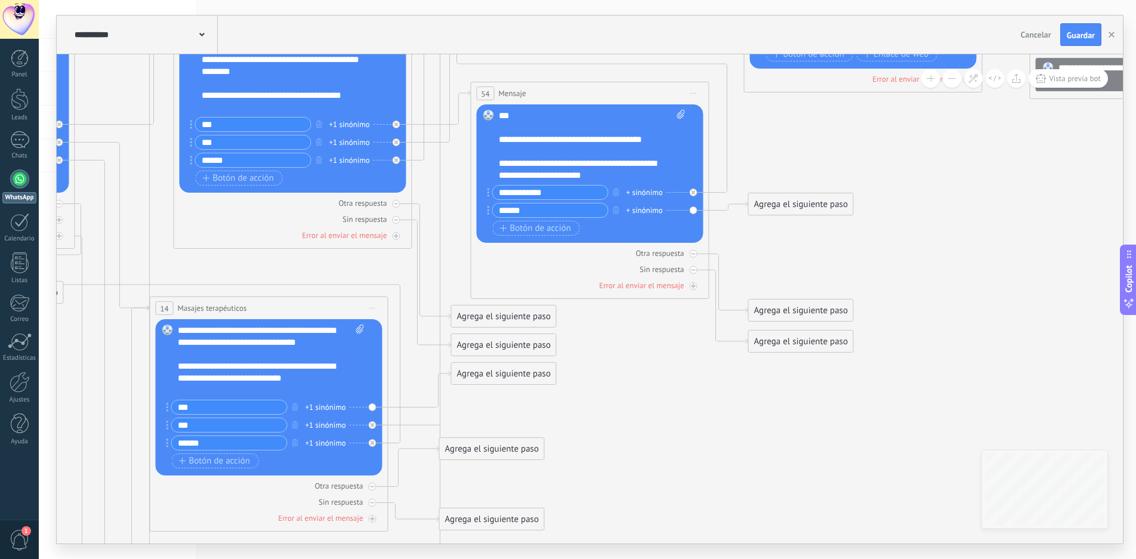
click at [785, 203] on div "Agrega el siguiente paso" at bounding box center [801, 205] width 104 height 20
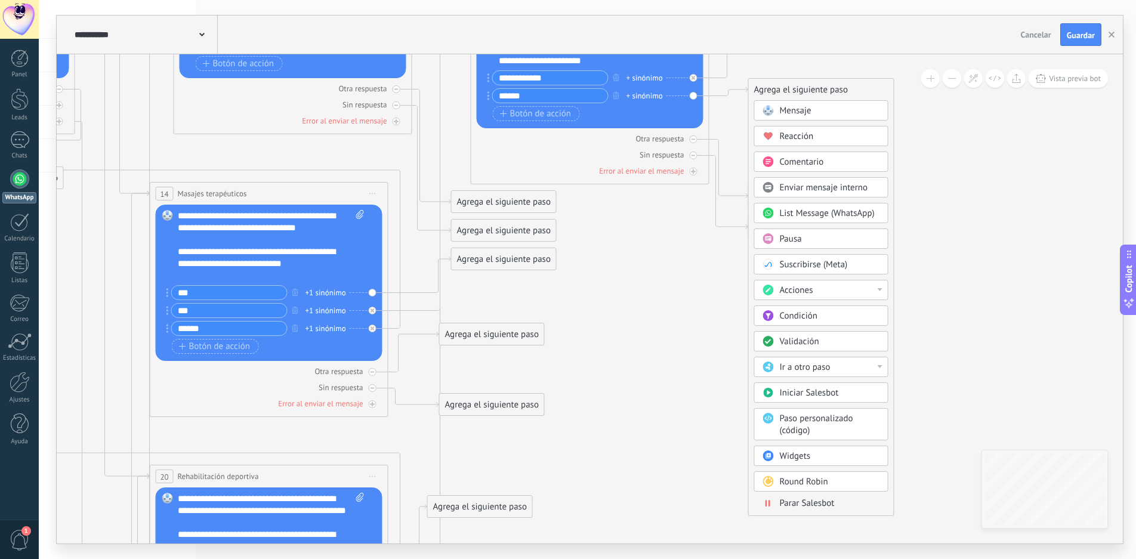
click at [881, 366] on div at bounding box center [880, 366] width 5 height 3
click at [856, 404] on div "4: Tratamientos de fisioterapia" at bounding box center [821, 408] width 133 height 20
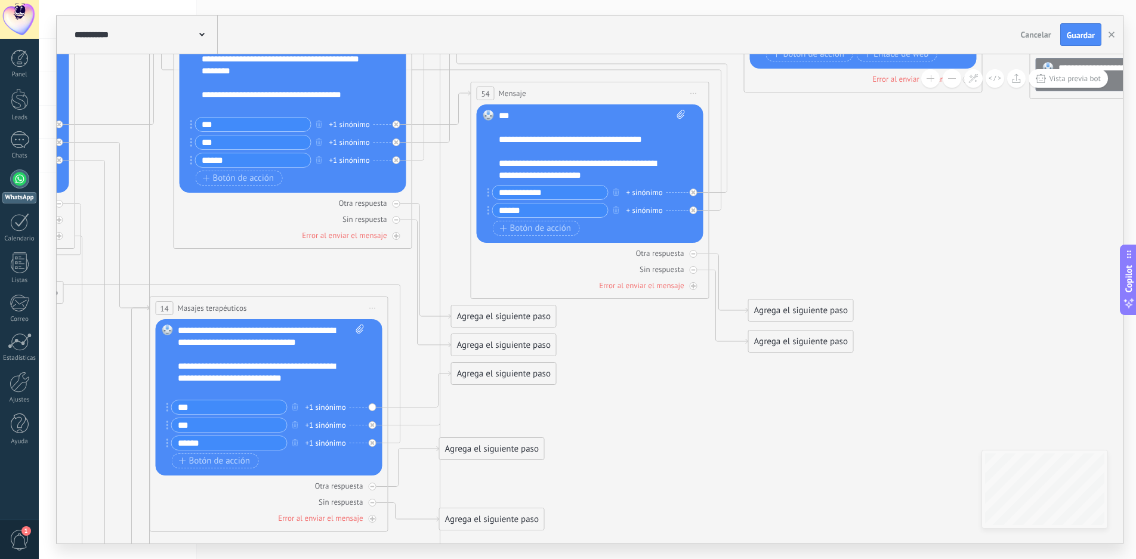
scroll to position [0, 0]
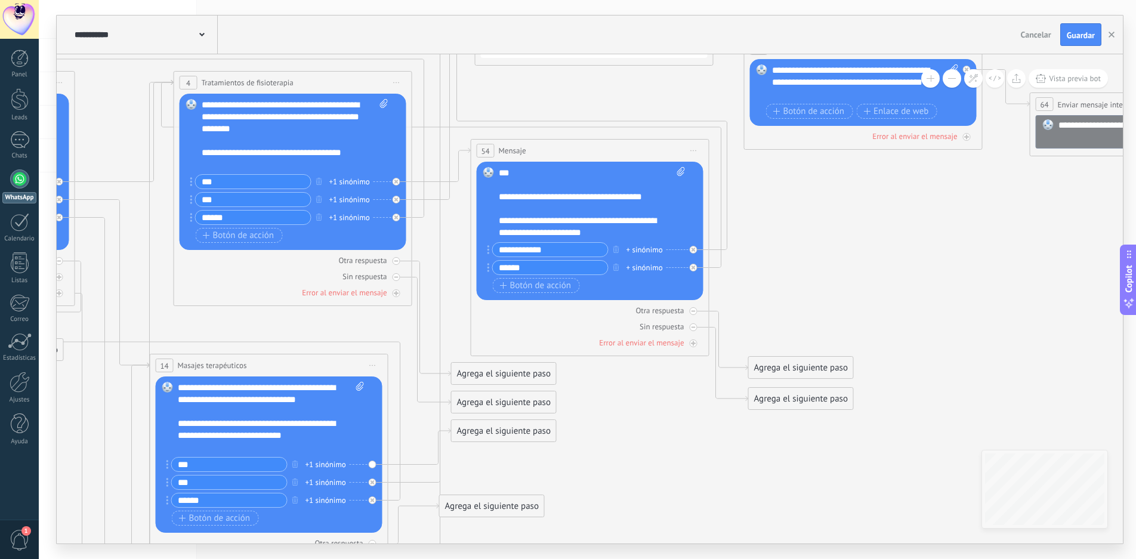
click at [490, 267] on div "******" at bounding box center [548, 267] width 121 height 15
click at [519, 269] on input "******" at bounding box center [550, 268] width 115 height 14
click at [692, 270] on div at bounding box center [694, 268] width 8 height 8
click at [797, 268] on div "Agrega el siguiente paso" at bounding box center [801, 262] width 104 height 20
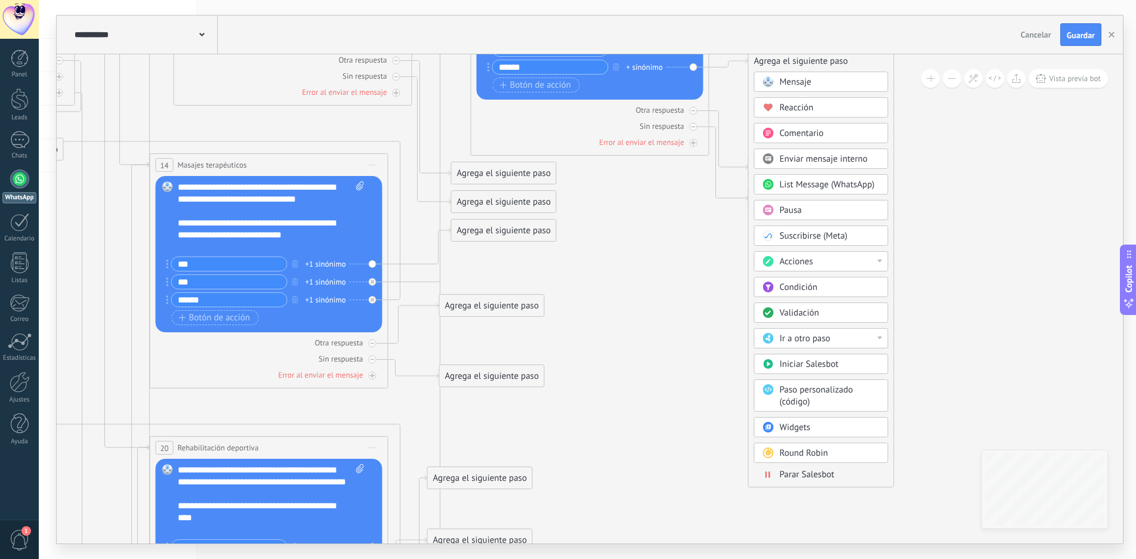
click at [880, 337] on div at bounding box center [880, 338] width 5 height 3
click at [822, 359] on div "2: Menu 1" at bounding box center [821, 359] width 133 height 20
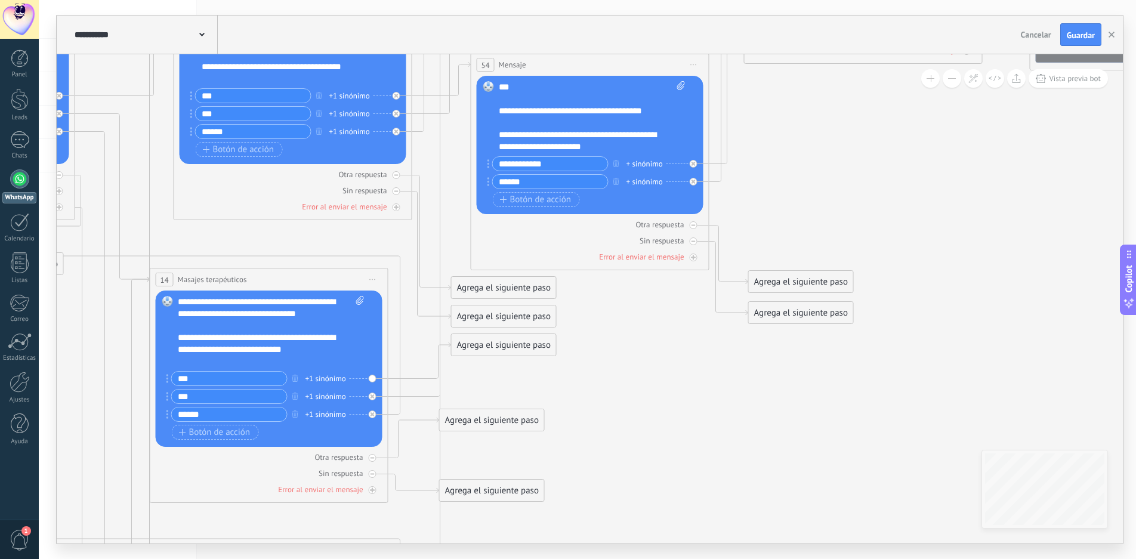
click at [662, 105] on div "**********" at bounding box center [582, 111] width 166 height 12
click at [517, 124] on div "**********" at bounding box center [582, 117] width 166 height 24
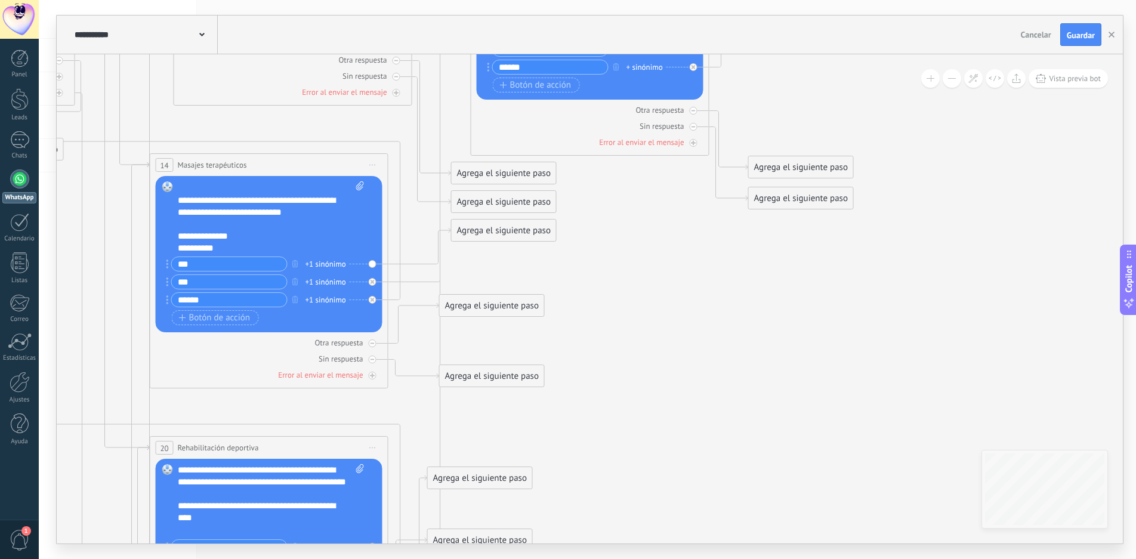
scroll to position [24, 0]
click at [411, 263] on icon at bounding box center [419, 246] width 63 height 36
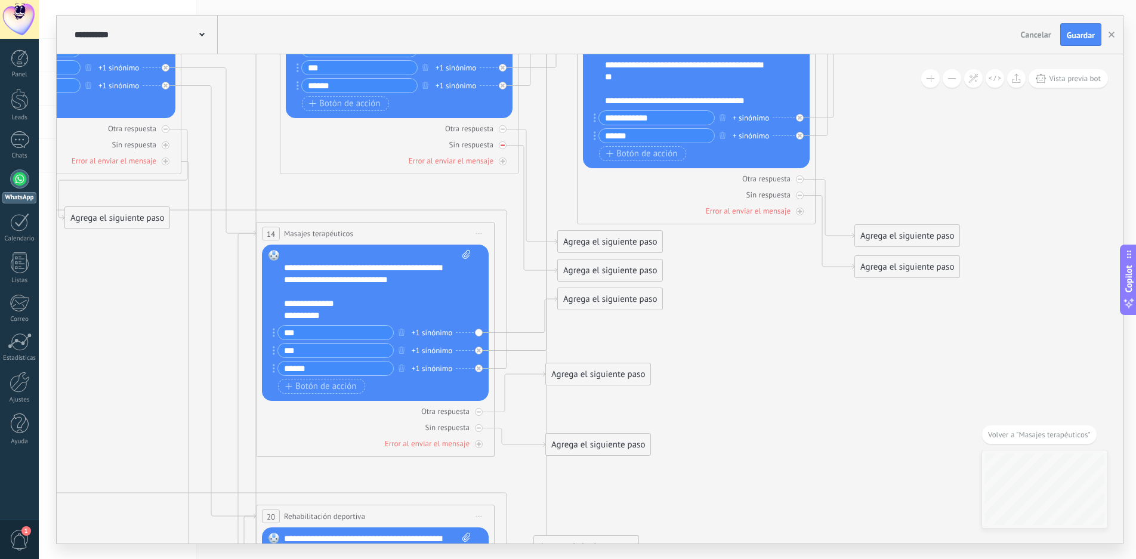
click at [504, 144] on icon at bounding box center [503, 145] width 4 height 4
click at [503, 125] on div at bounding box center [503, 129] width 8 height 8
click at [596, 297] on div "Agrega el siguiente paso" at bounding box center [610, 299] width 104 height 20
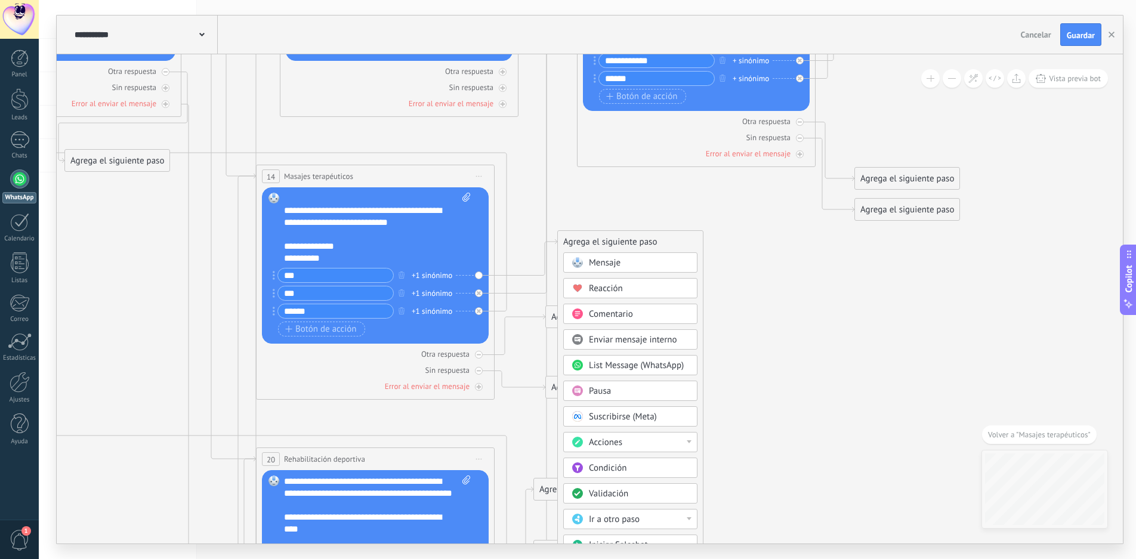
click at [627, 257] on div "Mensaje" at bounding box center [639, 263] width 100 height 12
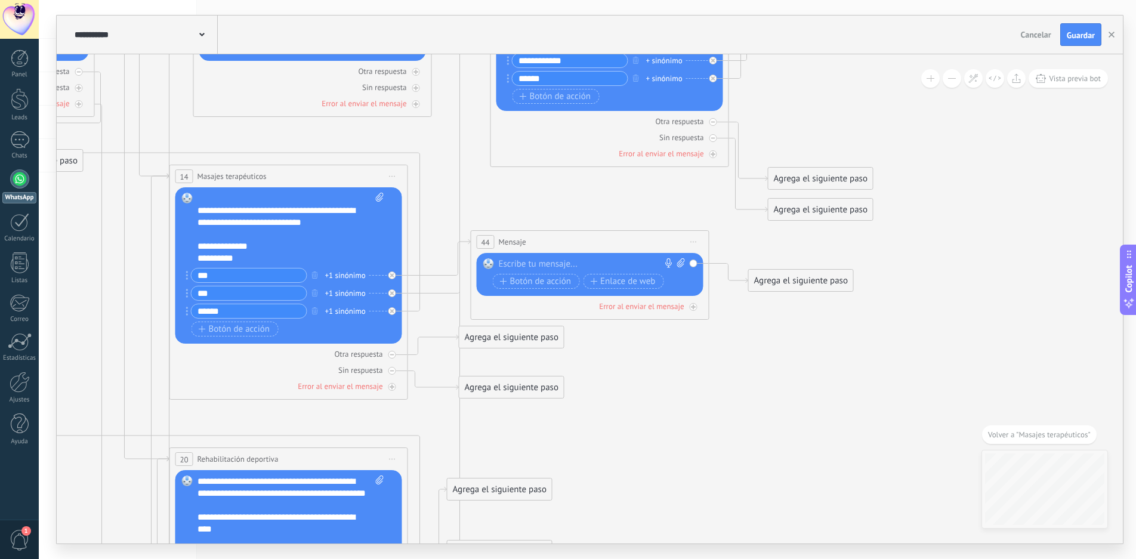
click at [538, 257] on div "Reemplazar Quitar Convertir a mensaje de voz Arrastre la imagen aquí para adjun…" at bounding box center [590, 274] width 227 height 43
click at [532, 267] on div at bounding box center [587, 264] width 177 height 12
paste div
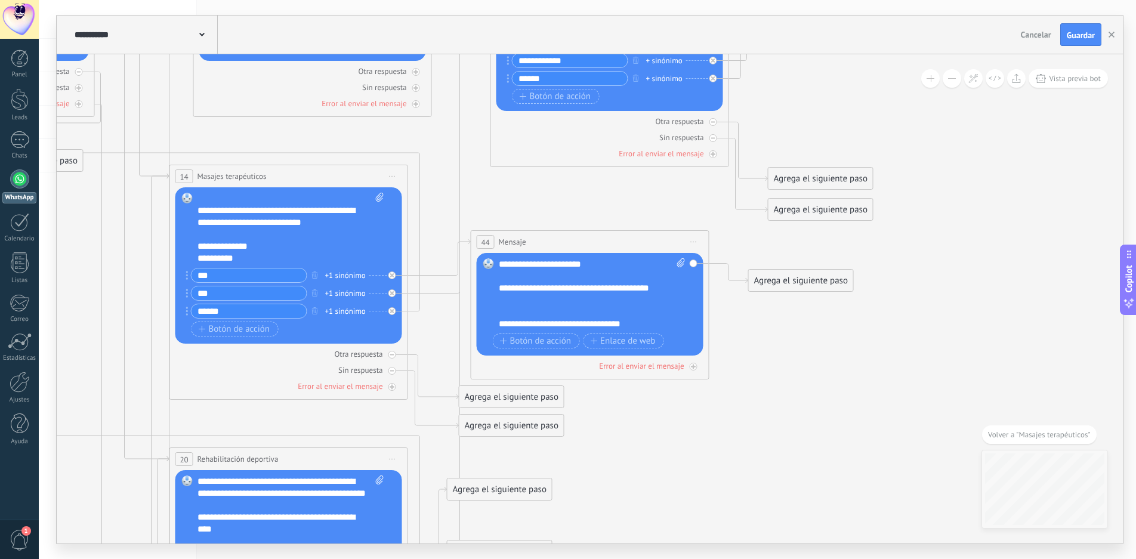
click at [517, 300] on div "**********" at bounding box center [582, 294] width 166 height 24
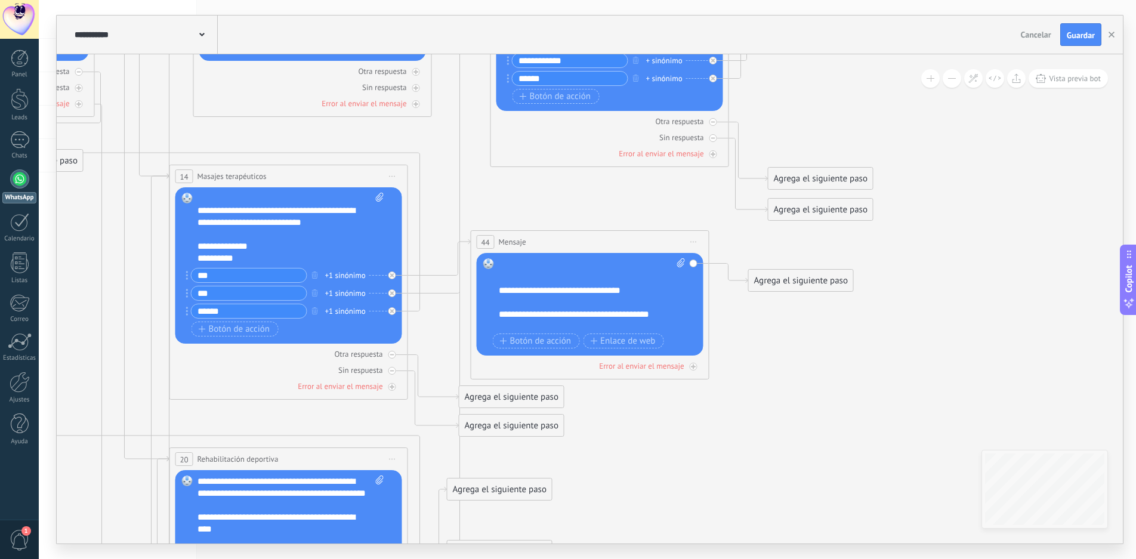
scroll to position [36, 0]
click at [642, 290] on div "**********" at bounding box center [582, 288] width 166 height 12
click at [522, 322] on div "**********" at bounding box center [582, 318] width 166 height 24
click at [532, 342] on span "Botón de acción" at bounding box center [536, 342] width 72 height 10
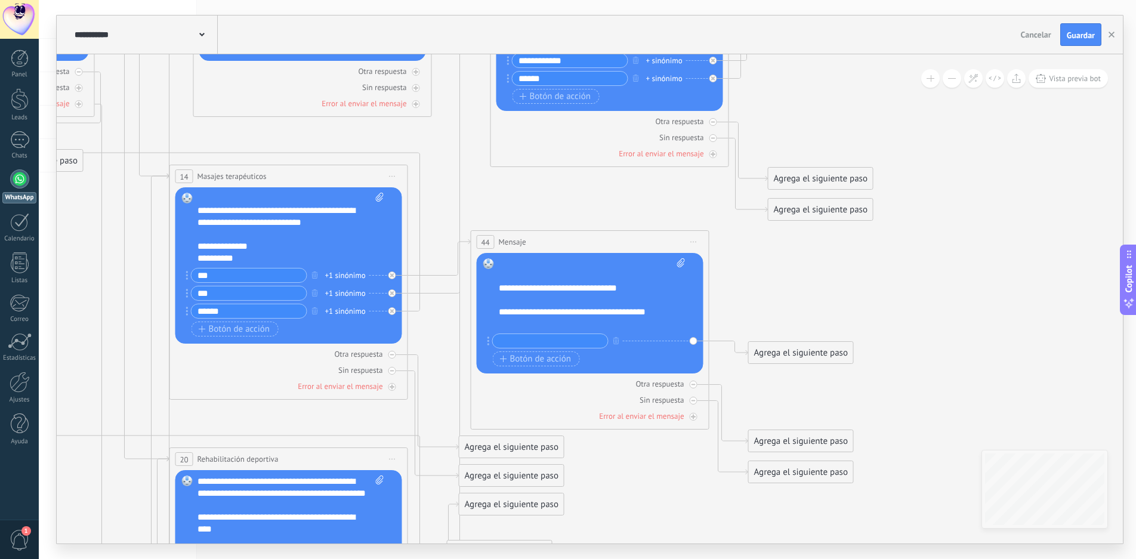
click at [530, 338] on input "text" at bounding box center [550, 341] width 115 height 14
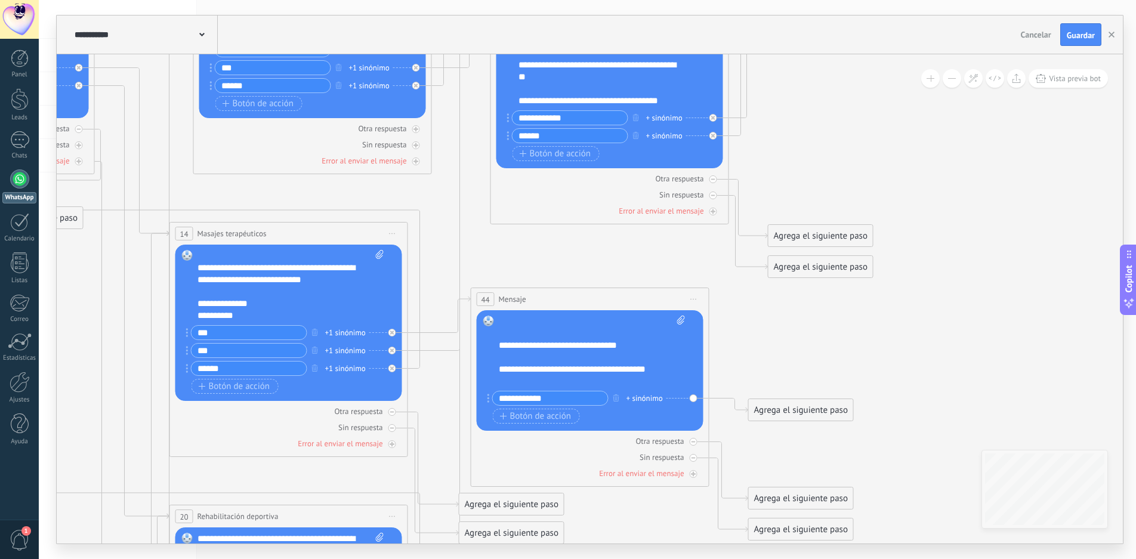
type input "**********"
drag, startPoint x: 816, startPoint y: 414, endPoint x: 945, endPoint y: 137, distance: 306.0
click at [945, 137] on div "Agrega el siguiente paso" at bounding box center [967, 135] width 104 height 20
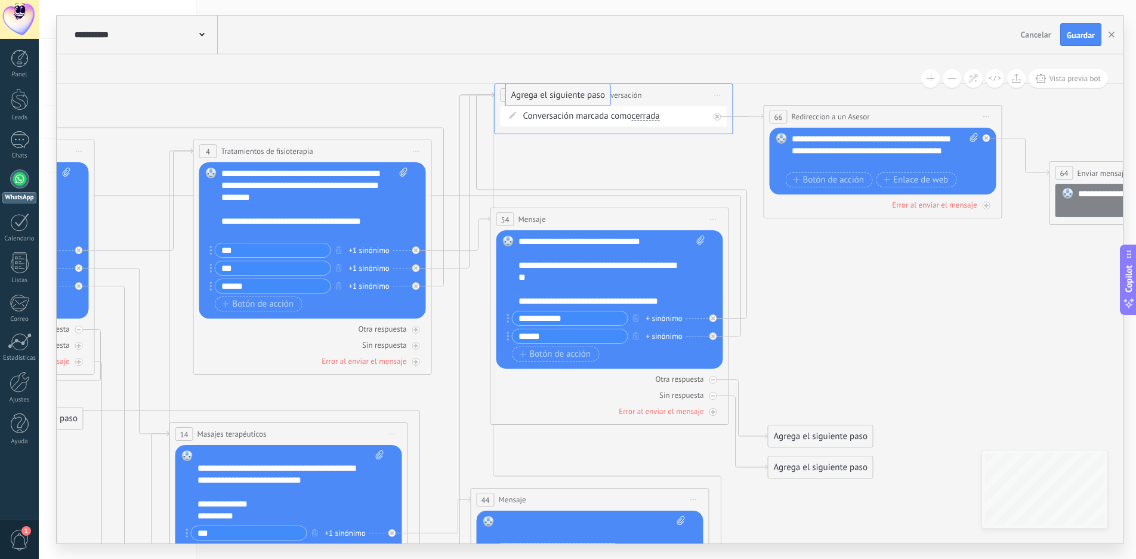
drag, startPoint x: 618, startPoint y: 216, endPoint x: 576, endPoint y: 100, distance: 122.9
click at [719, 95] on icon at bounding box center [718, 95] width 6 height 1
click at [748, 132] on div "Cambiar nombre" at bounding box center [772, 132] width 118 height 20
type input "*"
type input "**********"
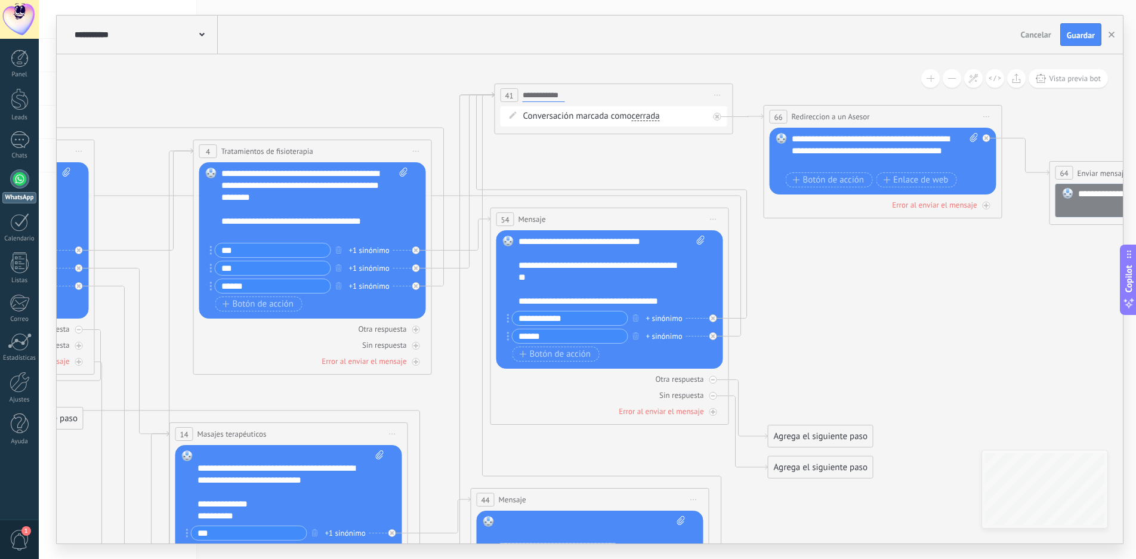
click at [874, 279] on icon at bounding box center [488, 555] width 2721 height 1541
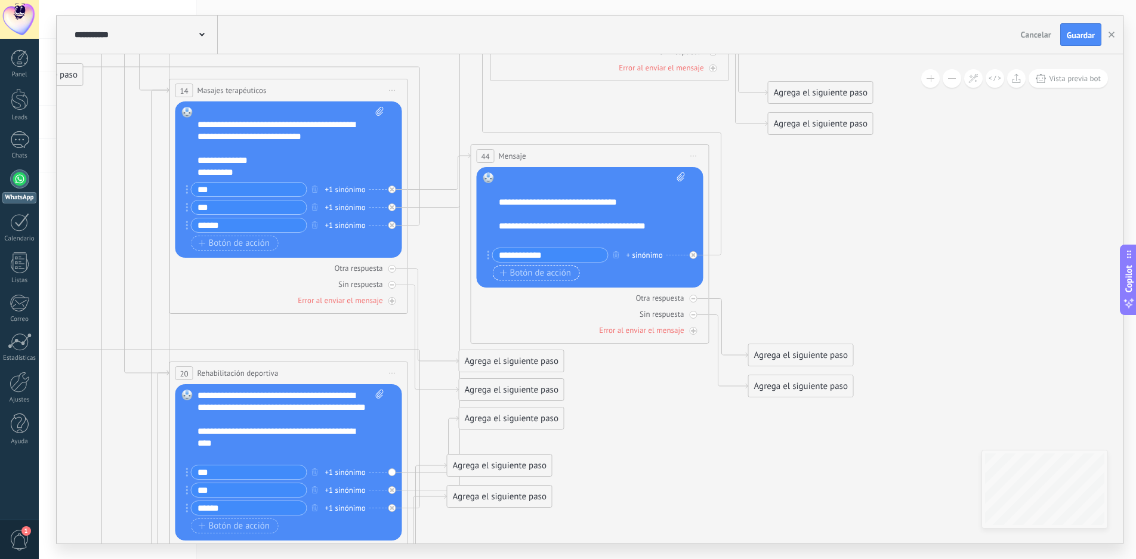
click at [523, 270] on span "Botón de acción" at bounding box center [536, 274] width 72 height 10
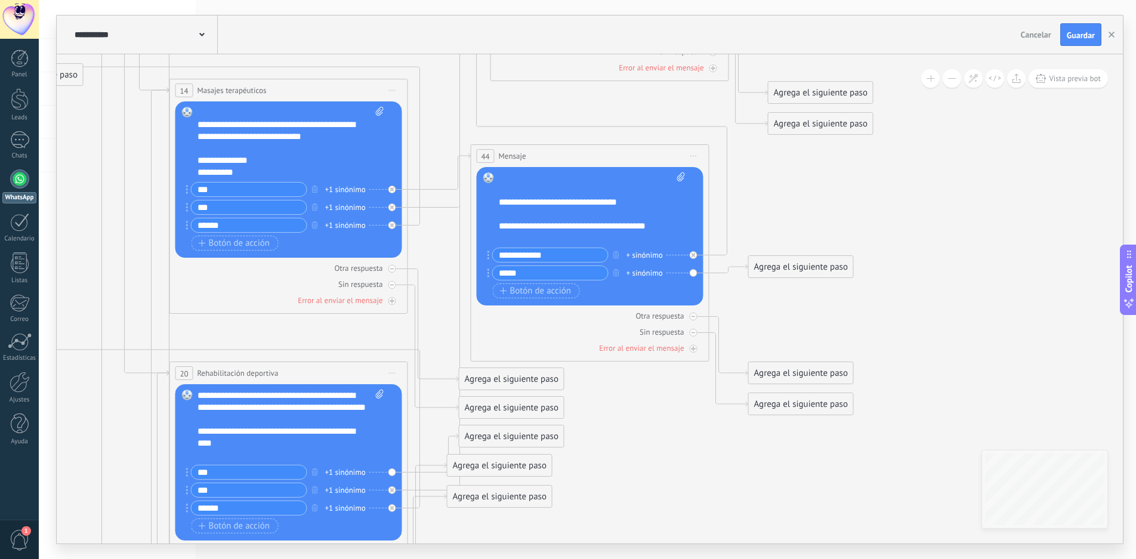
type input "*****"
click at [819, 267] on div "Agrega el siguiente paso" at bounding box center [801, 267] width 104 height 20
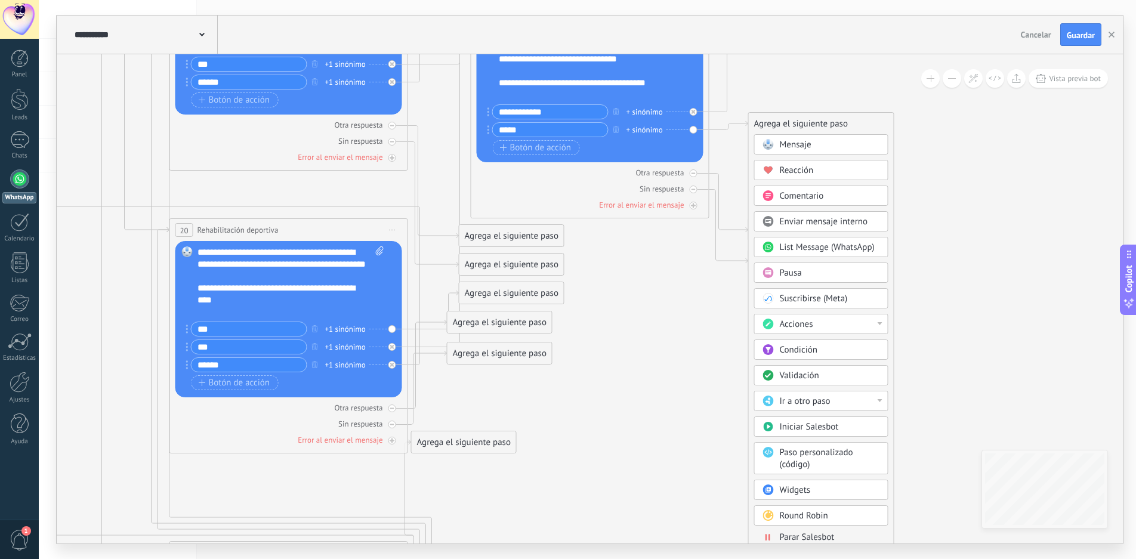
click at [834, 399] on div "Ir a otro paso" at bounding box center [830, 402] width 100 height 12
click at [813, 423] on div "2: Menu 1" at bounding box center [821, 422] width 133 height 20
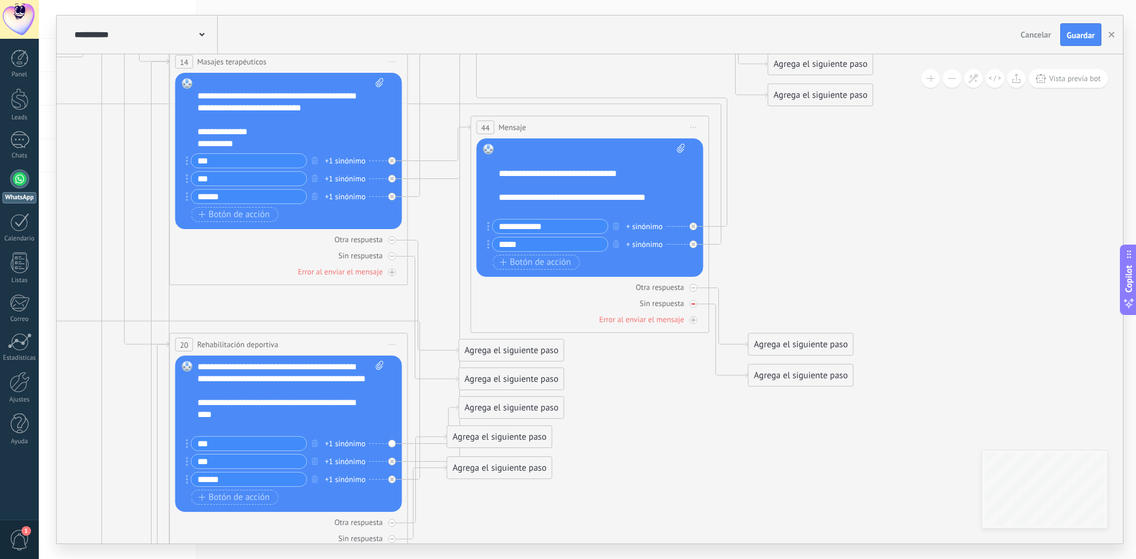
click at [692, 304] on icon at bounding box center [694, 304] width 4 height 1
click at [807, 345] on div "Agrega el siguiente paso" at bounding box center [801, 345] width 104 height 20
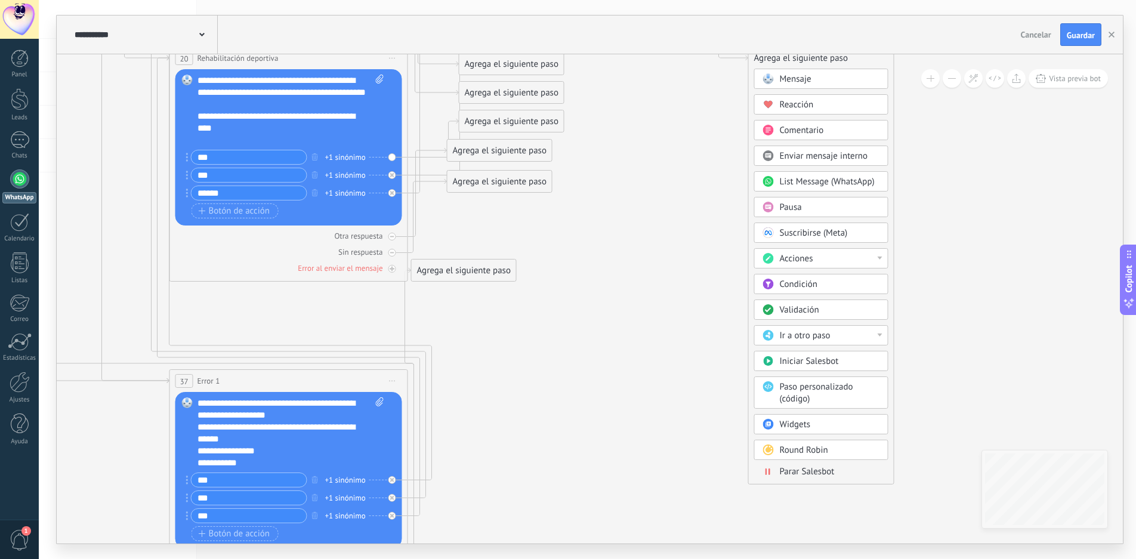
click at [879, 335] on div at bounding box center [880, 335] width 5 height 3
click at [831, 358] on div "2: Menu 1" at bounding box center [821, 356] width 133 height 20
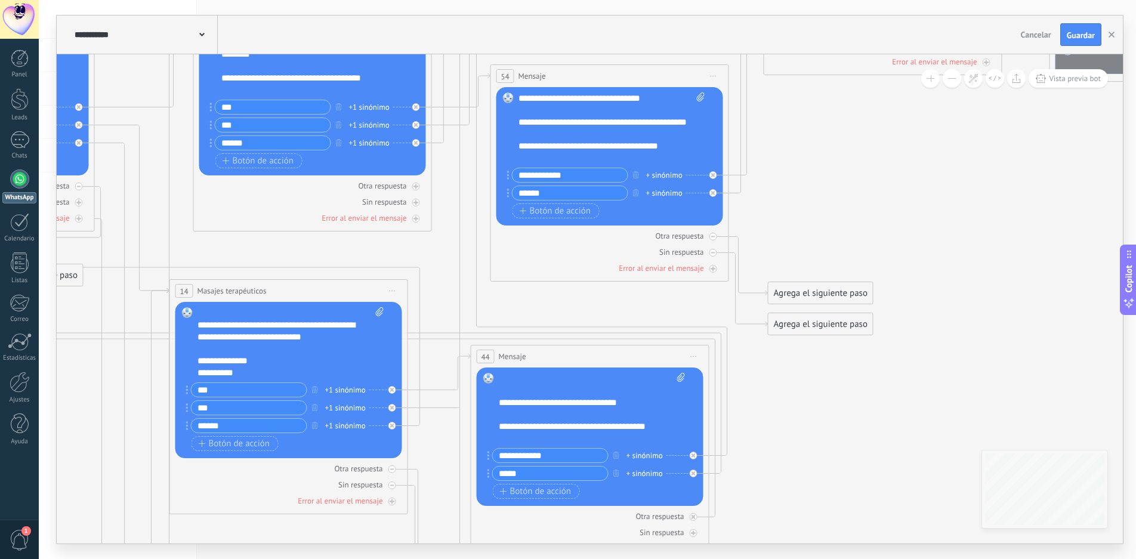
click at [822, 295] on div "Agrega el siguiente paso" at bounding box center [821, 293] width 104 height 20
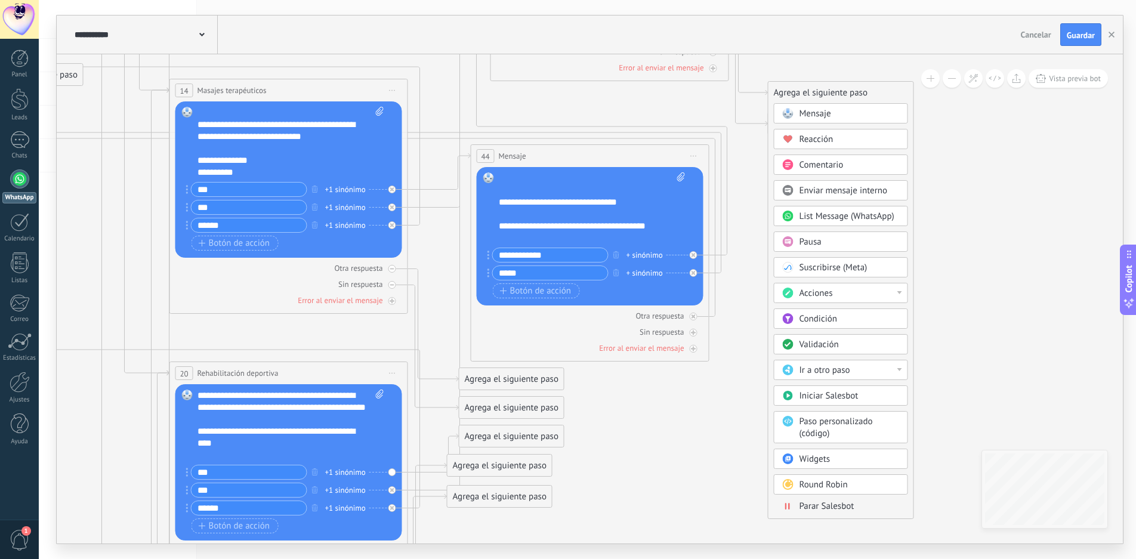
click at [858, 366] on div "Ir a otro paso" at bounding box center [850, 371] width 100 height 12
click at [832, 387] on div "2: Menu 1" at bounding box center [841, 391] width 133 height 20
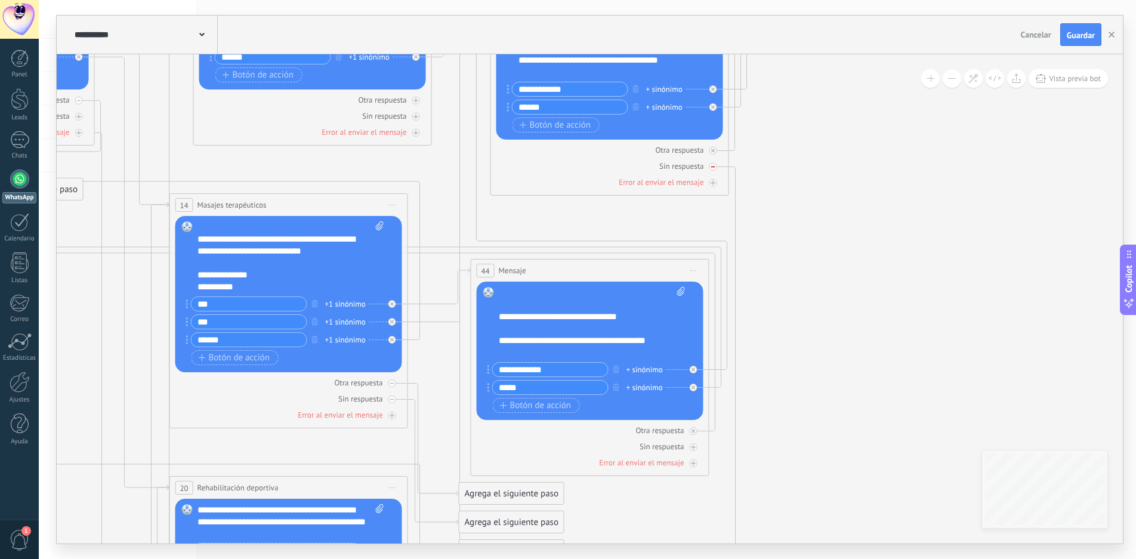
click at [713, 166] on icon at bounding box center [713, 167] width 4 height 4
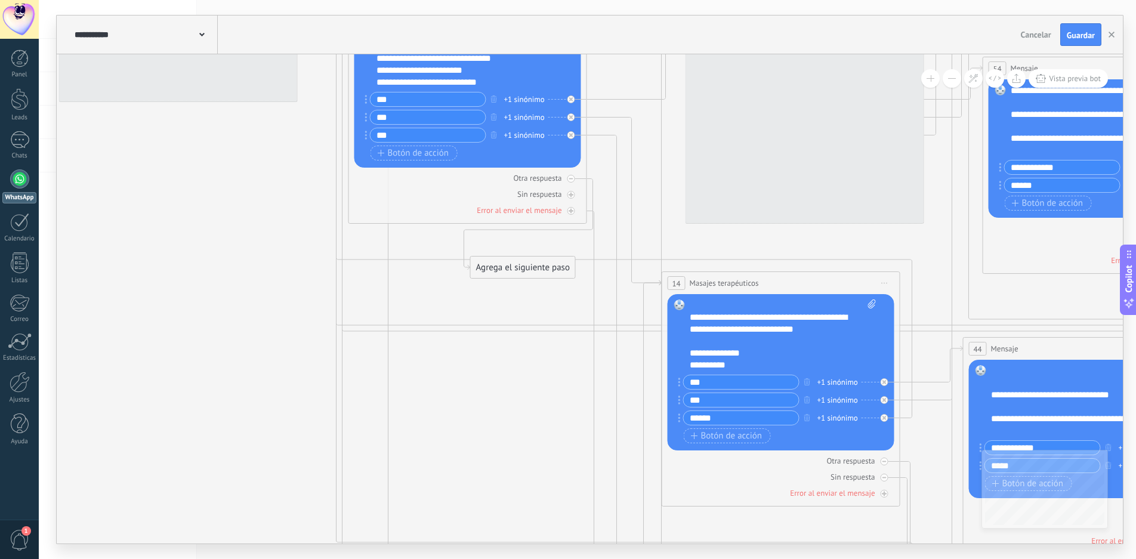
drag, startPoint x: 350, startPoint y: 162, endPoint x: 756, endPoint y: 520, distance: 541.2
click at [760, 525] on icon at bounding box center [980, 522] width 2721 height 1777
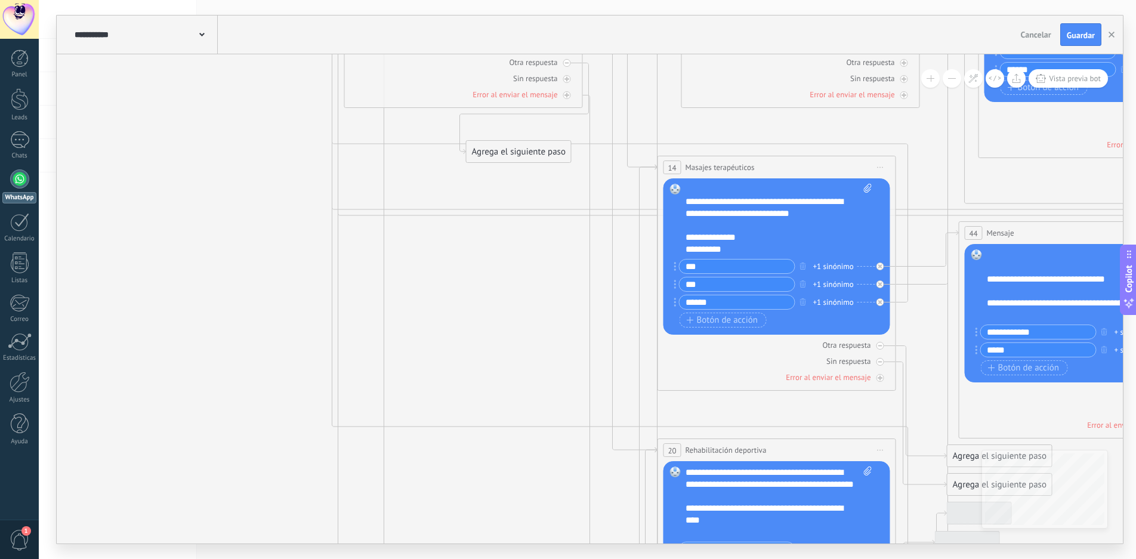
drag, startPoint x: 286, startPoint y: 224, endPoint x: 282, endPoint y: 106, distance: 118.2
click at [282, 106] on icon at bounding box center [976, 406] width 2721 height 1777
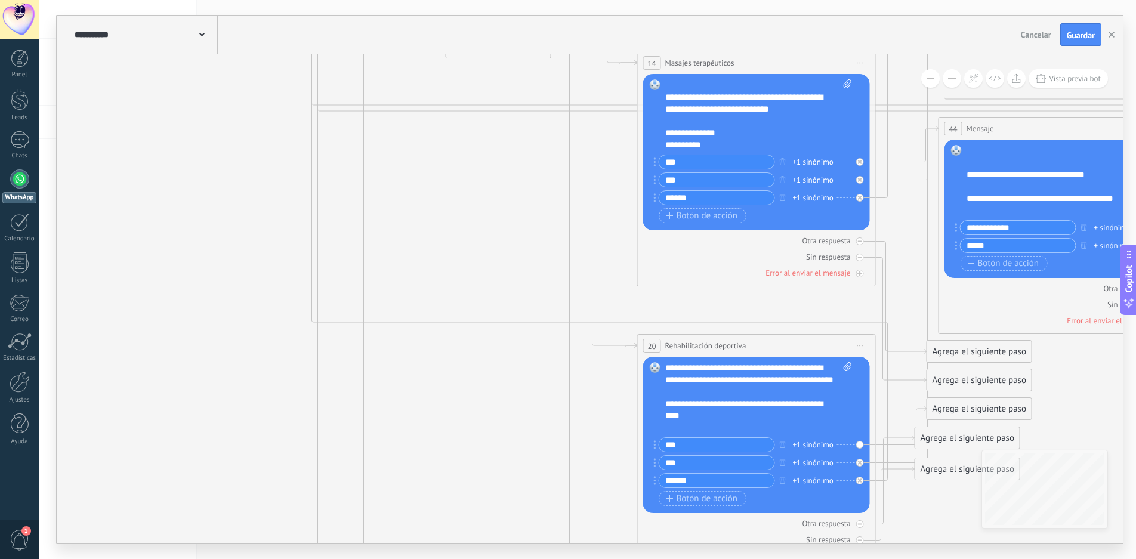
drag, startPoint x: 252, startPoint y: 367, endPoint x: 225, endPoint y: 283, distance: 88.3
click at [225, 283] on icon at bounding box center [956, 302] width 2721 height 1777
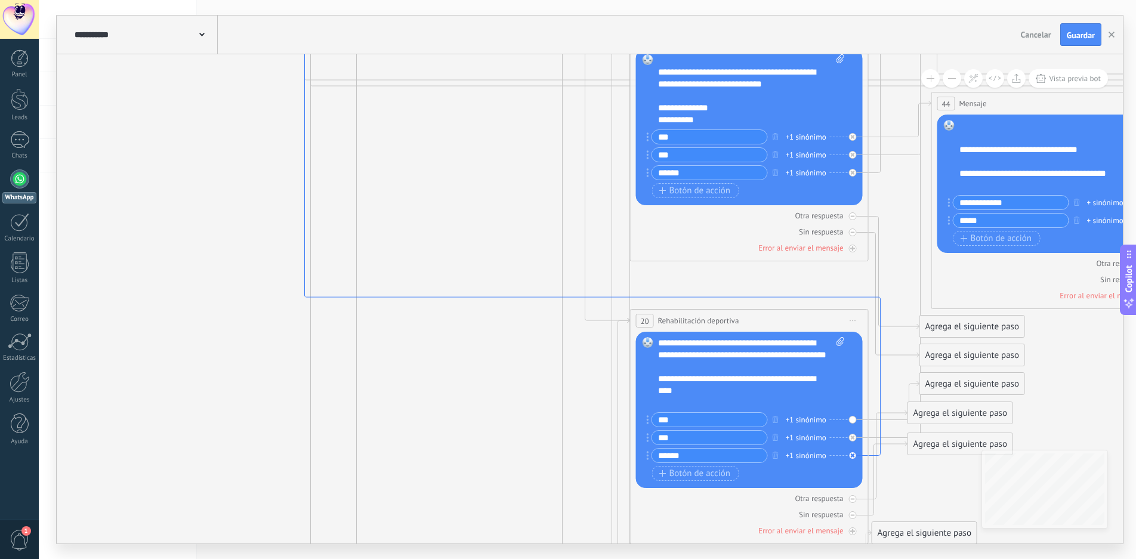
click at [305, 286] on icon at bounding box center [593, 104] width 576 height 704
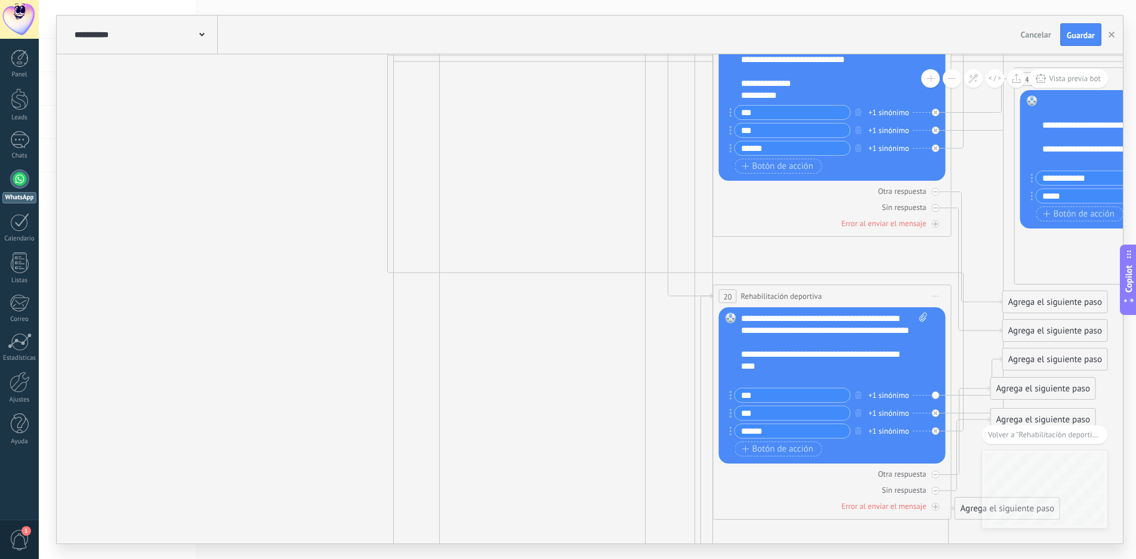
drag, startPoint x: 1058, startPoint y: 353, endPoint x: 987, endPoint y: 263, distance: 114.7
click at [987, 263] on icon at bounding box center [1032, 252] width 2721 height 1777
click at [933, 206] on div at bounding box center [936, 208] width 8 height 8
drag, startPoint x: 1049, startPoint y: 250, endPoint x: 905, endPoint y: 255, distance: 143.3
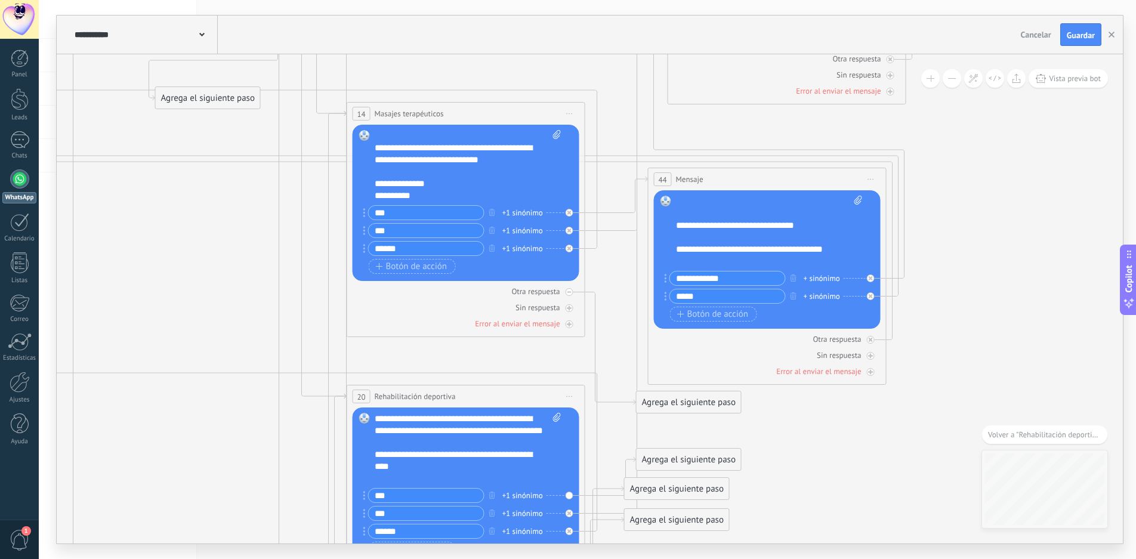
drag, startPoint x: 973, startPoint y: 233, endPoint x: 608, endPoint y: 336, distance: 379.9
click at [608, 335] on icon at bounding box center [665, 353] width 2721 height 1777
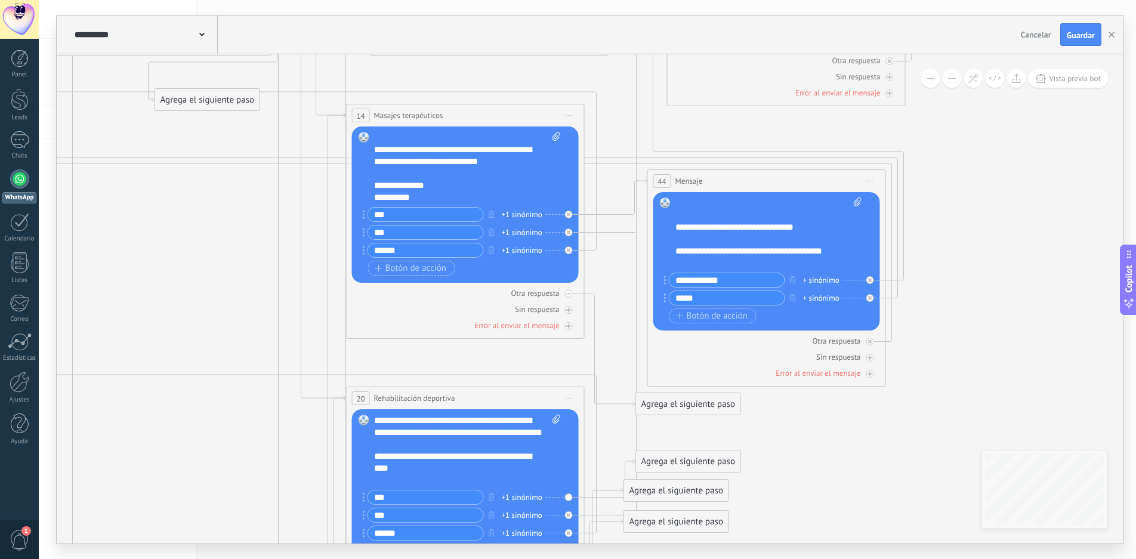
click at [679, 407] on div "Agrega el siguiente paso" at bounding box center [688, 404] width 104 height 20
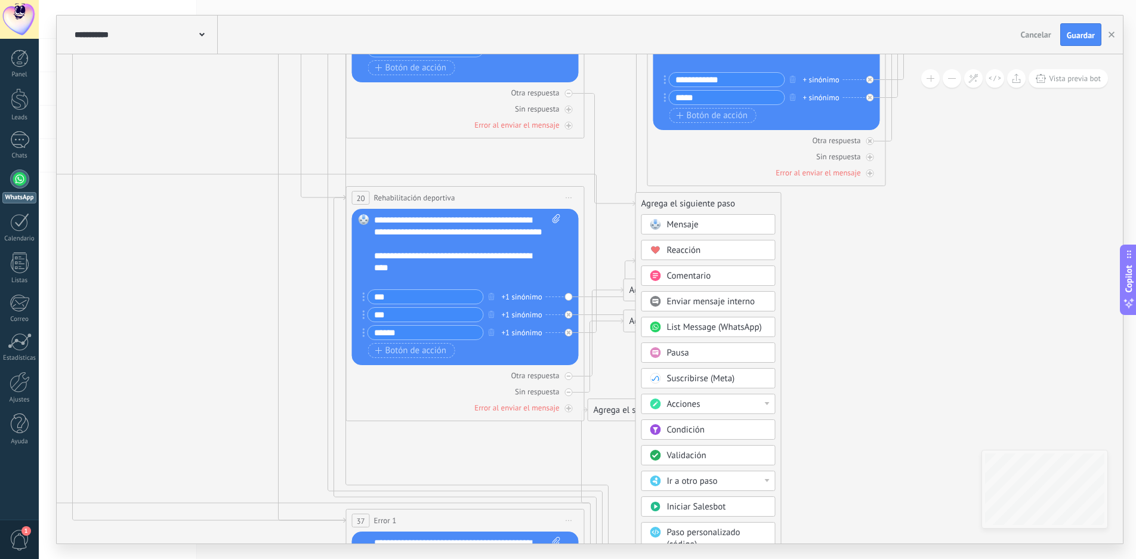
click at [733, 482] on div "Ir a otro paso" at bounding box center [717, 482] width 100 height 12
click at [704, 503] on div "2: Menu 1" at bounding box center [708, 502] width 133 height 20
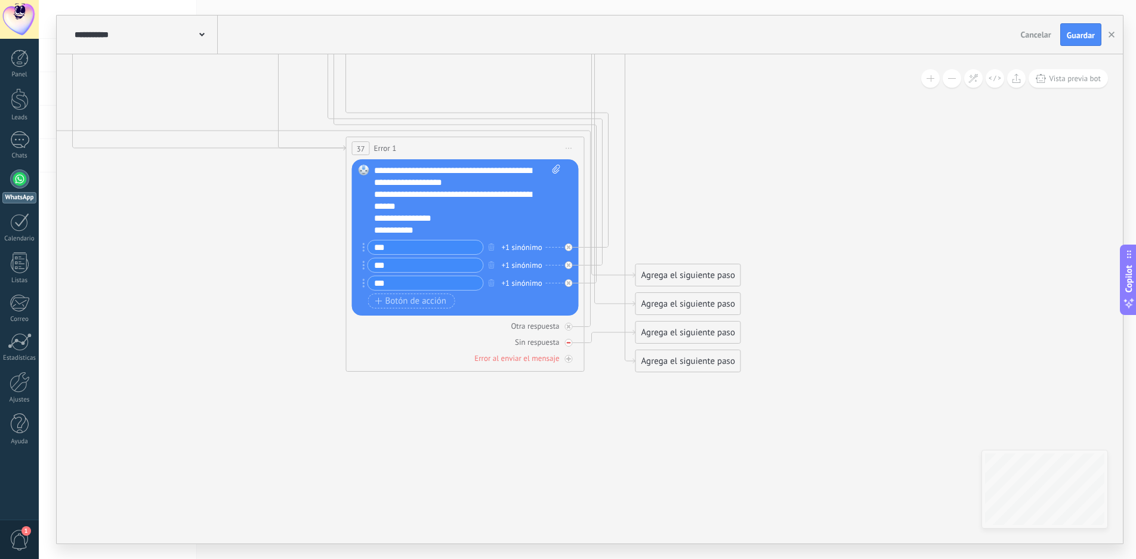
click at [565, 343] on div at bounding box center [569, 343] width 8 height 8
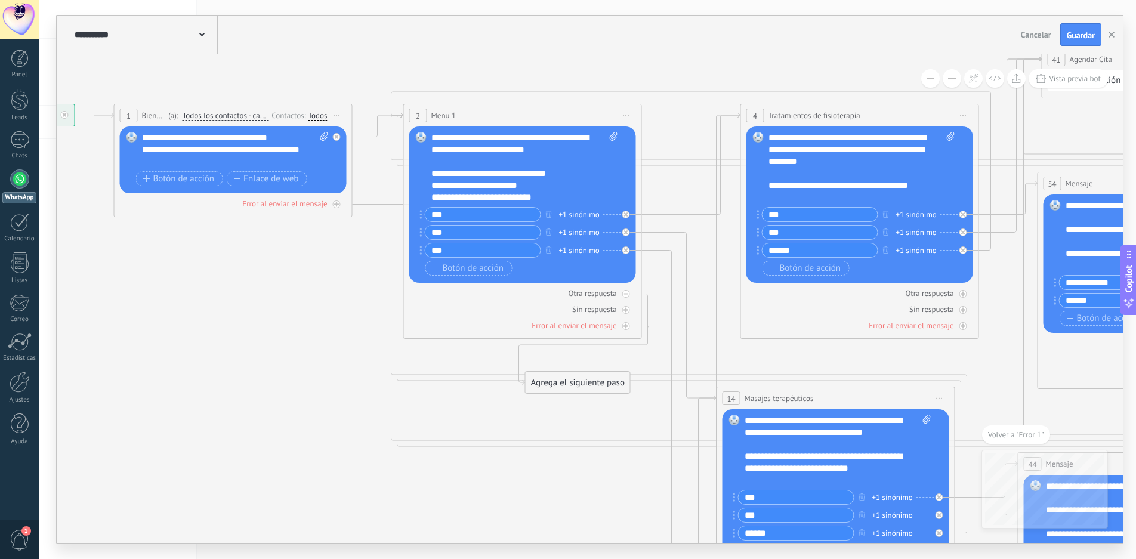
drag, startPoint x: 412, startPoint y: 464, endPoint x: 295, endPoint y: 112, distance: 371.2
click at [167, 4] on div "**********" at bounding box center [587, 279] width 1097 height 559
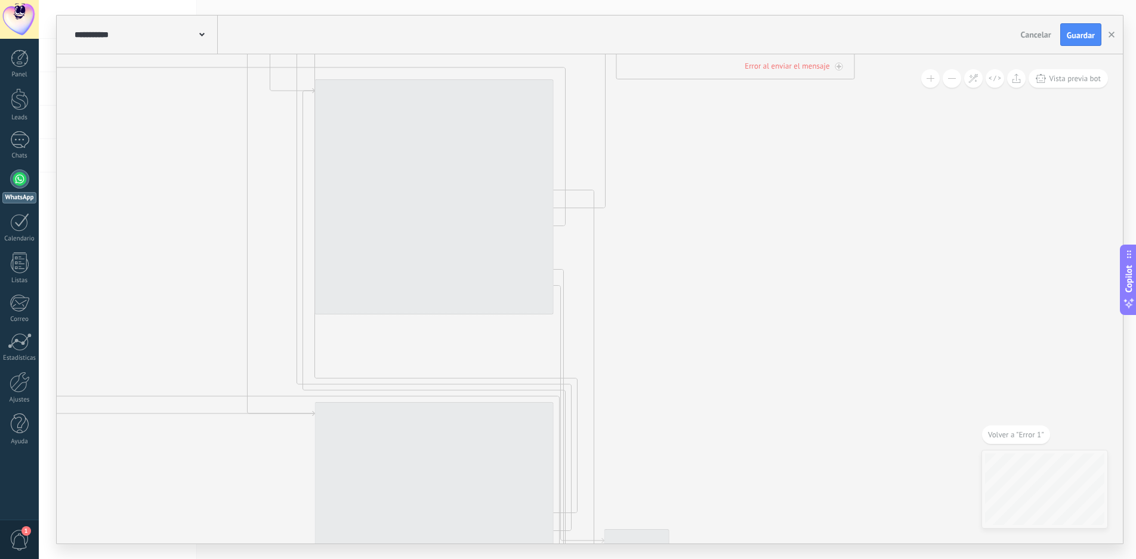
drag, startPoint x: 891, startPoint y: 457, endPoint x: 668, endPoint y: 134, distance: 392.2
click at [668, 134] on icon at bounding box center [634, 47] width 2721 height 1777
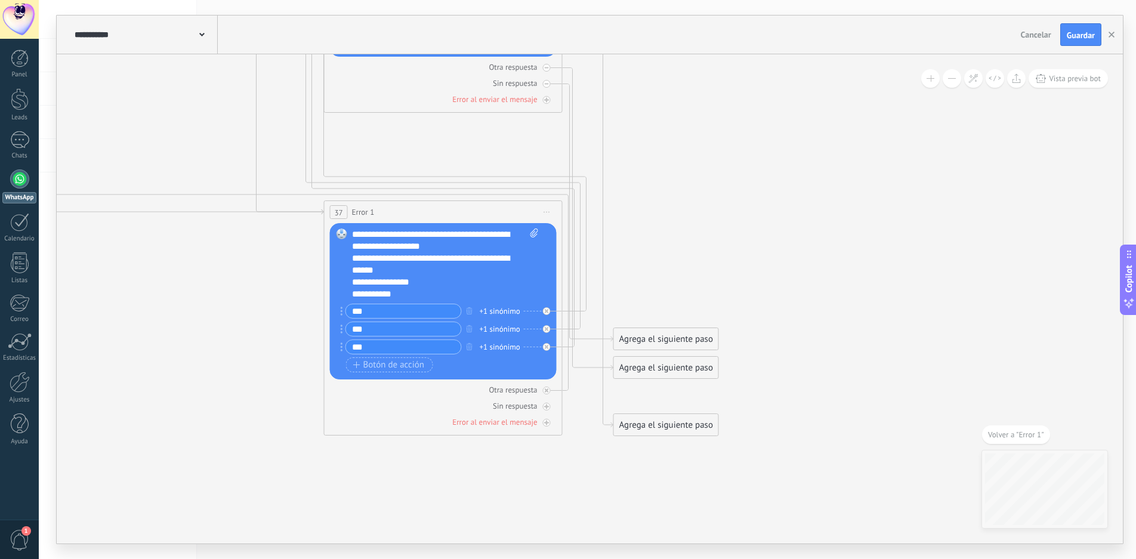
drag, startPoint x: 721, startPoint y: 349, endPoint x: 772, endPoint y: 139, distance: 216.1
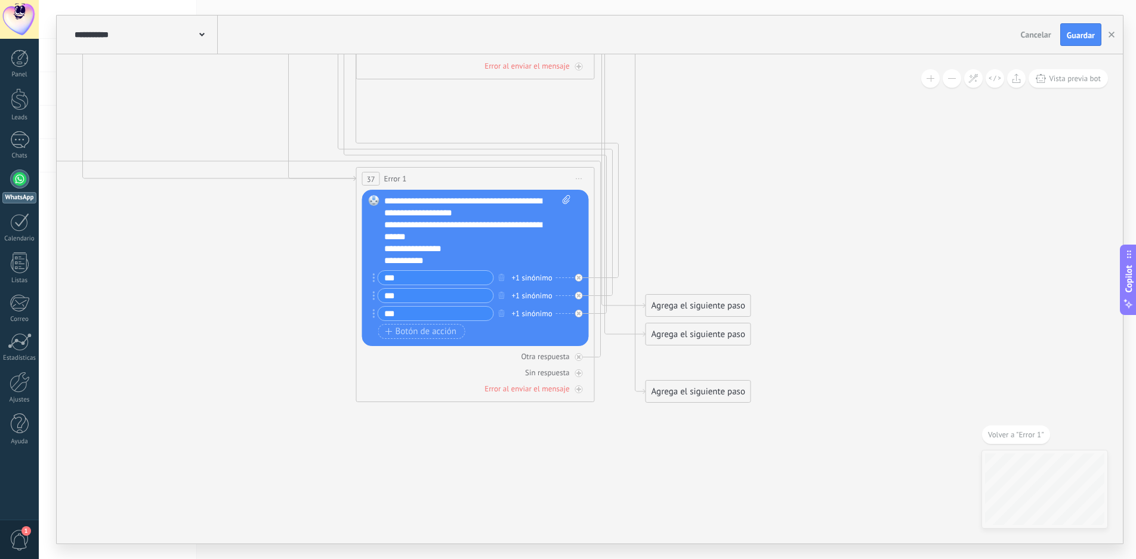
drag, startPoint x: 764, startPoint y: 147, endPoint x: 716, endPoint y: 467, distance: 324.2
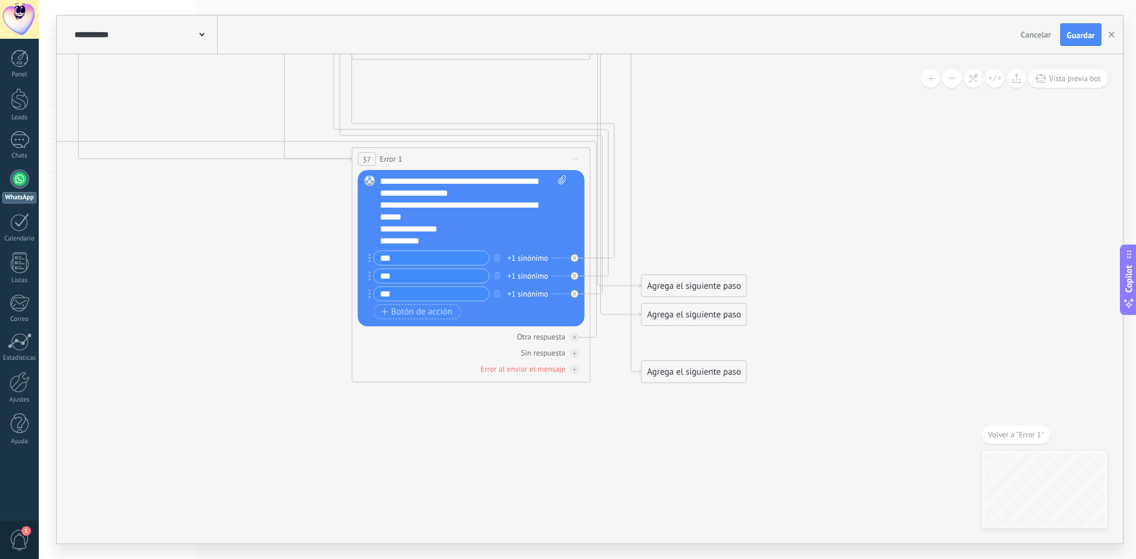
drag, startPoint x: 690, startPoint y: 412, endPoint x: 727, endPoint y: 104, distance: 309.5
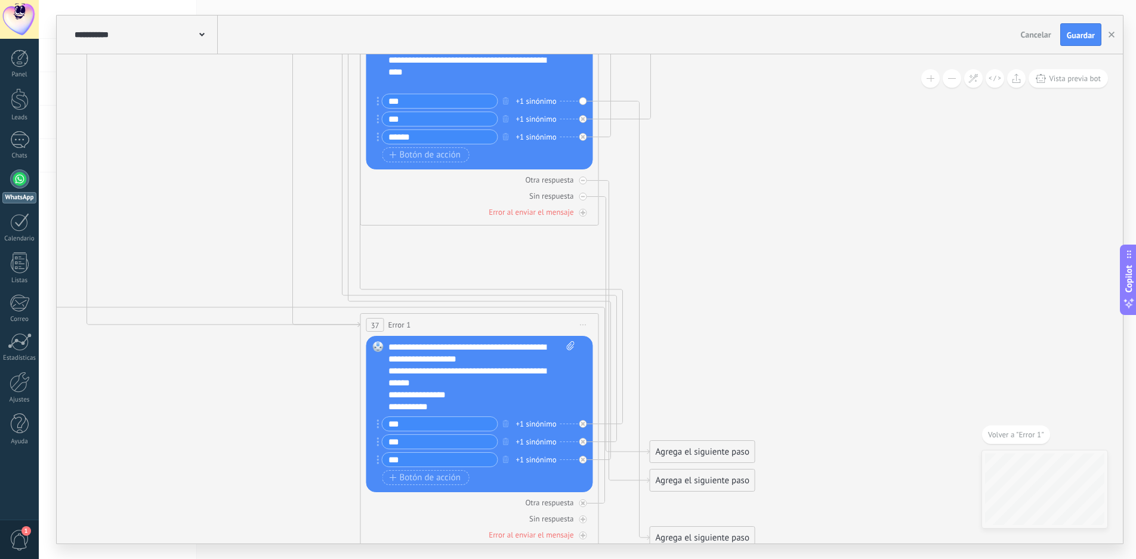
drag, startPoint x: 710, startPoint y: 172, endPoint x: 719, endPoint y: 338, distance: 166.7
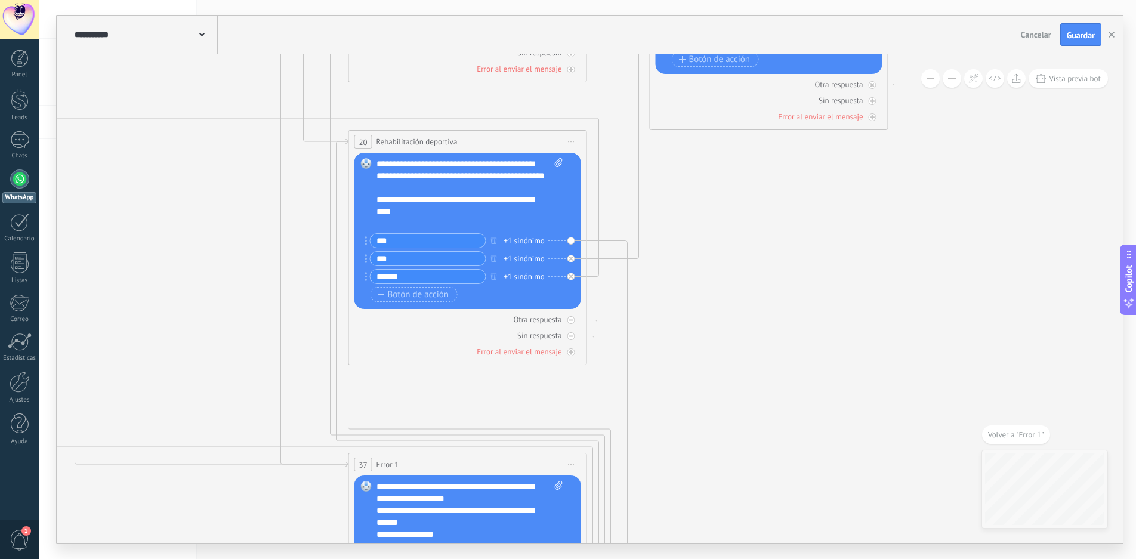
drag, startPoint x: 729, startPoint y: 220, endPoint x: 719, endPoint y: 336, distance: 116.2
click at [719, 336] on icon at bounding box center [667, 98] width 2721 height 1777
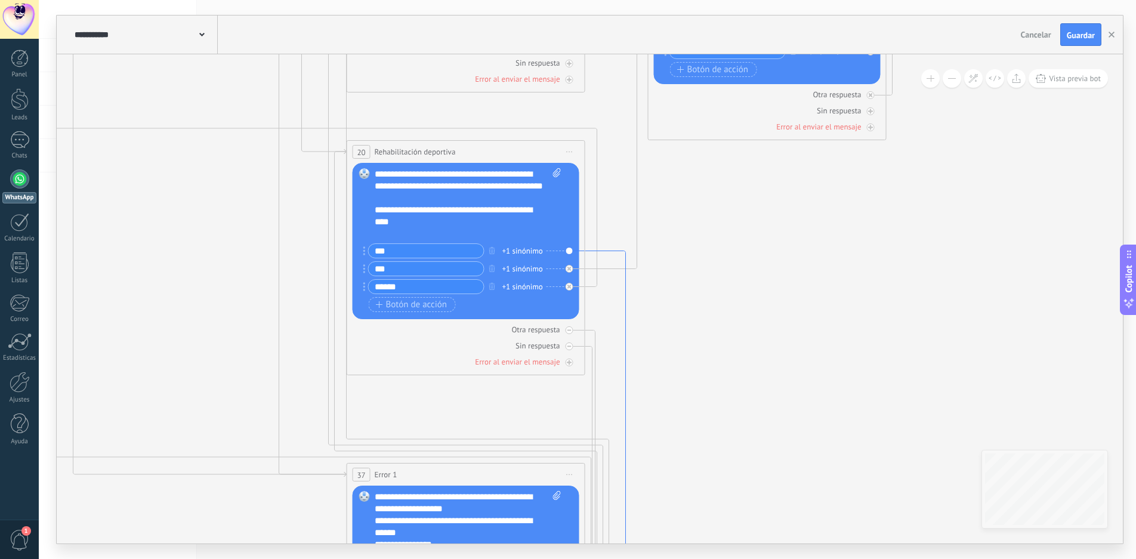
click at [610, 251] on icon at bounding box center [610, 470] width 51 height 439
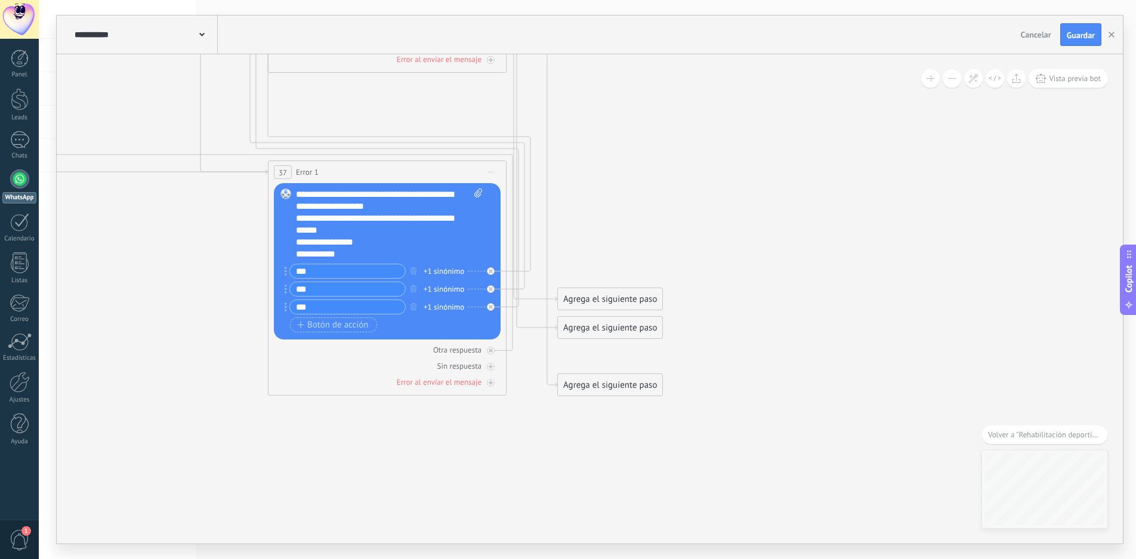
click at [619, 395] on div "Agrega el siguiente paso Mensaje Mensaje Mensaje Reacción Comentario Enviar men…" at bounding box center [610, 385] width 106 height 23
drag, startPoint x: 610, startPoint y: 293, endPoint x: 616, endPoint y: 172, distance: 120.7
click at [616, 172] on div "Agrega el siguiente paso" at bounding box center [610, 172] width 104 height 20
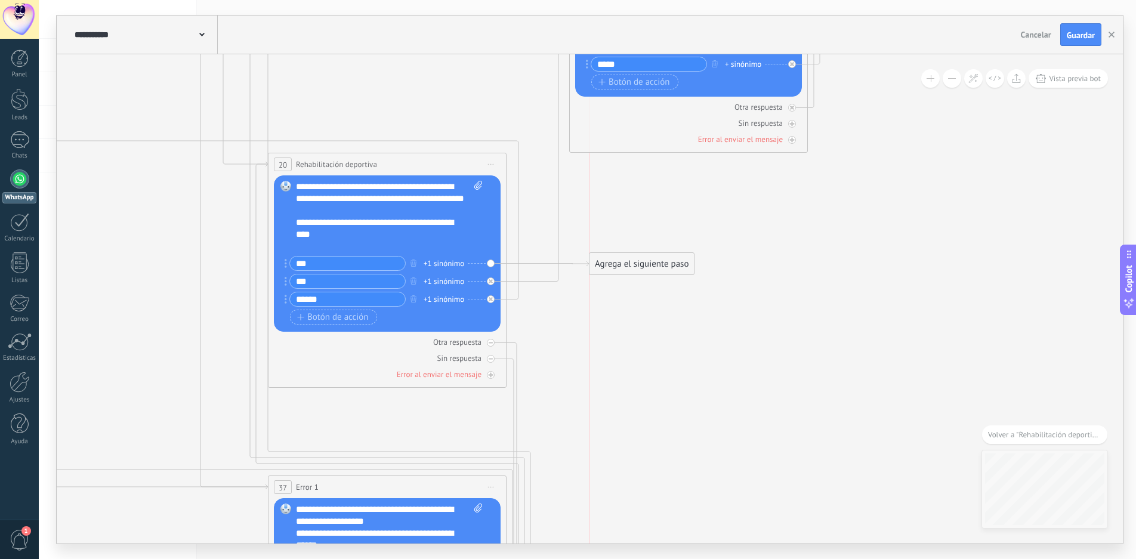
drag, startPoint x: 618, startPoint y: 486, endPoint x: 649, endPoint y: 267, distance: 221.2
click at [649, 267] on div "Agrega el siguiente paso" at bounding box center [642, 264] width 104 height 20
click at [653, 262] on div "Agrega el siguiente paso" at bounding box center [642, 264] width 104 height 20
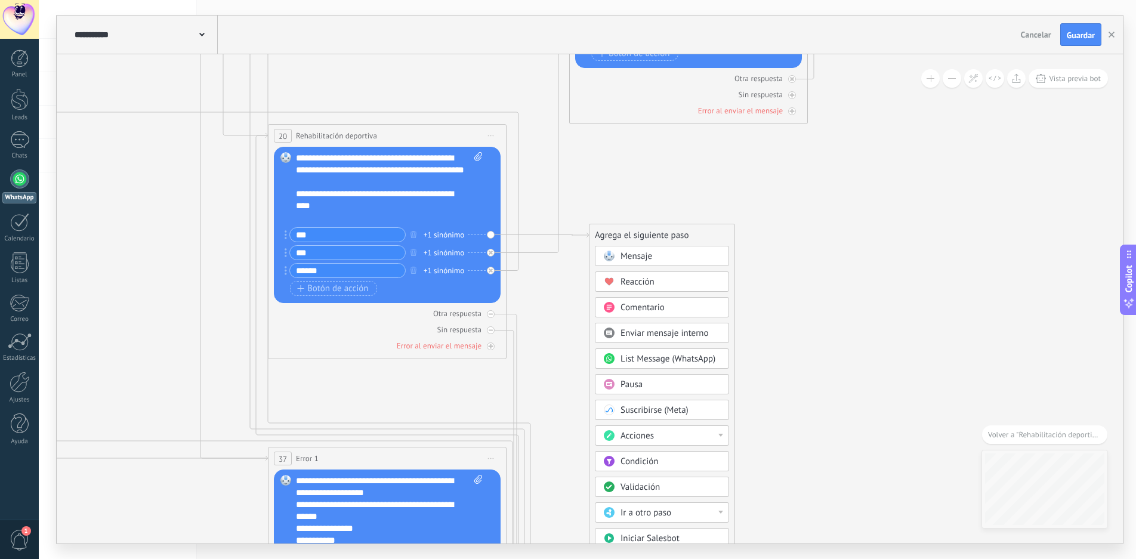
click at [662, 251] on div "Mensaje" at bounding box center [671, 257] width 100 height 12
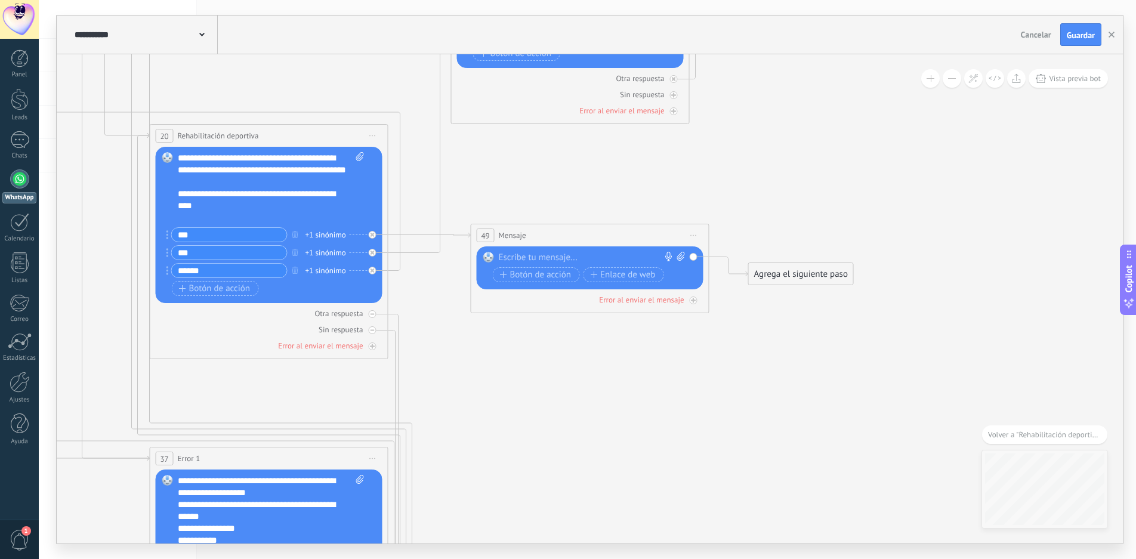
click at [541, 256] on div at bounding box center [587, 258] width 177 height 12
paste div
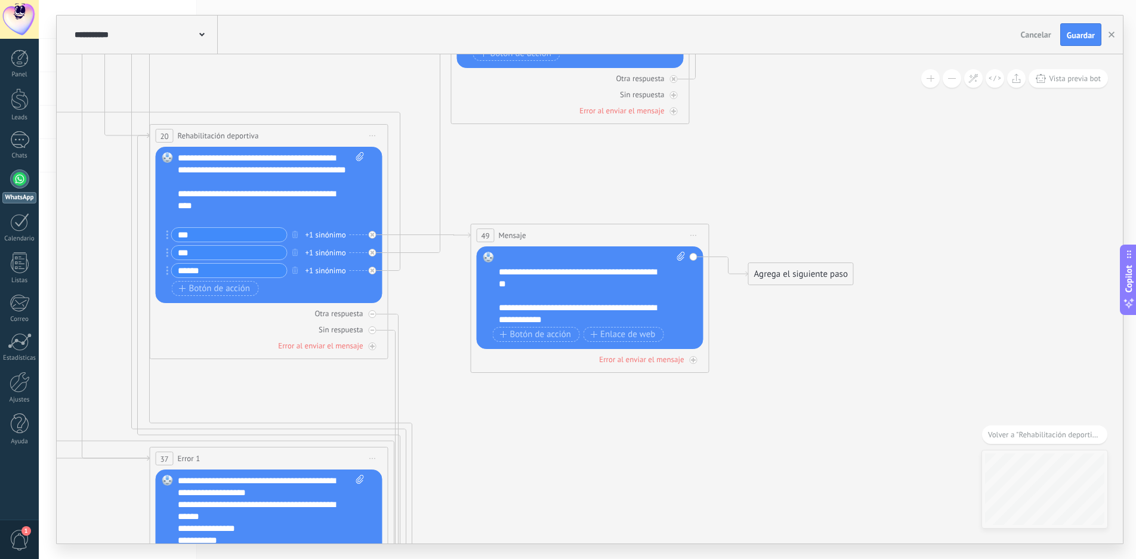
scroll to position [48, 0]
click at [530, 279] on div "**********" at bounding box center [582, 276] width 166 height 24
click at [581, 313] on div "**********" at bounding box center [582, 312] width 166 height 24
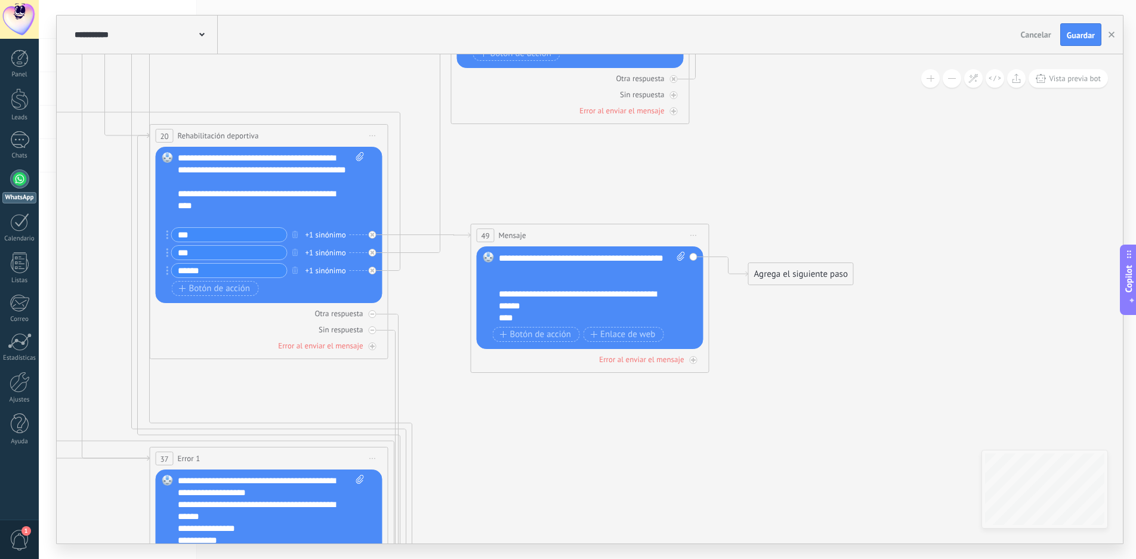
click at [579, 315] on div "**********" at bounding box center [582, 306] width 166 height 36
click at [572, 303] on div "**********" at bounding box center [582, 306] width 166 height 36
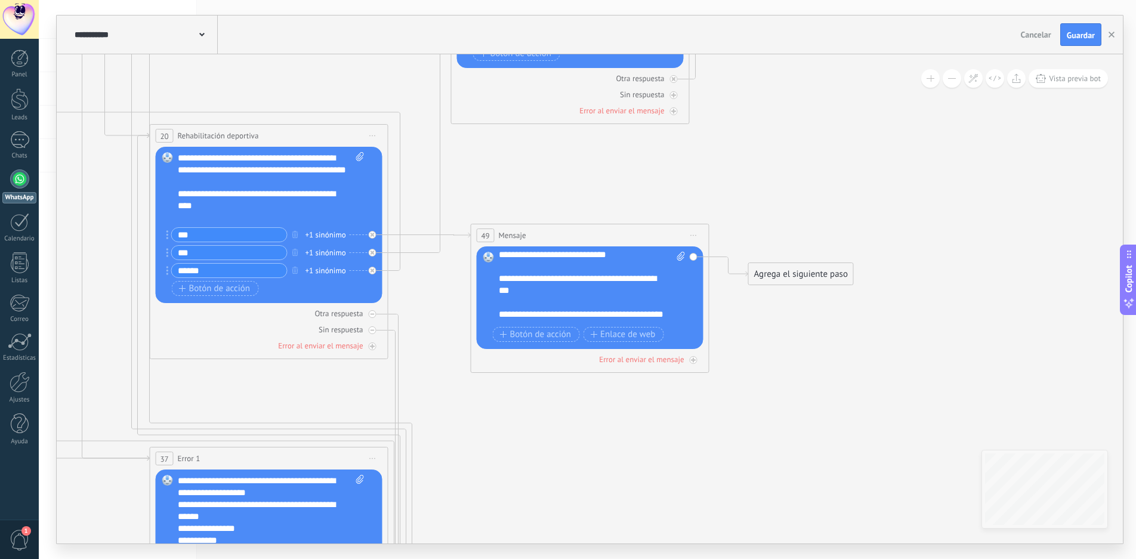
scroll to position [0, 0]
click at [533, 293] on div "**********" at bounding box center [582, 288] width 166 height 24
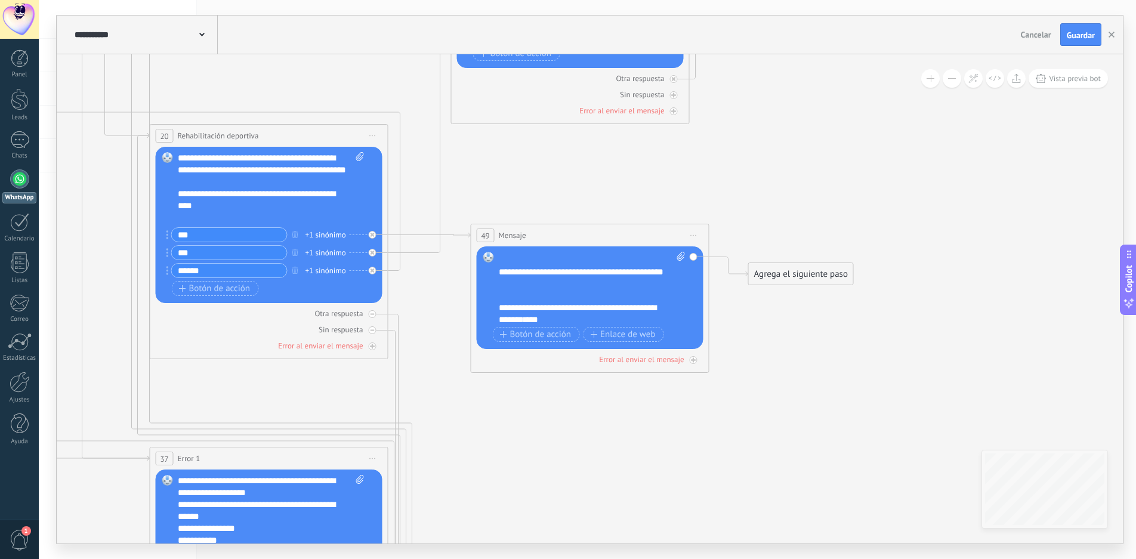
scroll to position [48, 0]
click at [542, 332] on span "Botón de acción" at bounding box center [536, 335] width 72 height 10
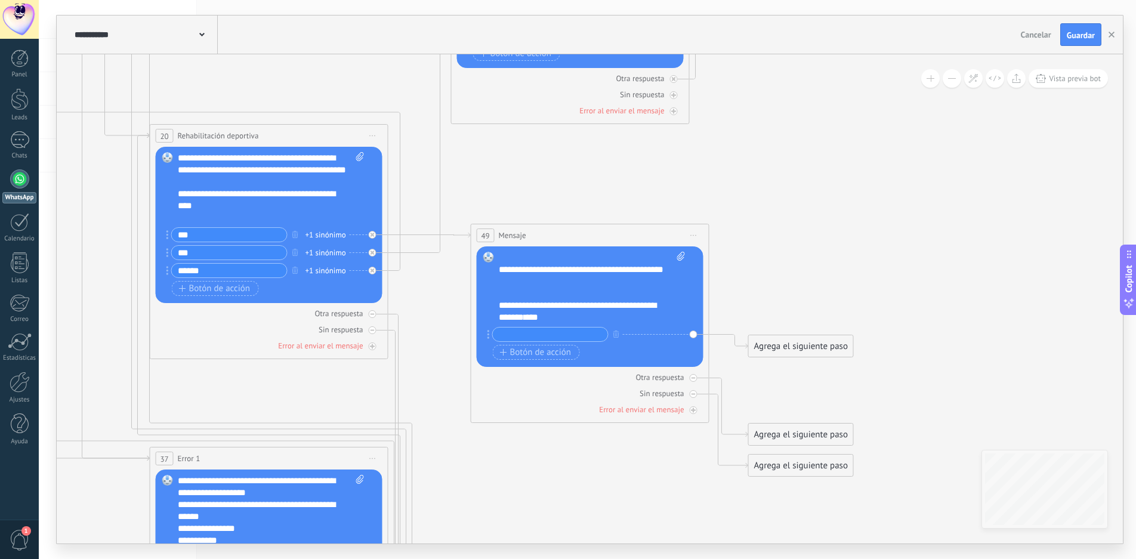
click at [531, 332] on input "text" at bounding box center [550, 335] width 115 height 14
type input "**********"
click at [535, 353] on span "Botón de acción" at bounding box center [536, 353] width 72 height 10
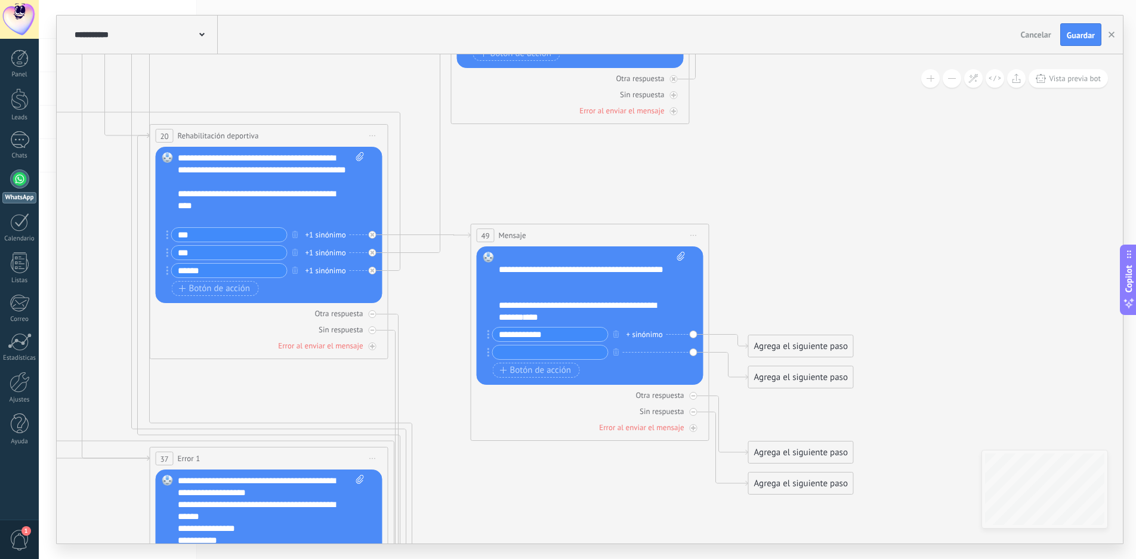
click at [523, 353] on input "text" at bounding box center [550, 353] width 115 height 14
type input "******"
click at [772, 341] on div "Agrega el siguiente paso" at bounding box center [801, 347] width 104 height 20
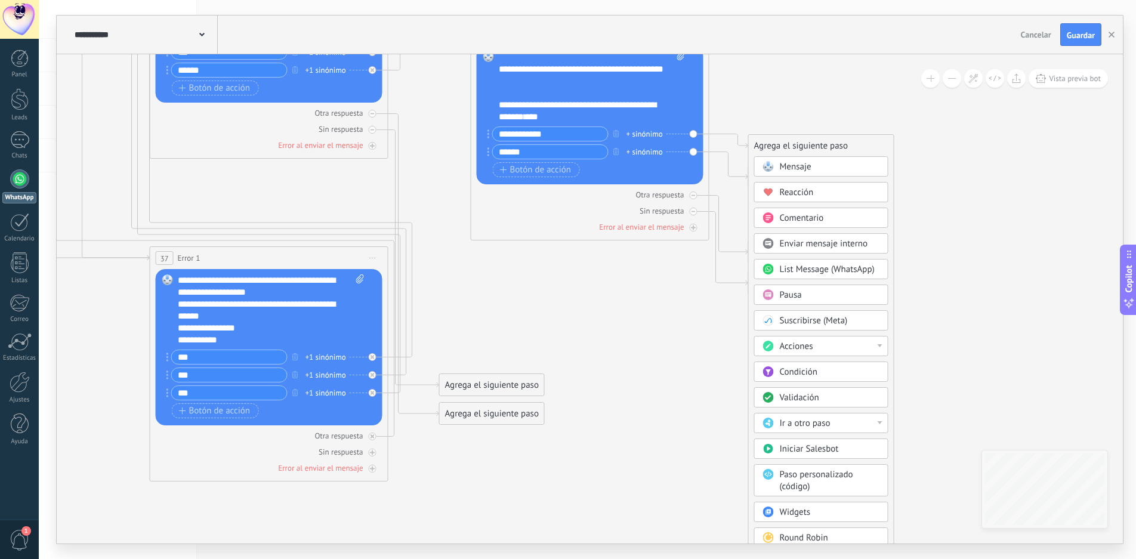
click at [871, 422] on div "Ir a otro paso" at bounding box center [830, 424] width 100 height 12
click at [833, 448] on div "41: Agendar Cita" at bounding box center [821, 447] width 133 height 20
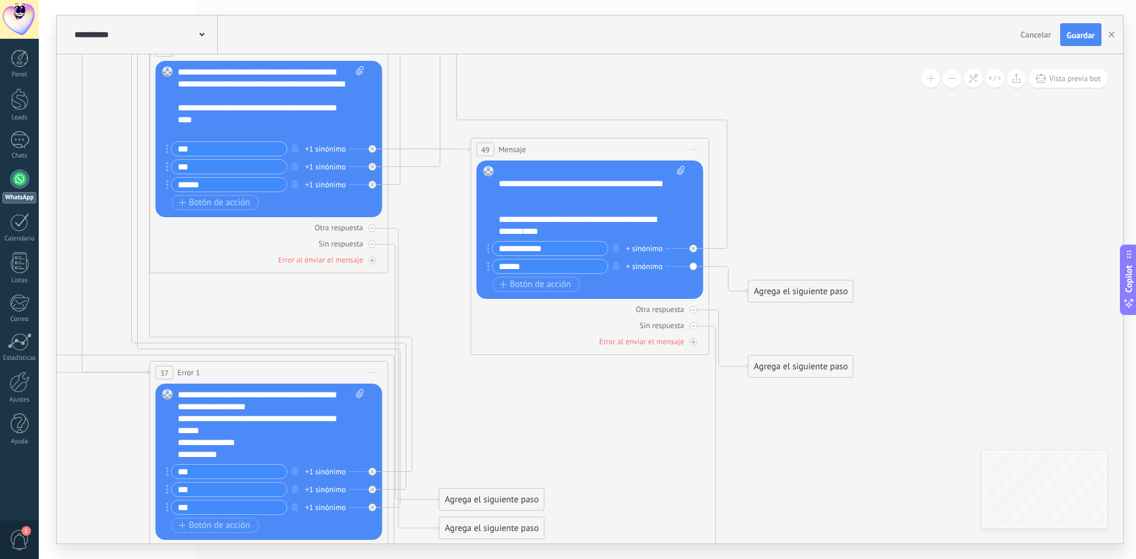
click at [804, 291] on div "Agrega el siguiente paso" at bounding box center [801, 292] width 104 height 20
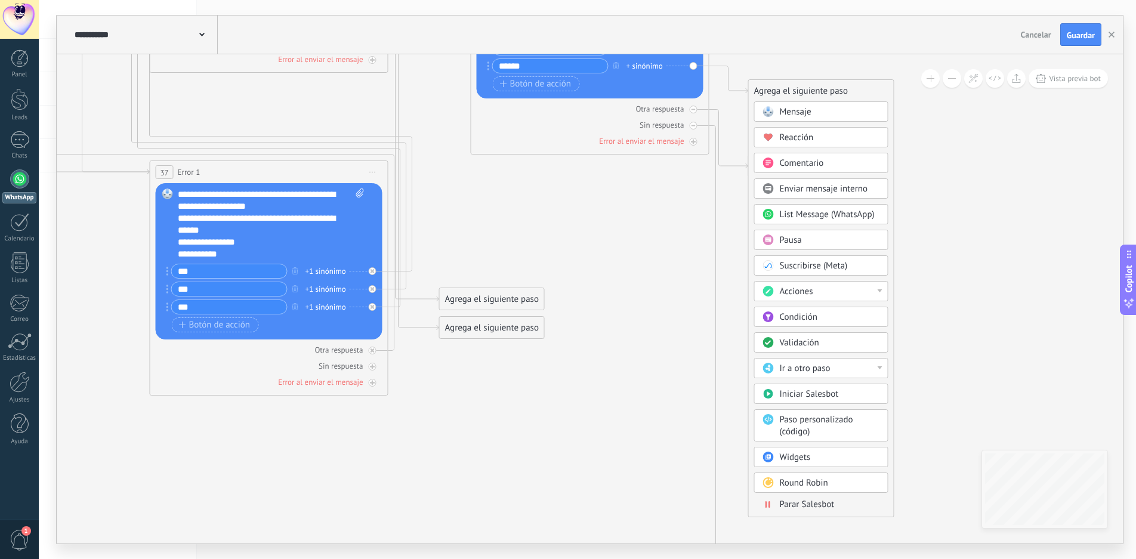
click at [825, 289] on div "Acciones" at bounding box center [830, 292] width 100 height 12
click at [891, 264] on div "Agrega el siguiente paso Mensaje Mensaje Mensaje Reacción Comentario Enviar men…" at bounding box center [821, 298] width 146 height 438
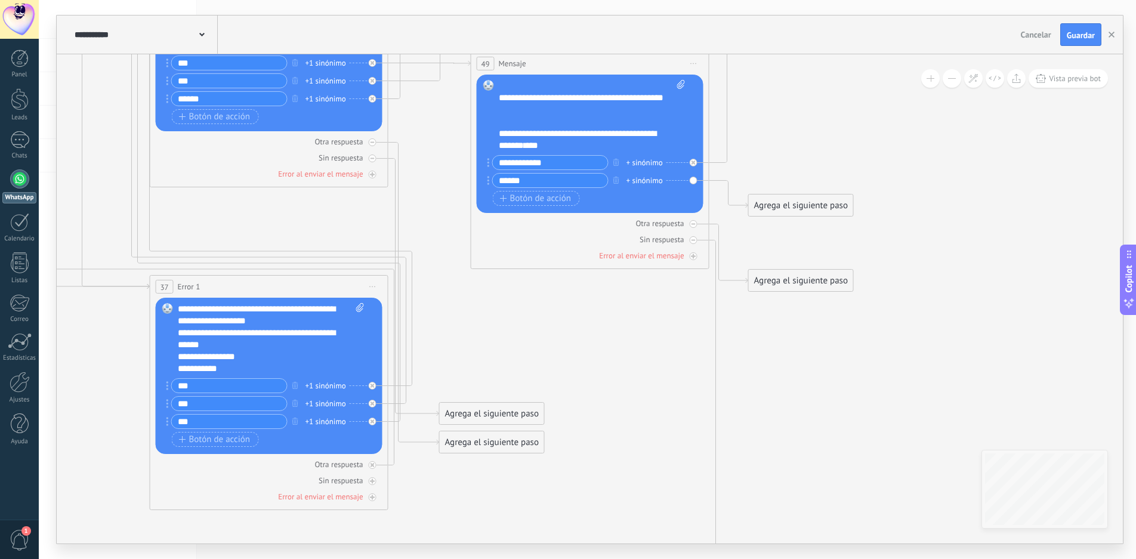
drag, startPoint x: 813, startPoint y: 206, endPoint x: 822, endPoint y: 208, distance: 9.3
click at [813, 205] on div "Agrega el siguiente paso" at bounding box center [801, 206] width 104 height 20
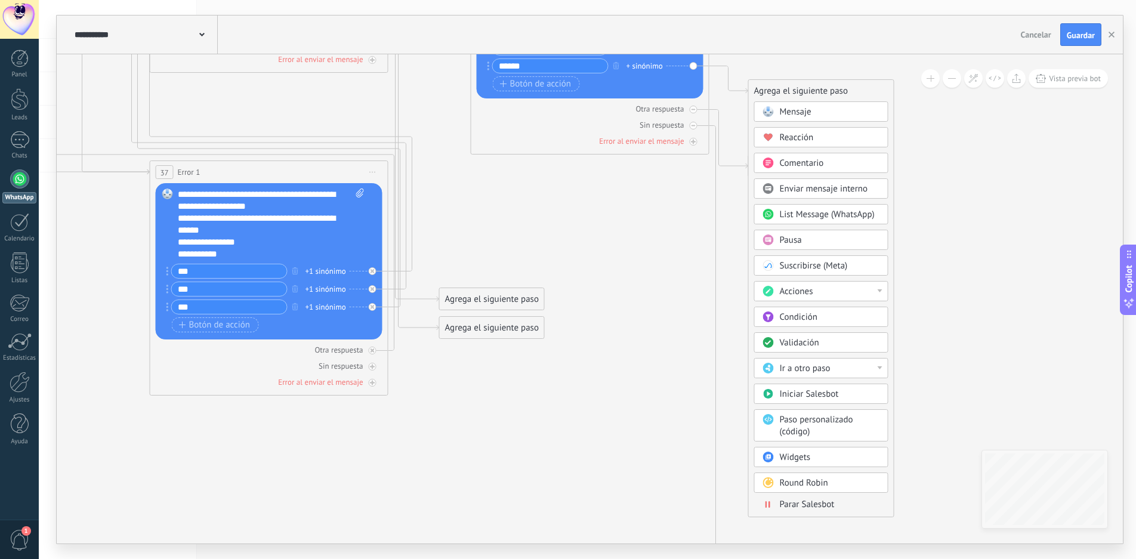
click at [831, 368] on div "Ir a otro paso" at bounding box center [830, 369] width 100 height 12
click at [807, 390] on div "2: Menu 1" at bounding box center [821, 389] width 133 height 20
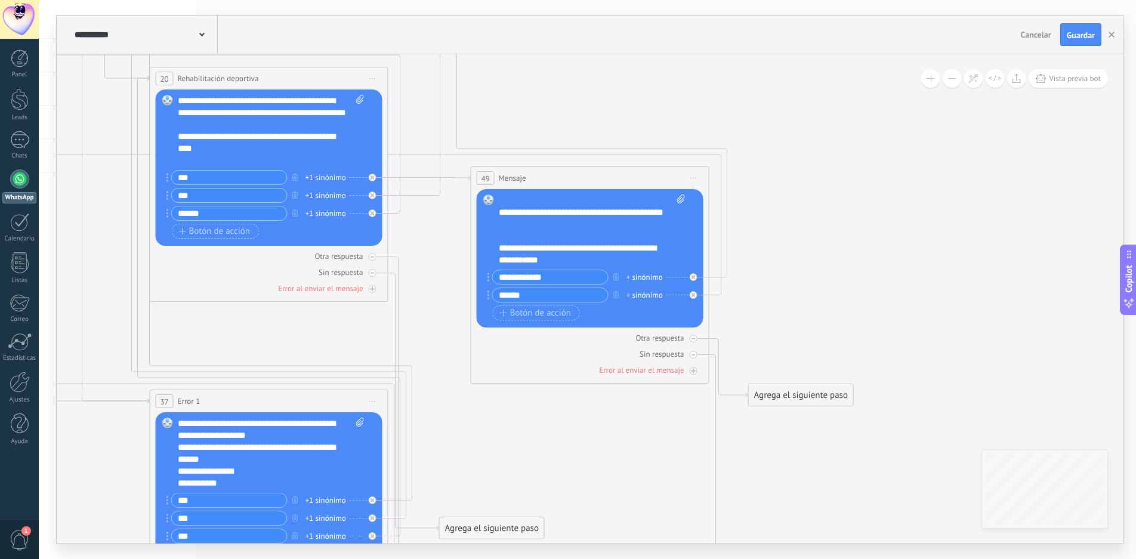
click at [794, 394] on div "Agrega el siguiente paso" at bounding box center [801, 396] width 104 height 20
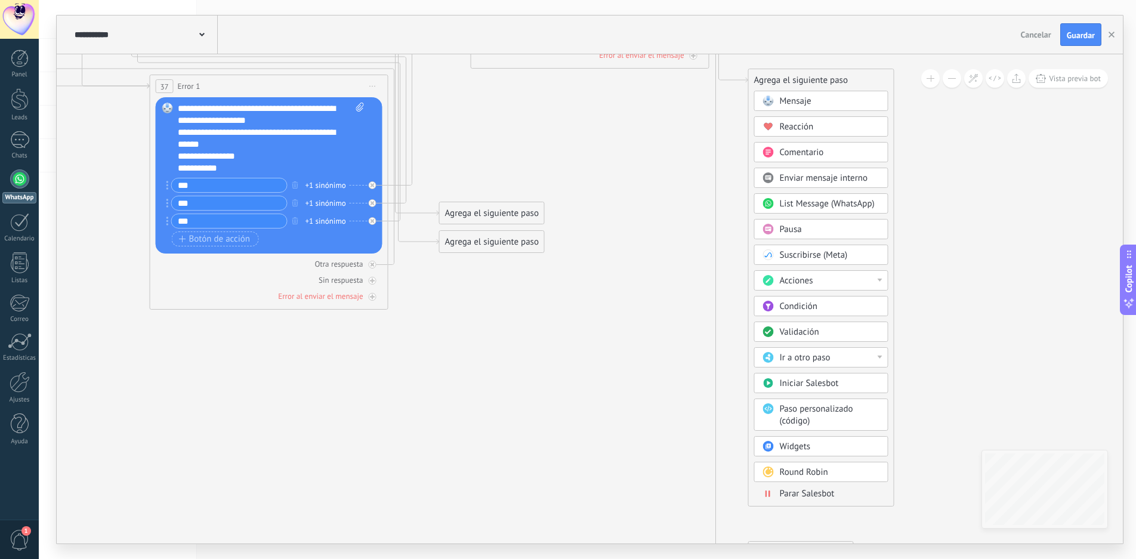
click at [836, 356] on div "Ir a otro paso" at bounding box center [830, 358] width 100 height 12
click at [818, 375] on div "2: Menu 1" at bounding box center [821, 378] width 133 height 20
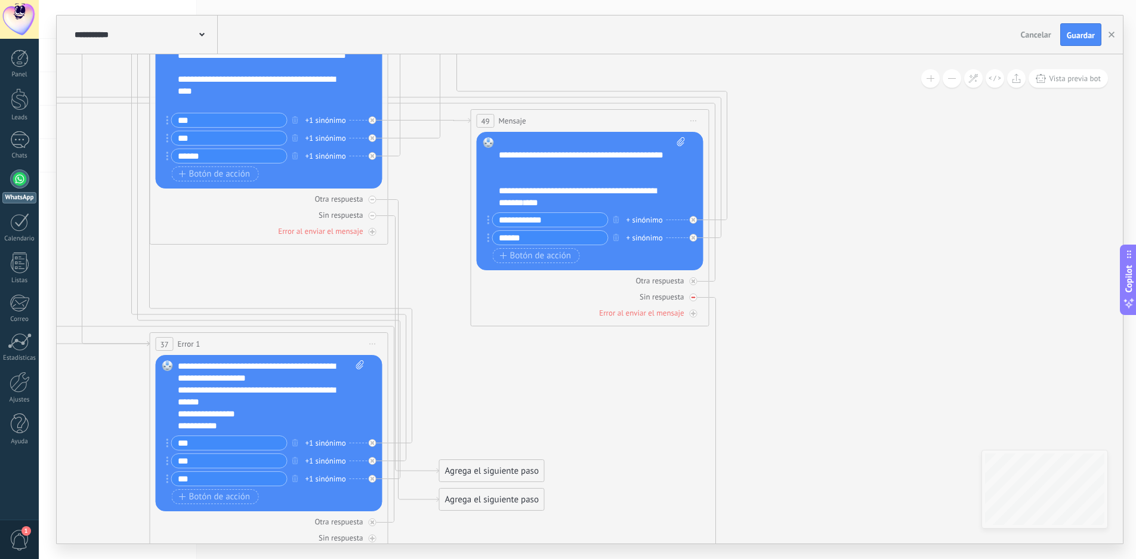
click at [693, 297] on icon at bounding box center [694, 297] width 4 height 1
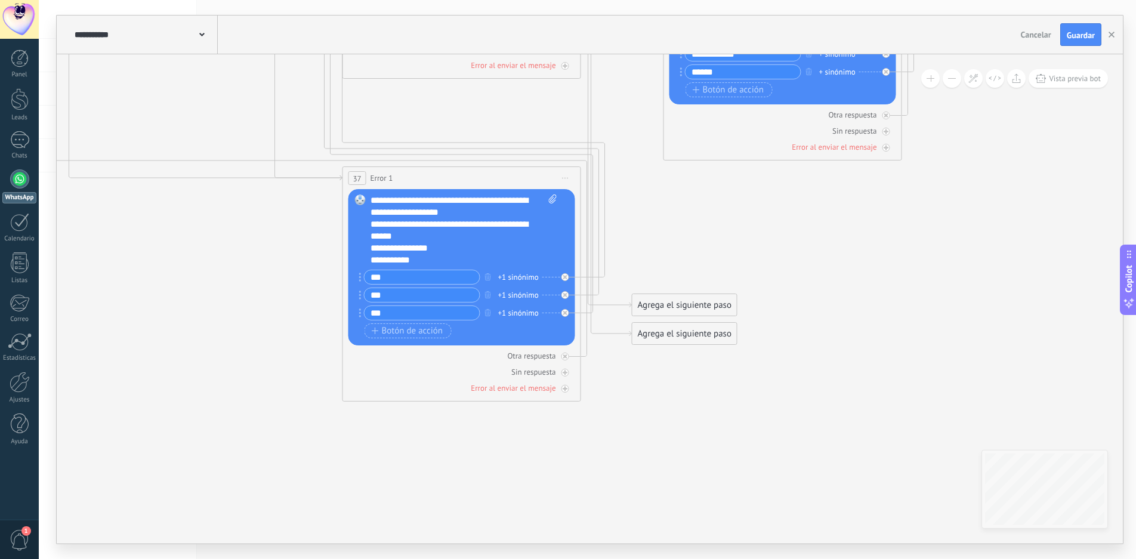
drag, startPoint x: 576, startPoint y: 421, endPoint x: 787, endPoint y: 158, distance: 336.3
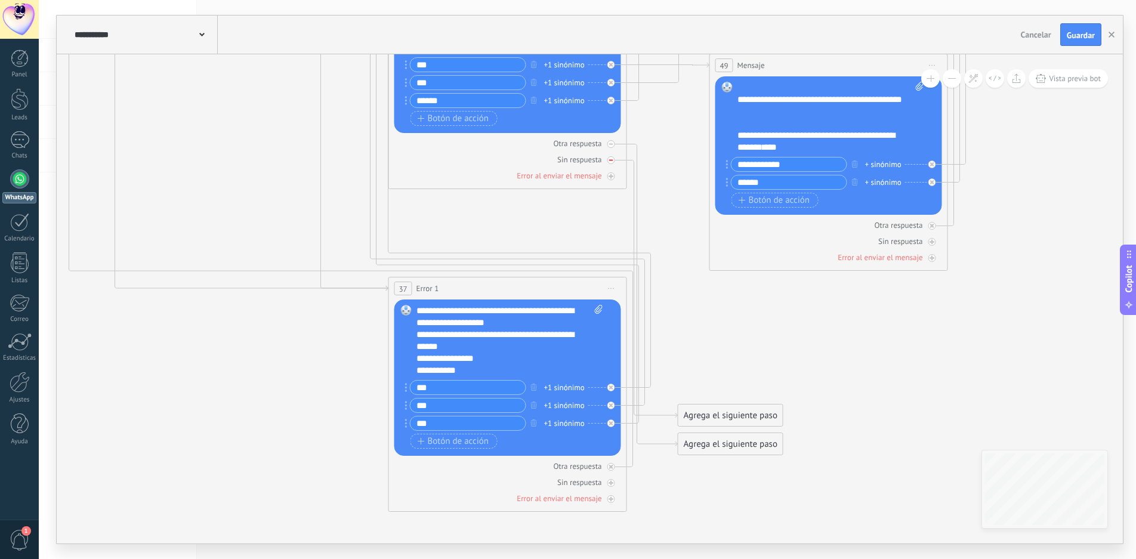
click at [610, 160] on icon at bounding box center [611, 160] width 4 height 1
drag, startPoint x: 737, startPoint y: 443, endPoint x: 554, endPoint y: 215, distance: 292.6
click at [554, 215] on div "Agrega el siguiente paso" at bounding box center [551, 213] width 104 height 20
click at [546, 216] on div "Agrega el siguiente paso" at bounding box center [548, 213] width 104 height 20
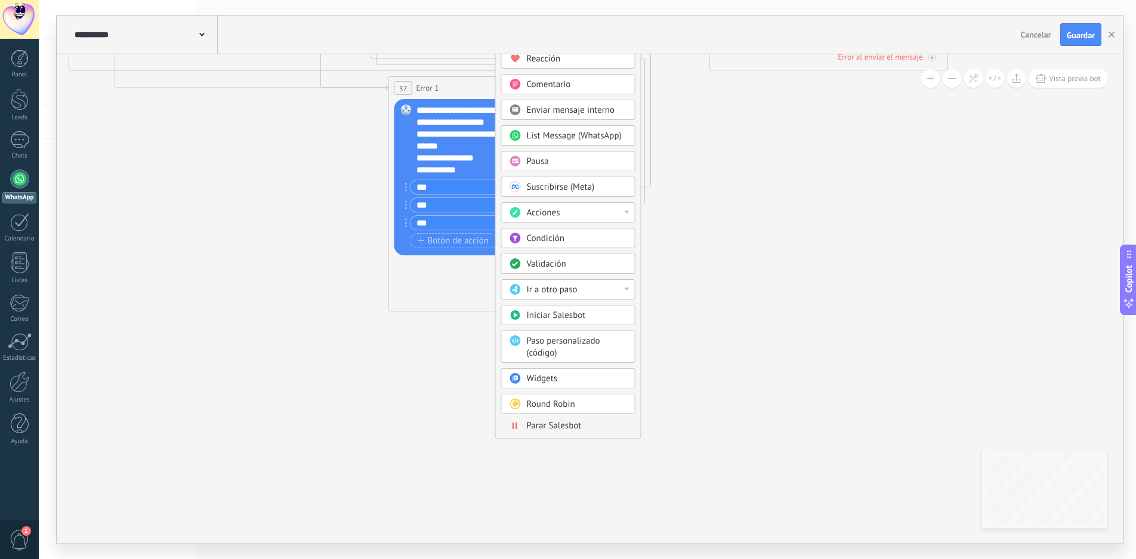
click at [581, 288] on div "Ir a otro paso" at bounding box center [577, 290] width 100 height 12
click at [575, 312] on div "2: Menu 1" at bounding box center [568, 310] width 133 height 20
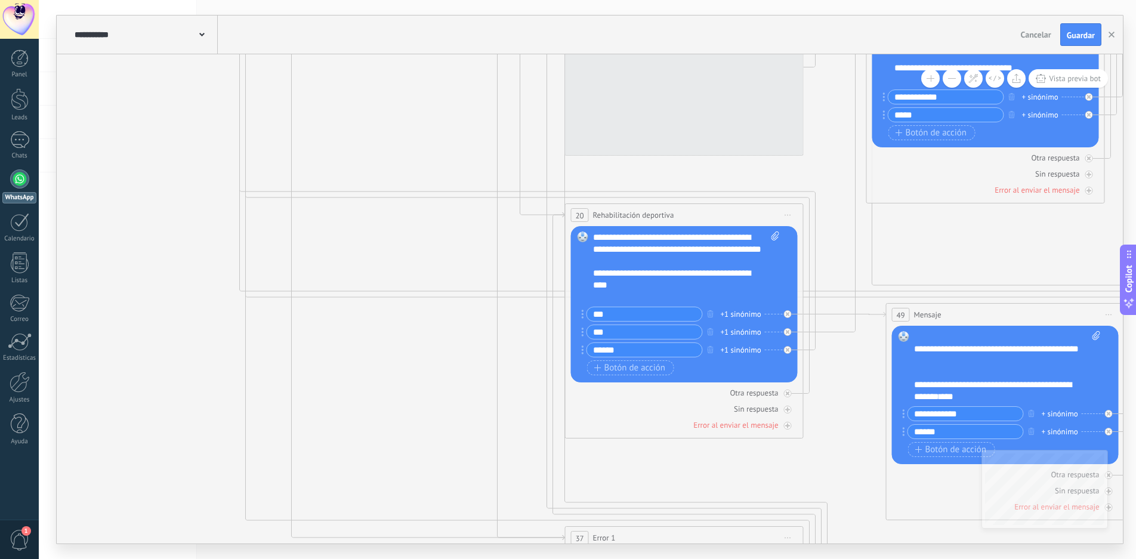
drag, startPoint x: 285, startPoint y: 251, endPoint x: 495, endPoint y: 271, distance: 210.4
click at [471, 273] on icon at bounding box center [884, 171] width 2721 height 1777
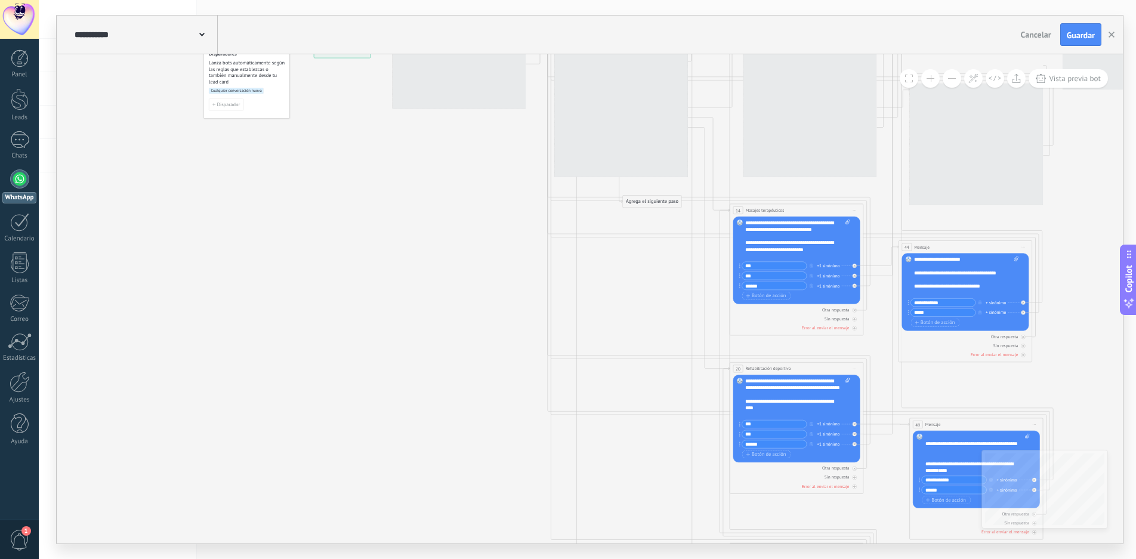
drag, startPoint x: 324, startPoint y: 211, endPoint x: 451, endPoint y: 443, distance: 264.9
click at [448, 441] on icon at bounding box center [909, 344] width 1524 height 995
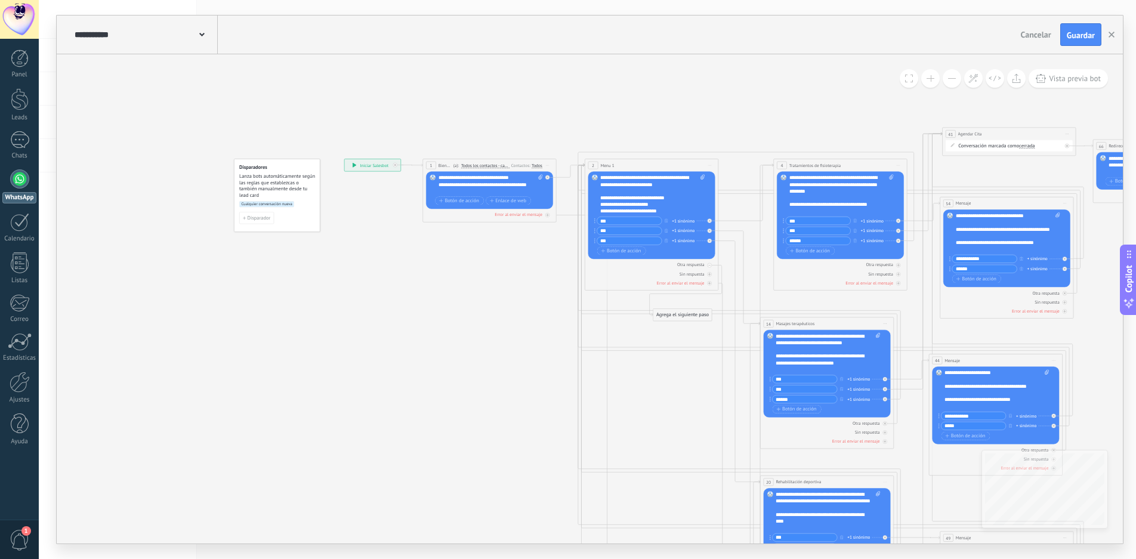
click at [547, 164] on span "Iniciar vista previa aquí Cambiar nombre Duplicar [GEOGRAPHIC_DATA]" at bounding box center [547, 166] width 11 height 10
click at [562, 175] on div "Iniciar vista previa aquí" at bounding box center [578, 174] width 66 height 11
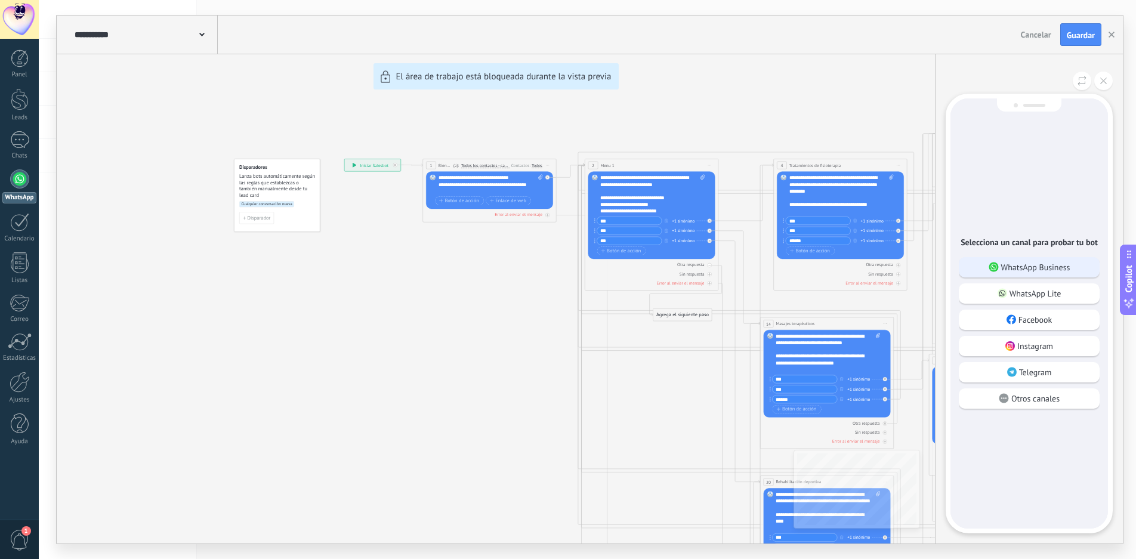
click at [1037, 266] on p "WhatsApp Business" at bounding box center [1035, 267] width 69 height 11
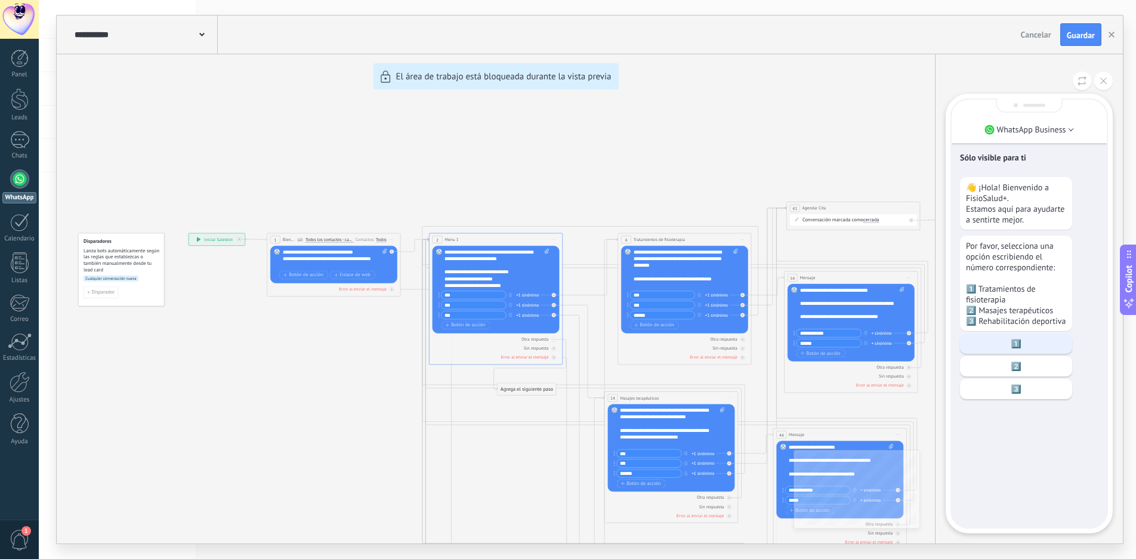
click at [1025, 349] on p "1️⃣" at bounding box center [1016, 343] width 100 height 11
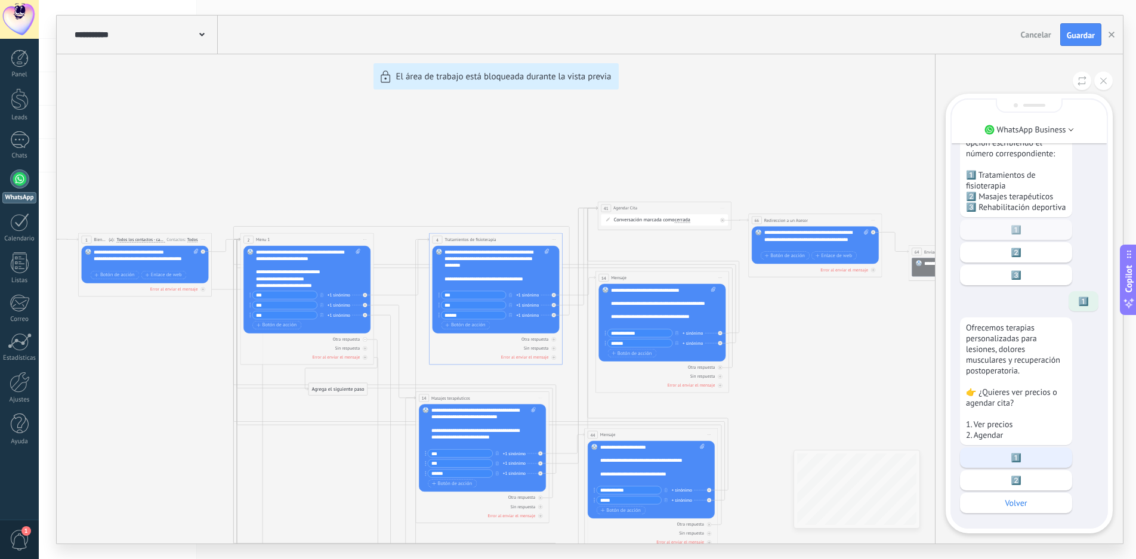
click at [1019, 455] on p "1️⃣" at bounding box center [1016, 457] width 100 height 11
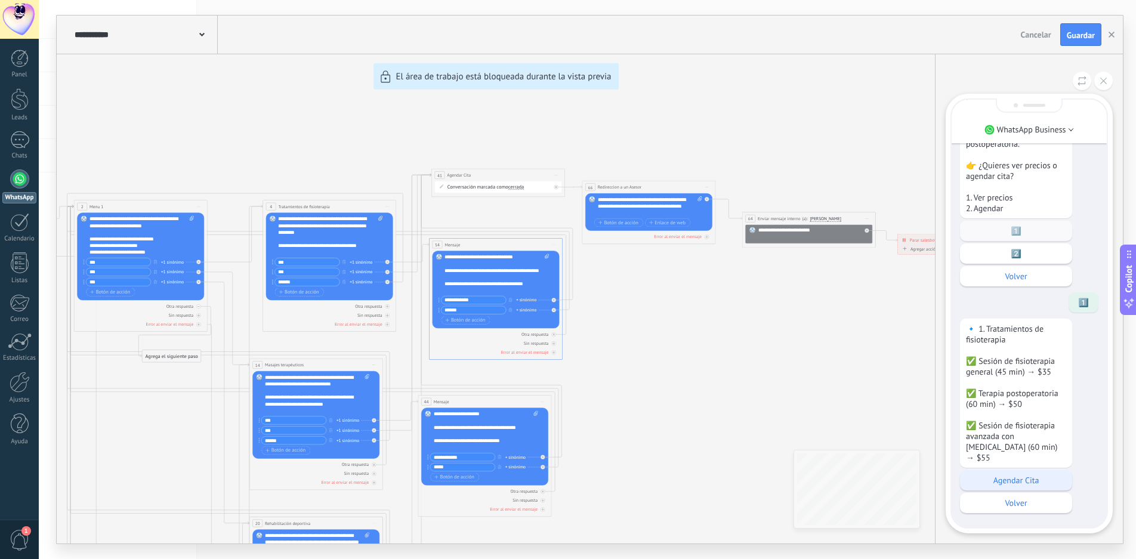
click at [1028, 477] on p "Agendar Cita" at bounding box center [1016, 480] width 100 height 11
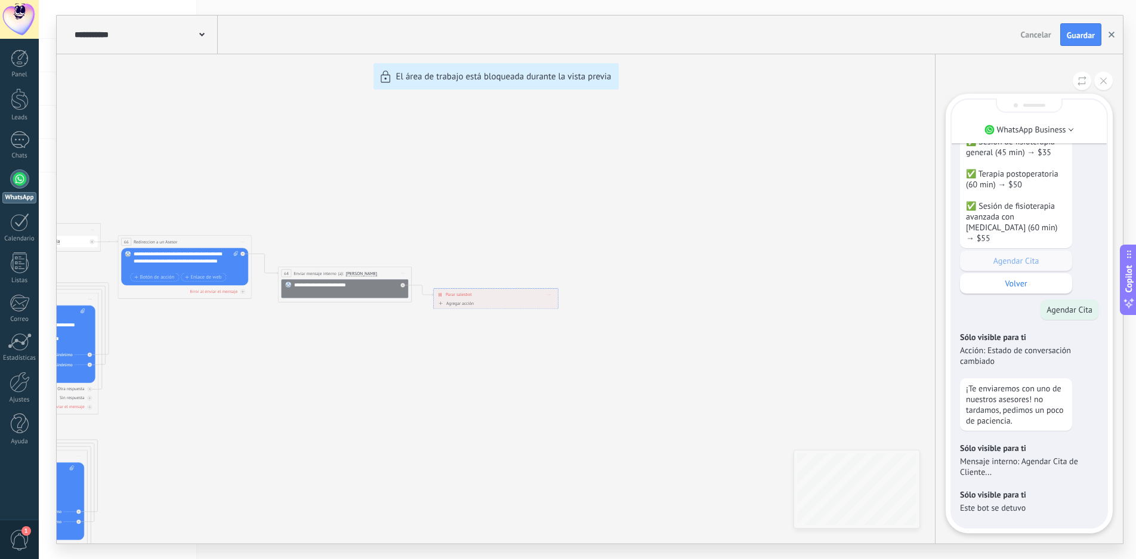
click at [1114, 35] on icon "button" at bounding box center [1112, 35] width 6 height 6
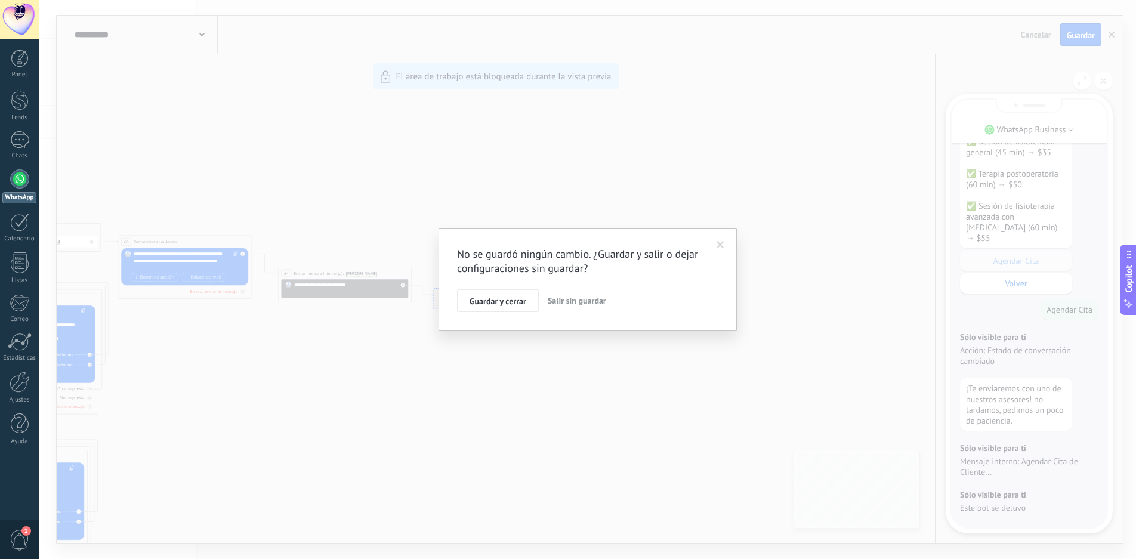
click at [720, 243] on span at bounding box center [721, 245] width 8 height 8
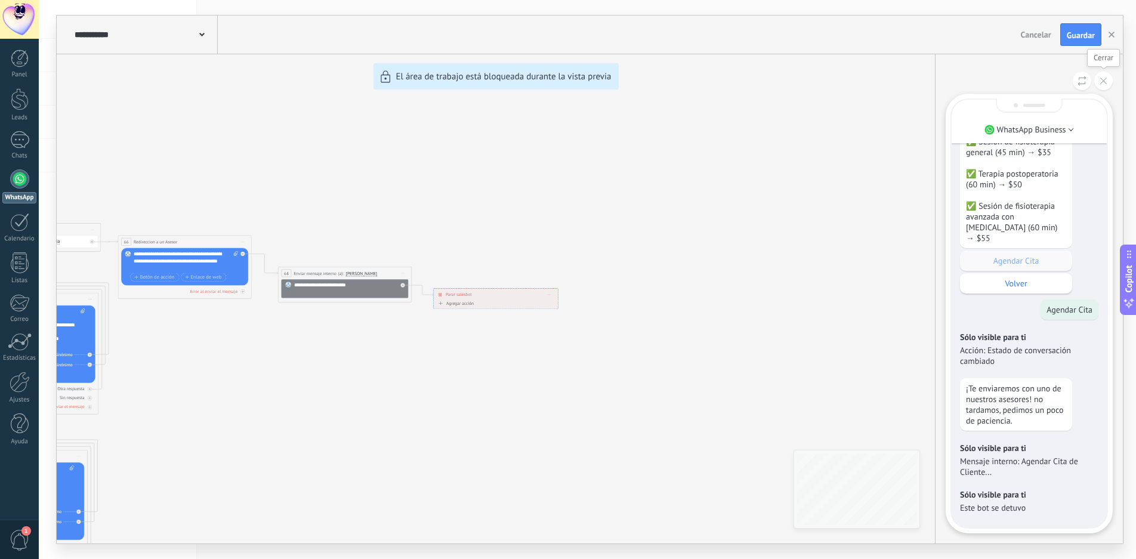
click at [1107, 84] on button at bounding box center [1103, 81] width 18 height 18
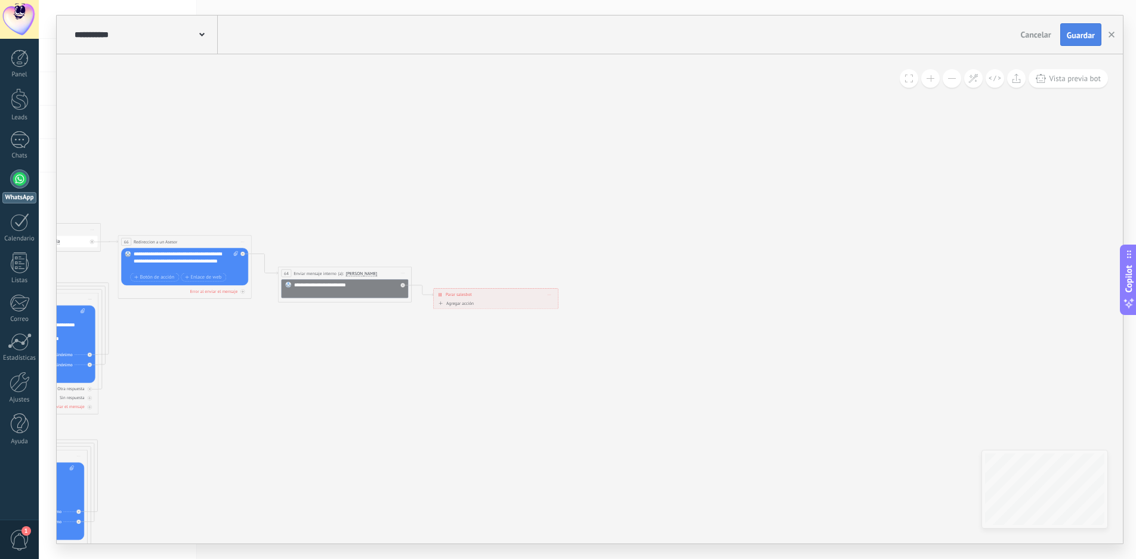
click at [1081, 39] on span "Guardar" at bounding box center [1081, 35] width 28 height 8
click at [206, 36] on div "**********" at bounding box center [145, 35] width 146 height 38
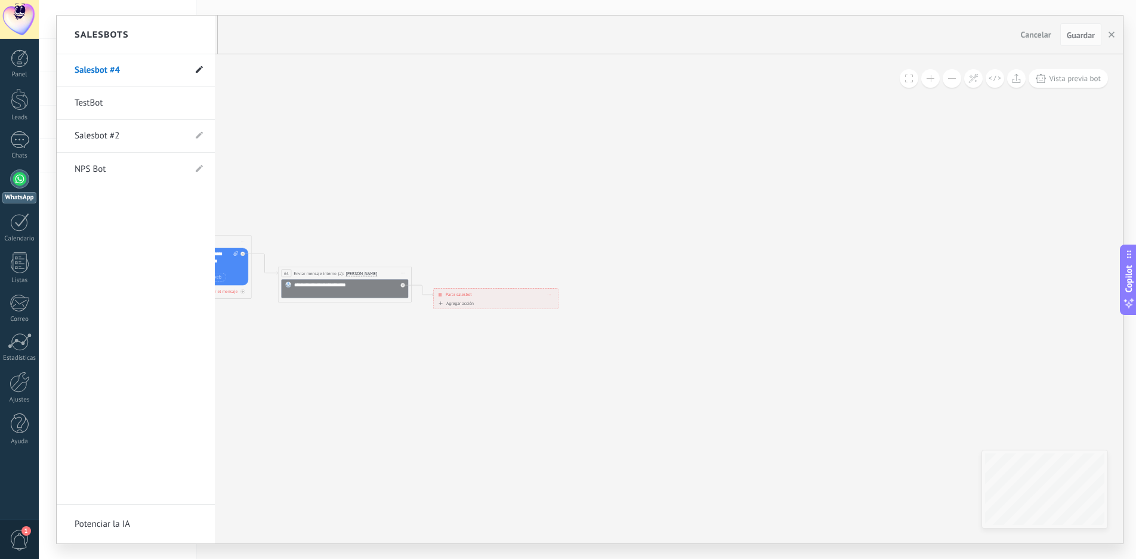
click at [199, 70] on use at bounding box center [199, 69] width 7 height 7
drag, startPoint x: 149, startPoint y: 72, endPoint x: 78, endPoint y: 72, distance: 70.4
click at [78, 72] on input "**********" at bounding box center [117, 70] width 85 height 19
type input "*"
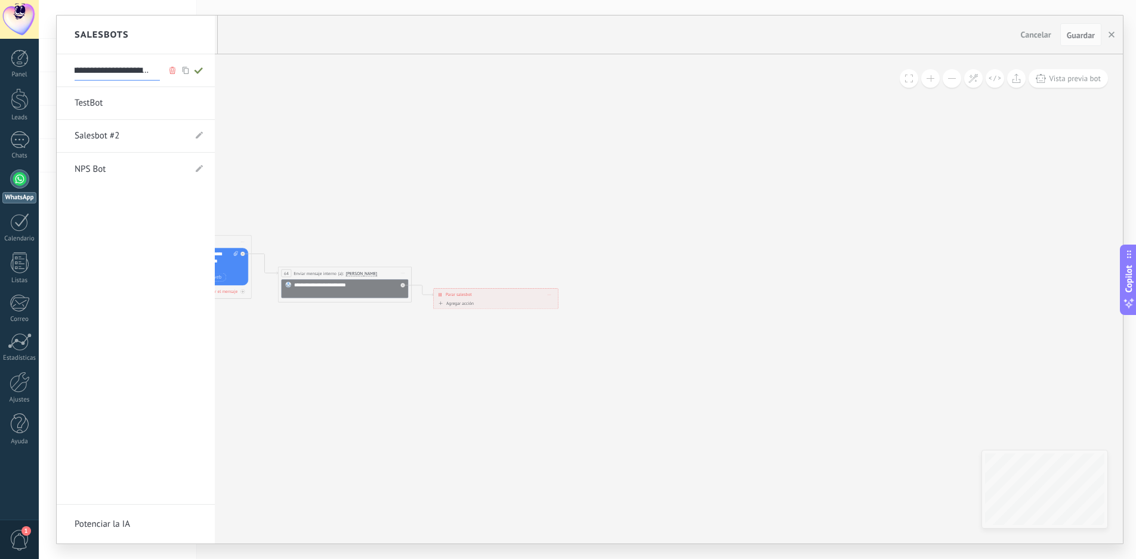
type input "**********"
click at [201, 68] on icon at bounding box center [198, 70] width 13 height 7
type input "**********"
click at [671, 212] on div at bounding box center [590, 280] width 1066 height 528
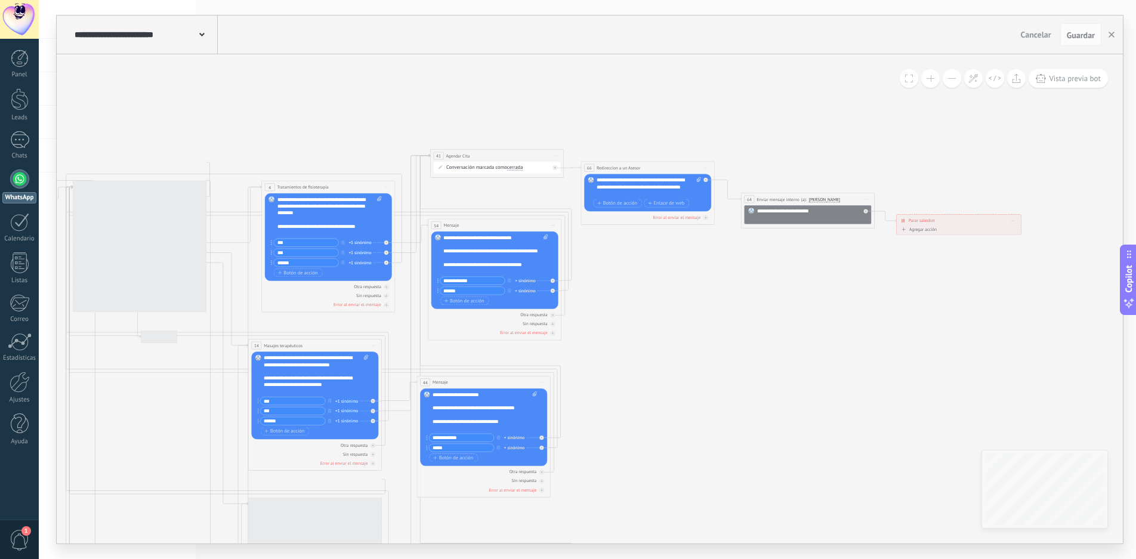
drag, startPoint x: 304, startPoint y: 410, endPoint x: 795, endPoint y: 337, distance: 497.1
click at [795, 337] on icon at bounding box center [427, 479] width 1524 height 995
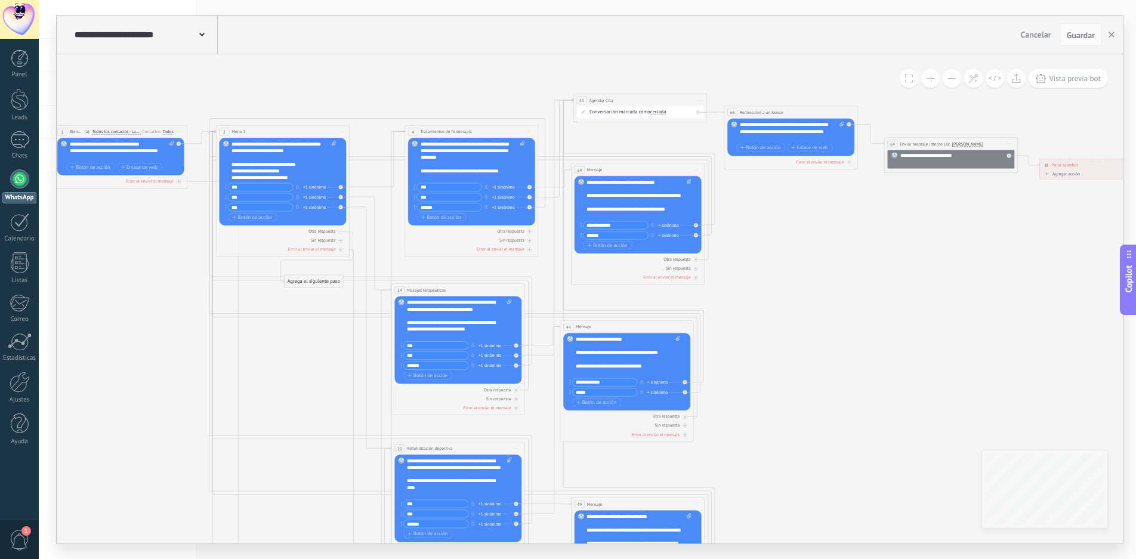
drag, startPoint x: 725, startPoint y: 339, endPoint x: 825, endPoint y: 298, distance: 108.4
click at [813, 301] on icon at bounding box center [570, 424] width 1524 height 995
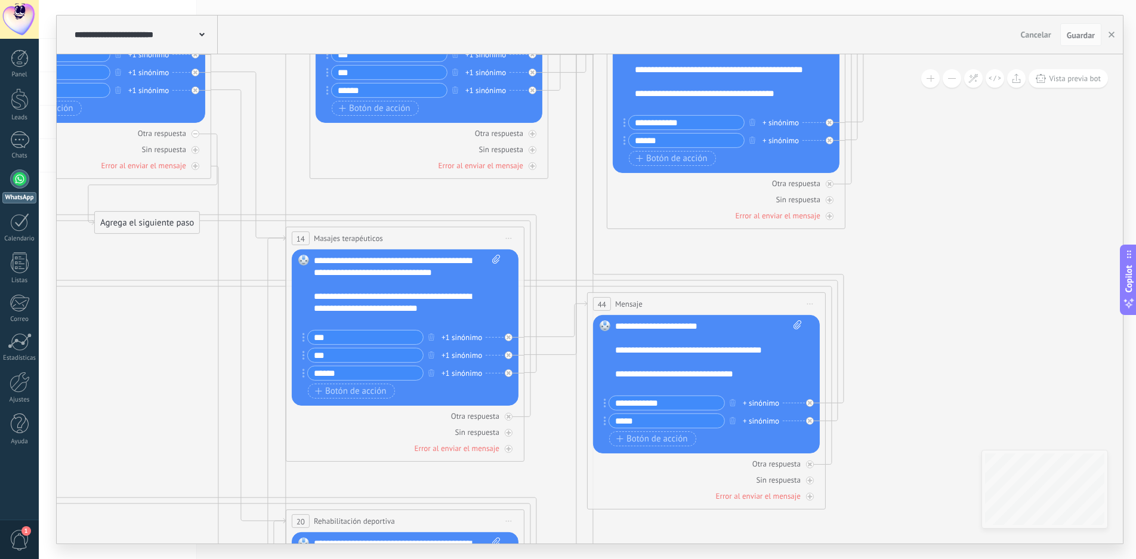
drag, startPoint x: 951, startPoint y: 155, endPoint x: 901, endPoint y: 343, distance: 194.0
click at [941, 359] on icon at bounding box center [604, 477] width 2721 height 1777
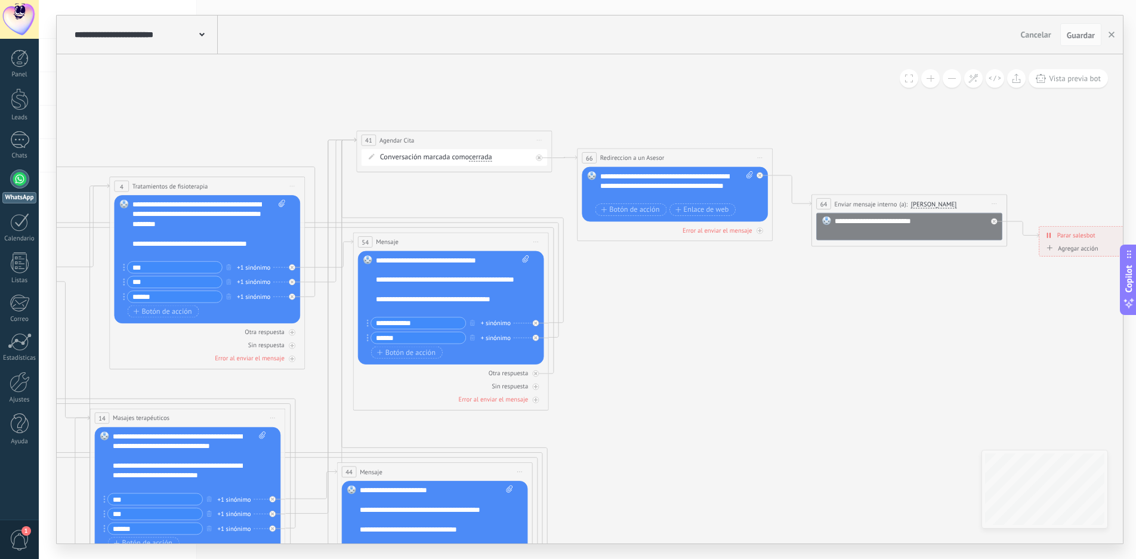
drag, startPoint x: 950, startPoint y: 262, endPoint x: 672, endPoint y: 334, distance: 287.2
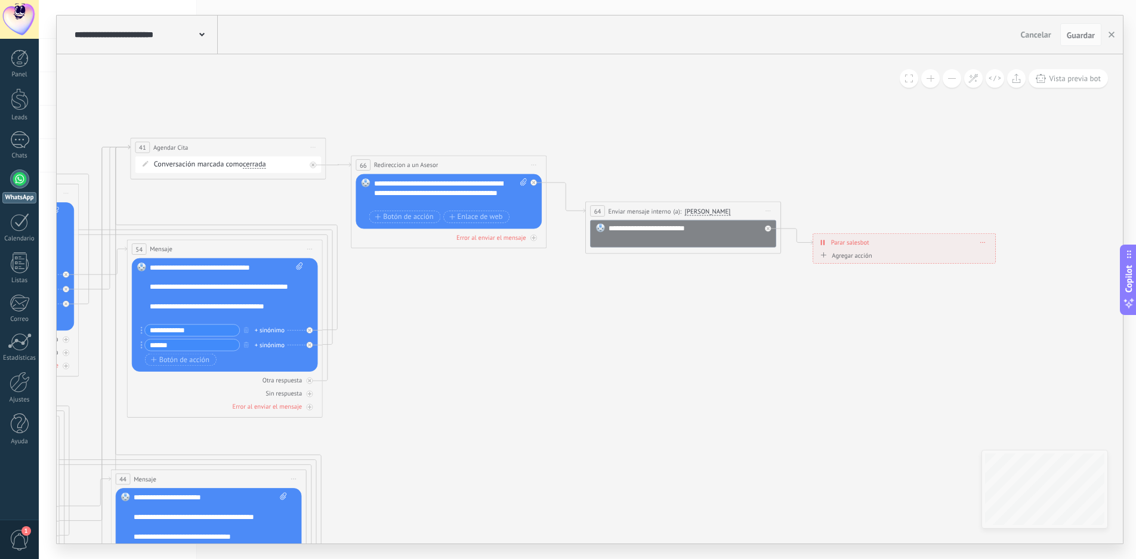
drag, startPoint x: 790, startPoint y: 340, endPoint x: 597, endPoint y: 349, distance: 192.4
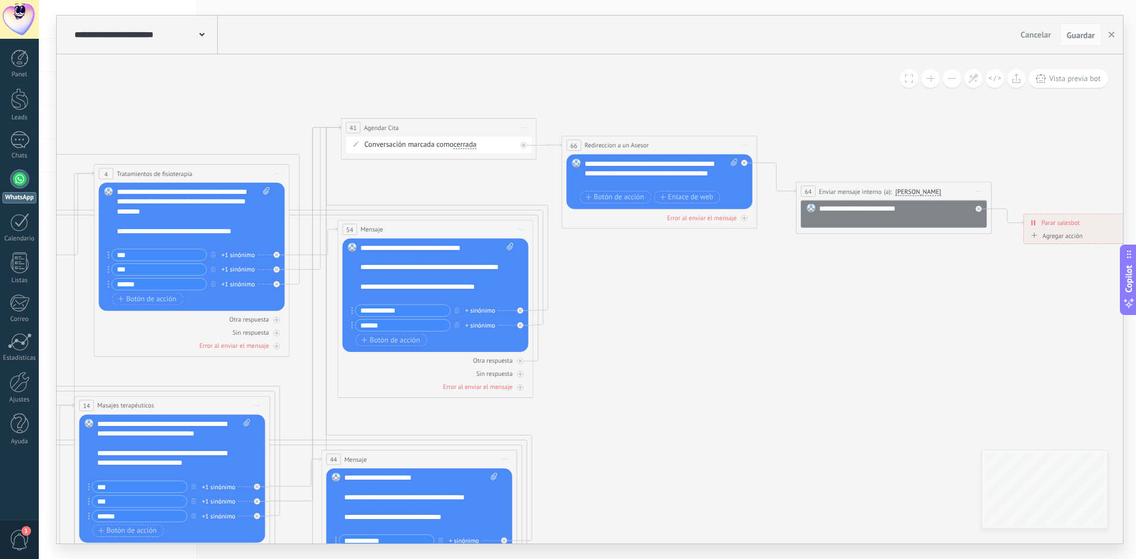
drag, startPoint x: 457, startPoint y: 325, endPoint x: 643, endPoint y: 312, distance: 186.7
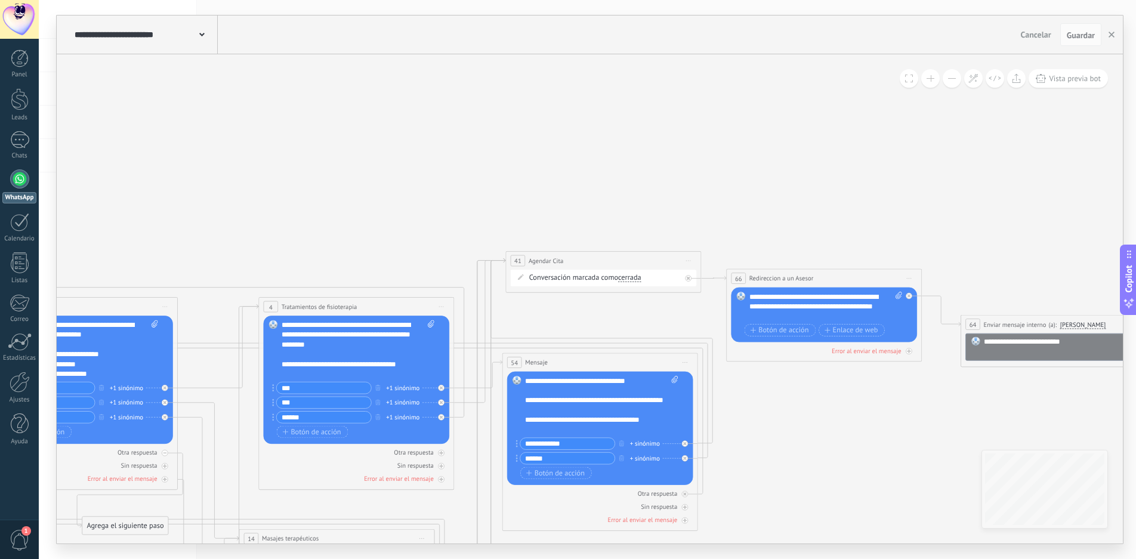
drag, startPoint x: 283, startPoint y: 100, endPoint x: 436, endPoint y: 233, distance: 203.0
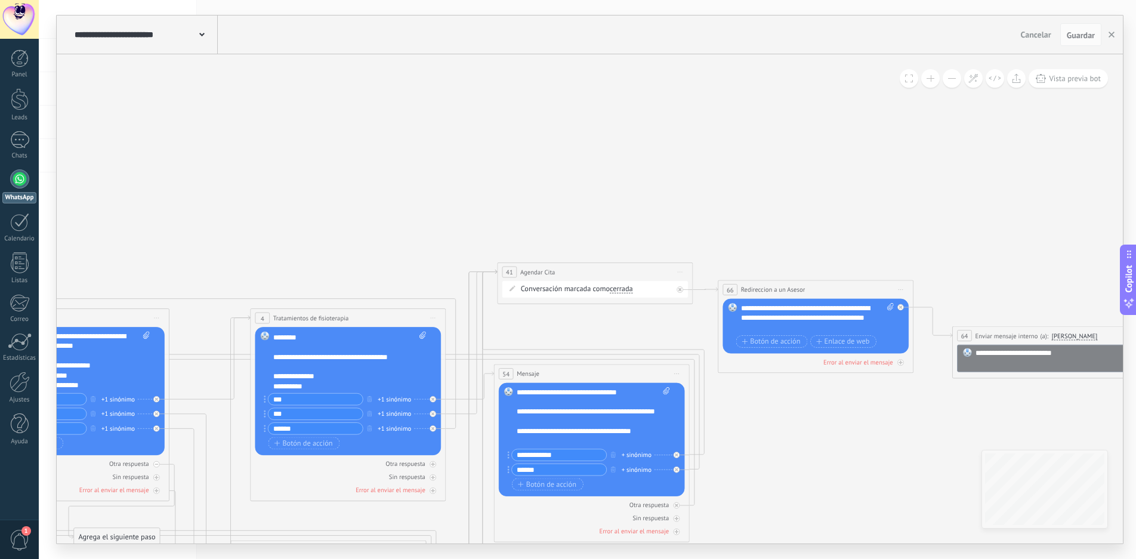
scroll to position [24, 0]
click at [433, 414] on icon at bounding box center [433, 414] width 4 height 4
click at [464, 418] on icon at bounding box center [462, 486] width 32 height 145
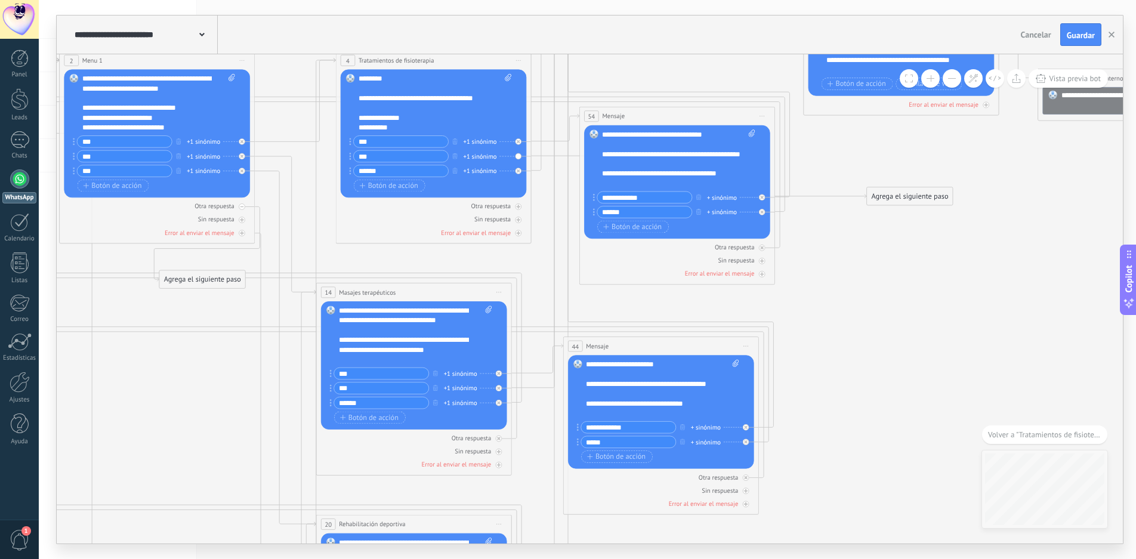
drag, startPoint x: 597, startPoint y: 300, endPoint x: 901, endPoint y: 198, distance: 320.6
click at [901, 198] on div "Agrega el siguiente paso" at bounding box center [910, 197] width 86 height 16
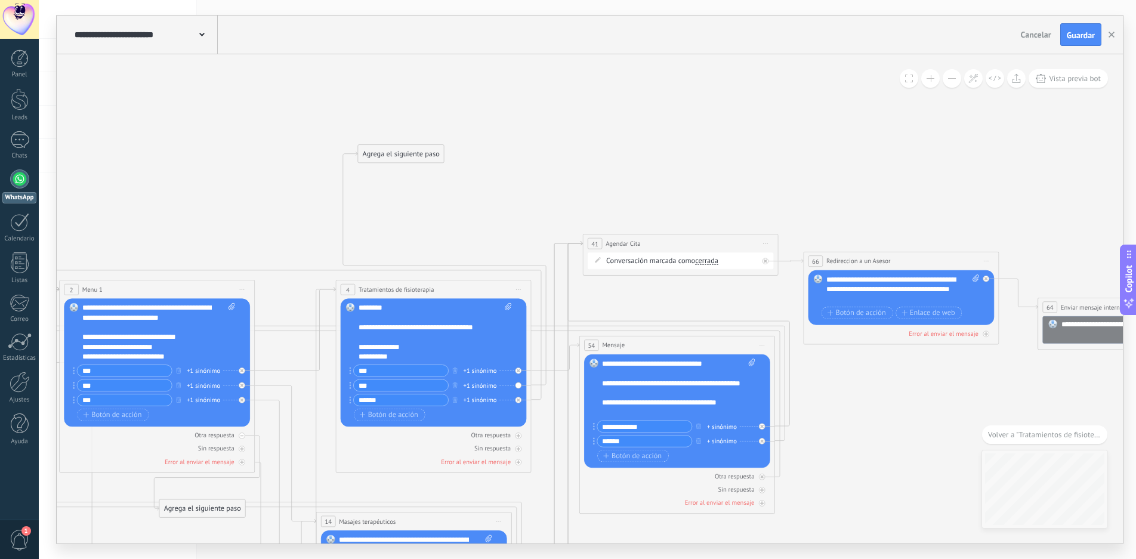
drag, startPoint x: 923, startPoint y: 428, endPoint x: 415, endPoint y: 156, distance: 576.4
click at [415, 156] on div "Agrega el siguiente paso" at bounding box center [401, 154] width 86 height 16
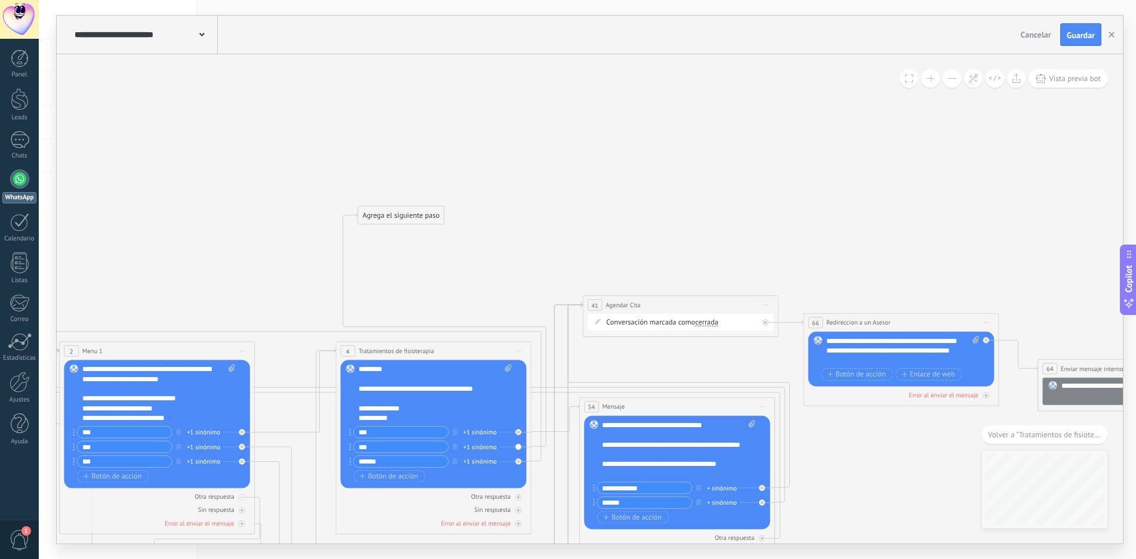
drag, startPoint x: 479, startPoint y: 137, endPoint x: 474, endPoint y: 151, distance: 14.3
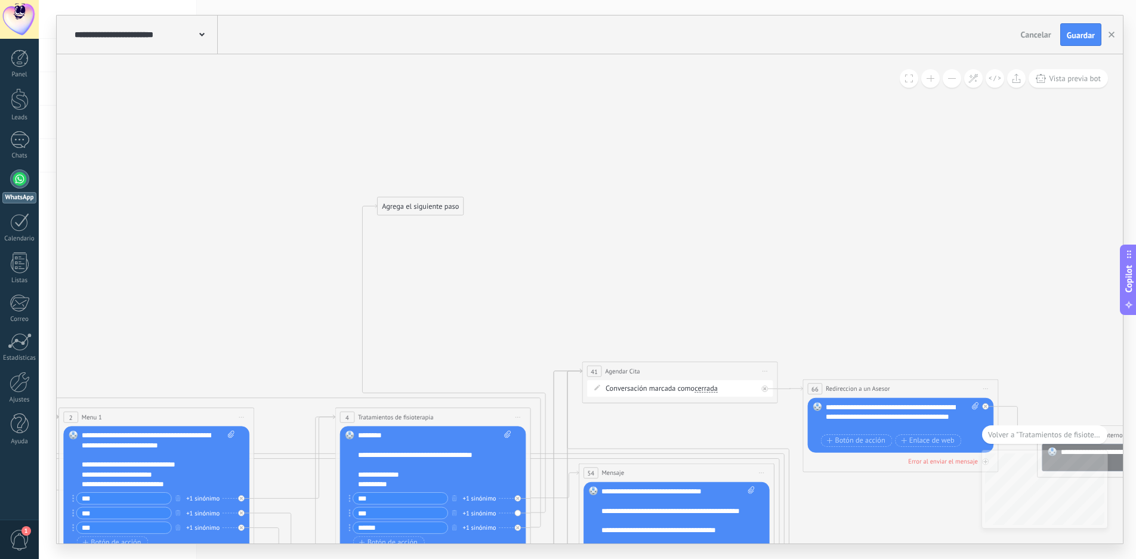
drag, startPoint x: 408, startPoint y: 209, endPoint x: 420, endPoint y: 200, distance: 15.3
click at [420, 200] on div "Agrega el siguiente paso" at bounding box center [421, 206] width 86 height 16
click at [420, 204] on div "Agrega el siguiente paso" at bounding box center [423, 206] width 86 height 16
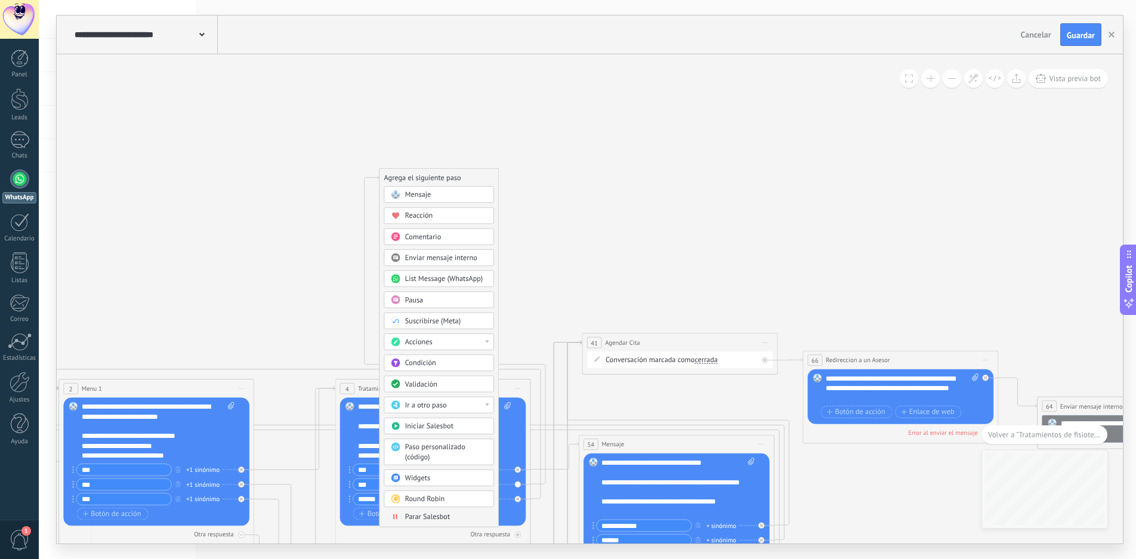
click at [488, 338] on div "Acciones" at bounding box center [439, 342] width 110 height 17
click at [442, 375] on div "Establecer campo" at bounding box center [438, 379] width 109 height 17
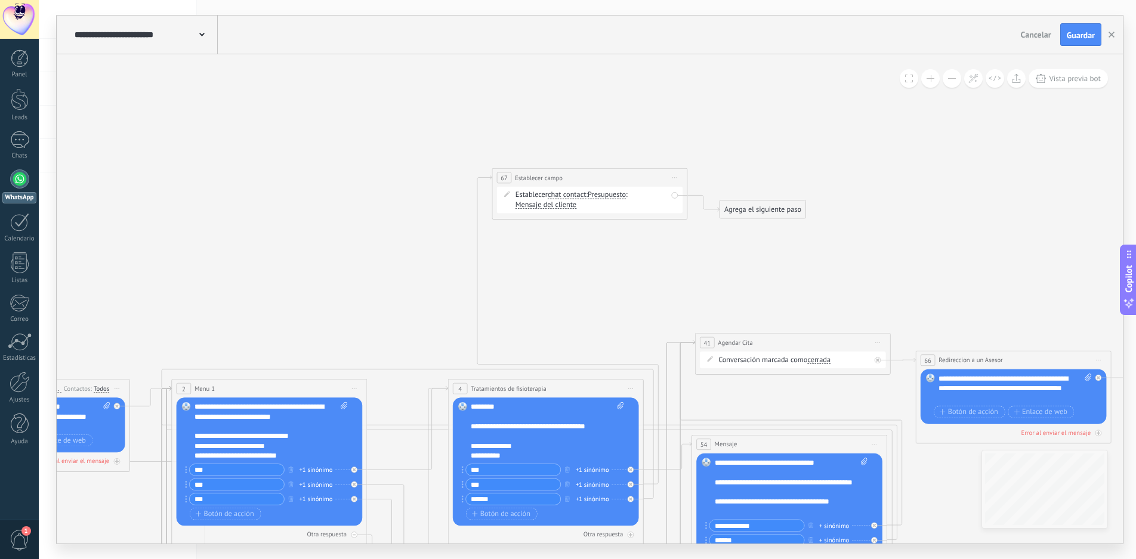
click at [677, 175] on span "Iniciar vista previa aquí Cambiar nombre Duplicar [GEOGRAPHIC_DATA]" at bounding box center [675, 178] width 16 height 14
click at [692, 238] on div "Borrar" at bounding box center [719, 241] width 97 height 17
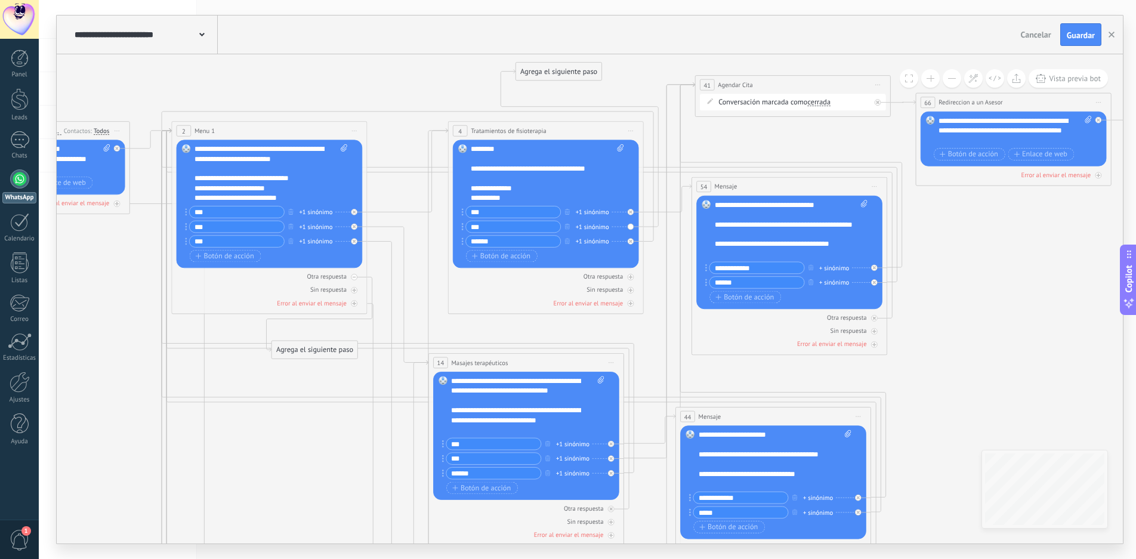
drag, startPoint x: 705, startPoint y: 366, endPoint x: 513, endPoint y: 56, distance: 364.5
click at [516, 64] on div "Agrega el siguiente paso" at bounding box center [559, 72] width 86 height 16
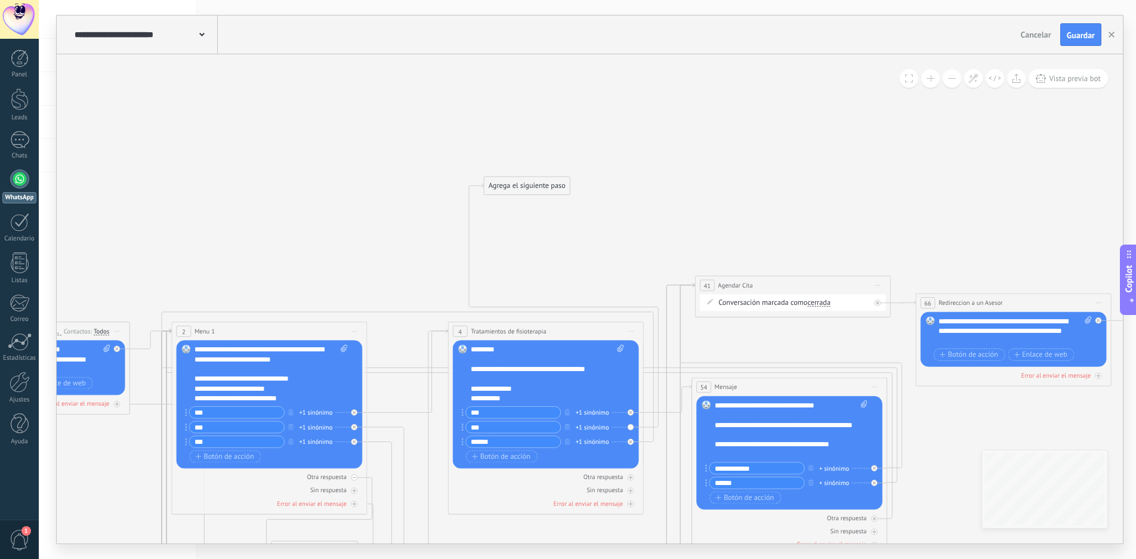
drag, startPoint x: 534, startPoint y: 246, endPoint x: 538, endPoint y: 184, distance: 62.8
click at [538, 184] on div "Agrega el siguiente paso" at bounding box center [527, 186] width 86 height 16
click at [538, 184] on div "Agrega el siguiente paso" at bounding box center [531, 186] width 86 height 16
click at [540, 192] on div "Agrega el siguiente paso" at bounding box center [531, 186] width 86 height 16
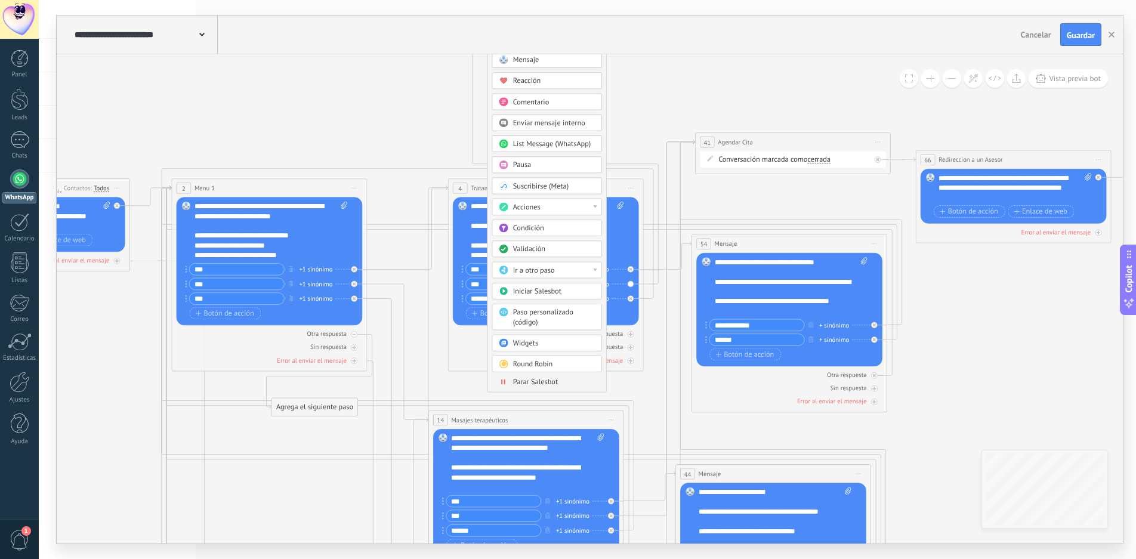
click at [536, 343] on body ".abccls-1,.abccls-2{fill-rule:evenodd}.abccls-2{fill:#fff} .abfcls-1{fill:none}…" at bounding box center [568, 279] width 1136 height 559
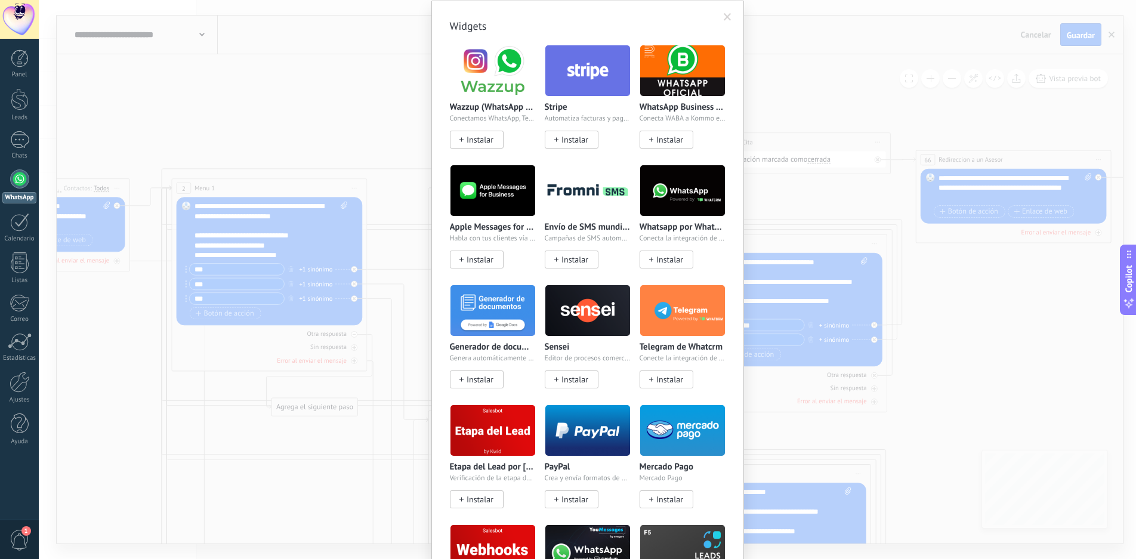
scroll to position [0, 0]
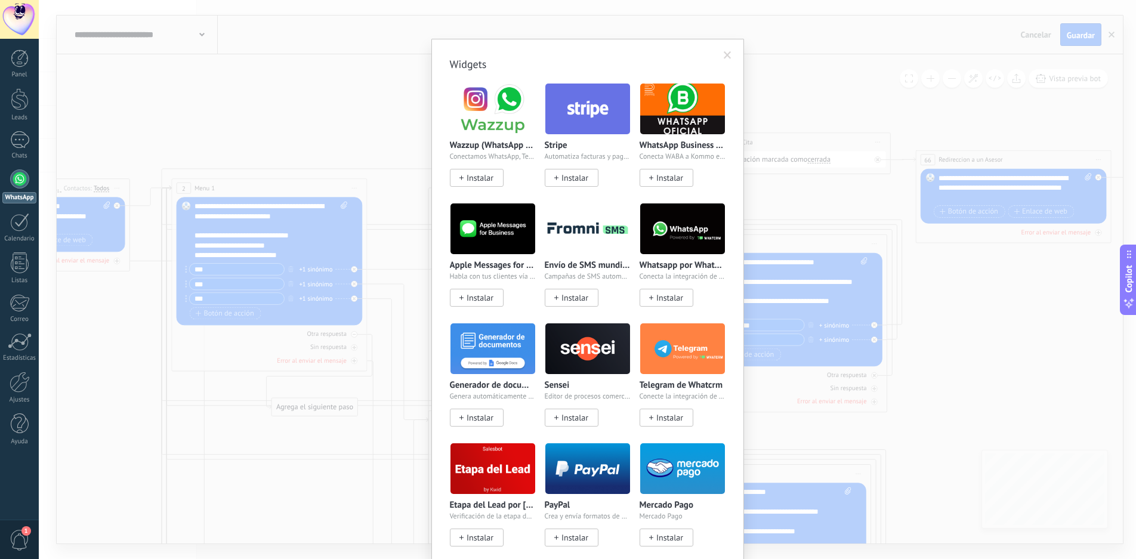
click at [724, 54] on span at bounding box center [728, 55] width 8 height 8
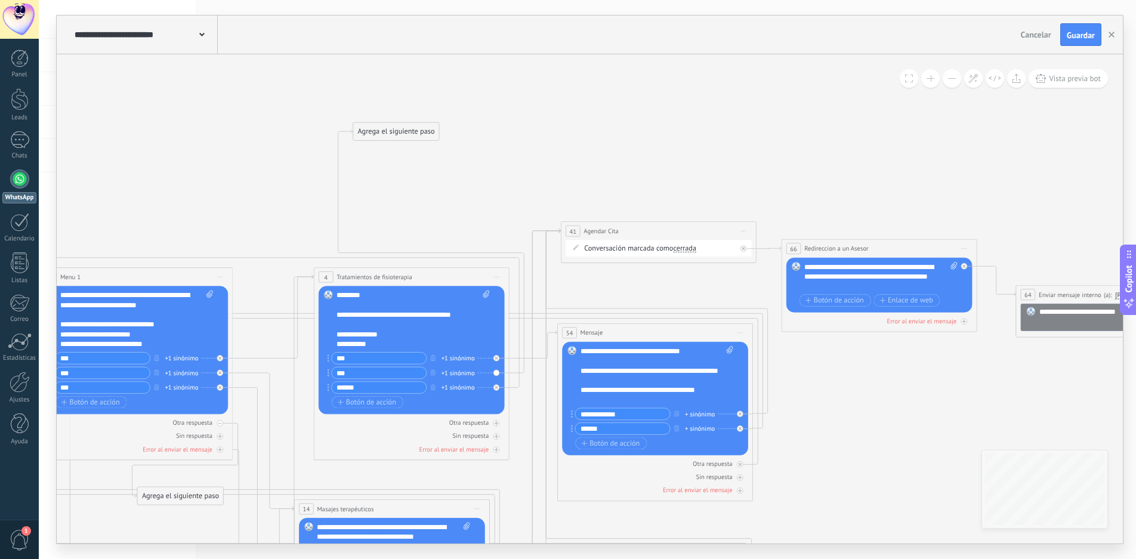
drag, startPoint x: 790, startPoint y: 186, endPoint x: 584, endPoint y: 90, distance: 227.5
click at [584, 90] on icon at bounding box center [555, 560] width 2231 height 1364
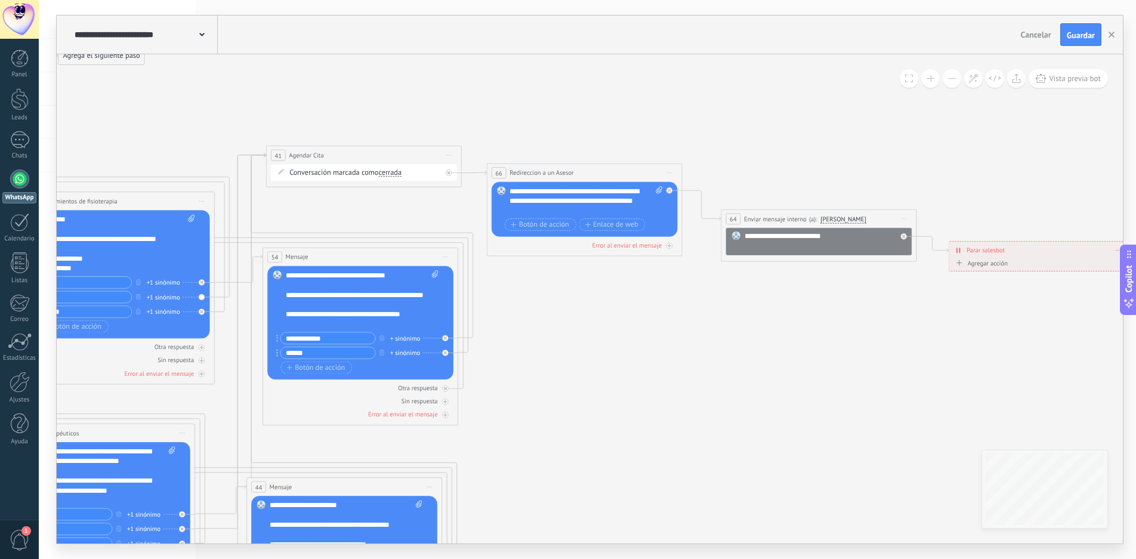
drag, startPoint x: 755, startPoint y: 356, endPoint x: 627, endPoint y: 342, distance: 129.0
click at [594, 335] on icon at bounding box center [260, 484] width 2231 height 1364
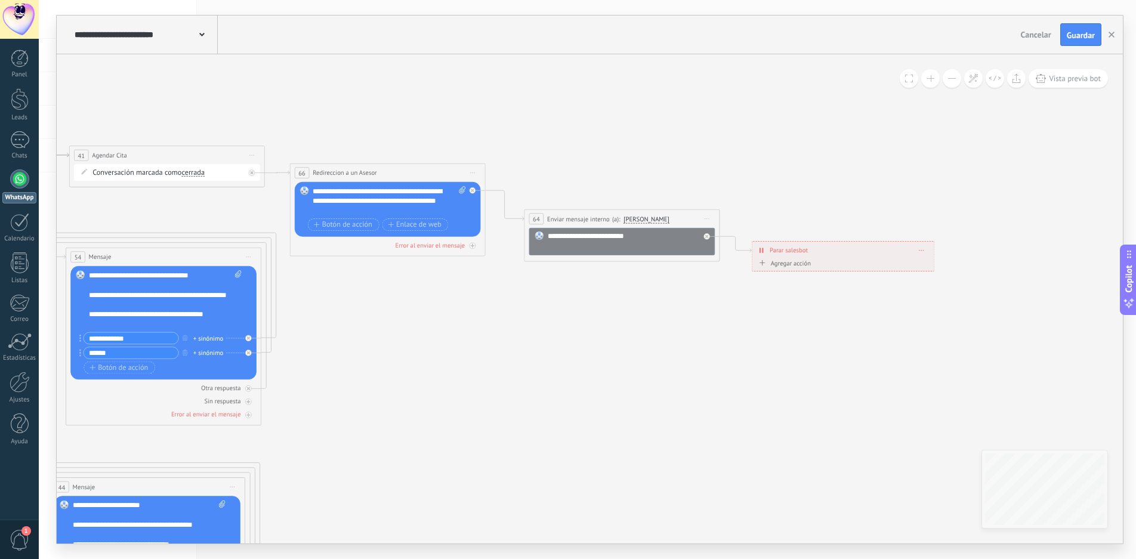
drag, startPoint x: 762, startPoint y: 366, endPoint x: 579, endPoint y: 367, distance: 182.6
click at [579, 367] on icon at bounding box center [63, 484] width 2231 height 1364
click at [708, 237] on icon at bounding box center [707, 237] width 4 height 4
click at [788, 283] on div "Agrega el siguiente paso" at bounding box center [796, 286] width 86 height 16
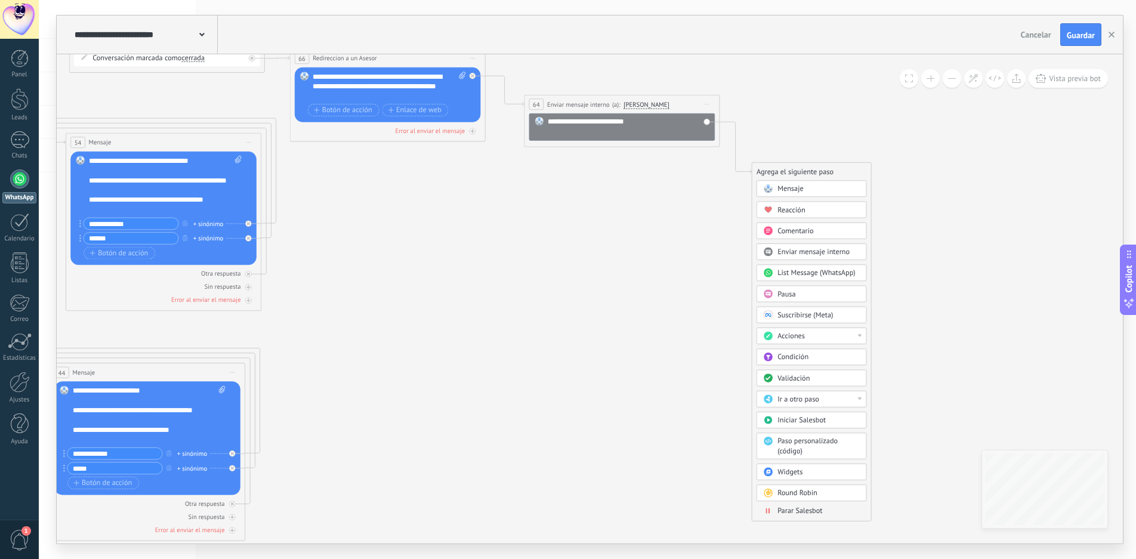
click at [825, 335] on div "Acciones" at bounding box center [819, 337] width 82 height 10
click at [674, 6] on div "**********" at bounding box center [587, 279] width 1097 height 559
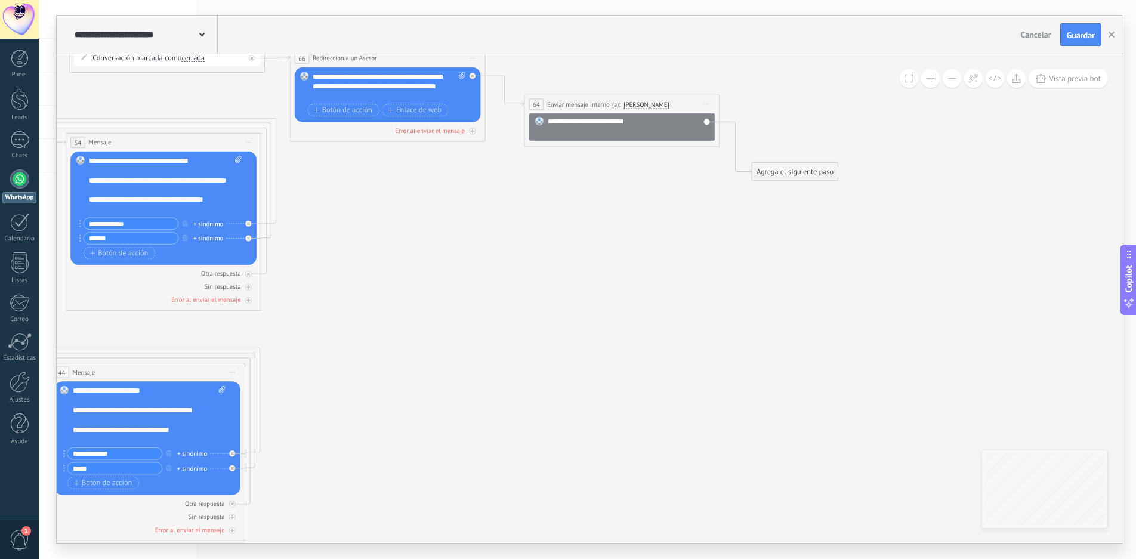
click at [789, 169] on div "Agrega el siguiente paso" at bounding box center [796, 172] width 86 height 16
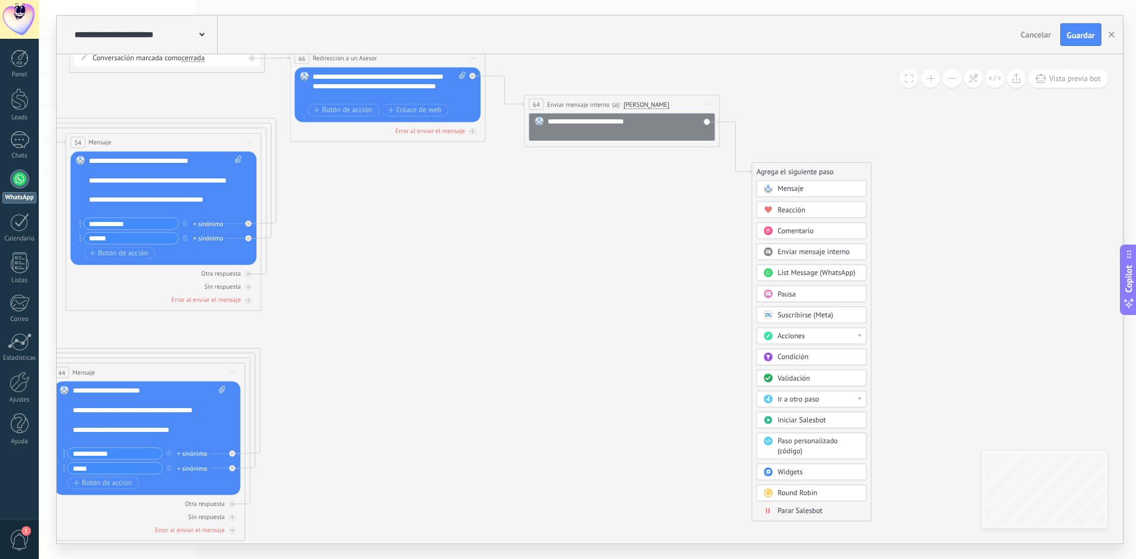
click at [810, 337] on div "Acciones" at bounding box center [819, 337] width 82 height 10
click at [824, 353] on div "Cambiar la etapa de la conversación" at bounding box center [811, 354] width 109 height 17
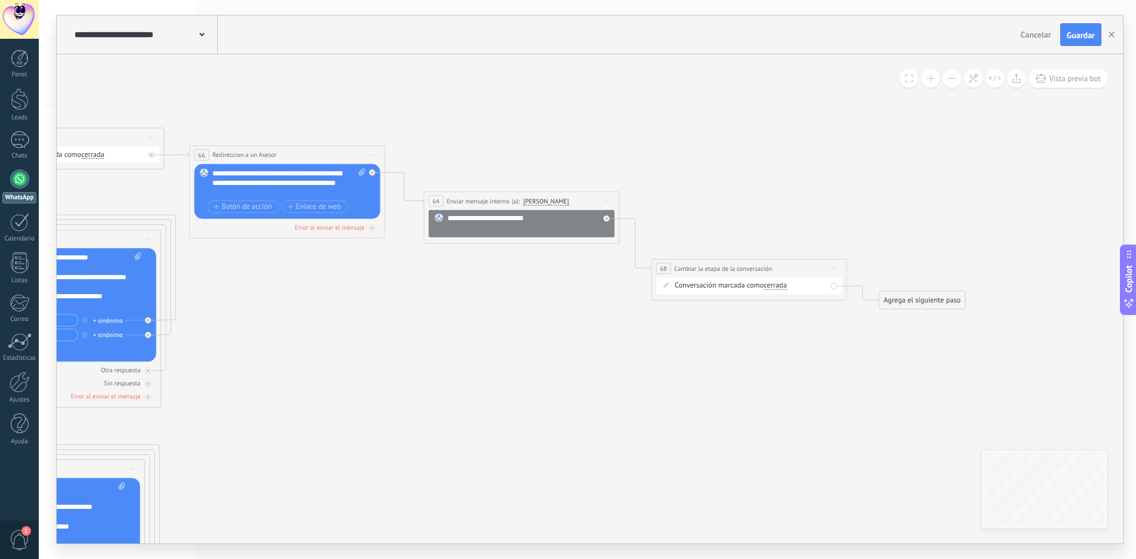
drag, startPoint x: 260, startPoint y: 215, endPoint x: 403, endPoint y: 305, distance: 168.9
click at [403, 304] on icon at bounding box center [12, 466] width 2329 height 1364
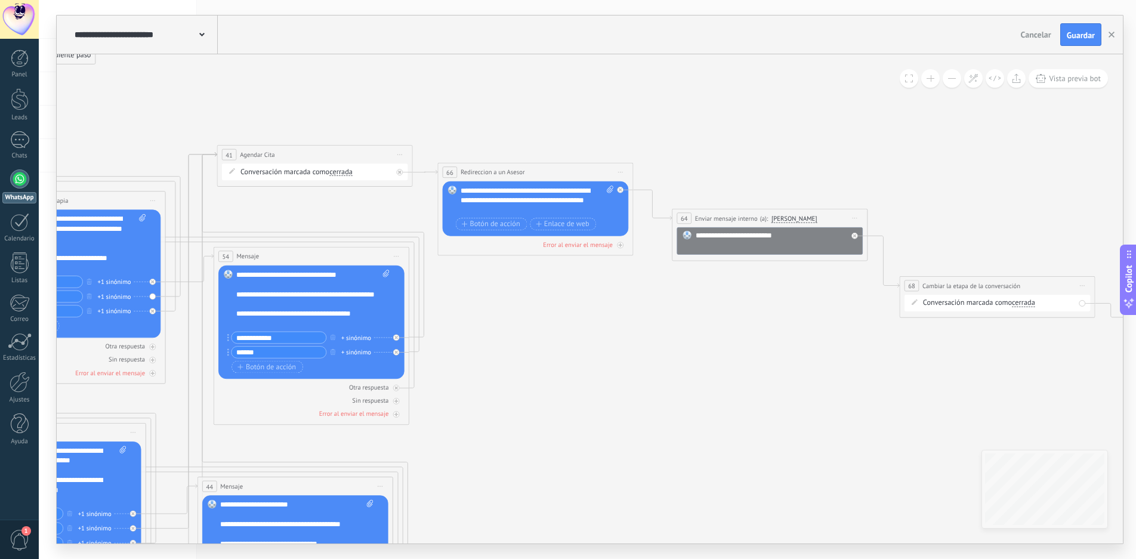
drag, startPoint x: 562, startPoint y: 313, endPoint x: 819, endPoint y: 333, distance: 258.0
click at [819, 333] on icon at bounding box center [260, 483] width 2329 height 1364
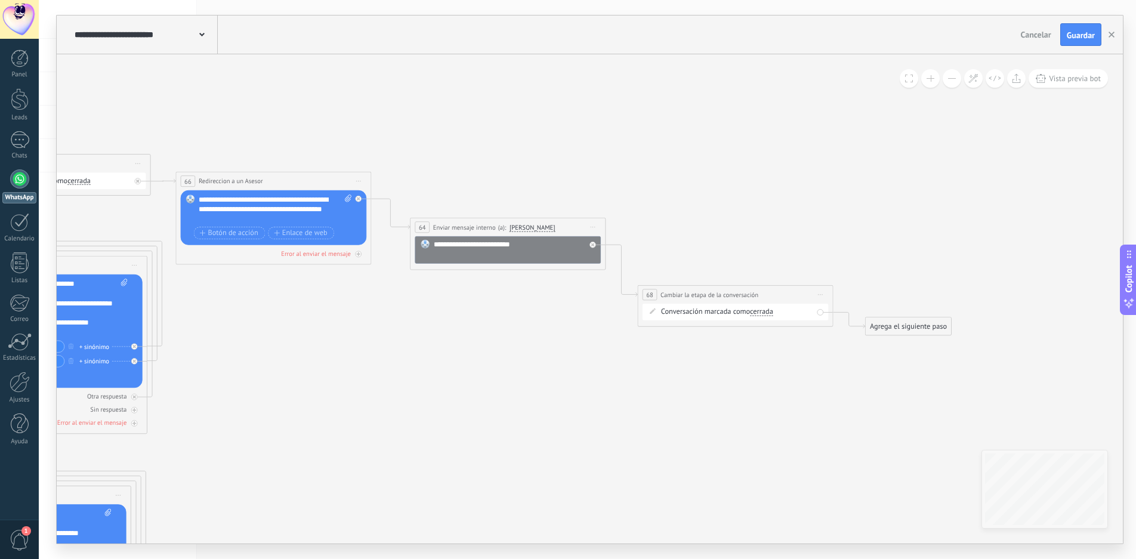
drag, startPoint x: 631, startPoint y: 331, endPoint x: 525, endPoint y: 347, distance: 107.4
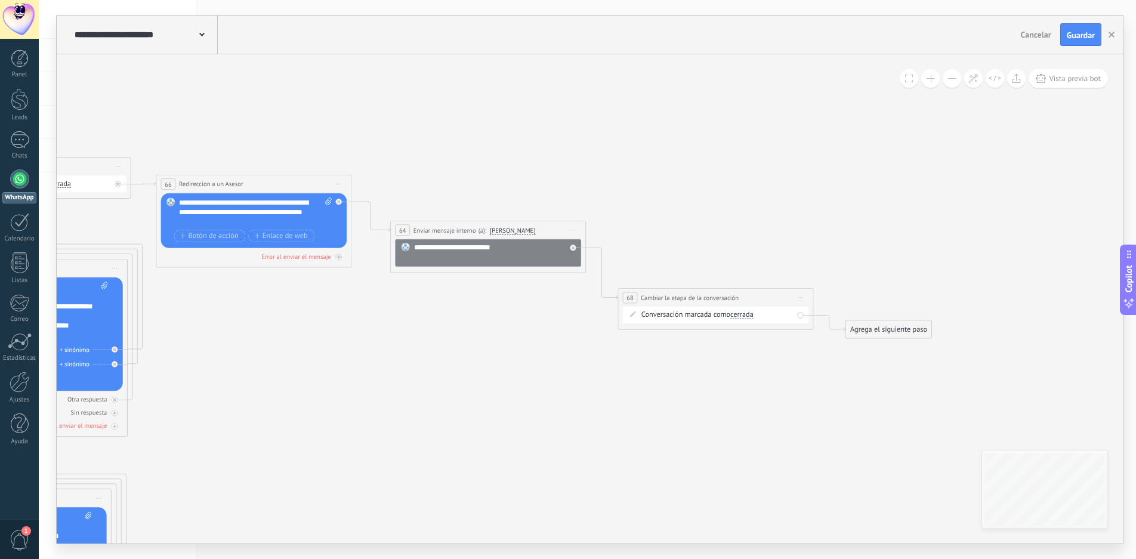
click at [804, 298] on span "Iniciar vista previa aquí Cambiar nombre Duplicar [GEOGRAPHIC_DATA]" at bounding box center [801, 298] width 16 height 14
click at [829, 360] on div "Borrar" at bounding box center [845, 361] width 97 height 17
click at [656, 261] on div "Agrega el siguiente paso" at bounding box center [661, 262] width 86 height 16
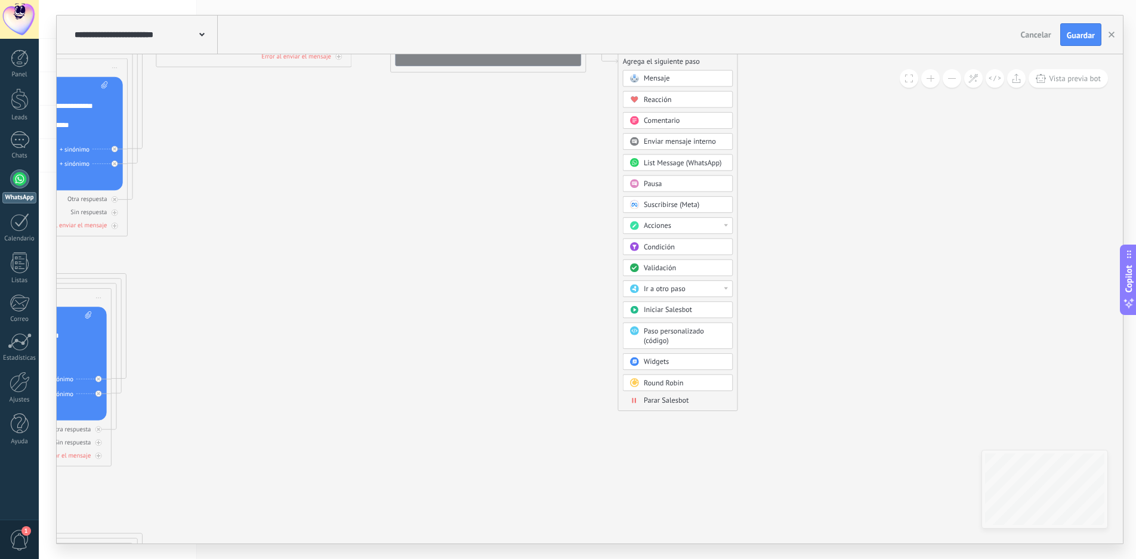
click at [667, 402] on span "Parar Salesbot" at bounding box center [666, 401] width 45 height 10
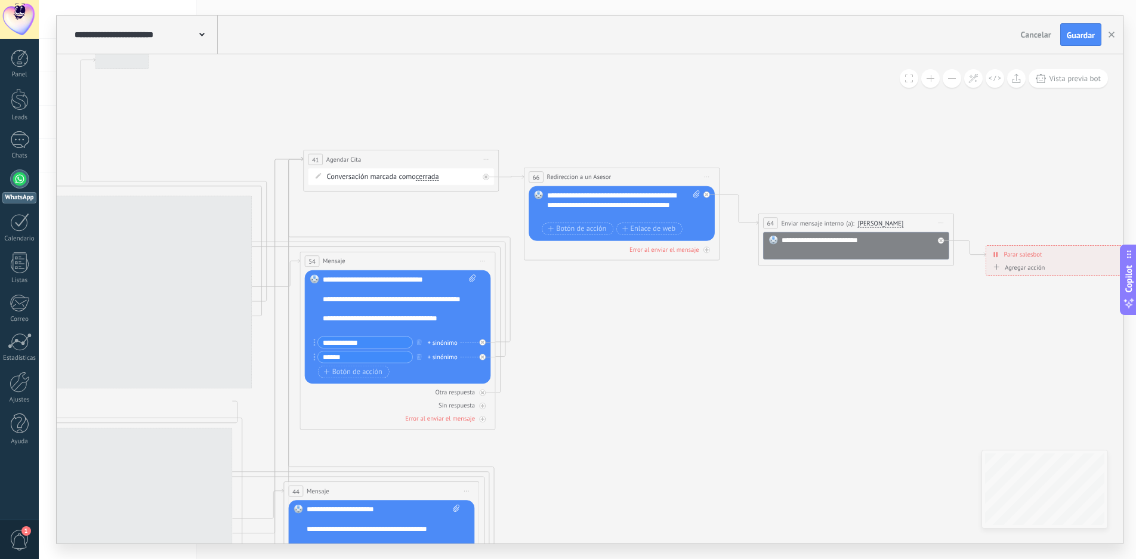
drag, startPoint x: 303, startPoint y: 362, endPoint x: 778, endPoint y: 384, distance: 475.5
click at [778, 384] on icon at bounding box center [232, 488] width 2101 height 1364
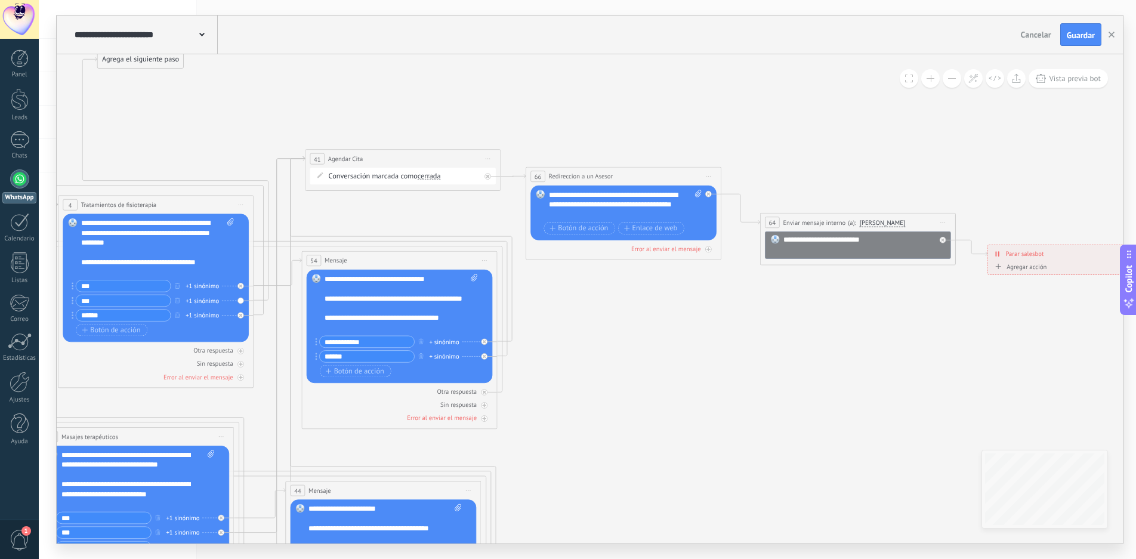
scroll to position [18, 0]
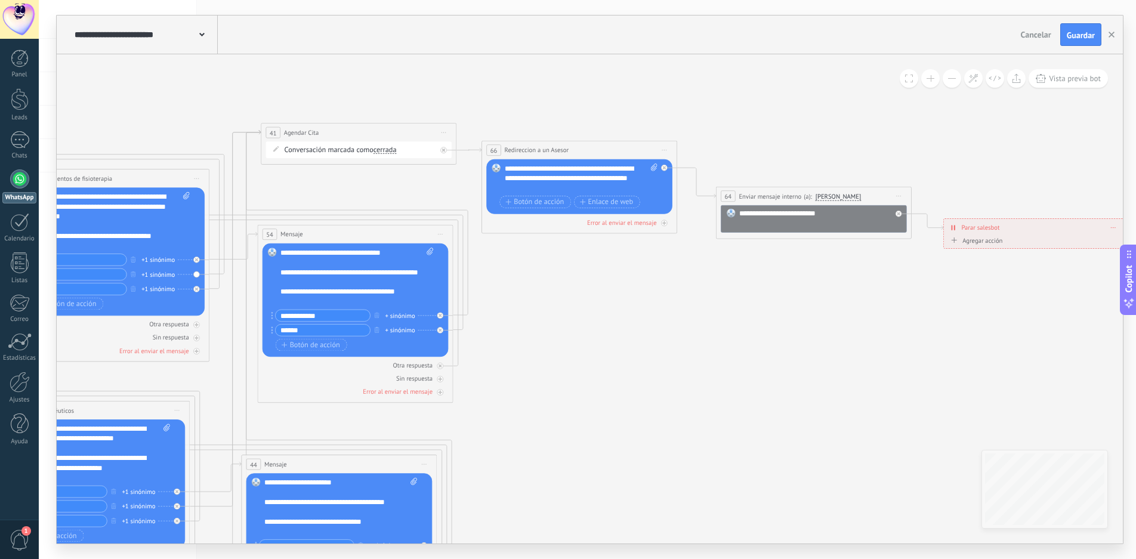
drag, startPoint x: 645, startPoint y: 420, endPoint x: 600, endPoint y: 394, distance: 51.1
click at [600, 394] on icon at bounding box center [190, 461] width 2101 height 1364
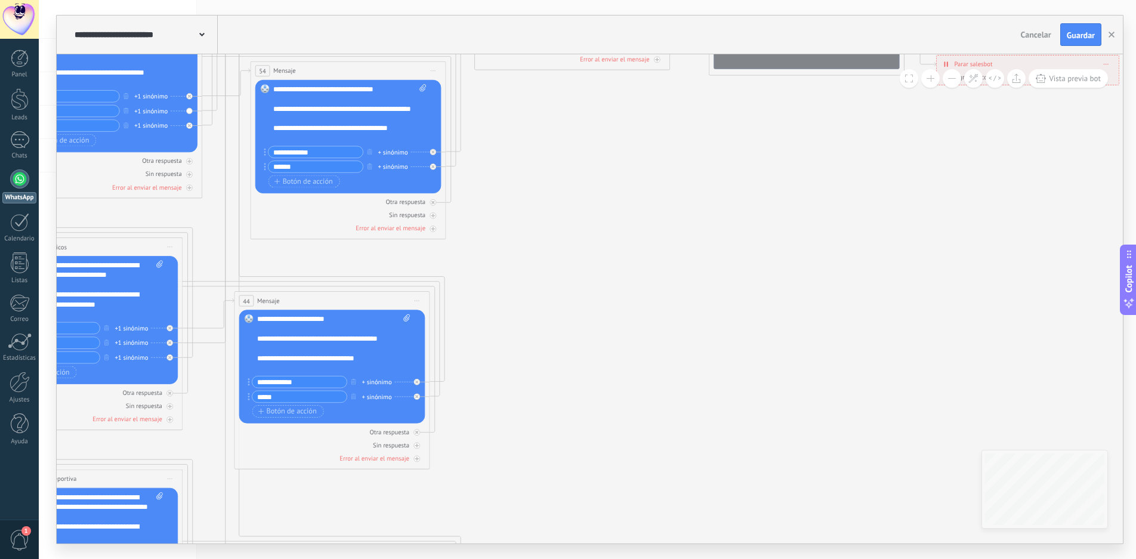
drag, startPoint x: 639, startPoint y: 406, endPoint x: 626, endPoint y: 171, distance: 236.1
click at [627, 180] on icon at bounding box center [183, 298] width 2101 height 1364
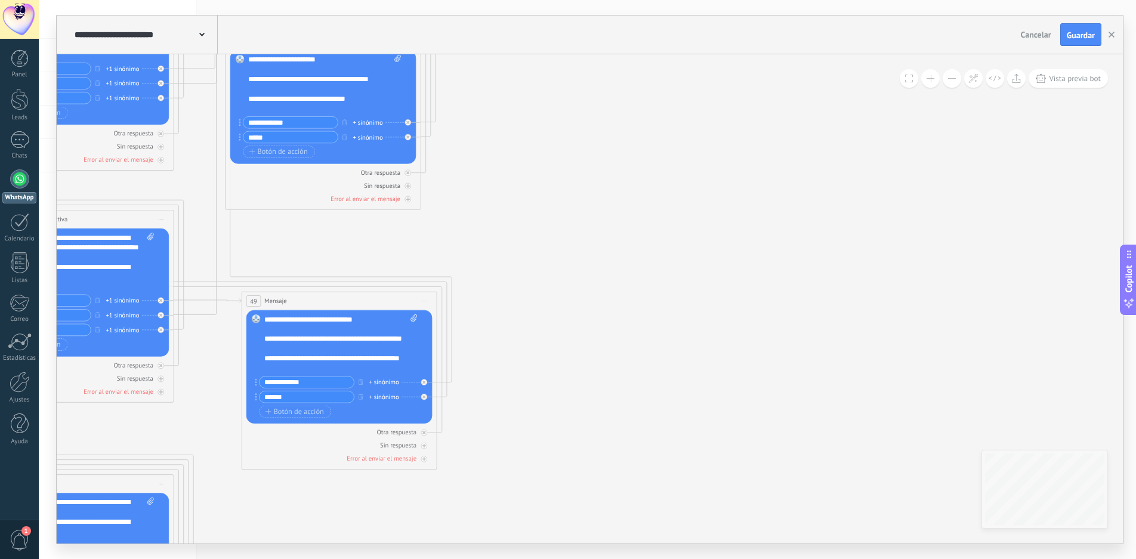
drag, startPoint x: 624, startPoint y: 223, endPoint x: 627, endPoint y: 161, distance: 61.5
click at [627, 162] on icon at bounding box center [174, 38] width 2101 height 1364
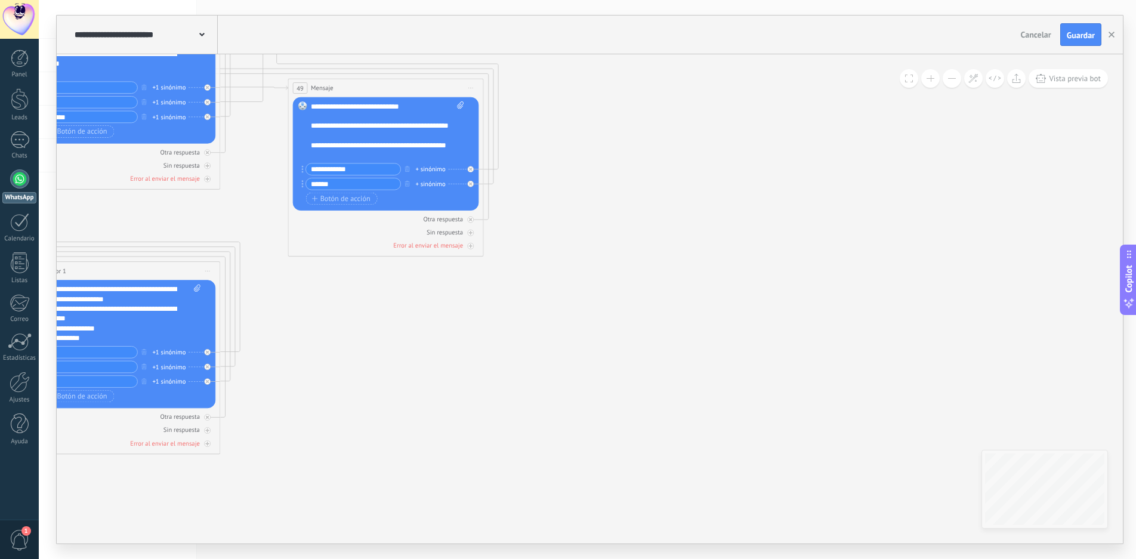
drag, startPoint x: 627, startPoint y: 304, endPoint x: 643, endPoint y: 233, distance: 72.8
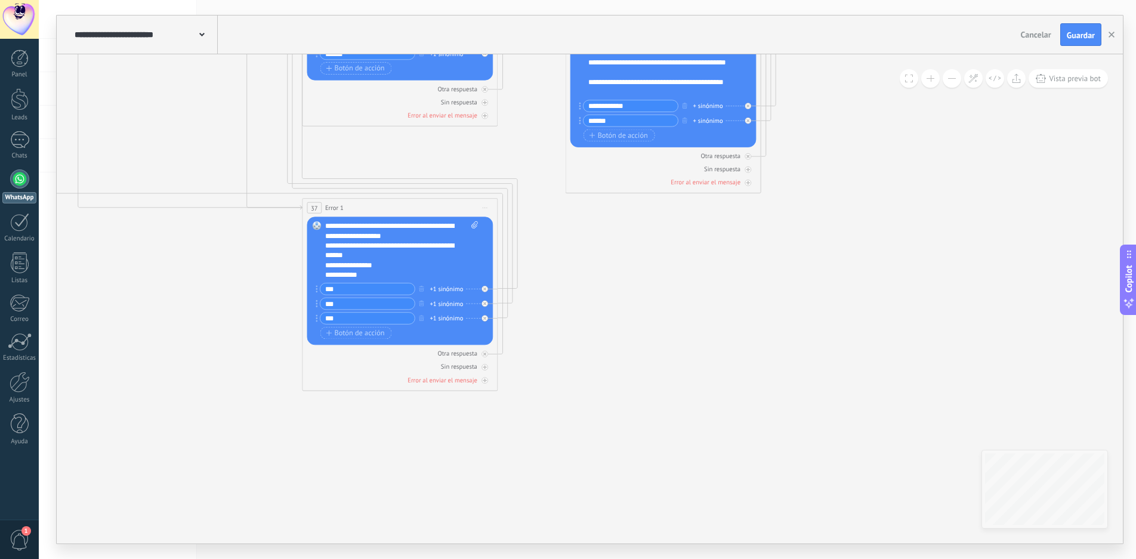
drag, startPoint x: 537, startPoint y: 326, endPoint x: 768, endPoint y: 403, distance: 243.4
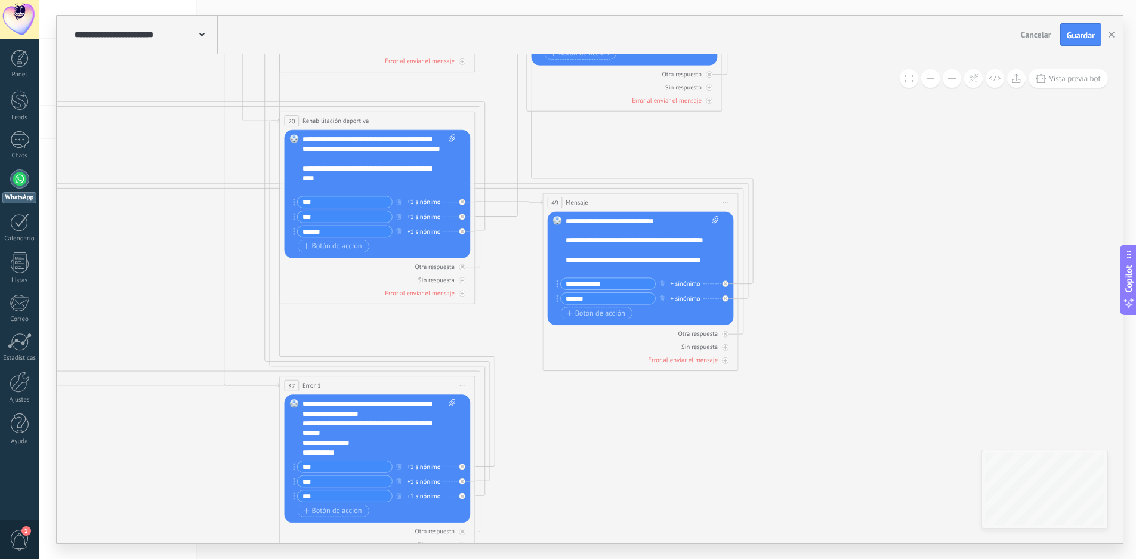
drag, startPoint x: 859, startPoint y: 250, endPoint x: 776, endPoint y: 408, distance: 178.6
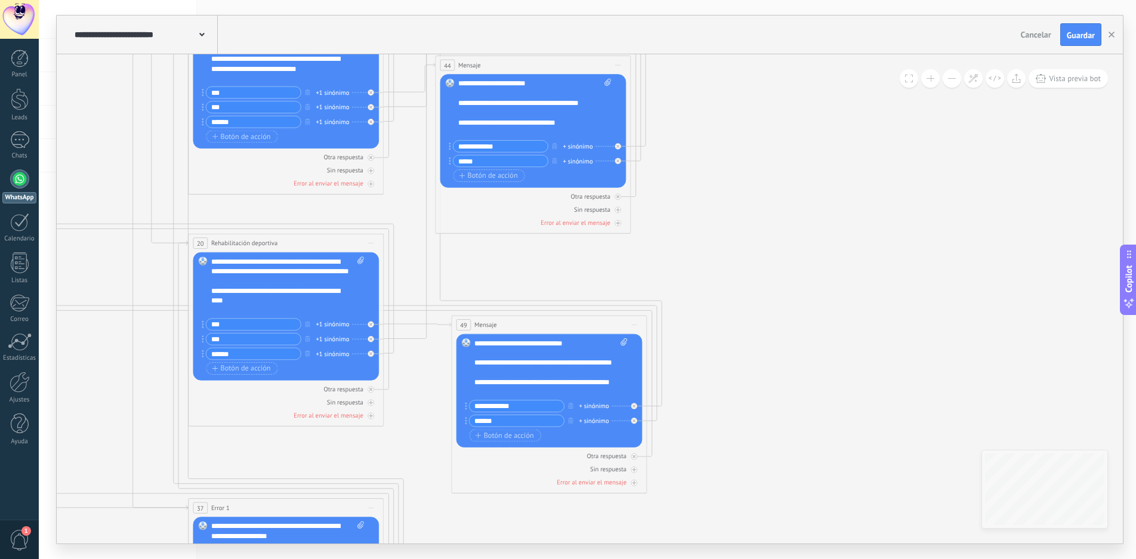
drag, startPoint x: 819, startPoint y: 234, endPoint x: 782, endPoint y: 266, distance: 49.1
click at [782, 266] on icon at bounding box center [384, 62] width 2101 height 1364
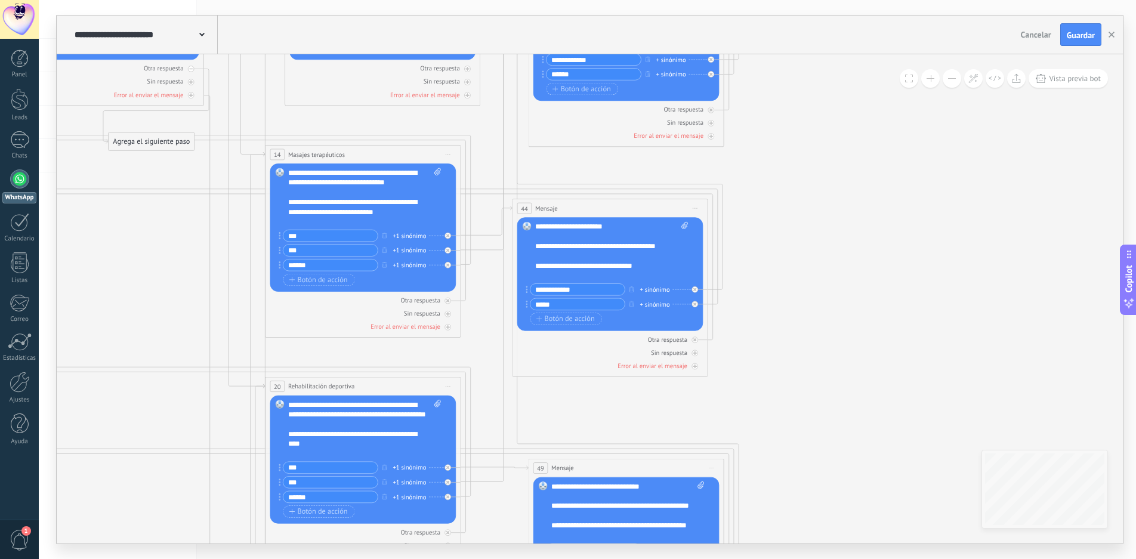
drag, startPoint x: 789, startPoint y: 366, endPoint x: 886, endPoint y: 164, distance: 225.0
click at [886, 164] on icon at bounding box center [461, 205] width 2101 height 1364
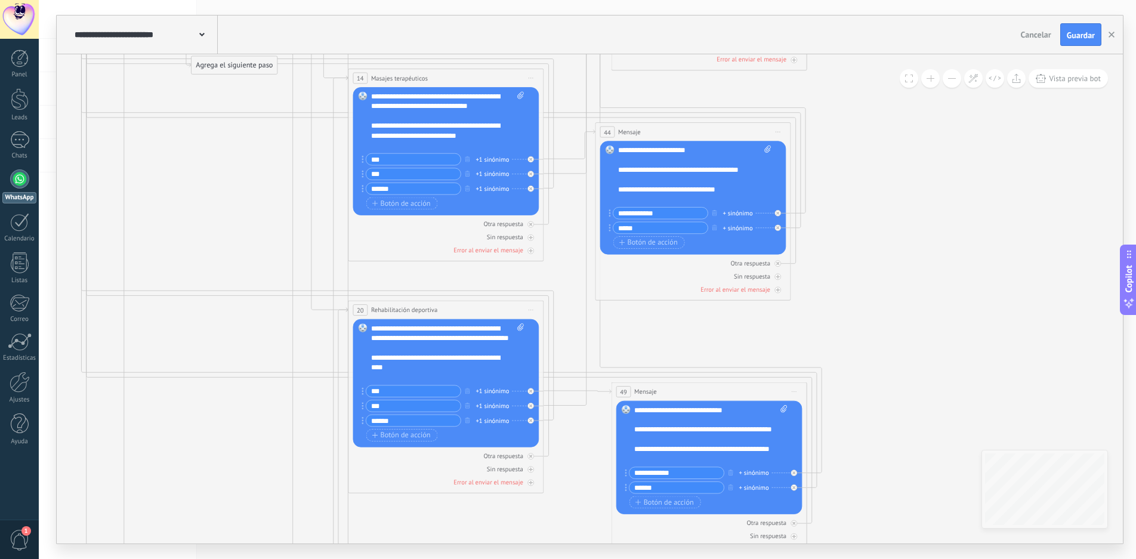
drag, startPoint x: 875, startPoint y: 297, endPoint x: 942, endPoint y: 223, distance: 98.9
click at [941, 224] on icon at bounding box center [544, 129] width 2101 height 1364
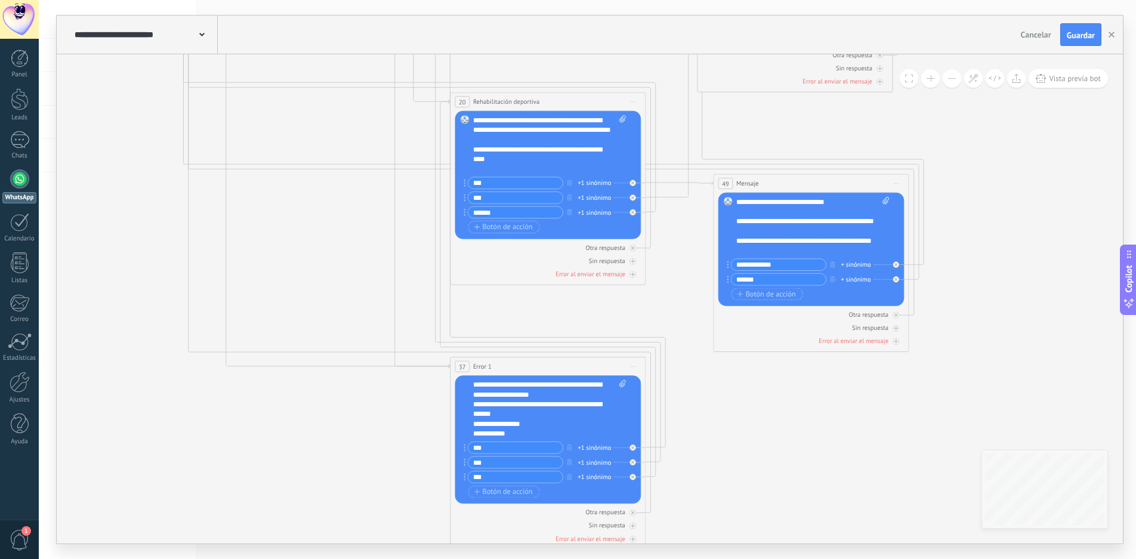
drag, startPoint x: 954, startPoint y: 218, endPoint x: 963, endPoint y: 204, distance: 16.6
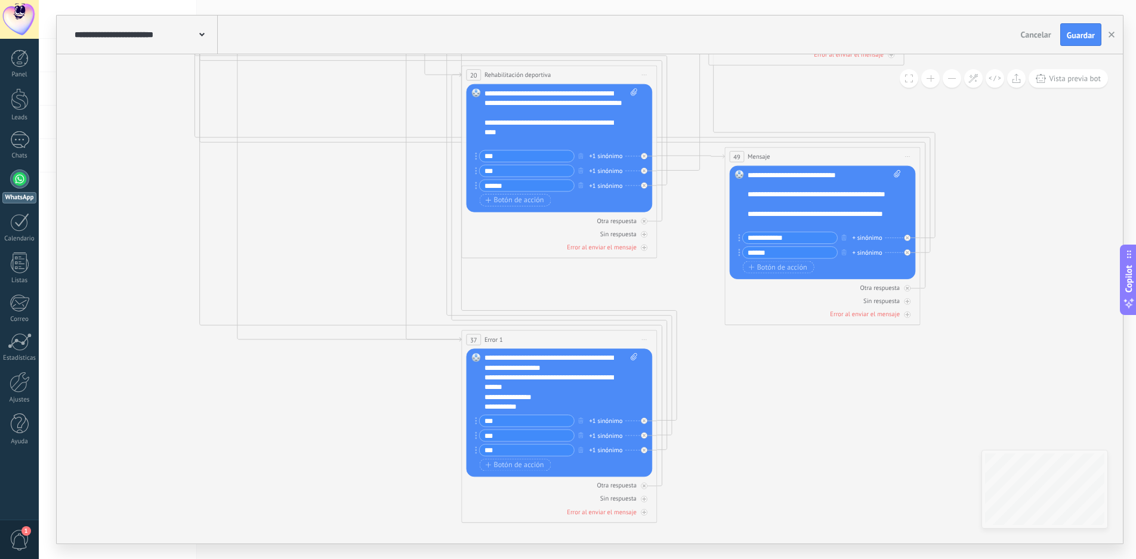
drag, startPoint x: 767, startPoint y: 436, endPoint x: 864, endPoint y: 268, distance: 193.6
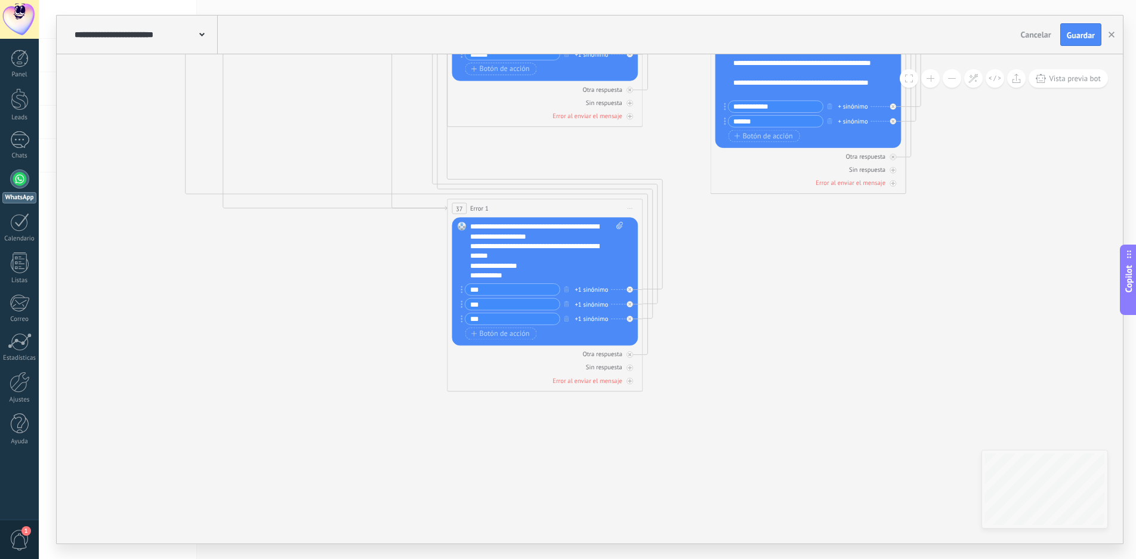
drag, startPoint x: 425, startPoint y: 275, endPoint x: 323, endPoint y: 308, distance: 106.8
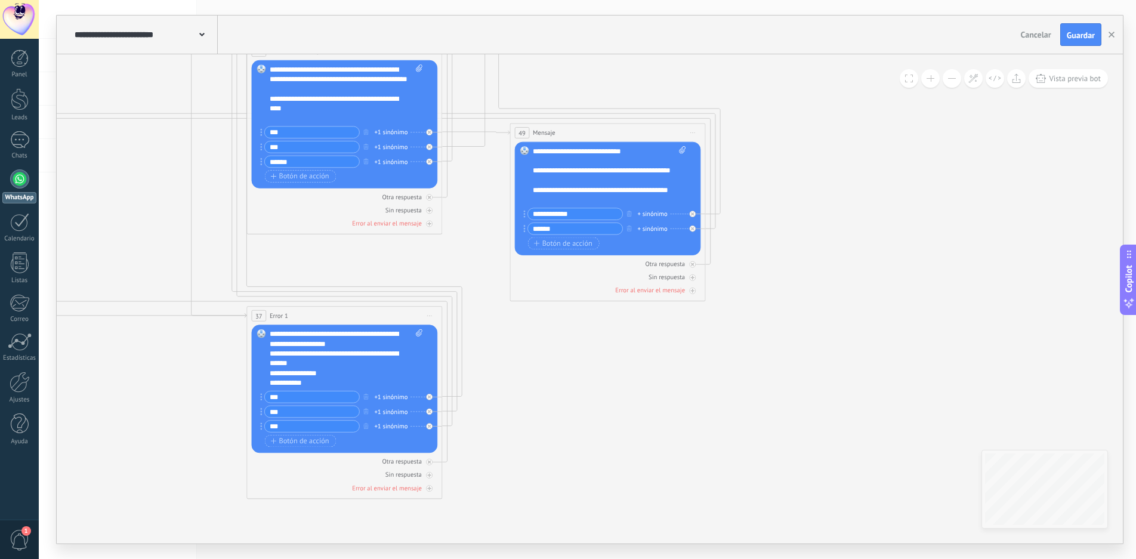
drag, startPoint x: 901, startPoint y: 265, endPoint x: 701, endPoint y: 372, distance: 227.5
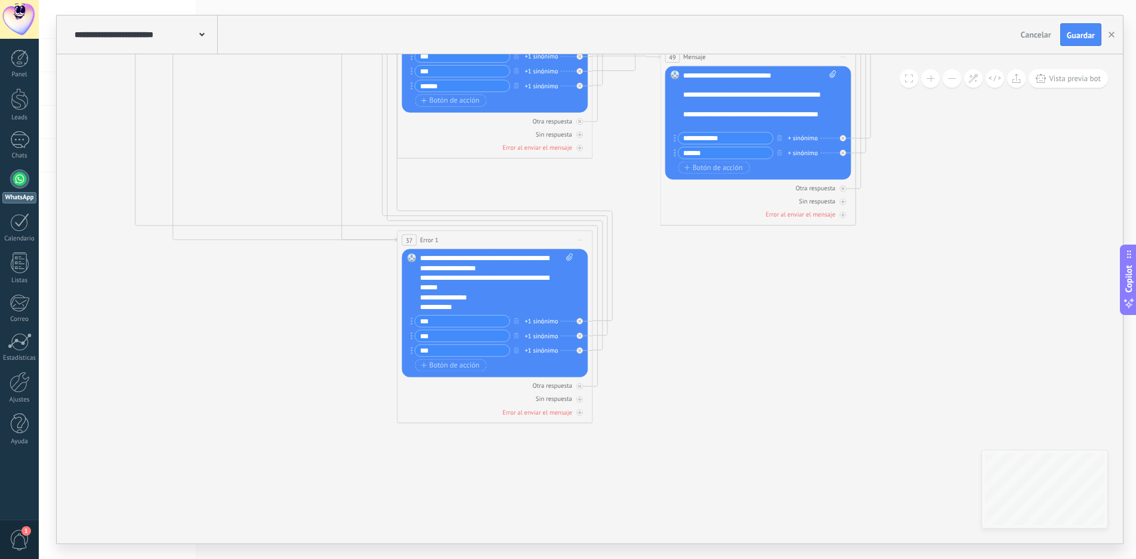
drag, startPoint x: 587, startPoint y: 403, endPoint x: 737, endPoint y: 328, distance: 168.4
click at [578, 412] on icon at bounding box center [580, 413] width 5 height 5
click at [677, 465] on div "Agrega el siguiente paso" at bounding box center [668, 465] width 86 height 16
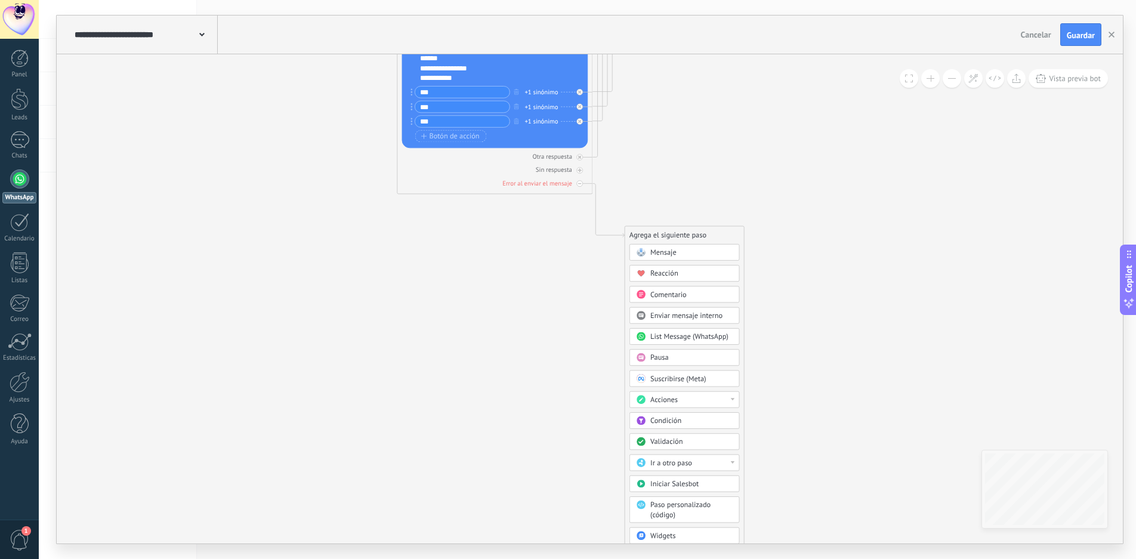
click at [716, 460] on div "Ir a otro paso" at bounding box center [691, 463] width 82 height 10
click at [687, 474] on div "2: Menu 1" at bounding box center [684, 479] width 109 height 17
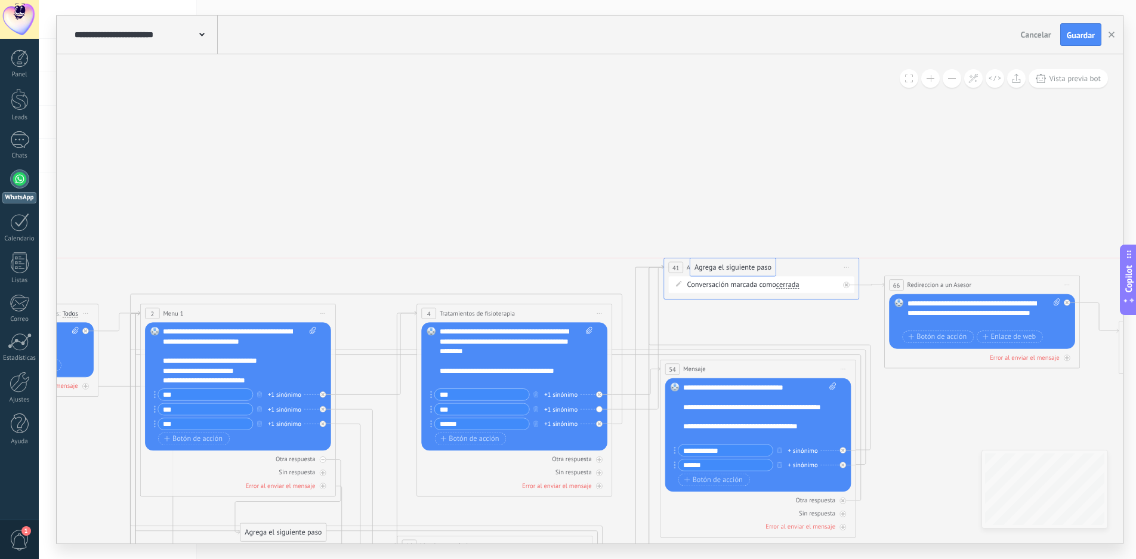
drag, startPoint x: 517, startPoint y: 166, endPoint x: 751, endPoint y: 269, distance: 255.5
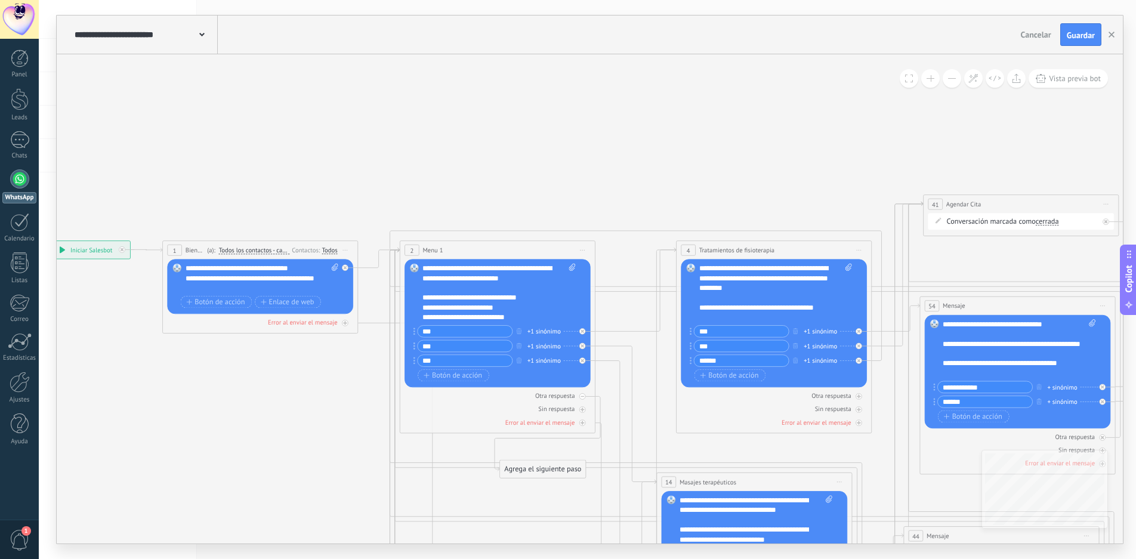
drag, startPoint x: 420, startPoint y: 199, endPoint x: 846, endPoint y: 93, distance: 438.4
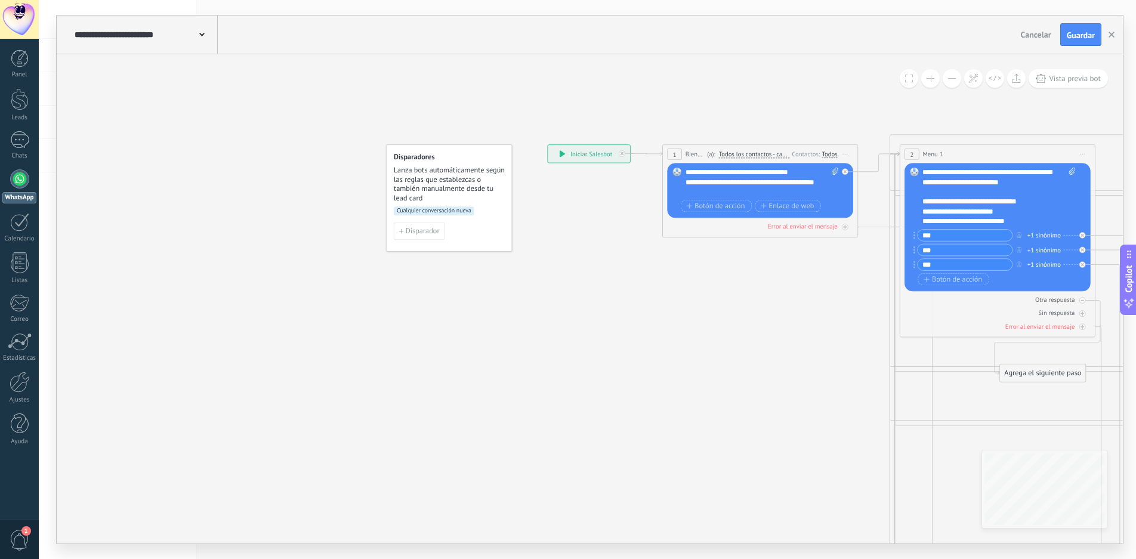
drag, startPoint x: 314, startPoint y: 377, endPoint x: 627, endPoint y: 362, distance: 312.5
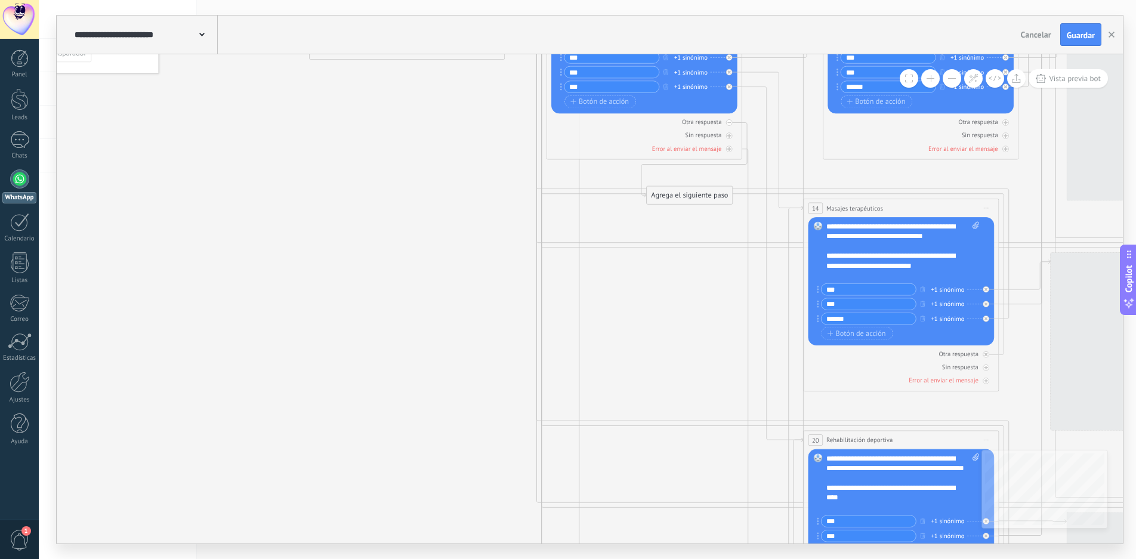
drag, startPoint x: 753, startPoint y: 424, endPoint x: 523, endPoint y: 328, distance: 249.6
click at [394, 245] on icon at bounding box center [1064, 404] width 2231 height 1457
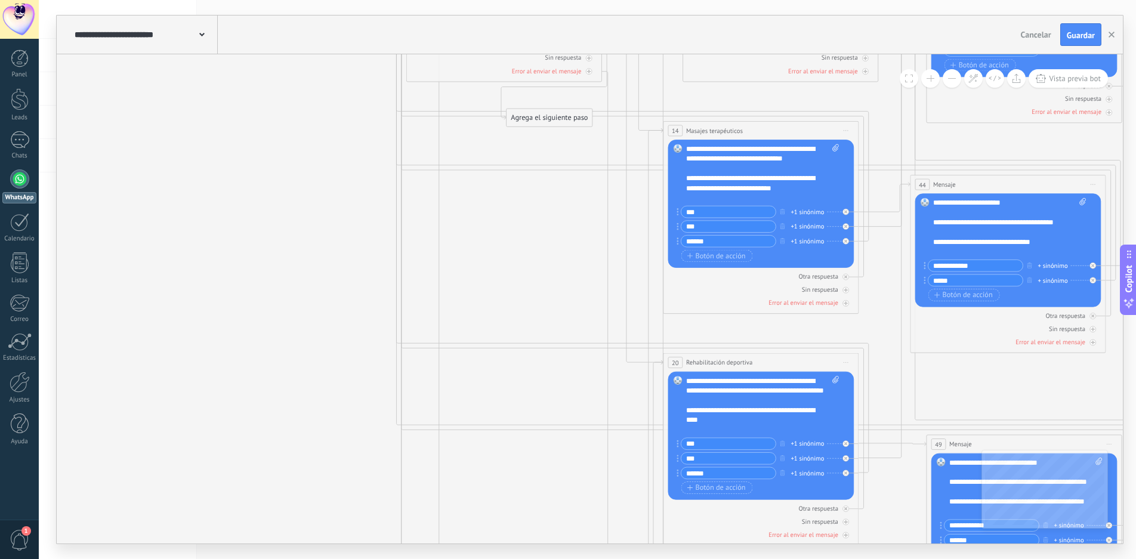
drag, startPoint x: 1007, startPoint y: 386, endPoint x: 602, endPoint y: 248, distance: 428.2
click at [603, 248] on icon at bounding box center [924, 326] width 2231 height 1457
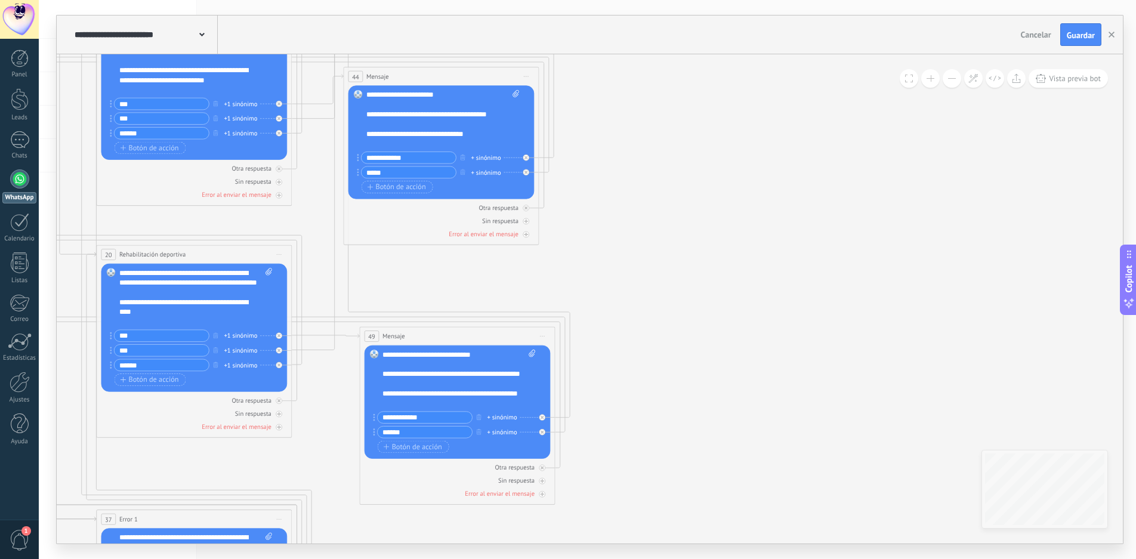
drag, startPoint x: 966, startPoint y: 349, endPoint x: 517, endPoint y: 316, distance: 450.0
click at [501, 317] on icon at bounding box center [357, 218] width 2231 height 1457
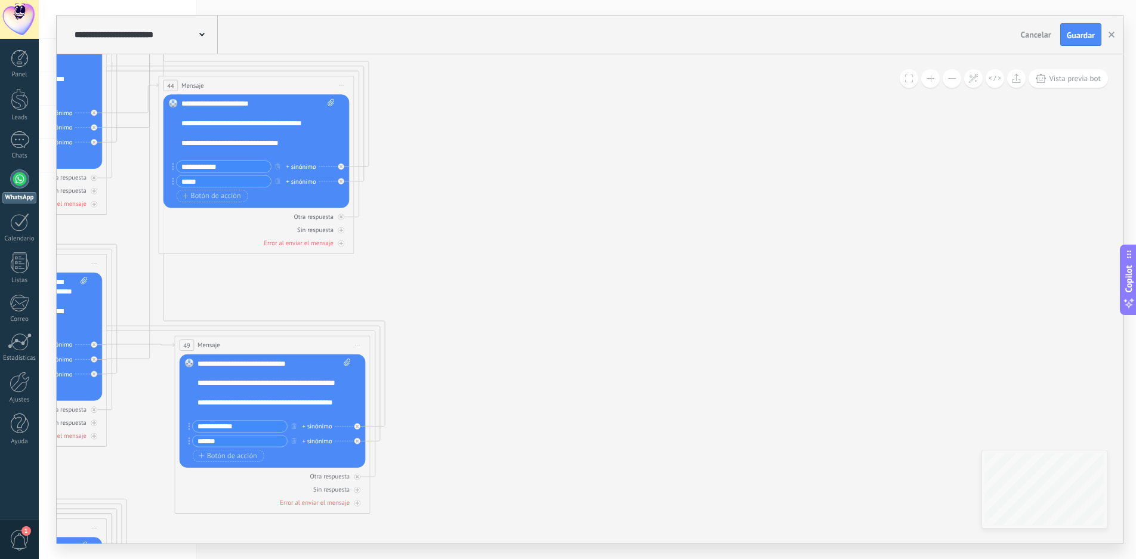
drag, startPoint x: 867, startPoint y: 295, endPoint x: 557, endPoint y: 417, distance: 332.6
click at [559, 415] on icon at bounding box center [172, 227] width 2231 height 1457
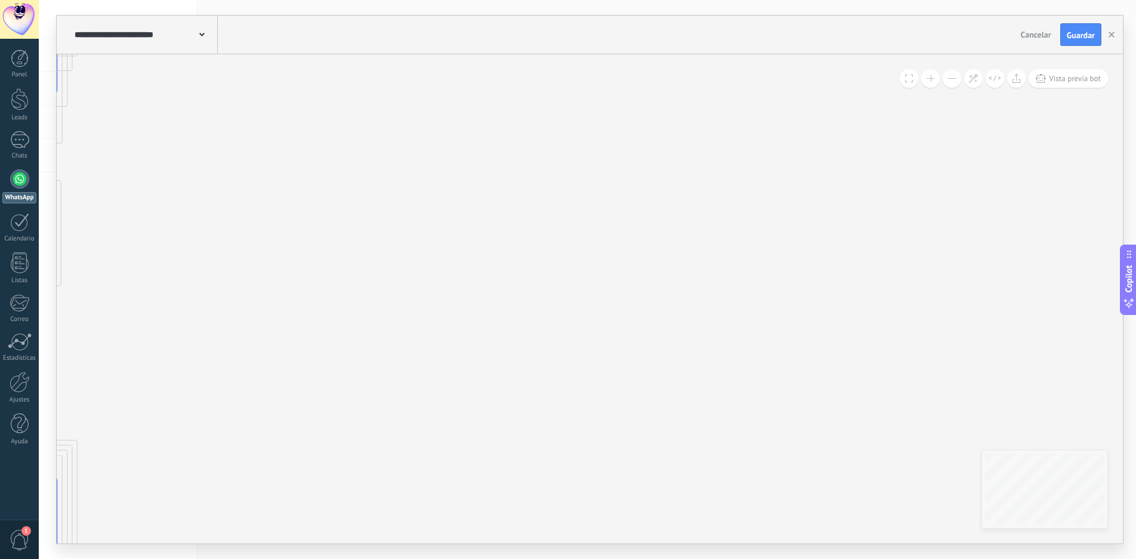
drag, startPoint x: 894, startPoint y: 252, endPoint x: 636, endPoint y: 445, distance: 322.7
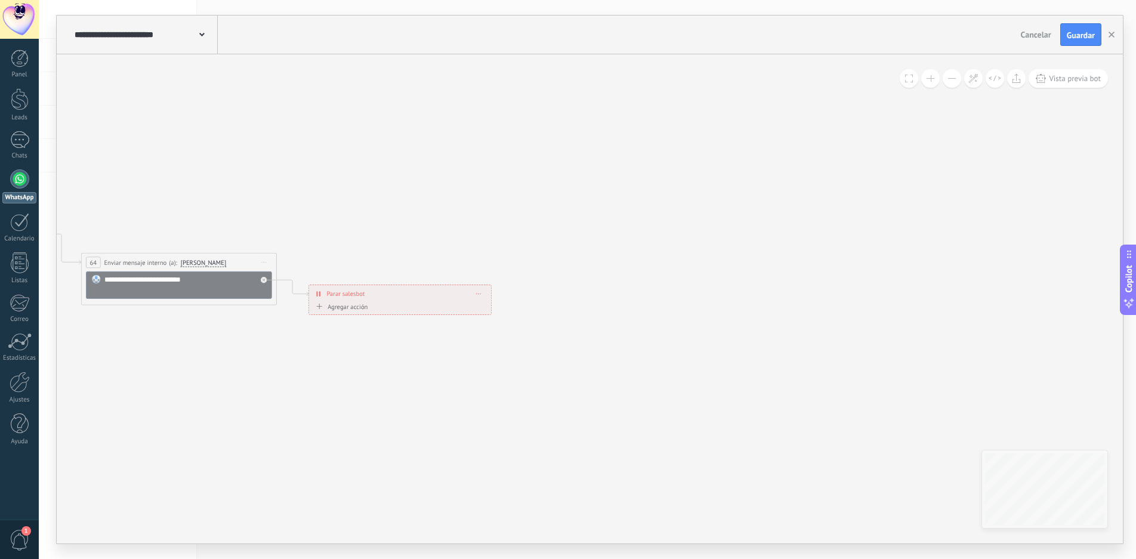
drag, startPoint x: 634, startPoint y: 343, endPoint x: 790, endPoint y: 387, distance: 162.6
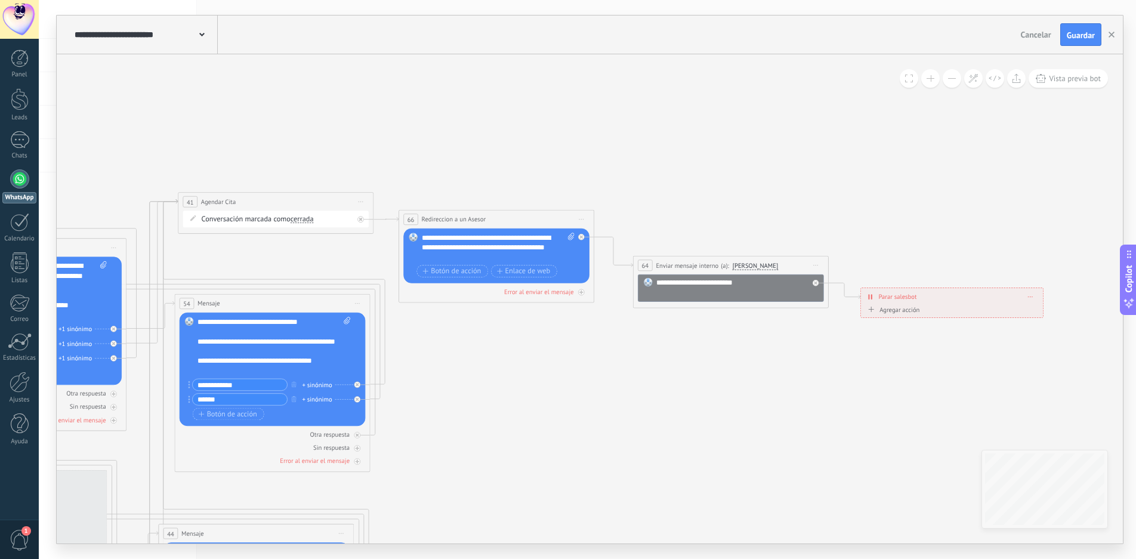
drag, startPoint x: 295, startPoint y: 383, endPoint x: 751, endPoint y: 381, distance: 455.9
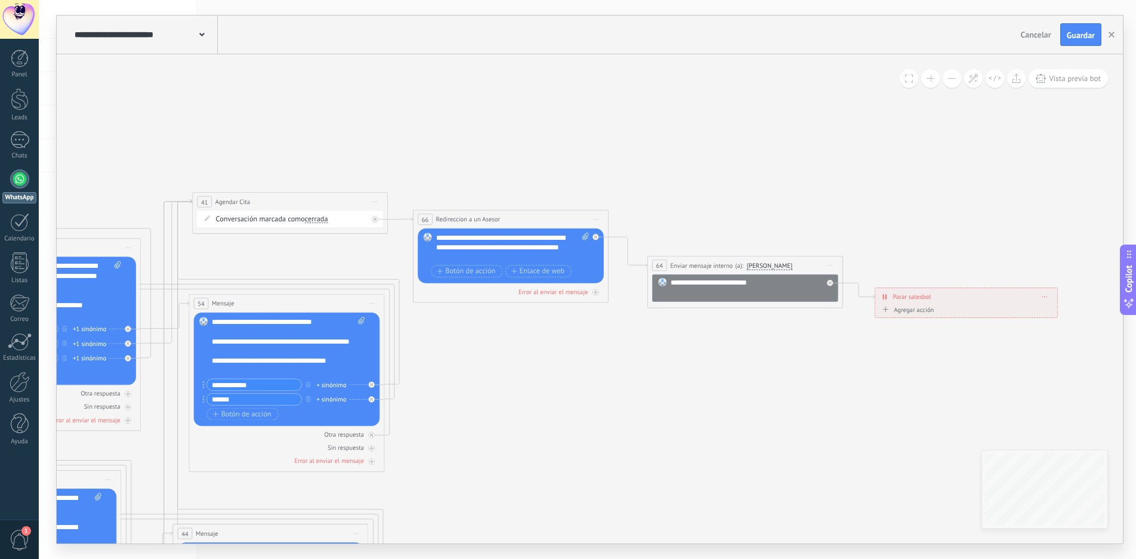
click at [701, 281] on div "**********" at bounding box center [752, 288] width 162 height 20
click at [672, 284] on div "**********" at bounding box center [752, 288] width 162 height 20
drag, startPoint x: 700, startPoint y: 291, endPoint x: 667, endPoint y: 292, distance: 32.8
click at [667, 292] on div "**********" at bounding box center [745, 288] width 186 height 27
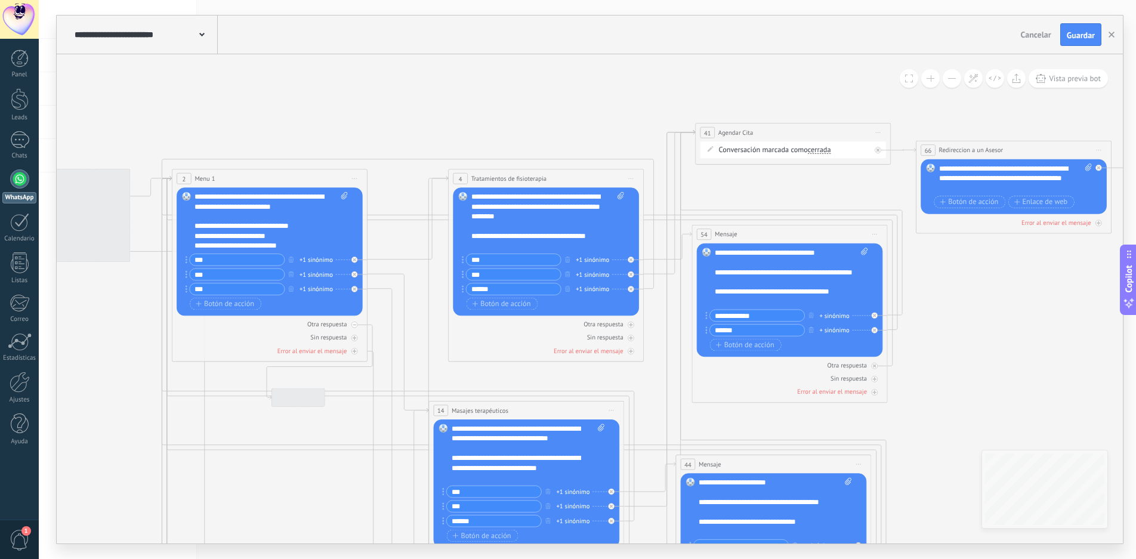
drag, startPoint x: 414, startPoint y: 419, endPoint x: 910, endPoint y: 350, distance: 500.6
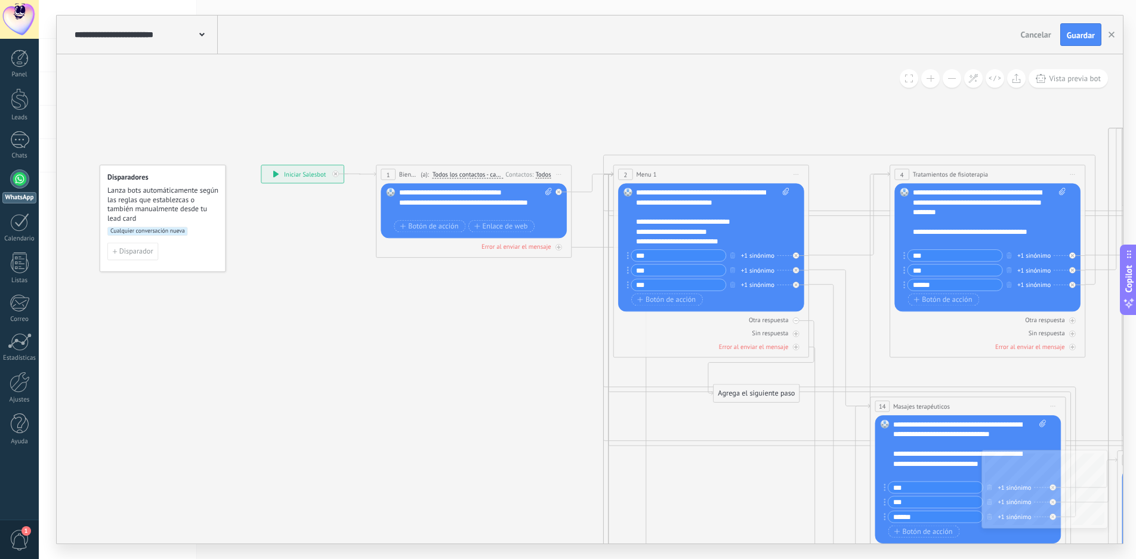
drag, startPoint x: 108, startPoint y: 344, endPoint x: 548, endPoint y: 340, distance: 440.4
click at [274, 176] on icon at bounding box center [275, 174] width 5 height 7
click at [561, 173] on span "Iniciar vista previa aquí Cambiar nombre Duplicar [GEOGRAPHIC_DATA]" at bounding box center [559, 174] width 16 height 14
click at [578, 186] on div "Iniciar vista previa aquí" at bounding box center [603, 188] width 97 height 17
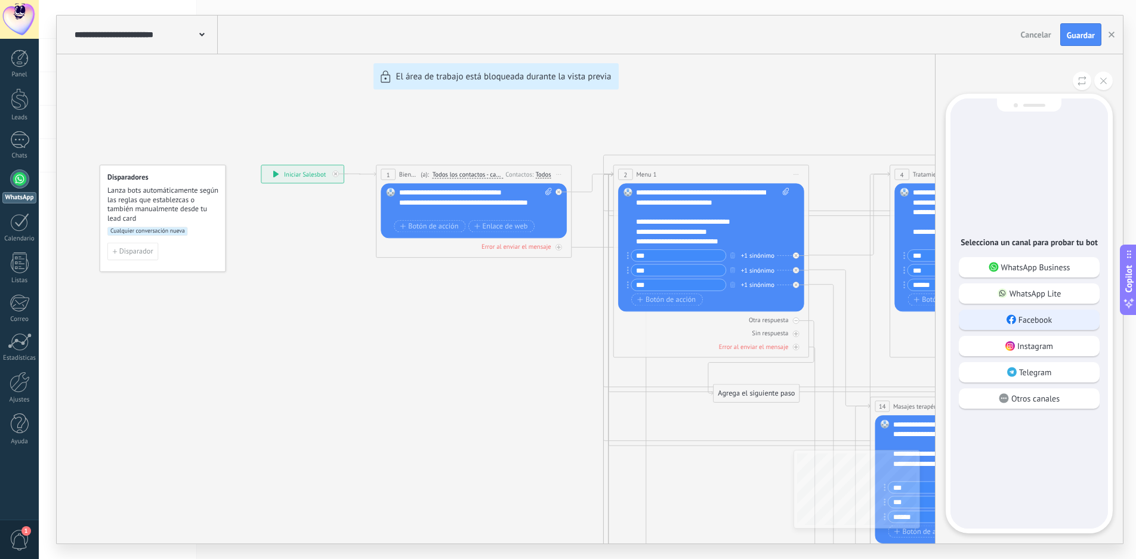
click at [1017, 314] on div "Facebook" at bounding box center [1029, 320] width 141 height 20
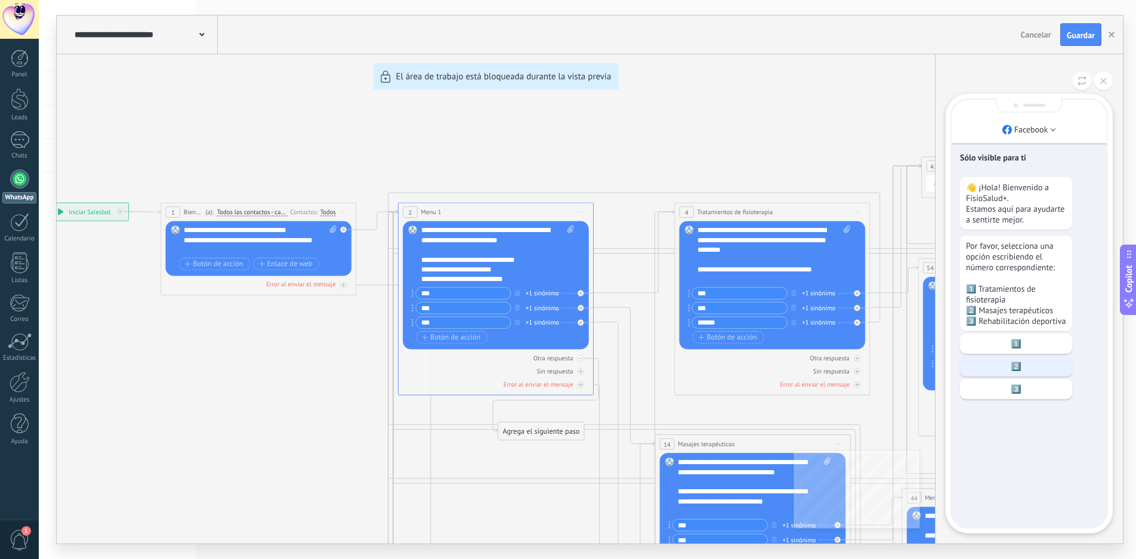
click at [1020, 372] on p "2️⃣" at bounding box center [1016, 366] width 100 height 11
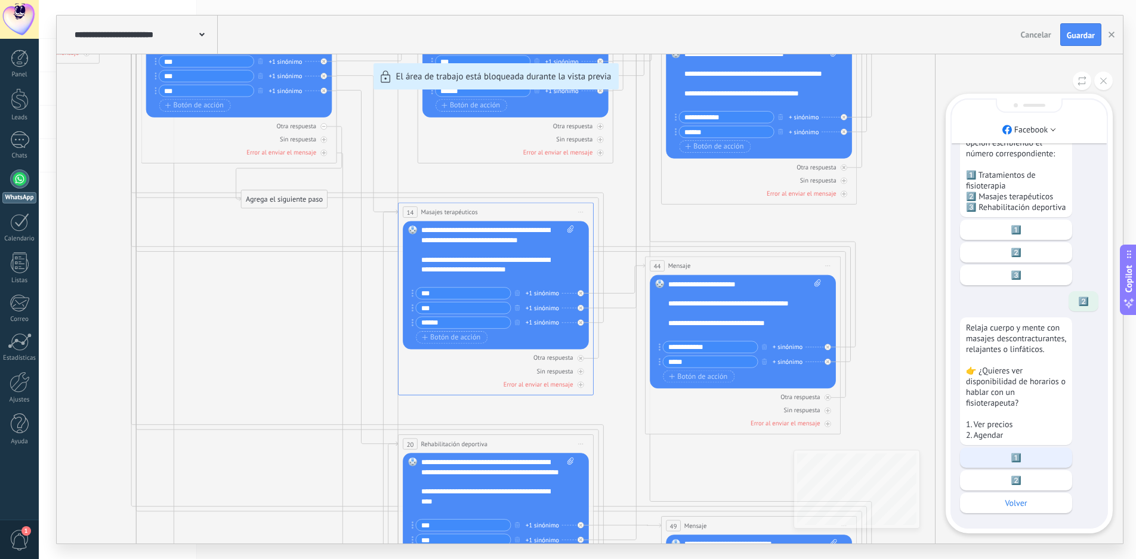
click at [1040, 455] on p "1️⃣" at bounding box center [1016, 457] width 100 height 11
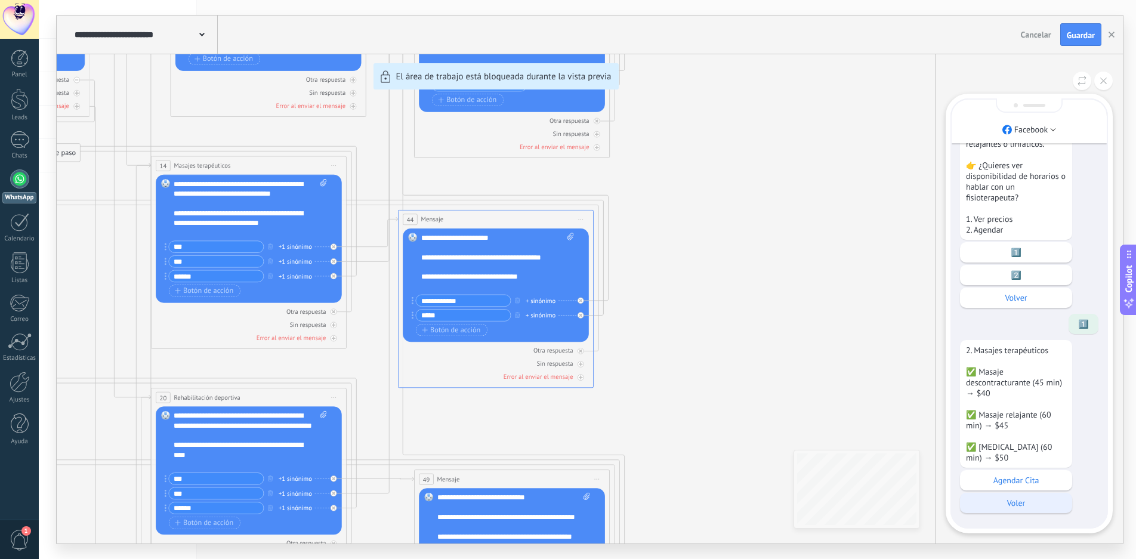
click at [1029, 498] on p "Voler" at bounding box center [1016, 503] width 100 height 11
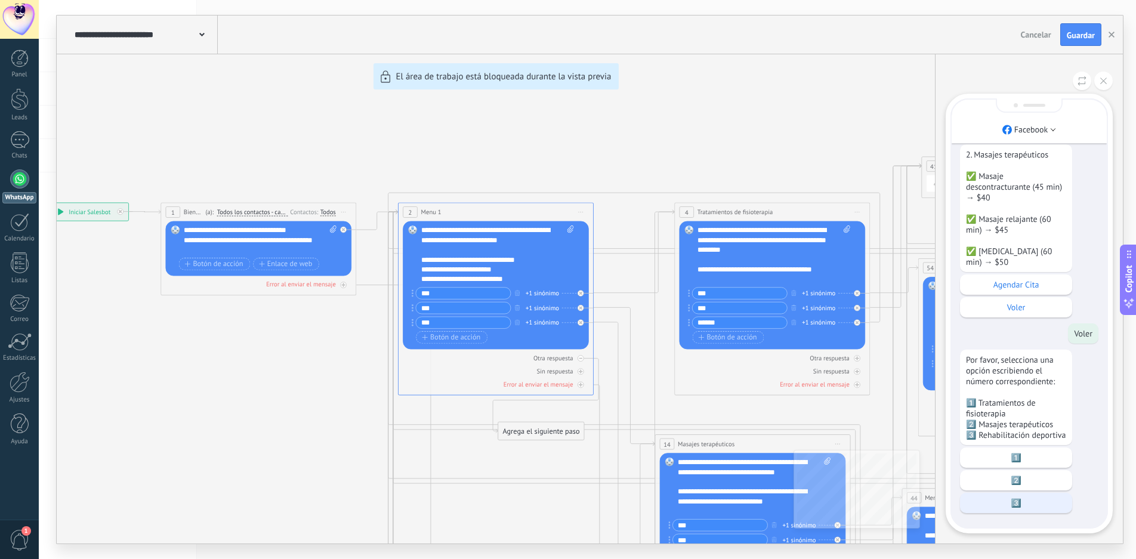
click at [1013, 510] on div "3️⃣" at bounding box center [1016, 503] width 112 height 20
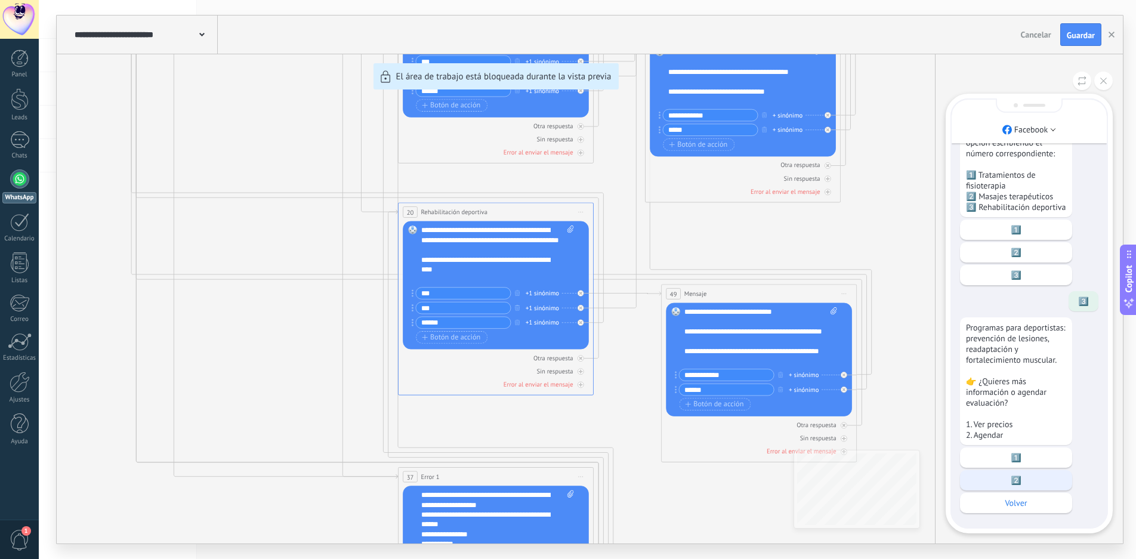
click at [1040, 478] on p "2️⃣" at bounding box center [1016, 480] width 100 height 11
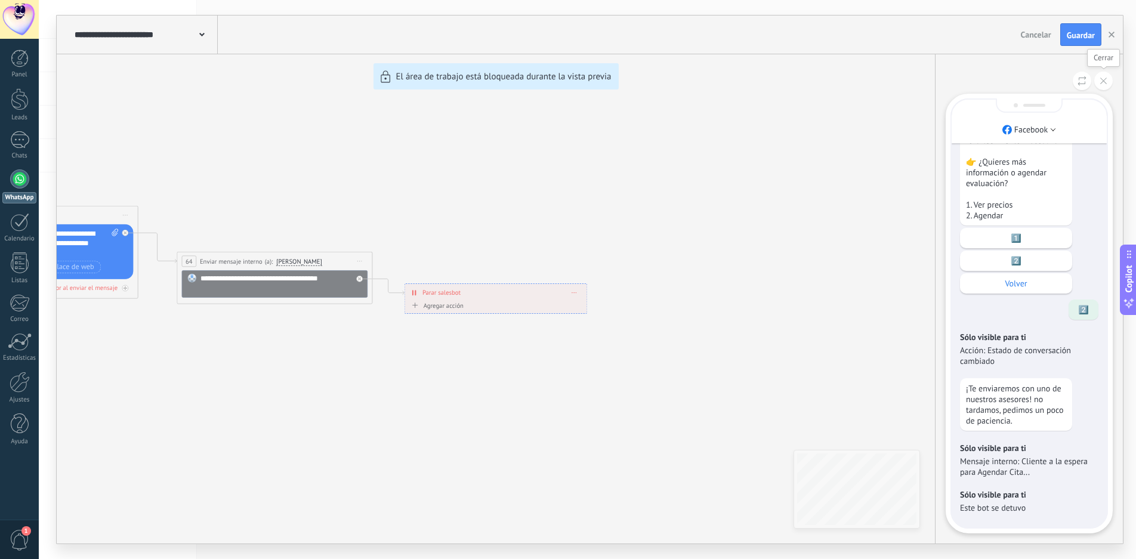
click at [1106, 79] on icon at bounding box center [1103, 81] width 7 height 7
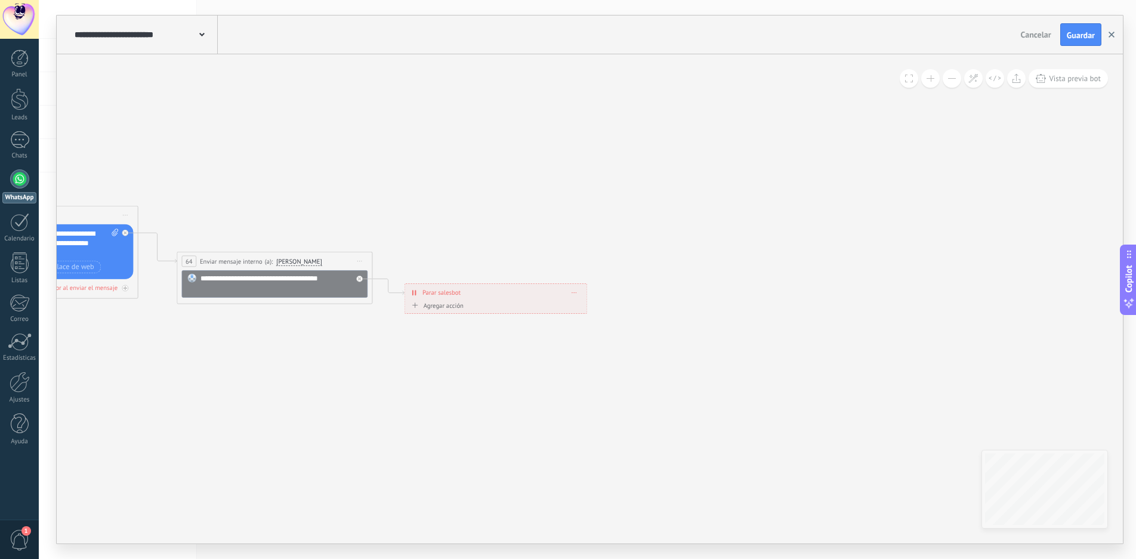
click at [1115, 33] on button "button" at bounding box center [1112, 34] width 18 height 23
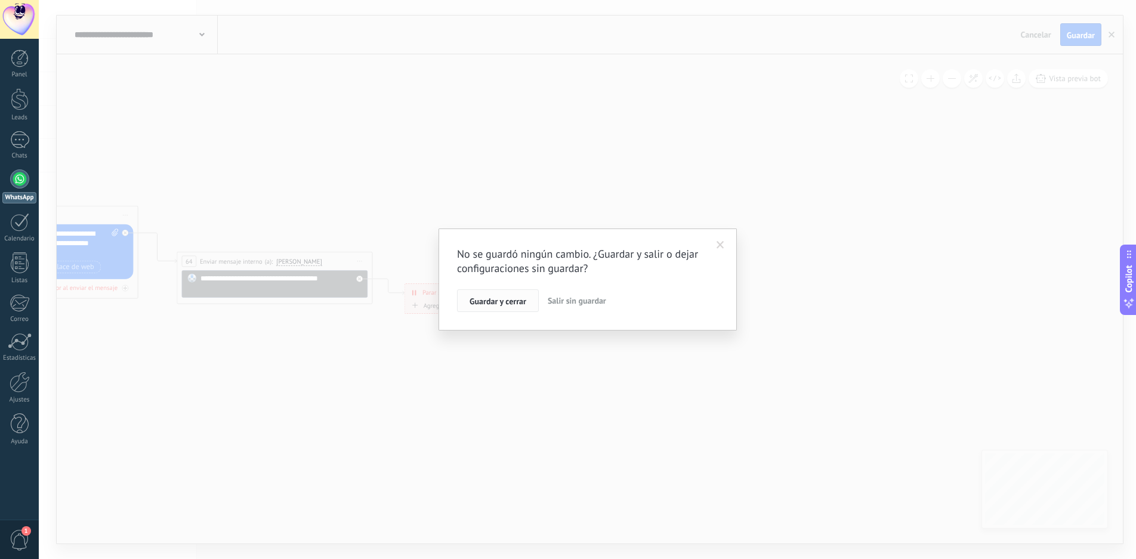
click at [501, 300] on span "Guardar y cerrar" at bounding box center [498, 301] width 57 height 8
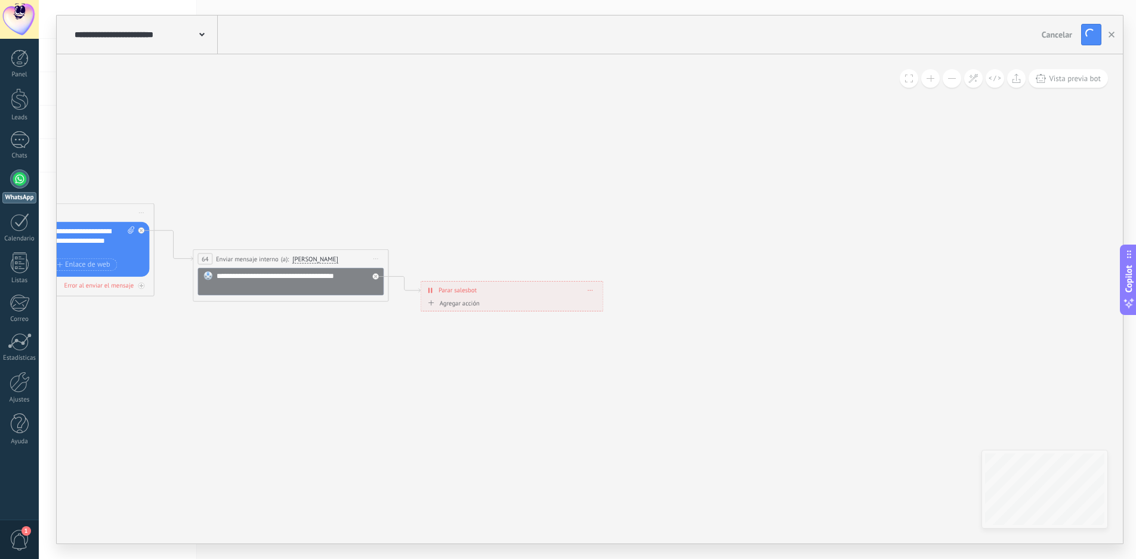
drag, startPoint x: 279, startPoint y: 414, endPoint x: 877, endPoint y: 275, distance: 613.9
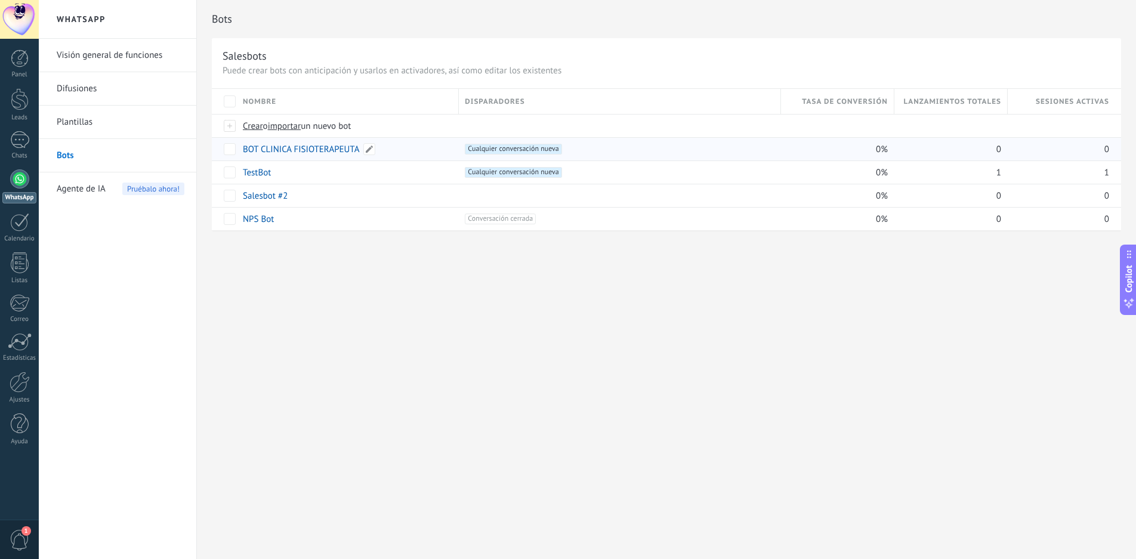
click at [315, 149] on link "BOT CLINICA FISIOTERAPEUTA" at bounding box center [301, 149] width 116 height 11
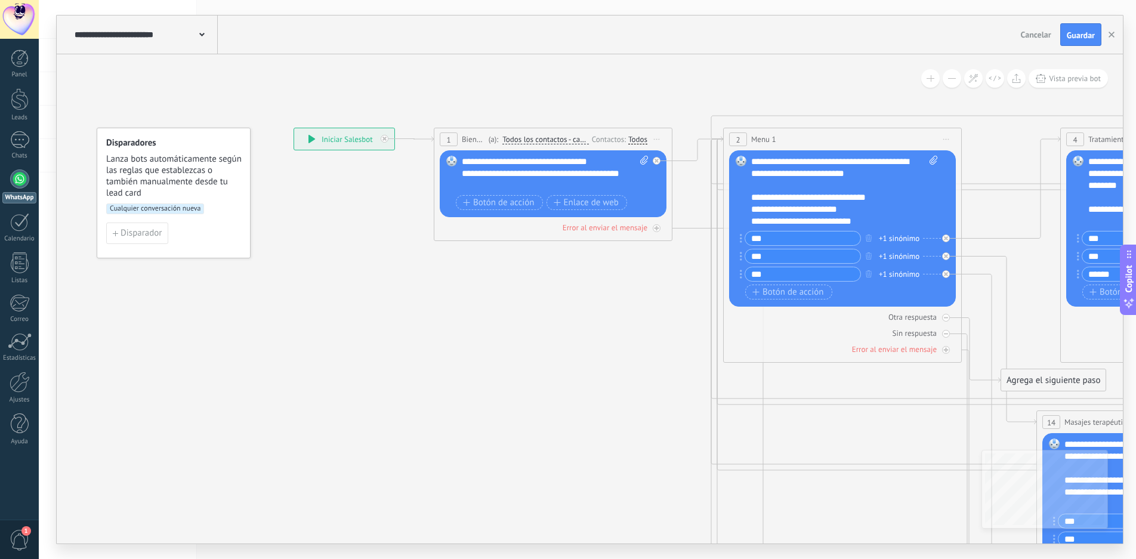
drag, startPoint x: 618, startPoint y: 414, endPoint x: 323, endPoint y: 228, distance: 348.7
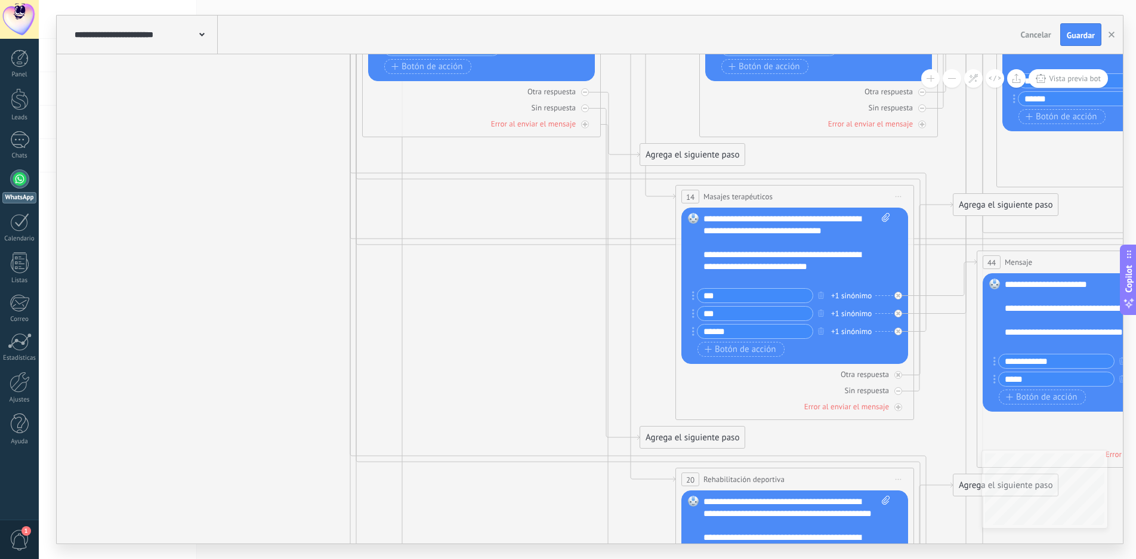
drag, startPoint x: 927, startPoint y: 412, endPoint x: 489, endPoint y: 279, distance: 457.2
click at [491, 279] on icon at bounding box center [994, 318] width 2721 height 1541
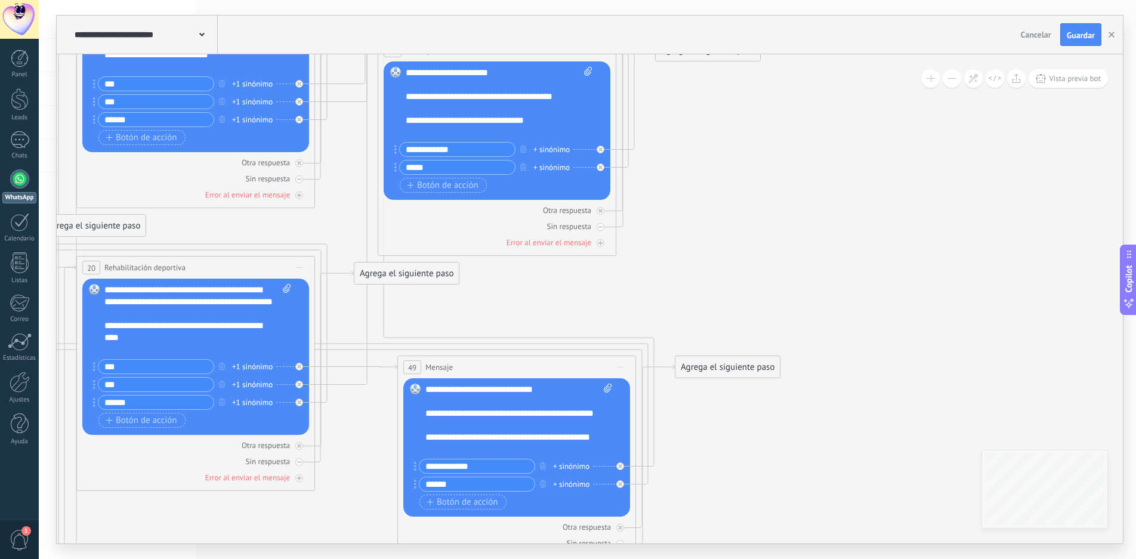
drag, startPoint x: 927, startPoint y: 357, endPoint x: 683, endPoint y: 263, distance: 261.9
click at [766, 282] on icon at bounding box center [395, 224] width 2721 height 1777
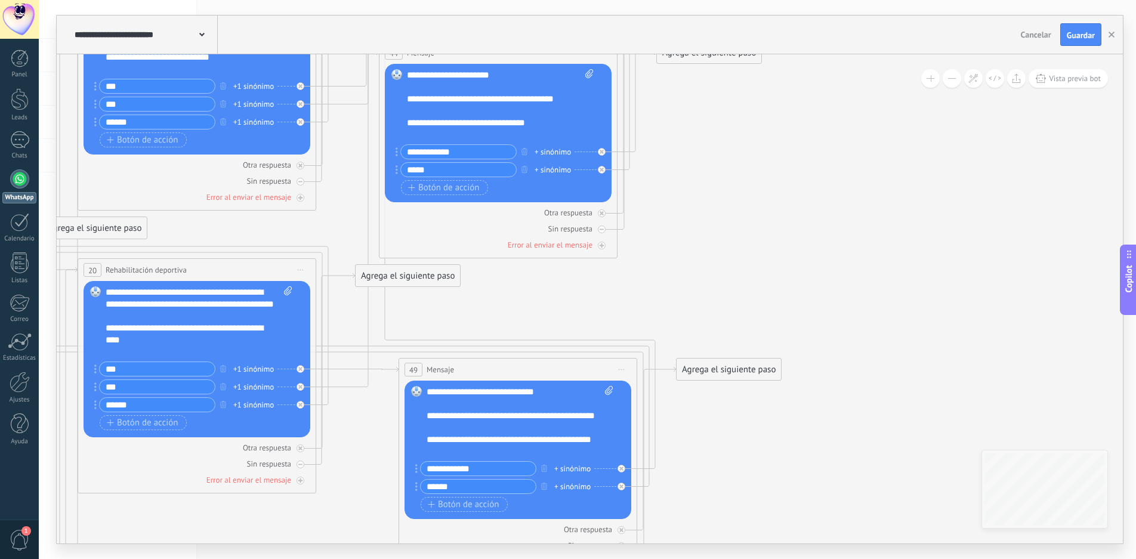
click at [419, 166] on input "*****" at bounding box center [458, 170] width 115 height 14
type input "******"
click at [830, 253] on icon at bounding box center [396, 226] width 2721 height 1777
click at [941, 335] on icon at bounding box center [396, 226] width 2721 height 1777
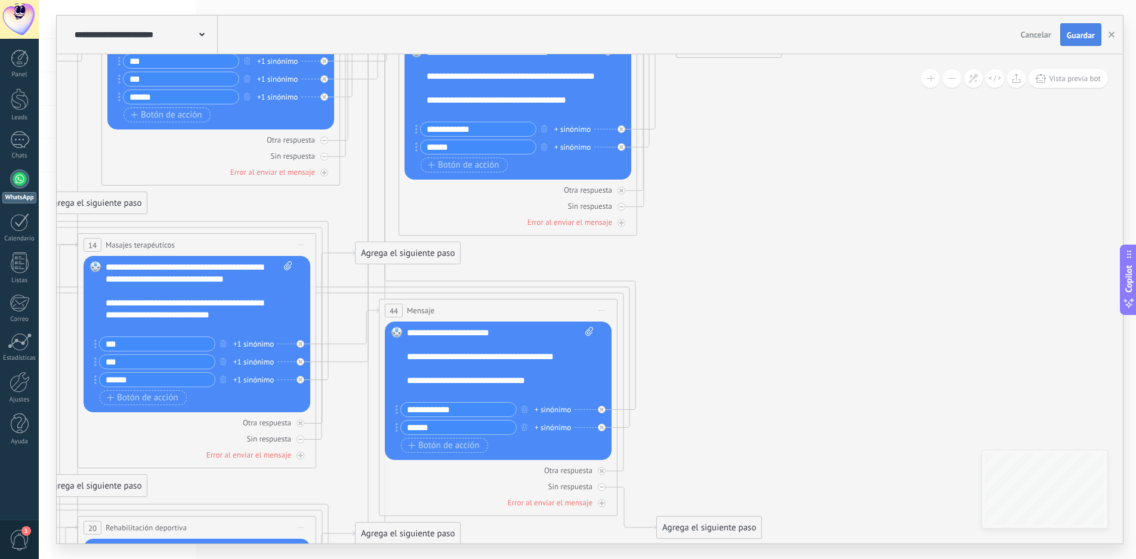
click at [1081, 36] on span "Guardar" at bounding box center [1081, 35] width 28 height 8
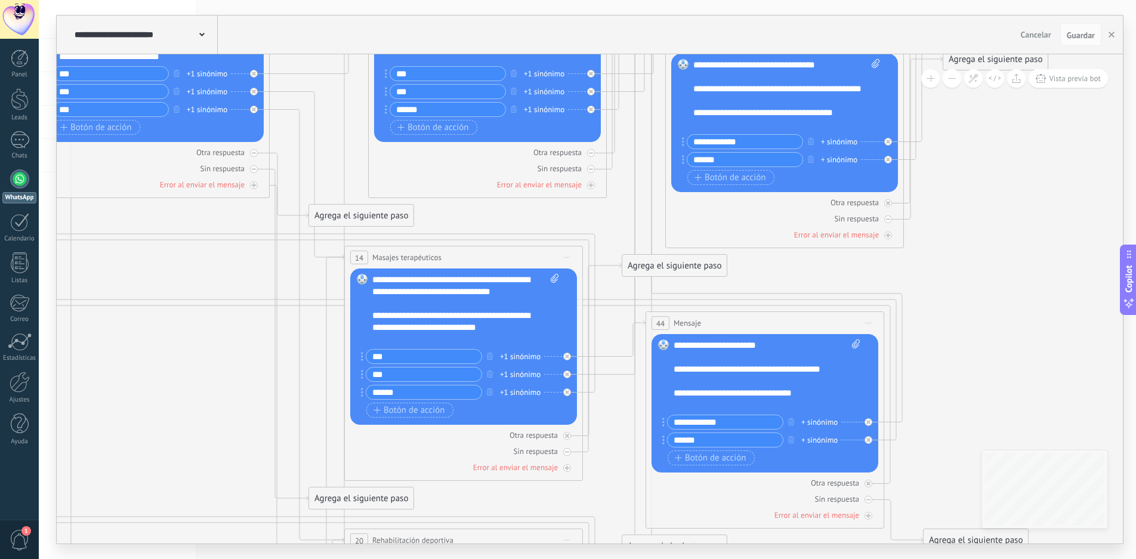
drag, startPoint x: 677, startPoint y: 289, endPoint x: 508, endPoint y: 298, distance: 168.6
click at [951, 301] on icon at bounding box center [663, 497] width 2721 height 1777
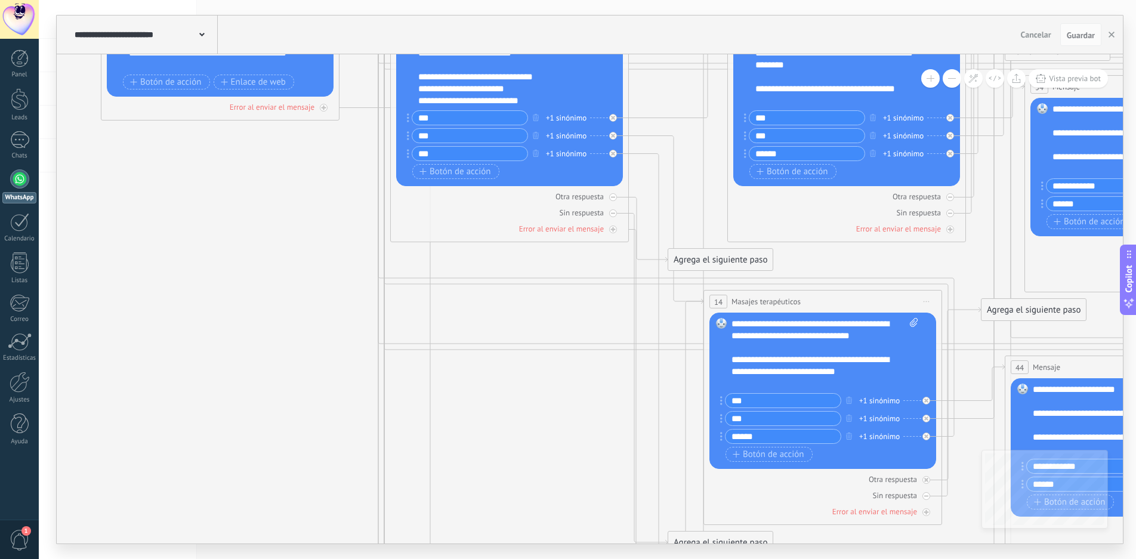
drag, startPoint x: 156, startPoint y: 368, endPoint x: 588, endPoint y: 479, distance: 445.4
click at [588, 478] on icon at bounding box center [1022, 541] width 2721 height 1777
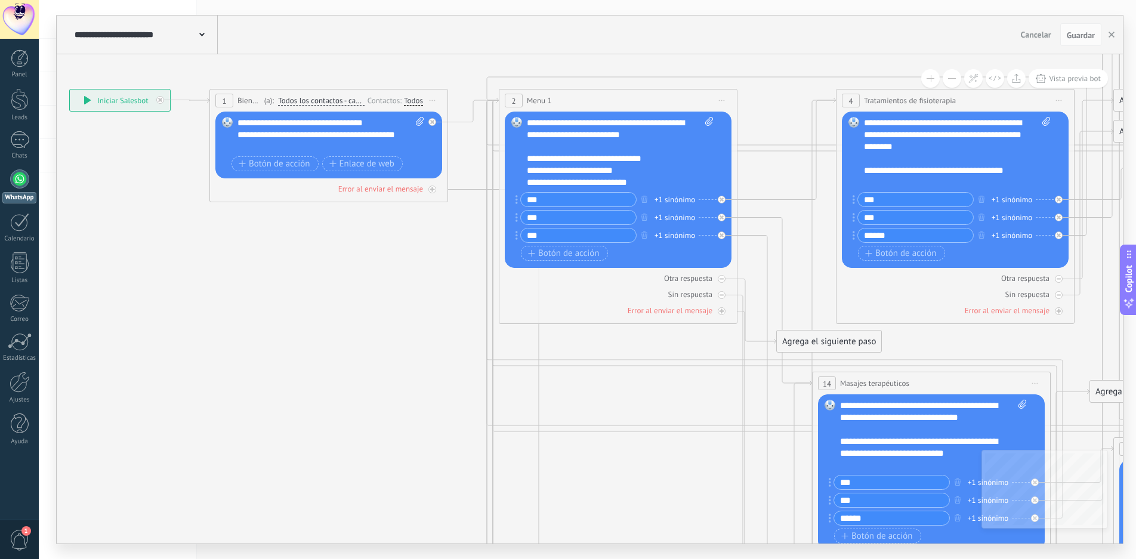
drag, startPoint x: 156, startPoint y: 272, endPoint x: 233, endPoint y: 311, distance: 86.2
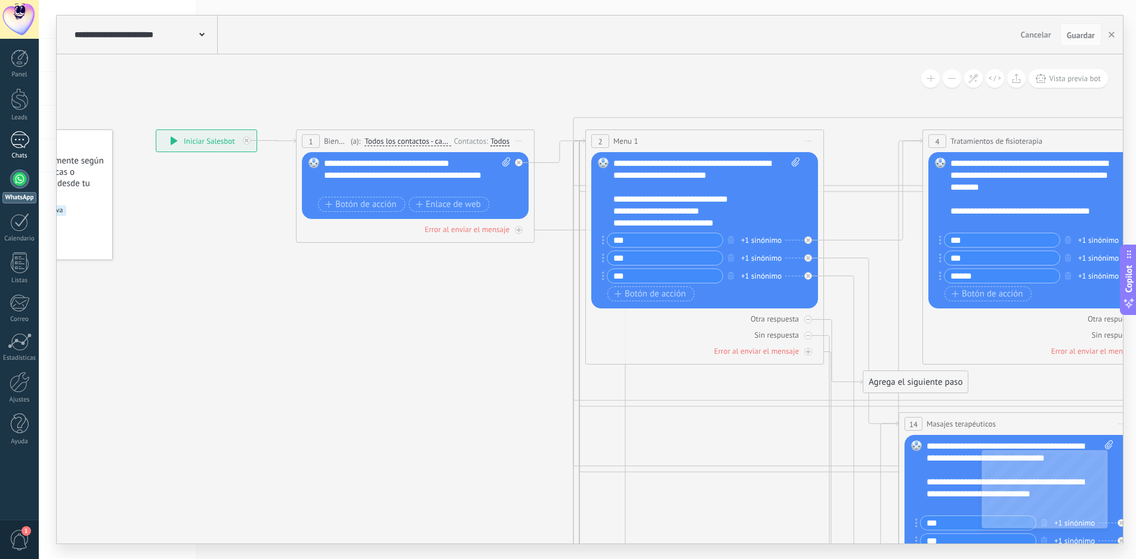
click at [21, 145] on div at bounding box center [19, 139] width 19 height 17
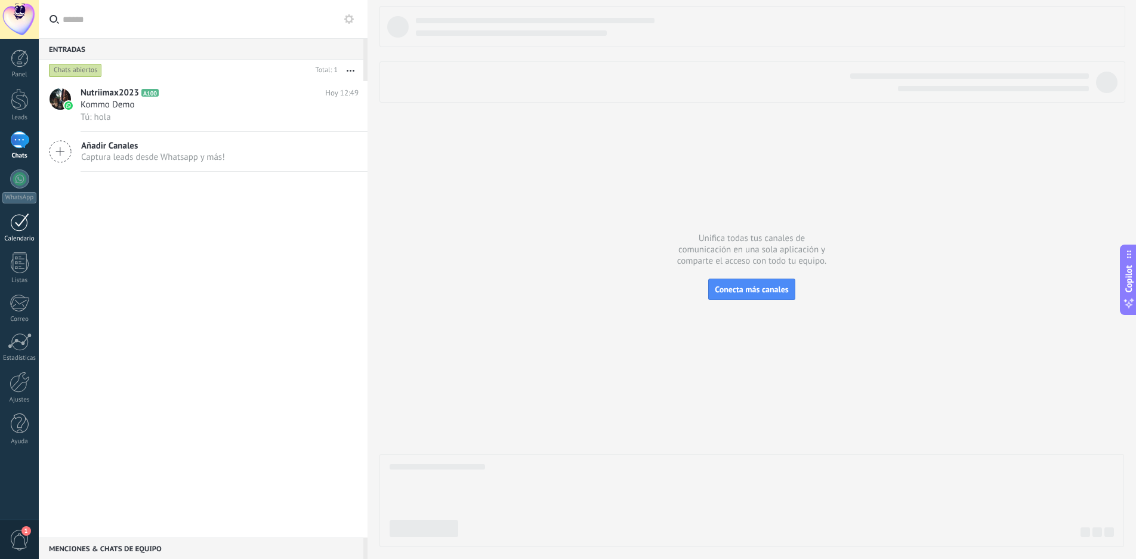
click at [23, 226] on div at bounding box center [19, 222] width 19 height 18
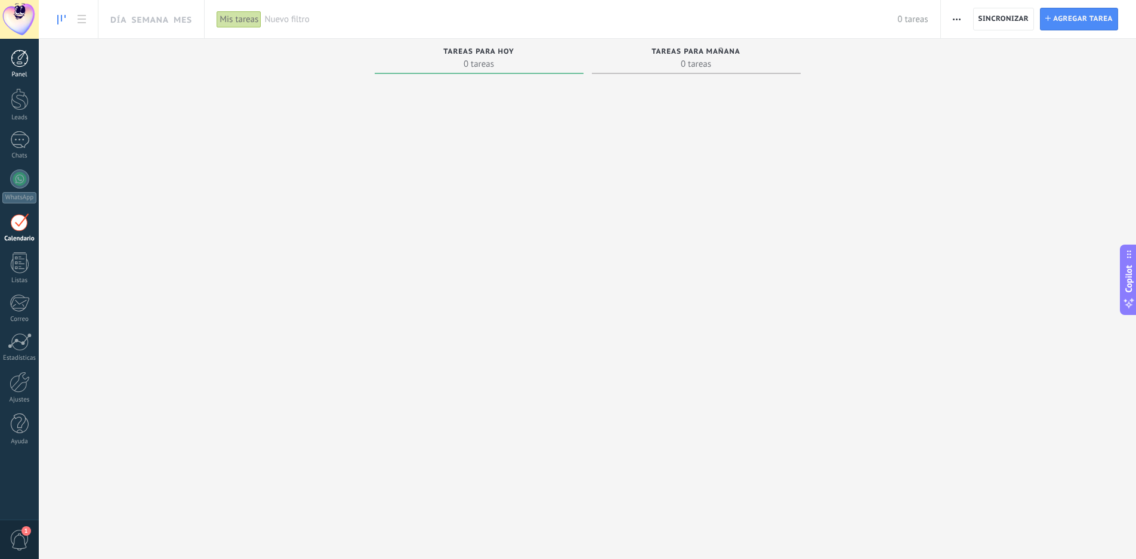
click at [20, 59] on div at bounding box center [20, 59] width 18 height 18
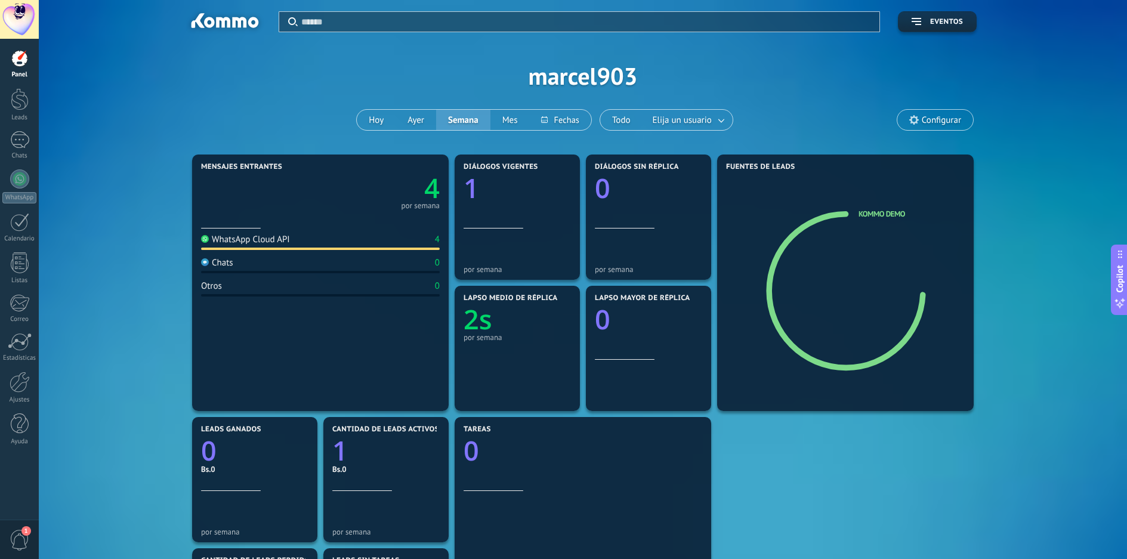
click at [290, 238] on div "WhatsApp Cloud API 4" at bounding box center [320, 242] width 239 height 16
click at [431, 190] on text "4" at bounding box center [432, 188] width 16 height 36
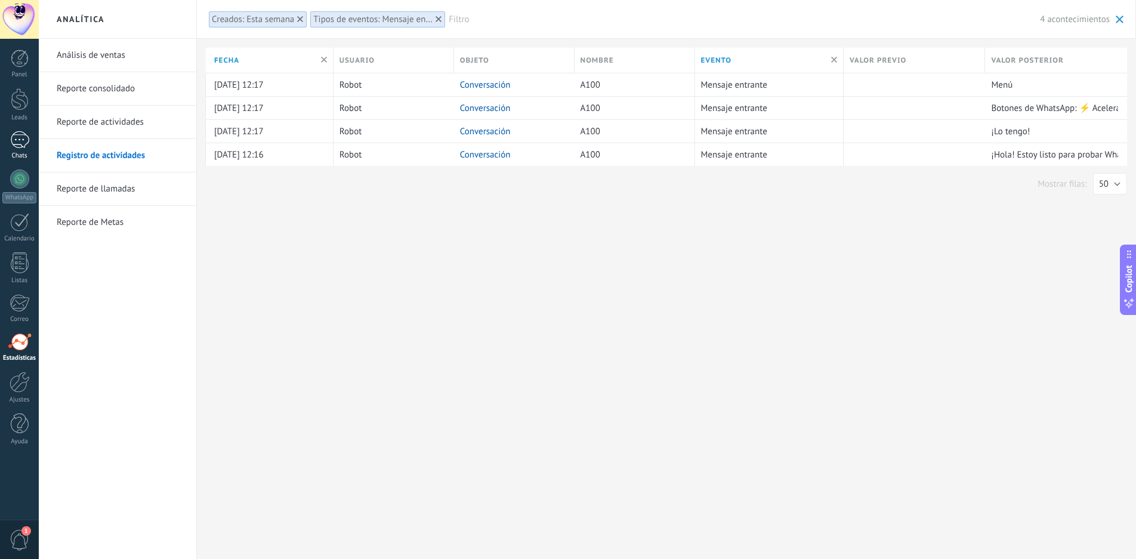
click at [20, 139] on div at bounding box center [19, 139] width 19 height 17
